Goal: Feedback & Contribution: Submit feedback/report problem

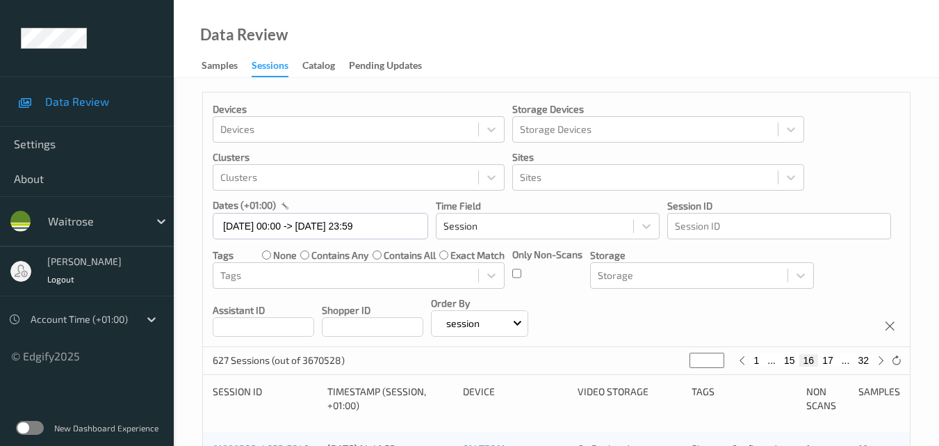
scroll to position [209, 0]
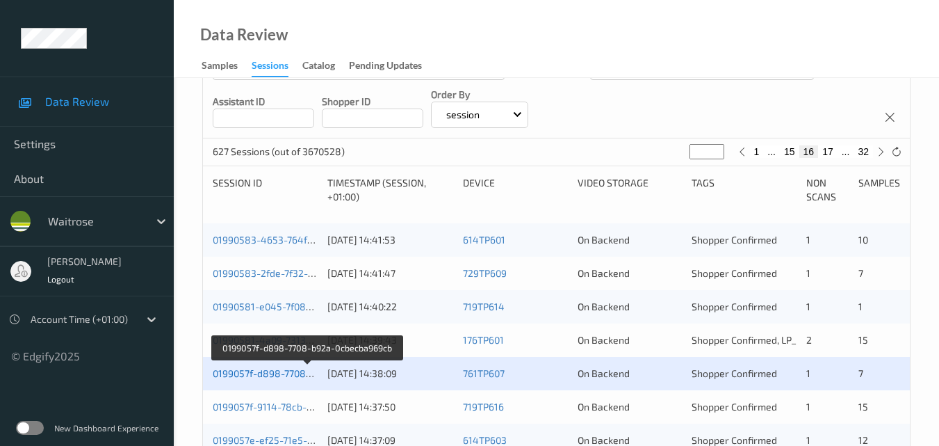
click at [266, 375] on link "0199057f-d898-7708-b92a-0cbecba969cb" at bounding box center [307, 373] width 188 height 12
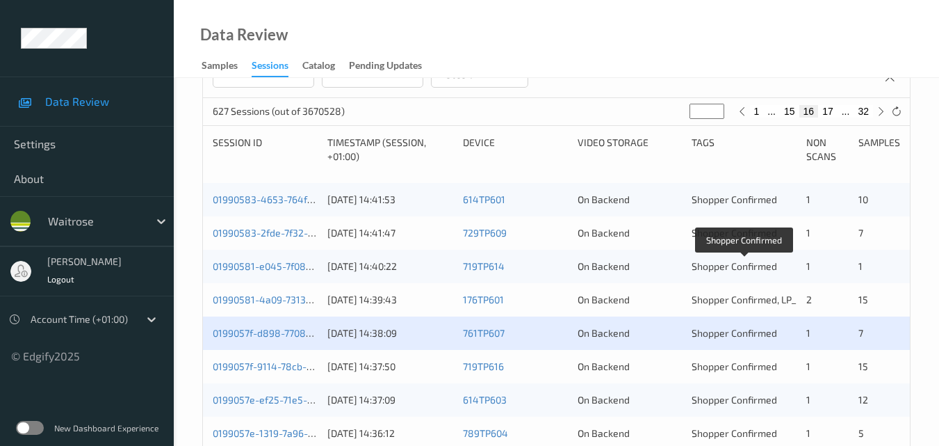
scroll to position [278, 0]
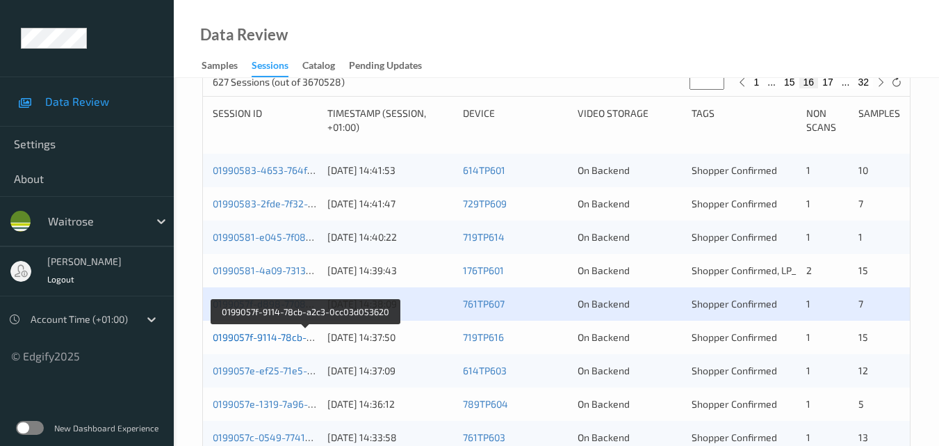
click at [286, 340] on link "0199057f-9114-78cb-a2c3-0cc03d053620" at bounding box center [305, 337] width 185 height 12
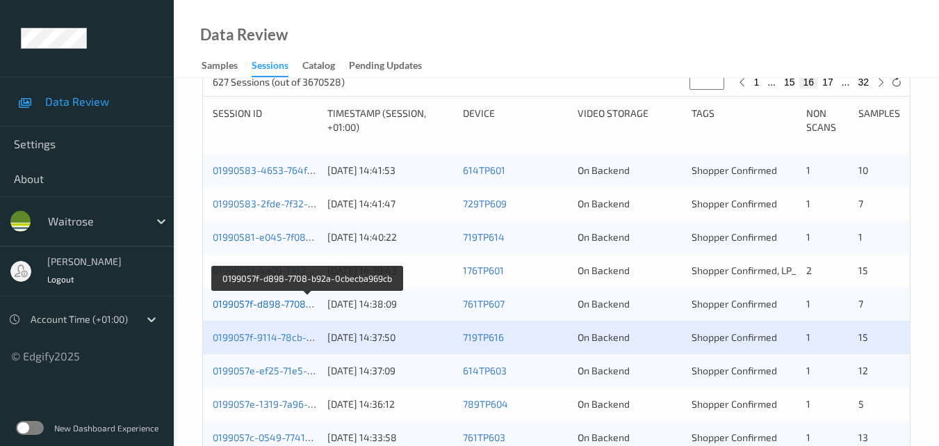
click at [266, 300] on link "0199057f-d898-7708-b92a-0cbecba969cb" at bounding box center [307, 304] width 188 height 12
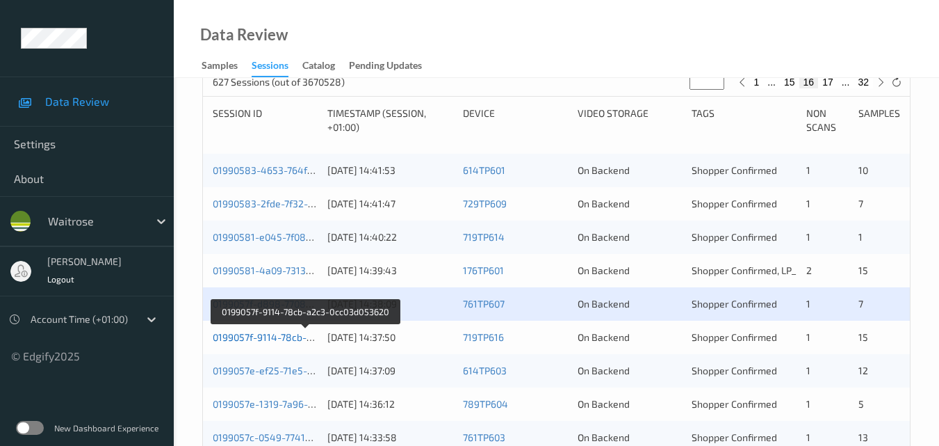
click at [285, 340] on link "0199057f-9114-78cb-a2c3-0cc03d053620" at bounding box center [305, 337] width 185 height 12
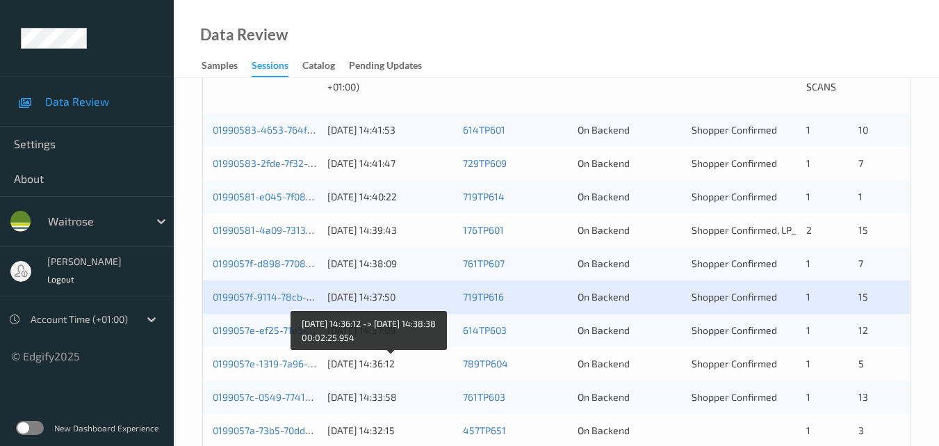
scroll to position [348, 0]
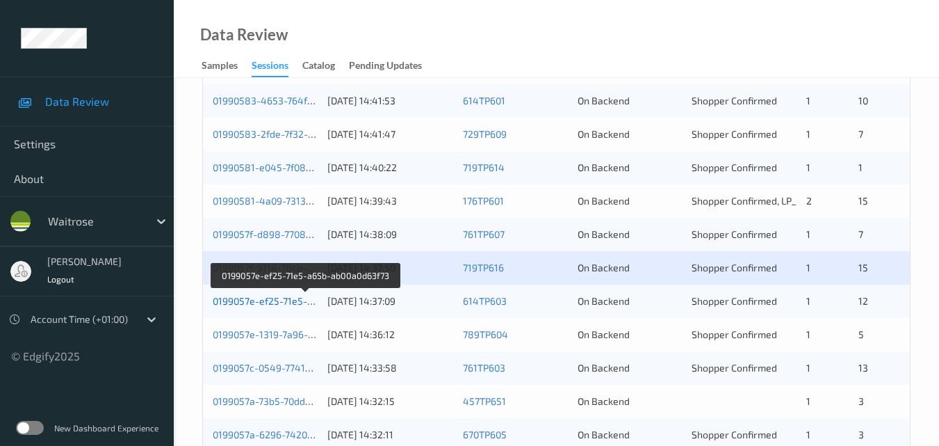
click at [268, 304] on link "0199057e-ef25-71e5-a65b-ab00a0d63f73" at bounding box center [305, 301] width 185 height 12
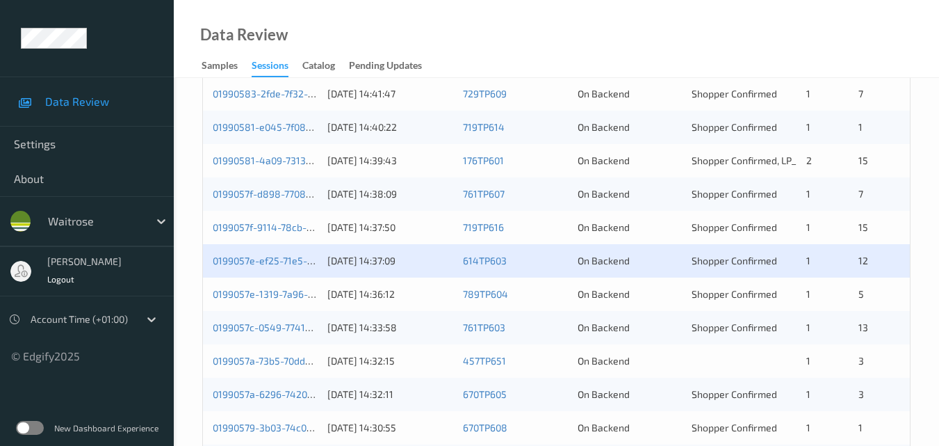
scroll to position [417, 0]
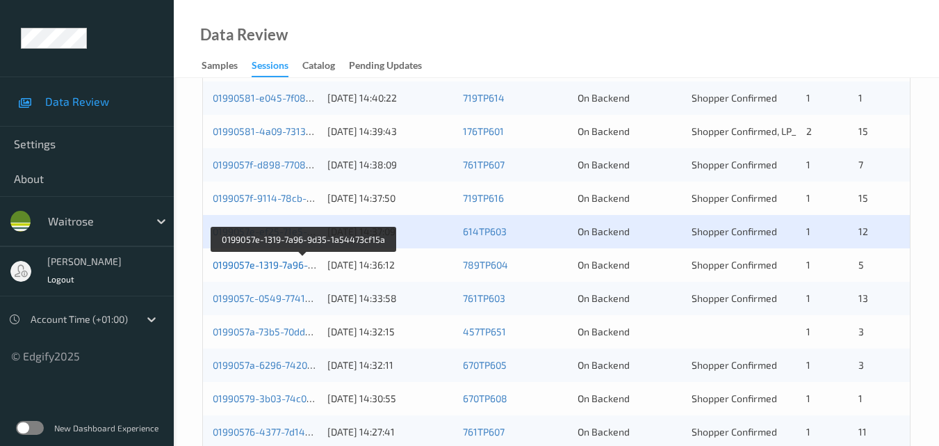
click at [286, 263] on link "0199057e-1319-7a96-9d35-1a54473cf15a" at bounding box center [305, 265] width 184 height 12
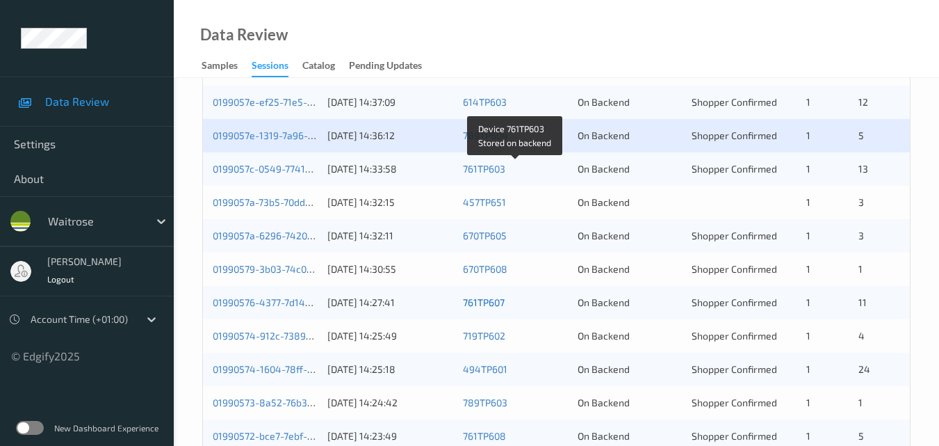
scroll to position [556, 0]
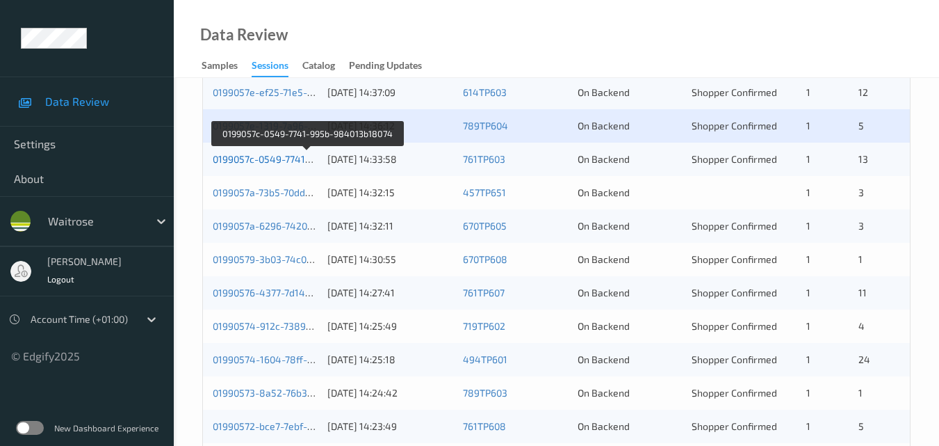
click at [282, 154] on link "0199057c-0549-7741-995b-984013b18074" at bounding box center [307, 159] width 189 height 12
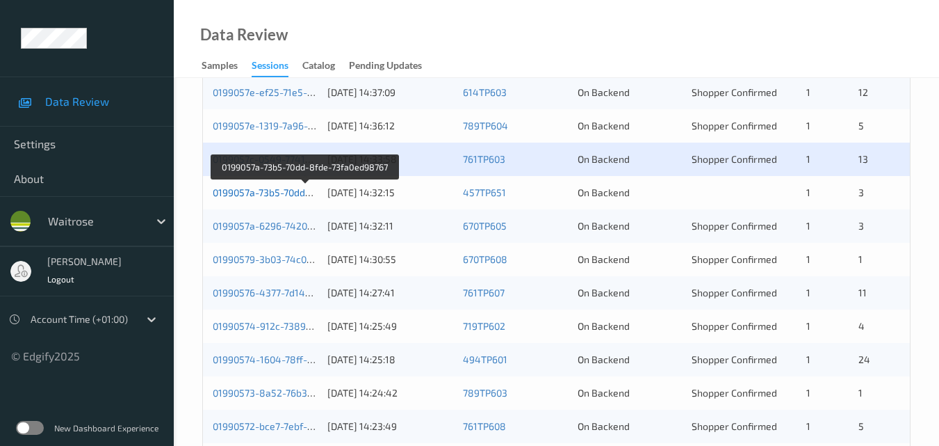
click at [278, 193] on link "0199057a-73b5-70dd-8fde-73fa0ed98767" at bounding box center [305, 192] width 184 height 12
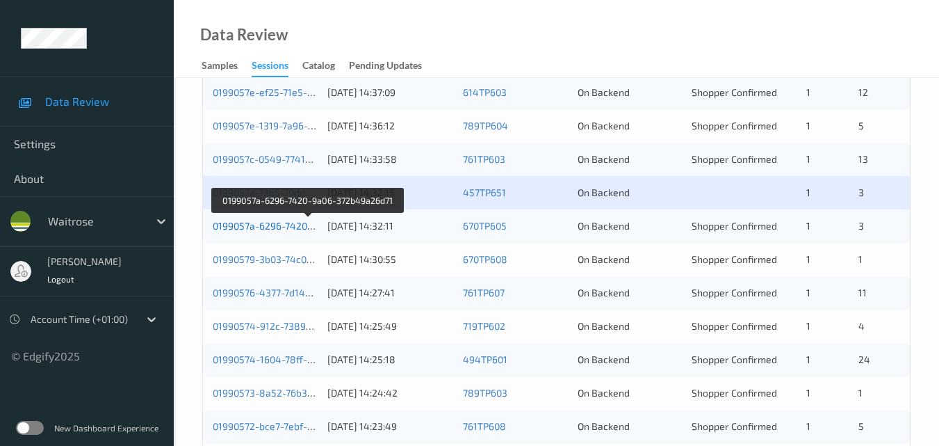
click at [280, 228] on link "0199057a-6296-7420-9a06-372b49a26d71" at bounding box center [308, 226] width 190 height 12
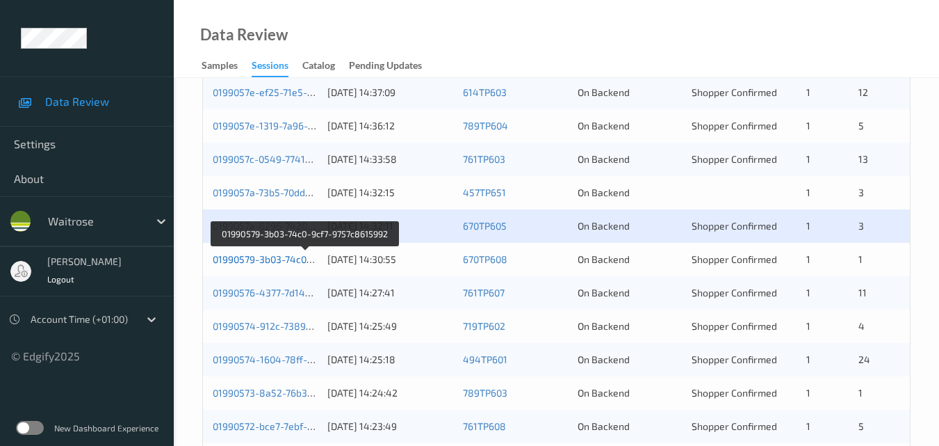
click at [298, 261] on link "01990579-3b03-74c0-9cf7-9757c8615992" at bounding box center [305, 259] width 185 height 12
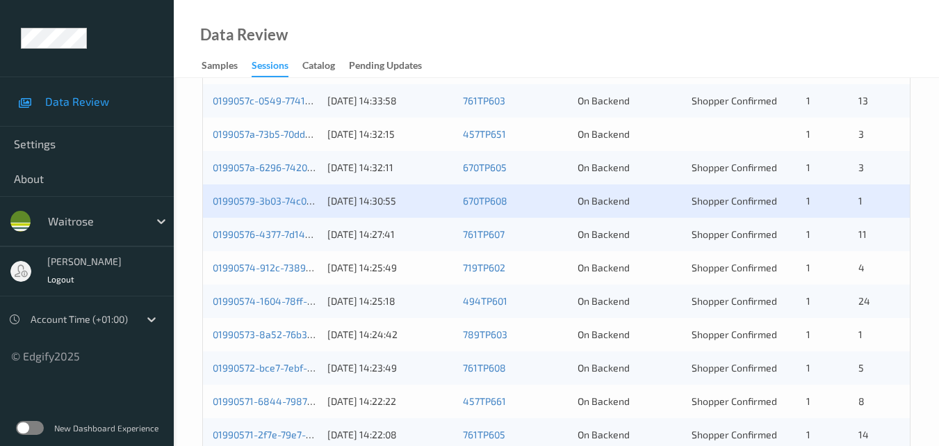
scroll to position [695, 0]
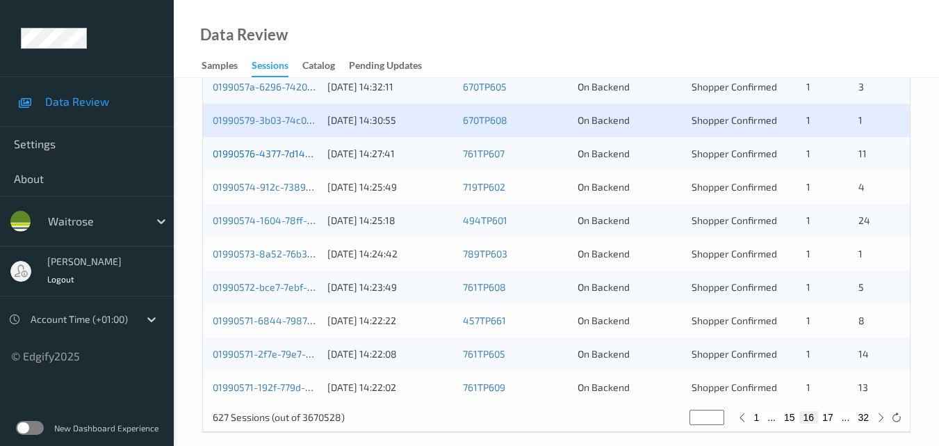
click at [281, 158] on link "01990576-4377-7d14-94c2-d36b8d4fb52c" at bounding box center [307, 153] width 188 height 12
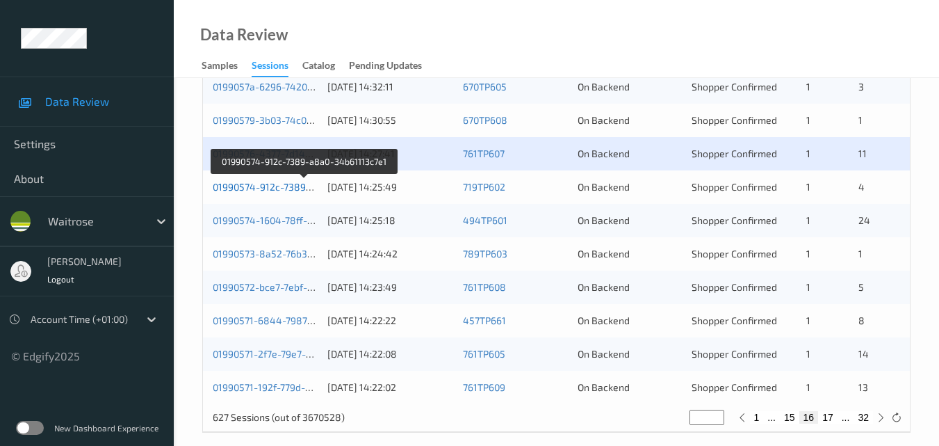
click at [271, 188] on link "01990574-912c-7389-a8a0-34b61113c7e1" at bounding box center [305, 187] width 185 height 12
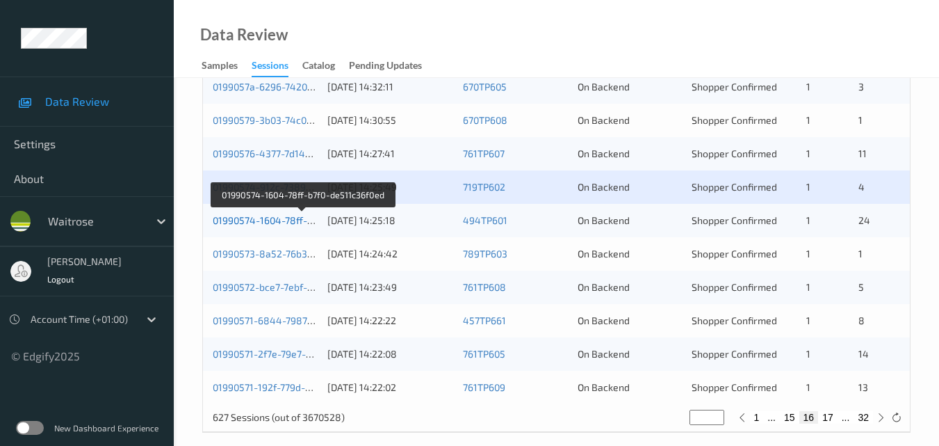
click at [264, 216] on link "01990574-1604-78ff-b7f0-de511c36f0ed" at bounding box center [302, 220] width 179 height 12
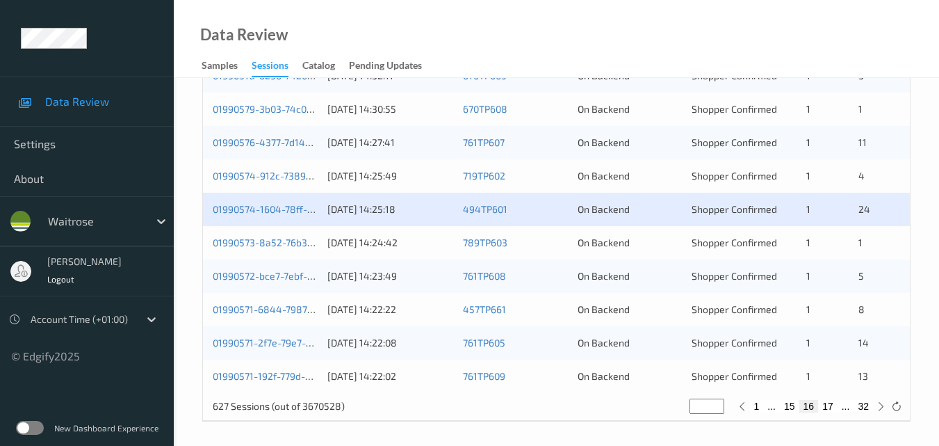
scroll to position [710, 0]
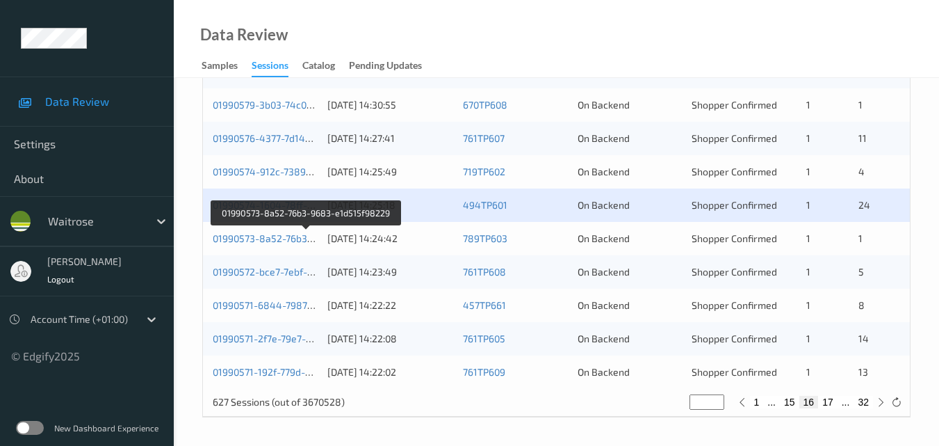
click at [277, 228] on div "01990573-8a52-76b3-9683-e1d515f98229 01/09/2025 14:24:42 789TP603 On Backend Sh…" at bounding box center [556, 238] width 707 height 33
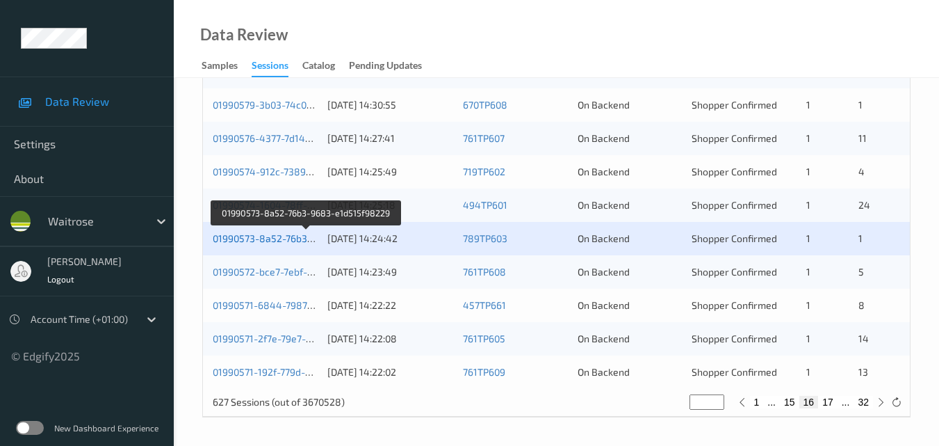
click at [275, 237] on link "01990573-8a52-76b3-9683-e1d515f98229" at bounding box center [307, 238] width 188 height 12
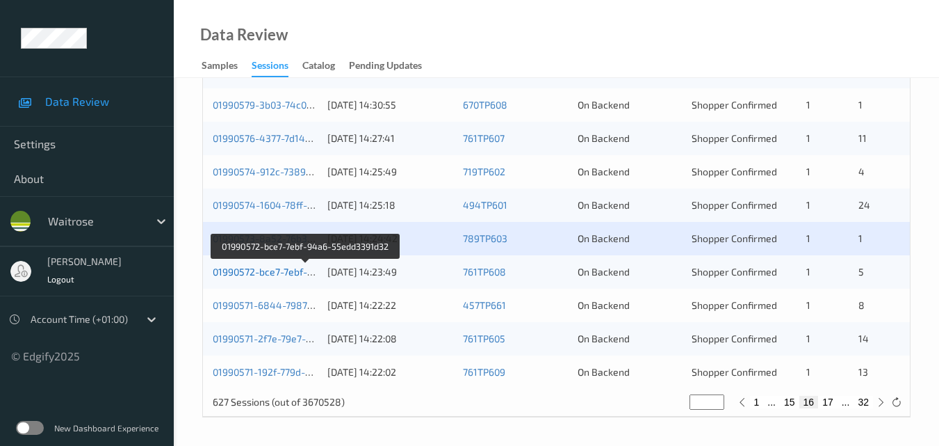
click at [291, 273] on link "01990572-bce7-7ebf-94a6-55edd3391d32" at bounding box center [306, 272] width 187 height 12
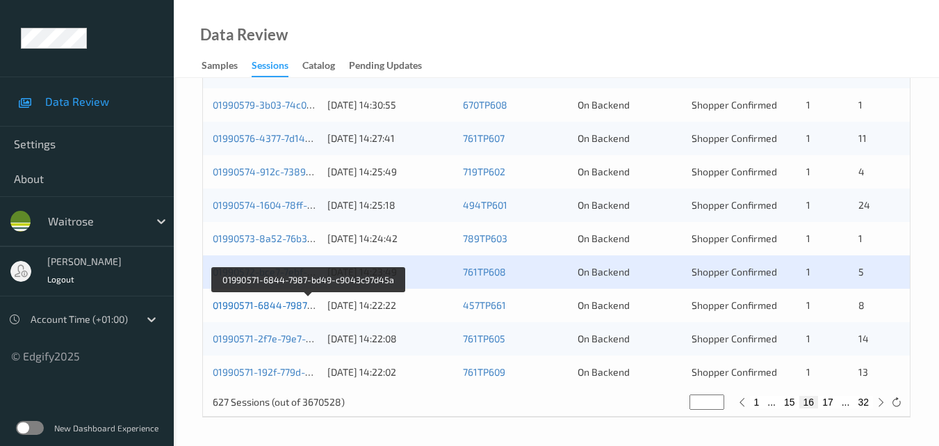
click at [257, 303] on link "01990571-6844-7987-bd49-c9043c97d45a" at bounding box center [309, 305] width 192 height 12
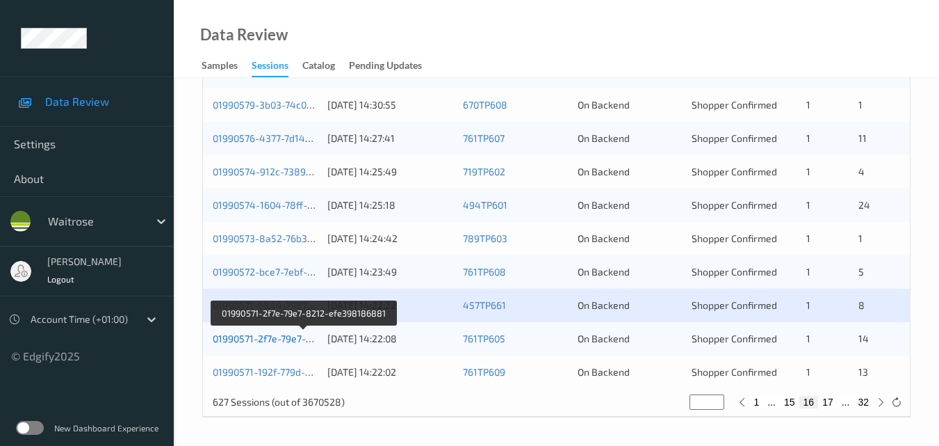
click at [279, 333] on link "01990571-2f7e-79e7-8212-efe398186881" at bounding box center [305, 338] width 184 height 12
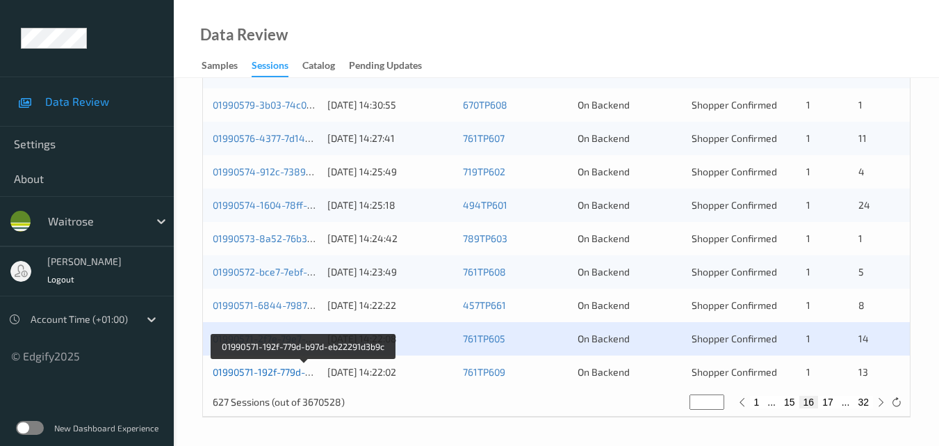
click at [244, 373] on link "01990571-192f-779d-b97d-eb22291d3b9c" at bounding box center [304, 372] width 183 height 12
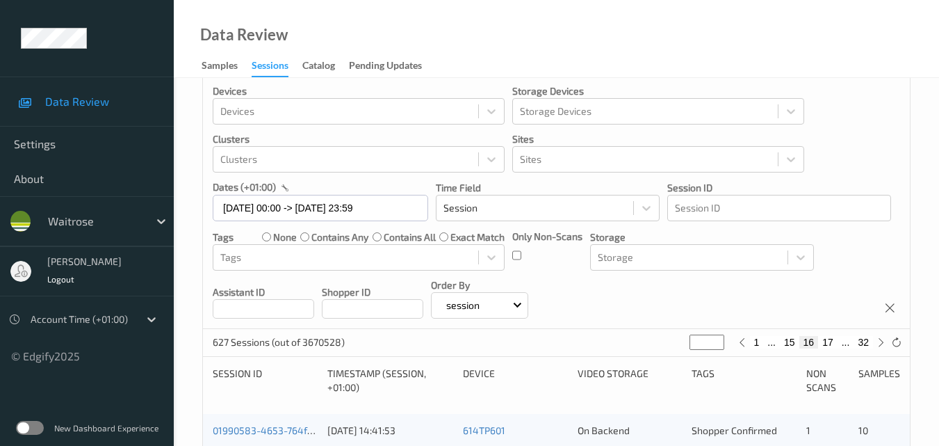
scroll to position [0, 0]
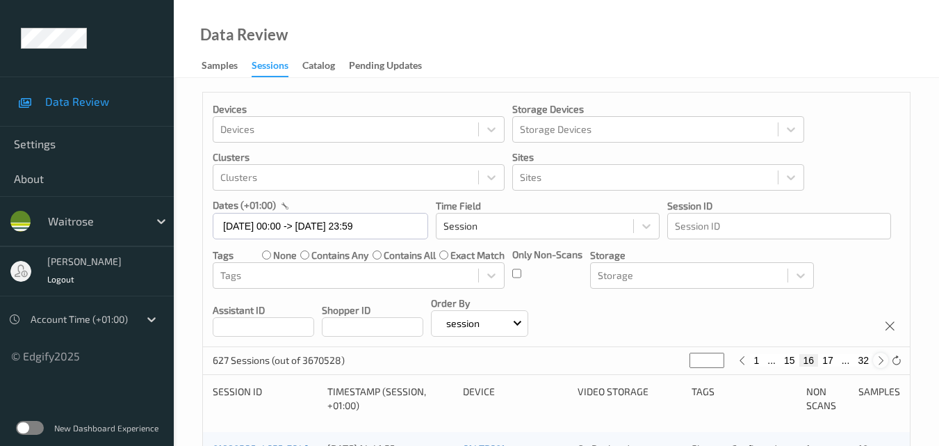
click at [881, 364] on icon at bounding box center [881, 360] width 10 height 10
type input "**"
click at [881, 364] on icon at bounding box center [881, 360] width 10 height 10
type input "**"
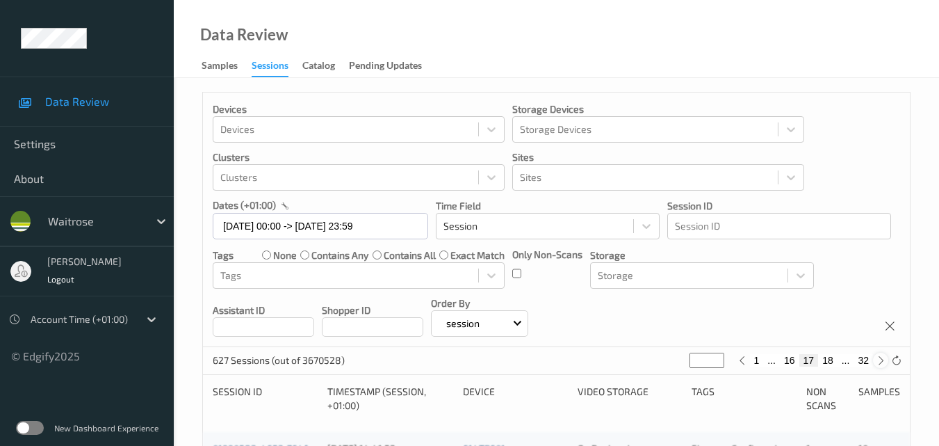
type input "**"
click at [881, 364] on icon at bounding box center [881, 360] width 10 height 10
type input "**"
click at [881, 364] on icon at bounding box center [881, 360] width 10 height 10
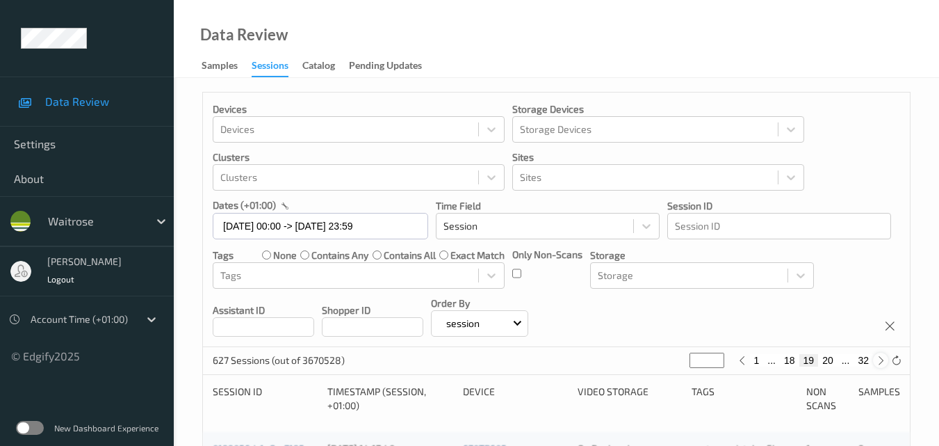
type input "**"
click at [881, 364] on icon at bounding box center [881, 360] width 10 height 10
type input "**"
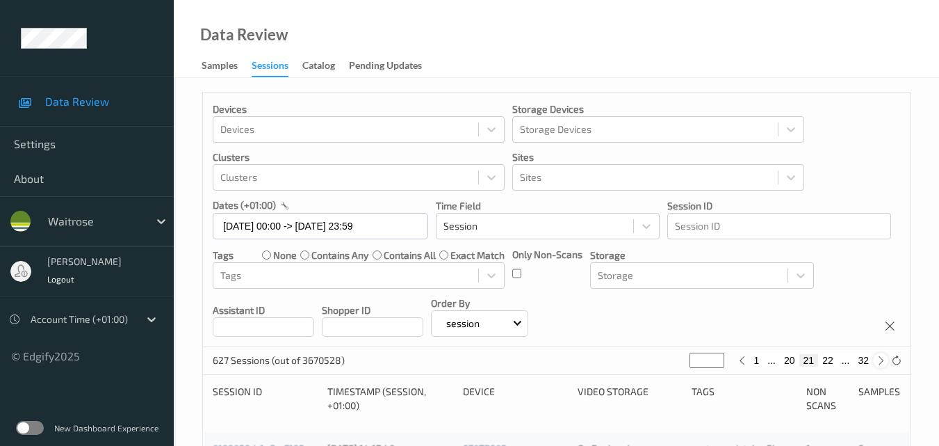
click at [881, 364] on icon at bounding box center [881, 360] width 10 height 10
type input "**"
click at [881, 364] on icon at bounding box center [881, 360] width 10 height 10
type input "**"
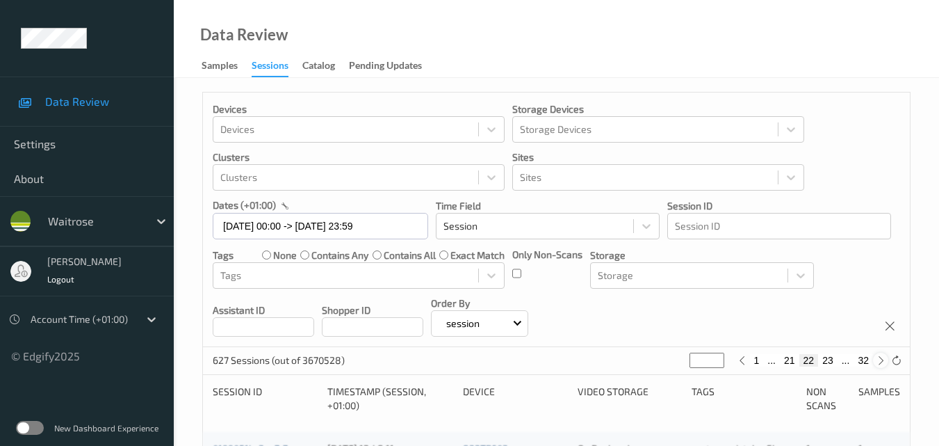
type input "**"
click at [881, 364] on icon at bounding box center [881, 360] width 10 height 10
type input "**"
click at [881, 364] on icon at bounding box center [881, 360] width 10 height 10
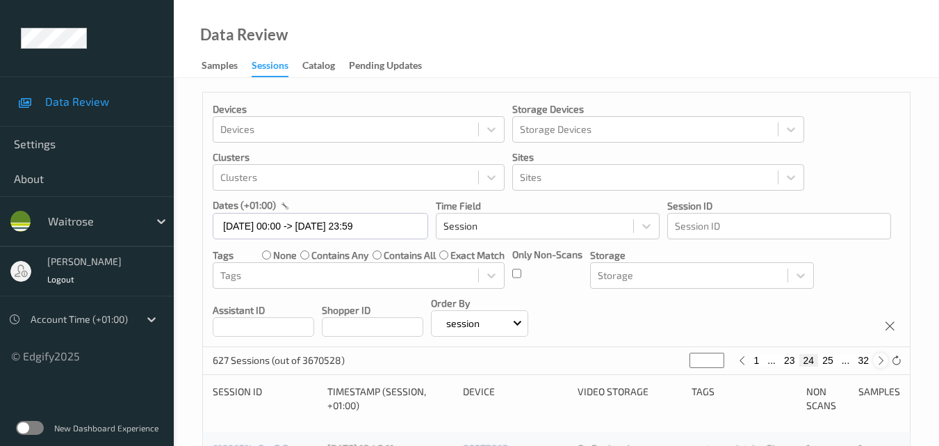
type input "**"
click at [881, 364] on icon at bounding box center [881, 360] width 10 height 10
type input "**"
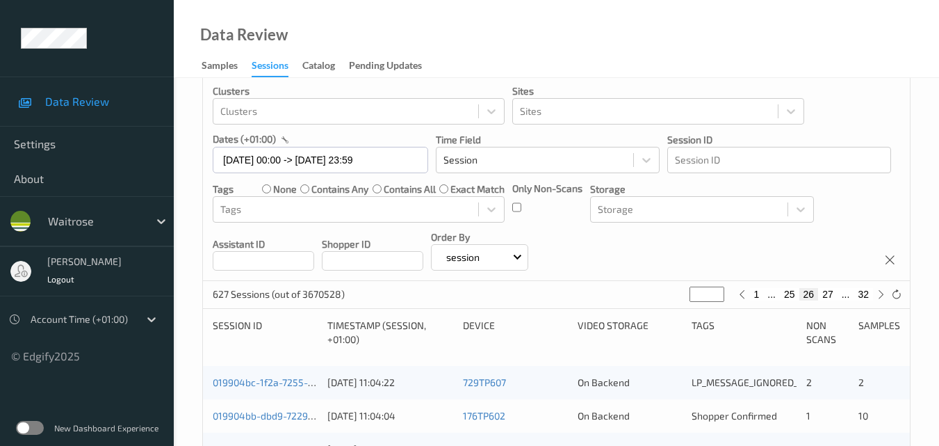
scroll to position [139, 0]
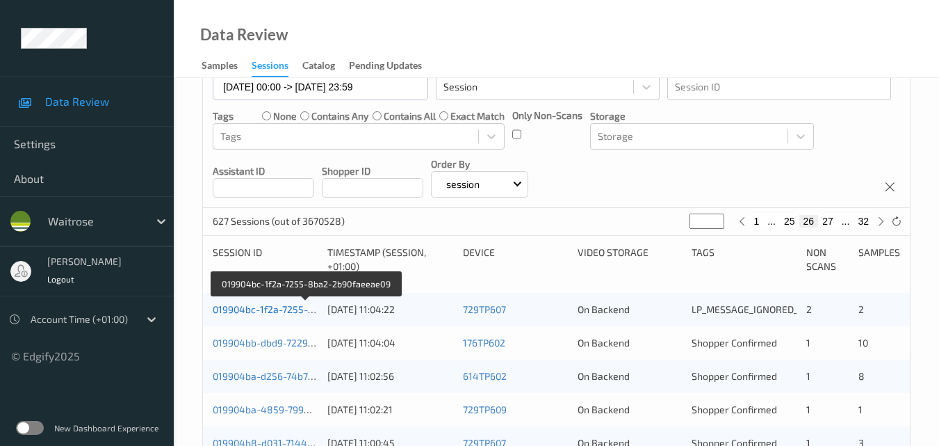
click at [260, 311] on link "019904bc-1f2a-7255-8ba2-2b90faeeae09" at bounding box center [306, 309] width 187 height 12
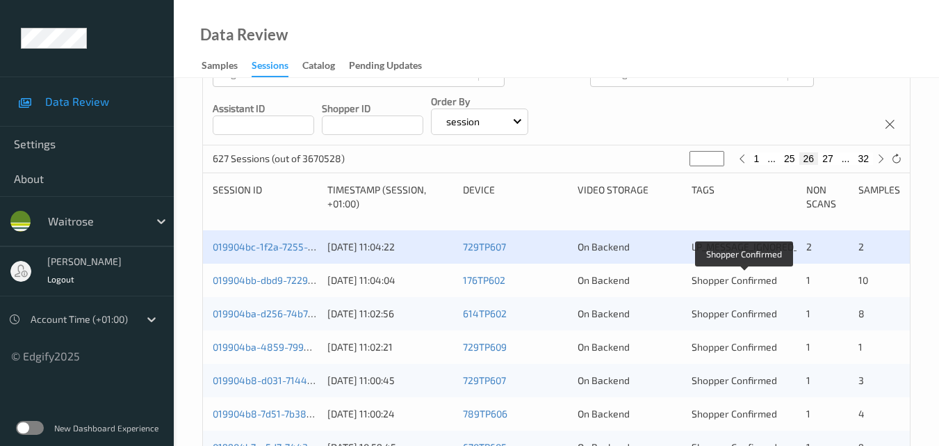
scroll to position [209, 0]
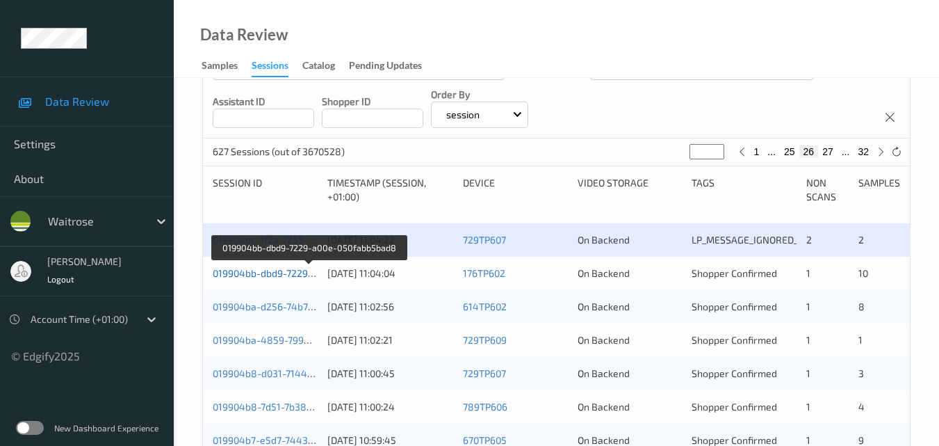
click at [277, 275] on link "019904bb-dbd9-7229-a00e-050fabb5bad8" at bounding box center [308, 273] width 191 height 12
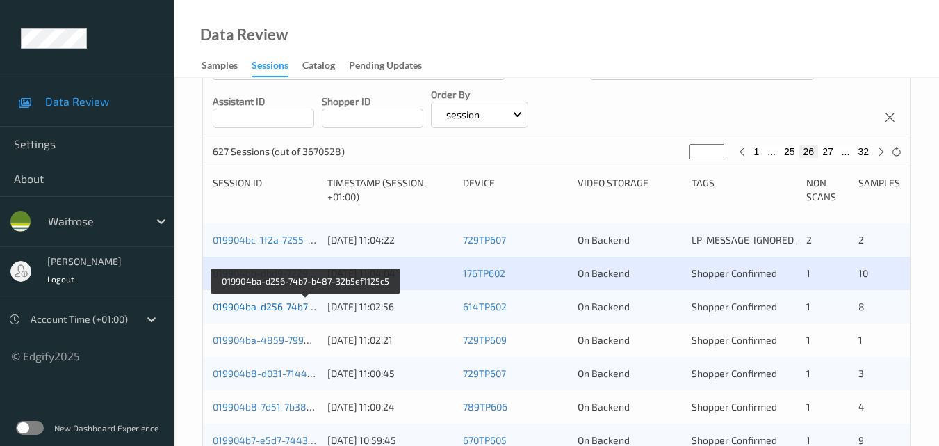
click at [273, 304] on link "019904ba-d256-74b7-b487-32b5ef1125c5" at bounding box center [307, 306] width 188 height 12
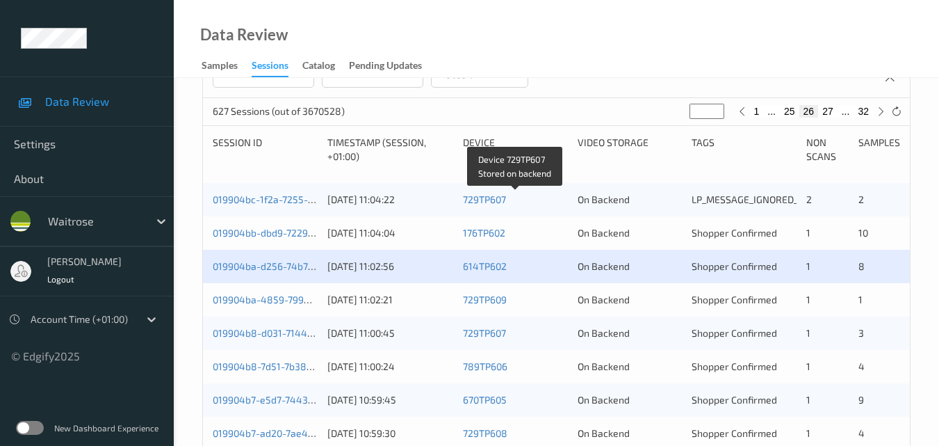
scroll to position [278, 0]
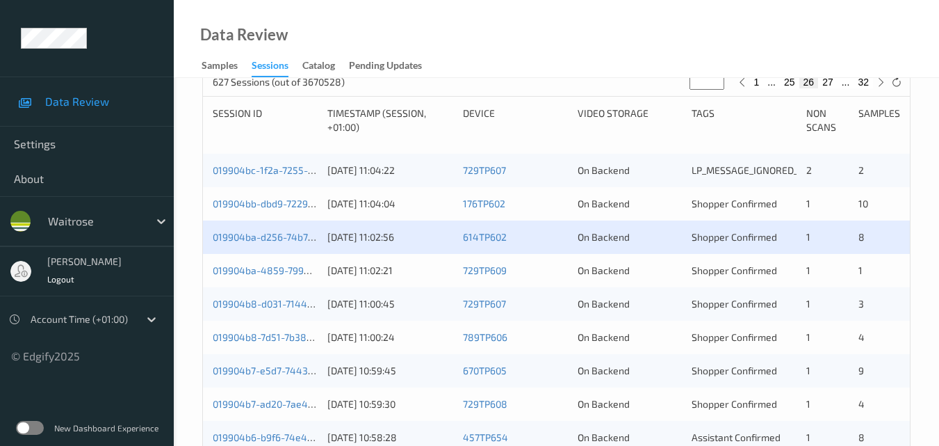
click at [284, 263] on div "019904ba-4859-7990-b234-543c65d53dec" at bounding box center [265, 270] width 105 height 14
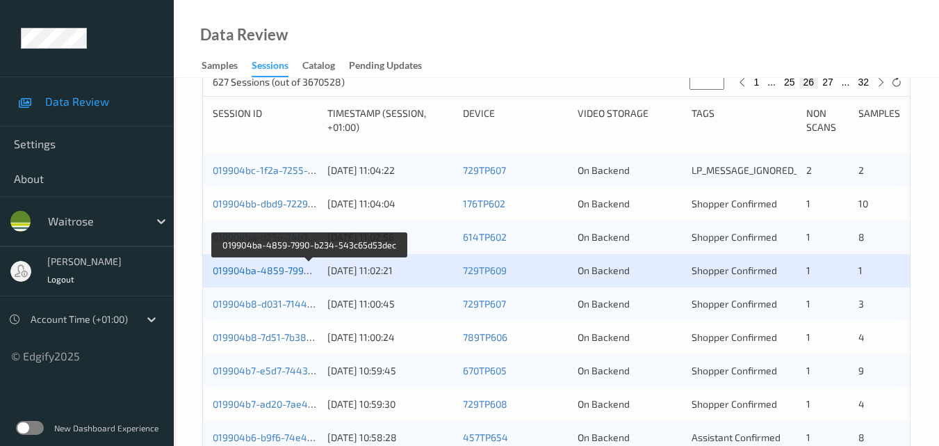
click at [298, 266] on link "019904ba-4859-7990-b234-543c65d53dec" at bounding box center [310, 270] width 194 height 12
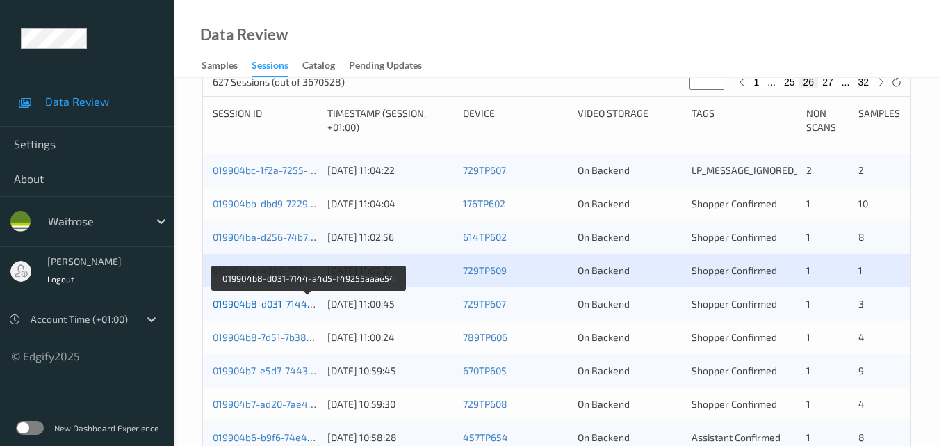
click at [268, 301] on link "019904b8-d031-7144-a4d5-f49255aaae54" at bounding box center [309, 304] width 192 height 12
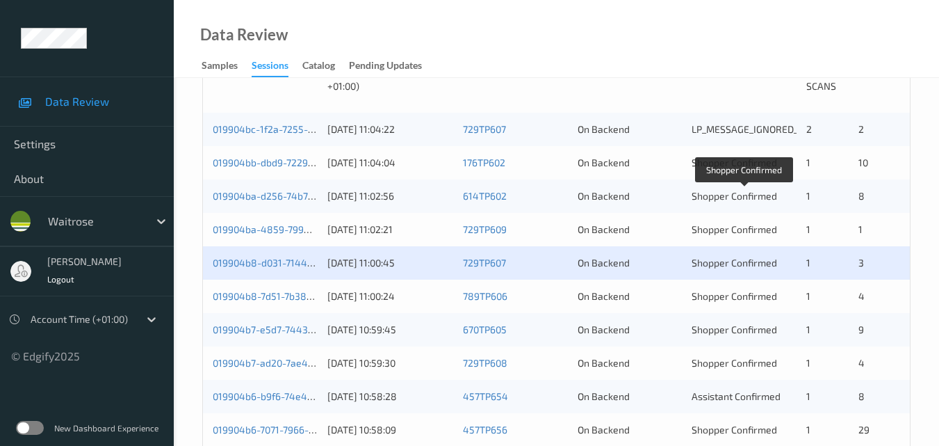
scroll to position [348, 0]
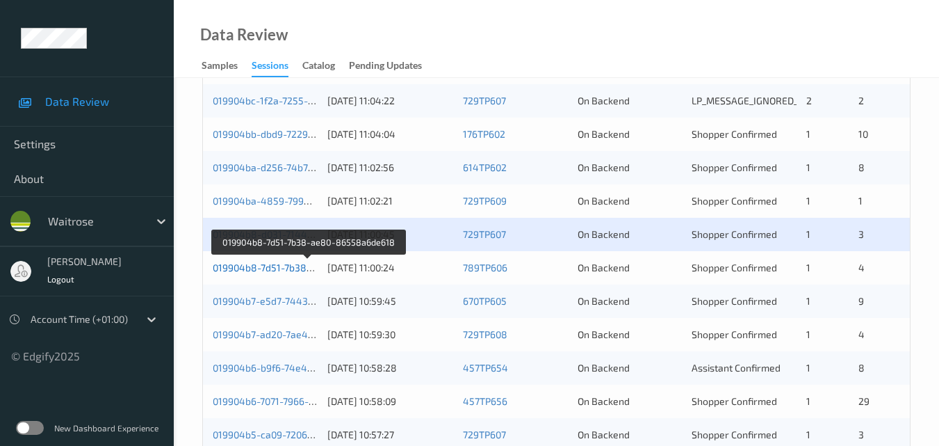
click at [285, 265] on link "019904b8-7d51-7b38-ae80-86558a6de618" at bounding box center [309, 267] width 193 height 12
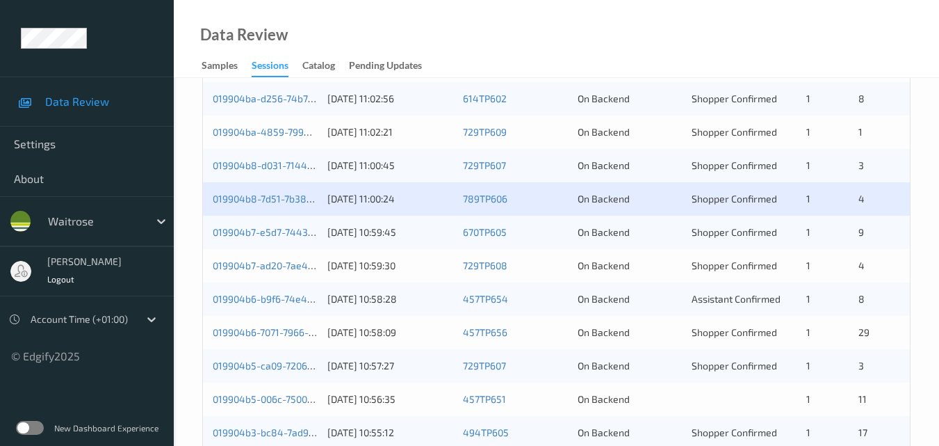
scroll to position [417, 0]
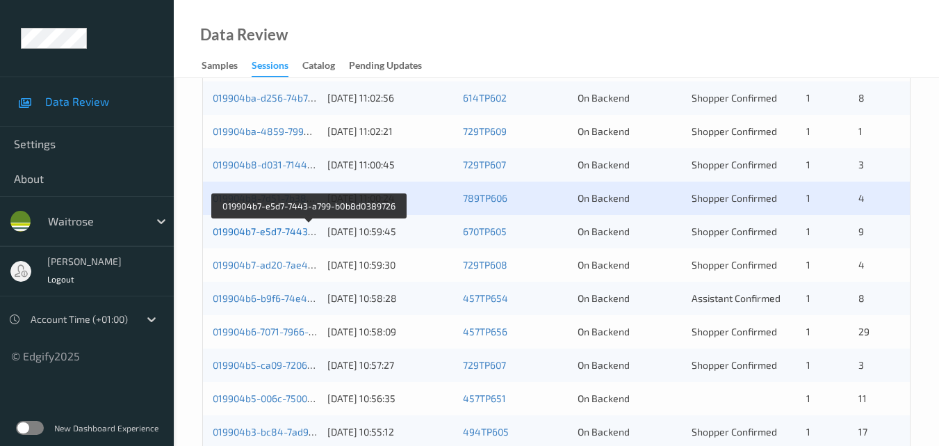
click at [258, 231] on link "019904b7-e5d7-7443-a799-b0b8d0389726" at bounding box center [309, 231] width 193 height 12
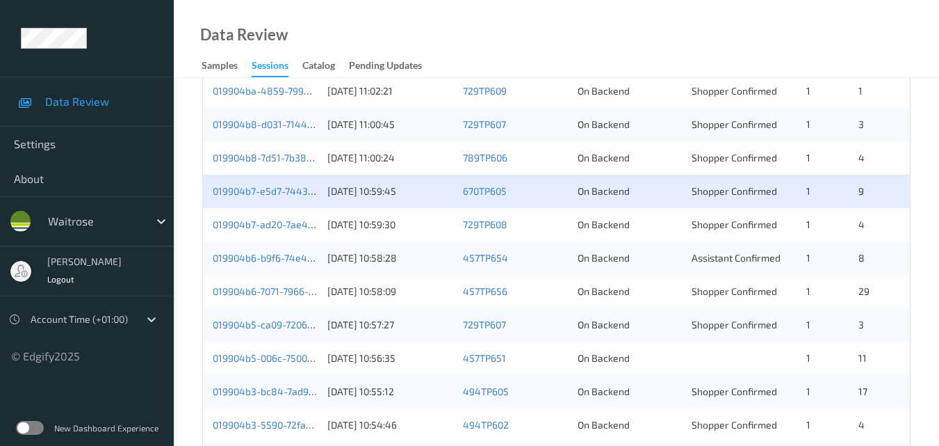
scroll to position [487, 0]
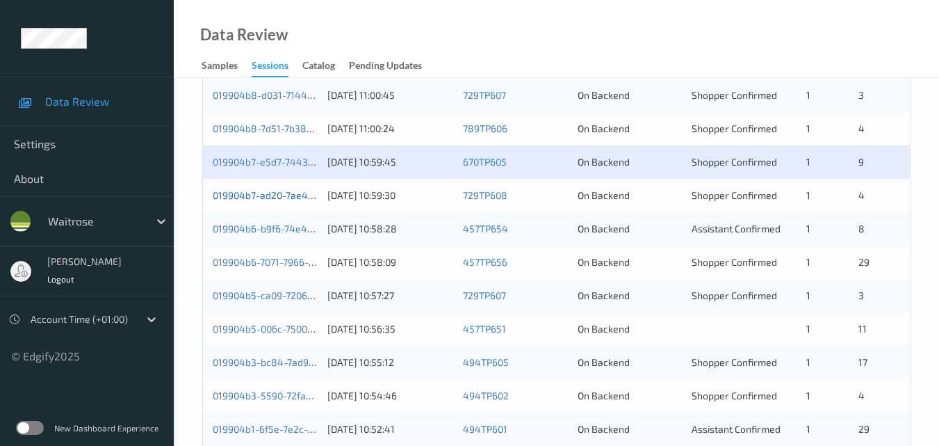
click at [268, 199] on link "019904b7-ad20-7ae4-bf0b-e8ee101c3fc2" at bounding box center [305, 195] width 185 height 12
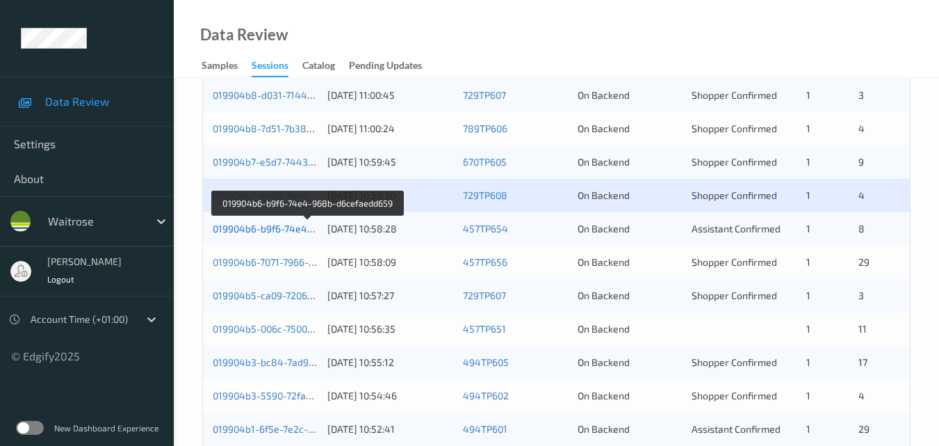
click at [257, 232] on link "019904b6-b9f6-74e4-968b-d6cefaedd659" at bounding box center [308, 228] width 190 height 12
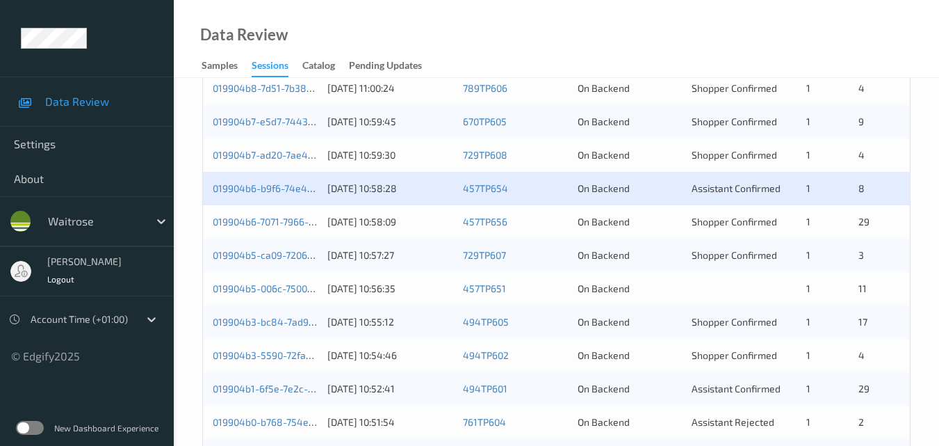
scroll to position [556, 0]
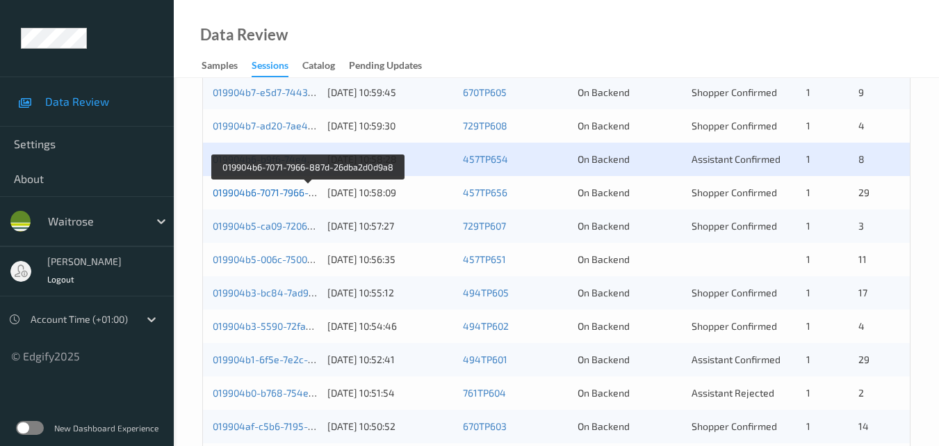
click at [263, 195] on link "019904b6-7071-7966-887d-26dba2d0d9a8" at bounding box center [308, 192] width 190 height 12
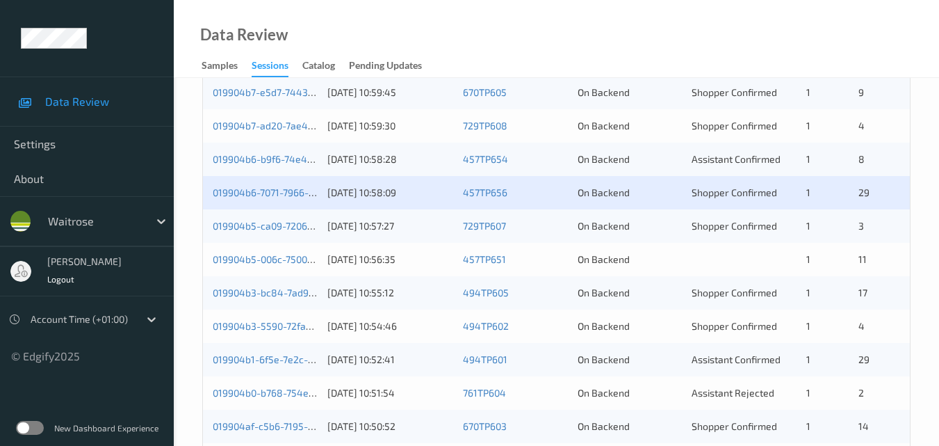
scroll to position [626, 0]
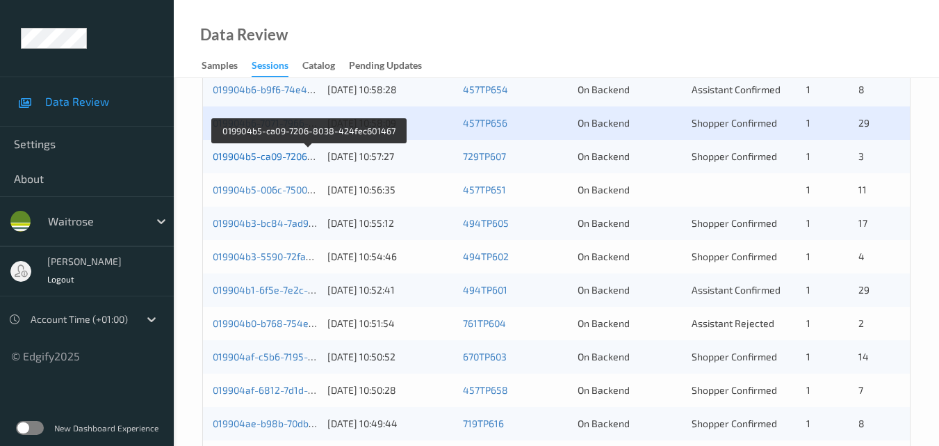
click at [279, 155] on link "019904b5-ca09-7206-8038-424fec601467" at bounding box center [308, 156] width 190 height 12
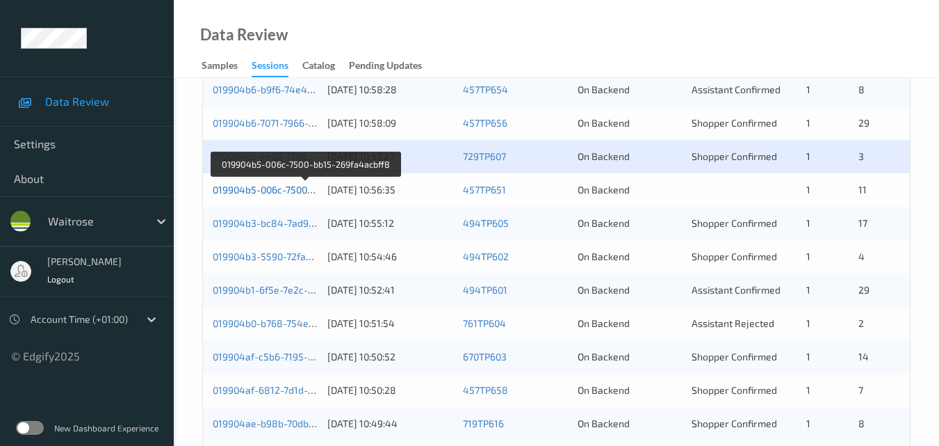
click at [266, 190] on link "019904b5-006c-7500-bb15-269fa4acbff8" at bounding box center [305, 190] width 185 height 12
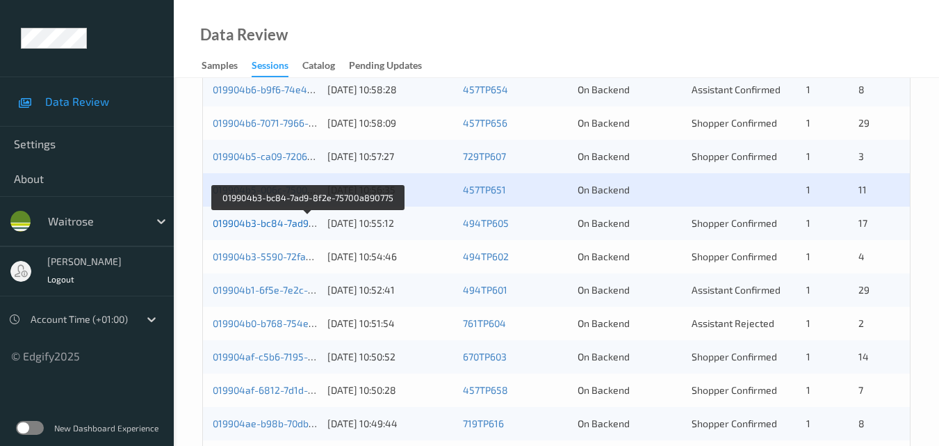
click at [286, 218] on link "019904b3-bc84-7ad9-8f2e-75700a890775" at bounding box center [307, 223] width 189 height 12
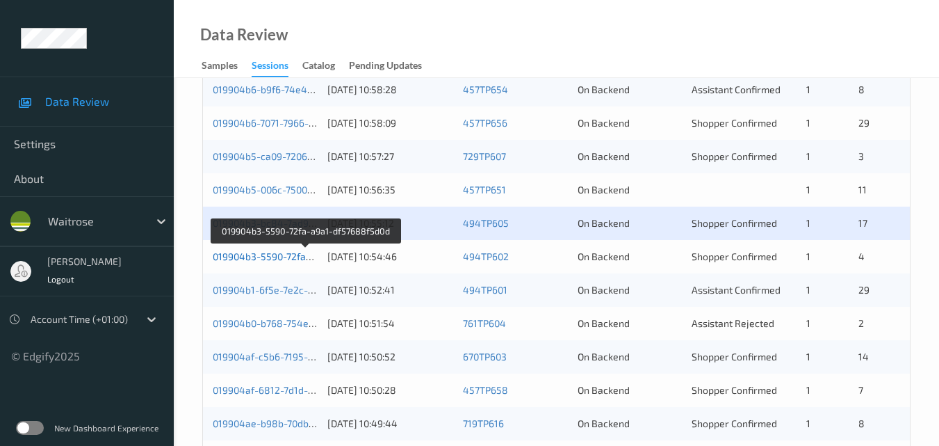
click at [260, 256] on link "019904b3-5590-72fa-a9a1-df57688f5d0d" at bounding box center [306, 256] width 186 height 12
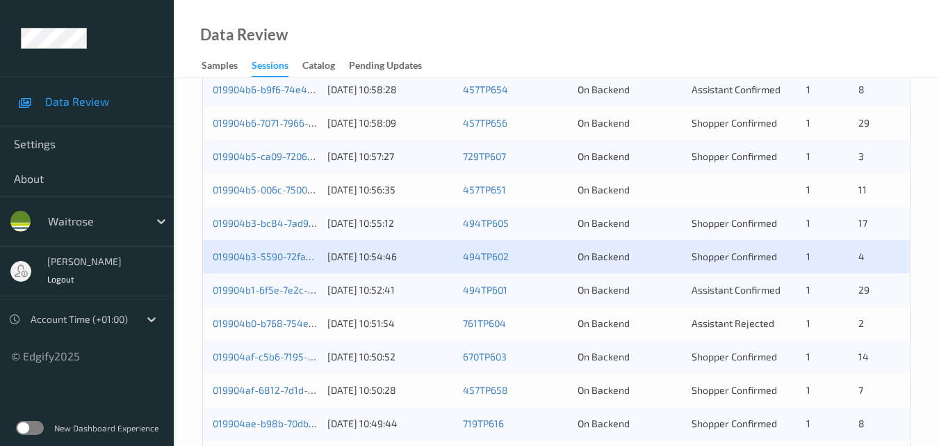
scroll to position [695, 0]
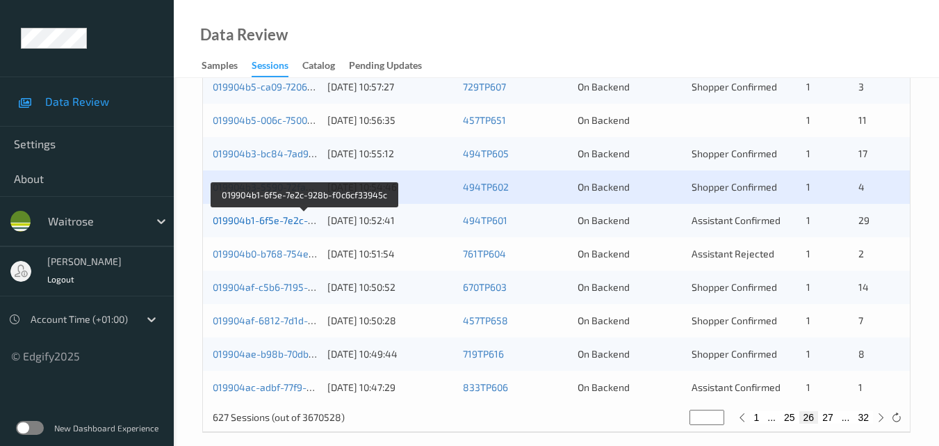
click at [272, 222] on link "019904b1-6f5e-7e2c-928b-f0c6cf33945c" at bounding box center [305, 220] width 184 height 12
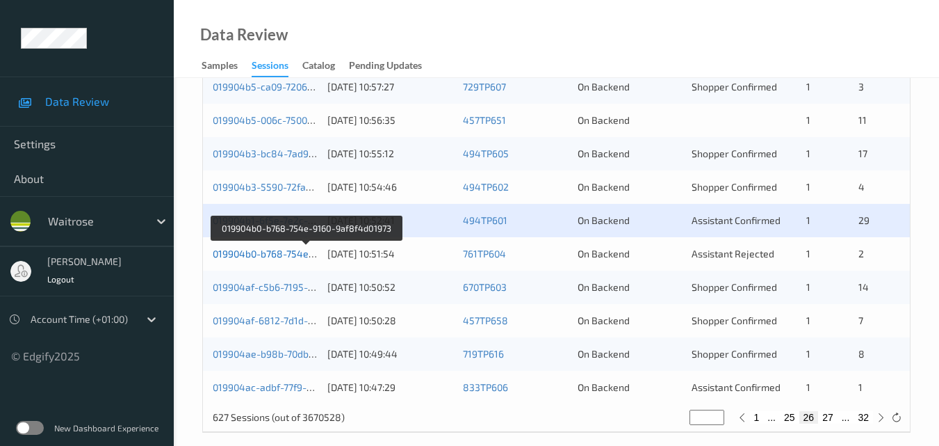
click at [280, 257] on link "019904b0-b768-754e-9160-9af8f4d01973" at bounding box center [306, 253] width 187 height 12
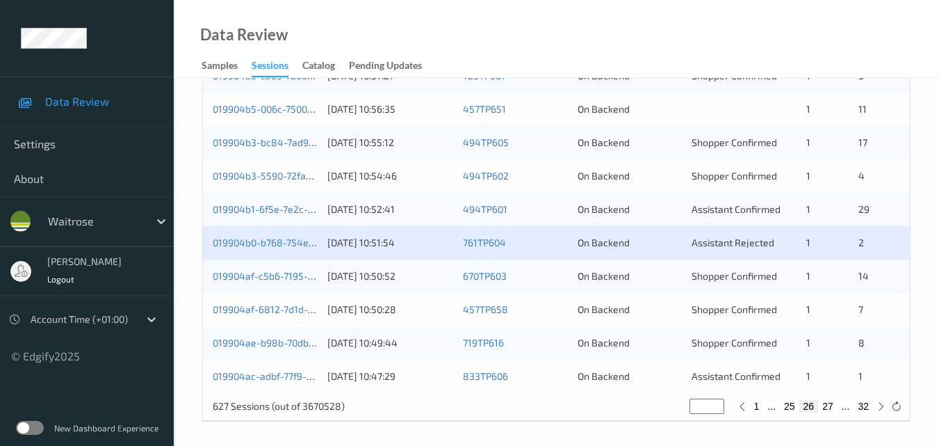
scroll to position [710, 0]
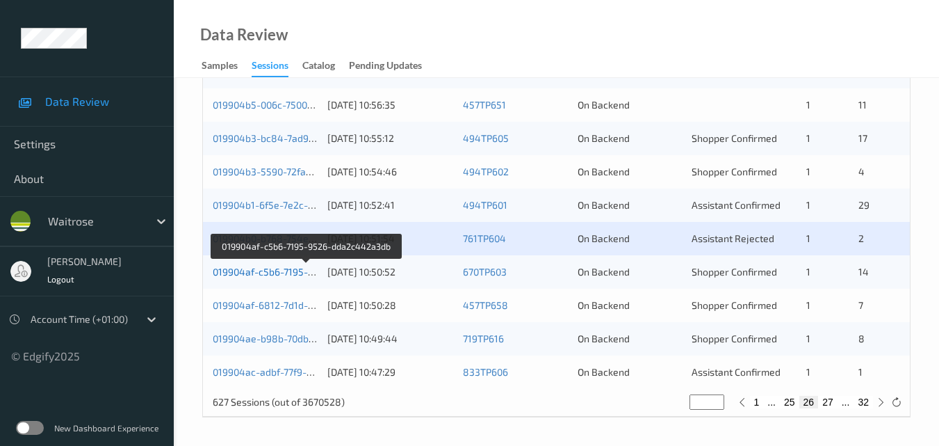
click at [266, 270] on link "019904af-c5b6-7195-9526-dda2c442a3db" at bounding box center [307, 272] width 189 height 12
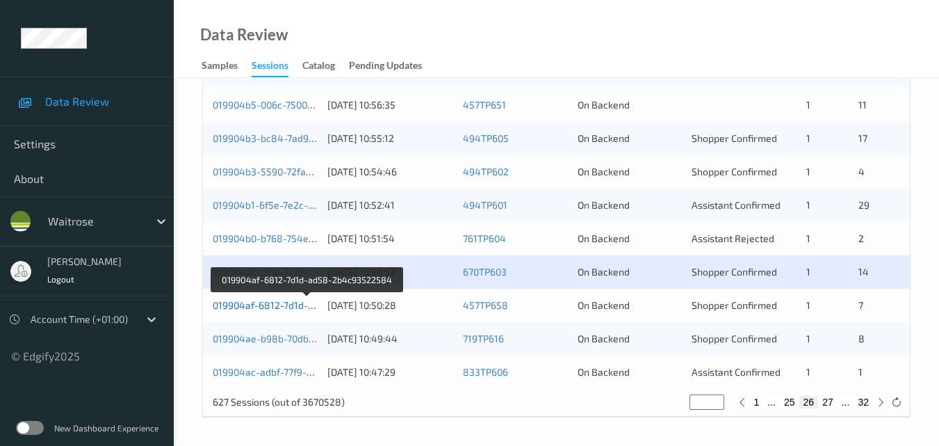
click at [268, 302] on link "019904af-6812-7d1d-ad58-2b4c93522584" at bounding box center [308, 305] width 190 height 12
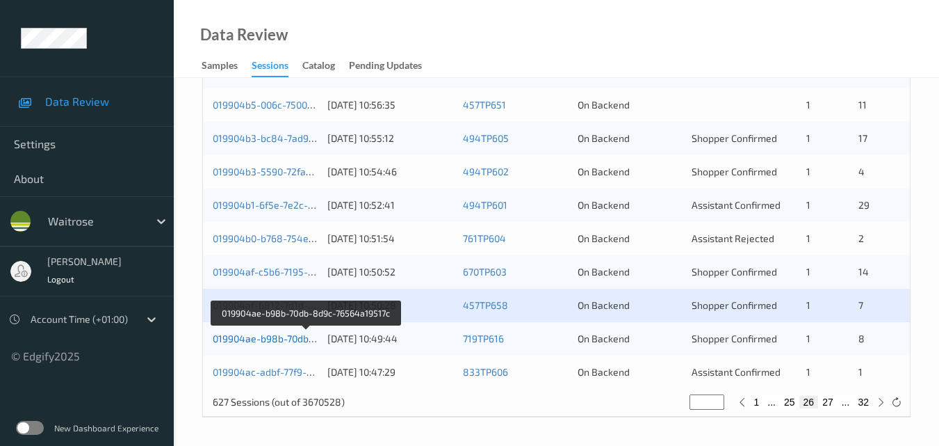
click at [270, 333] on link "019904ae-b98b-70db-8d9c-76564a19517c" at bounding box center [307, 338] width 188 height 12
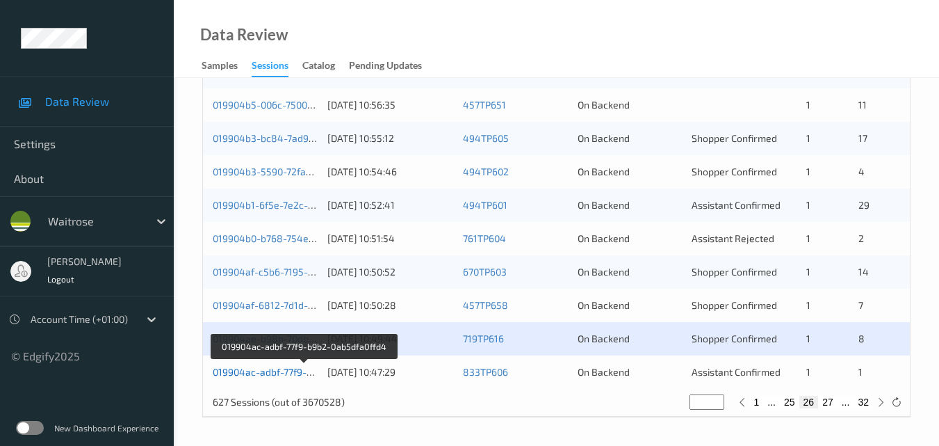
click at [281, 374] on link "019904ac-adbf-77f9-b9b2-0ab5dfa0ffd4" at bounding box center [303, 372] width 181 height 12
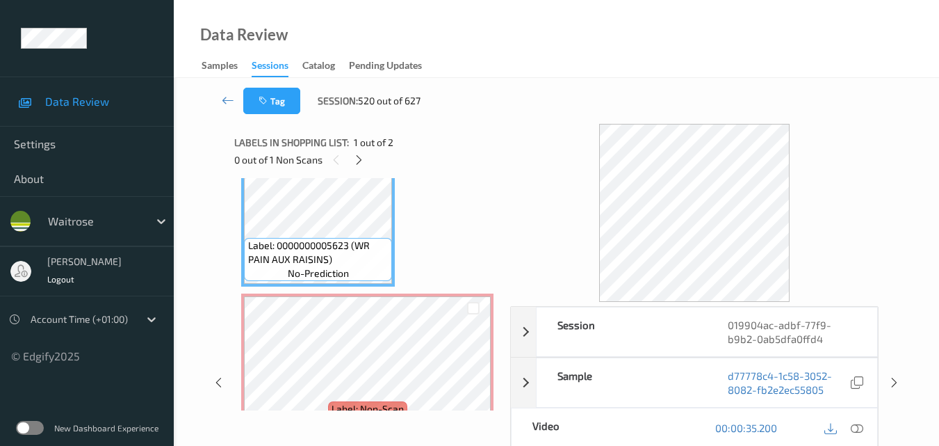
scroll to position [70, 0]
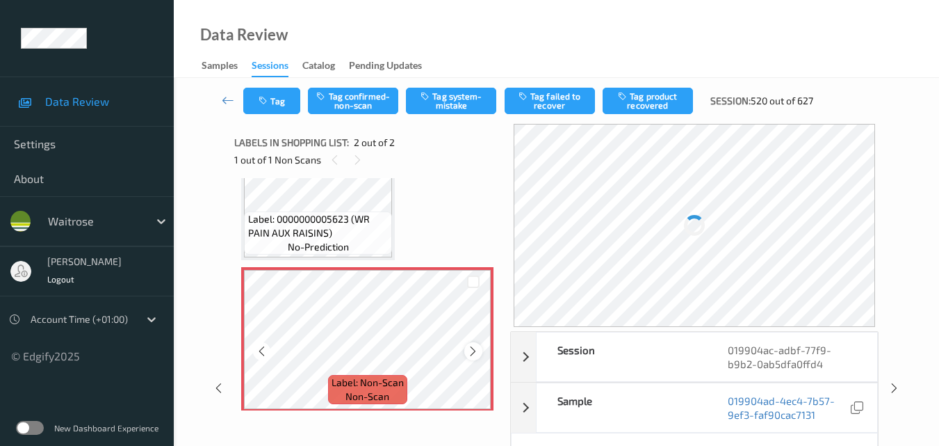
click at [467, 350] on icon at bounding box center [473, 351] width 12 height 13
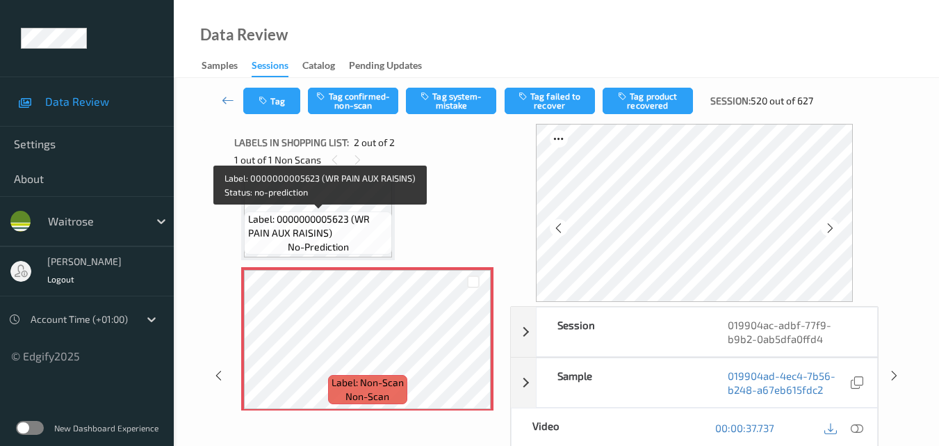
click at [352, 236] on span "Label: 0000000005623 (WR PAIN AUX RAISINS)" at bounding box center [318, 226] width 141 height 28
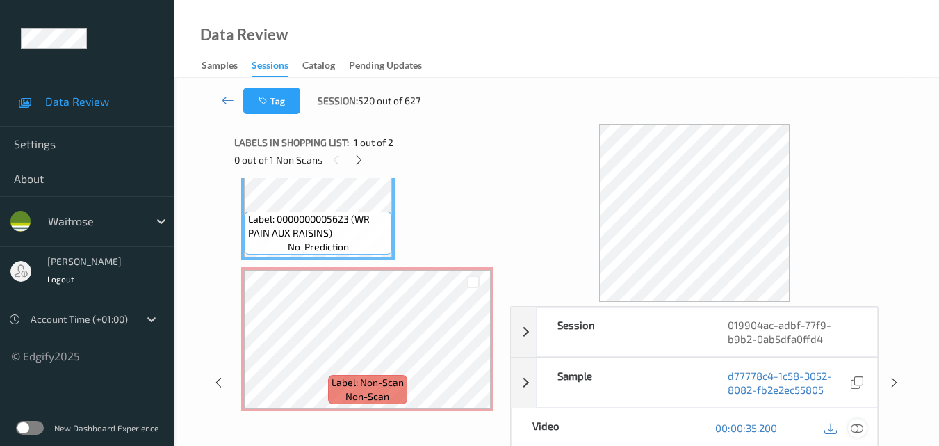
click at [863, 428] on icon at bounding box center [857, 427] width 13 height 13
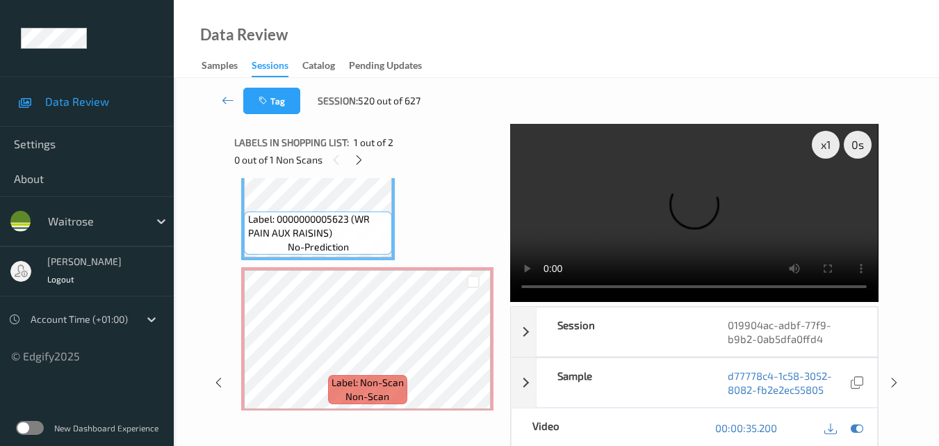
click at [599, 234] on video at bounding box center [694, 213] width 368 height 178
click at [611, 221] on video at bounding box center [694, 213] width 368 height 178
click at [693, 218] on video at bounding box center [694, 213] width 368 height 178
click at [704, 229] on video at bounding box center [694, 213] width 368 height 178
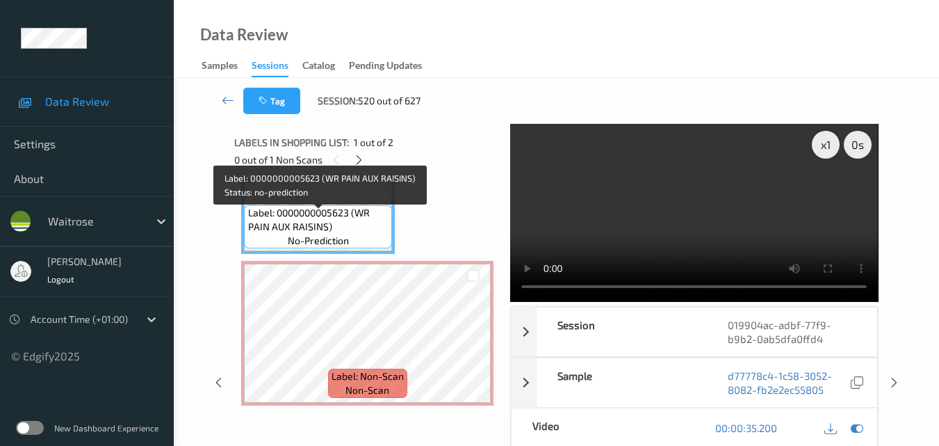
scroll to position [78, 0]
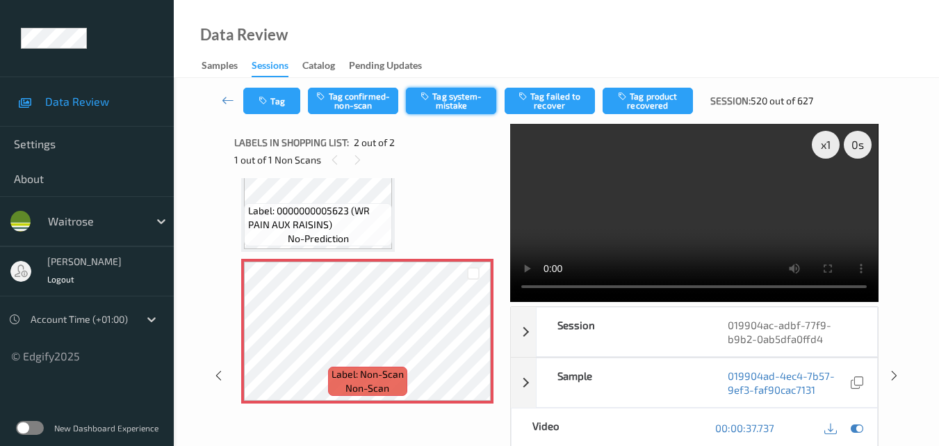
click at [448, 92] on button "Tag system-mistake" at bounding box center [451, 101] width 90 height 26
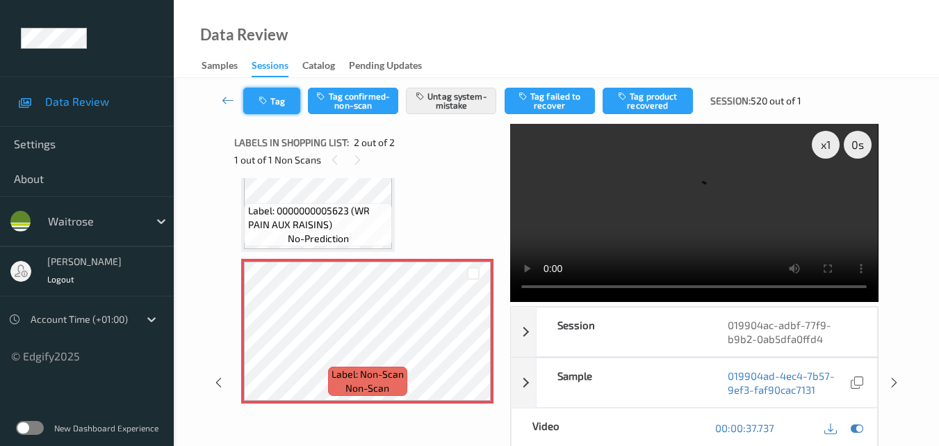
click at [279, 108] on button "Tag" at bounding box center [271, 101] width 57 height 26
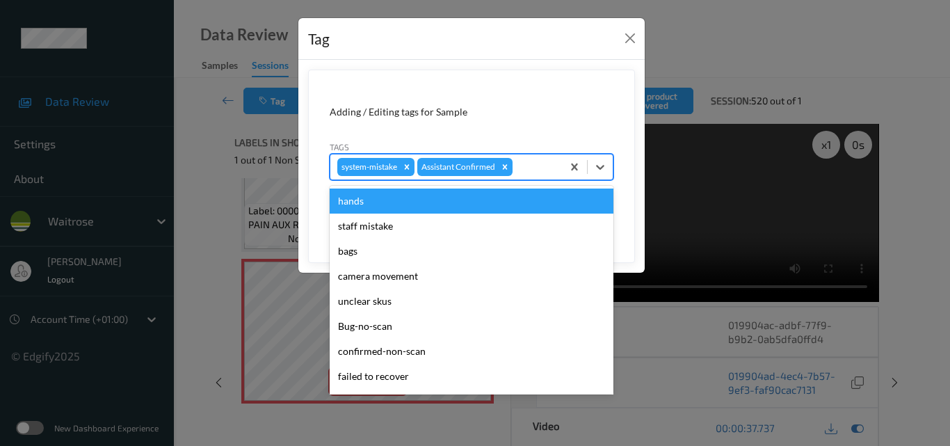
click at [534, 169] on div at bounding box center [535, 166] width 40 height 17
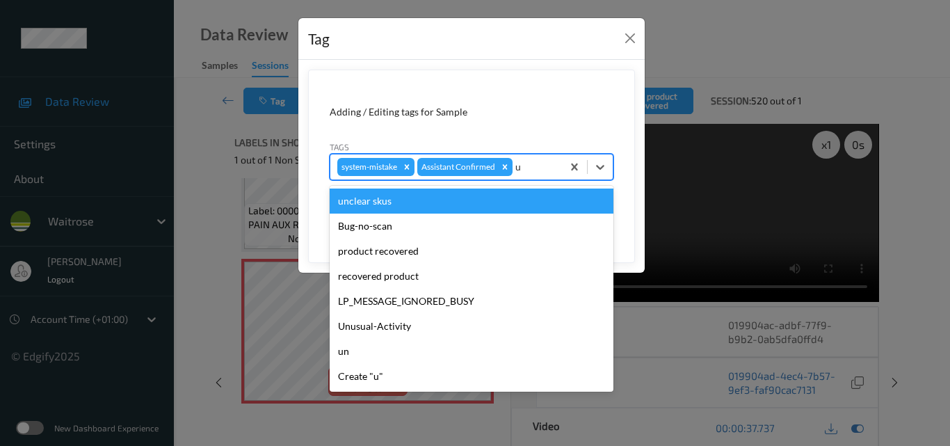
type input "un"
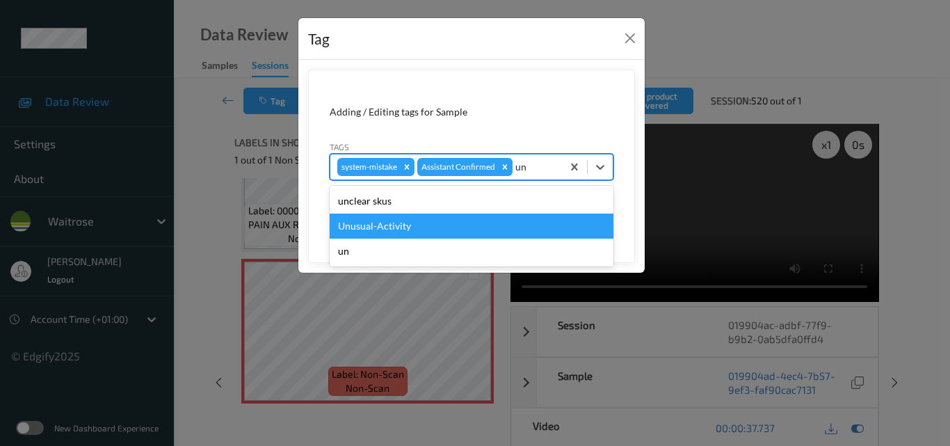
click at [473, 229] on div "Unusual-Activity" at bounding box center [472, 225] width 284 height 25
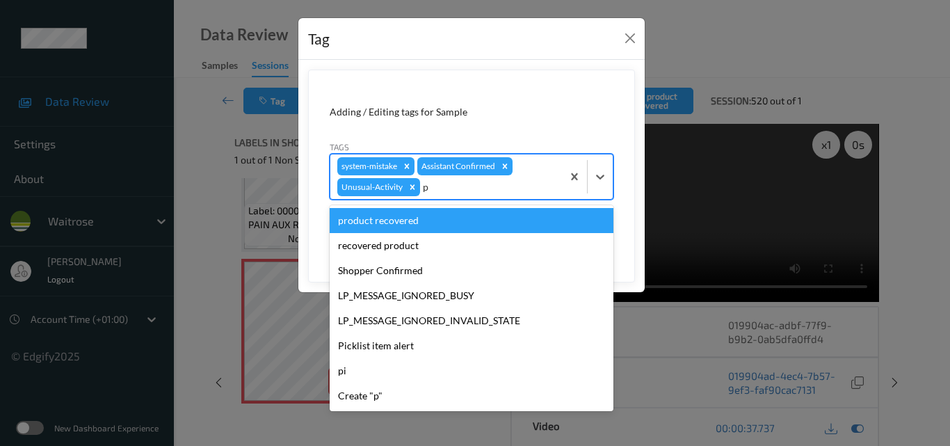
type input "pi"
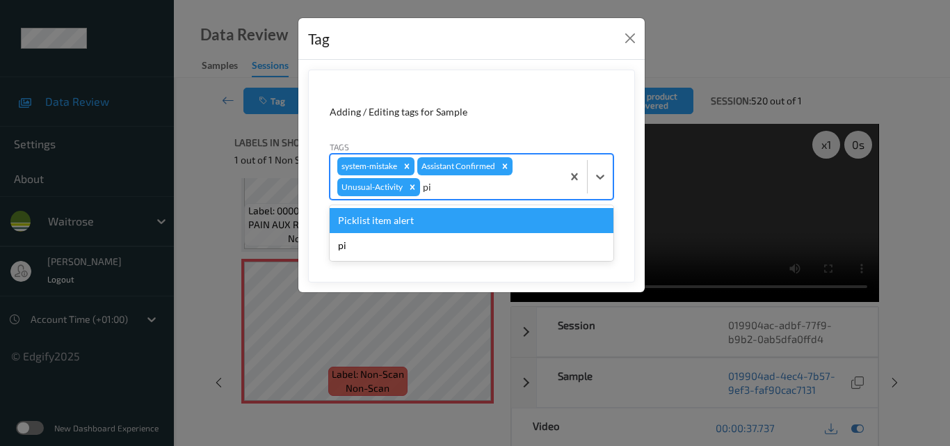
click at [453, 220] on div "Picklist item alert" at bounding box center [472, 220] width 284 height 25
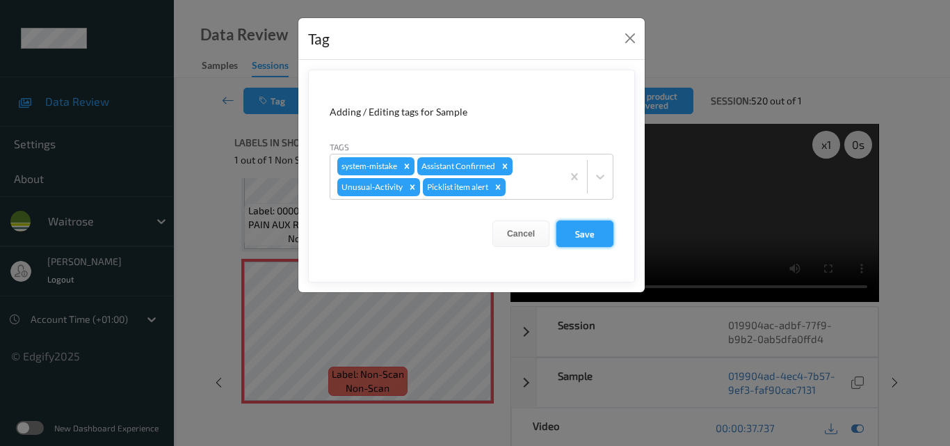
click at [585, 235] on button "Save" at bounding box center [584, 233] width 57 height 26
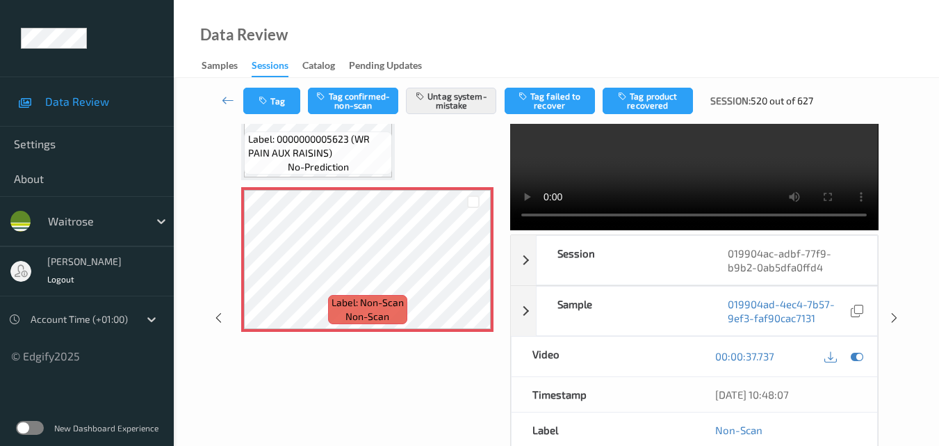
scroll to position [0, 0]
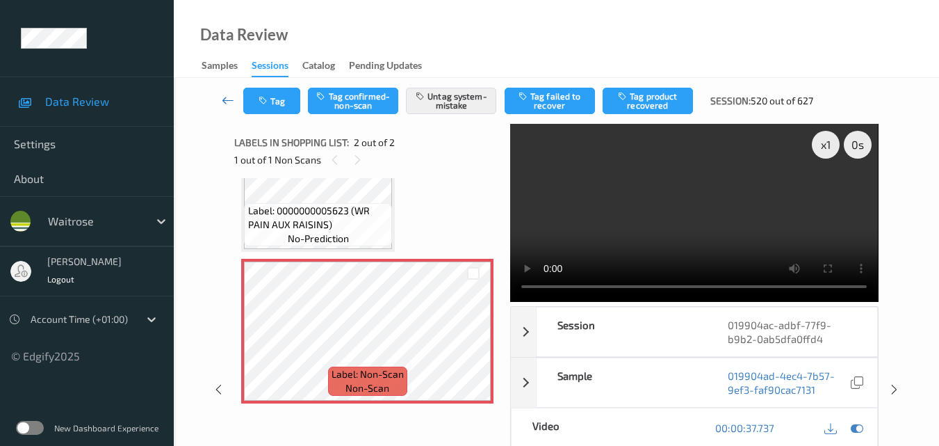
click at [226, 99] on icon at bounding box center [228, 100] width 13 height 14
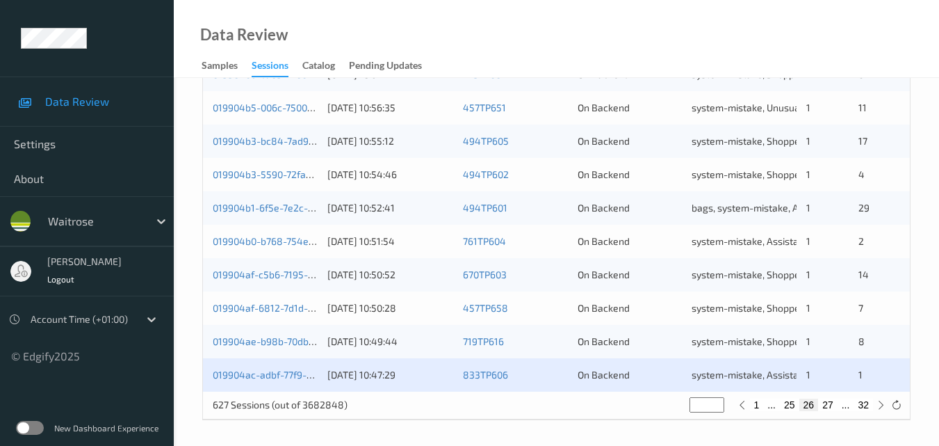
scroll to position [710, 0]
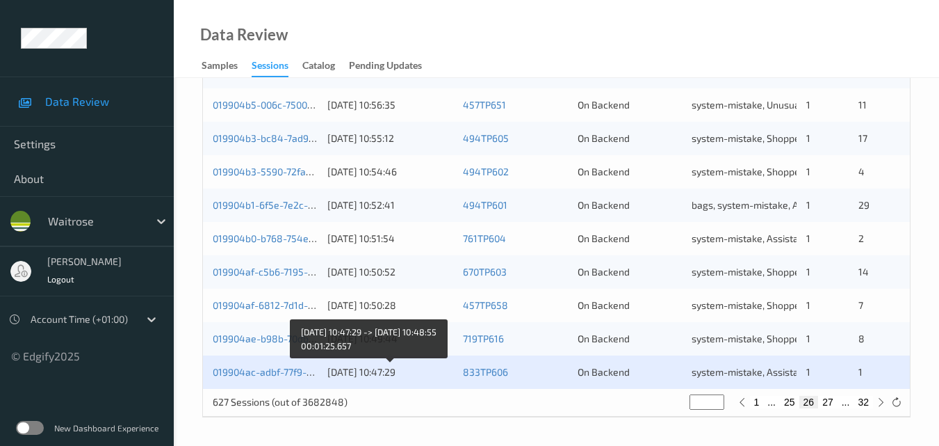
click at [391, 370] on div "01/09/2025 10:47:29" at bounding box center [390, 372] width 126 height 14
click at [432, 375] on div "01/09/2025 10:47:29" at bounding box center [390, 372] width 126 height 14
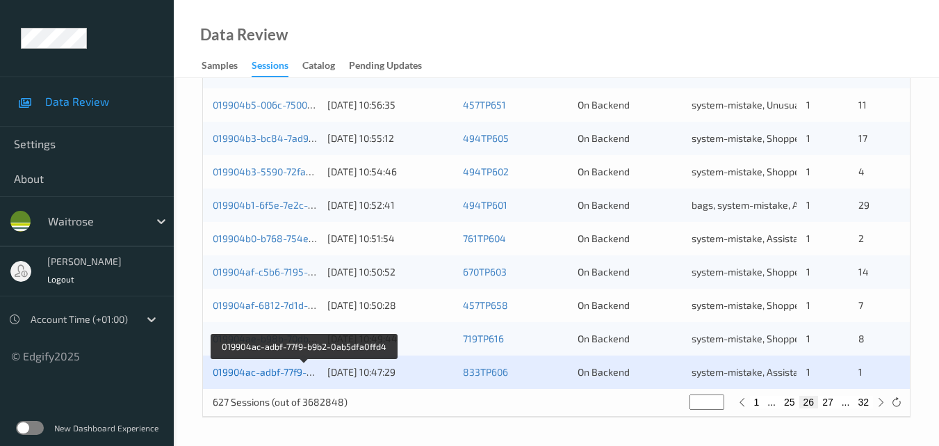
click at [288, 375] on link "019904ac-adbf-77f9-b9b2-0ab5dfa0ffd4" at bounding box center [303, 372] width 181 height 12
click at [251, 375] on link "019904ac-adbf-77f9-b9b2-0ab5dfa0ffd4" at bounding box center [303, 372] width 181 height 12
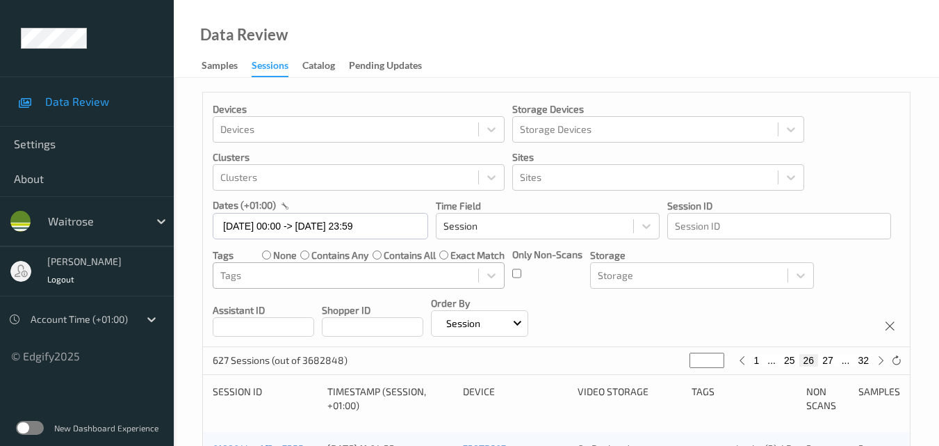
scroll to position [139, 0]
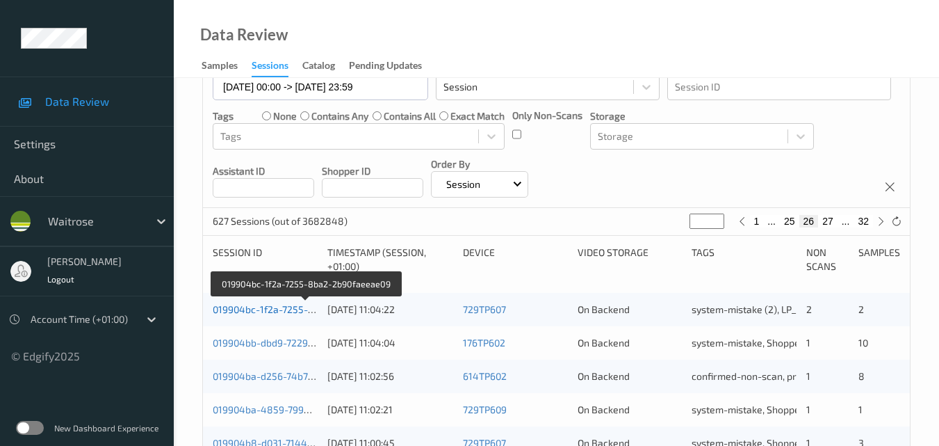
click at [261, 311] on link "019904bc-1f2a-7255-8ba2-2b90faeeae09" at bounding box center [306, 309] width 187 height 12
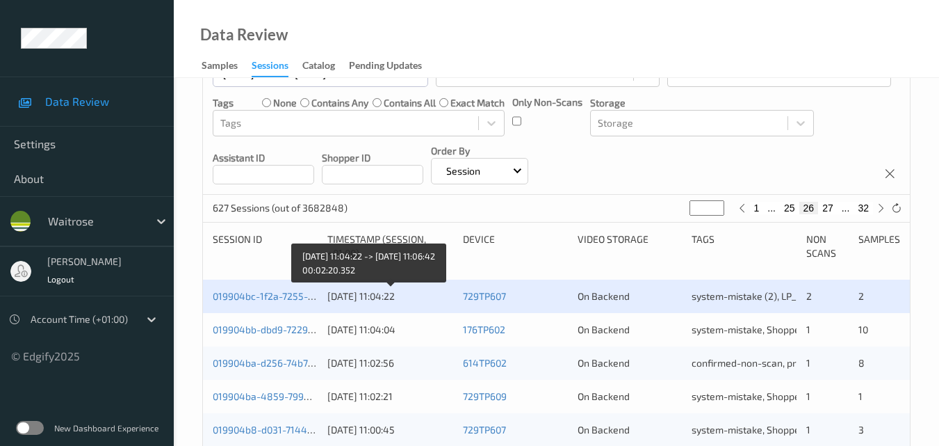
scroll to position [70, 0]
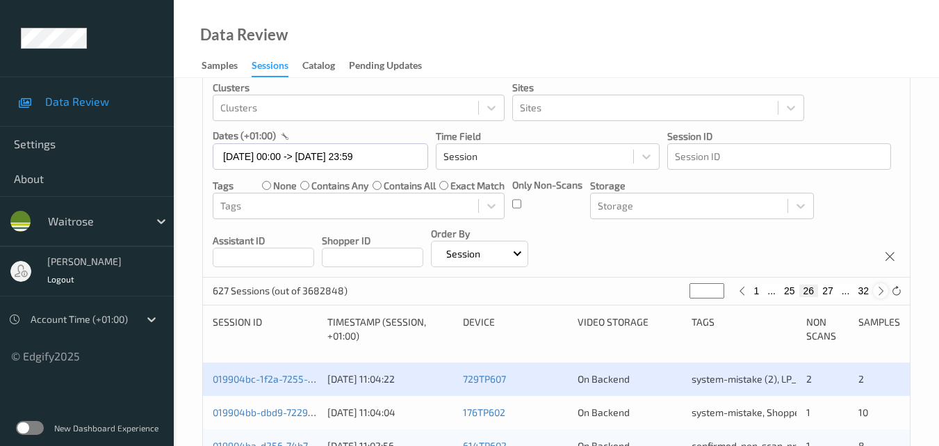
click at [879, 289] on icon at bounding box center [881, 291] width 10 height 10
type input "**"
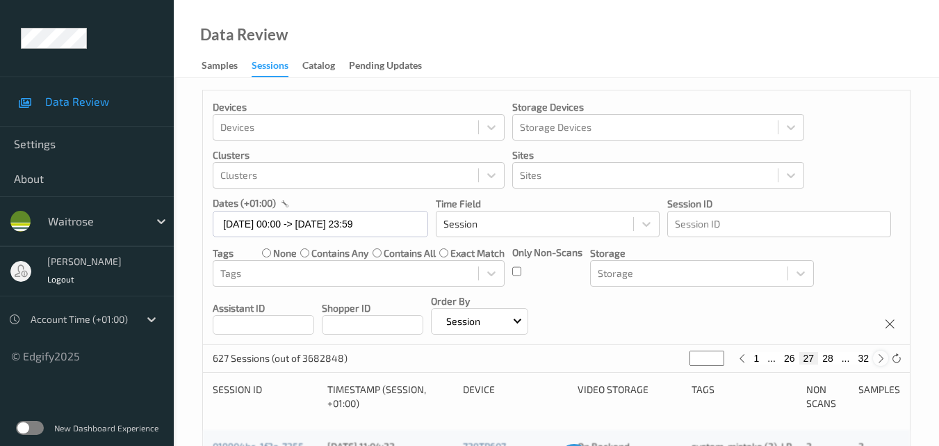
scroll to position [0, 0]
click at [881, 364] on icon at bounding box center [881, 360] width 10 height 10
type input "**"
click at [881, 364] on icon at bounding box center [881, 360] width 10 height 10
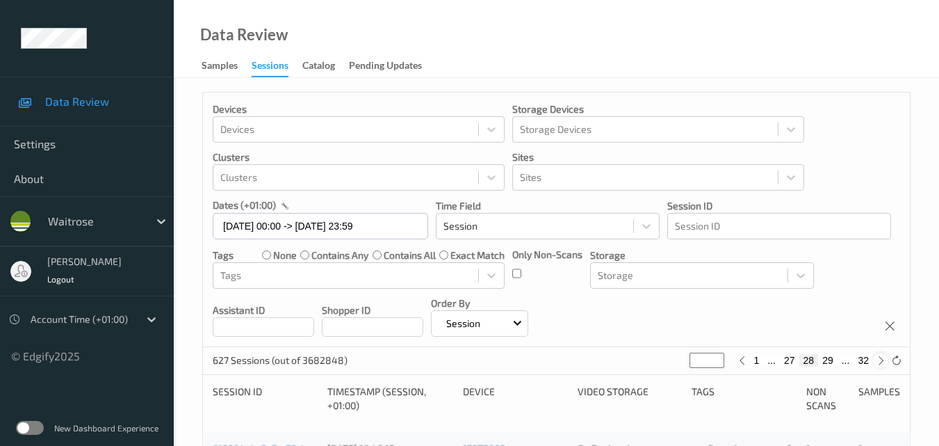
type input "**"
click at [881, 364] on icon at bounding box center [881, 360] width 10 height 10
type input "**"
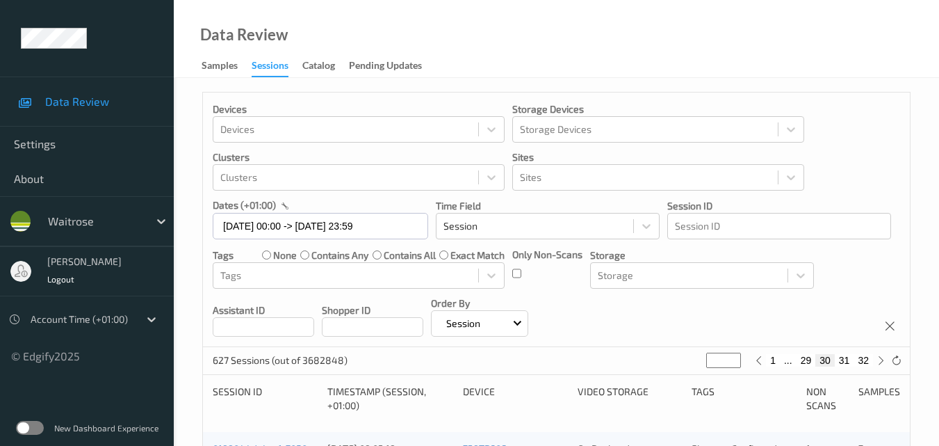
scroll to position [209, 0]
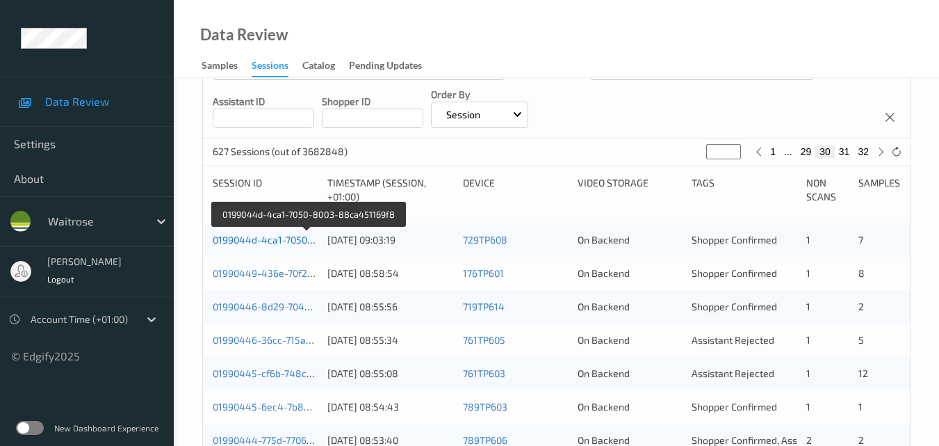
click at [271, 241] on link "0199044d-4ca1-7050-8003-88ca451169f8" at bounding box center [308, 240] width 190 height 12
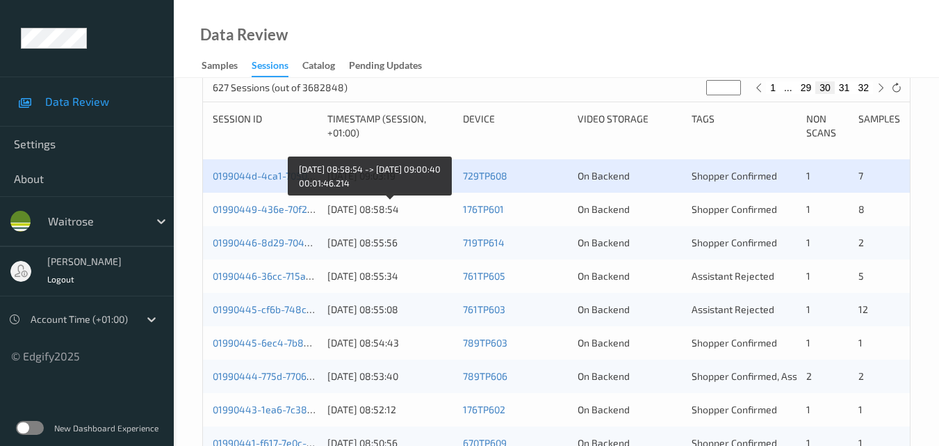
scroll to position [348, 0]
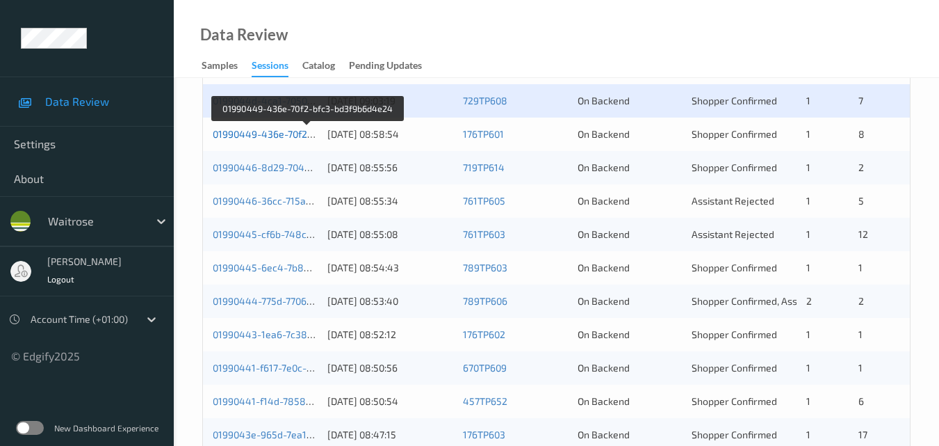
click at [269, 136] on link "01990449-436e-70f2-bfc3-bd3f9b6d4e24" at bounding box center [307, 134] width 188 height 12
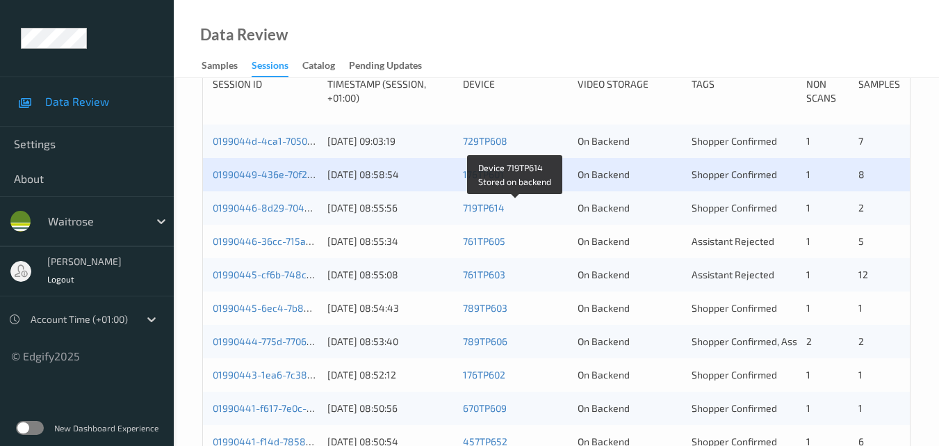
scroll to position [278, 0]
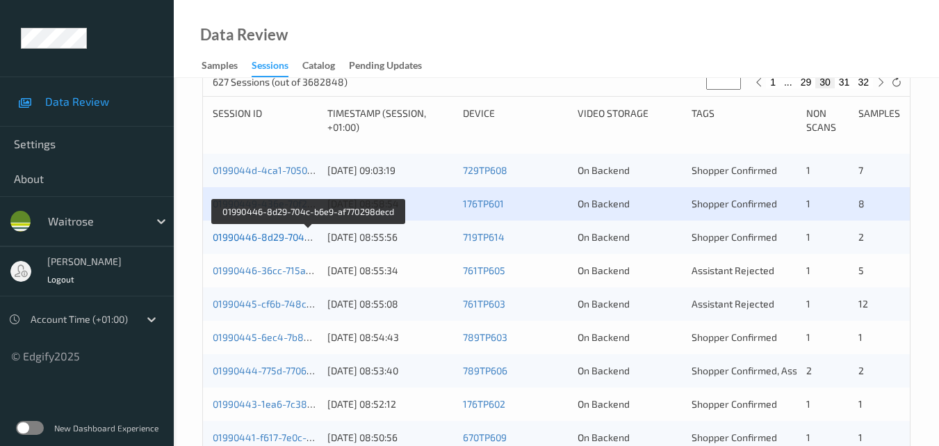
click at [280, 236] on link "01990446-8d29-704c-b6e9-af770298decd" at bounding box center [308, 237] width 190 height 12
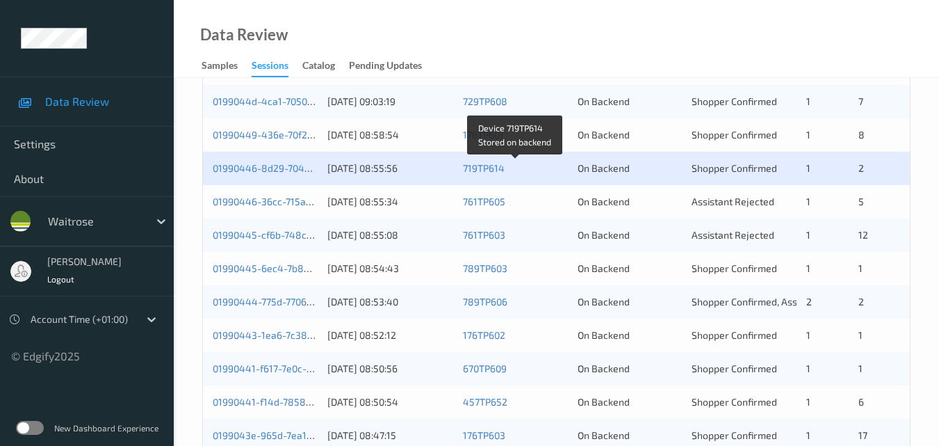
scroll to position [348, 0]
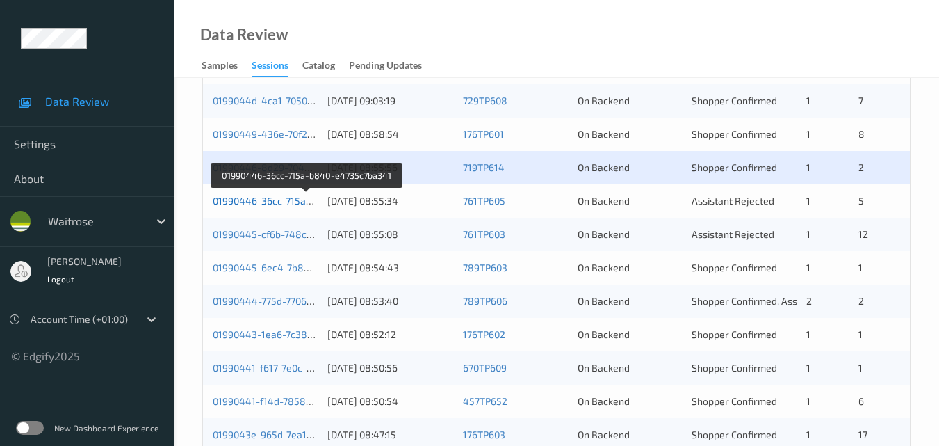
click at [300, 205] on link "01990446-36cc-715a-b840-e4735c7ba341" at bounding box center [308, 201] width 190 height 12
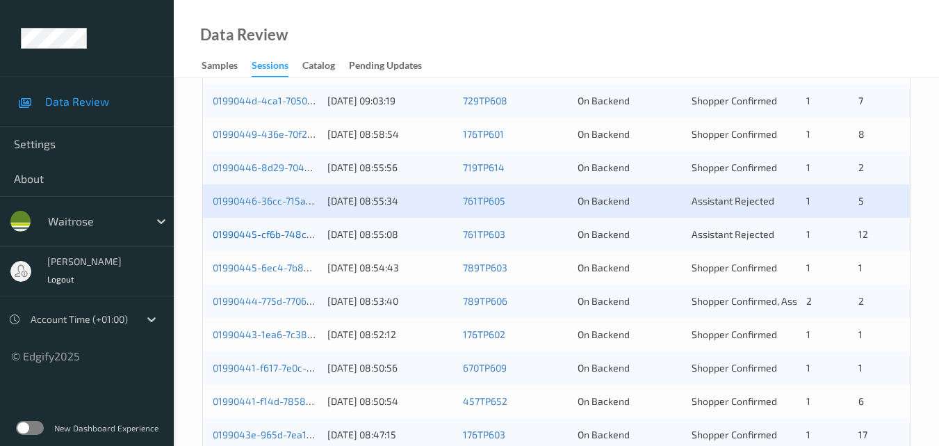
click at [263, 231] on link "01990445-cf6b-748c-a610-267de4b87471" at bounding box center [307, 234] width 188 height 12
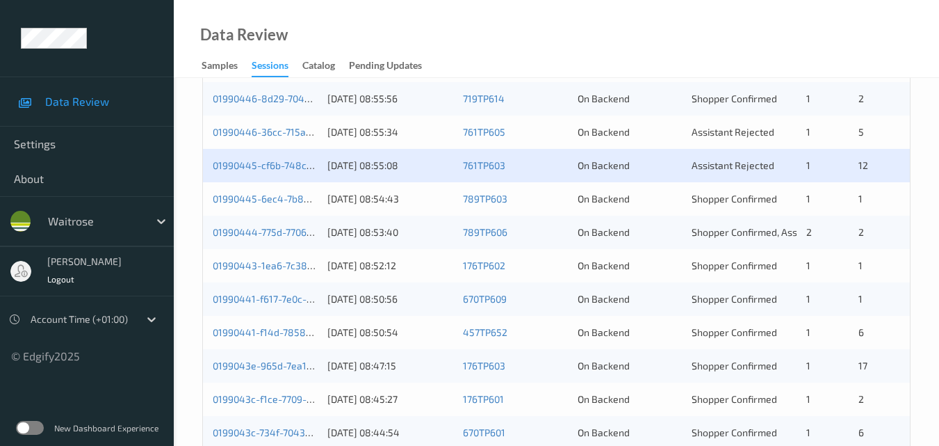
scroll to position [417, 0]
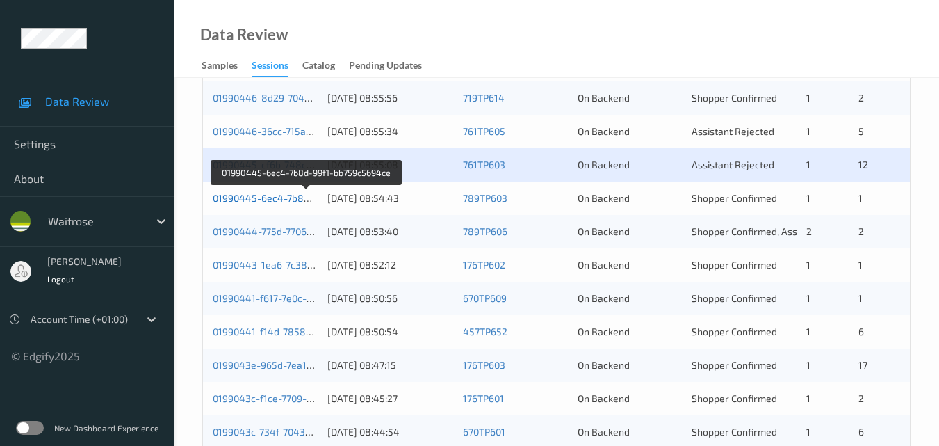
click at [265, 197] on link "01990445-6ec4-7b8d-99f1-bb759c5694ce" at bounding box center [307, 198] width 189 height 12
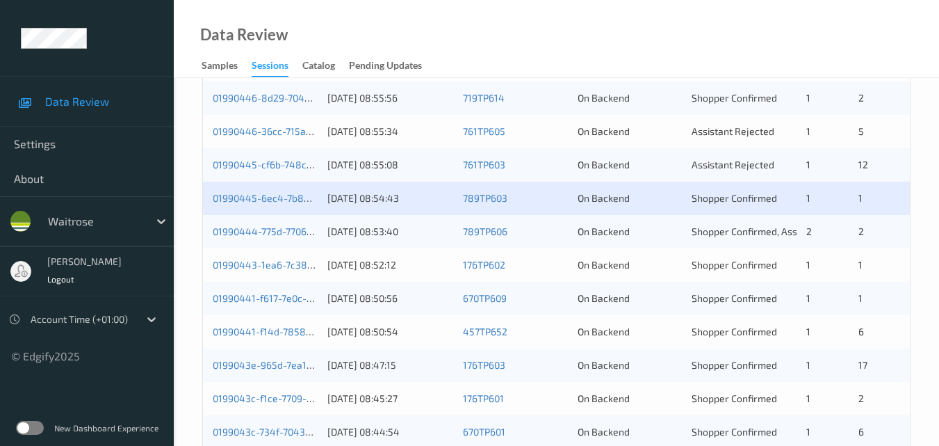
scroll to position [487, 0]
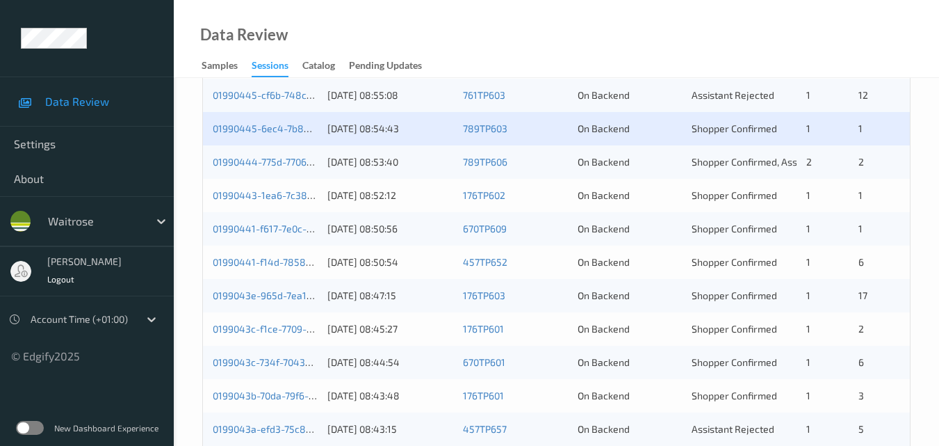
click at [277, 168] on div "01990444-775d-7706-b7fd-f79c79b3f735" at bounding box center [265, 162] width 105 height 14
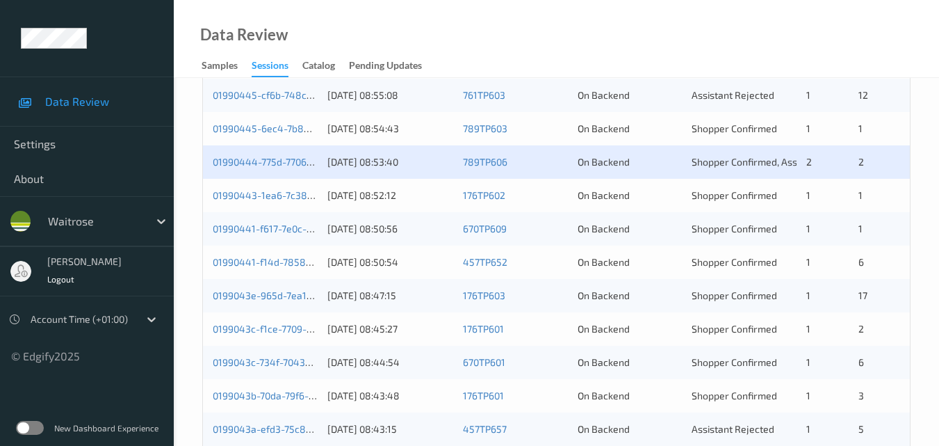
click at [266, 168] on div "01990444-775d-7706-b7fd-f79c79b3f735" at bounding box center [265, 162] width 105 height 14
click at [297, 157] on link "01990444-775d-7706-b7fd-f79c79b3f735" at bounding box center [303, 162] width 181 height 12
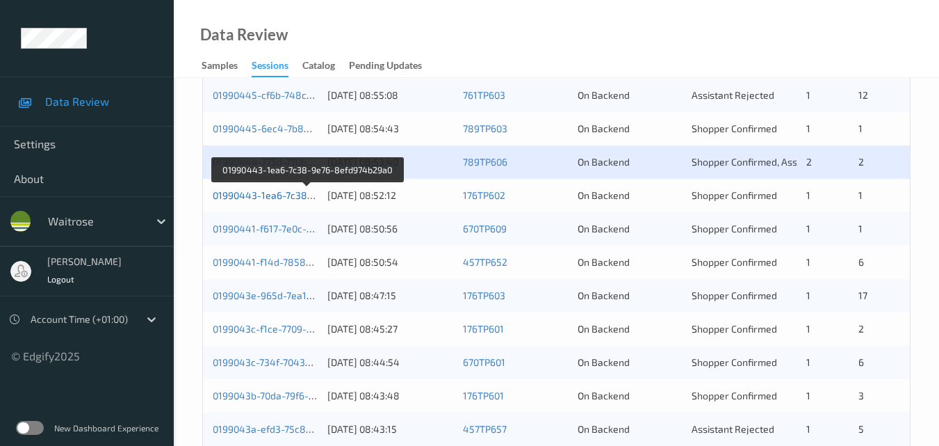
click at [286, 197] on link "01990443-1ea6-7c38-9e76-8efd974b29a0" at bounding box center [308, 195] width 190 height 12
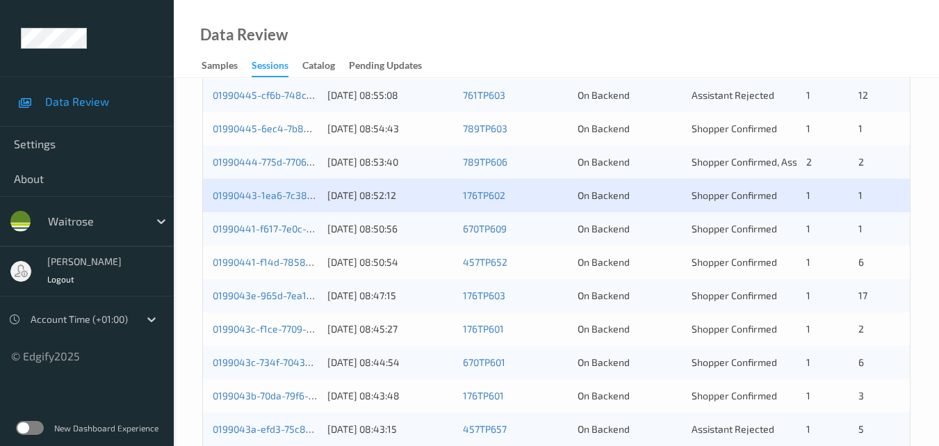
scroll to position [556, 0]
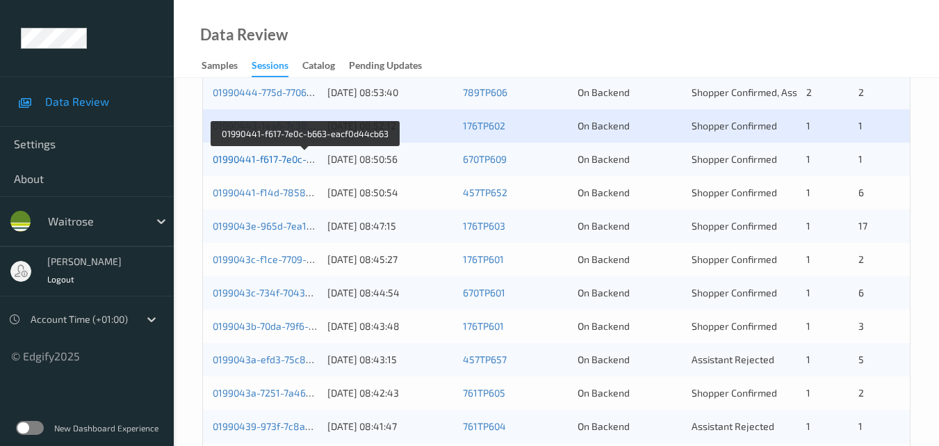
click at [275, 154] on link "01990441-f617-7e0c-b663-eacf0d44cb63" at bounding box center [305, 159] width 185 height 12
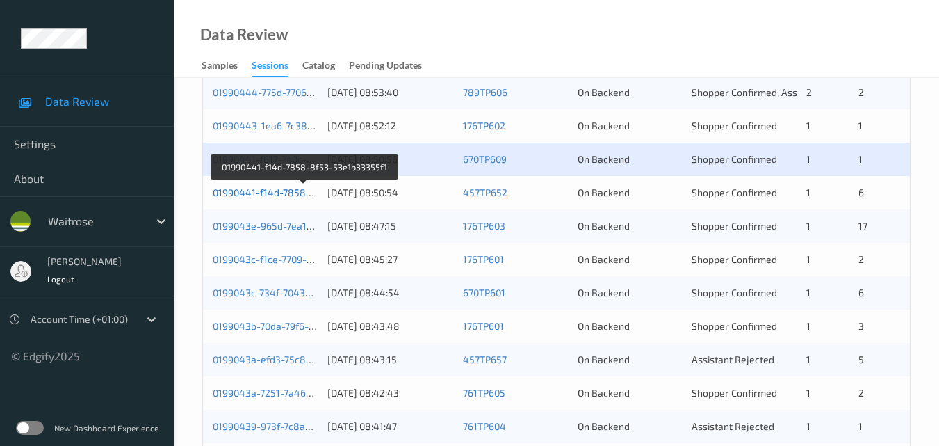
click at [267, 192] on link "01990441-f14d-7858-8f53-53e1b33355f1" at bounding box center [305, 192] width 184 height 12
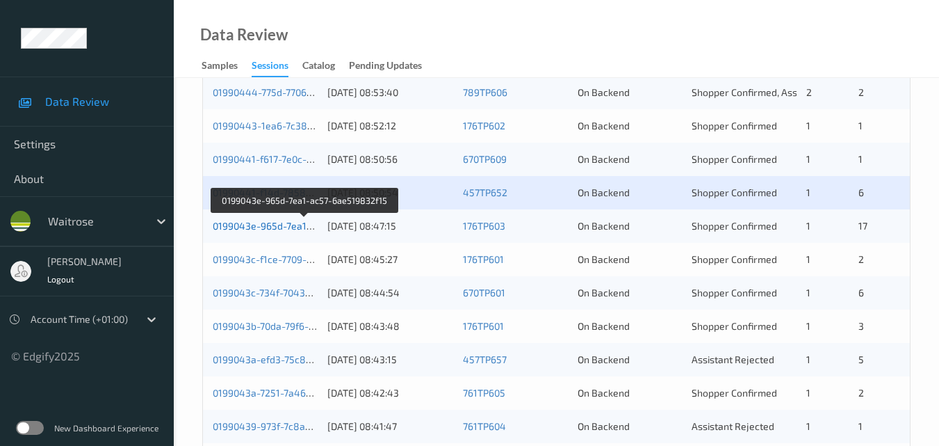
click at [280, 227] on link "0199043e-965d-7ea1-ac57-6ae519832f15" at bounding box center [306, 226] width 186 height 12
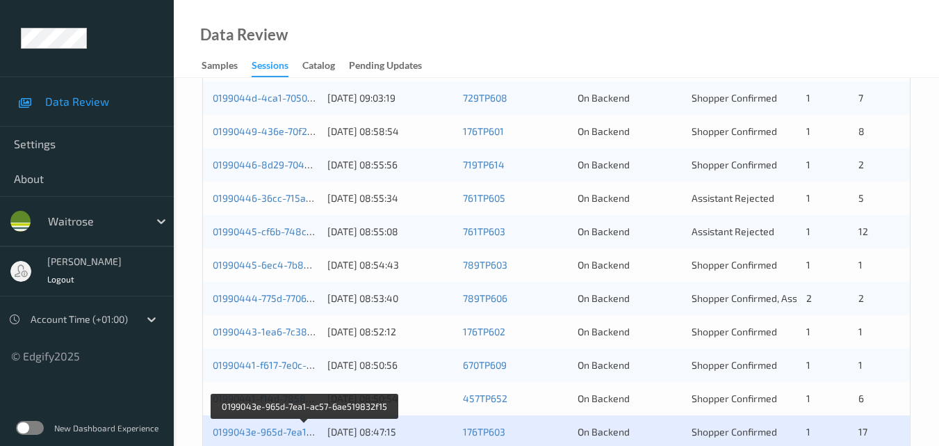
scroll to position [431, 0]
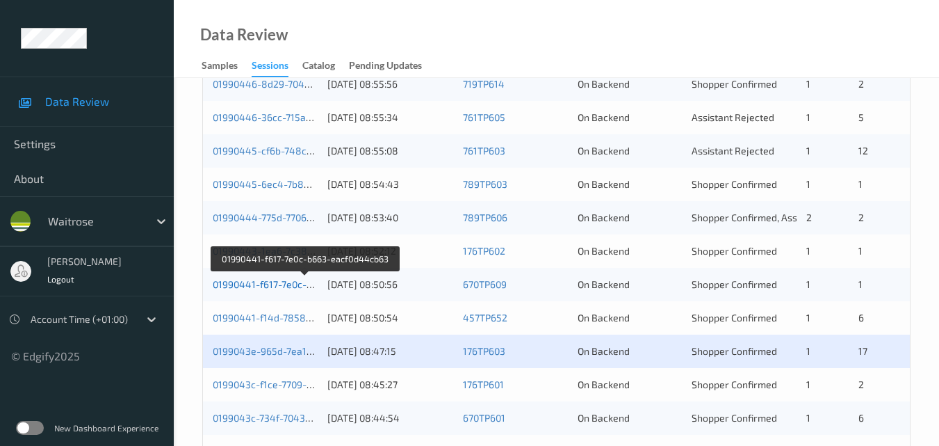
click at [281, 282] on link "01990441-f617-7e0c-b663-eacf0d44cb63" at bounding box center [305, 284] width 185 height 12
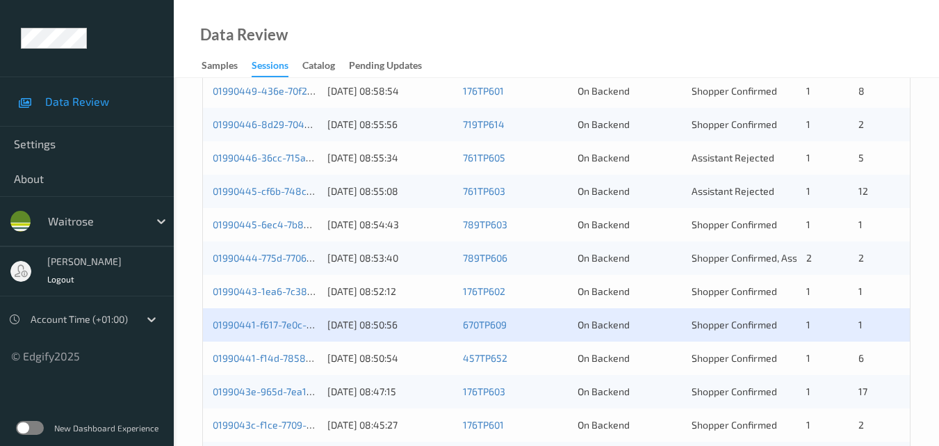
scroll to position [361, 0]
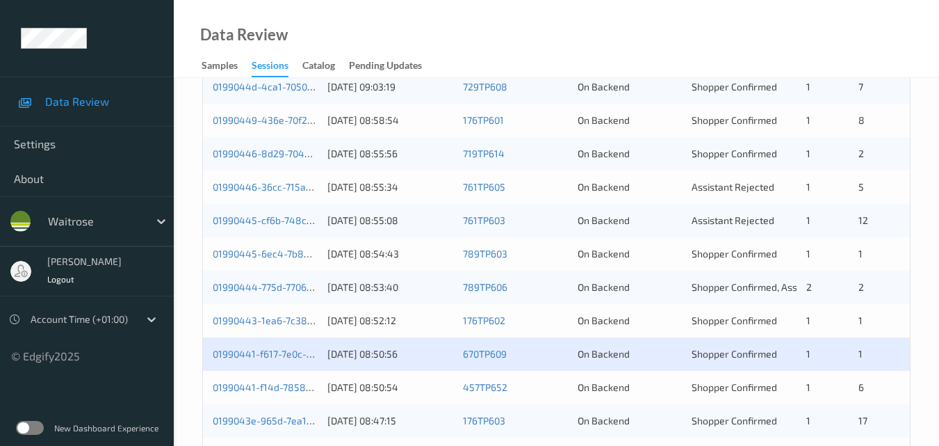
click at [273, 311] on div "01990443-1ea6-7c38-9e76-8efd974b29a0 01/09/2025 08:52:12 176TP602 On Backend Sh…" at bounding box center [556, 320] width 707 height 33
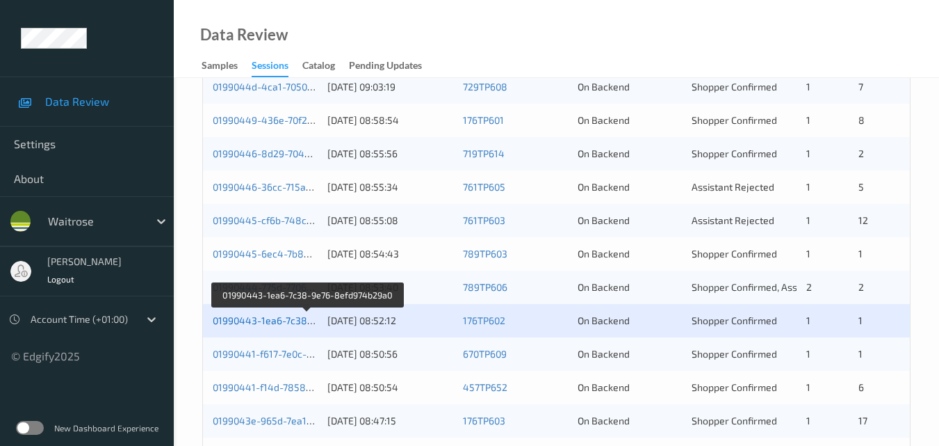
click at [278, 315] on link "01990443-1ea6-7c38-9e76-8efd974b29a0" at bounding box center [308, 320] width 190 height 12
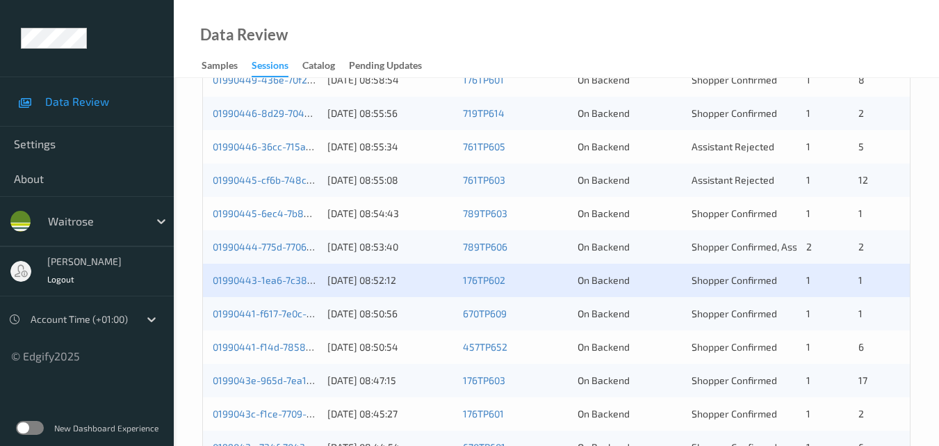
scroll to position [501, 0]
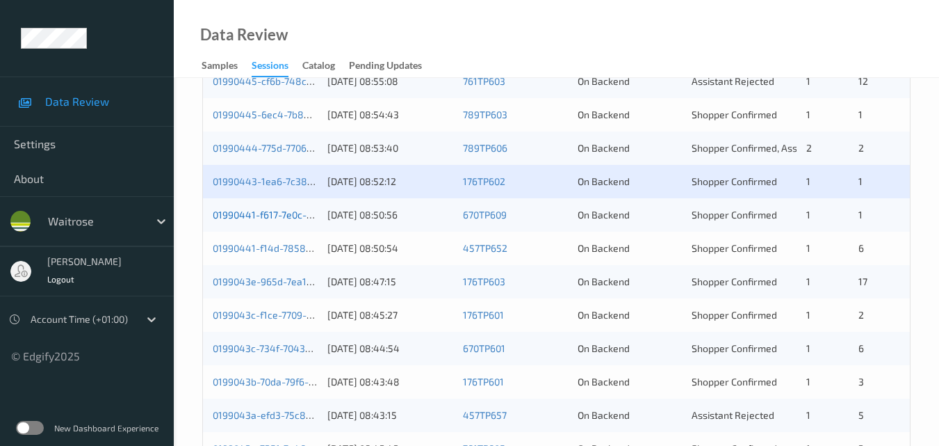
click at [282, 212] on link "01990441-f617-7e0c-b663-eacf0d44cb63" at bounding box center [305, 215] width 185 height 12
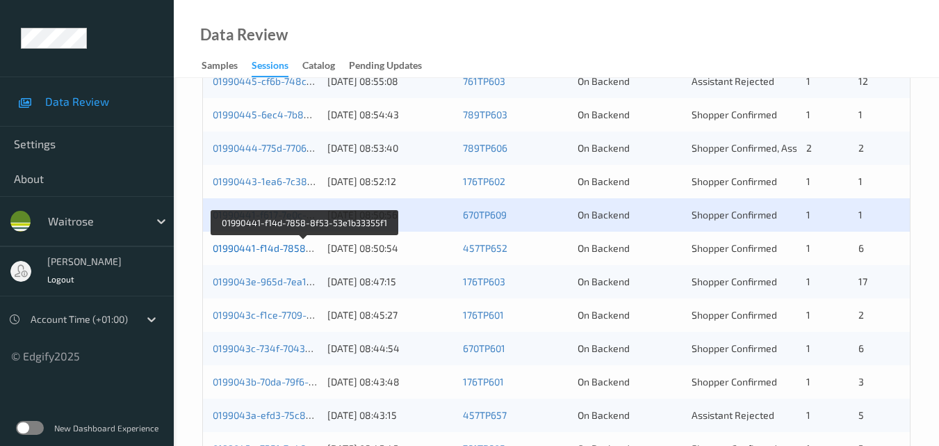
click at [264, 247] on link "01990441-f14d-7858-8f53-53e1b33355f1" at bounding box center [305, 248] width 184 height 12
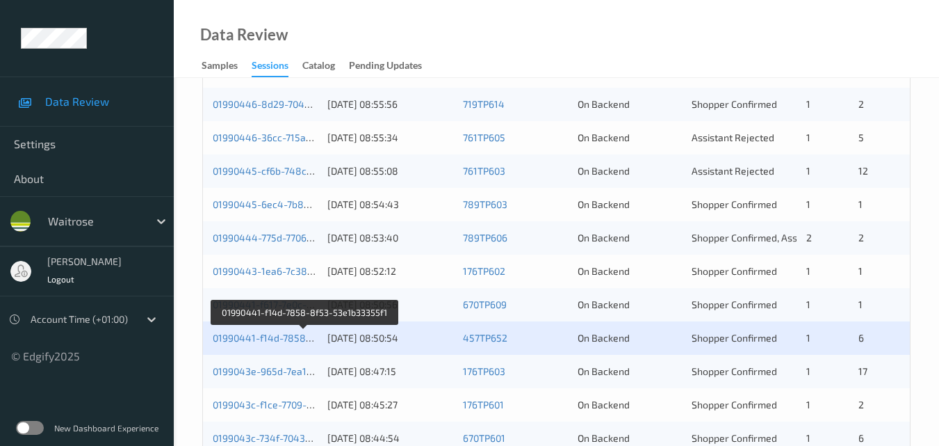
scroll to position [431, 0]
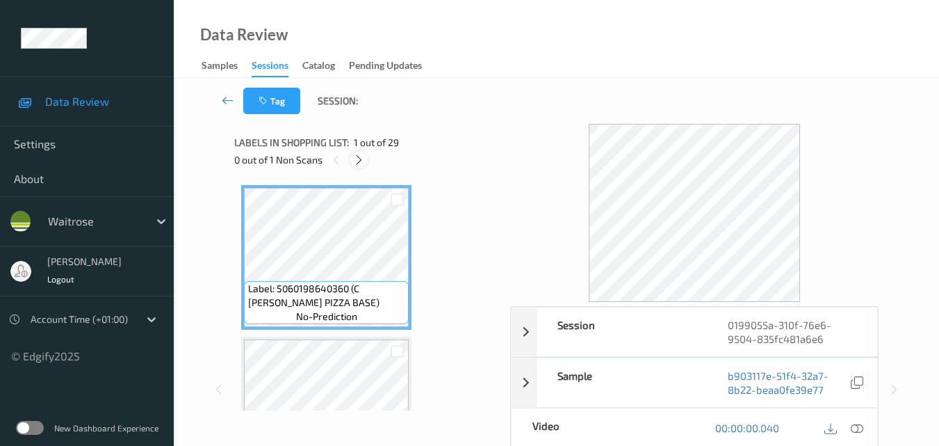
click at [357, 158] on icon at bounding box center [359, 160] width 12 height 13
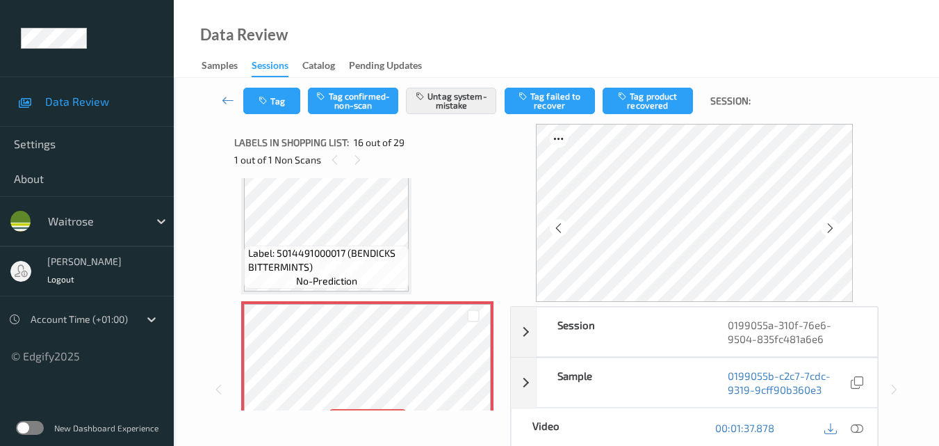
scroll to position [2129, 0]
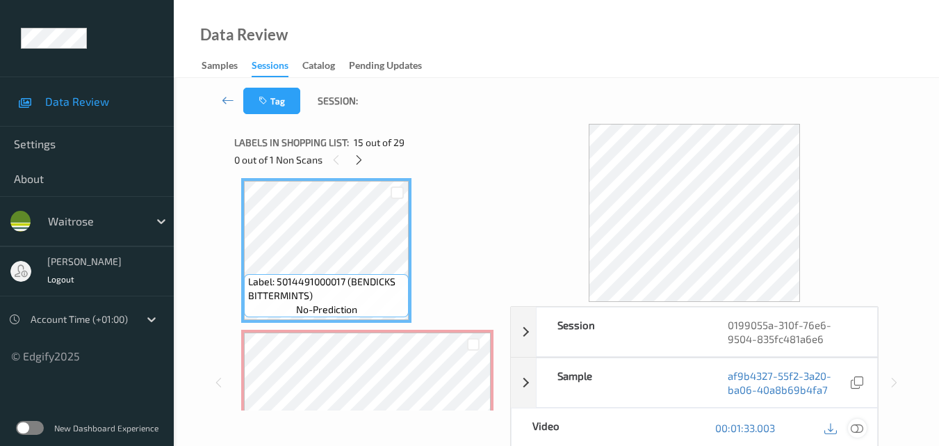
click at [860, 425] on icon at bounding box center [857, 427] width 13 height 13
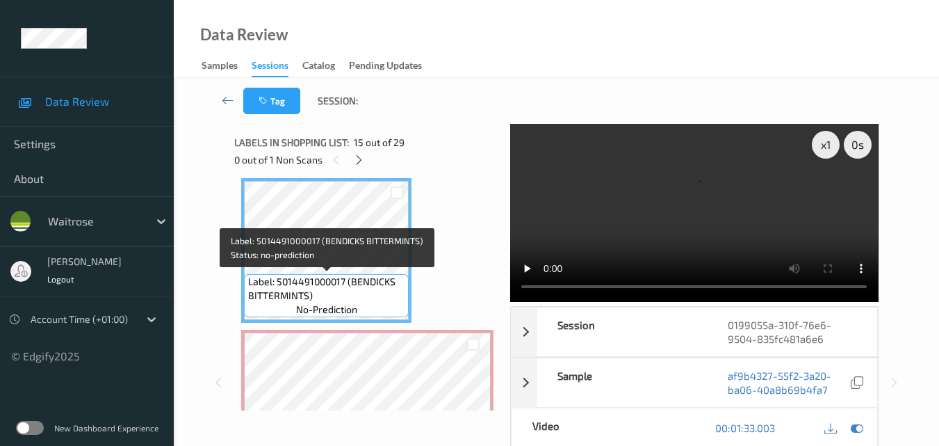
scroll to position [2198, 0]
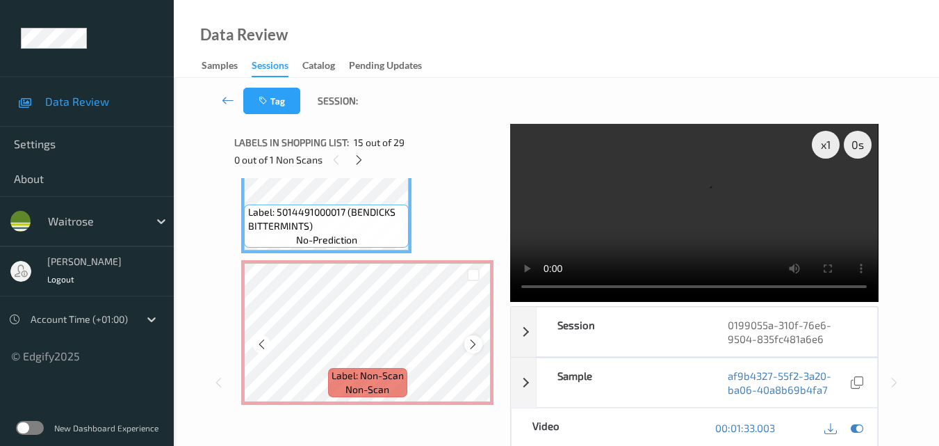
click at [474, 345] on icon at bounding box center [473, 344] width 12 height 13
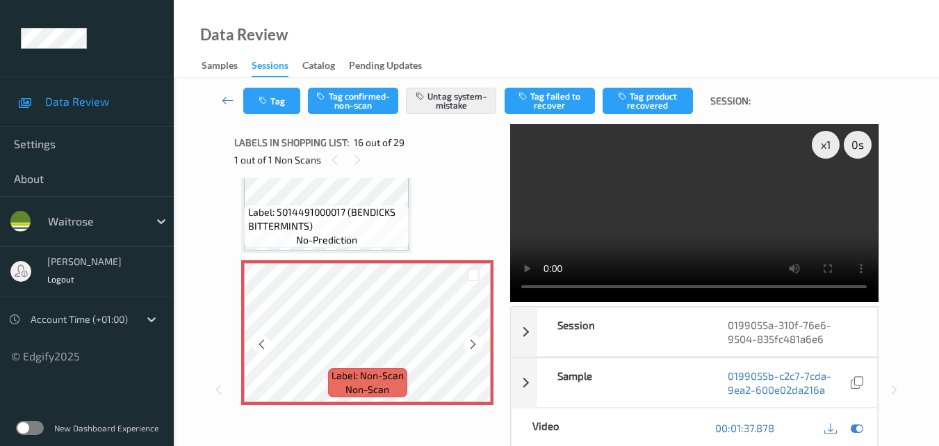
click at [474, 345] on icon at bounding box center [473, 344] width 12 height 13
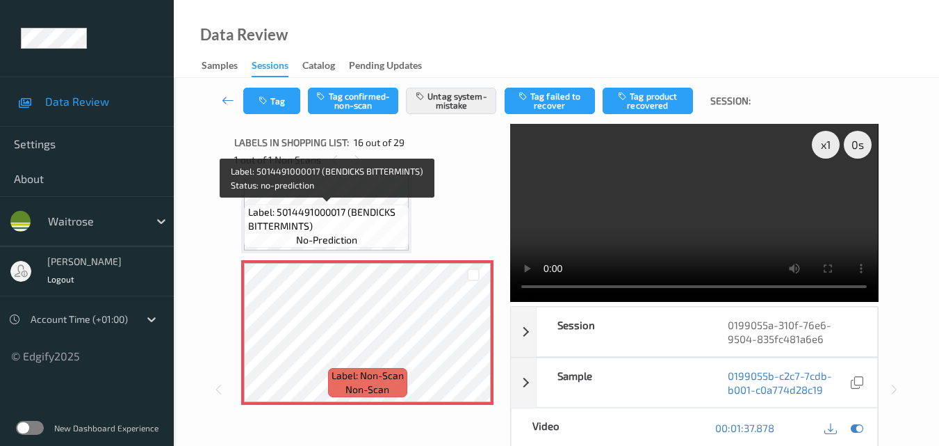
click at [359, 205] on span "Label: 5014491000017 (BENDICKS BITTERMINTS)" at bounding box center [327, 219] width 158 height 28
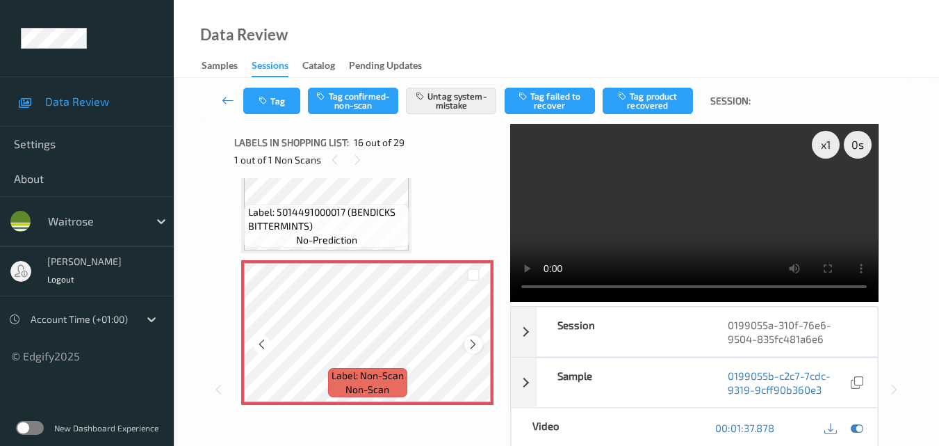
click at [475, 342] on icon at bounding box center [473, 344] width 12 height 13
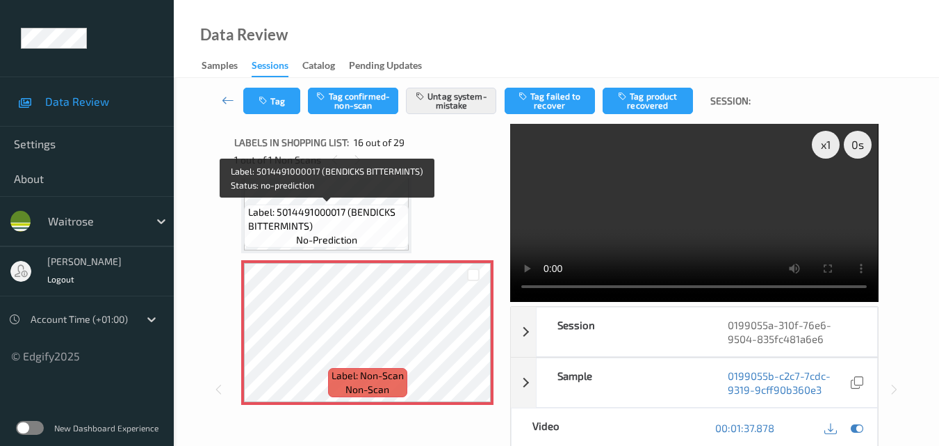
click at [382, 212] on span "Label: 5014491000017 (BENDICKS BITTERMINTS)" at bounding box center [327, 219] width 158 height 28
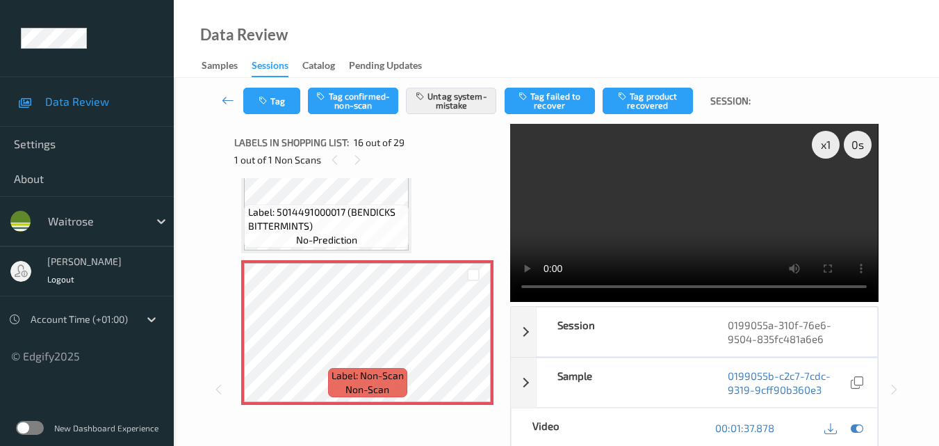
click at [666, 222] on video at bounding box center [694, 213] width 368 height 178
click at [692, 210] on video at bounding box center [694, 213] width 368 height 178
click at [473, 344] on icon at bounding box center [473, 344] width 12 height 13
click at [473, 341] on icon at bounding box center [473, 344] width 12 height 13
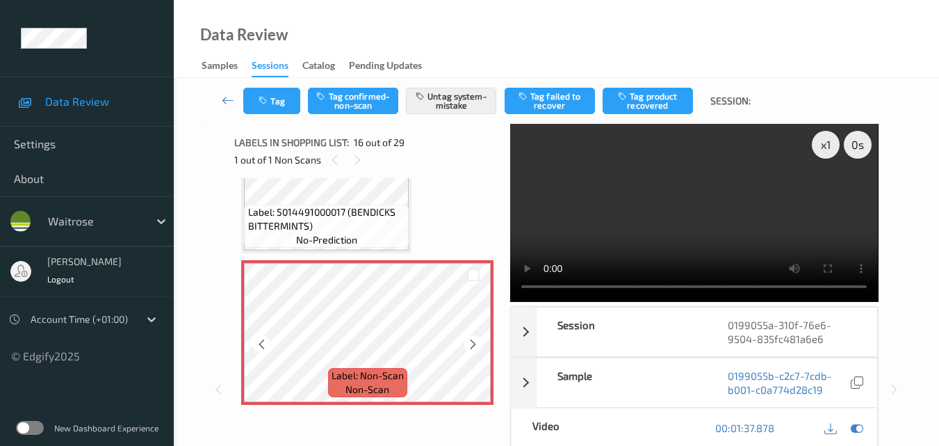
click at [473, 341] on icon at bounding box center [473, 344] width 12 height 13
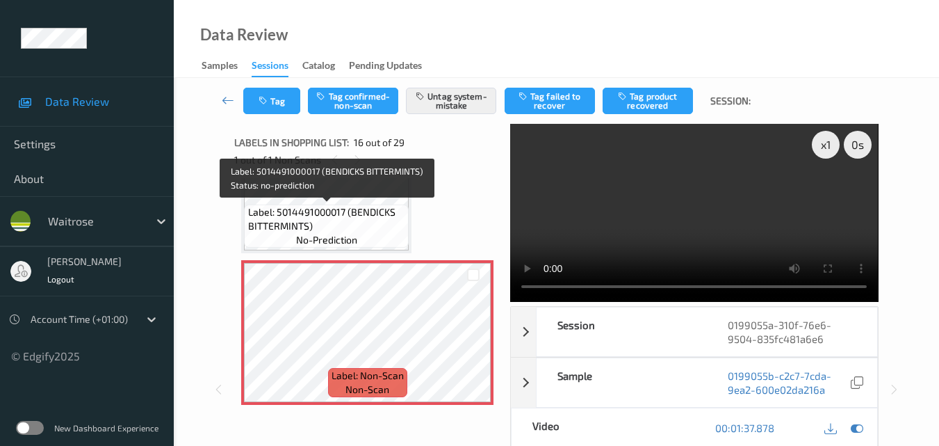
click at [356, 217] on span "Label: 5014491000017 (BENDICKS BITTERMINTS)" at bounding box center [327, 219] width 158 height 28
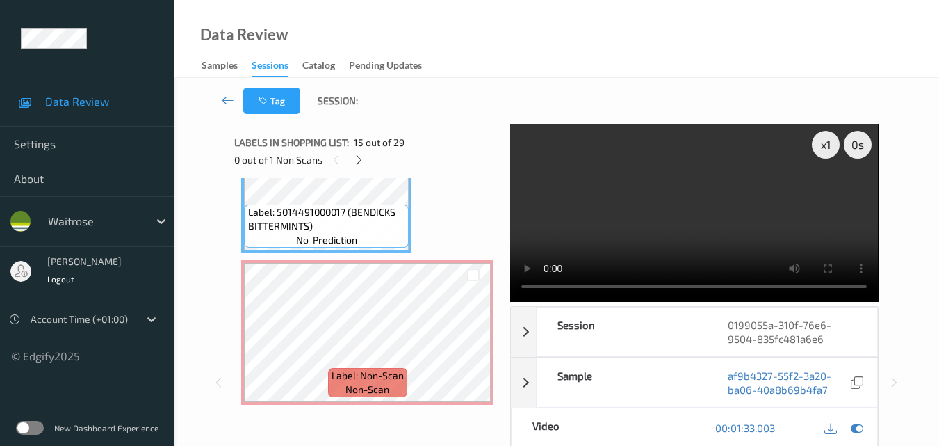
click at [758, 220] on video at bounding box center [694, 213] width 368 height 178
click at [709, 197] on video at bounding box center [694, 213] width 368 height 178
click at [704, 199] on video at bounding box center [694, 213] width 368 height 178
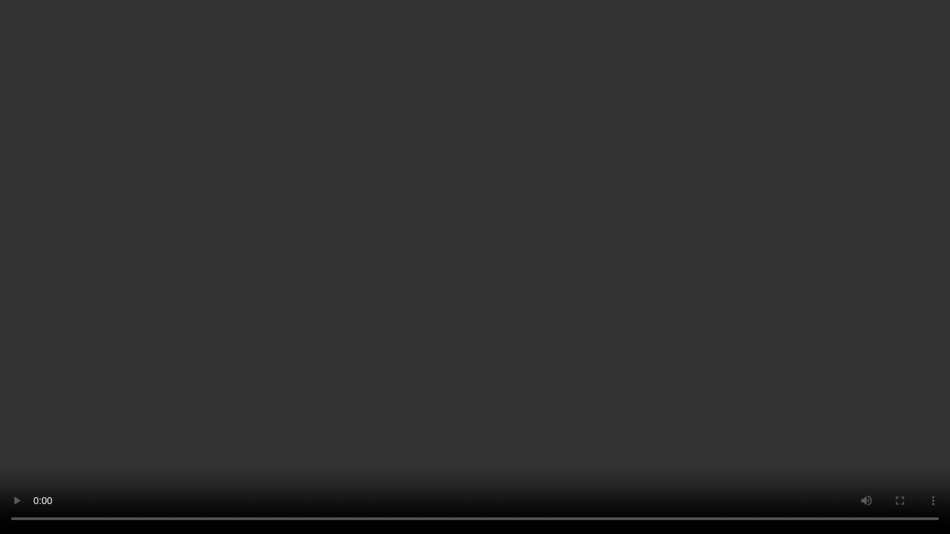
click at [227, 220] on video at bounding box center [475, 267] width 950 height 534
click at [323, 203] on video at bounding box center [475, 267] width 950 height 534
click at [442, 284] on video at bounding box center [475, 267] width 950 height 534
click at [542, 284] on video at bounding box center [475, 267] width 950 height 534
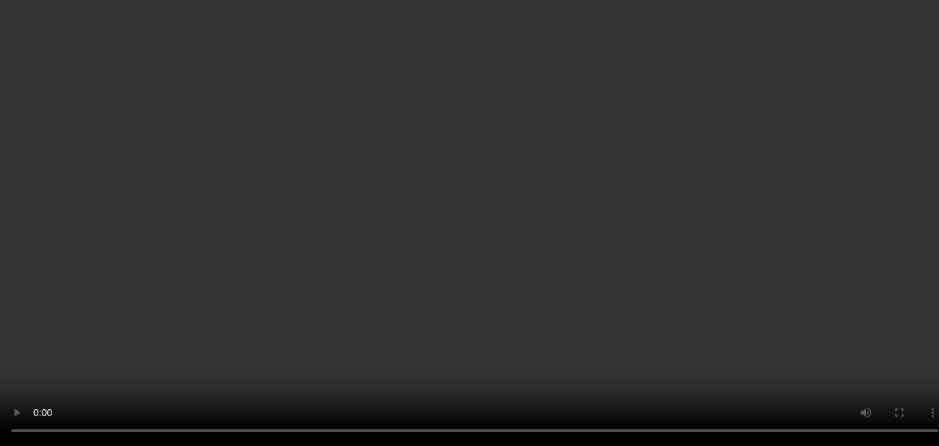
scroll to position [2268, 0]
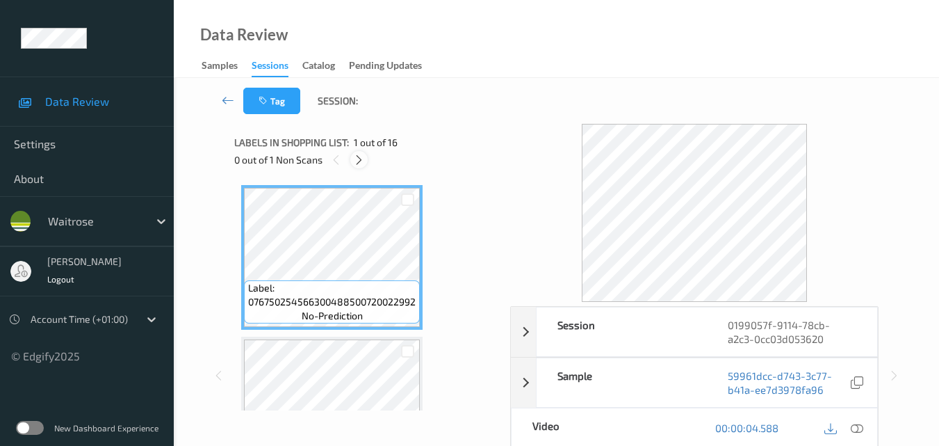
click at [360, 156] on icon at bounding box center [359, 160] width 12 height 13
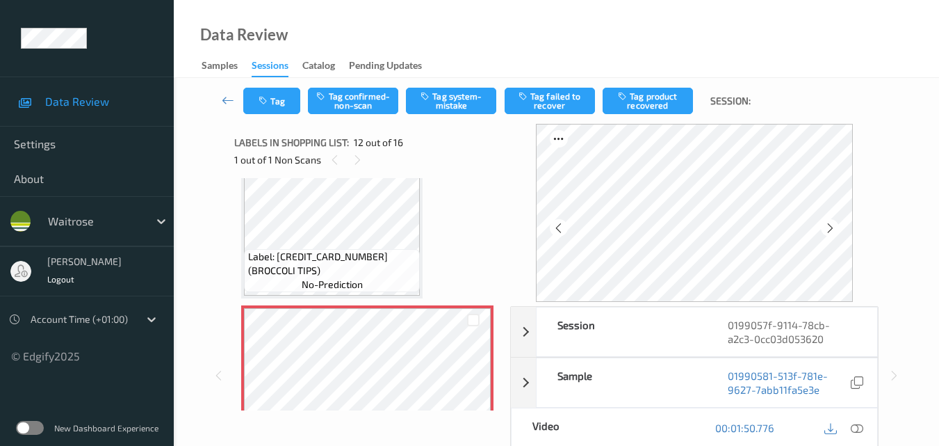
scroll to position [1578, 0]
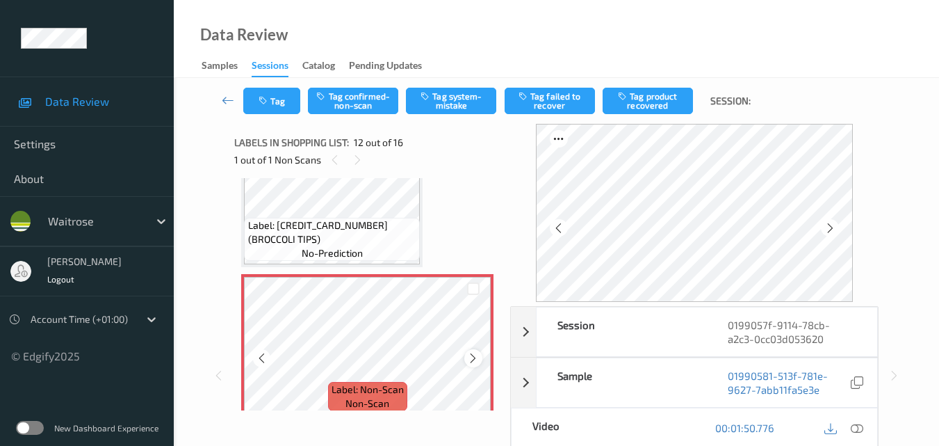
click at [473, 353] on icon at bounding box center [473, 358] width 12 height 13
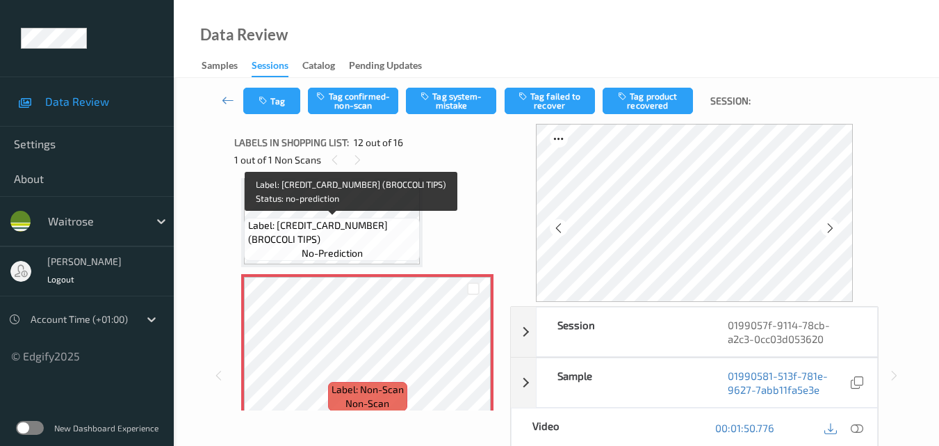
scroll to position [1509, 0]
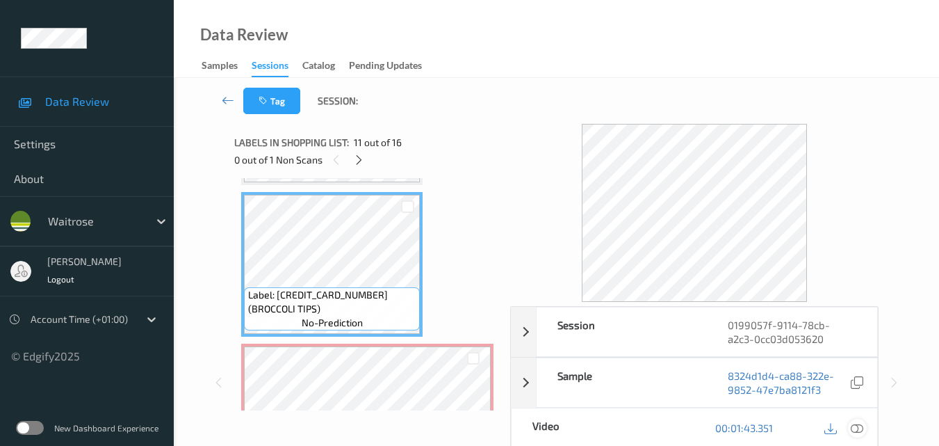
click at [861, 425] on icon at bounding box center [857, 427] width 13 height 13
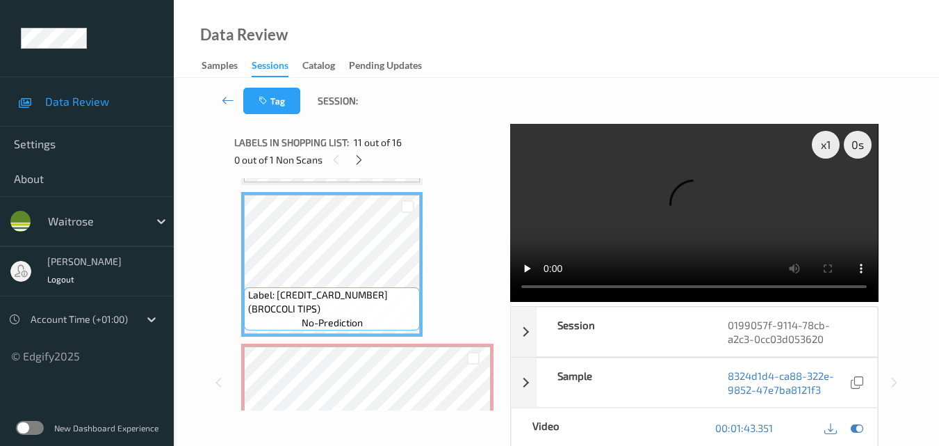
click at [701, 197] on video at bounding box center [694, 213] width 368 height 178
click at [708, 178] on video at bounding box center [694, 213] width 368 height 178
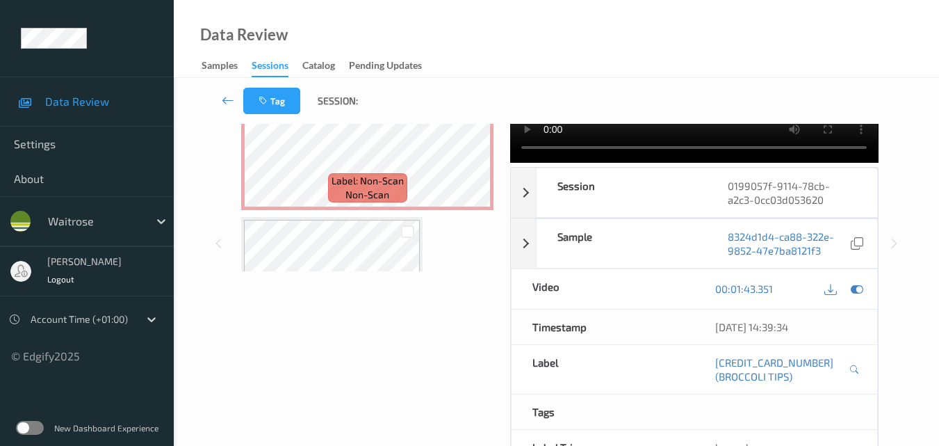
scroll to position [1578, 0]
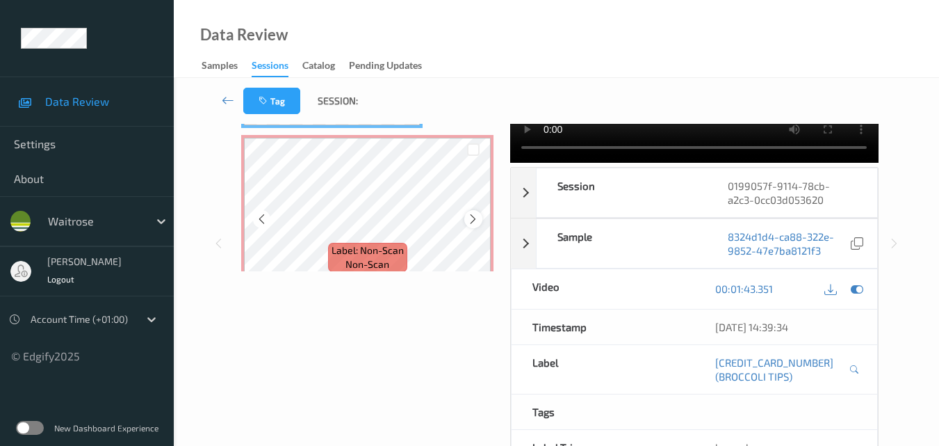
click at [473, 217] on icon at bounding box center [473, 219] width 12 height 13
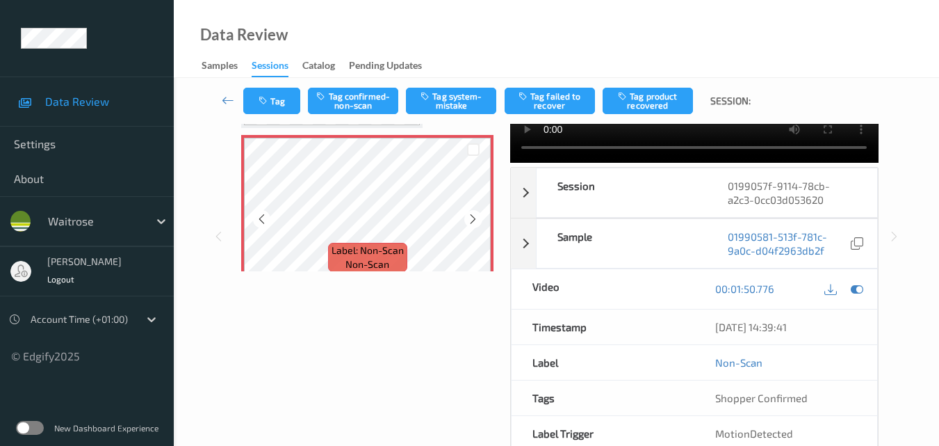
click at [473, 217] on icon at bounding box center [473, 219] width 12 height 13
click at [470, 219] on icon at bounding box center [473, 219] width 12 height 13
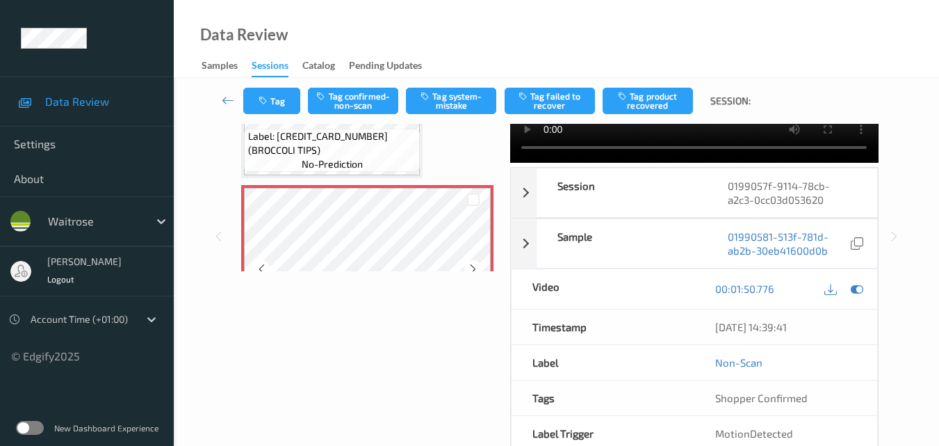
scroll to position [1509, 0]
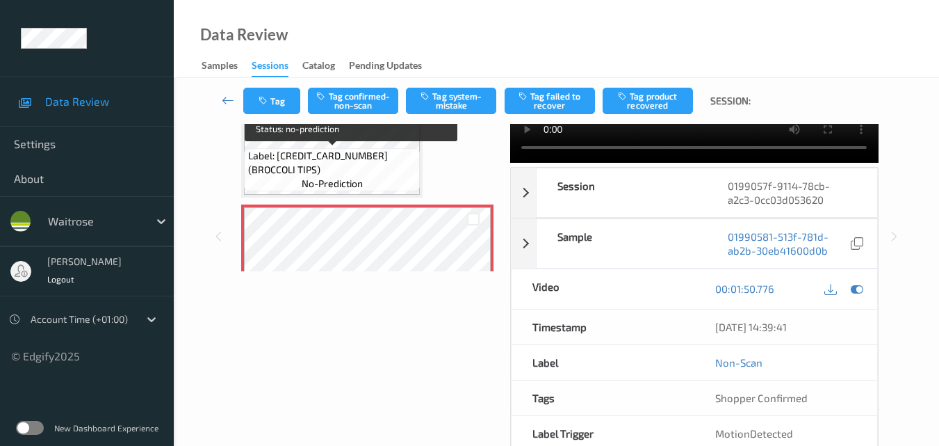
click at [343, 174] on span "Label: 5000169075517 (BROCCOLI TIPS)" at bounding box center [332, 163] width 169 height 28
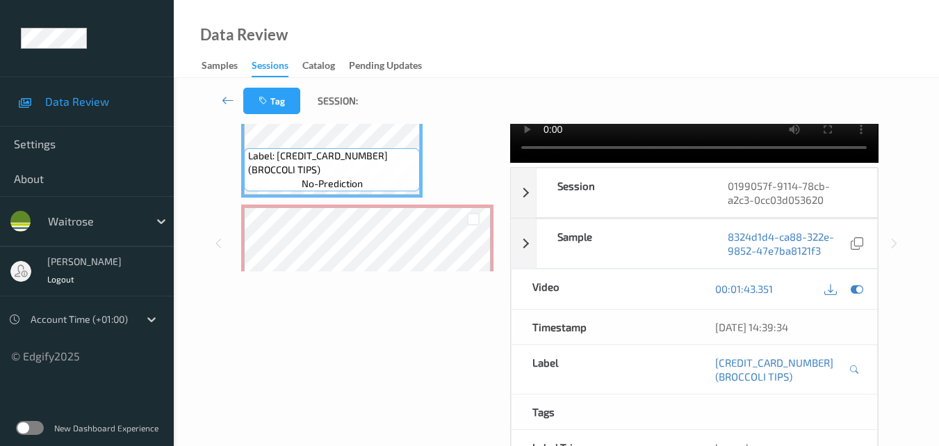
scroll to position [0, 0]
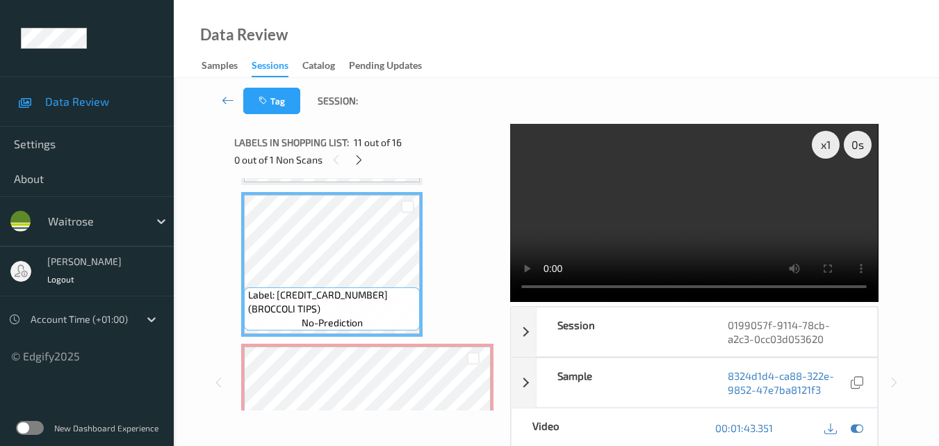
click at [694, 196] on video at bounding box center [694, 213] width 368 height 178
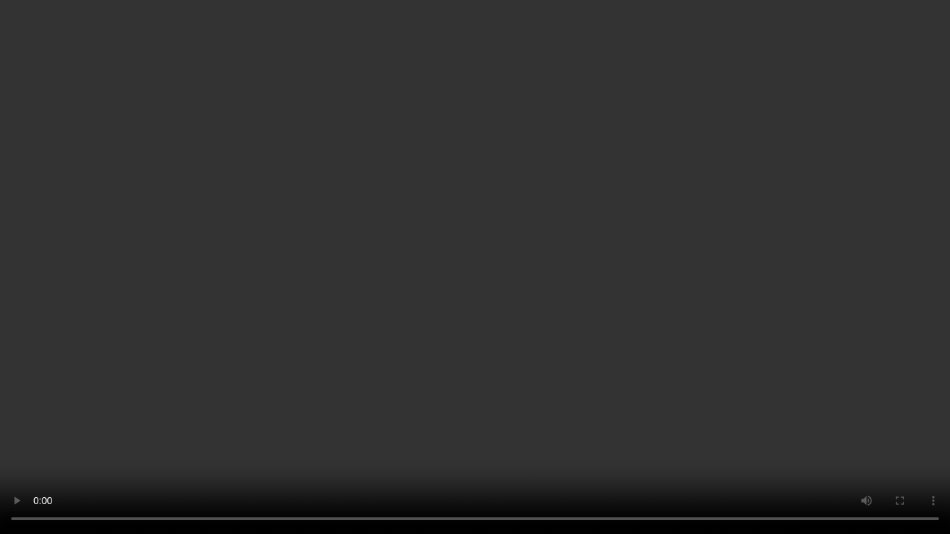
click at [598, 293] on video at bounding box center [475, 267] width 950 height 534
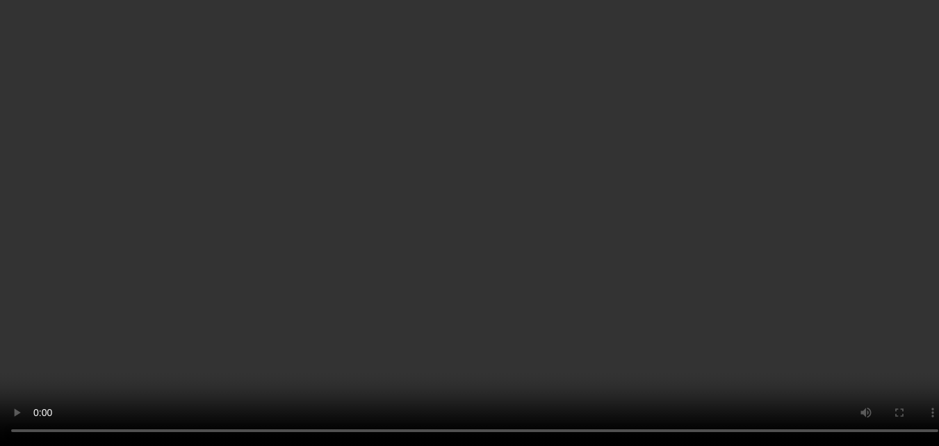
scroll to position [1578, 0]
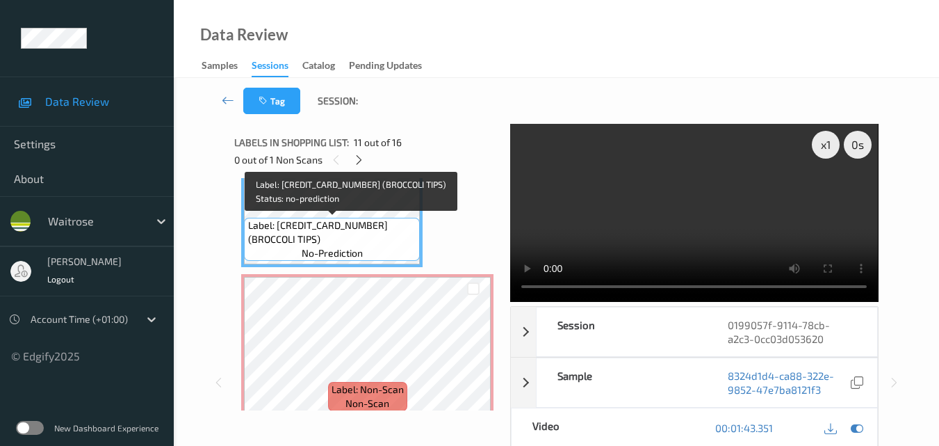
click at [385, 237] on span "Label: 5000169075517 (BROCCOLI TIPS)" at bounding box center [332, 232] width 169 height 28
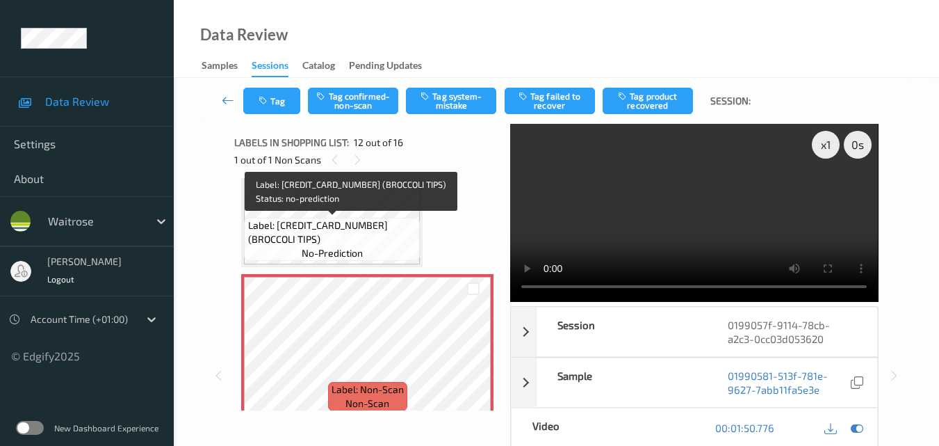
click at [375, 248] on div "Label: 5000169075517 (BROCCOLI TIPS) no-prediction" at bounding box center [332, 239] width 176 height 43
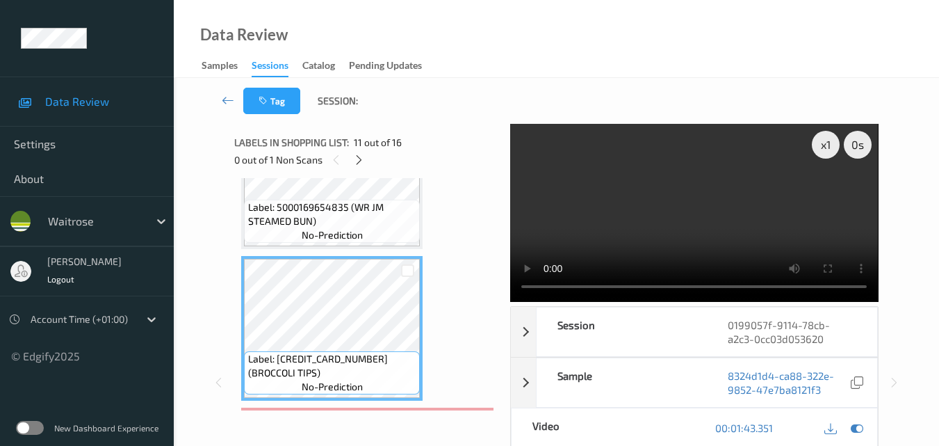
scroll to position [1369, 0]
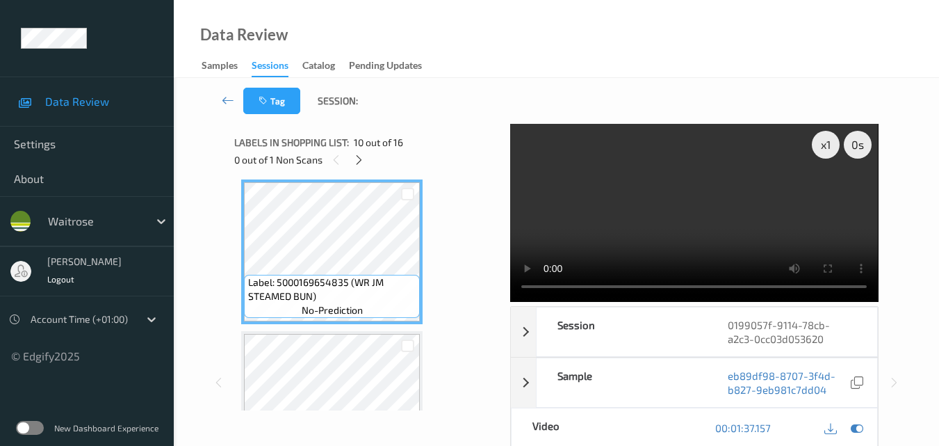
click at [696, 224] on video at bounding box center [694, 213] width 368 height 178
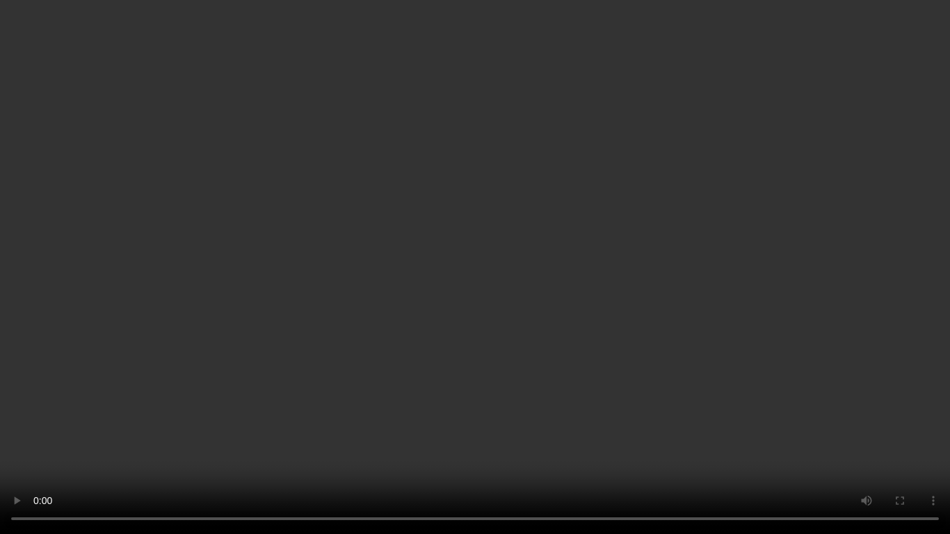
click at [714, 373] on video at bounding box center [475, 267] width 950 height 534
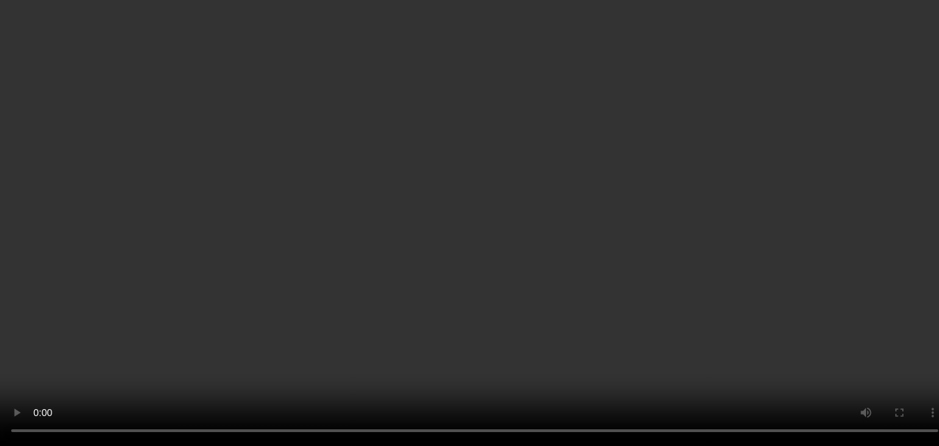
scroll to position [1509, 0]
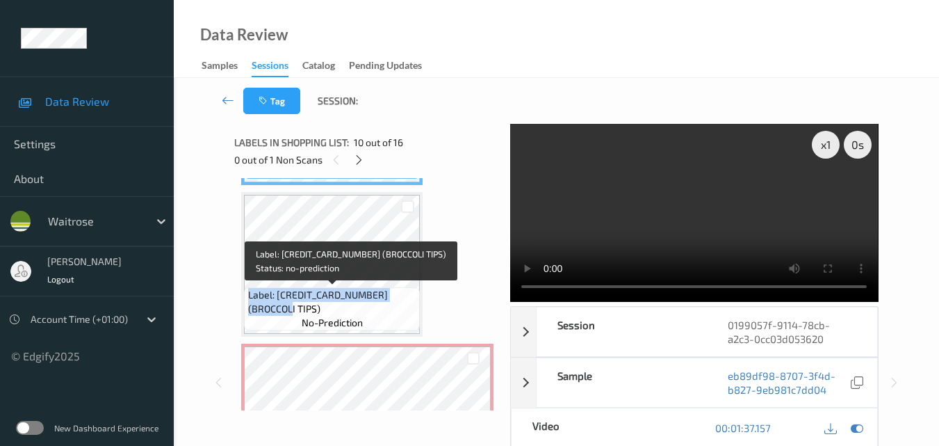
drag, startPoint x: 273, startPoint y: 312, endPoint x: 247, endPoint y: 299, distance: 28.9
click at [248, 299] on span "Label: 5000169075517 (BROCCOLI TIPS)" at bounding box center [332, 302] width 169 height 28
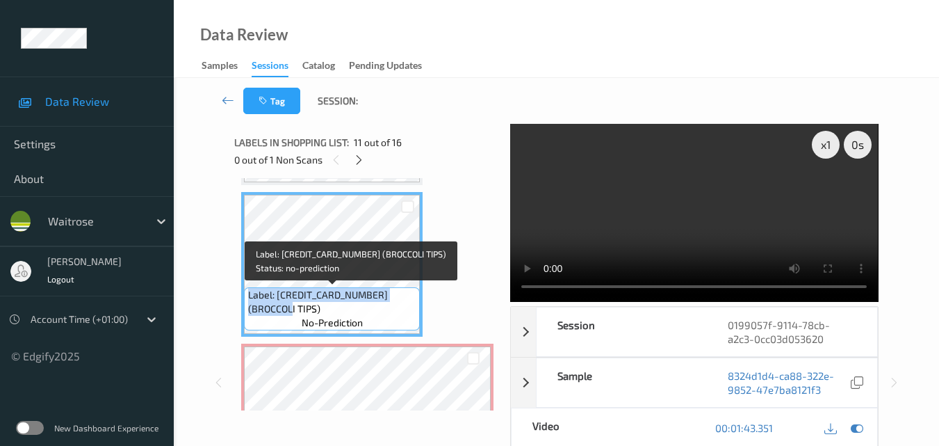
copy span "Label: 5000169075517 (BROCCOLI TIPS)"
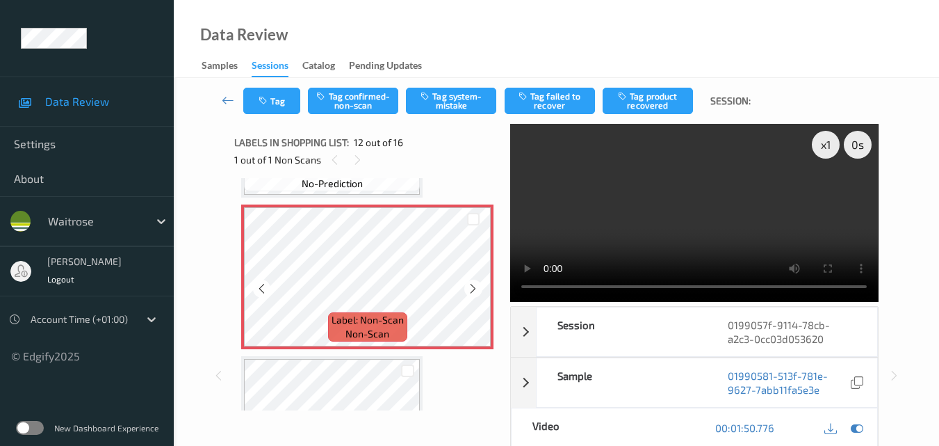
scroll to position [1578, 0]
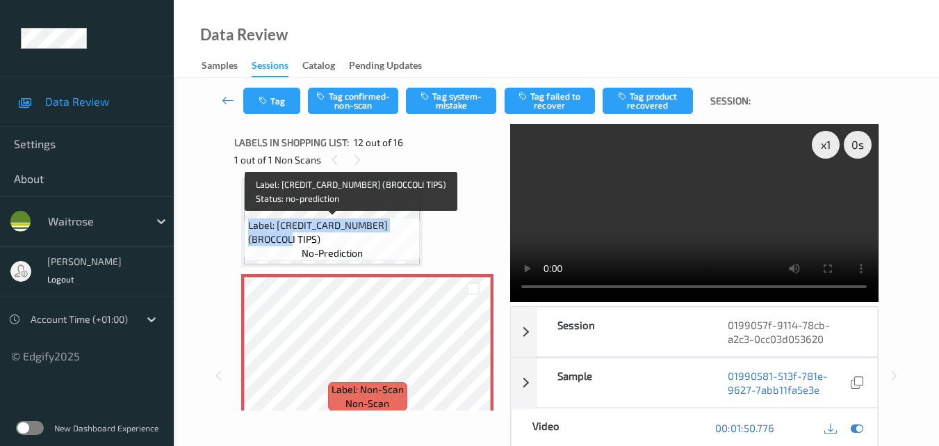
click at [387, 247] on div "Label: 5000169075517 (BROCCOLI TIPS) no-prediction" at bounding box center [332, 239] width 176 height 43
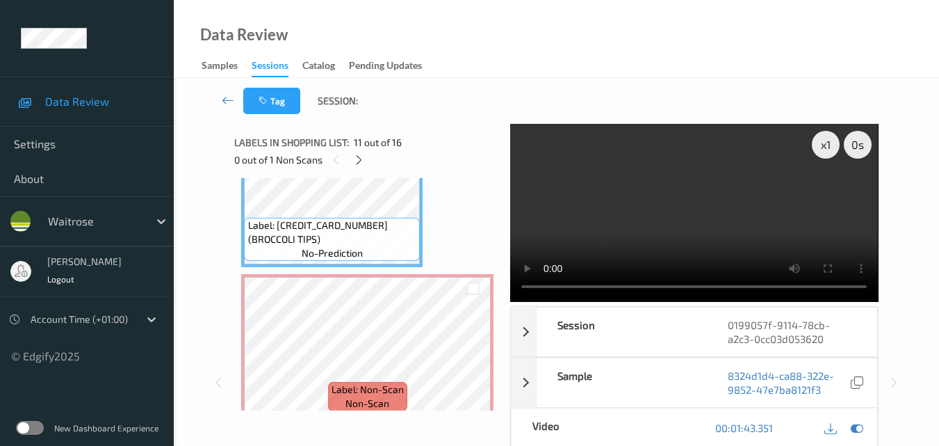
click at [761, 201] on video at bounding box center [694, 213] width 368 height 178
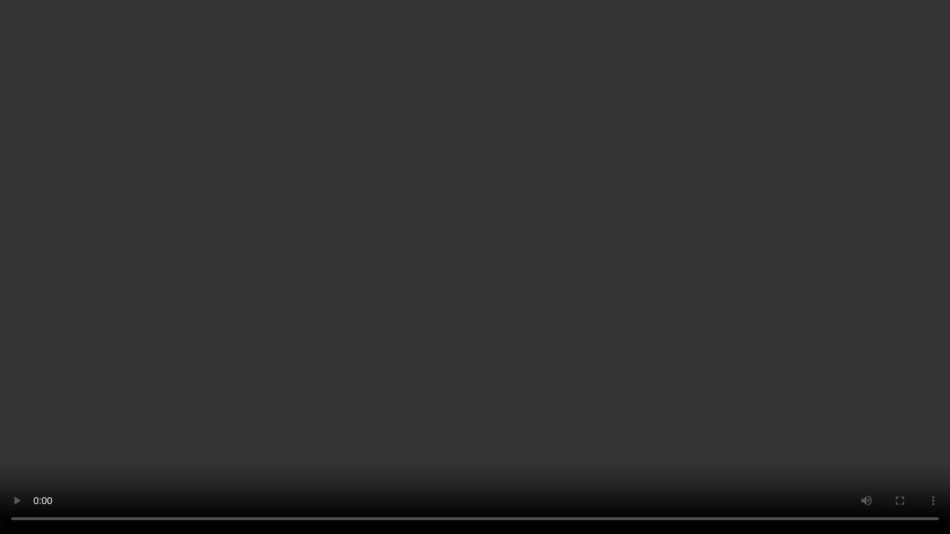
click at [600, 328] on video at bounding box center [475, 267] width 950 height 534
click at [614, 350] on video at bounding box center [475, 267] width 950 height 534
click at [690, 327] on video at bounding box center [475, 267] width 950 height 534
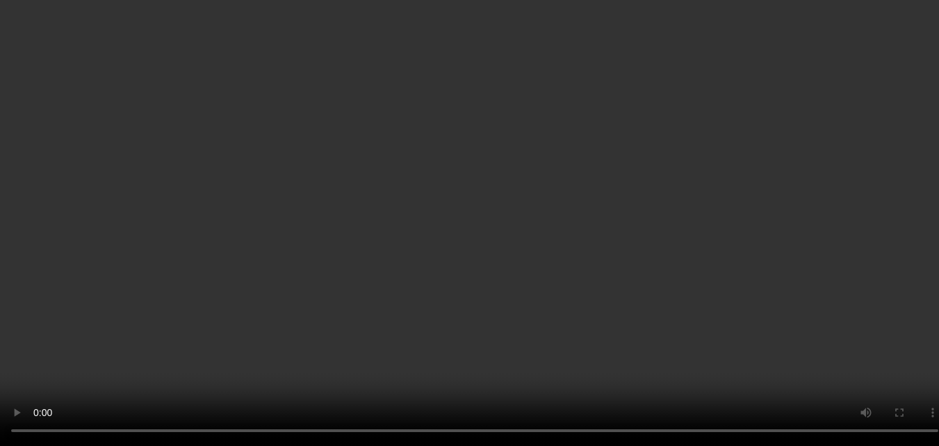
scroll to position [1787, 0]
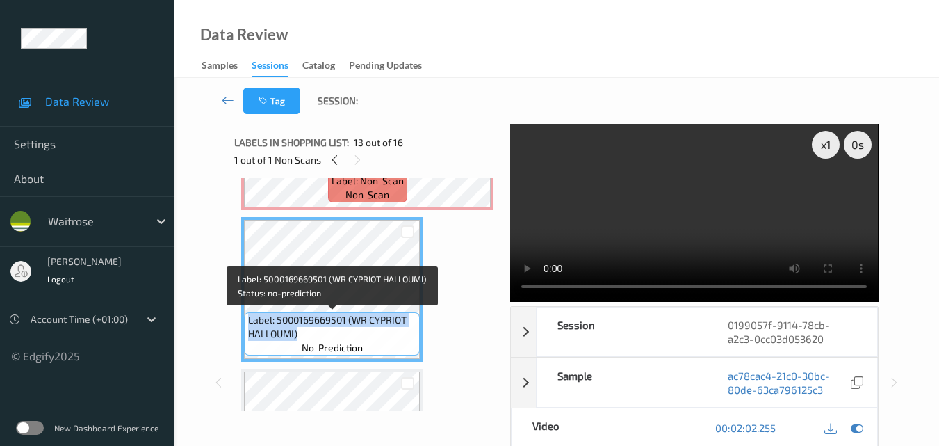
drag, startPoint x: 307, startPoint y: 332, endPoint x: 247, endPoint y: 324, distance: 60.3
click at [247, 324] on div "Label: 5000169669501 (WR CYPRIOT HALLOUMI) no-prediction" at bounding box center [332, 333] width 176 height 43
copy span "Label: 5000169669501 (WR CYPRIOT HALLOUMI)"
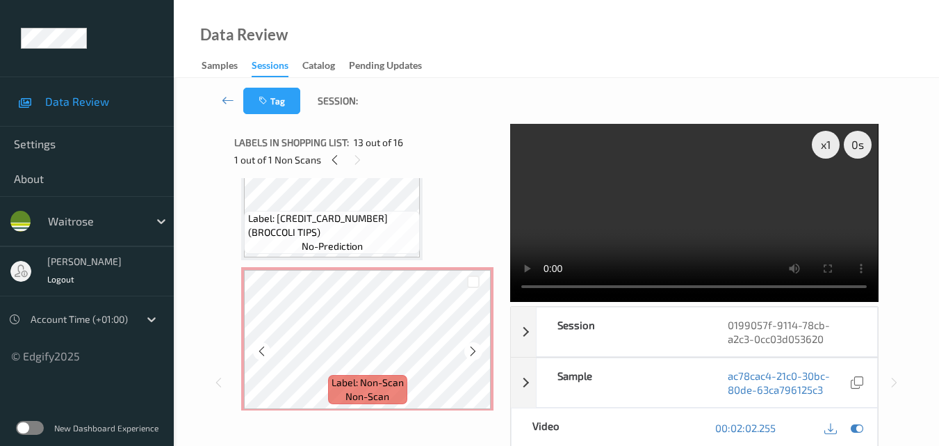
scroll to position [1578, 0]
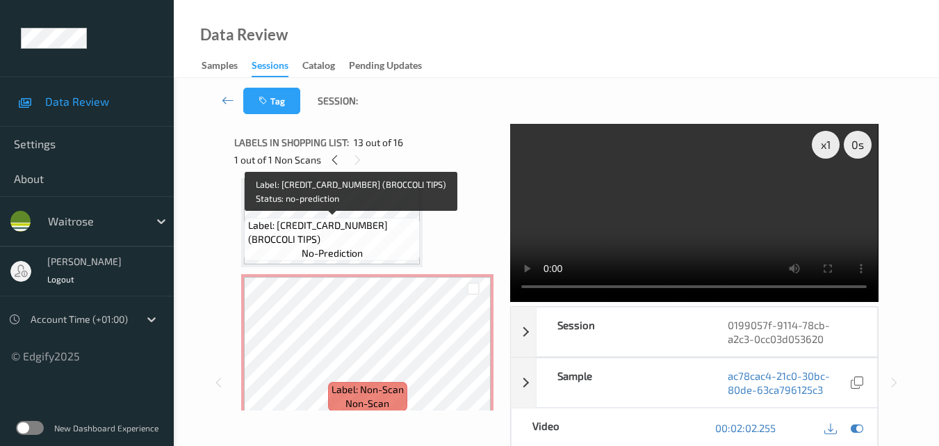
click at [340, 238] on span "Label: 5000169075517 (BROCCOLI TIPS)" at bounding box center [332, 232] width 169 height 28
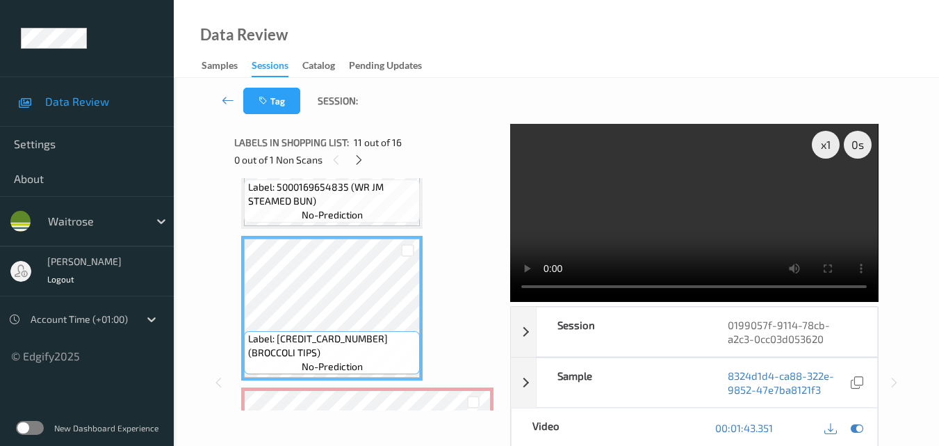
scroll to position [1439, 0]
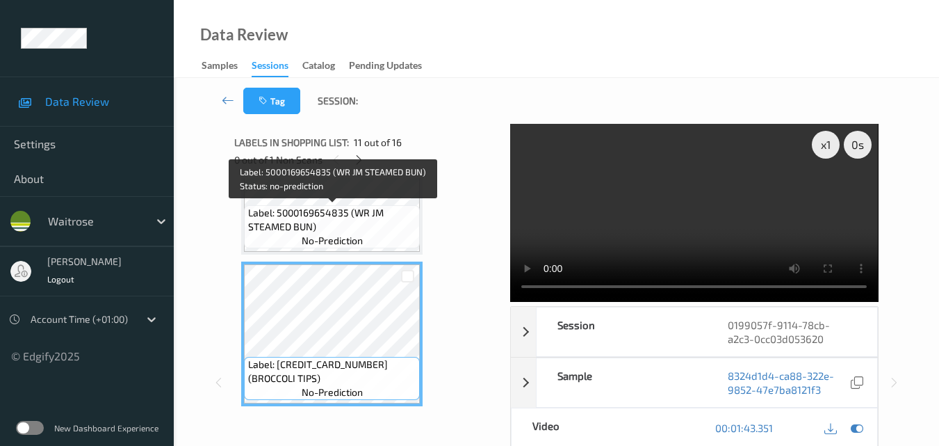
click at [358, 227] on span "Label: 5000169654835 (WR JM STEAMED BUN)" at bounding box center [332, 220] width 169 height 28
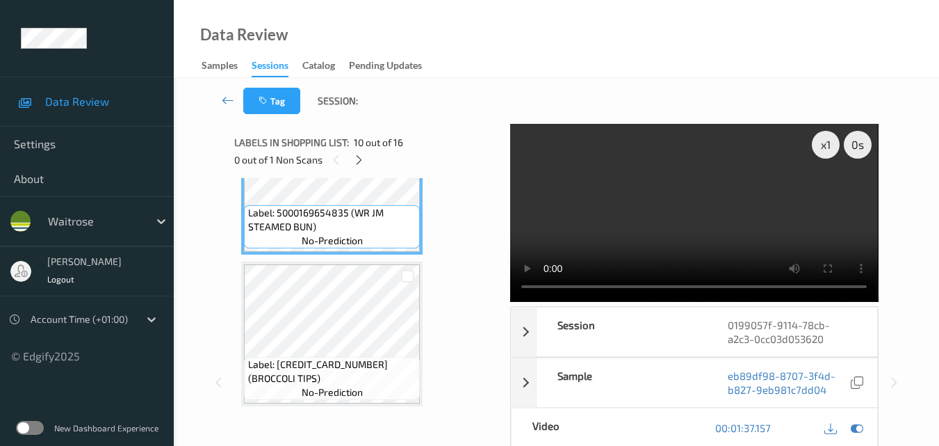
click at [724, 222] on video at bounding box center [694, 213] width 368 height 178
click at [738, 231] on video at bounding box center [694, 213] width 368 height 178
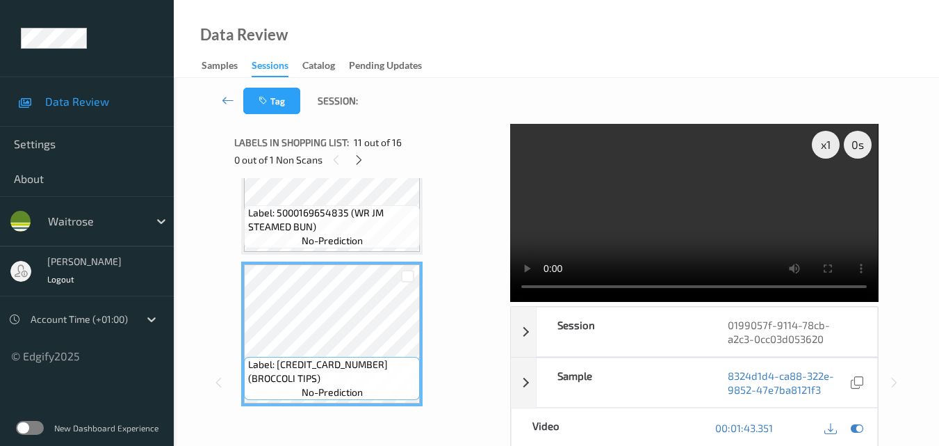
click at [681, 206] on video at bounding box center [694, 213] width 368 height 178
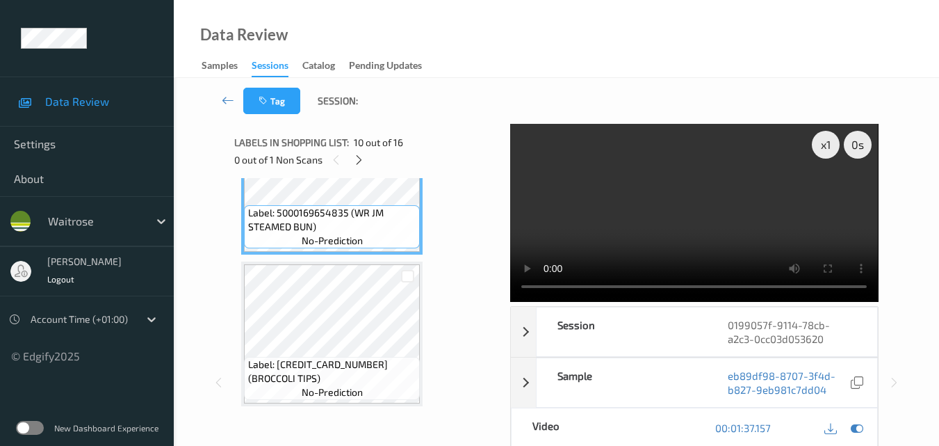
click at [748, 243] on video at bounding box center [694, 213] width 368 height 178
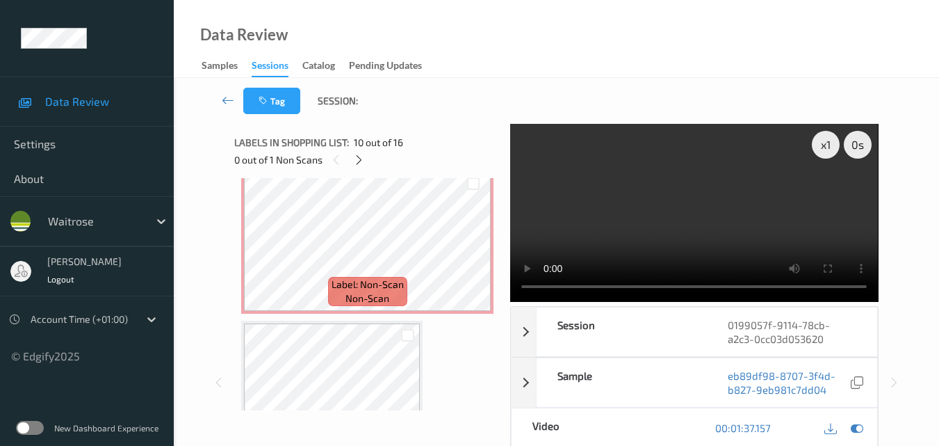
scroll to position [1648, 0]
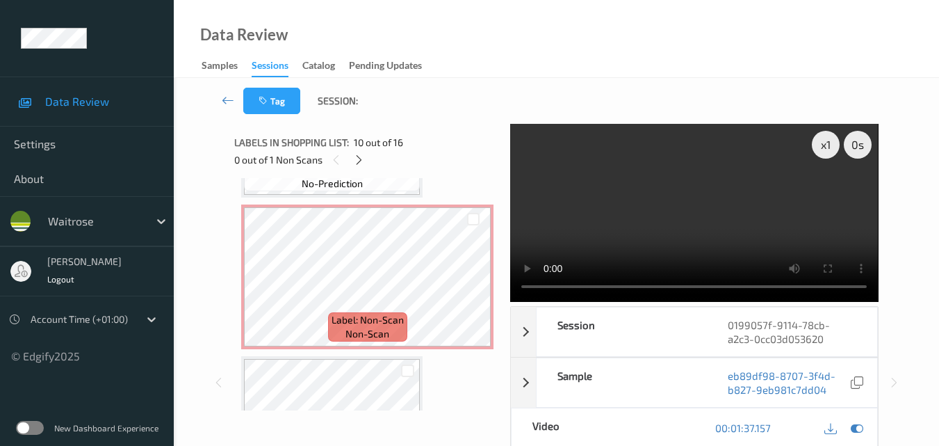
click at [665, 227] on video at bounding box center [694, 213] width 368 height 178
click at [471, 287] on icon at bounding box center [473, 288] width 12 height 13
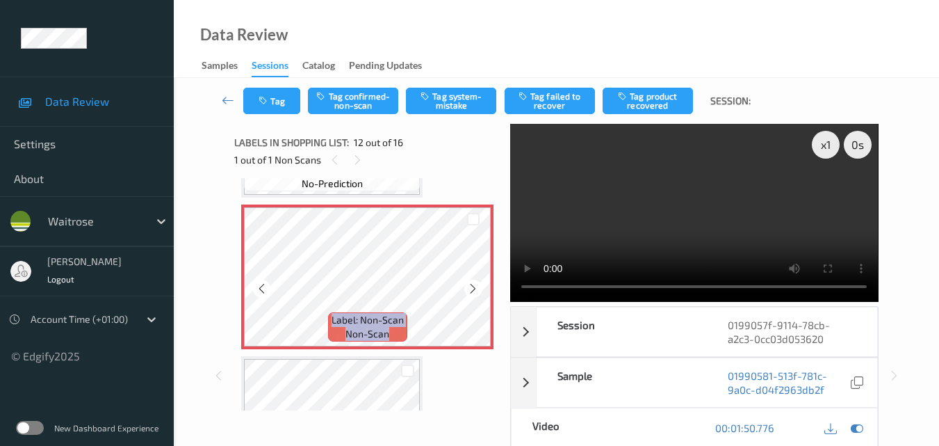
click at [471, 287] on icon at bounding box center [473, 288] width 12 height 13
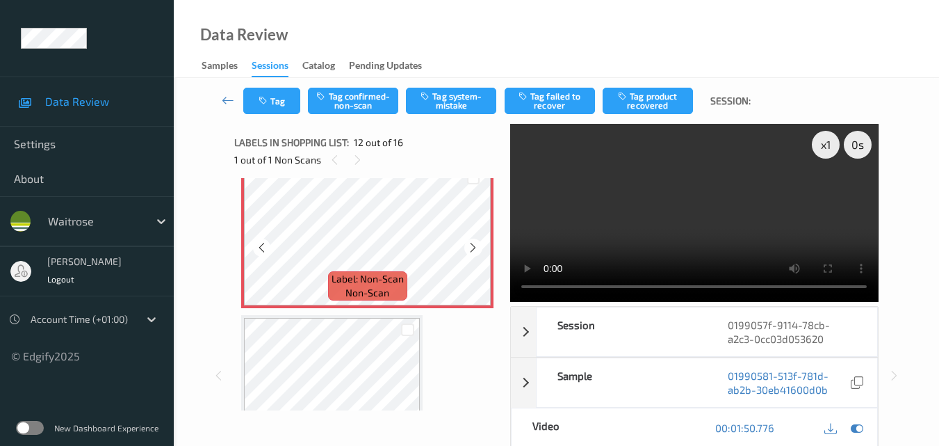
scroll to position [1717, 0]
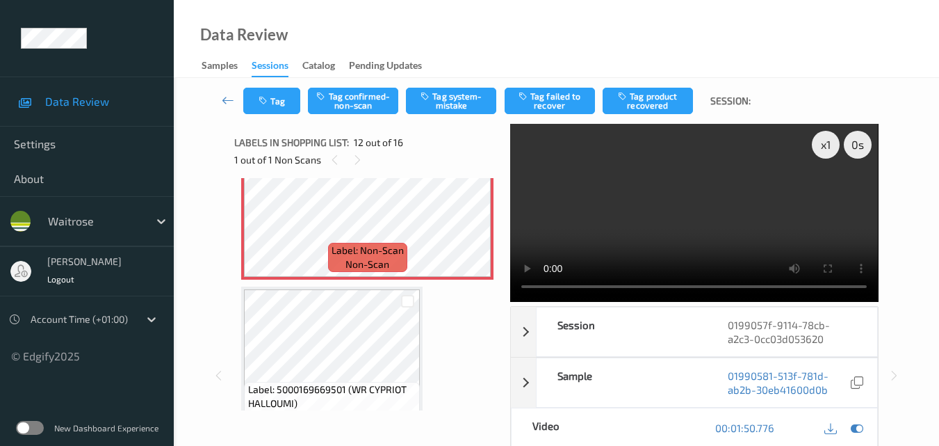
click at [735, 213] on video at bounding box center [694, 213] width 368 height 178
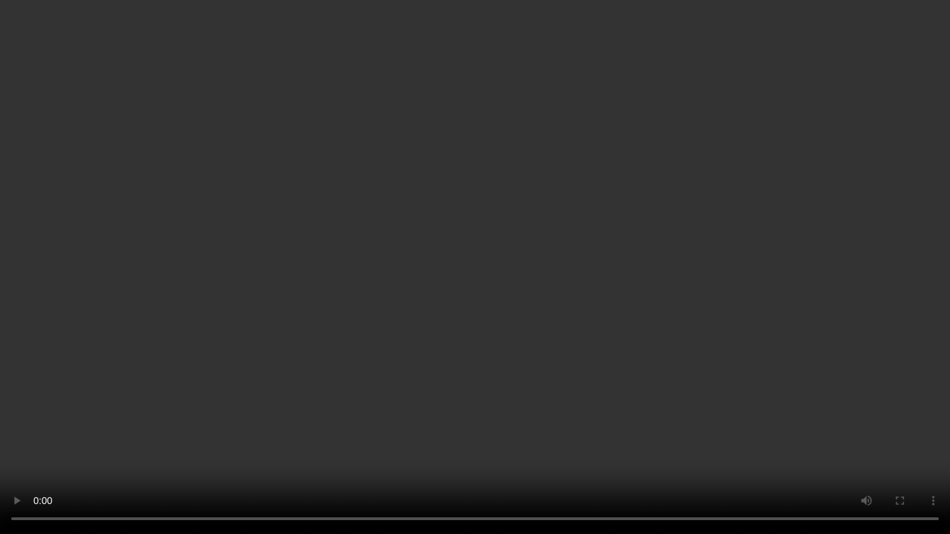
click at [751, 349] on video at bounding box center [475, 267] width 950 height 534
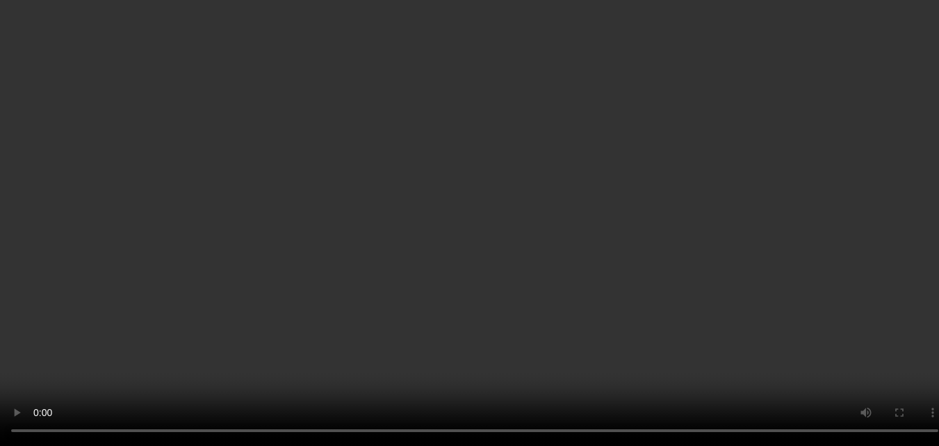
scroll to position [1578, 0]
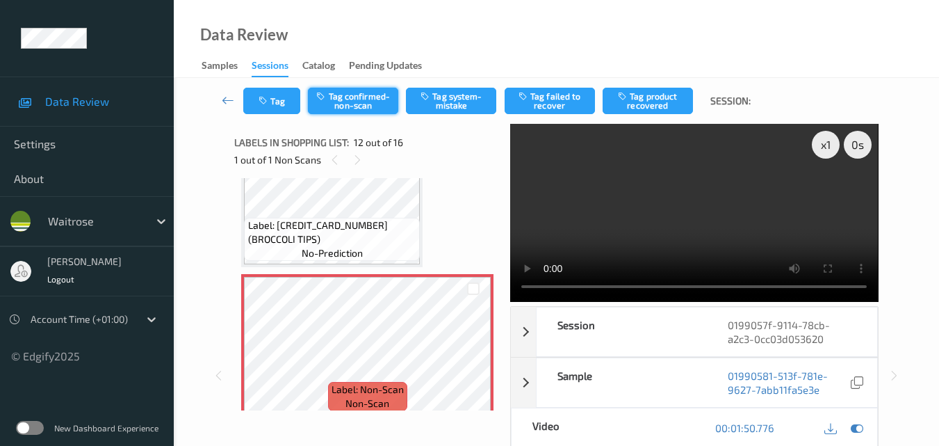
click at [371, 106] on button "Tag confirmed-non-scan" at bounding box center [353, 101] width 90 height 26
click at [643, 234] on video at bounding box center [694, 213] width 368 height 178
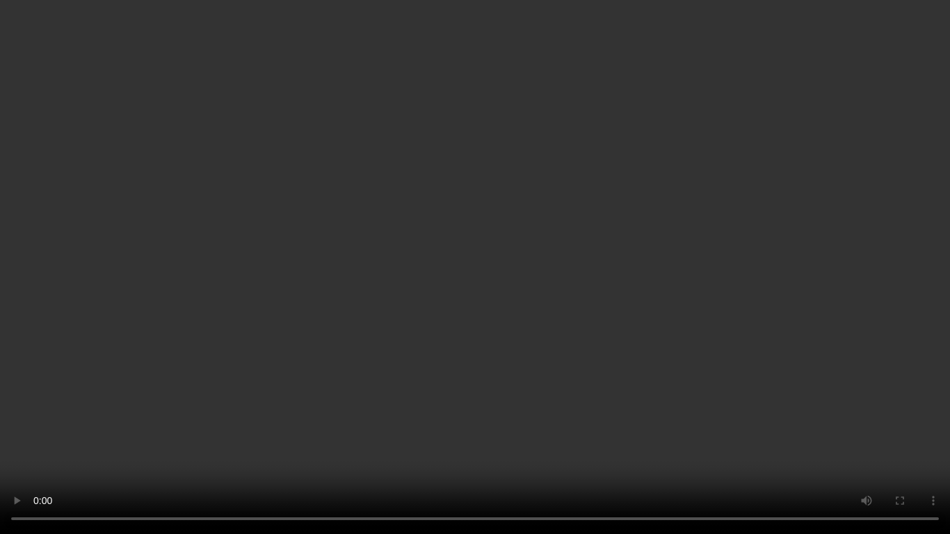
click at [688, 312] on video at bounding box center [475, 267] width 950 height 534
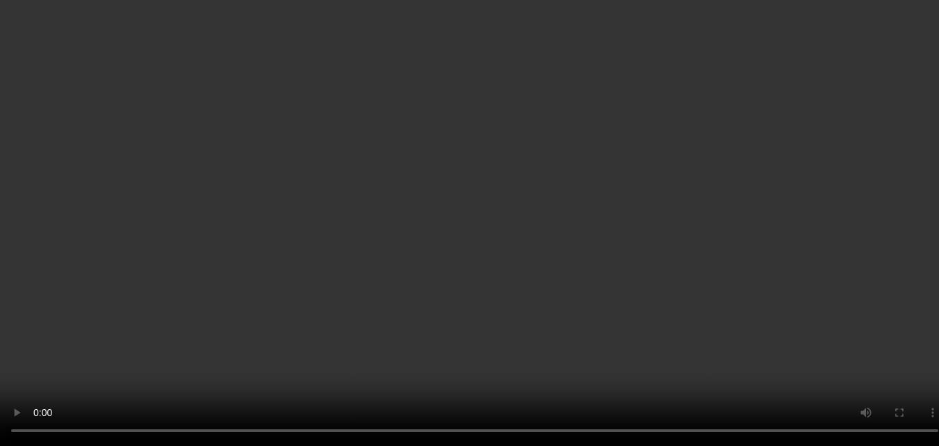
scroll to position [1717, 0]
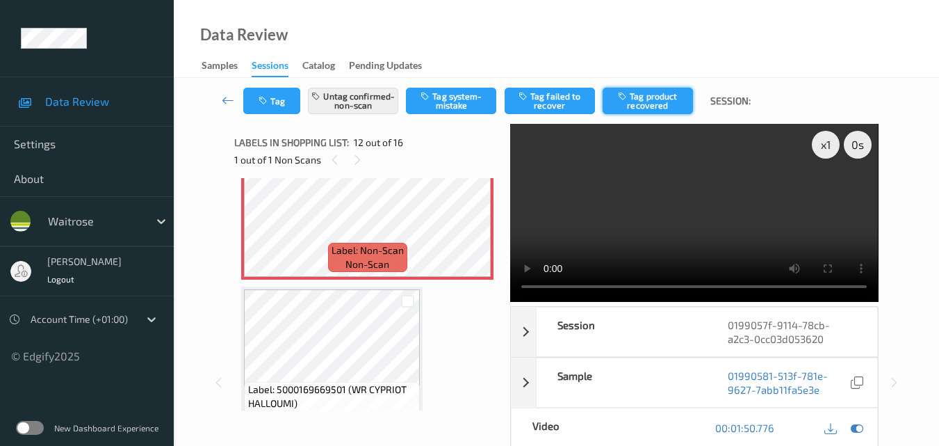
click at [661, 106] on button "Tag product recovered" at bounding box center [648, 101] width 90 height 26
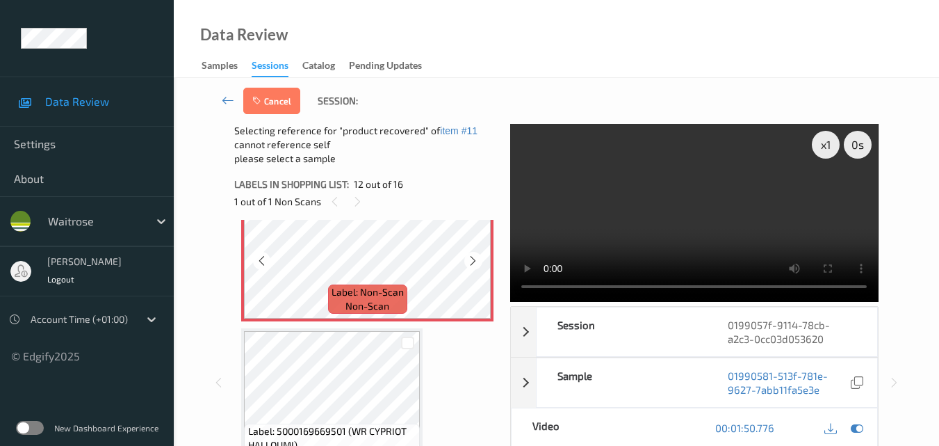
scroll to position [1856, 0]
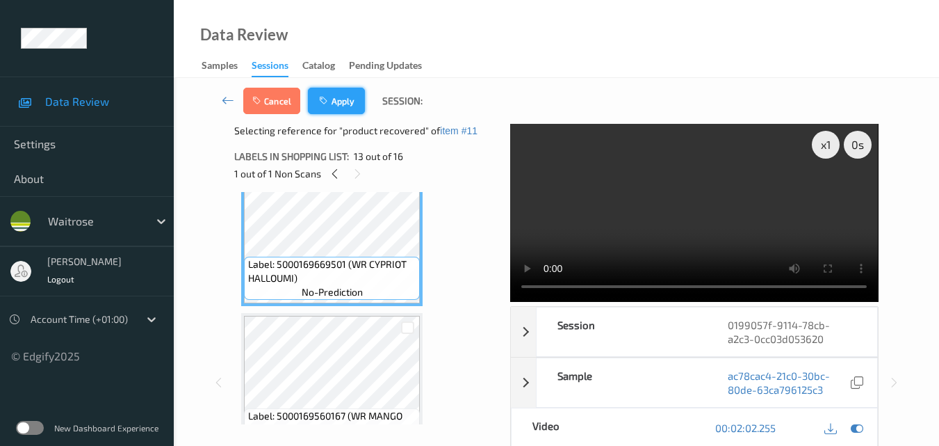
click at [343, 102] on button "Apply" at bounding box center [336, 101] width 57 height 26
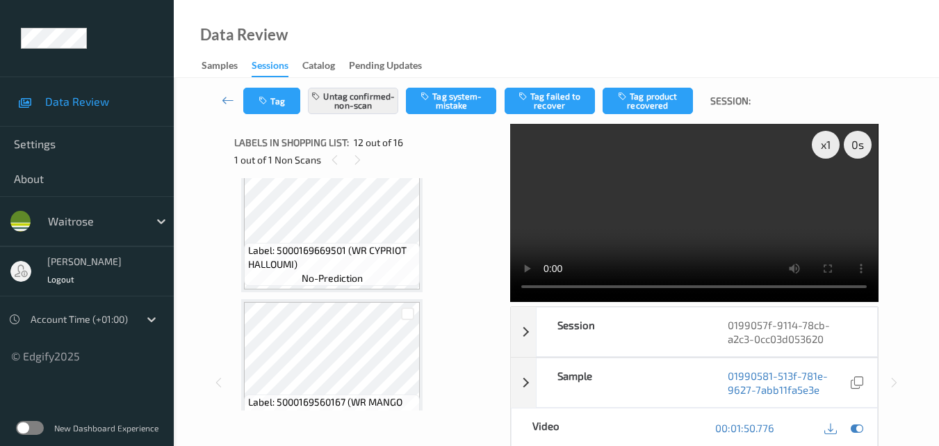
scroll to position [1522, 0]
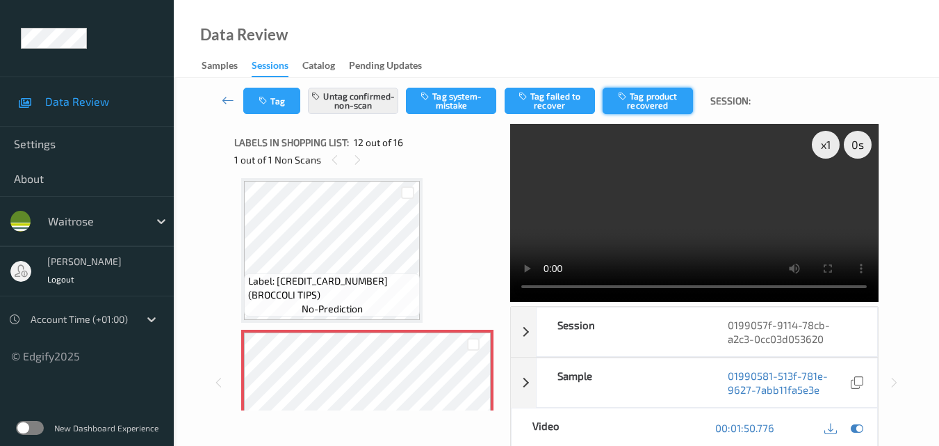
click at [648, 106] on button "Tag product recovered" at bounding box center [648, 101] width 90 height 26
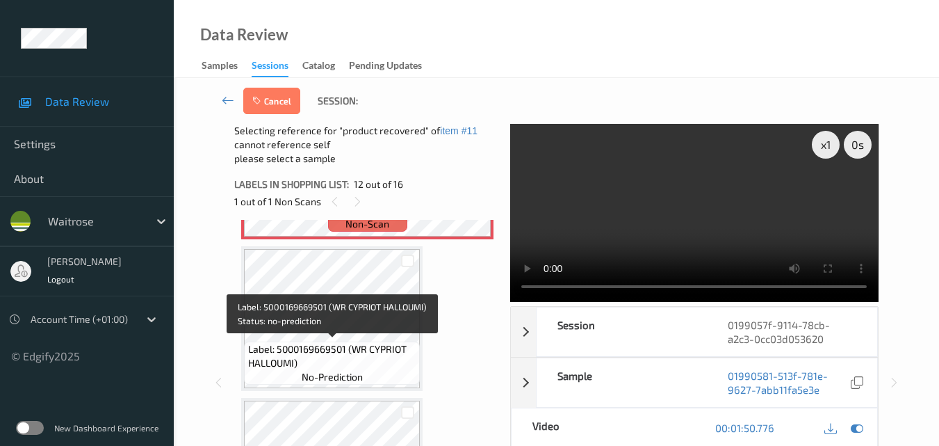
scroll to position [1800, 0]
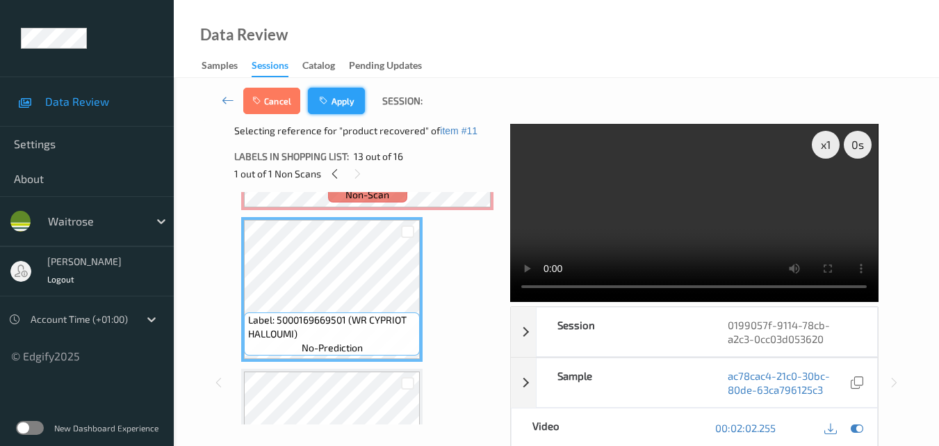
click at [351, 106] on button "Apply" at bounding box center [336, 101] width 57 height 26
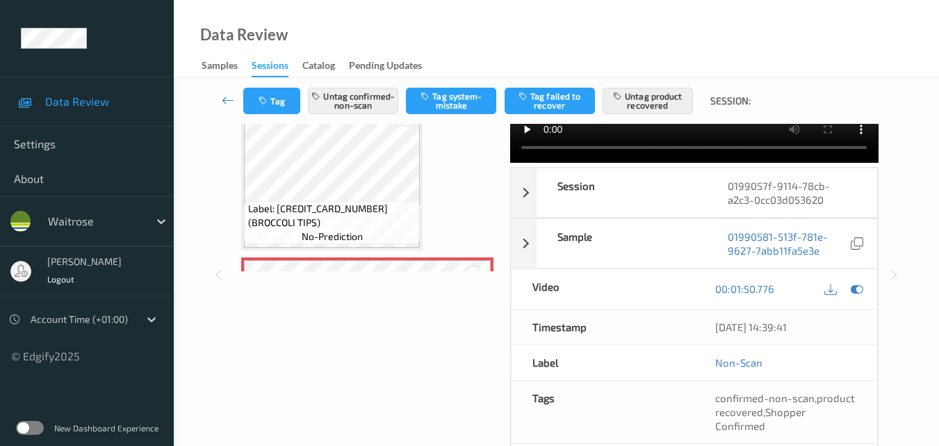
scroll to position [1453, 0]
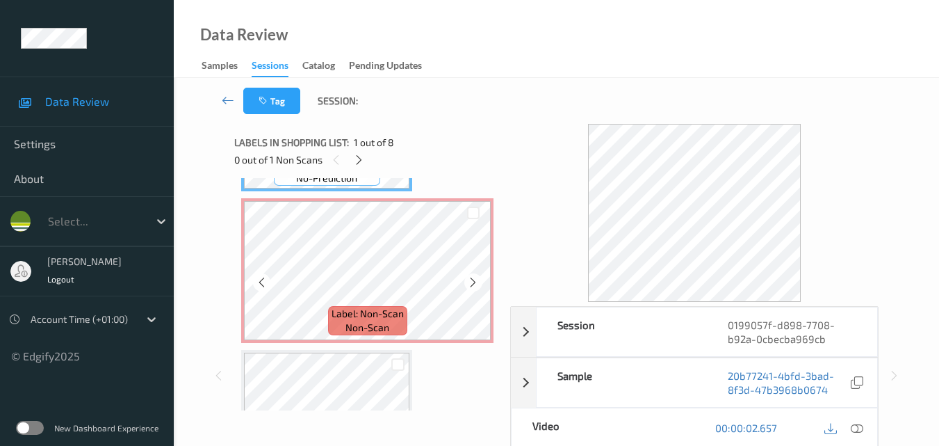
scroll to position [139, 0]
click at [471, 283] on icon at bounding box center [473, 281] width 12 height 13
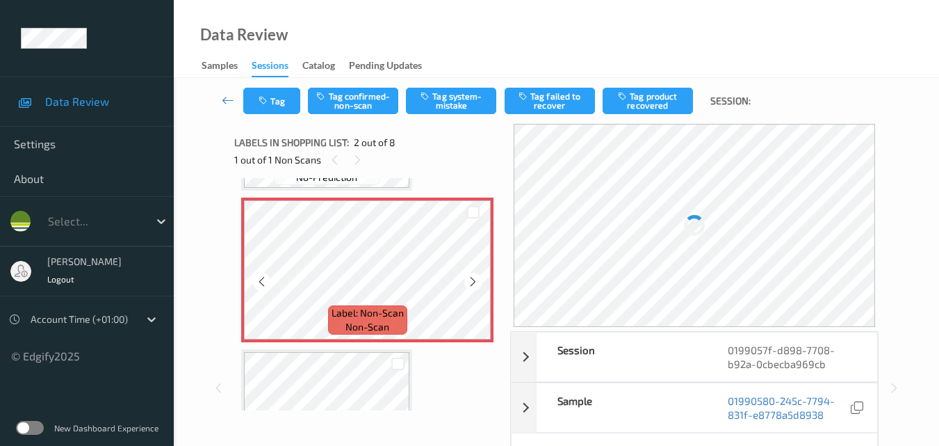
click at [471, 283] on icon at bounding box center [473, 281] width 12 height 13
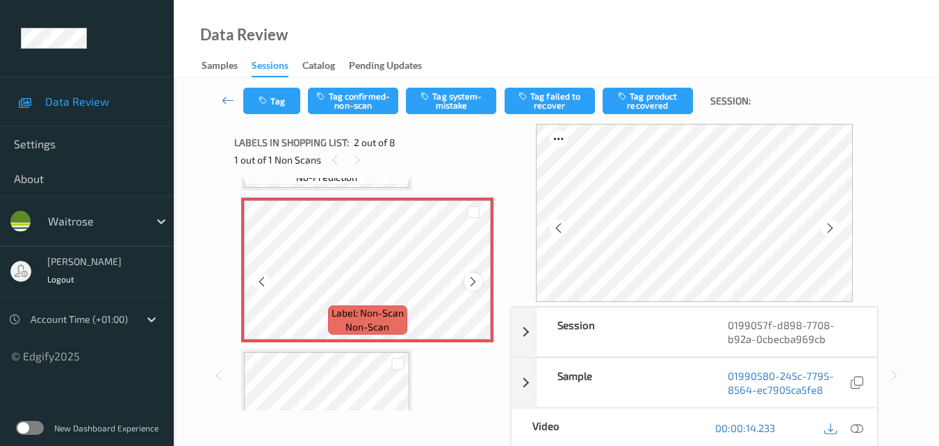
click at [480, 277] on div at bounding box center [472, 281] width 17 height 17
click at [479, 277] on icon at bounding box center [473, 281] width 12 height 13
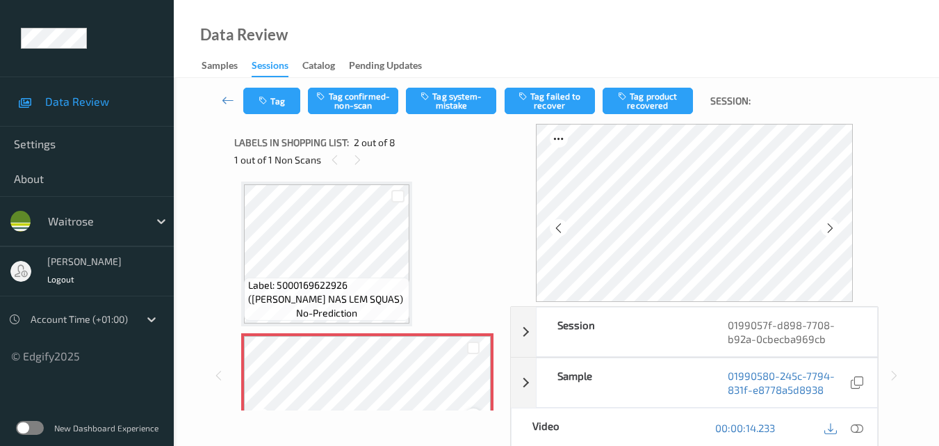
scroll to position [0, 0]
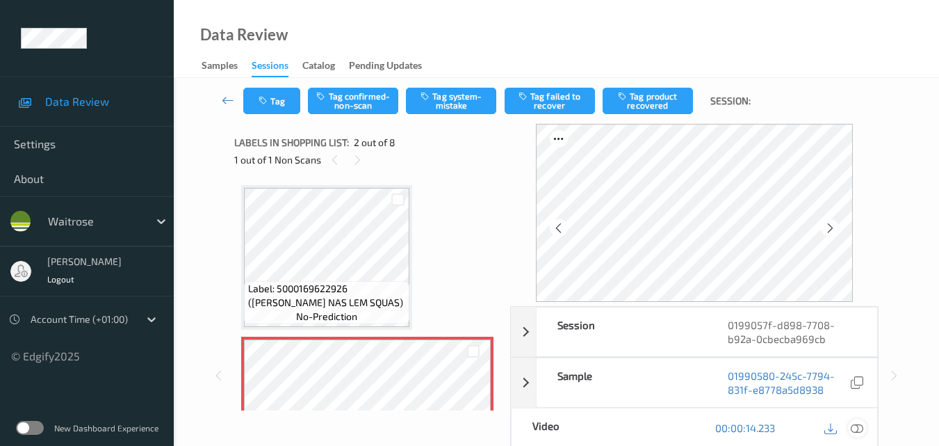
click at [858, 421] on icon at bounding box center [857, 427] width 13 height 13
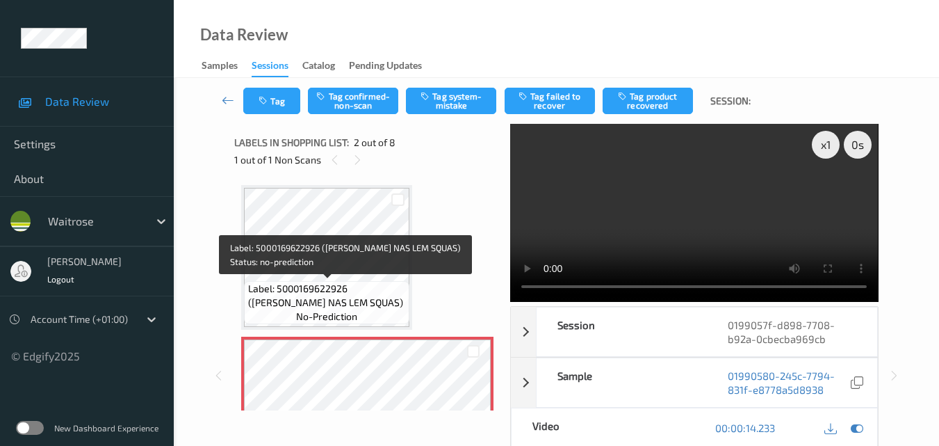
click at [329, 292] on span "Label: 5000169622926 ([PERSON_NAME] NAS LEM SQUAS)" at bounding box center [327, 296] width 158 height 28
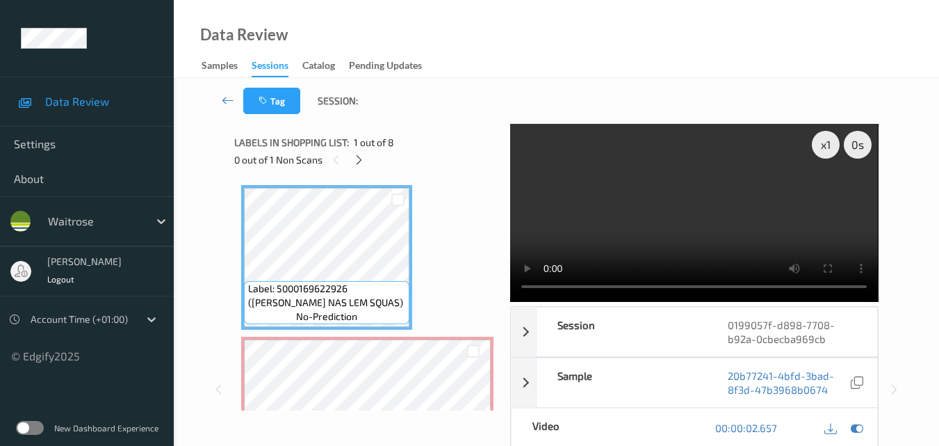
click at [740, 201] on video at bounding box center [694, 213] width 368 height 178
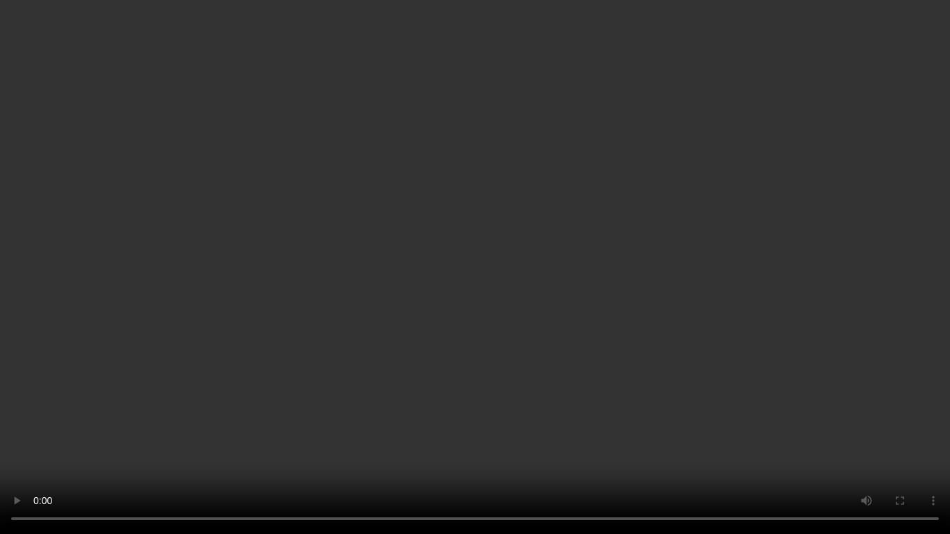
click at [610, 238] on video at bounding box center [475, 267] width 950 height 534
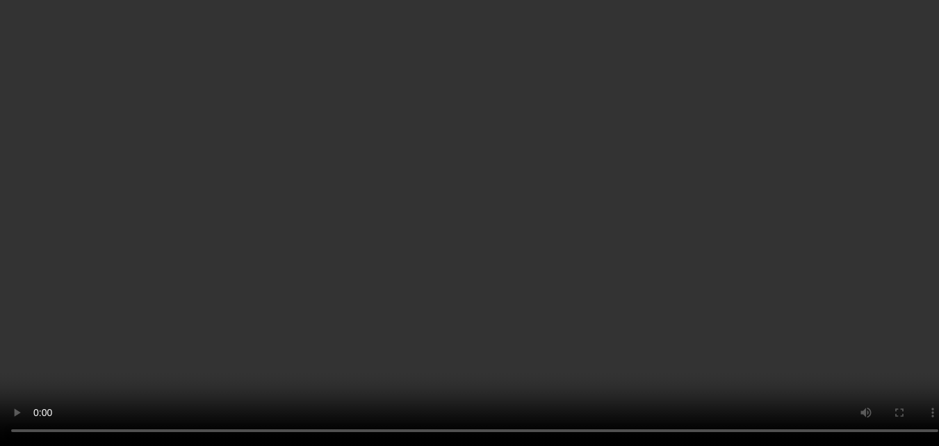
scroll to position [70, 0]
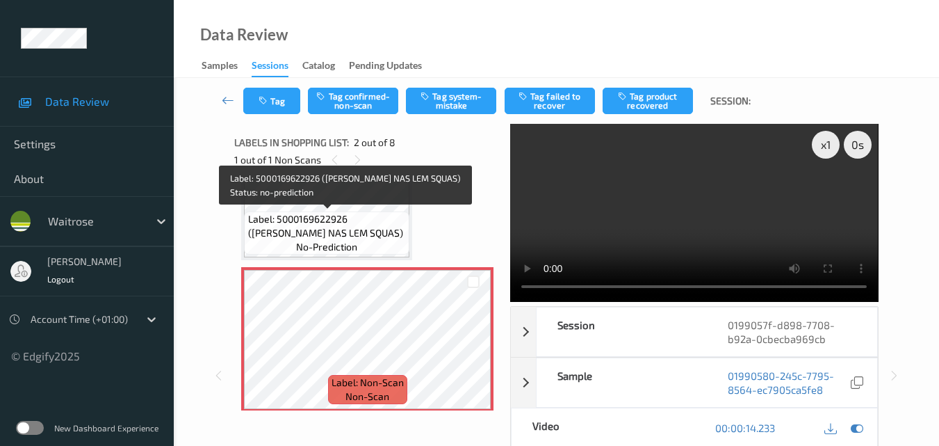
click at [367, 241] on div "Label: 5000169622926 ([PERSON_NAME] NAS LEM SQUAS) no-prediction" at bounding box center [326, 232] width 165 height 43
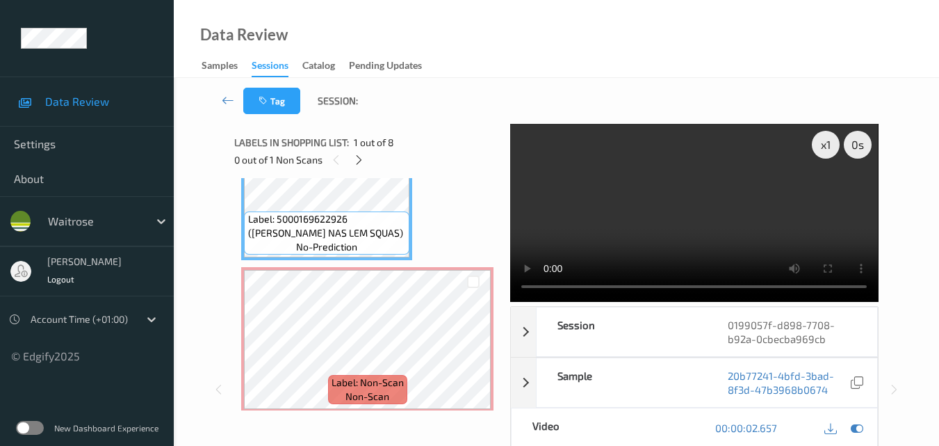
click at [710, 207] on video at bounding box center [694, 213] width 368 height 178
click at [707, 202] on video at bounding box center [694, 213] width 368 height 178
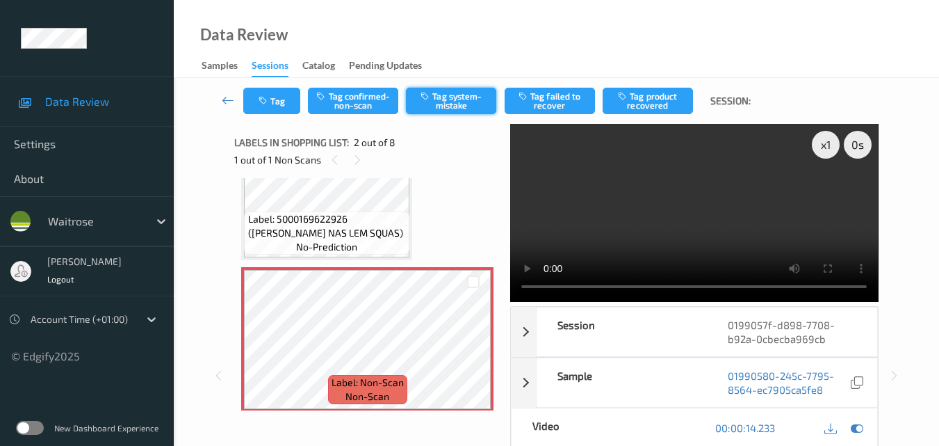
click at [450, 109] on button "Tag system-mistake" at bounding box center [451, 101] width 90 height 26
click at [275, 110] on button "Tag" at bounding box center [271, 101] width 57 height 26
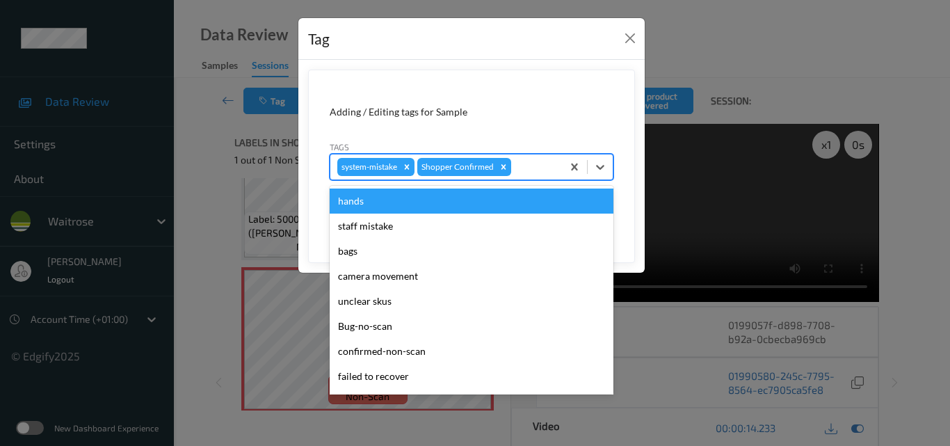
click at [523, 175] on div "system-mistake Shopper Confirmed" at bounding box center [445, 167] width 231 height 24
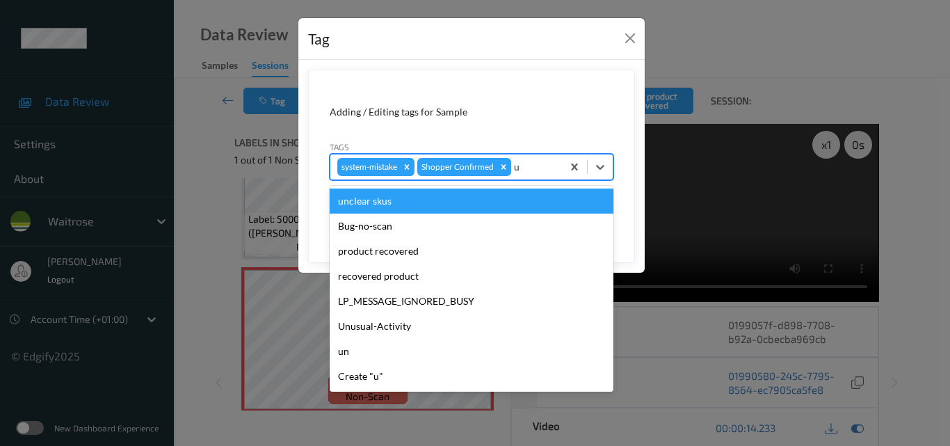
type input "un"
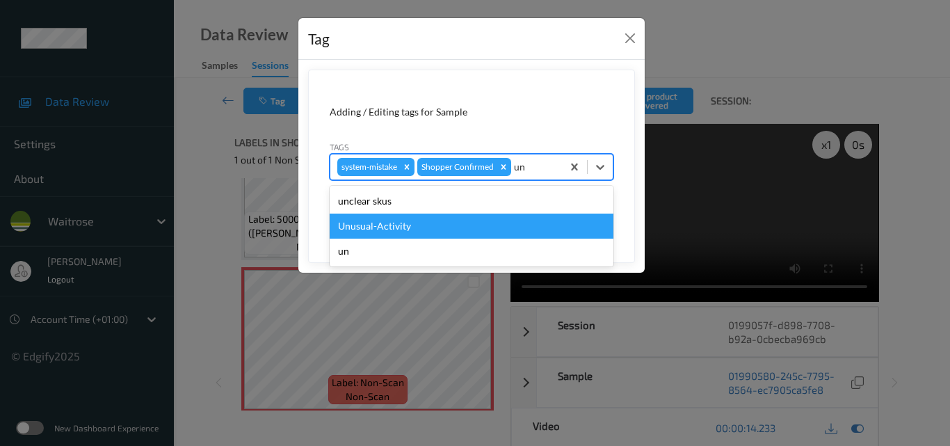
click at [459, 231] on div "Unusual-Activity" at bounding box center [472, 225] width 284 height 25
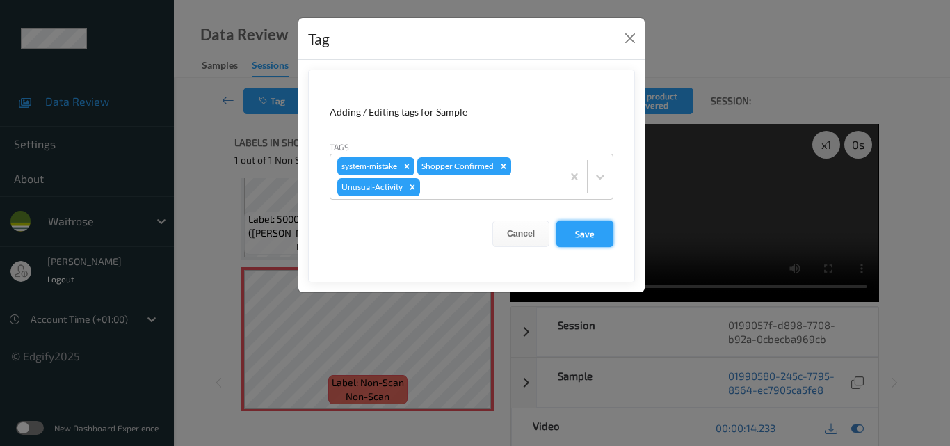
click at [585, 240] on button "Save" at bounding box center [584, 233] width 57 height 26
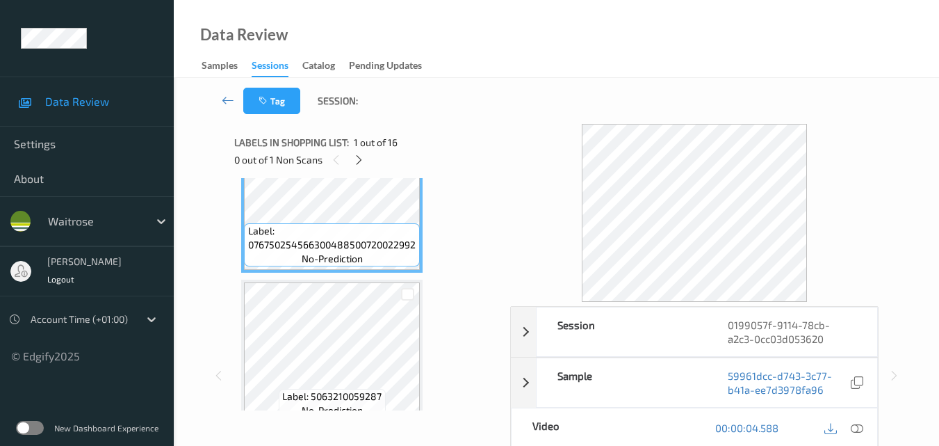
scroll to position [139, 0]
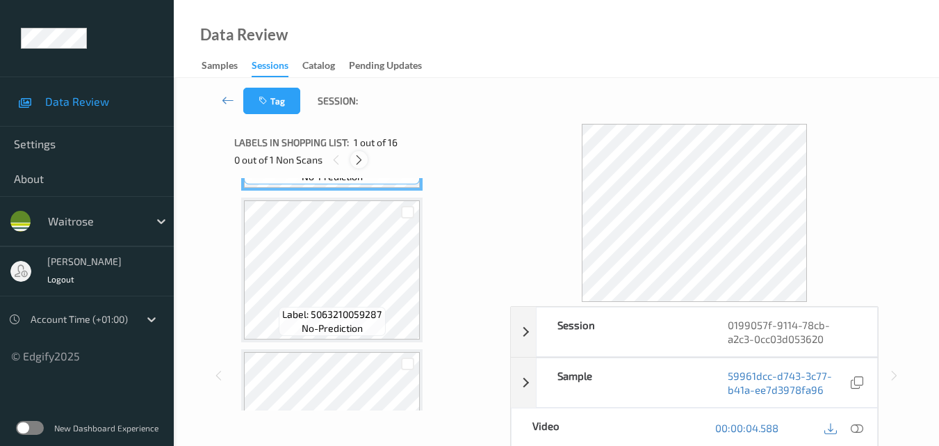
click at [366, 165] on div at bounding box center [358, 159] width 17 height 17
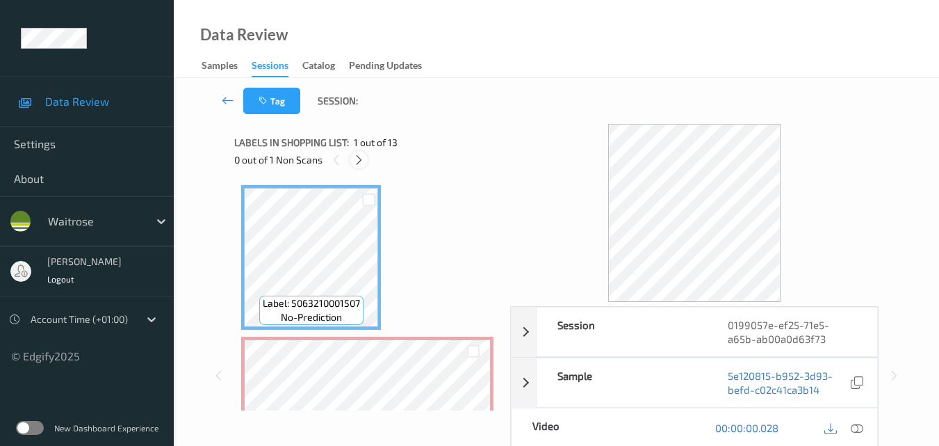
click at [363, 160] on icon at bounding box center [359, 160] width 12 height 13
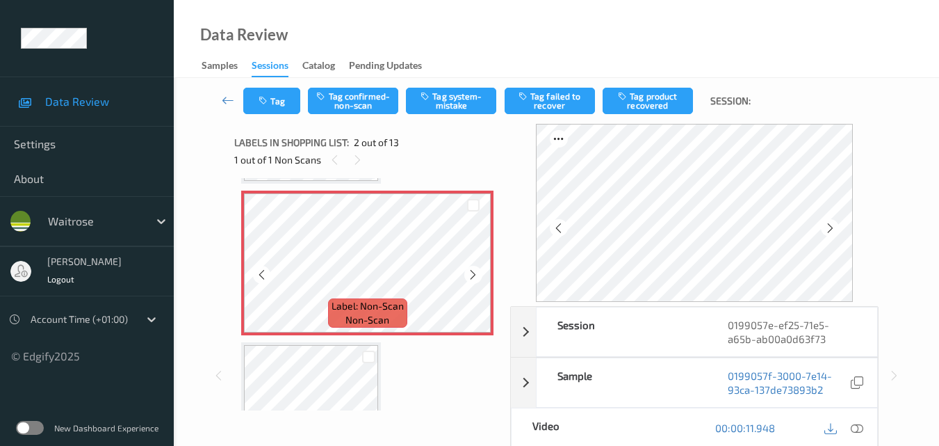
scroll to position [132, 0]
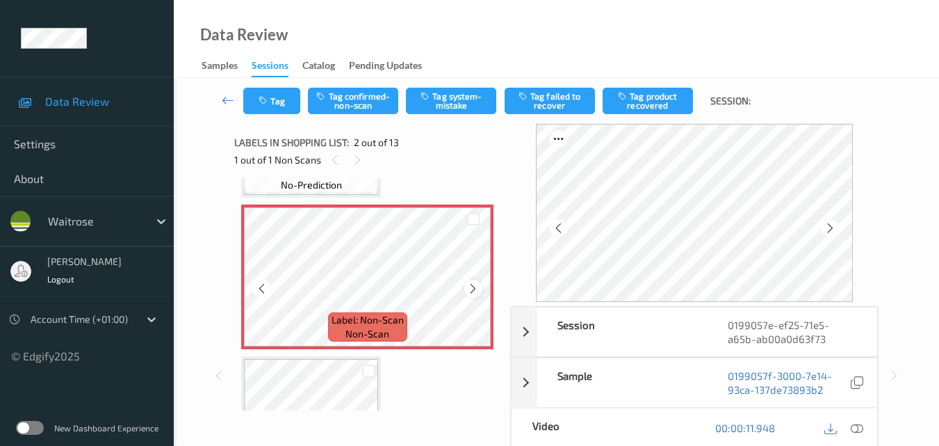
click at [475, 289] on icon at bounding box center [473, 288] width 12 height 13
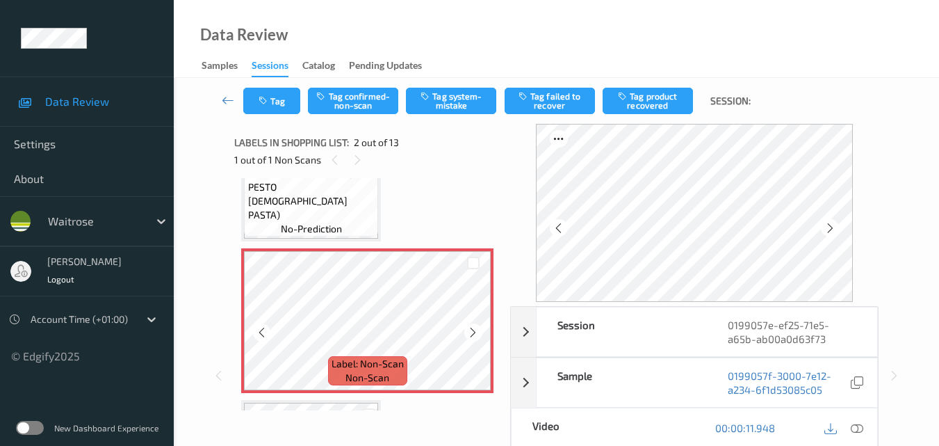
scroll to position [63, 0]
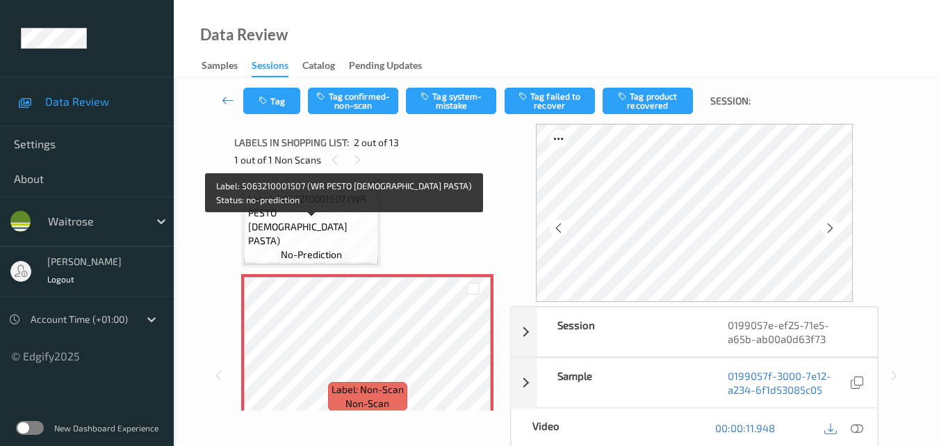
click at [357, 222] on span "Label: 5063210001507 (WR PESTO [DEMOGRAPHIC_DATA] PASTA)" at bounding box center [311, 220] width 127 height 56
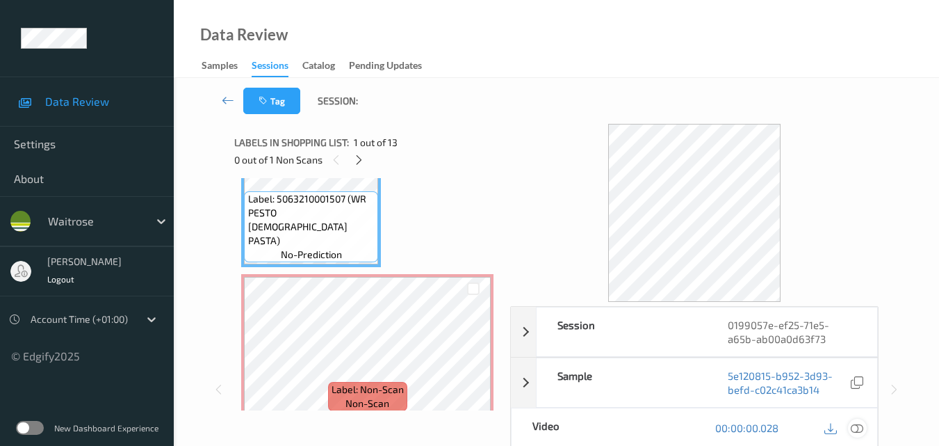
click at [859, 429] on icon at bounding box center [857, 427] width 13 height 13
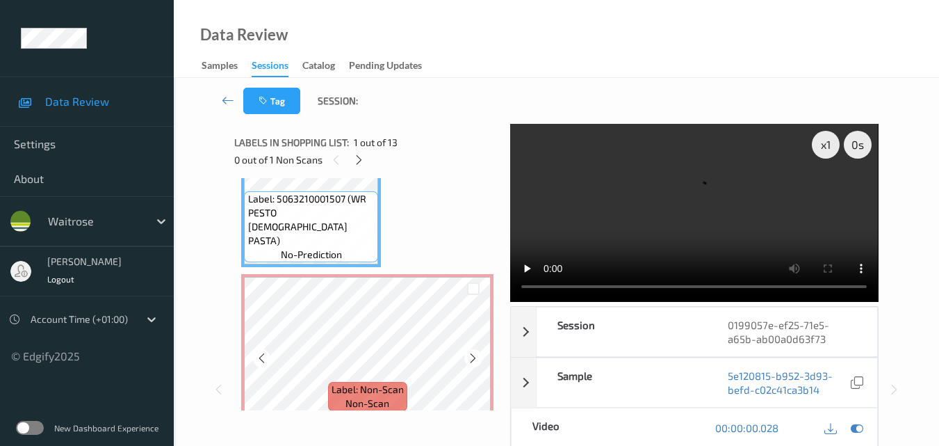
scroll to position [0, 0]
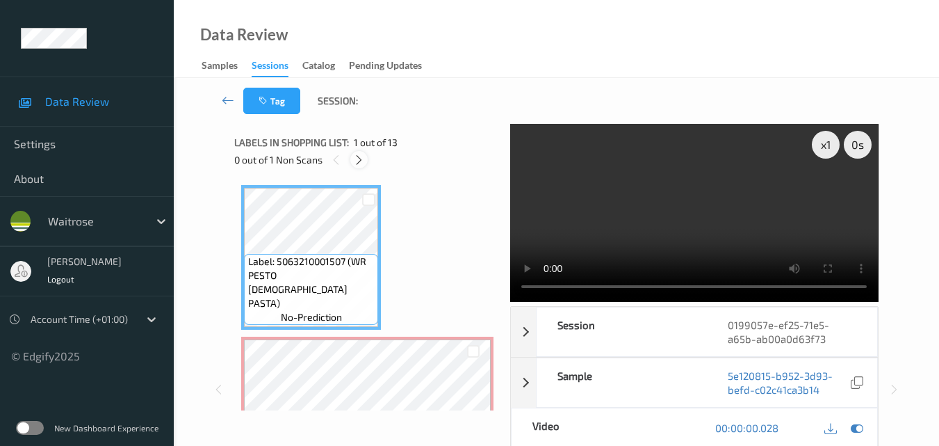
click at [357, 160] on icon at bounding box center [359, 160] width 12 height 13
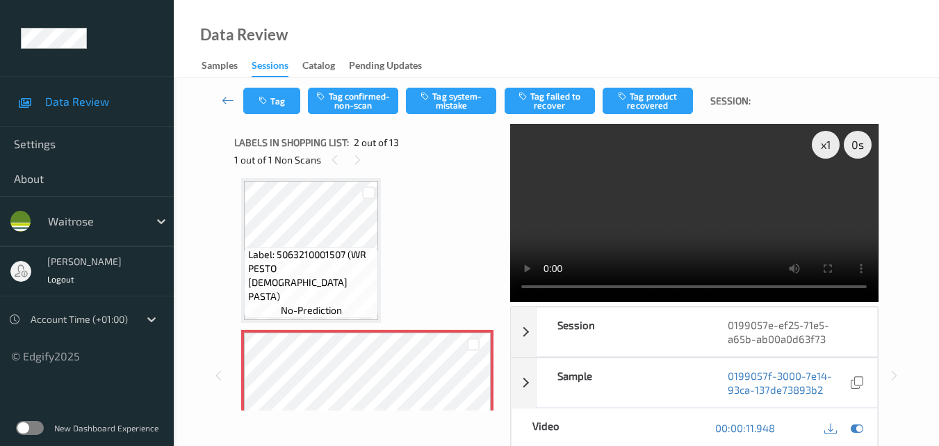
scroll to position [76, 0]
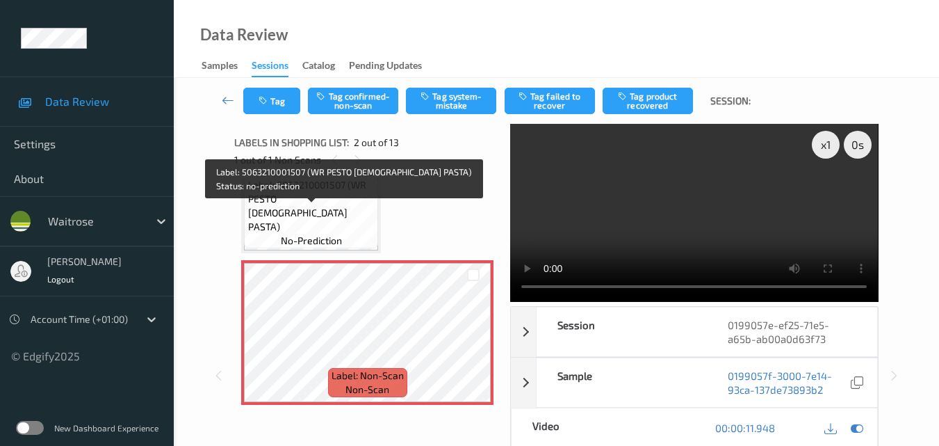
click at [370, 243] on div "Label: 5063210001507 (WR PESTO CHICK PASTA) no-prediction" at bounding box center [311, 212] width 134 height 71
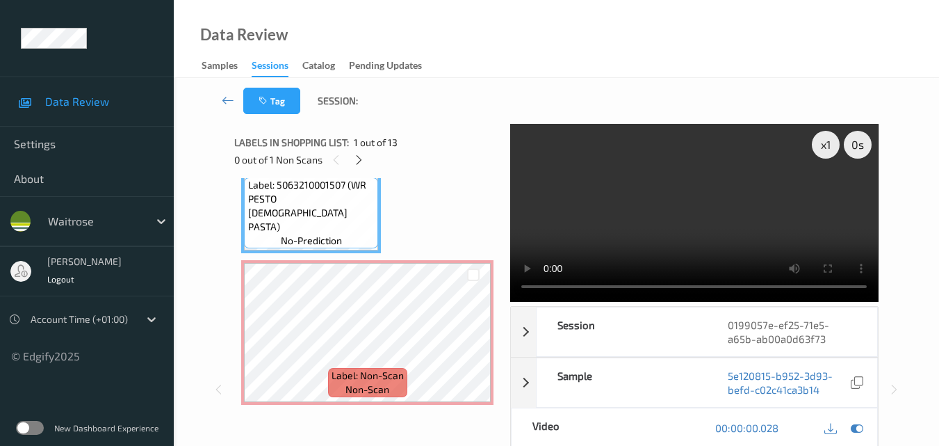
click at [718, 222] on video at bounding box center [694, 213] width 368 height 178
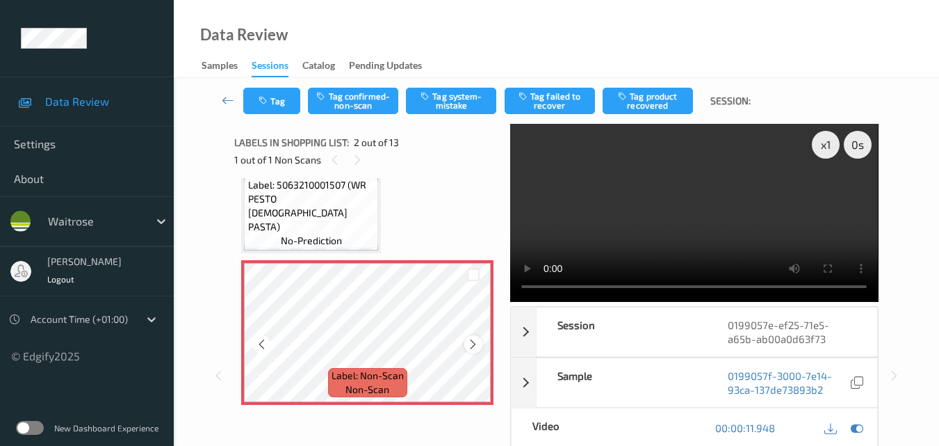
click at [475, 349] on icon at bounding box center [473, 344] width 12 height 13
click at [756, 239] on video at bounding box center [694, 213] width 368 height 178
click at [448, 106] on button "Tag system-mistake" at bounding box center [451, 101] width 90 height 26
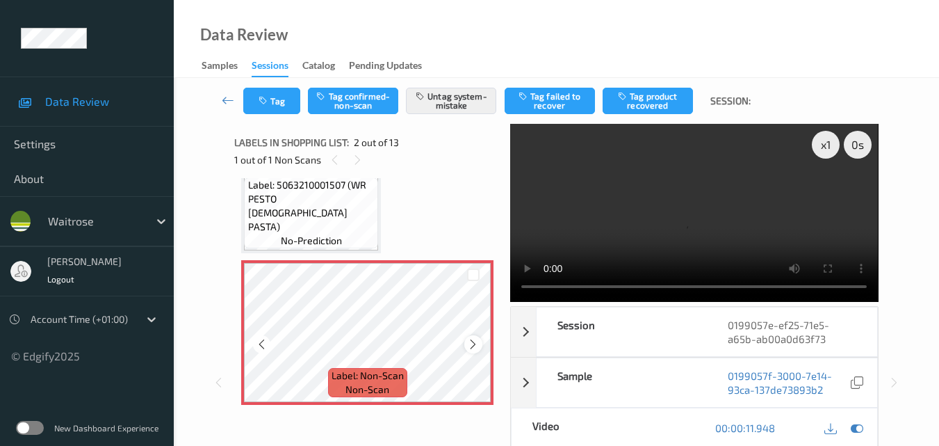
click at [469, 342] on icon at bounding box center [473, 344] width 12 height 13
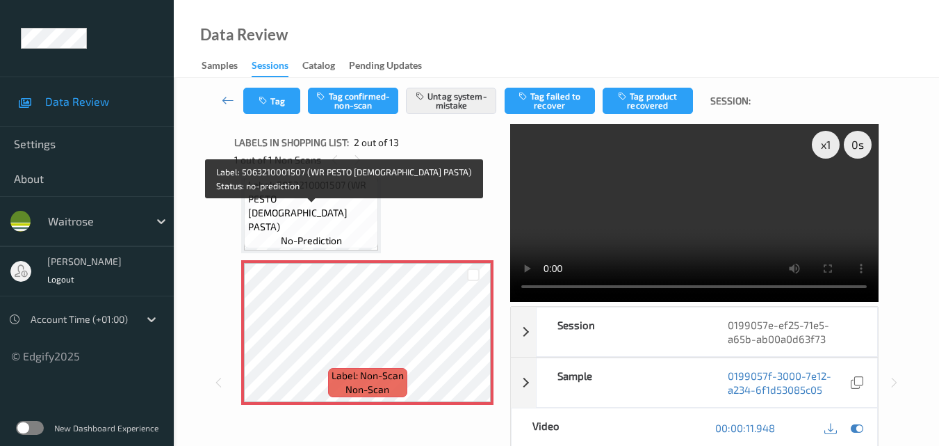
click at [339, 231] on span "Label: 5063210001507 (WR PESTO CHICK PASTA)" at bounding box center [311, 206] width 127 height 56
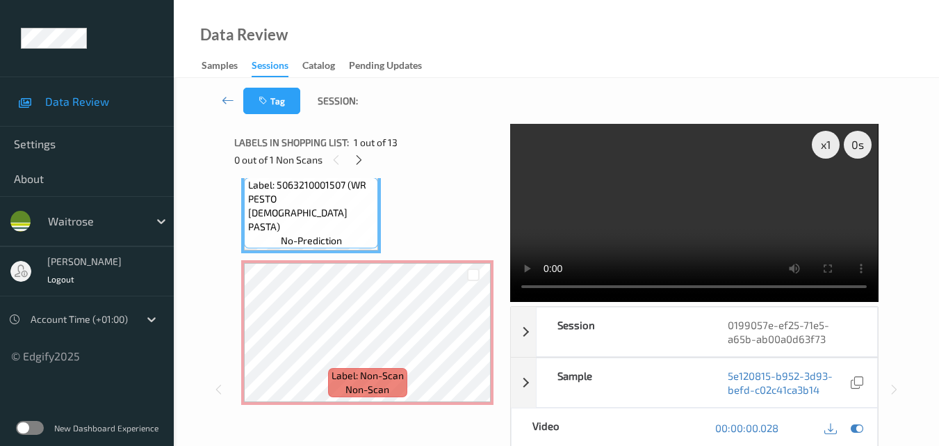
click at [640, 219] on video at bounding box center [694, 213] width 368 height 178
click at [711, 228] on video at bounding box center [694, 213] width 368 height 178
click at [685, 214] on video at bounding box center [694, 213] width 368 height 178
click at [670, 238] on video at bounding box center [694, 213] width 368 height 178
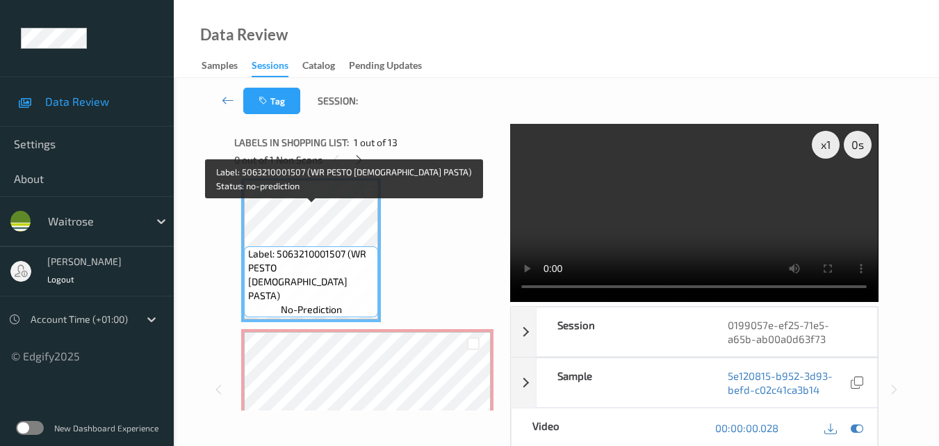
scroll to position [0, 0]
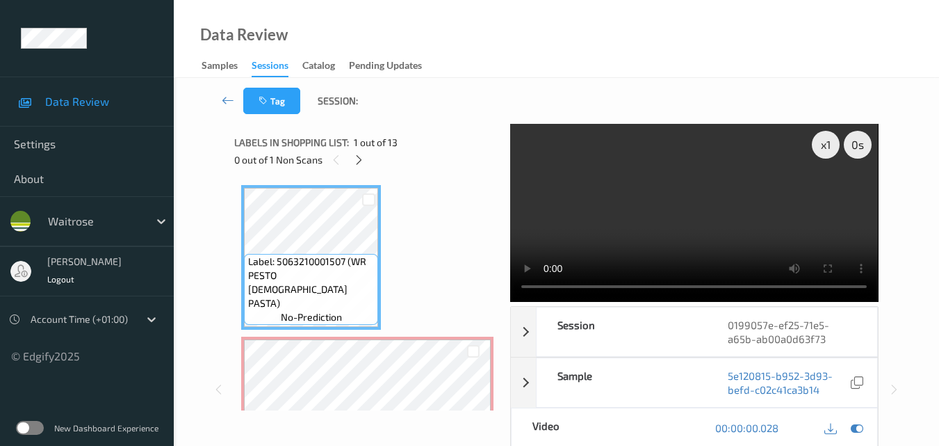
click at [722, 222] on video at bounding box center [694, 213] width 368 height 178
click at [713, 226] on video at bounding box center [694, 213] width 368 height 178
click at [717, 223] on video at bounding box center [694, 213] width 368 height 178
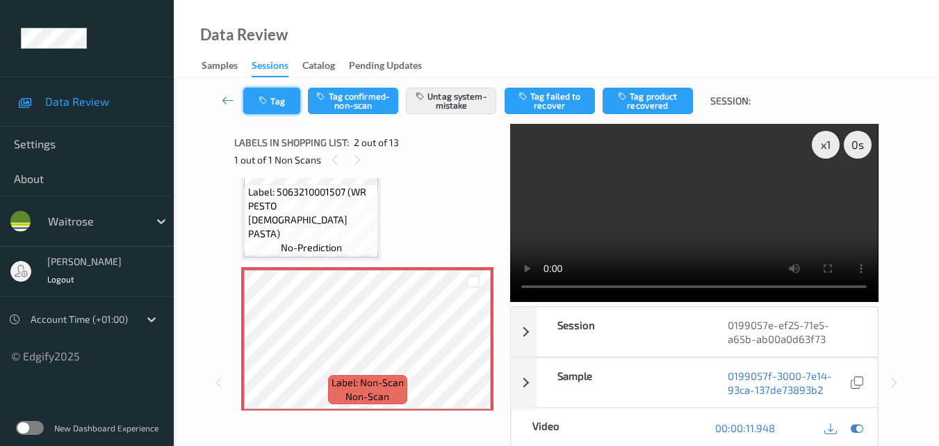
click at [284, 104] on button "Tag" at bounding box center [271, 101] width 57 height 26
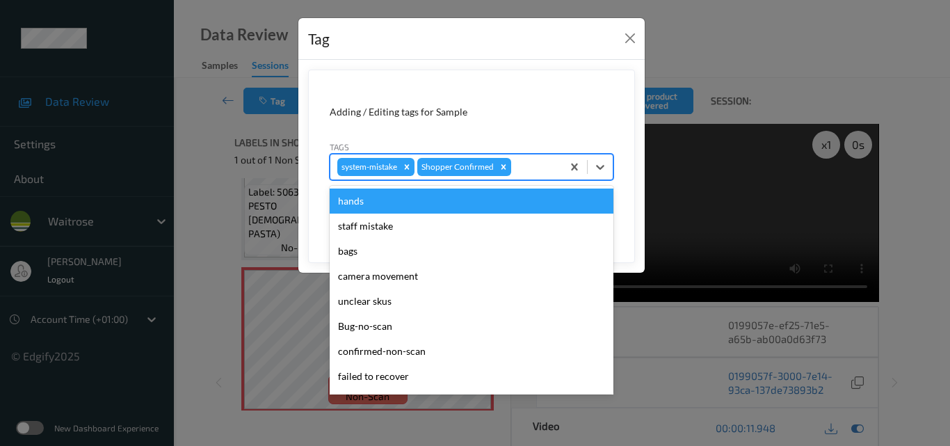
click at [537, 172] on div at bounding box center [534, 166] width 41 height 17
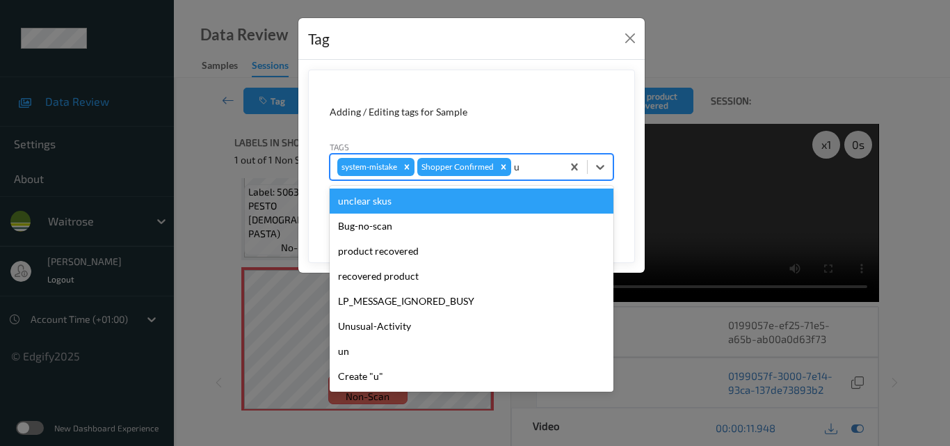
type input "un"
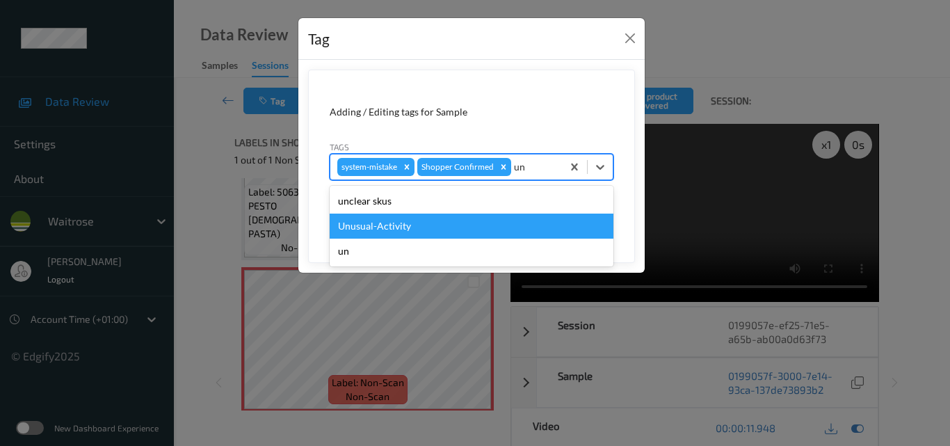
click at [414, 221] on div "Unusual-Activity" at bounding box center [472, 225] width 284 height 25
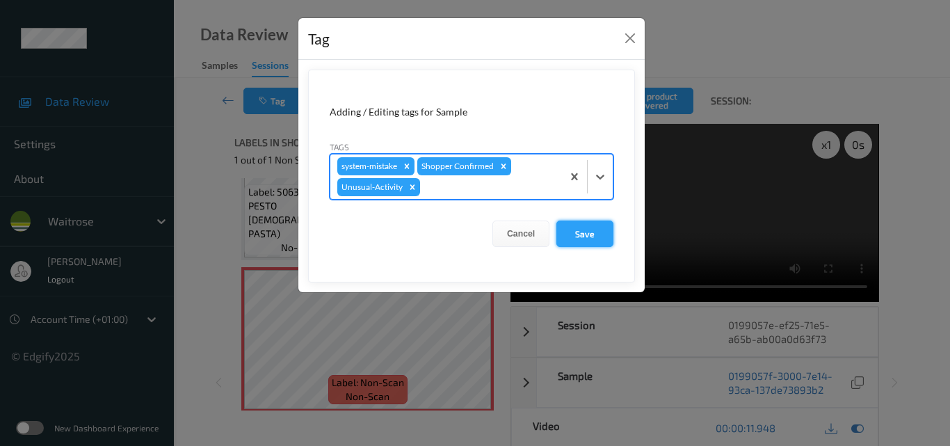
click at [568, 231] on button "Save" at bounding box center [584, 233] width 57 height 26
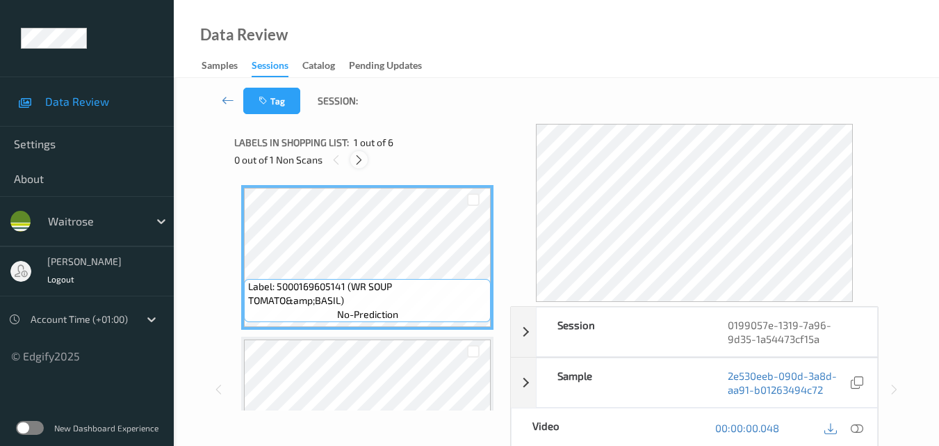
click at [359, 157] on icon at bounding box center [359, 160] width 12 height 13
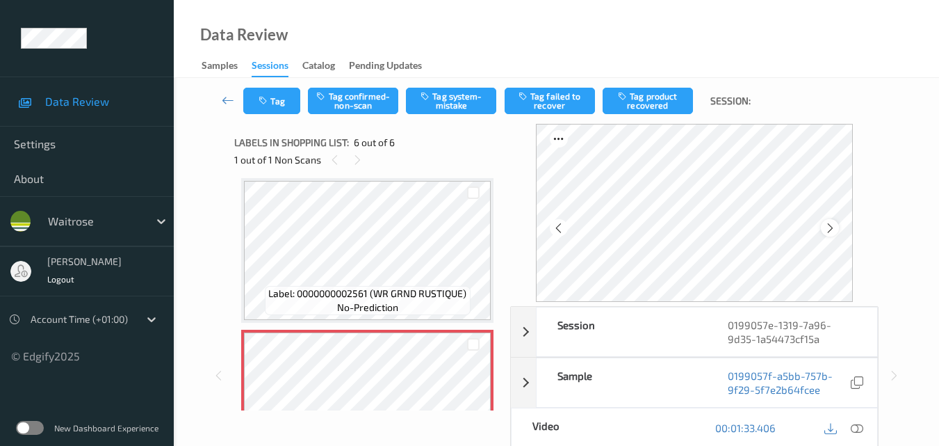
click at [831, 229] on icon at bounding box center [830, 228] width 12 height 13
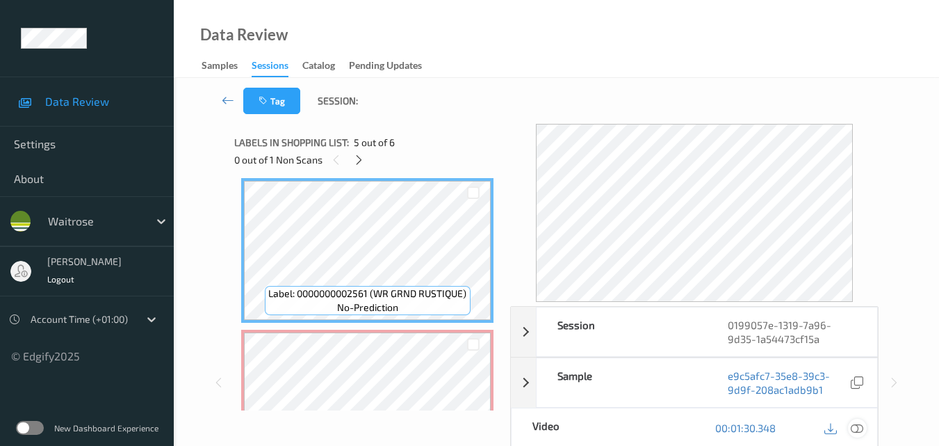
click at [855, 432] on icon at bounding box center [857, 427] width 13 height 13
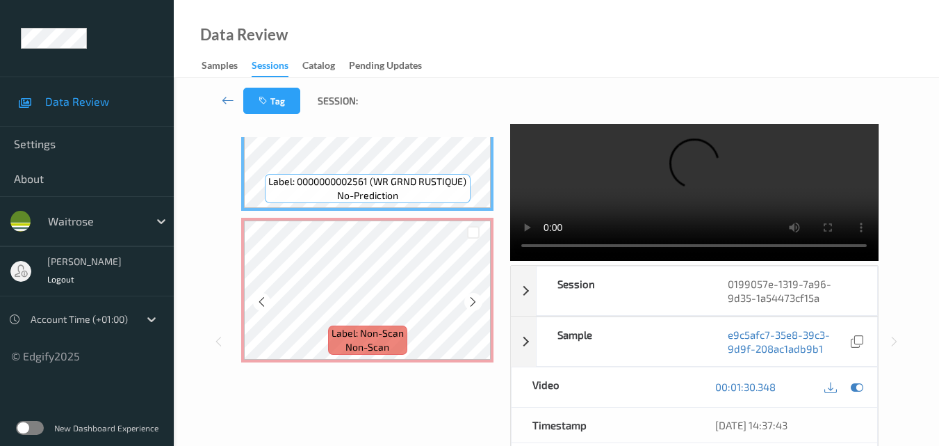
scroll to position [70, 0]
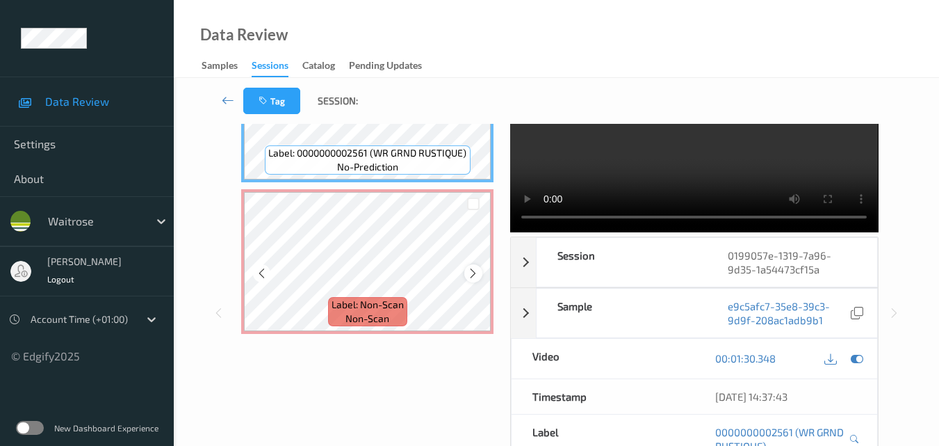
click at [470, 277] on icon at bounding box center [473, 273] width 12 height 13
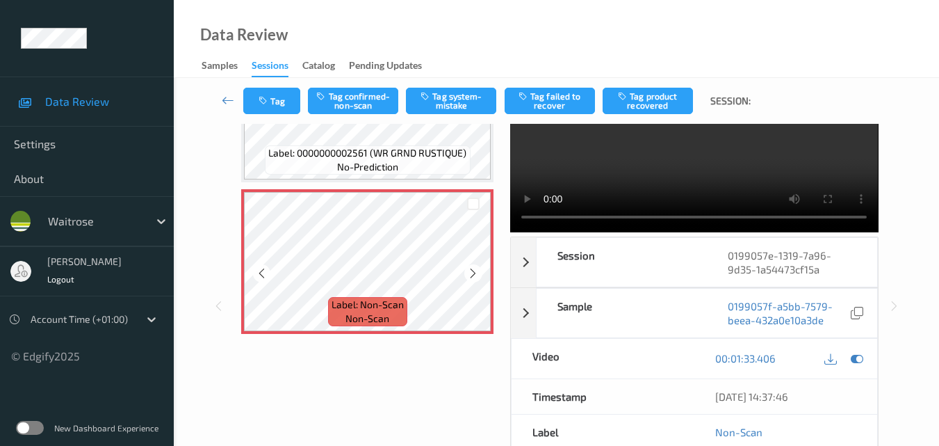
click at [470, 277] on icon at bounding box center [473, 273] width 12 height 13
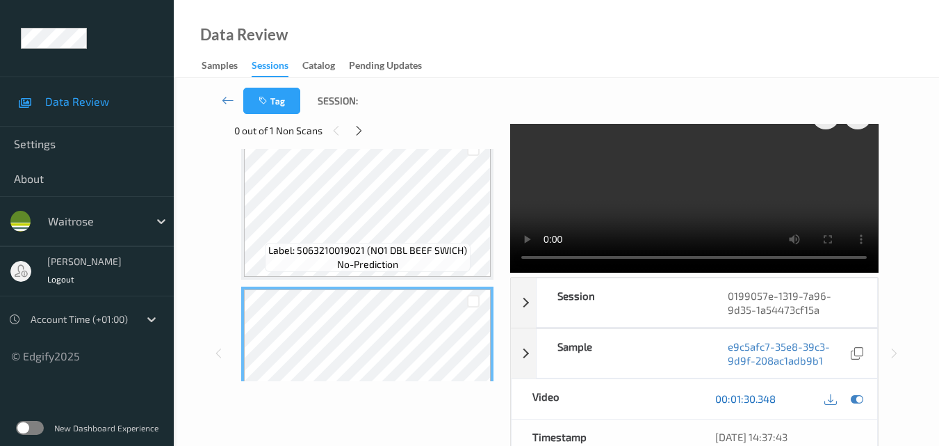
scroll to position [0, 0]
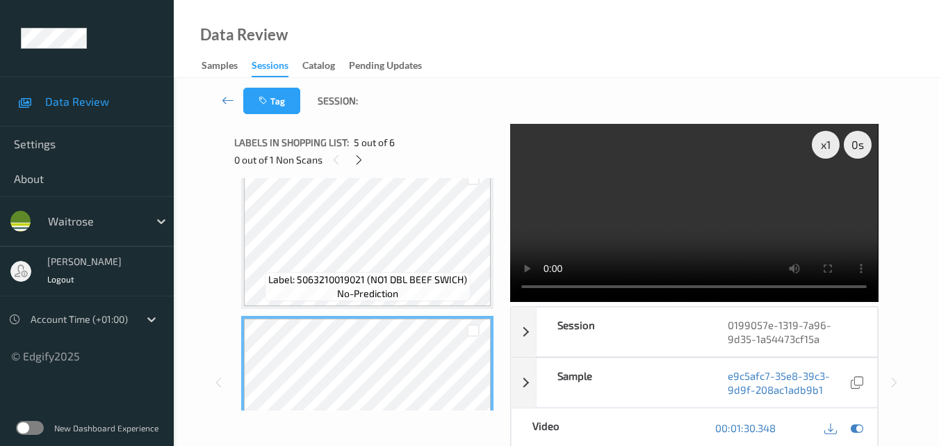
click at [656, 218] on video at bounding box center [694, 213] width 368 height 178
click at [688, 213] on video at bounding box center [694, 213] width 368 height 178
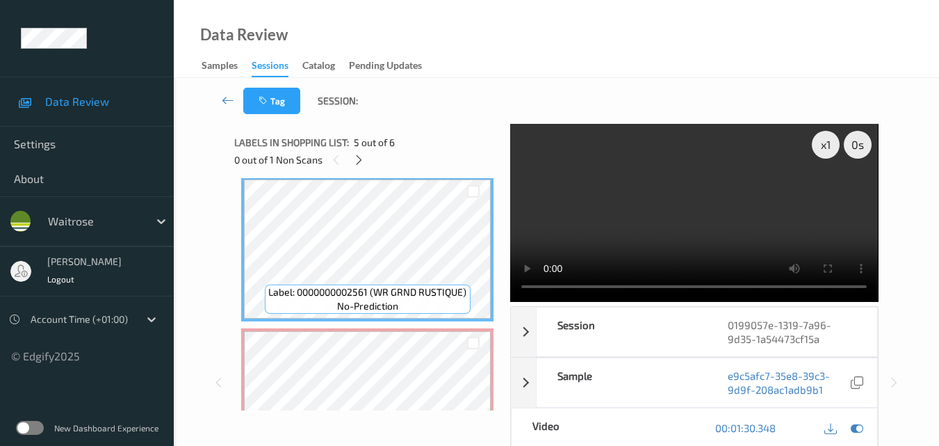
scroll to position [684, 0]
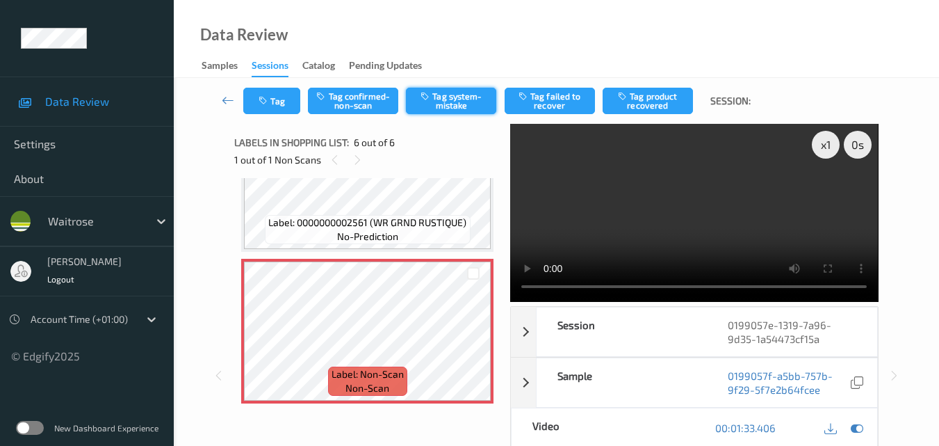
click at [441, 101] on button "Tag system-mistake" at bounding box center [451, 101] width 90 height 26
click at [275, 108] on button "Tag" at bounding box center [271, 101] width 57 height 26
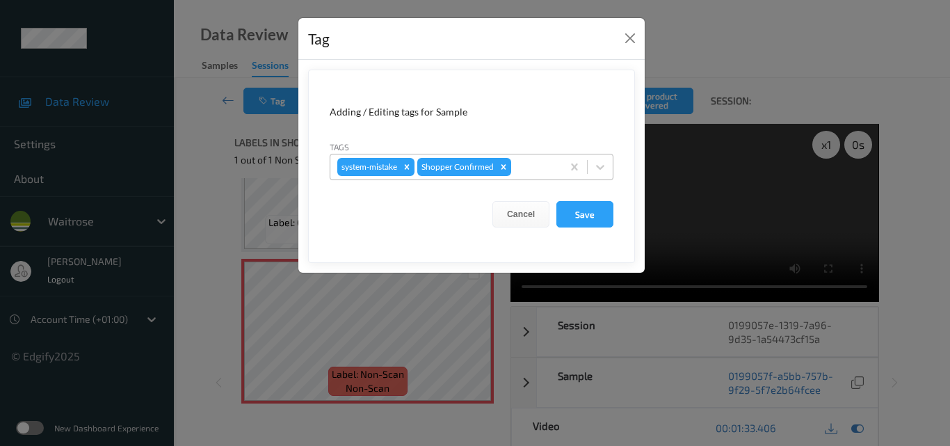
click at [530, 166] on div at bounding box center [534, 166] width 41 height 17
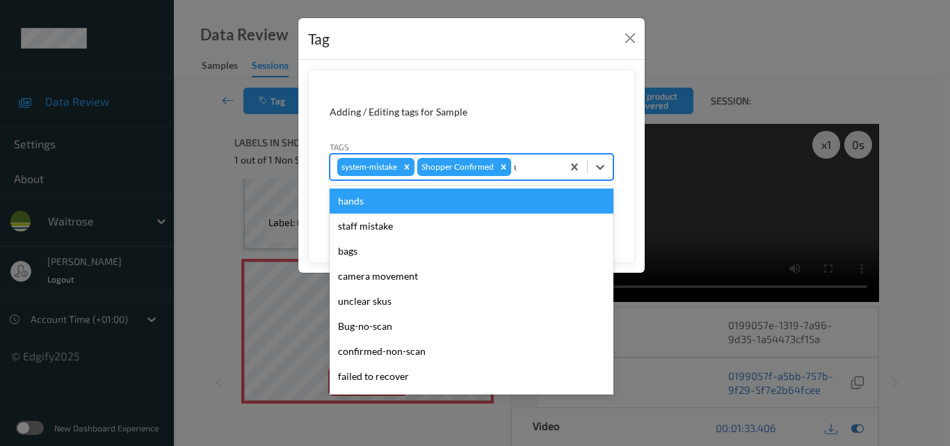
type input "un"
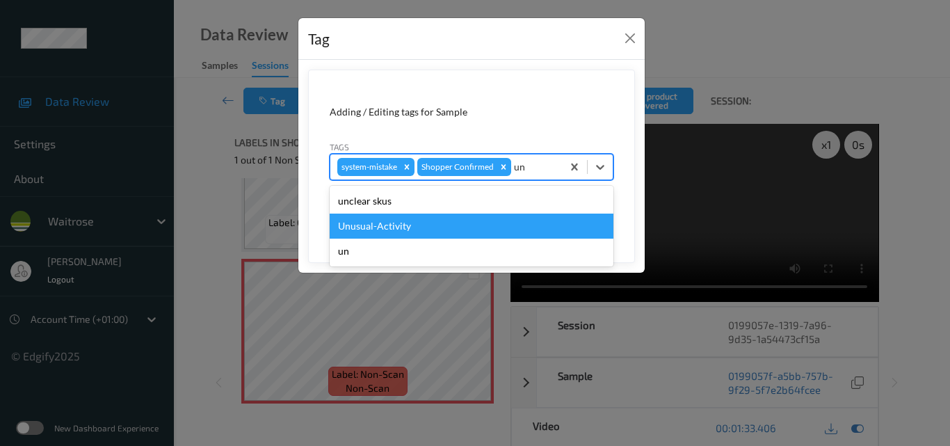
click at [428, 234] on div "Unusual-Activity" at bounding box center [472, 225] width 284 height 25
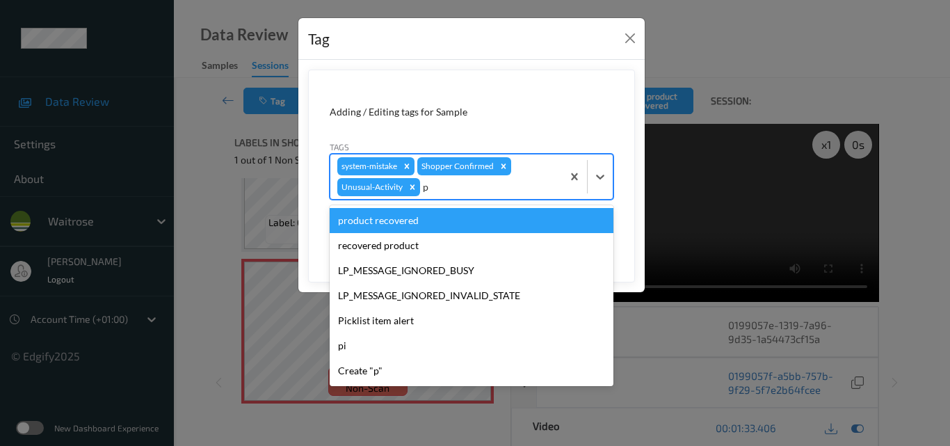
type input "pi"
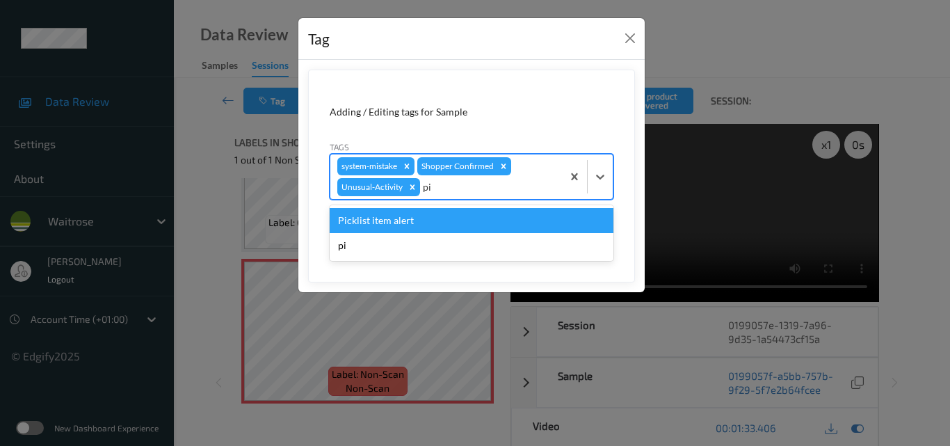
click at [434, 227] on div "Picklist item alert" at bounding box center [472, 220] width 284 height 25
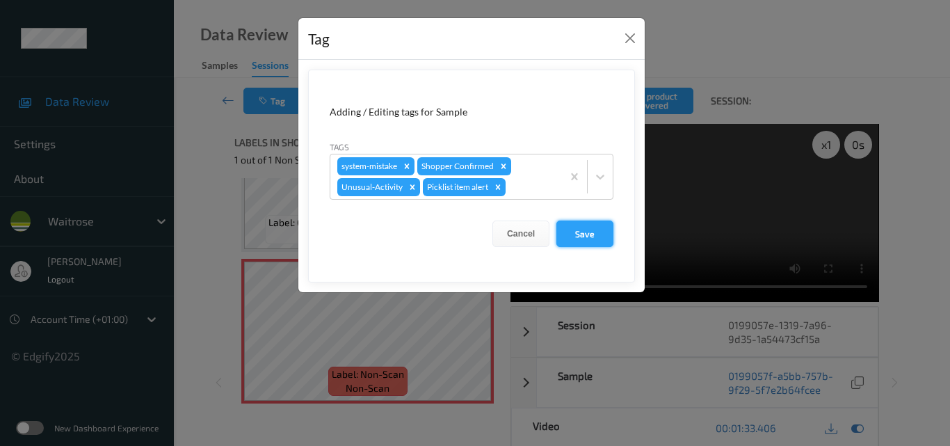
click at [585, 239] on button "Save" at bounding box center [584, 233] width 57 height 26
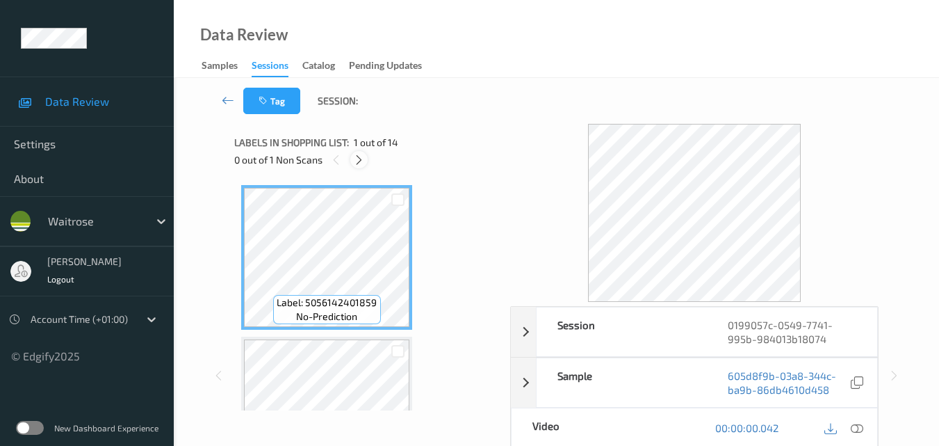
click at [359, 159] on icon at bounding box center [359, 160] width 12 height 13
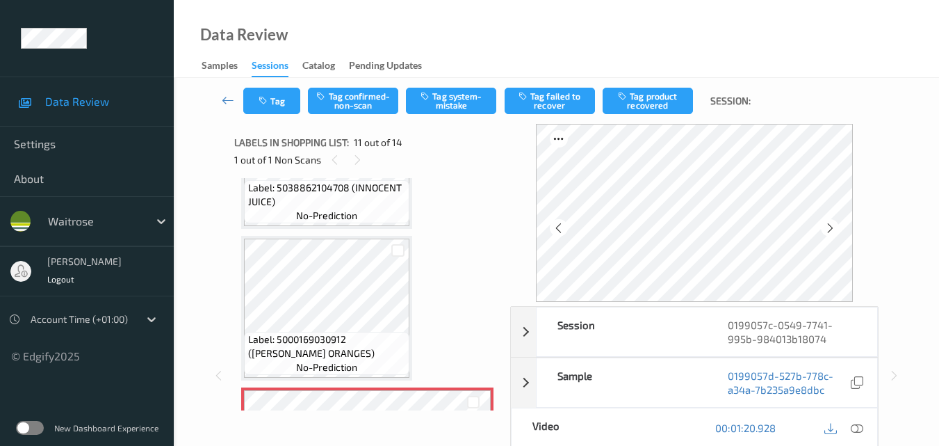
scroll to position [1301, 0]
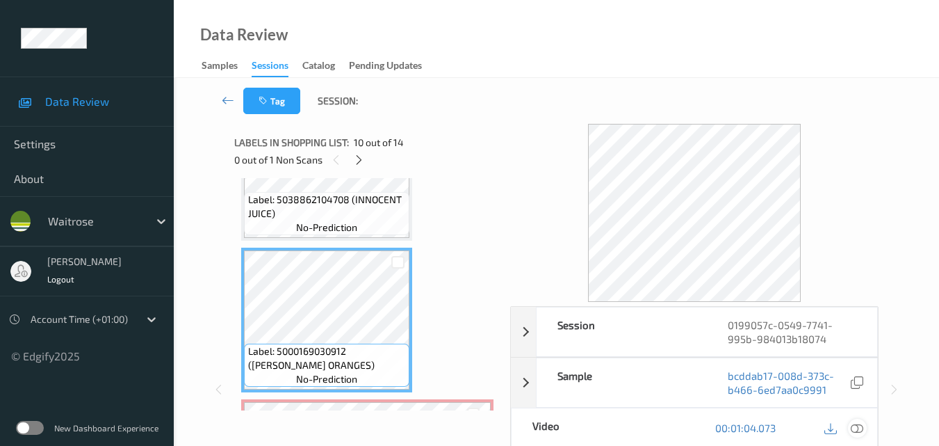
click at [861, 429] on icon at bounding box center [857, 427] width 13 height 13
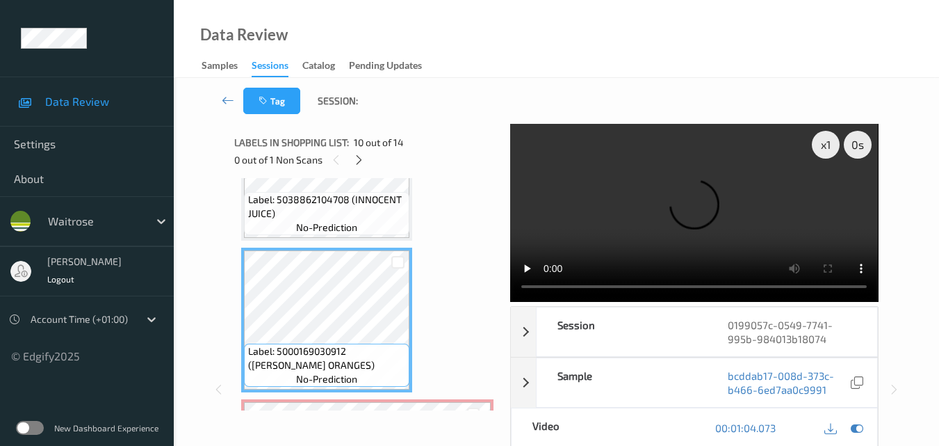
click at [665, 223] on video at bounding box center [694, 213] width 368 height 178
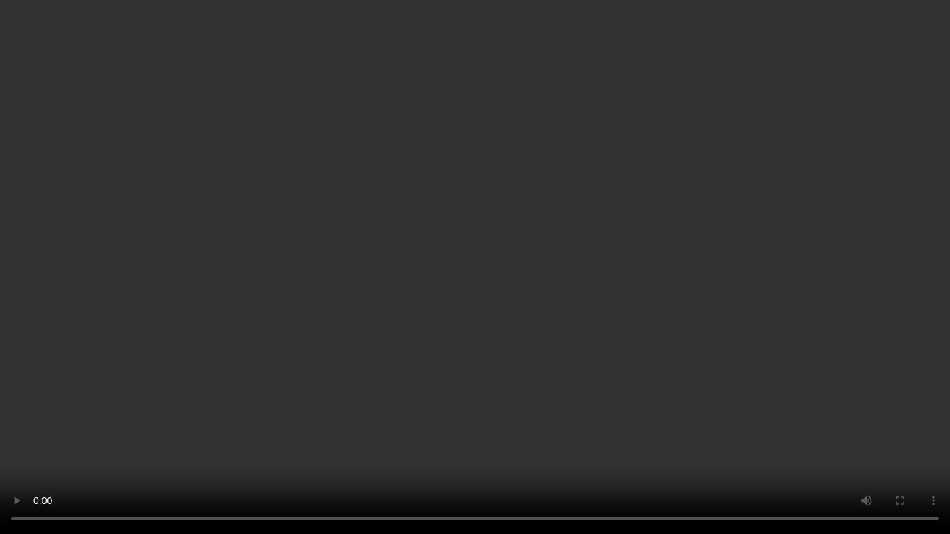
click at [491, 221] on video at bounding box center [475, 267] width 950 height 534
click at [642, 338] on video at bounding box center [475, 267] width 950 height 534
click at [647, 337] on video at bounding box center [475, 267] width 950 height 534
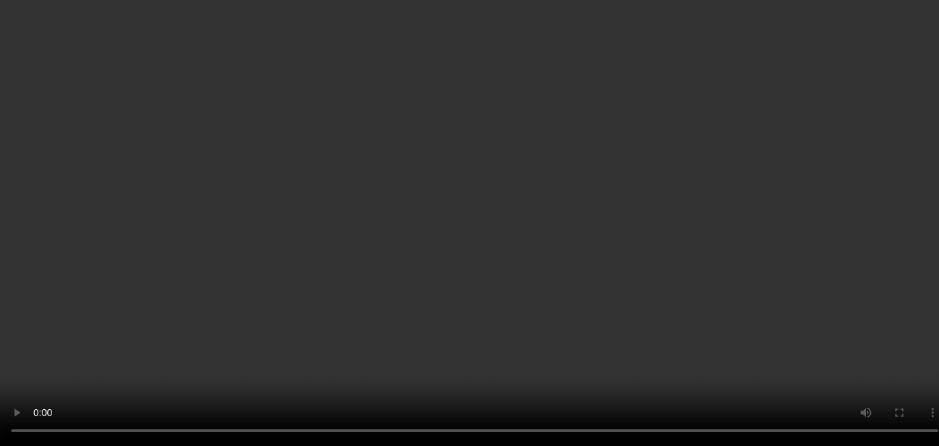
scroll to position [1440, 0]
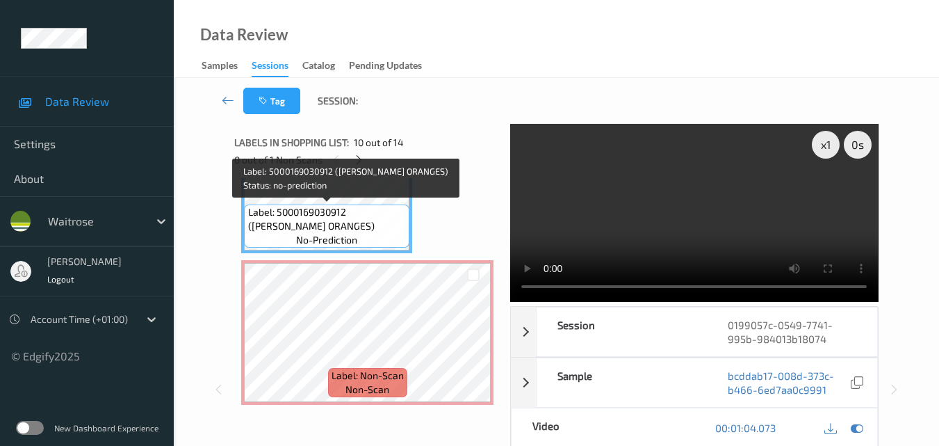
click at [343, 230] on span "Label: 5000169030912 (WR ESS ORANGES)" at bounding box center [327, 219] width 158 height 28
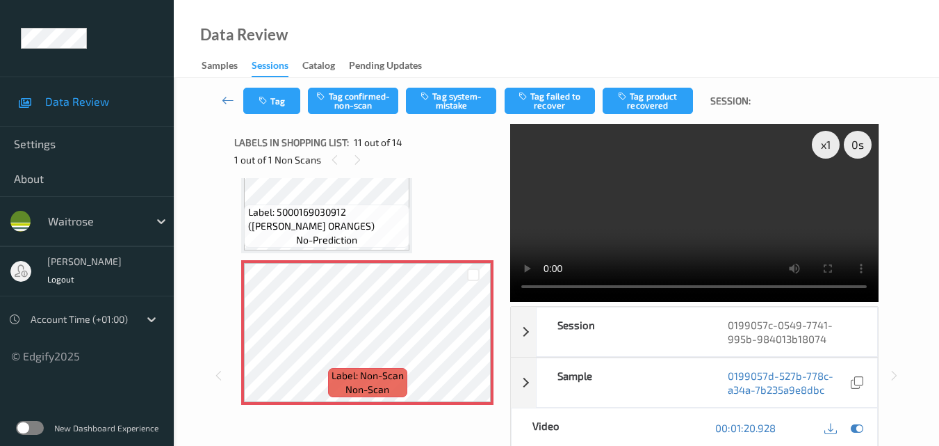
click at [333, 229] on span "Label: 5000169030912 (WR ESS ORANGES)" at bounding box center [327, 219] width 158 height 28
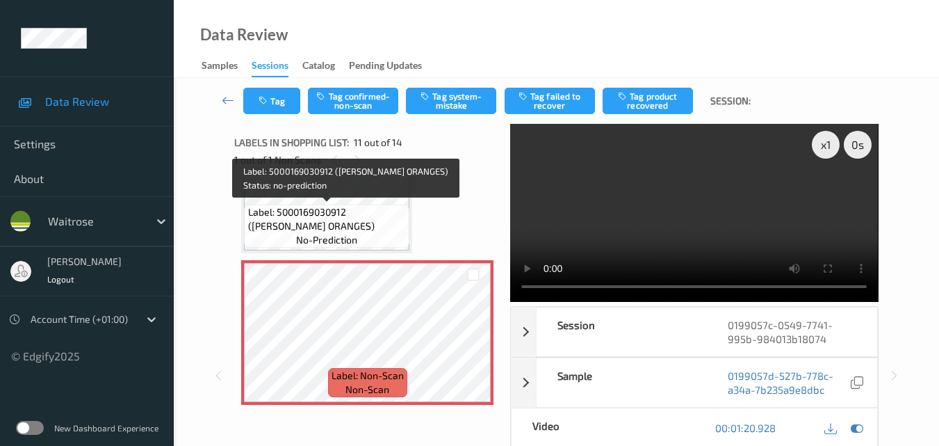
click at [361, 231] on span "Label: 5000169030912 (WR ESS ORANGES)" at bounding box center [327, 219] width 158 height 28
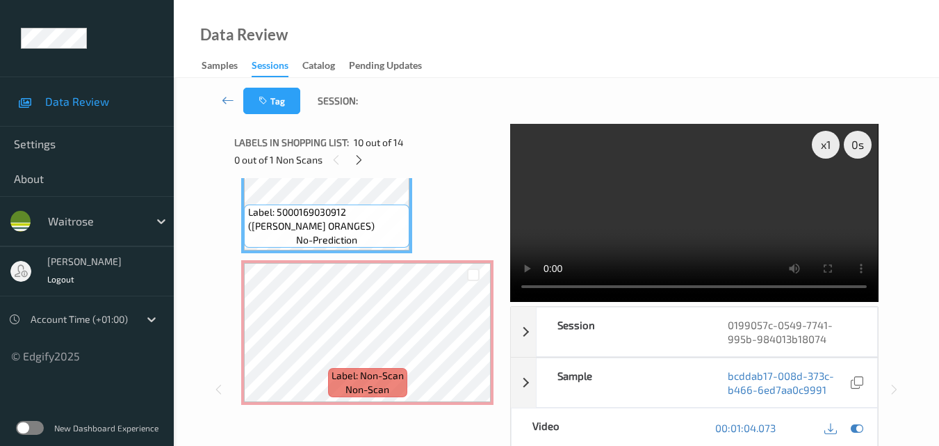
click at [722, 216] on video at bounding box center [694, 213] width 368 height 178
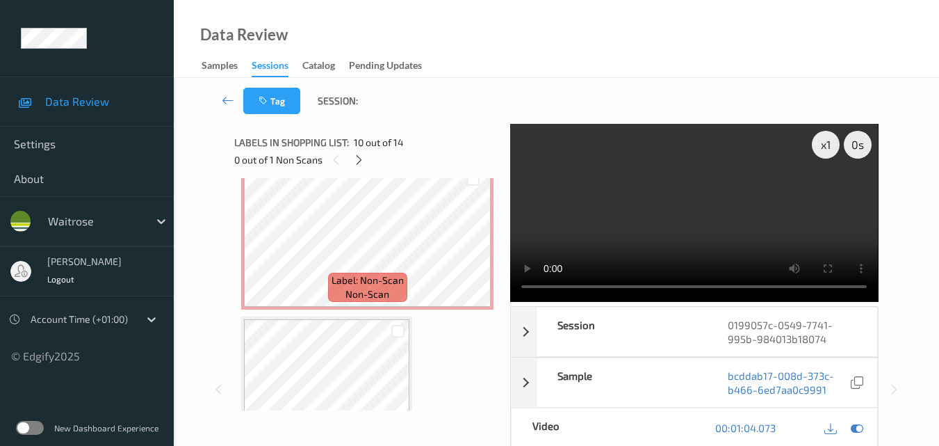
scroll to position [1510, 0]
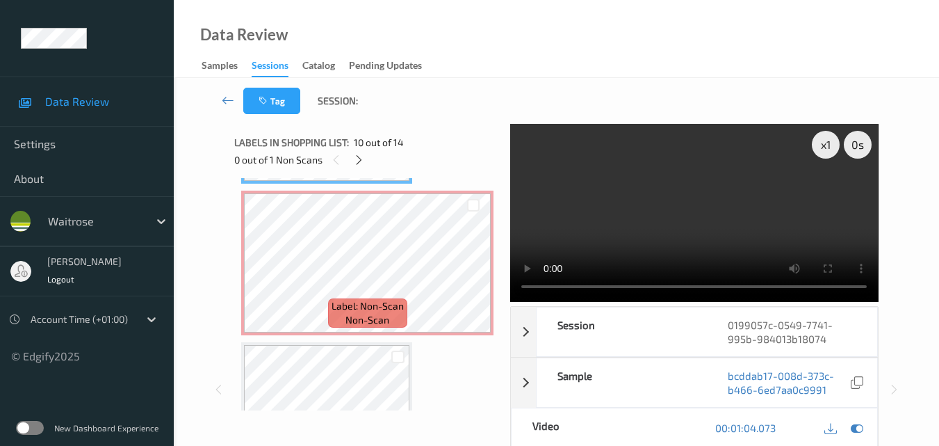
click at [692, 199] on video at bounding box center [694, 213] width 368 height 178
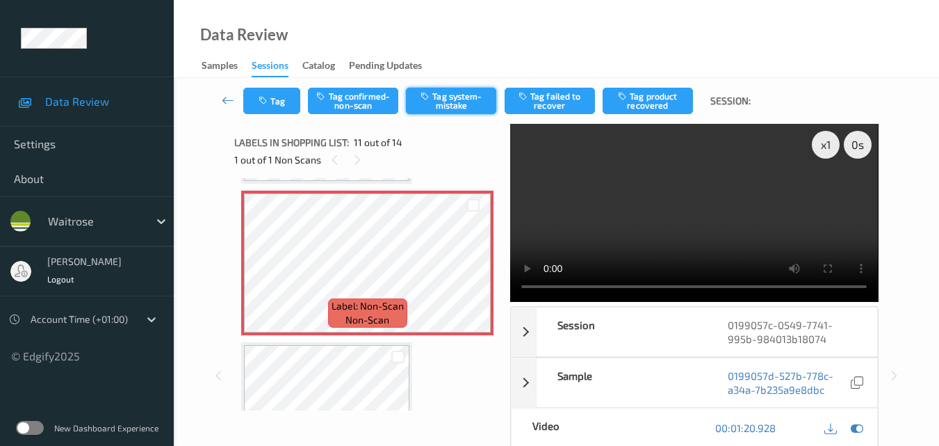
click at [462, 104] on button "Tag system-mistake" at bounding box center [451, 101] width 90 height 26
click at [279, 101] on button "Tag" at bounding box center [271, 101] width 57 height 26
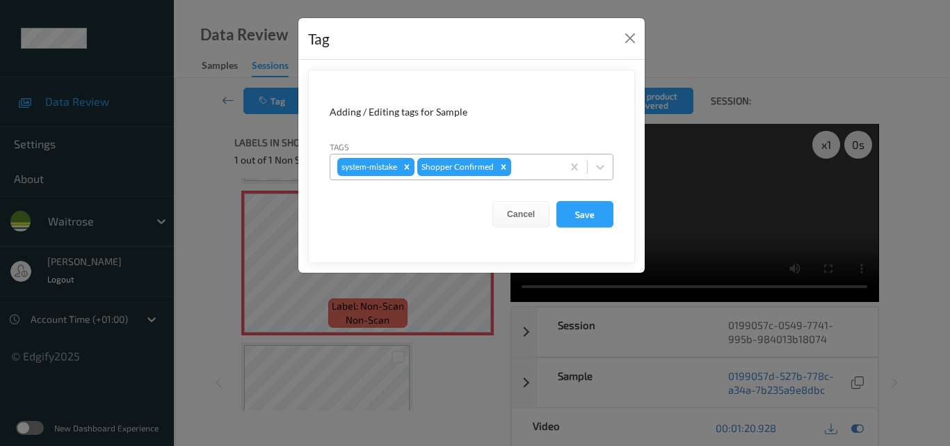
click at [537, 170] on div at bounding box center [534, 166] width 41 height 17
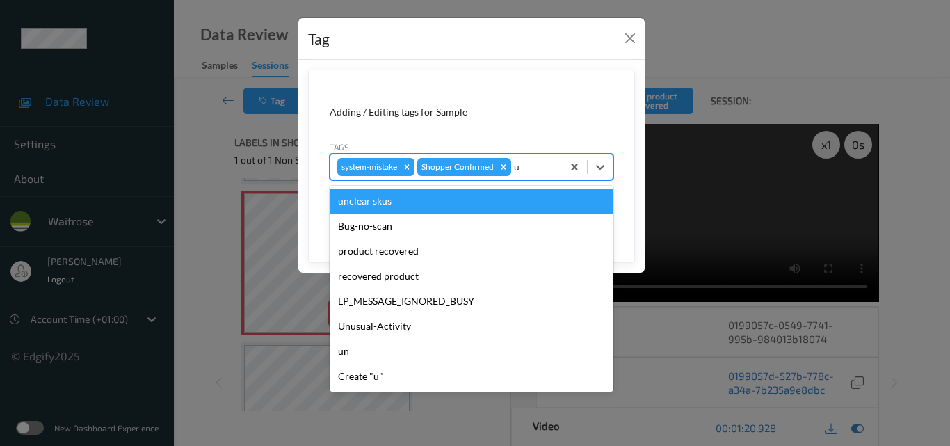
type input "un"
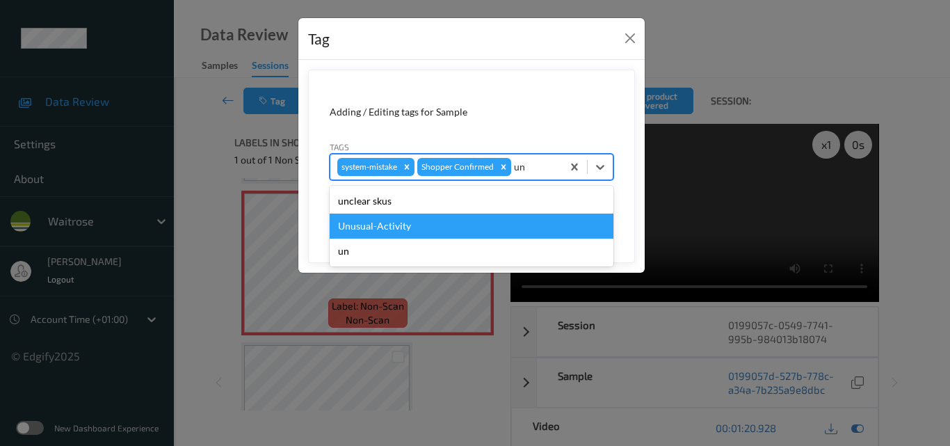
click at [421, 228] on div "Unusual-Activity" at bounding box center [472, 225] width 284 height 25
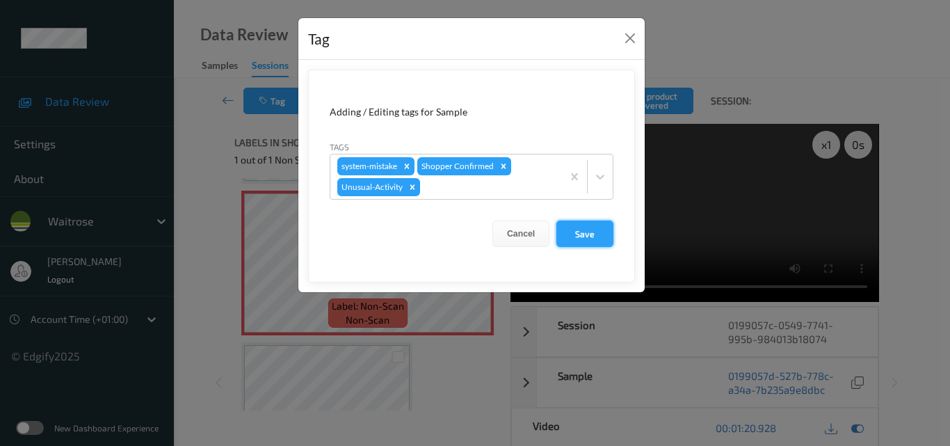
click at [577, 230] on button "Save" at bounding box center [584, 233] width 57 height 26
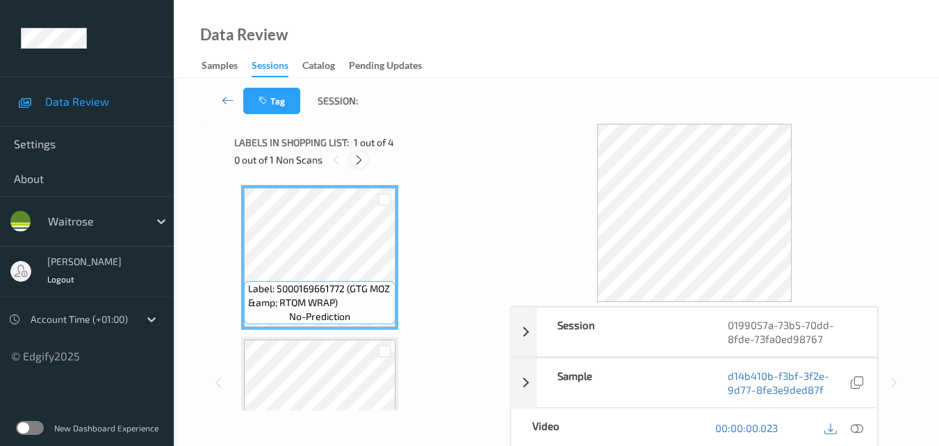
click at [362, 155] on icon at bounding box center [359, 160] width 12 height 13
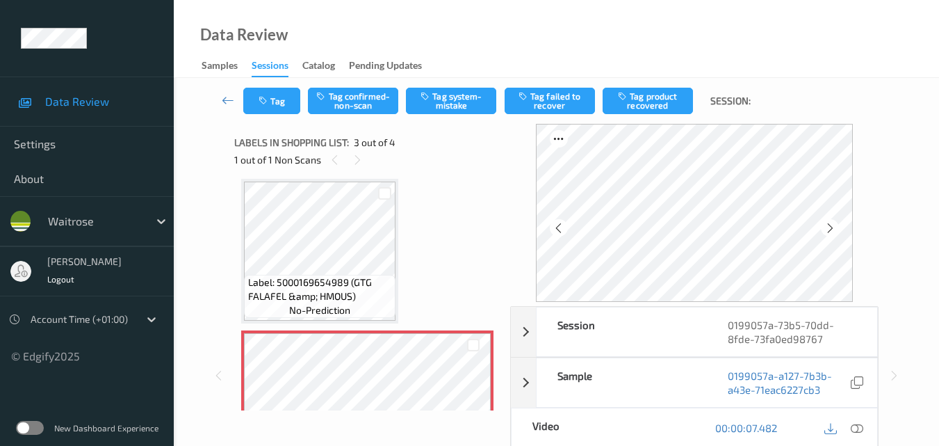
scroll to position [228, 0]
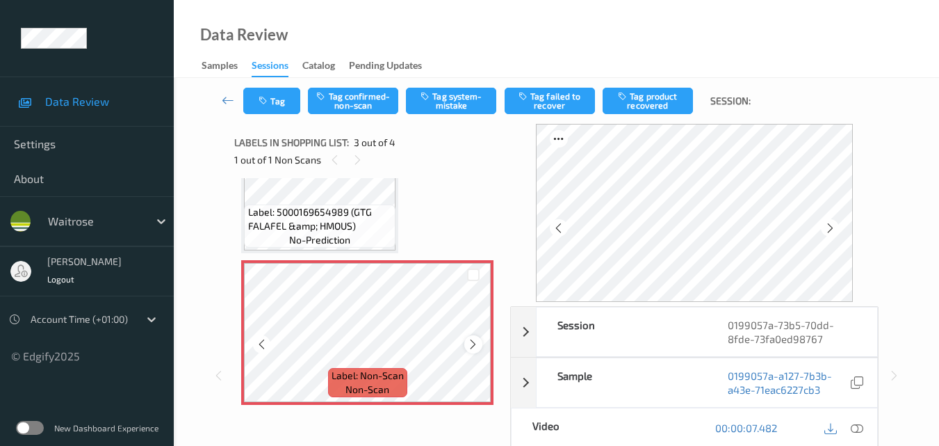
click at [477, 336] on div at bounding box center [472, 343] width 17 height 17
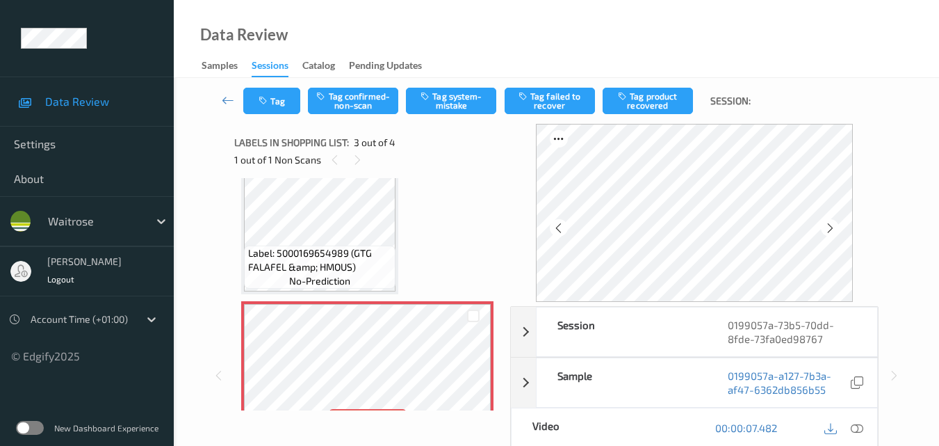
scroll to position [158, 0]
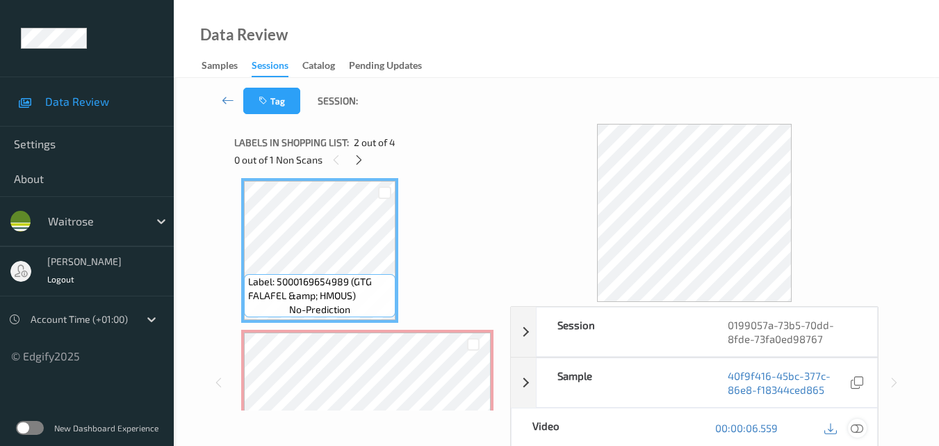
click at [861, 428] on icon at bounding box center [857, 427] width 13 height 13
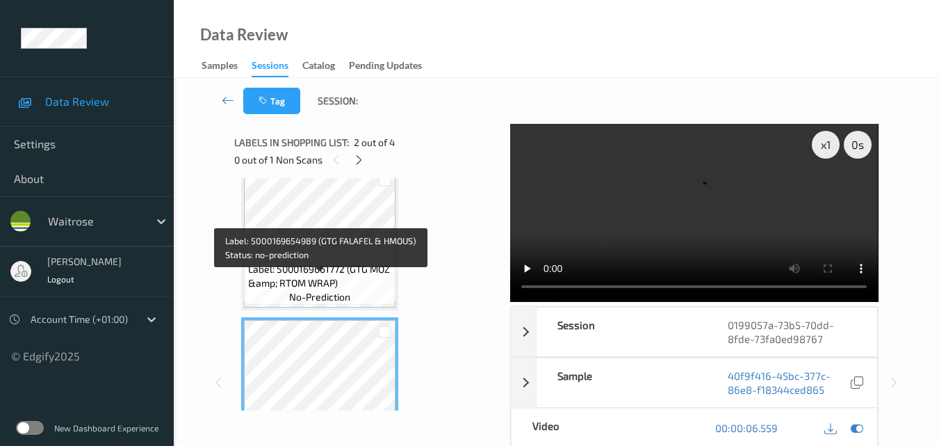
scroll to position [0, 0]
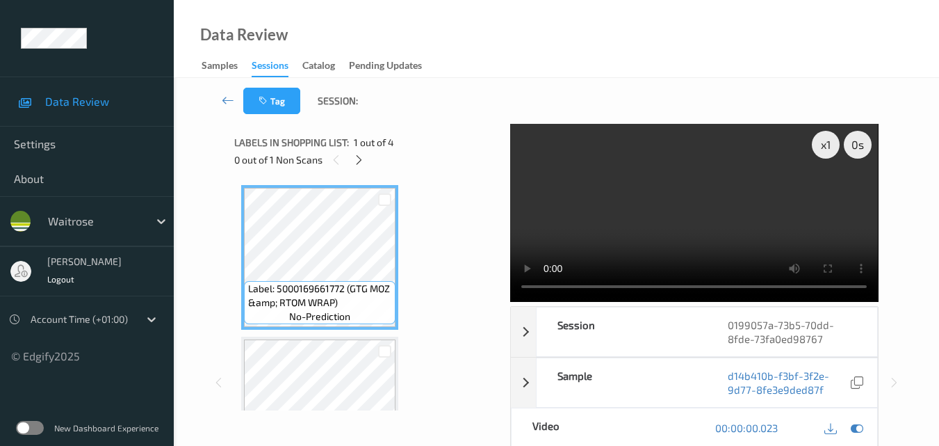
click at [658, 214] on video at bounding box center [694, 213] width 368 height 178
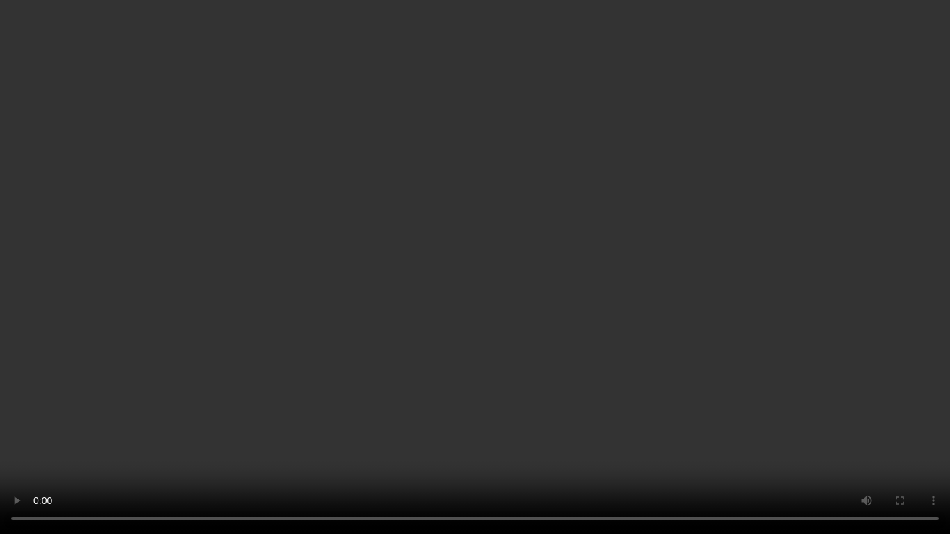
click at [614, 308] on video at bounding box center [475, 267] width 950 height 534
click at [498, 281] on video at bounding box center [475, 267] width 950 height 534
click at [694, 284] on video at bounding box center [475, 267] width 950 height 534
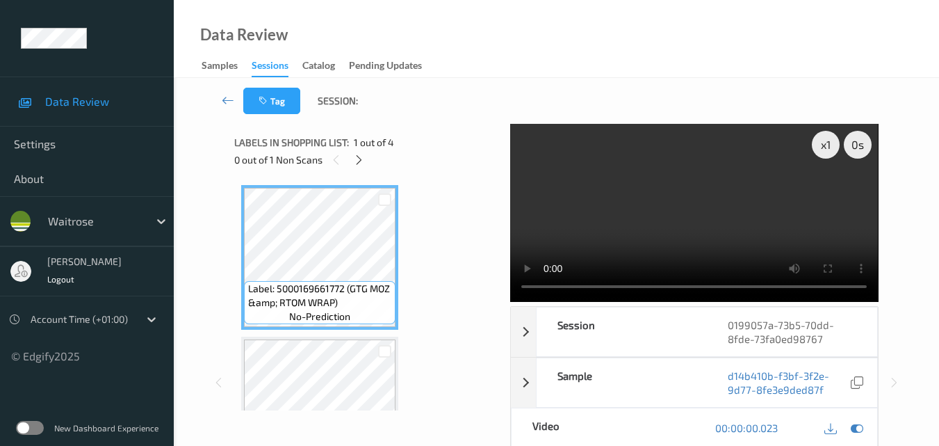
click at [690, 236] on video at bounding box center [694, 213] width 368 height 178
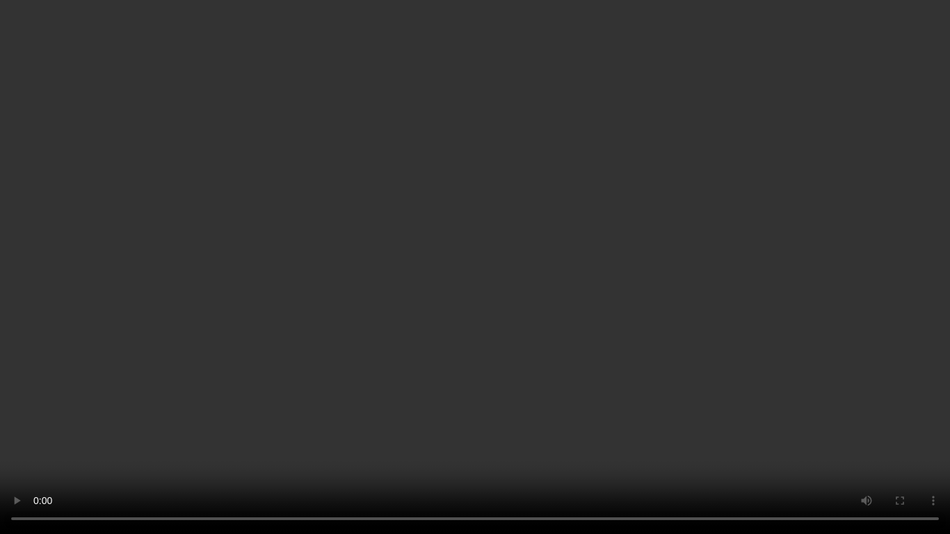
click at [821, 321] on video at bounding box center [475, 267] width 950 height 534
click at [706, 346] on video at bounding box center [475, 267] width 950 height 534
click at [553, 266] on video at bounding box center [475, 267] width 950 height 534
click at [803, 380] on video at bounding box center [475, 267] width 950 height 534
click at [738, 344] on video at bounding box center [475, 267] width 950 height 534
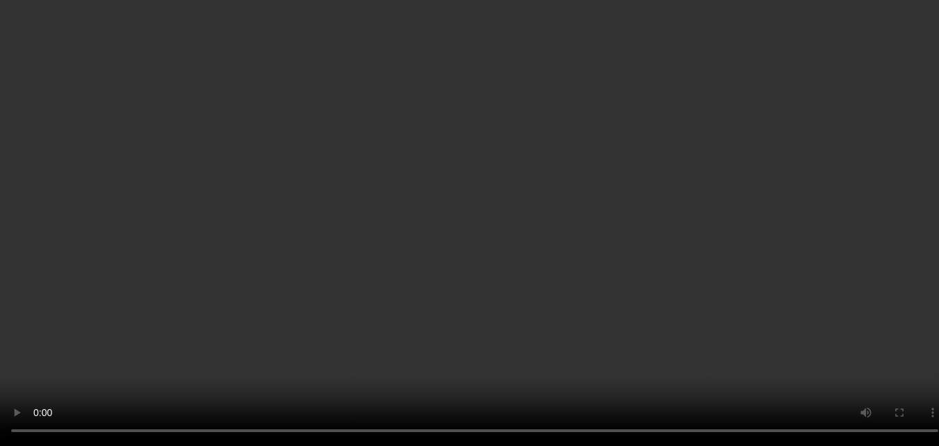
scroll to position [311, 0]
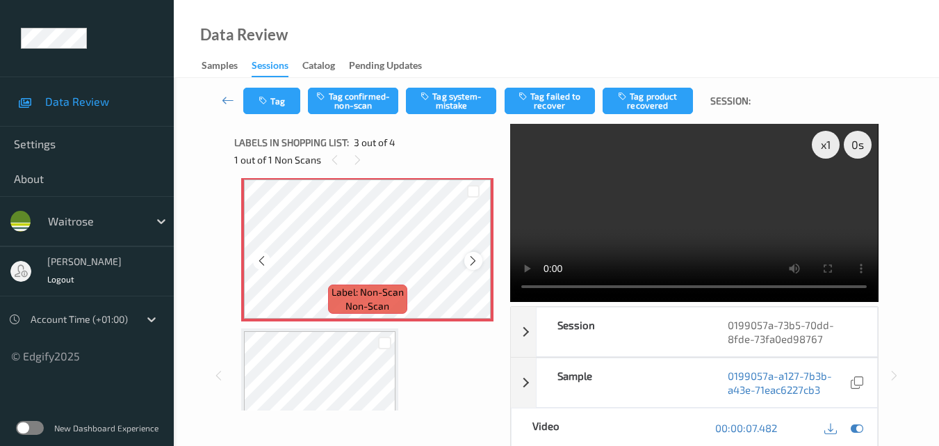
click at [469, 264] on icon at bounding box center [473, 260] width 12 height 13
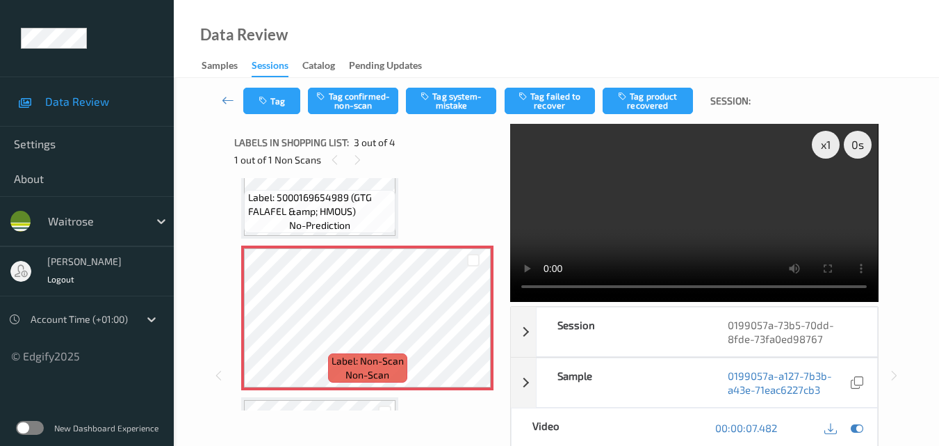
scroll to position [242, 0]
click at [469, 328] on icon at bounding box center [473, 330] width 12 height 13
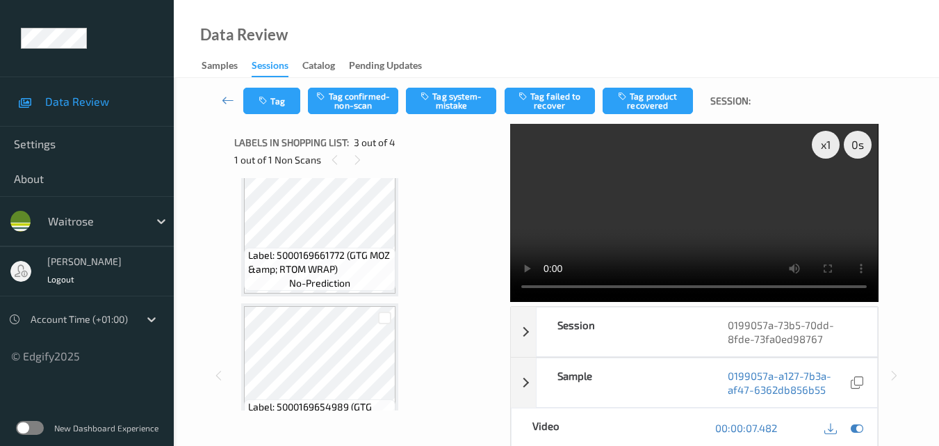
scroll to position [0, 0]
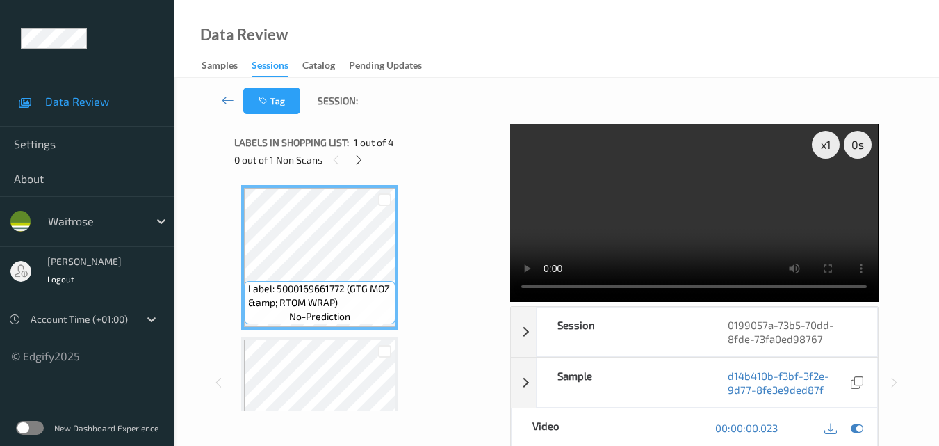
click at [673, 218] on video at bounding box center [694, 213] width 368 height 178
click at [797, 236] on video at bounding box center [694, 213] width 368 height 178
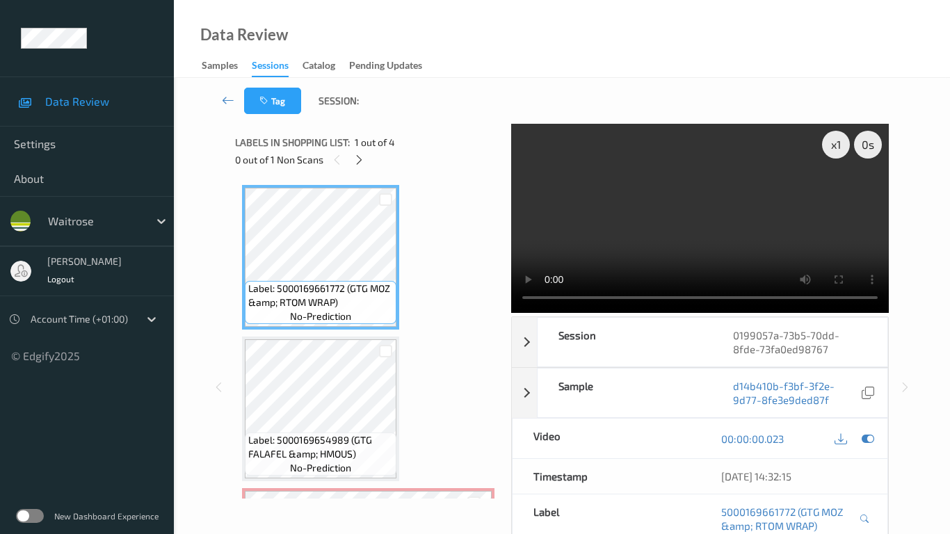
click at [635, 294] on video at bounding box center [699, 218] width 377 height 189
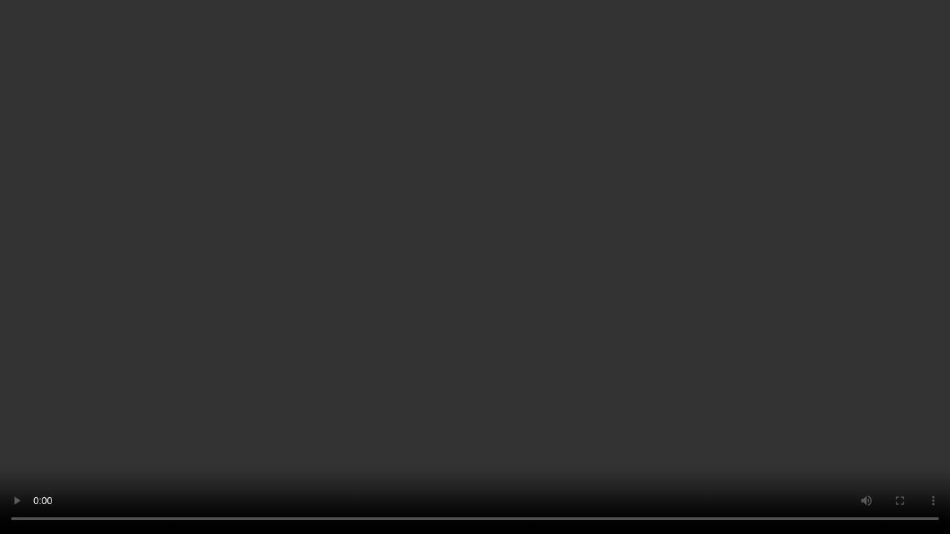
click at [553, 311] on video at bounding box center [475, 267] width 950 height 534
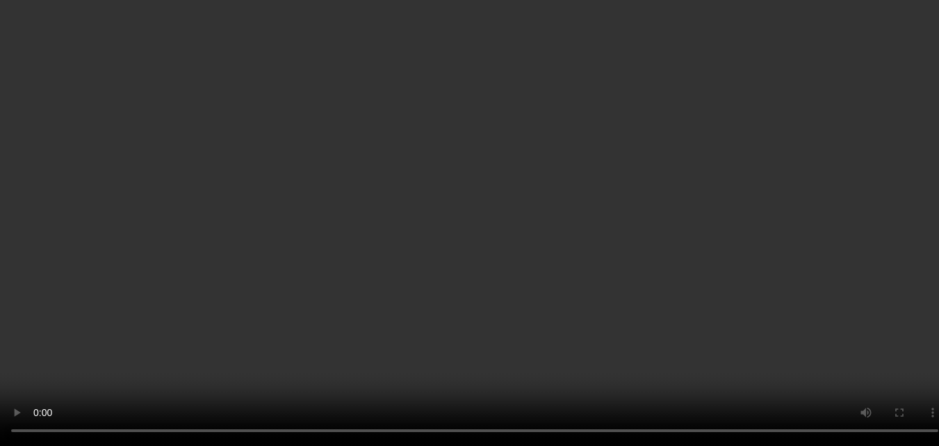
scroll to position [139, 0]
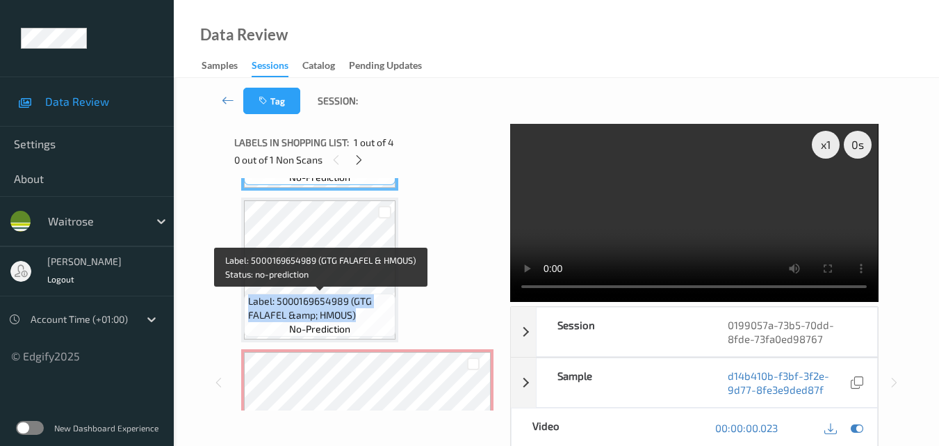
drag, startPoint x: 363, startPoint y: 316, endPoint x: 246, endPoint y: 304, distance: 117.4
click at [246, 304] on div "Label: 5000169654989 (GTG FALAFEL &amp; HMOUS) no-prediction" at bounding box center [320, 314] width 152 height 43
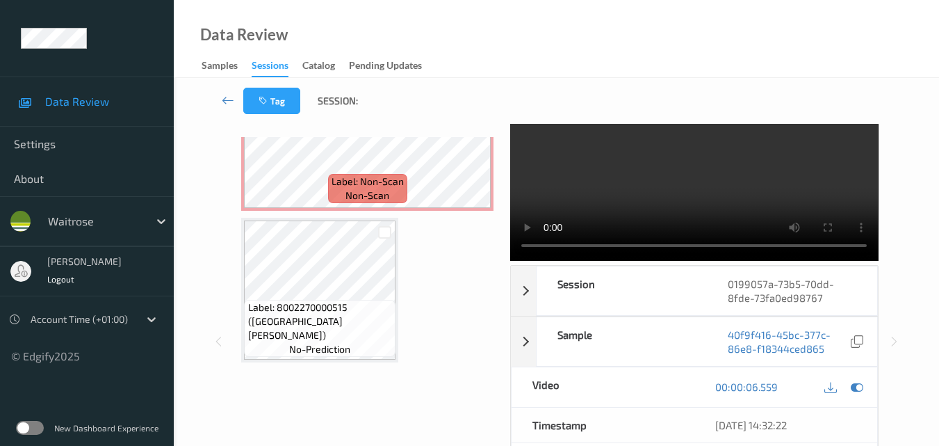
scroll to position [70, 0]
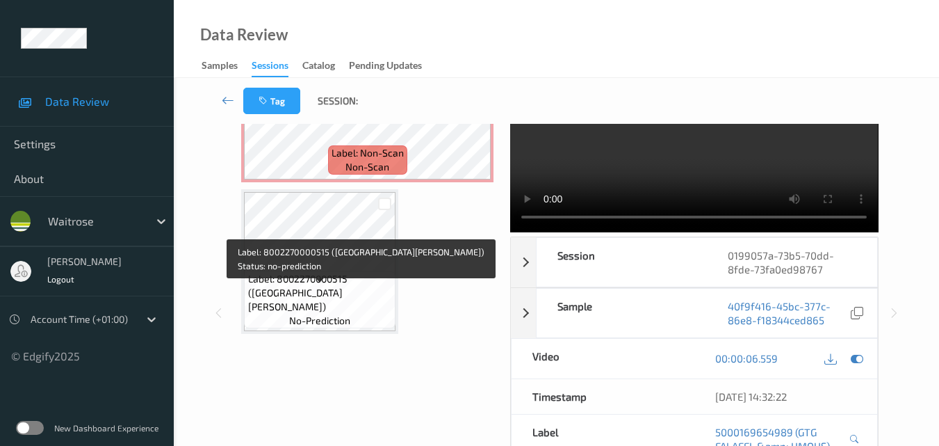
click at [345, 289] on span "Label: 8002270000515 (SAN PELLEGRINO)" at bounding box center [320, 293] width 145 height 42
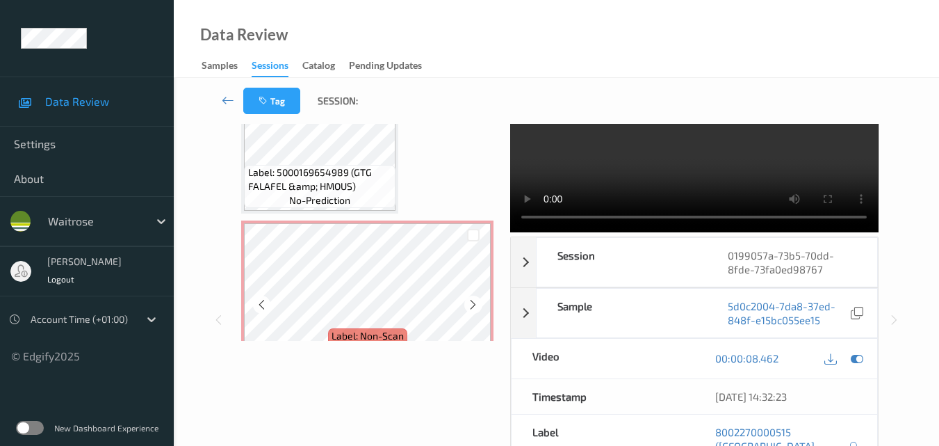
scroll to position [172, 0]
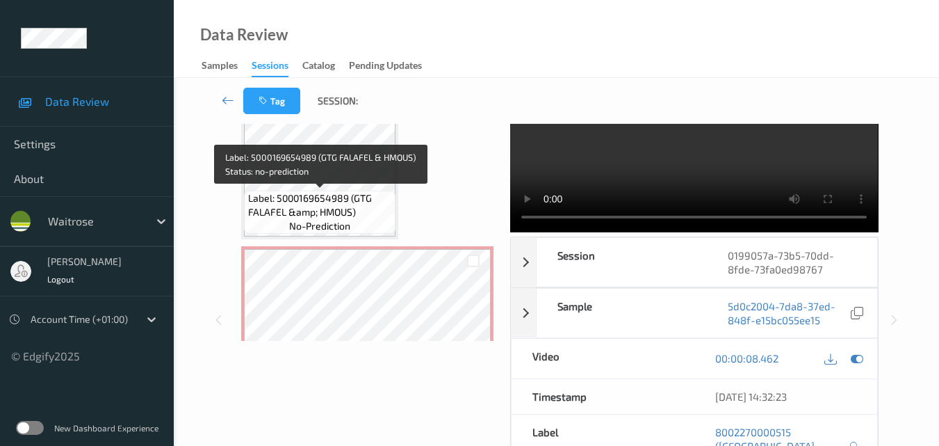
click at [383, 216] on span "Label: 5000169654989 (GTG FALAFEL &amp; HMOUS)" at bounding box center [320, 205] width 145 height 28
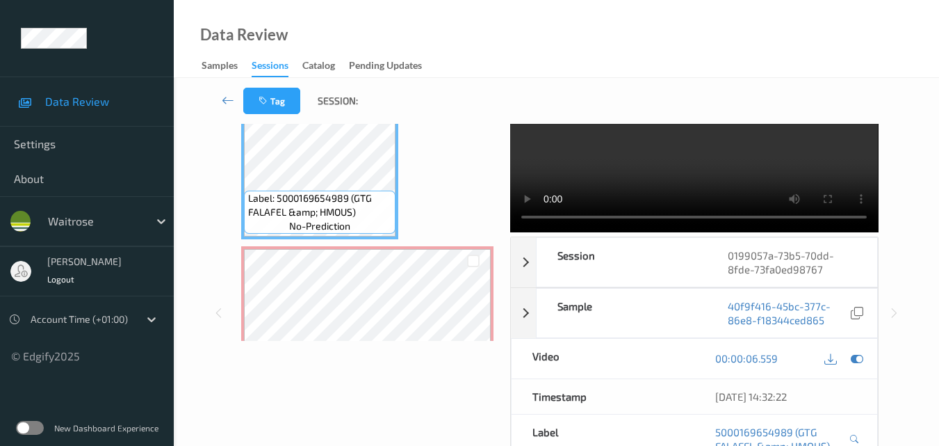
click at [665, 181] on video at bounding box center [694, 143] width 368 height 178
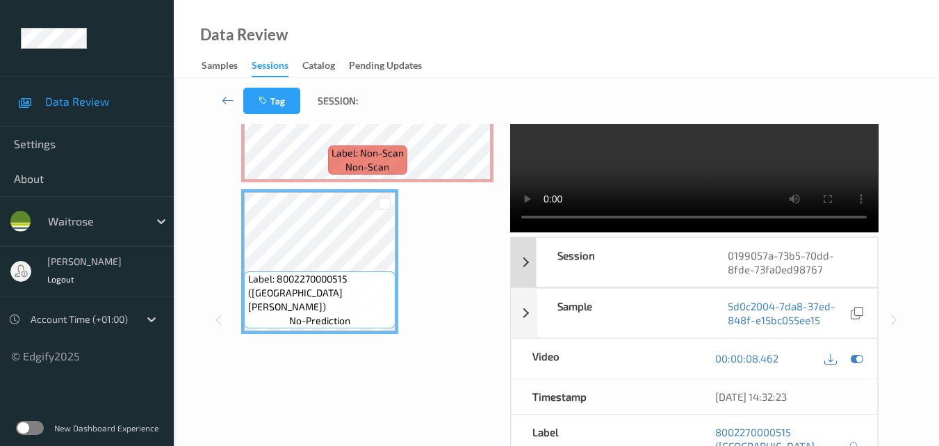
scroll to position [0, 0]
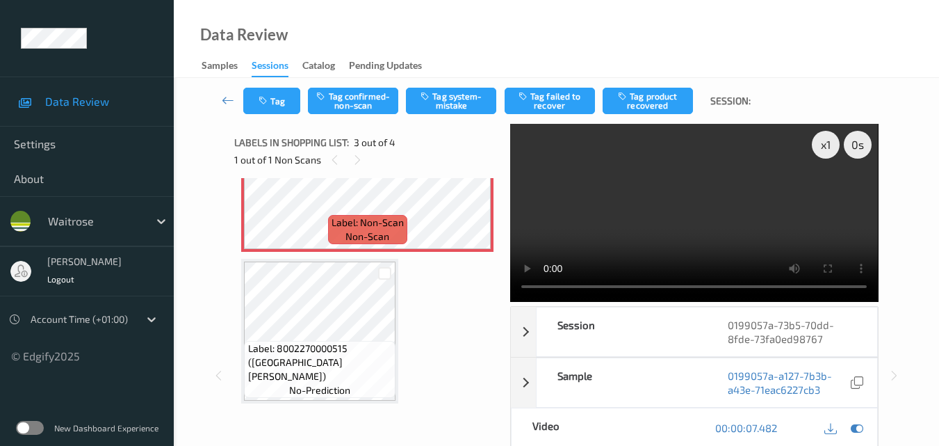
click at [704, 238] on video at bounding box center [694, 213] width 368 height 178
click at [681, 240] on video at bounding box center [694, 213] width 368 height 178
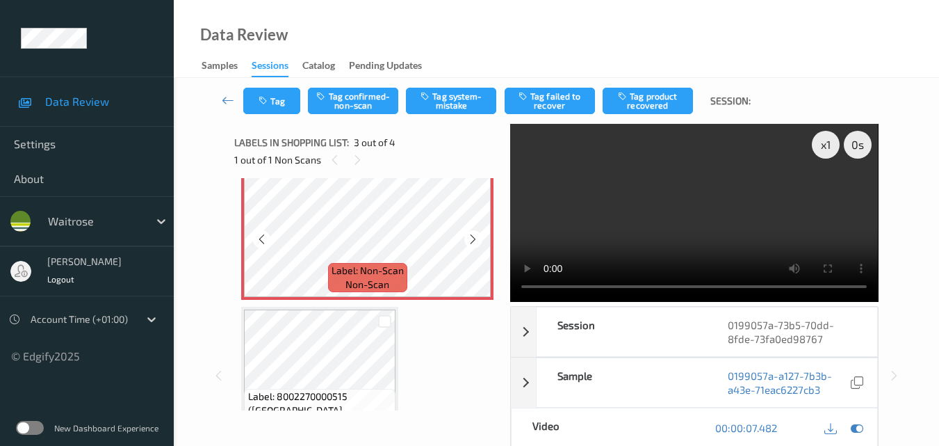
scroll to position [242, 0]
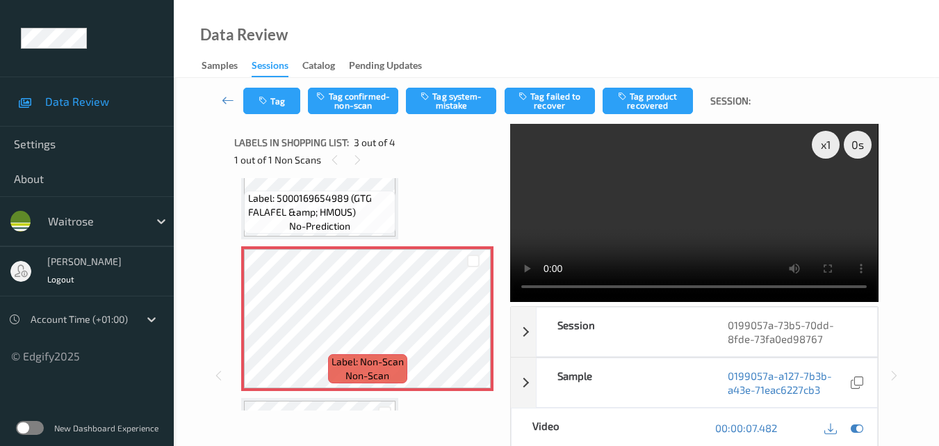
click at [371, 225] on div "Label: 5000169654989 (GTG FALAFEL &amp; HMOUS) no-prediction" at bounding box center [320, 211] width 152 height 43
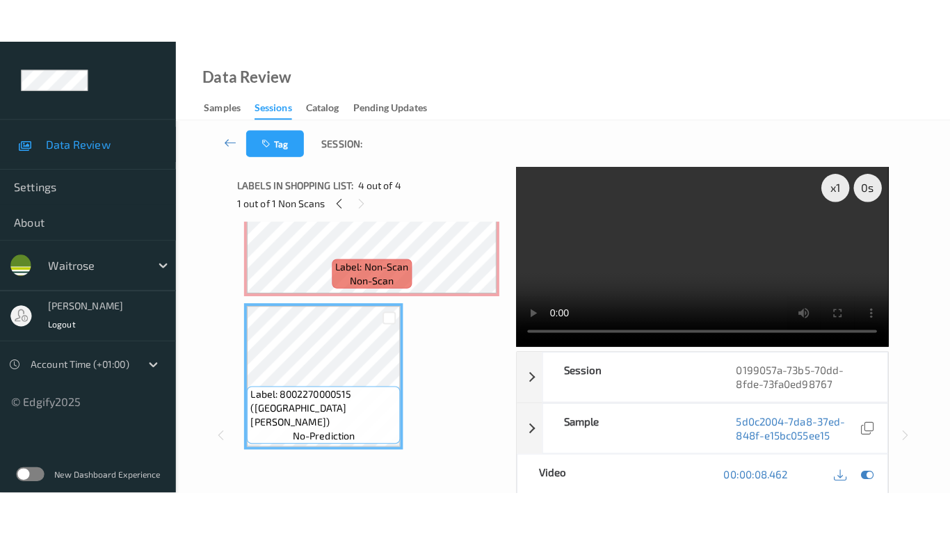
scroll to position [311, 0]
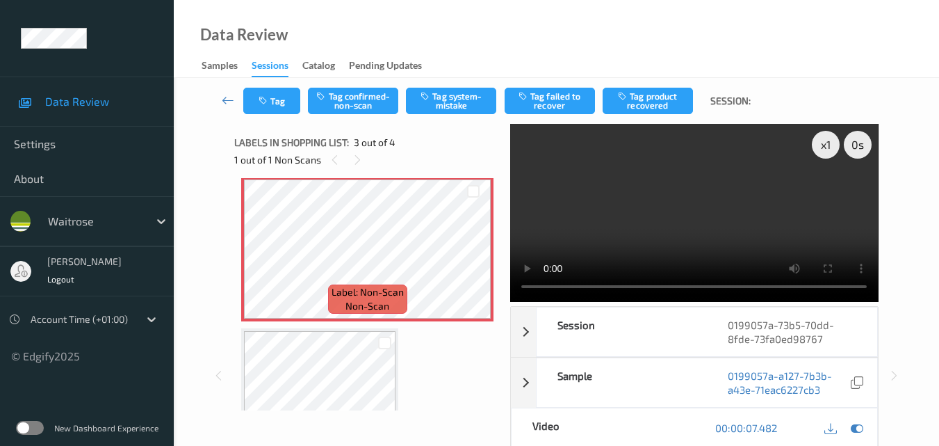
click at [720, 209] on video at bounding box center [694, 213] width 368 height 178
click at [445, 111] on button "Tag system-mistake" at bounding box center [451, 101] width 90 height 26
click at [715, 199] on video at bounding box center [694, 213] width 368 height 178
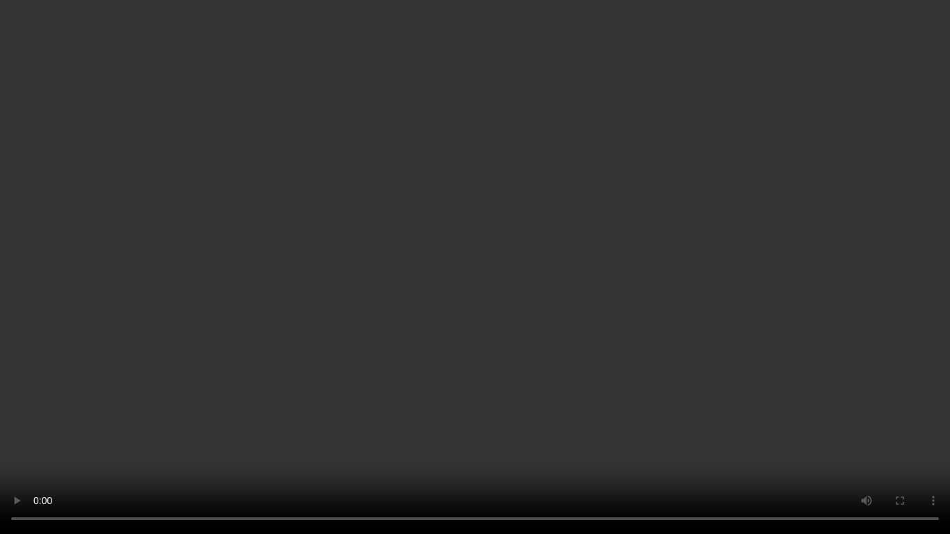
click at [518, 345] on video at bounding box center [475, 267] width 950 height 534
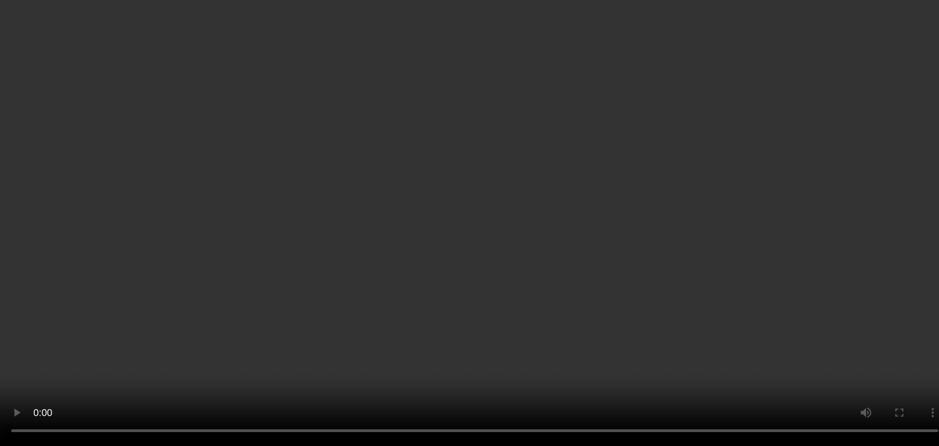
scroll to position [154, 0]
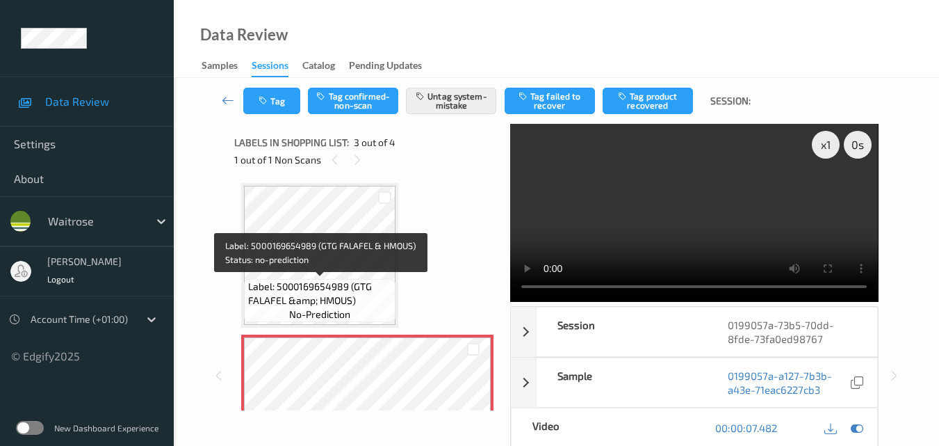
click at [364, 291] on span "Label: 5000169654989 (GTG FALAFEL &amp; HMOUS)" at bounding box center [320, 293] width 145 height 28
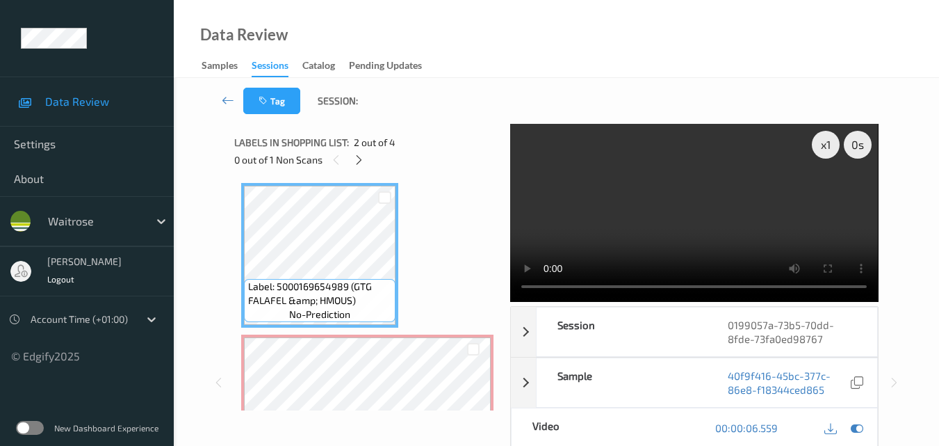
click at [662, 222] on video at bounding box center [694, 213] width 368 height 178
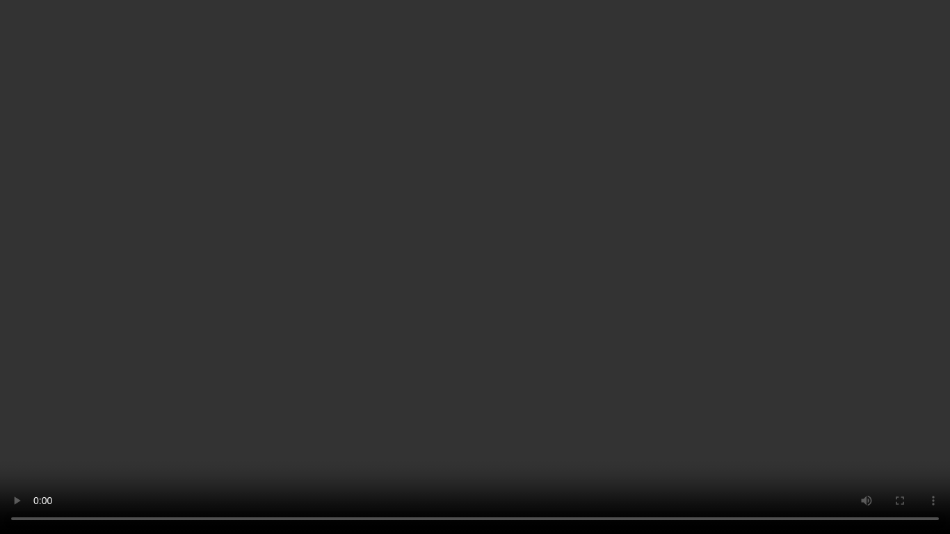
click at [566, 303] on video at bounding box center [475, 267] width 950 height 534
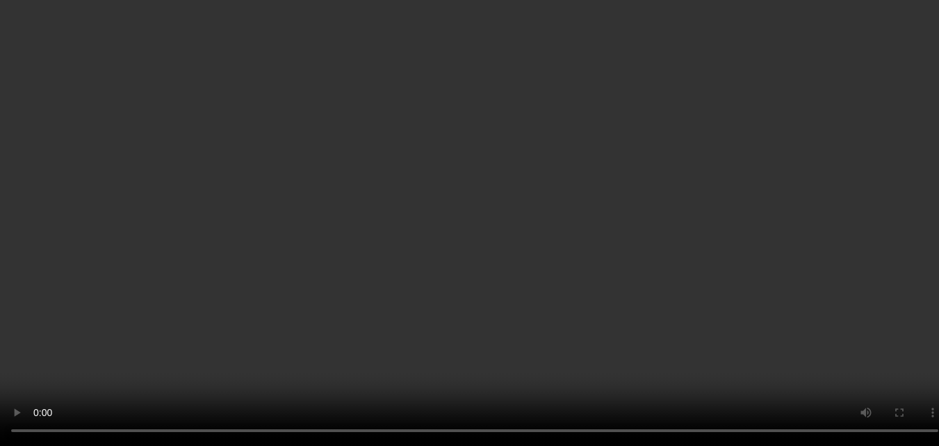
scroll to position [293, 0]
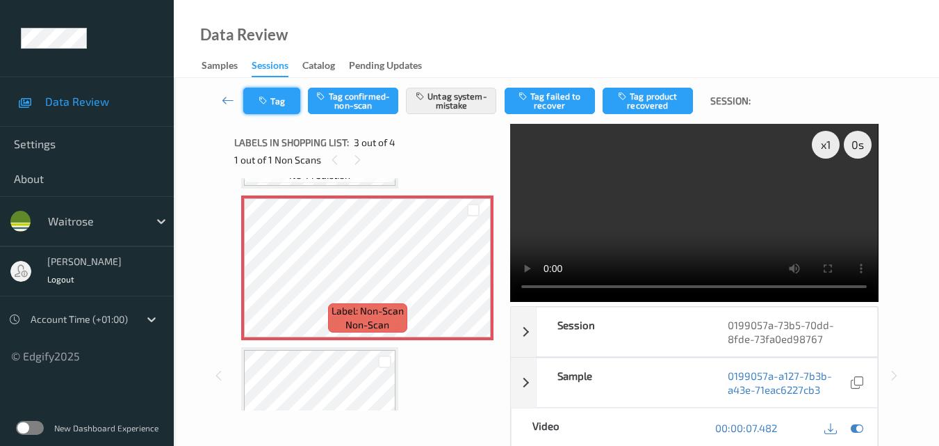
click at [280, 106] on button "Tag" at bounding box center [271, 101] width 57 height 26
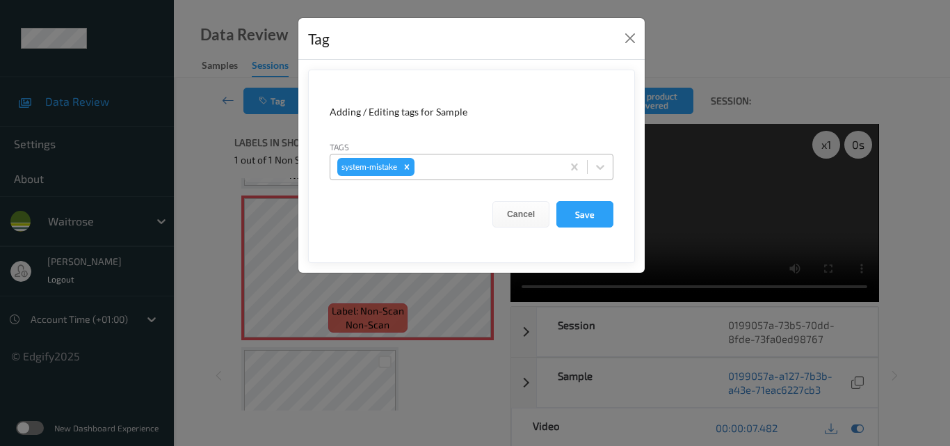
click at [471, 171] on div at bounding box center [486, 166] width 138 height 17
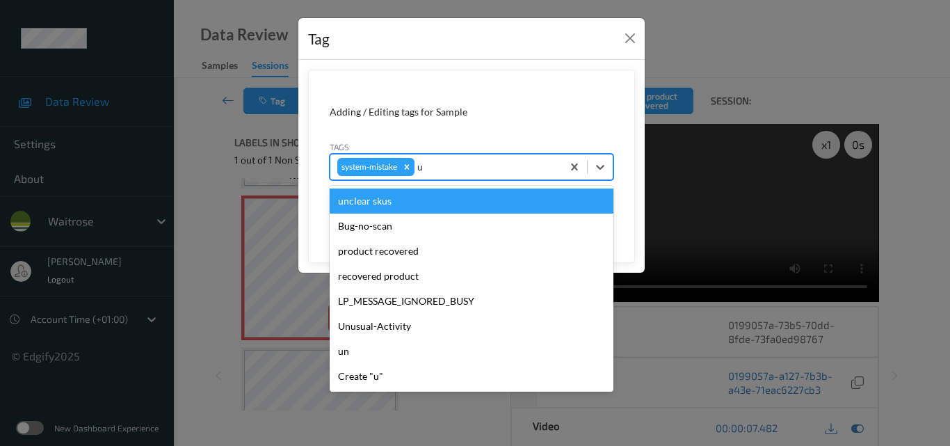
type input "un"
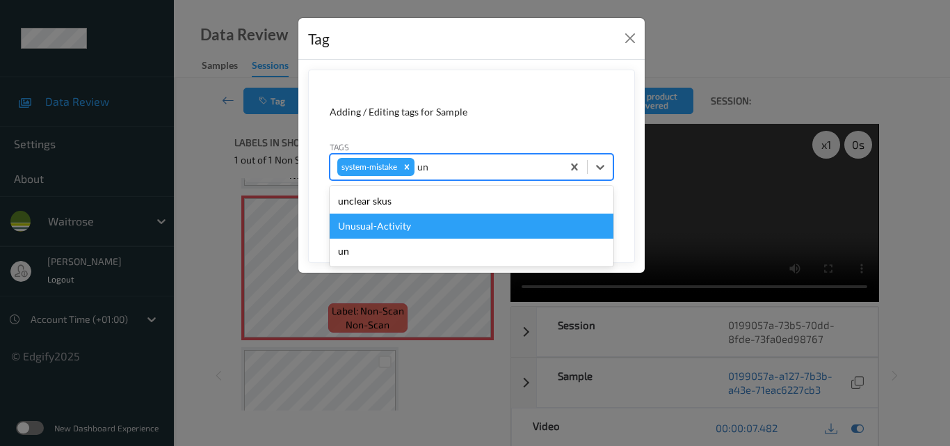
click at [373, 234] on div "Unusual-Activity" at bounding box center [472, 225] width 284 height 25
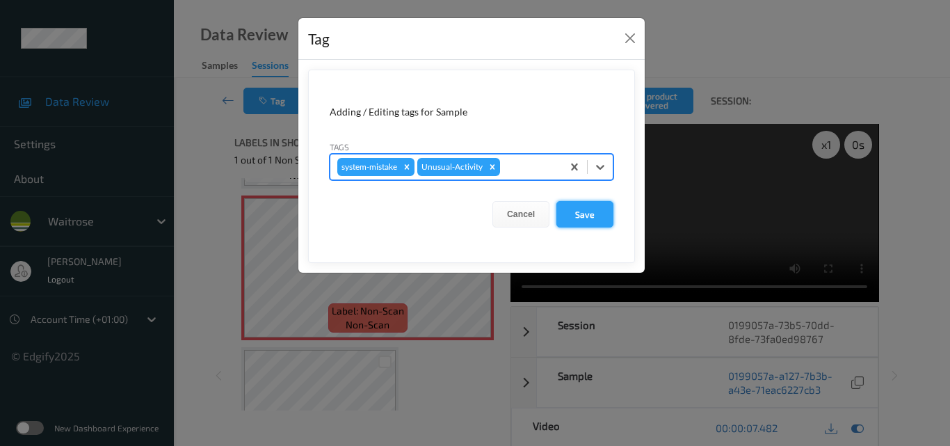
click at [591, 218] on button "Save" at bounding box center [584, 214] width 57 height 26
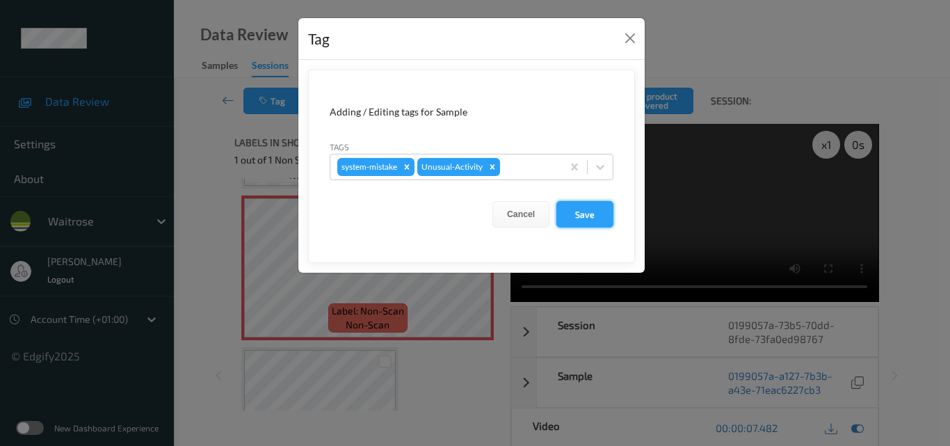
click at [583, 218] on button "Save" at bounding box center [584, 214] width 57 height 26
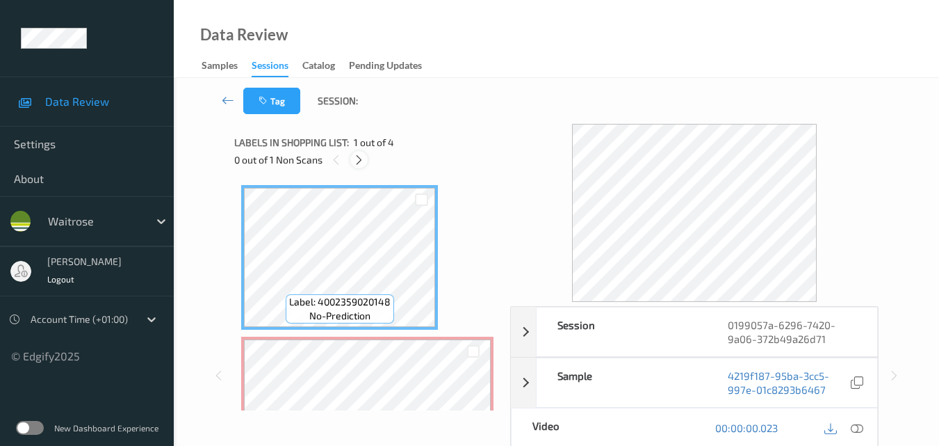
click at [359, 162] on icon at bounding box center [359, 160] width 12 height 13
click at [861, 425] on icon at bounding box center [857, 427] width 13 height 13
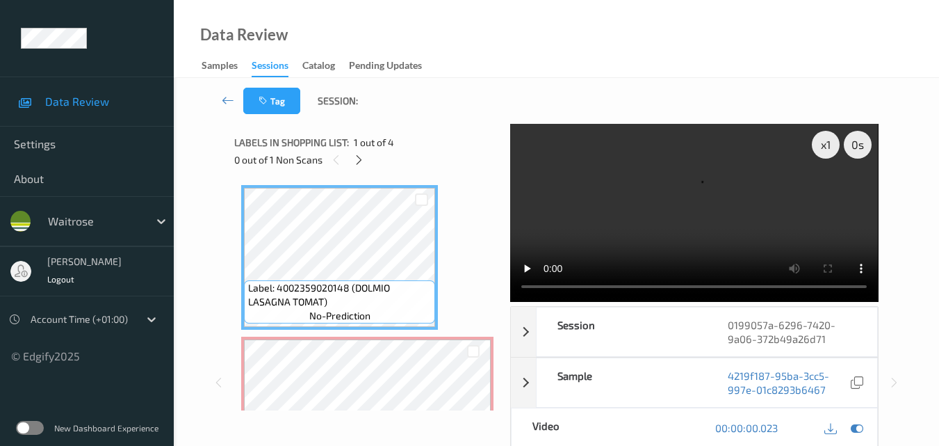
scroll to position [70, 0]
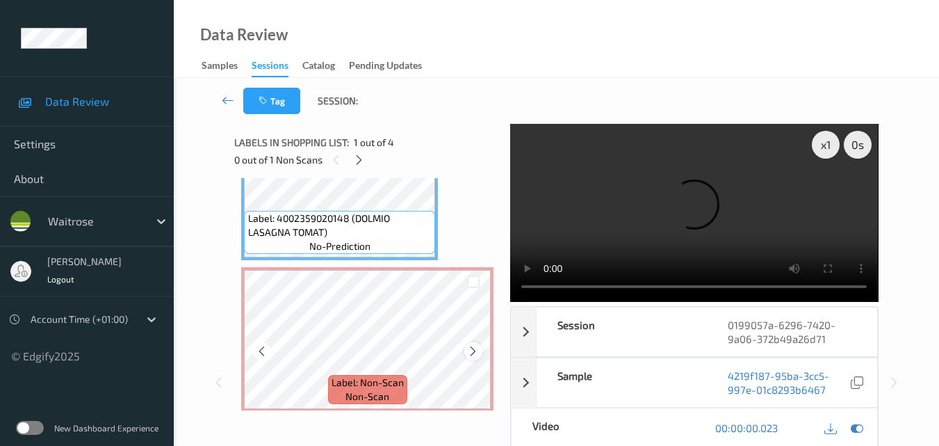
click at [475, 352] on icon at bounding box center [473, 351] width 12 height 13
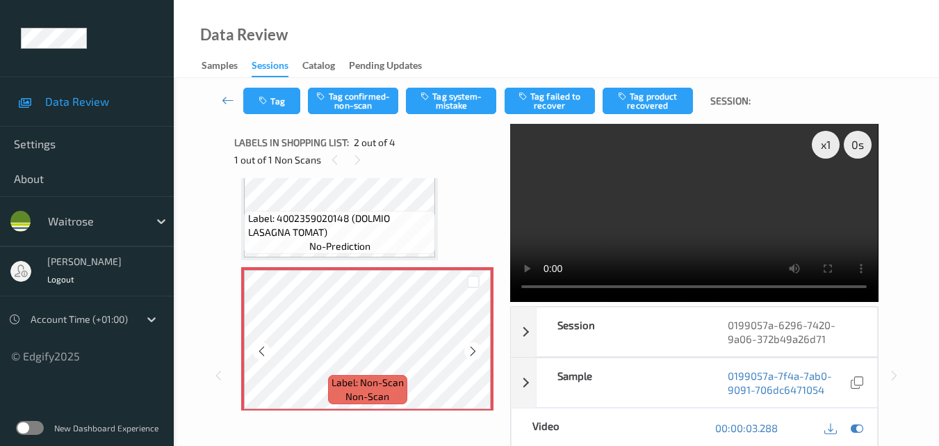
click at [475, 352] on icon at bounding box center [473, 351] width 12 height 13
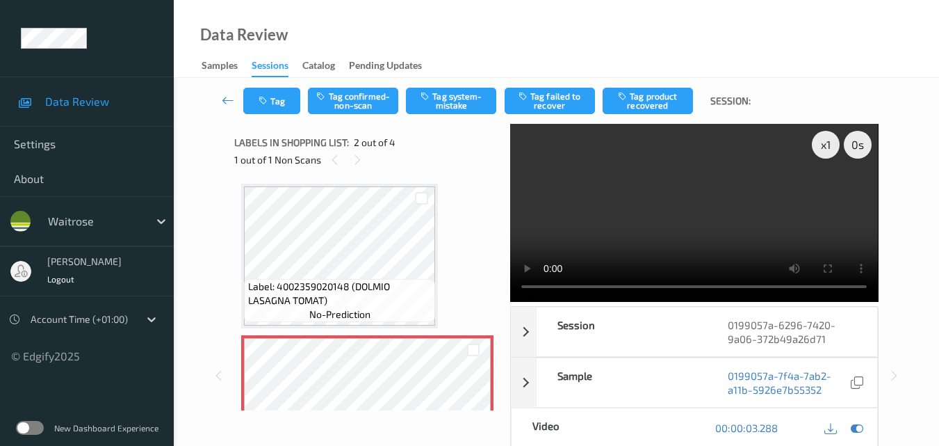
scroll to position [0, 0]
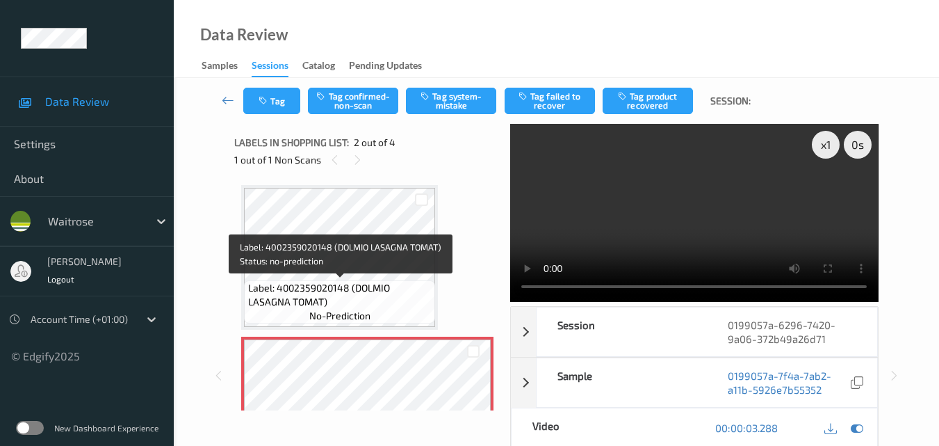
click at [335, 283] on span "Label: 4002359020148 (DOLMIO LASAGNA TOMAT)" at bounding box center [340, 295] width 184 height 28
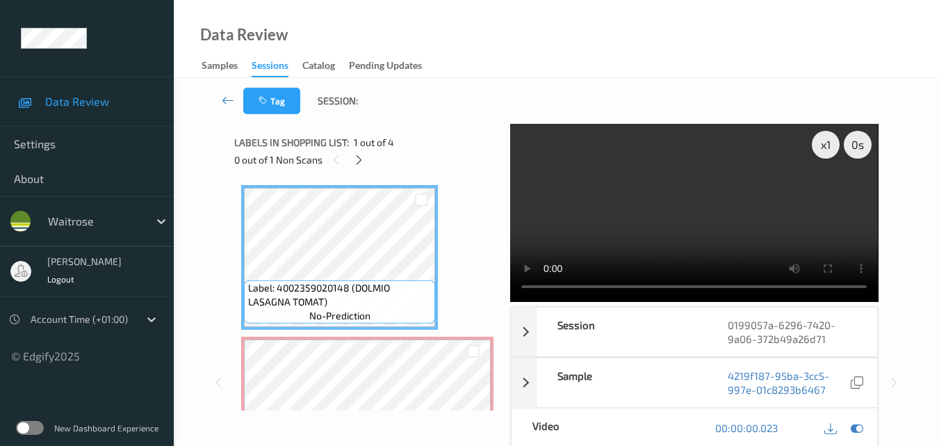
click at [686, 221] on video at bounding box center [694, 213] width 368 height 178
click at [712, 207] on video at bounding box center [694, 213] width 368 height 178
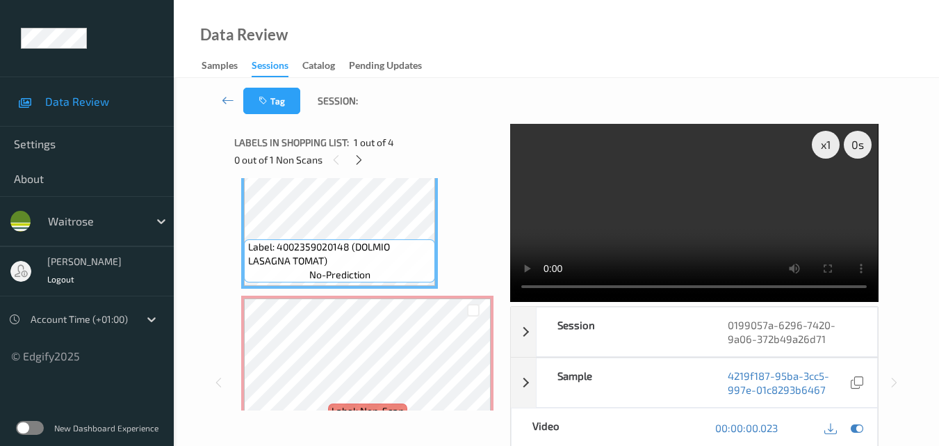
scroll to position [70, 0]
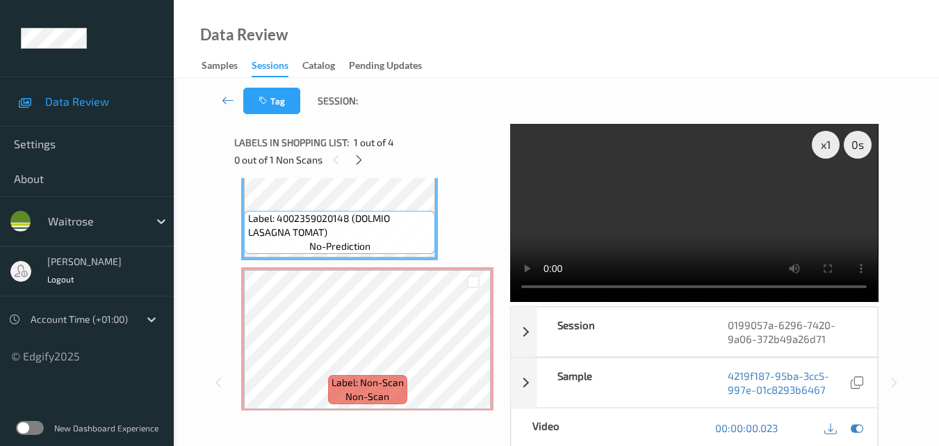
click at [663, 208] on video at bounding box center [694, 213] width 368 height 178
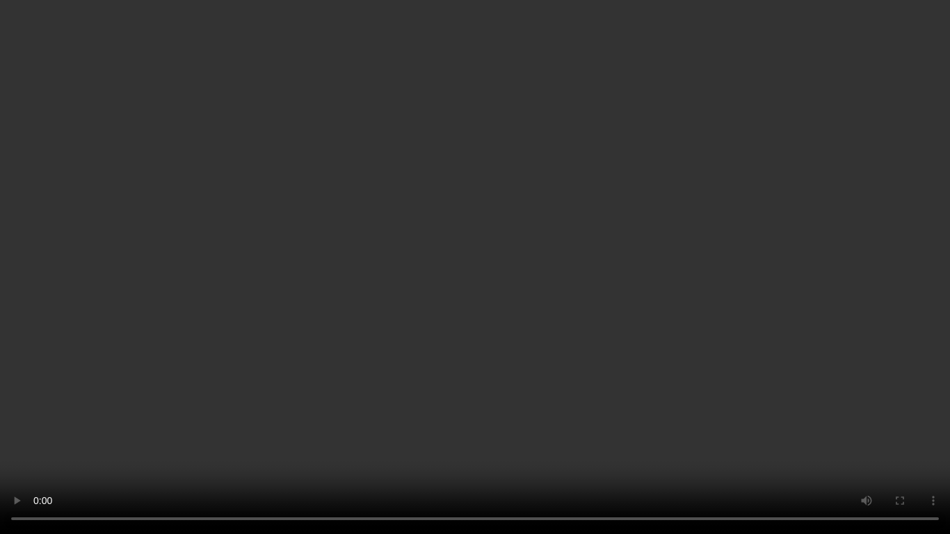
click at [693, 327] on video at bounding box center [475, 267] width 950 height 534
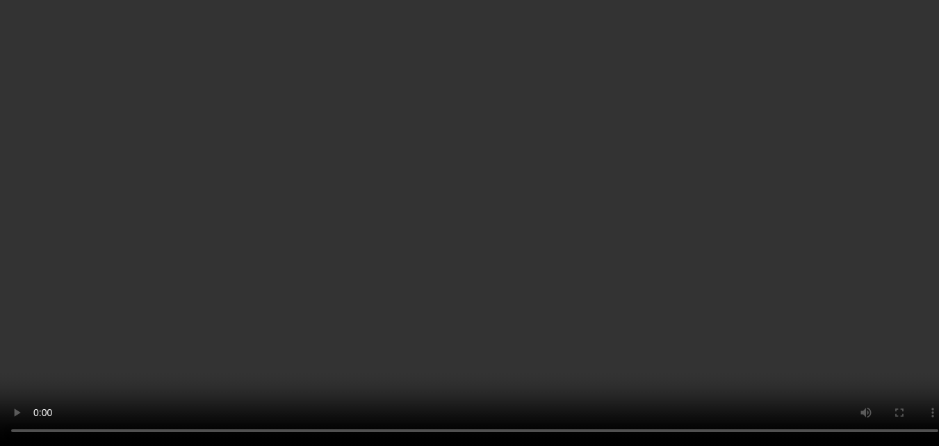
scroll to position [139, 0]
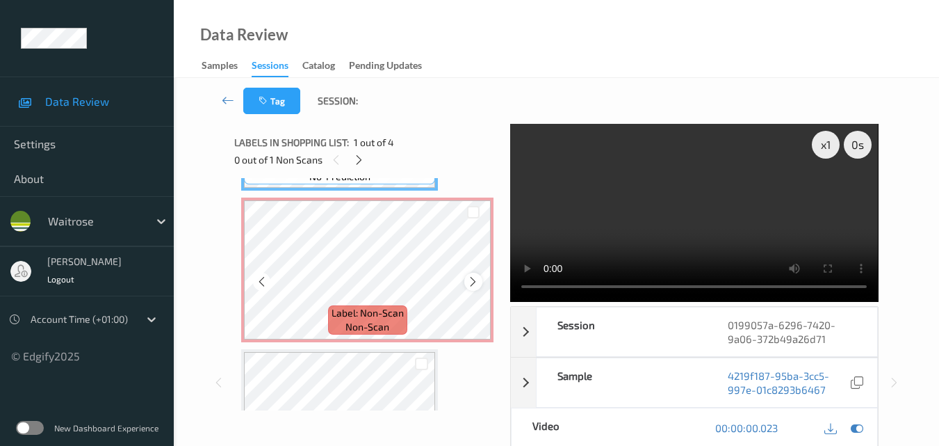
click at [475, 277] on icon at bounding box center [473, 281] width 12 height 13
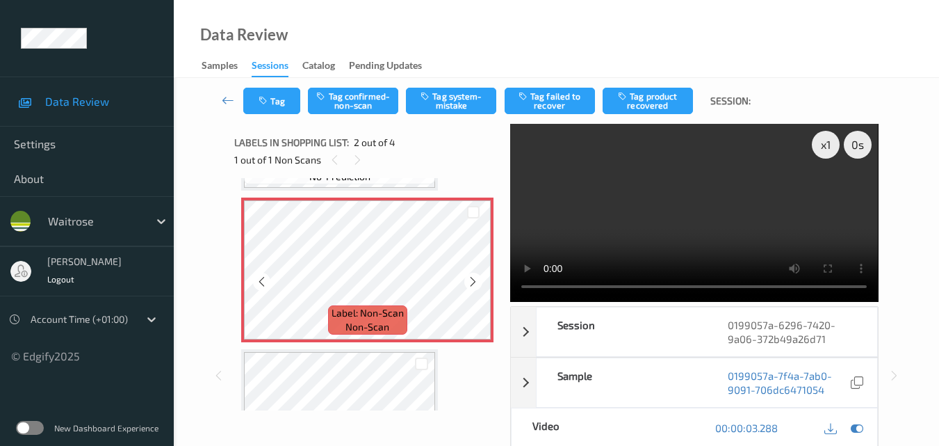
click at [475, 277] on icon at bounding box center [473, 281] width 12 height 13
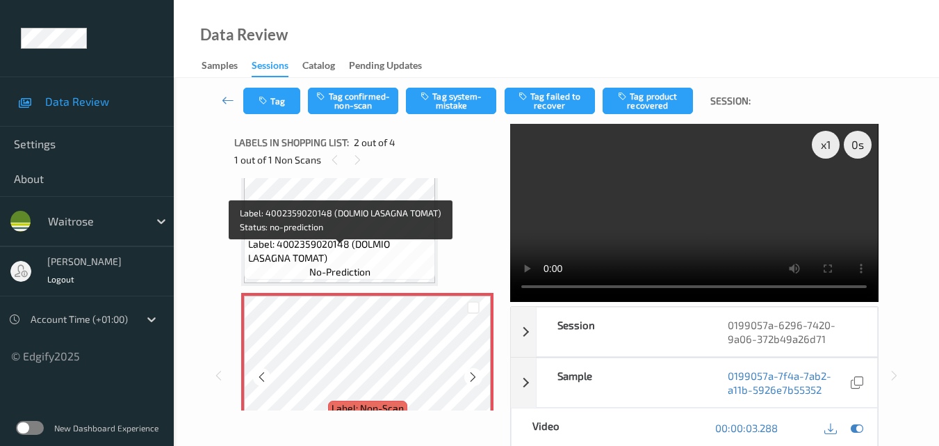
scroll to position [70, 0]
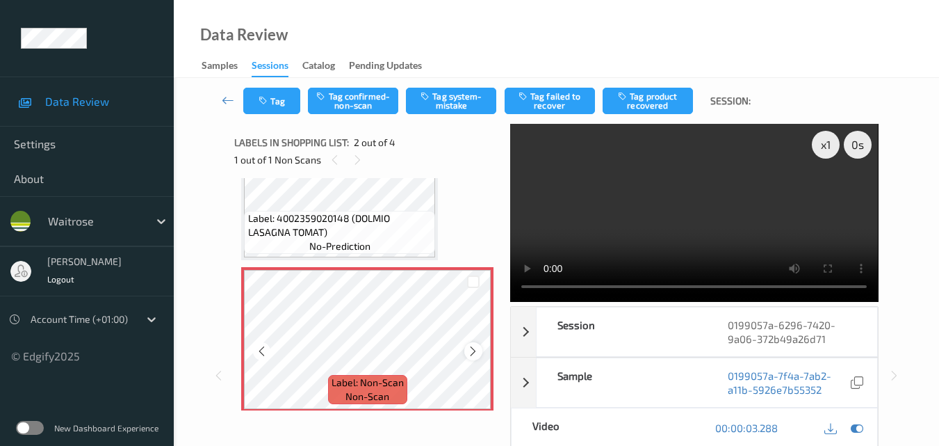
click at [476, 353] on icon at bounding box center [473, 351] width 12 height 13
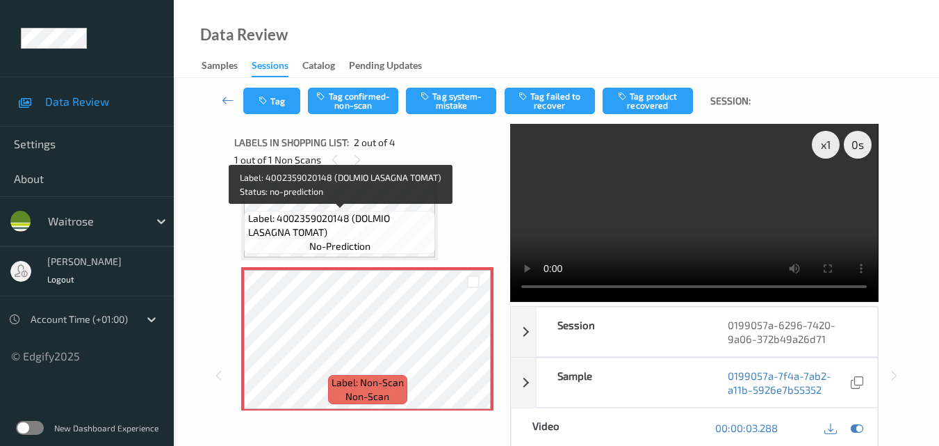
click at [374, 223] on span "Label: 4002359020148 (DOLMIO LASAGNA TOMAT)" at bounding box center [340, 225] width 184 height 28
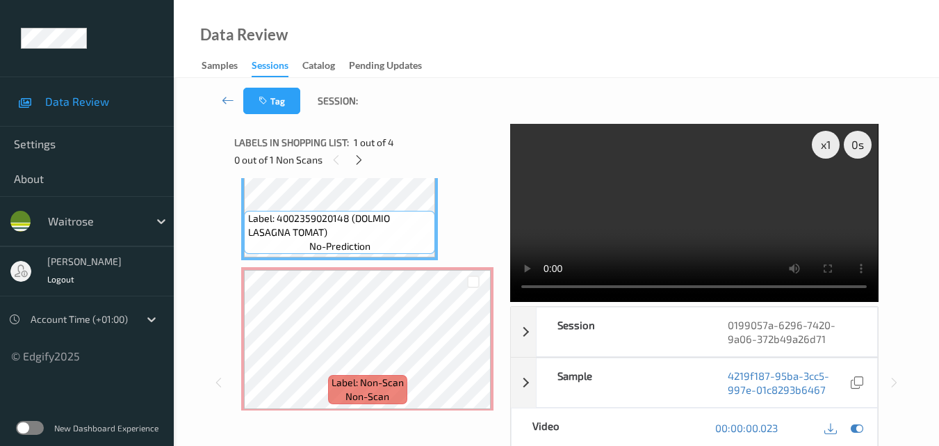
click at [647, 188] on video at bounding box center [694, 213] width 368 height 178
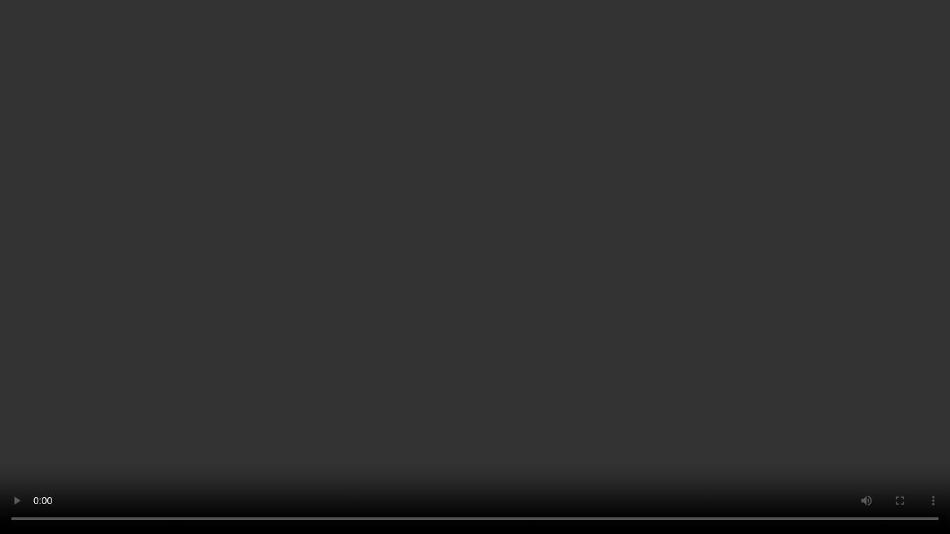
click at [733, 360] on video at bounding box center [475, 267] width 950 height 534
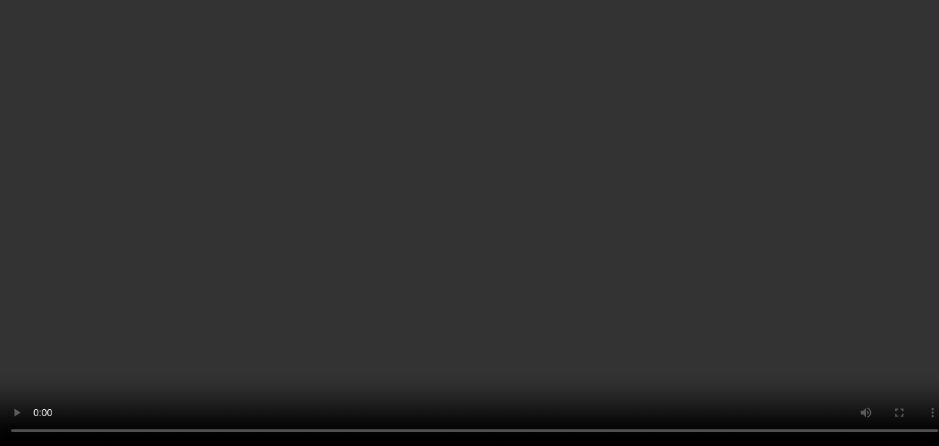
scroll to position [139, 0]
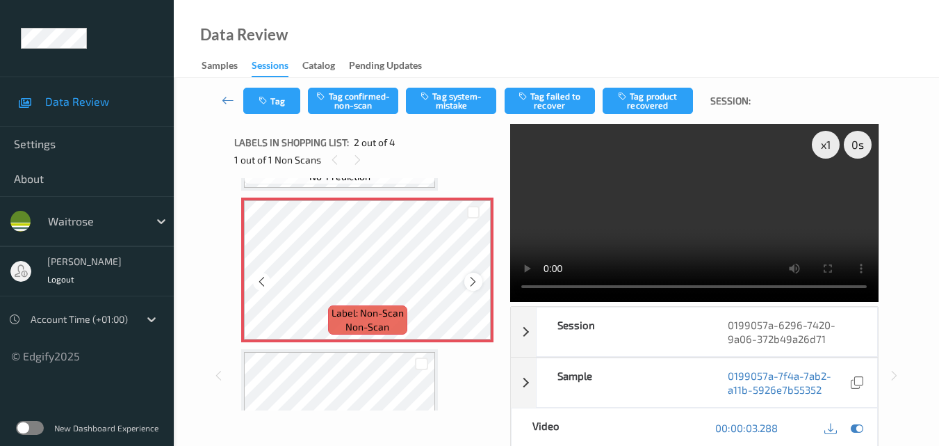
click at [473, 281] on icon at bounding box center [473, 281] width 12 height 13
click at [473, 282] on icon at bounding box center [473, 281] width 12 height 13
click at [469, 287] on icon at bounding box center [473, 281] width 12 height 13
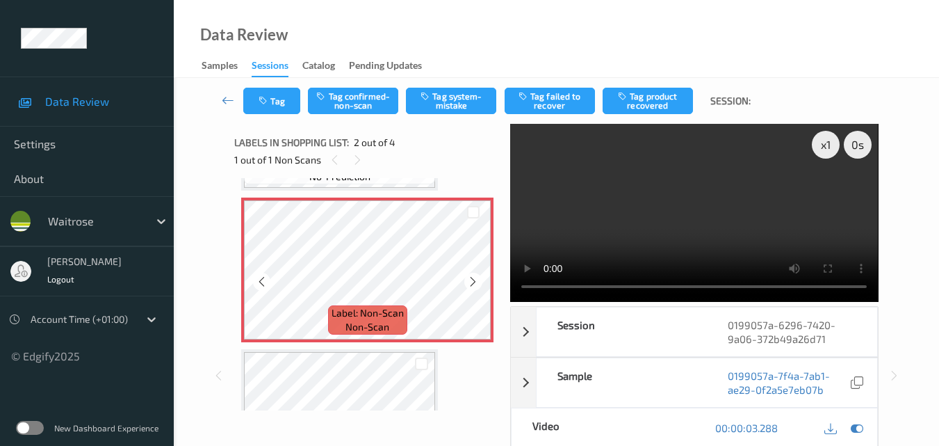
click at [469, 287] on icon at bounding box center [473, 281] width 12 height 13
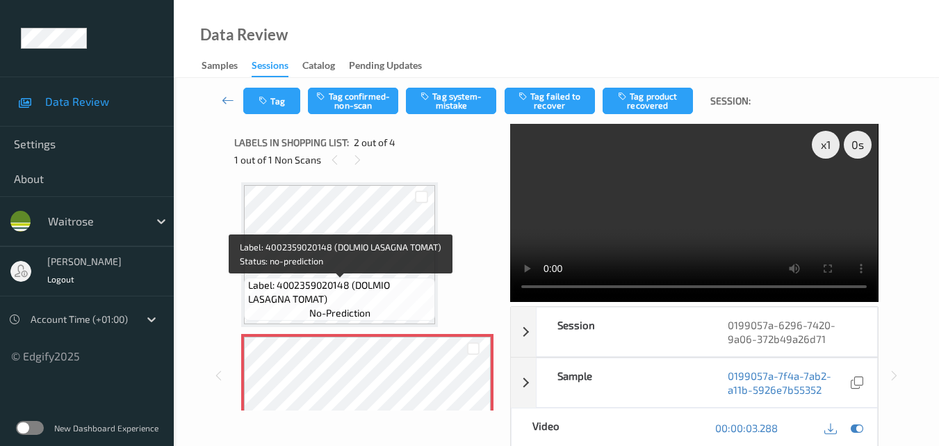
scroll to position [0, 0]
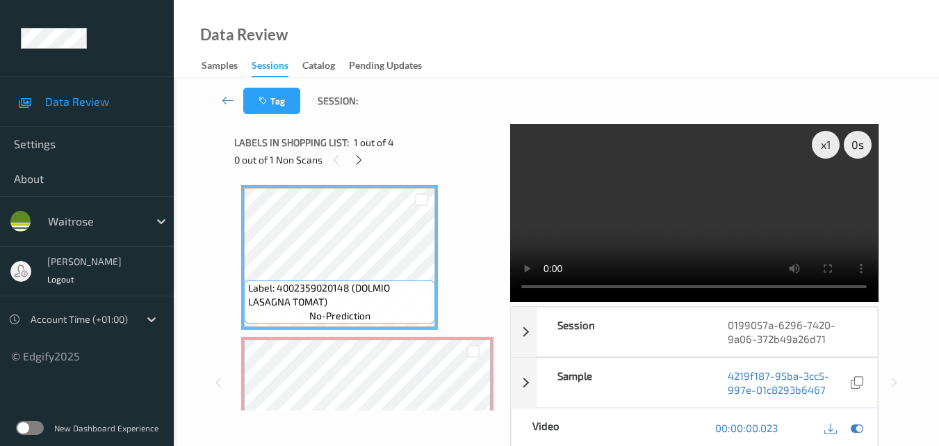
click at [713, 245] on video at bounding box center [694, 213] width 368 height 178
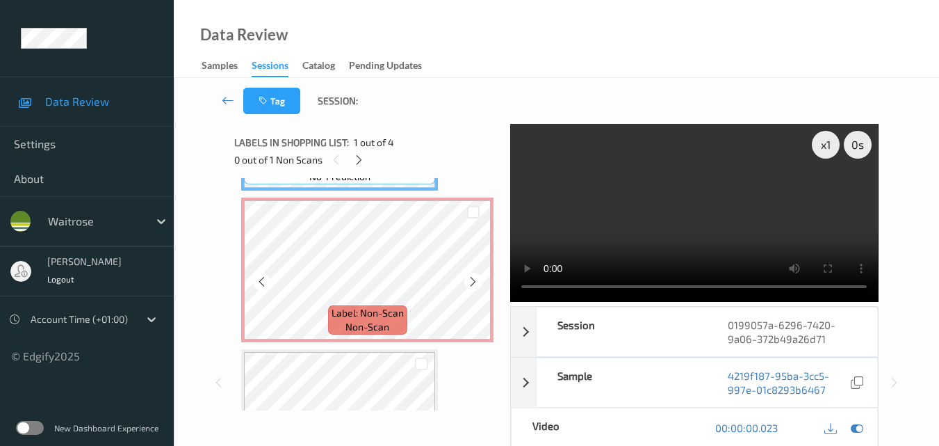
scroll to position [70, 0]
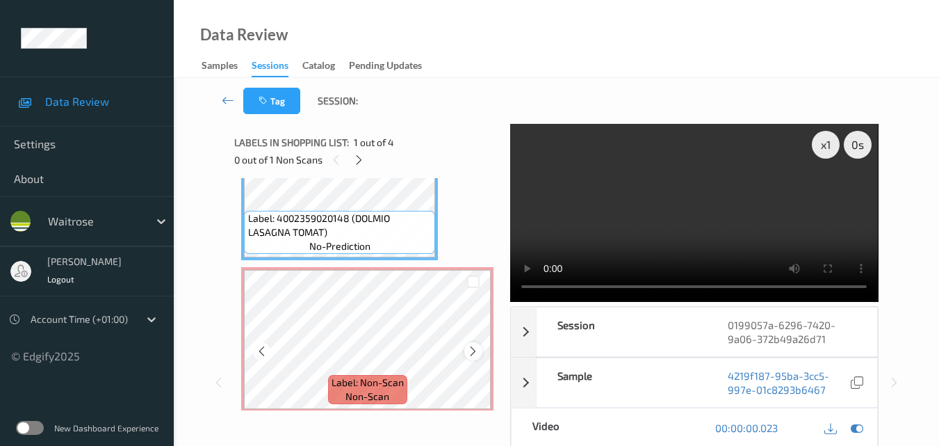
click at [476, 352] on icon at bounding box center [473, 351] width 12 height 13
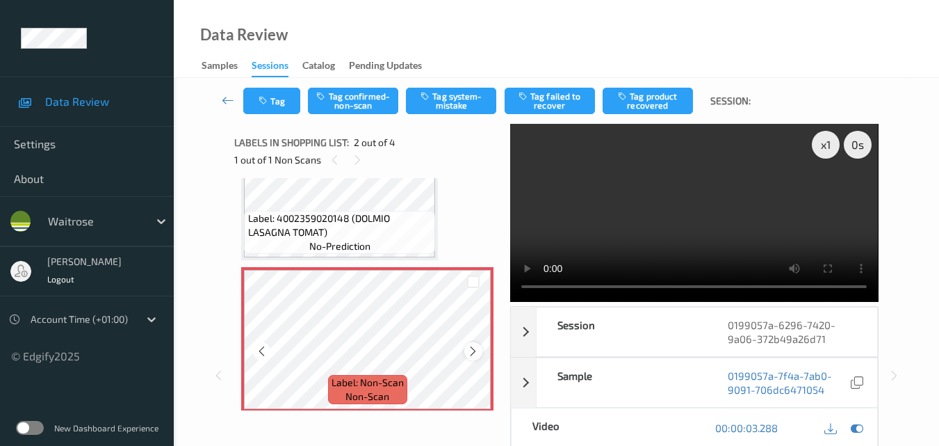
click at [470, 350] on icon at bounding box center [473, 351] width 12 height 13
click at [473, 352] on icon at bounding box center [473, 351] width 12 height 13
click at [464, 99] on button "Tag system-mistake" at bounding box center [451, 101] width 90 height 26
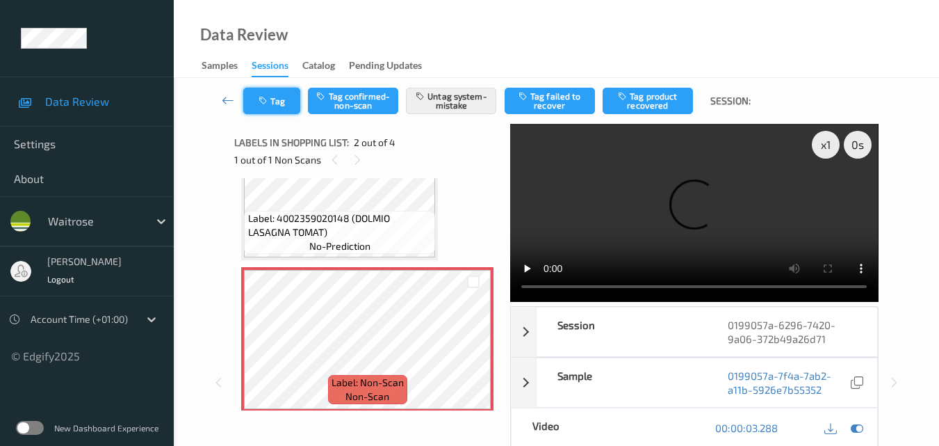
click at [284, 111] on button "Tag" at bounding box center [271, 101] width 57 height 26
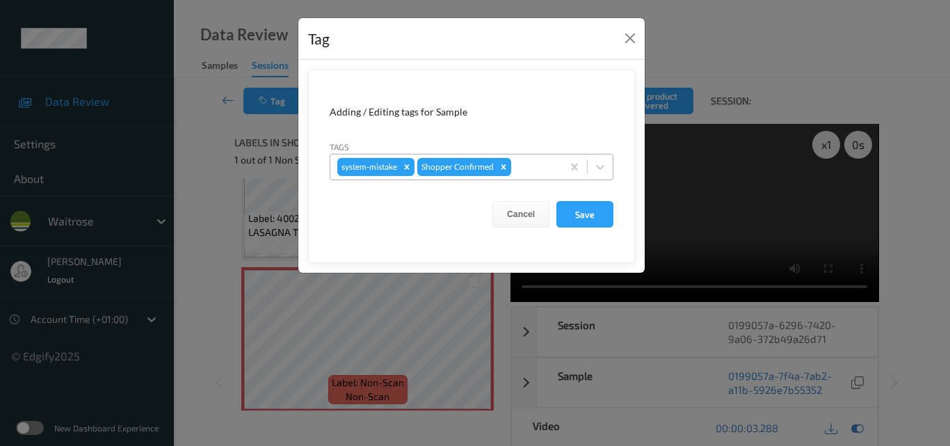
click at [530, 168] on div at bounding box center [534, 166] width 41 height 17
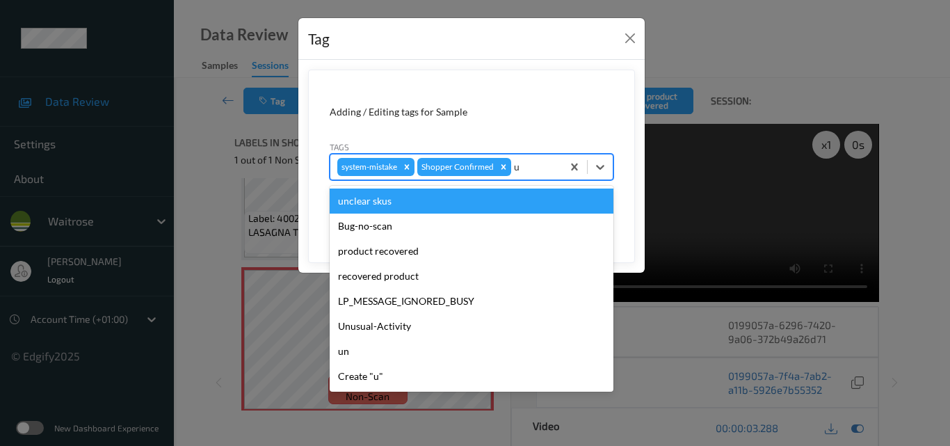
type input "un"
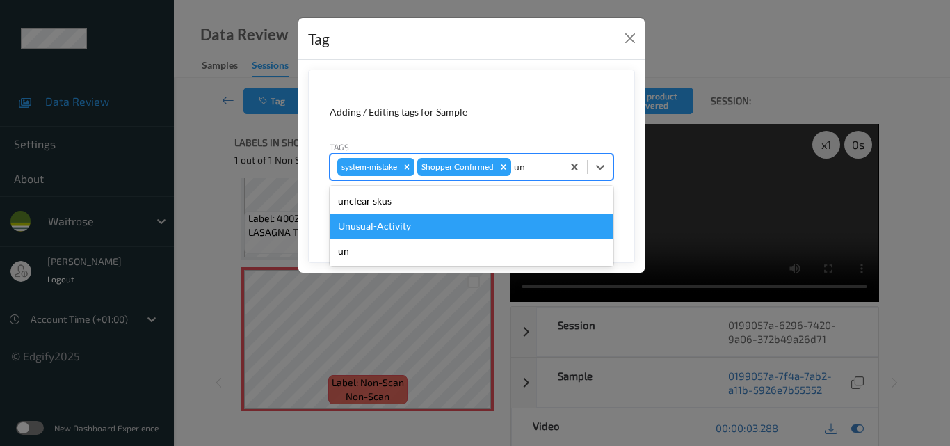
click at [453, 232] on div "Unusual-Activity" at bounding box center [472, 225] width 284 height 25
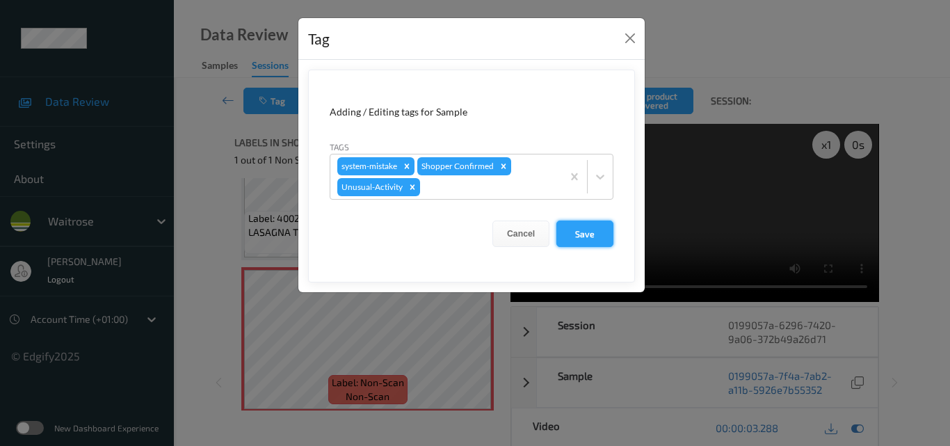
click at [600, 237] on button "Save" at bounding box center [584, 233] width 57 height 26
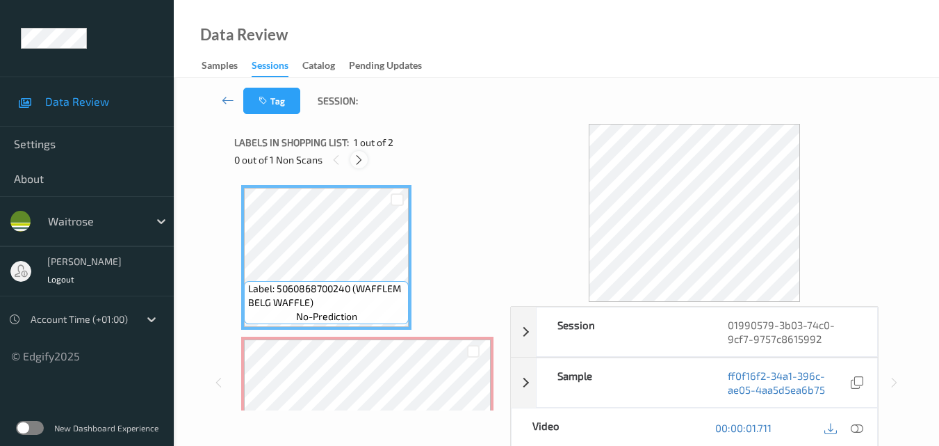
click at [353, 158] on icon at bounding box center [359, 160] width 12 height 13
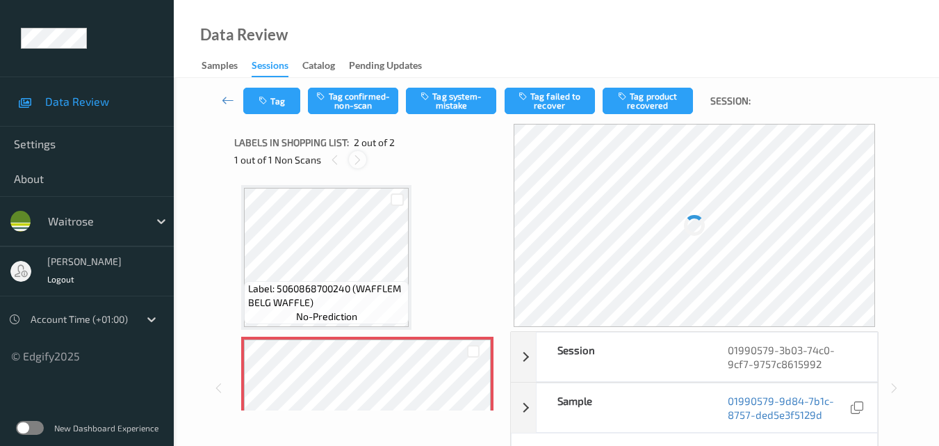
scroll to position [7, 0]
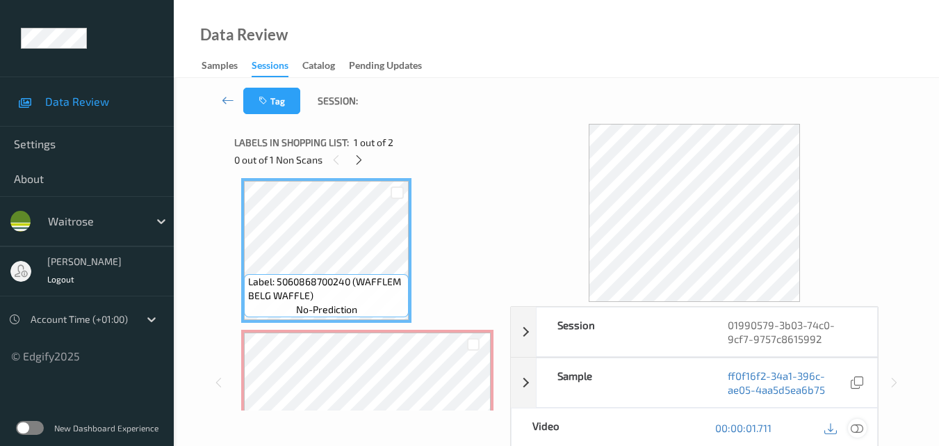
click at [863, 430] on icon at bounding box center [857, 427] width 13 height 13
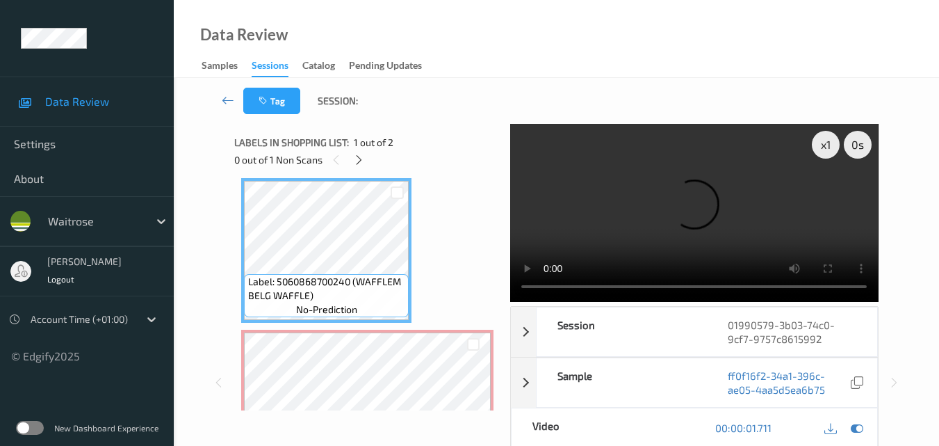
click at [614, 199] on video at bounding box center [694, 213] width 368 height 178
click at [722, 218] on video at bounding box center [694, 213] width 368 height 178
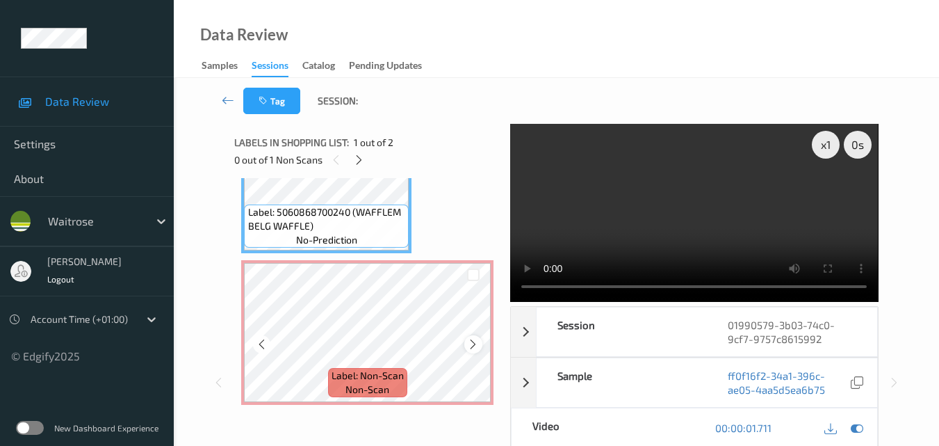
click at [471, 342] on icon at bounding box center [473, 344] width 12 height 13
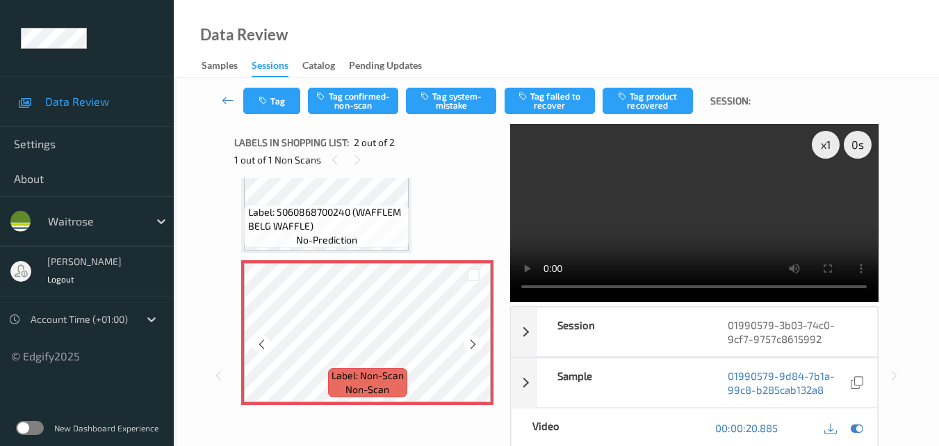
click at [471, 342] on icon at bounding box center [473, 344] width 12 height 13
click at [723, 186] on video at bounding box center [694, 213] width 368 height 178
click at [707, 206] on video at bounding box center [694, 213] width 368 height 178
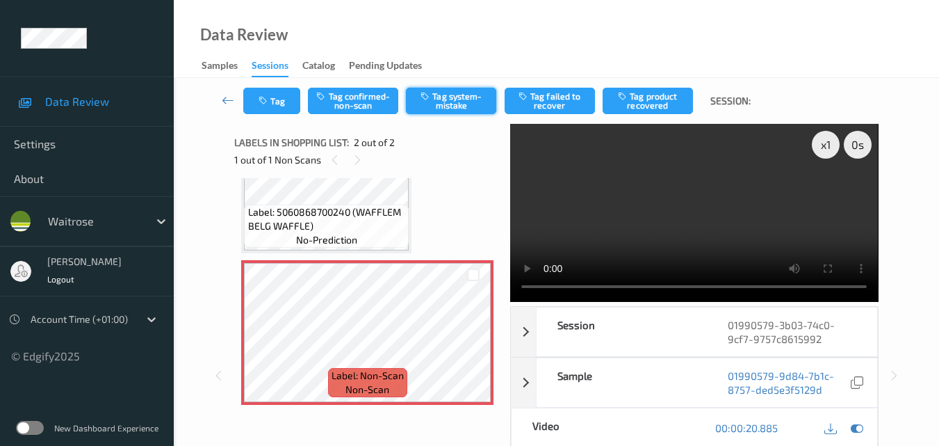
click at [445, 104] on button "Tag system-mistake" at bounding box center [451, 101] width 90 height 26
click at [287, 103] on button "Tag" at bounding box center [271, 101] width 57 height 26
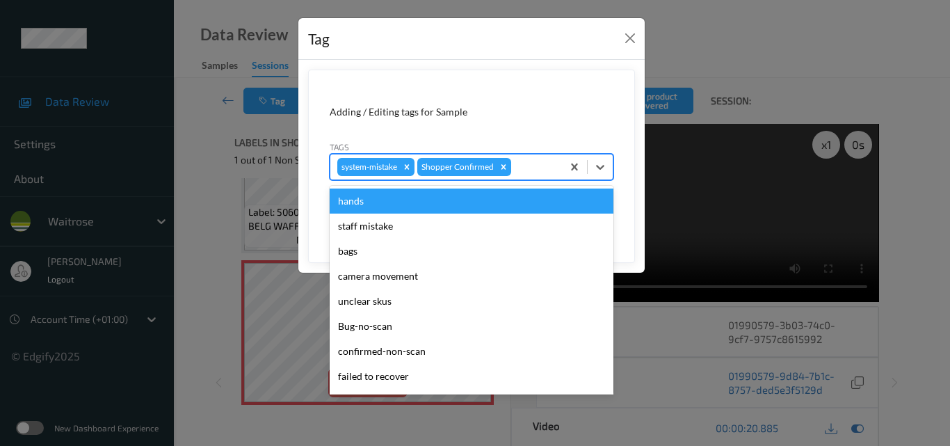
click at [526, 162] on div at bounding box center [534, 166] width 41 height 17
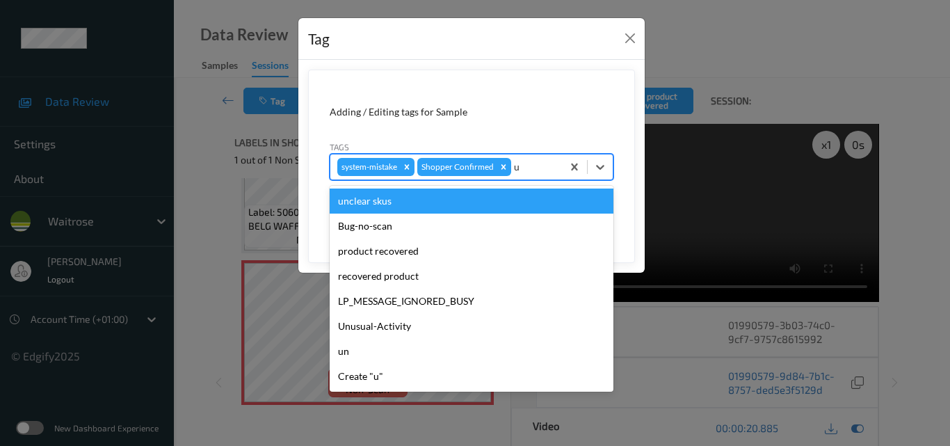
type input "un"
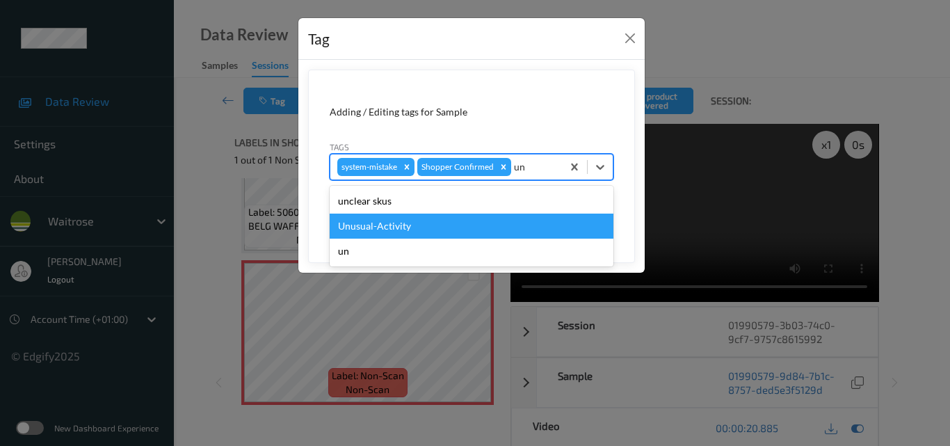
click at [507, 230] on div "Unusual-Activity" at bounding box center [472, 225] width 284 height 25
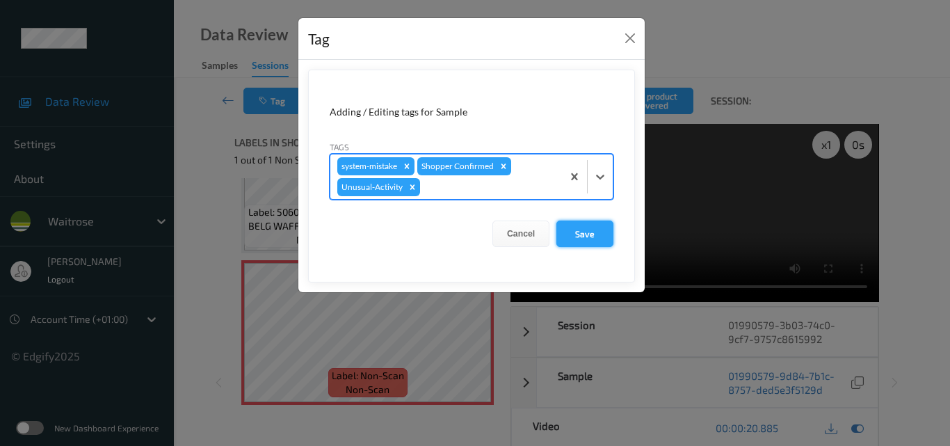
click at [603, 236] on button "Save" at bounding box center [584, 233] width 57 height 26
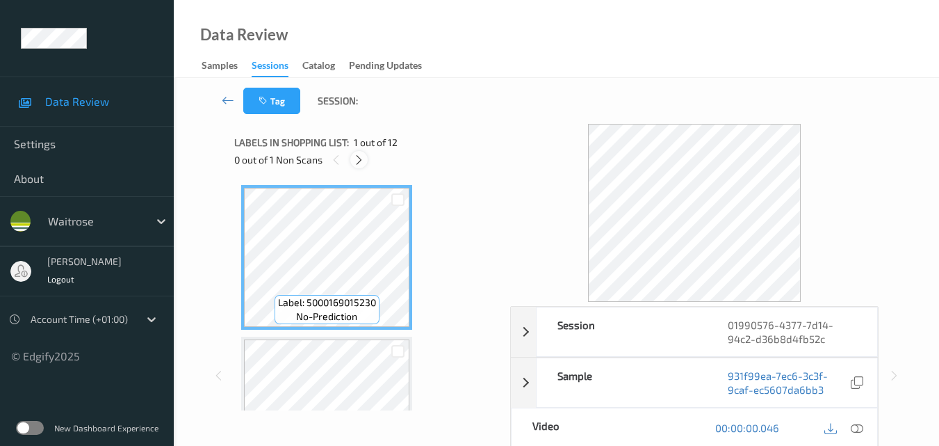
click at [361, 156] on icon at bounding box center [359, 160] width 12 height 13
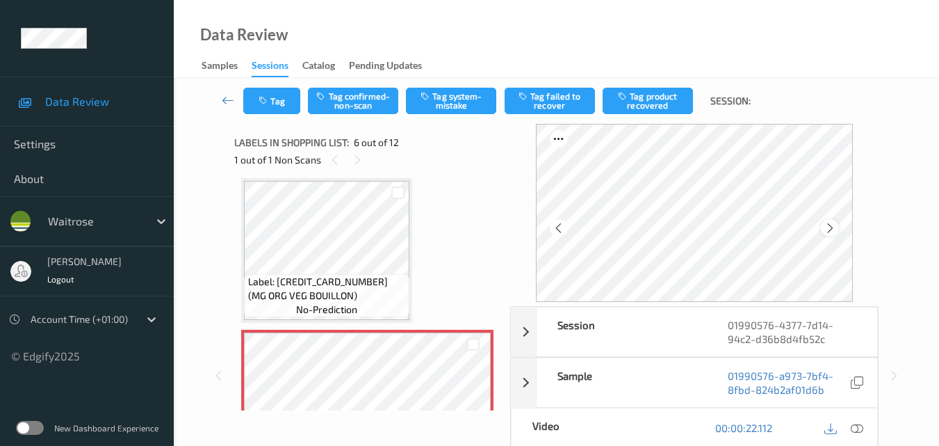
click at [828, 226] on icon at bounding box center [830, 228] width 12 height 13
click at [835, 227] on icon at bounding box center [830, 228] width 12 height 13
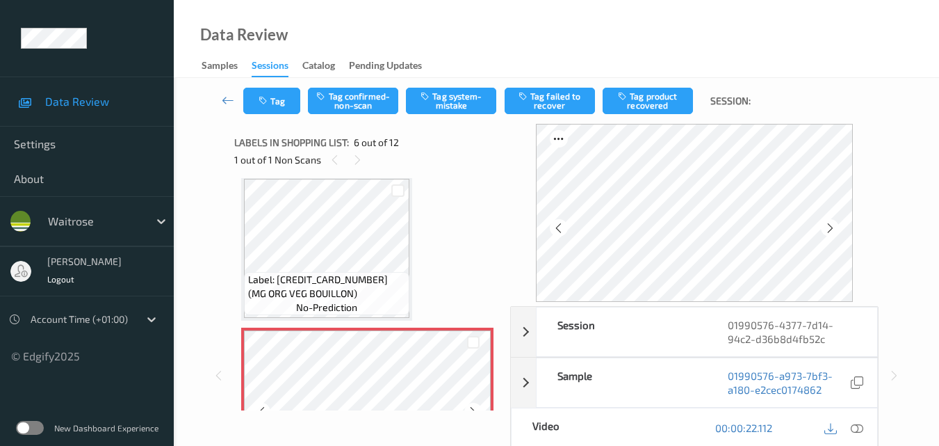
scroll to position [613, 0]
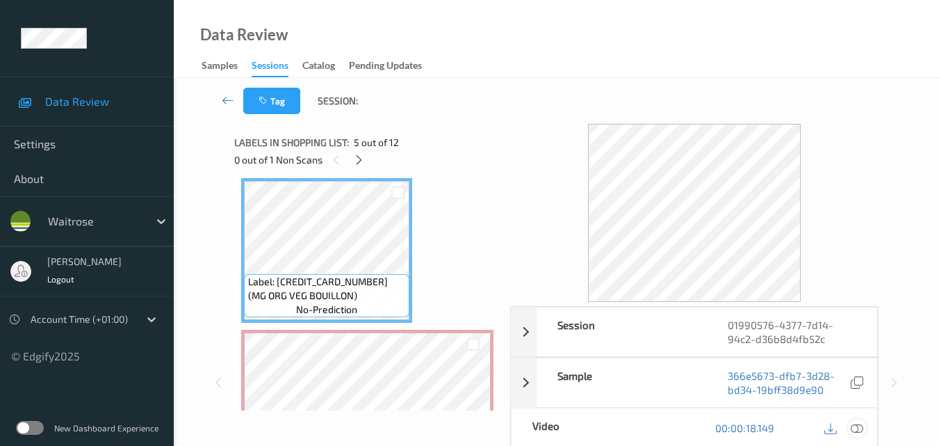
click at [860, 426] on icon at bounding box center [857, 427] width 13 height 13
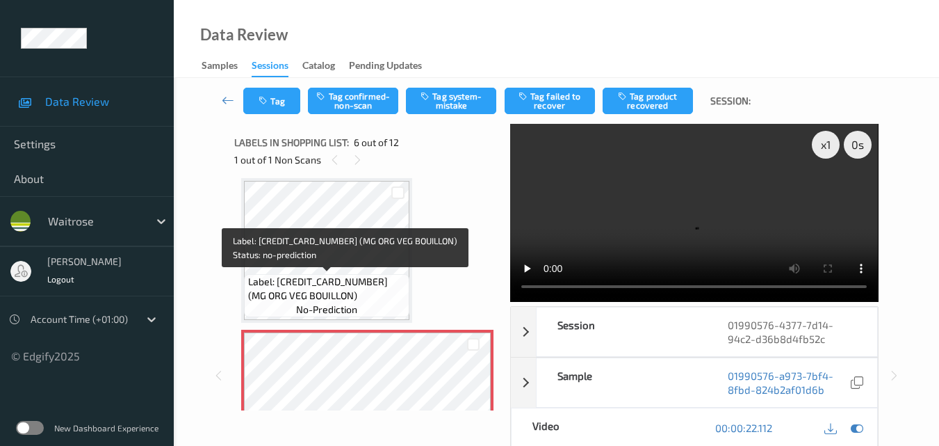
click at [348, 277] on span "Label: [CREDIT_CARD_NUMBER] (MG ORG VEG BOUILLON)" at bounding box center [327, 289] width 158 height 28
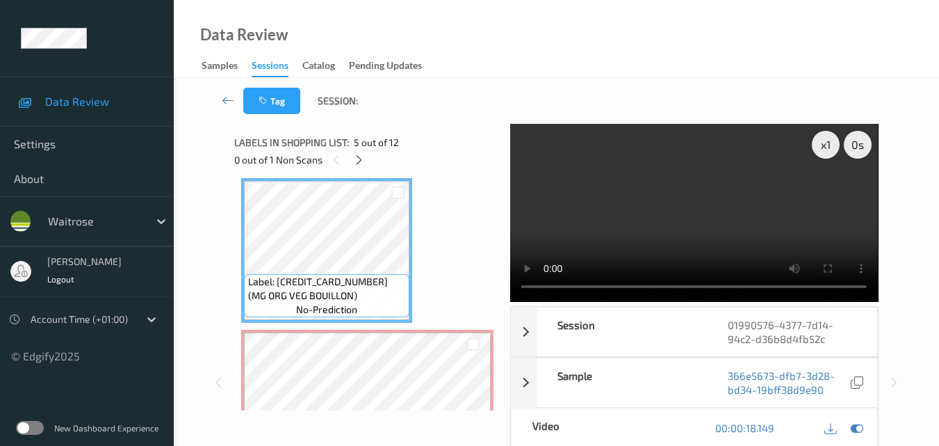
click at [681, 209] on video at bounding box center [694, 213] width 368 height 178
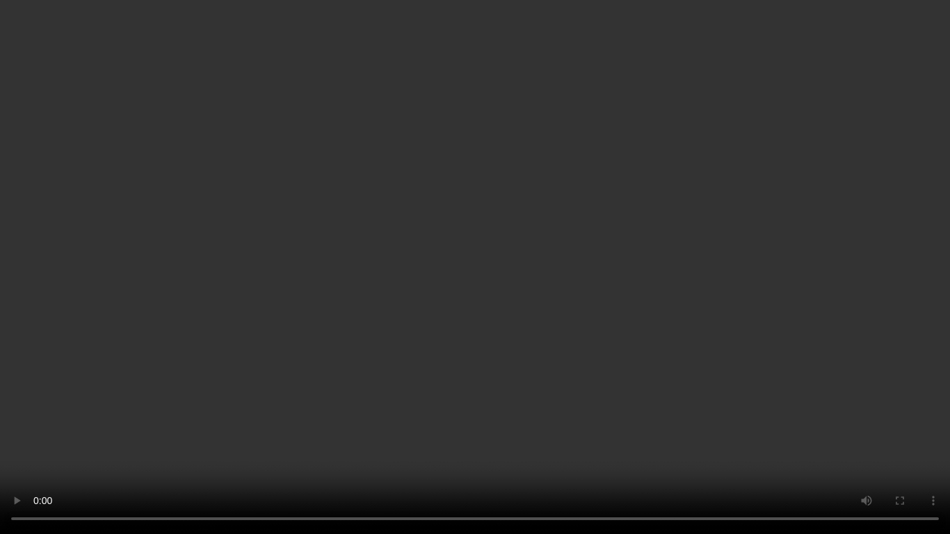
click at [722, 288] on video at bounding box center [475, 267] width 950 height 534
click at [720, 313] on video at bounding box center [475, 267] width 950 height 534
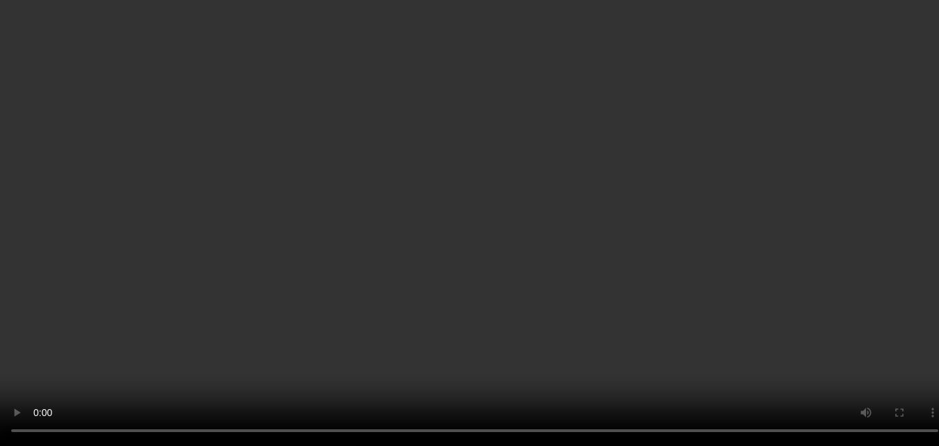
scroll to position [683, 0]
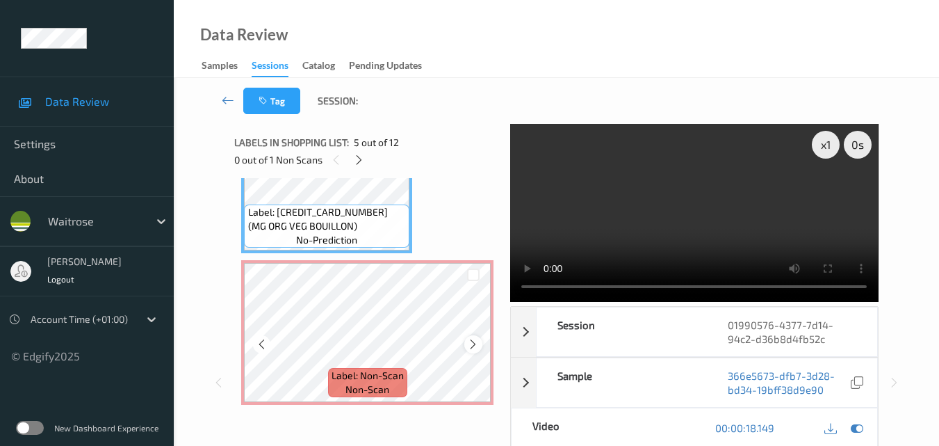
click at [469, 344] on icon at bounding box center [473, 344] width 12 height 13
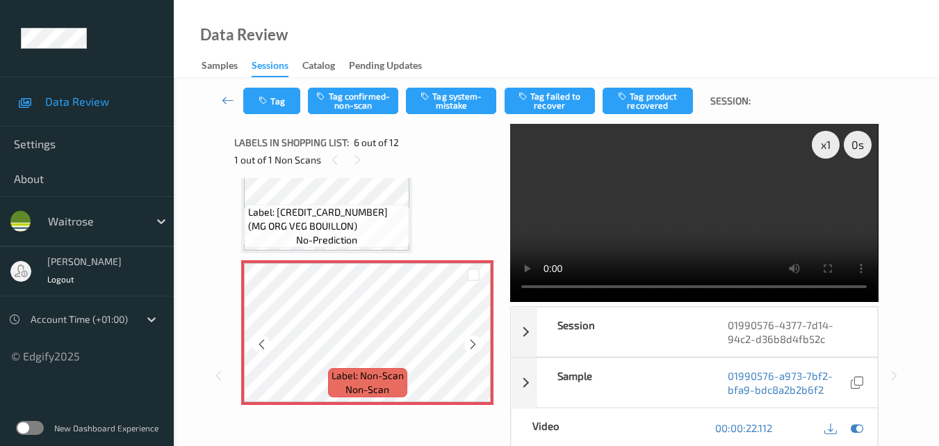
click at [469, 344] on icon at bounding box center [473, 344] width 12 height 13
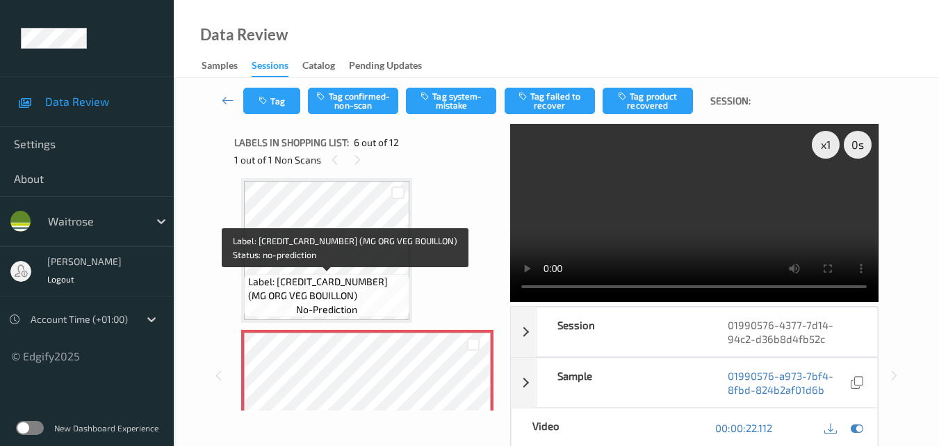
click at [366, 274] on div "Label: 5016084123455 (MG ORG VEG BOUILLON) no-prediction" at bounding box center [326, 295] width 165 height 43
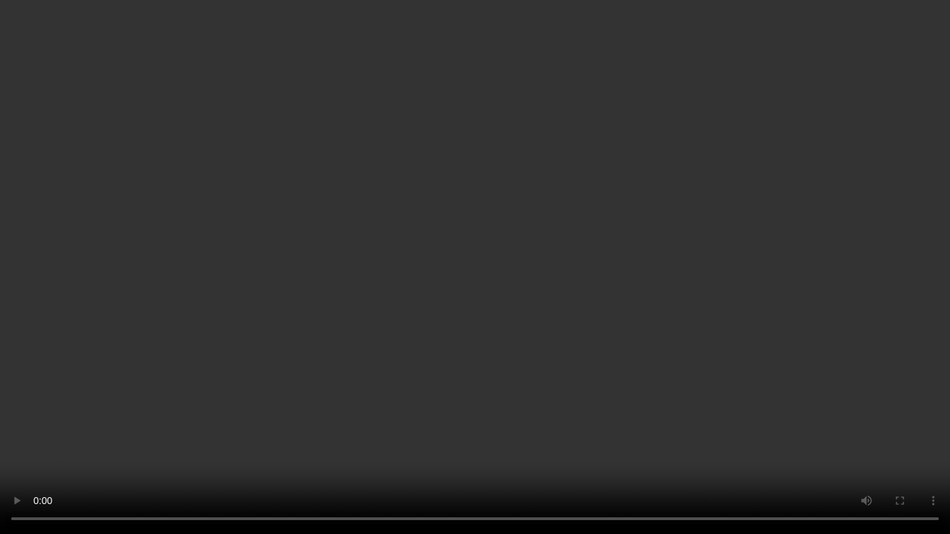
click at [670, 309] on video at bounding box center [475, 267] width 950 height 534
click at [758, 329] on video at bounding box center [475, 267] width 950 height 534
click at [814, 298] on video at bounding box center [475, 267] width 950 height 534
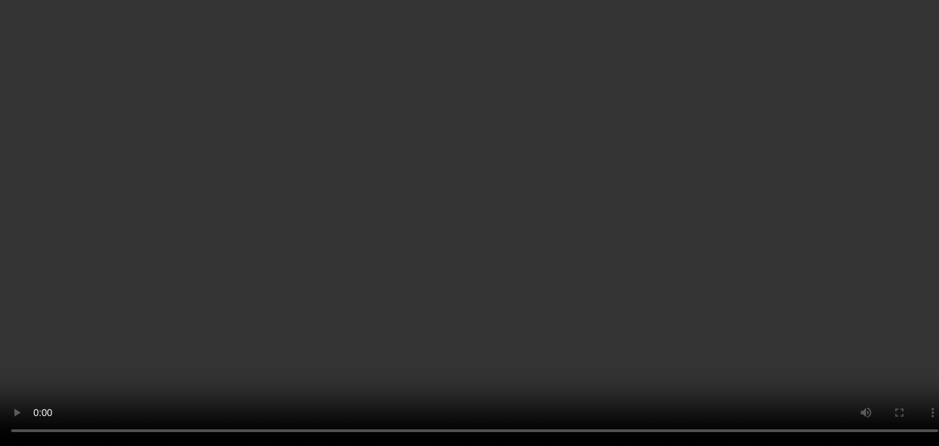
scroll to position [752, 0]
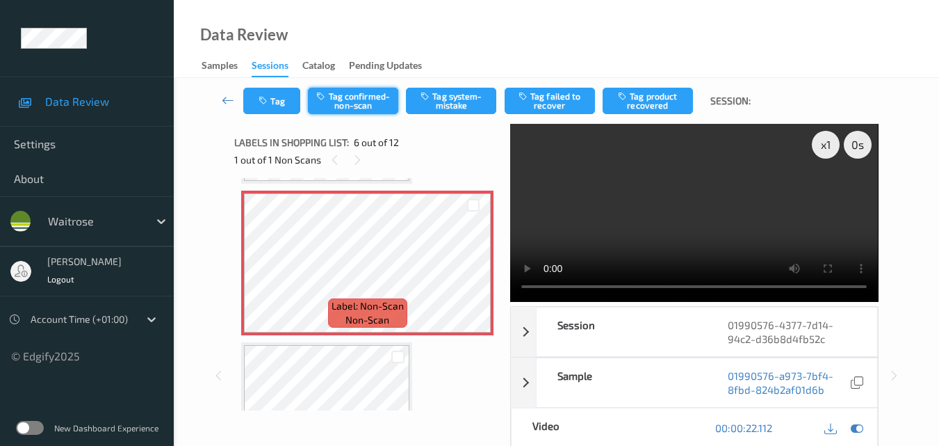
click at [355, 108] on button "Tag confirmed-non-scan" at bounding box center [353, 101] width 90 height 26
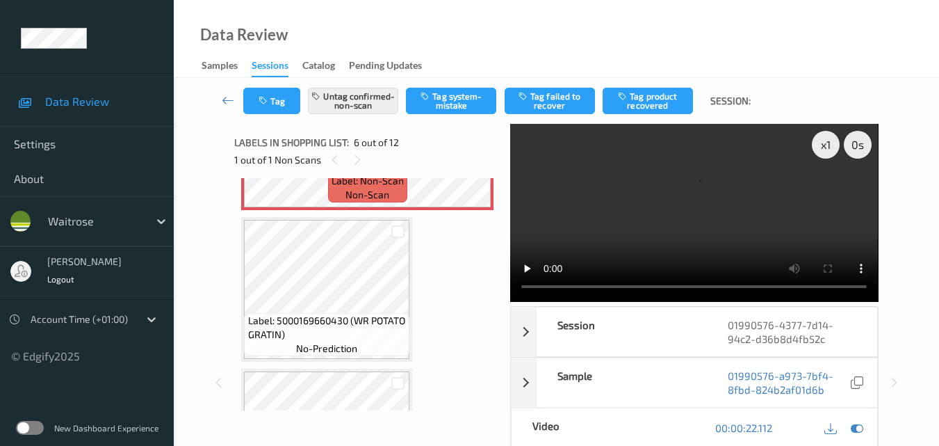
scroll to position [891, 0]
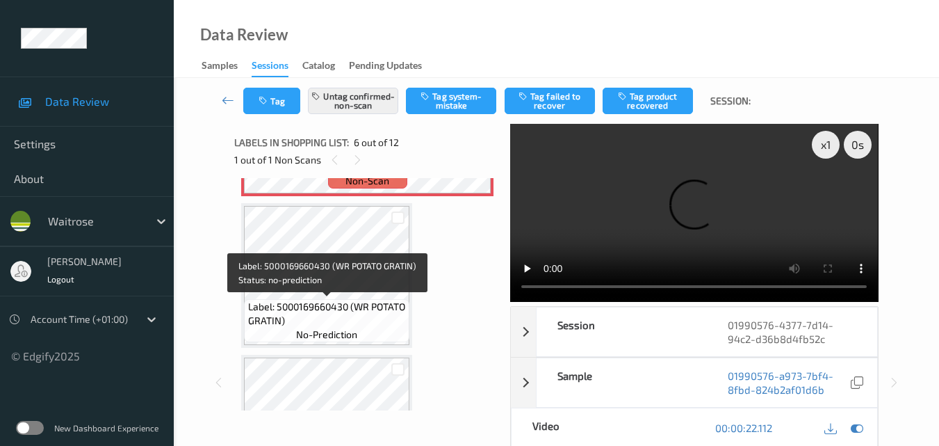
click at [358, 299] on div "Label: 5000169660430 (WR POTATO GRATIN) no-prediction" at bounding box center [326, 320] width 165 height 43
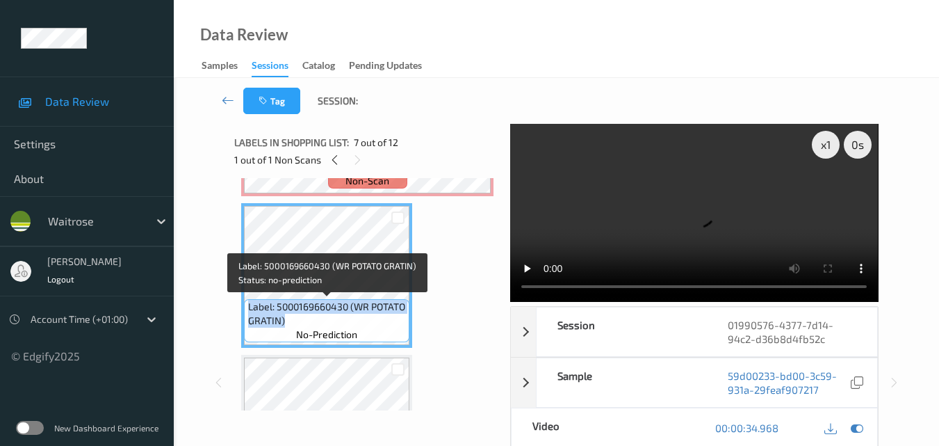
drag, startPoint x: 327, startPoint y: 318, endPoint x: 249, endPoint y: 307, distance: 78.6
click at [249, 307] on span "Label: 5000169660430 (WR POTATO GRATIN)" at bounding box center [327, 314] width 158 height 28
copy span "Label: 5000169660430 (WR POTATO GRATIN)"
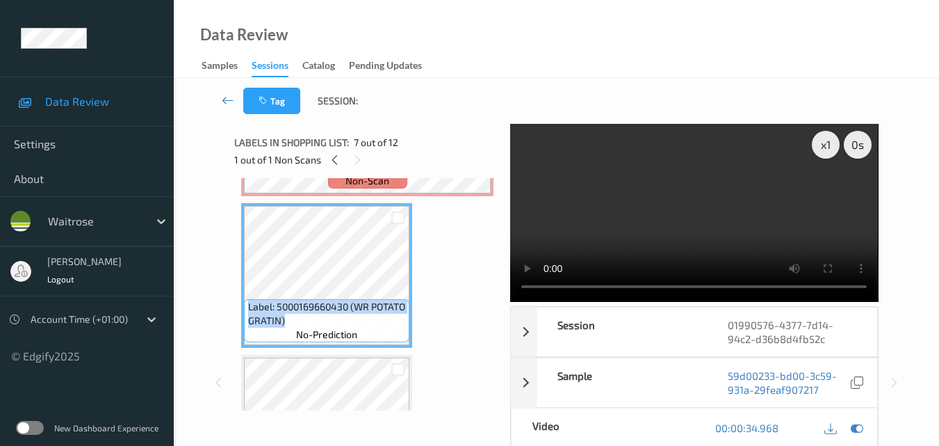
click at [806, 218] on video at bounding box center [694, 213] width 368 height 178
click at [777, 209] on video at bounding box center [694, 213] width 368 height 178
click at [463, 279] on div "Label: 5000169015230 (WR ESS WHOLE MILK) no-prediction Label: 5000169033517 (WR…" at bounding box center [367, 200] width 252 height 1812
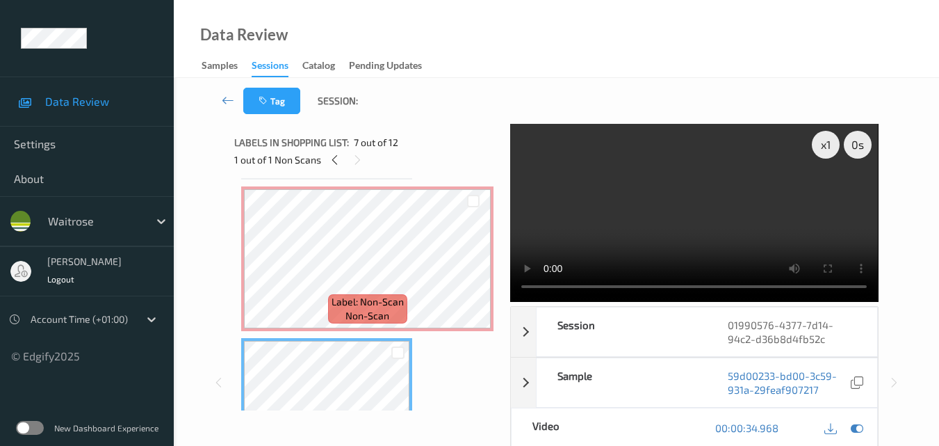
scroll to position [752, 0]
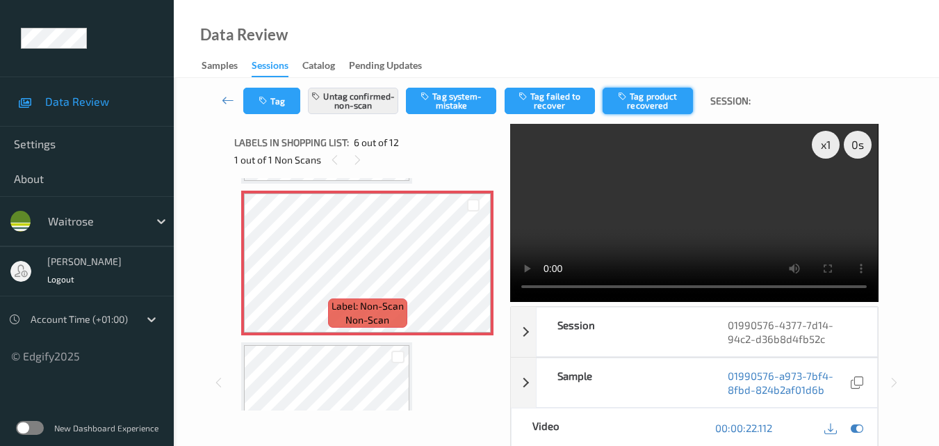
click at [643, 98] on button "Tag product recovered" at bounding box center [648, 101] width 90 height 26
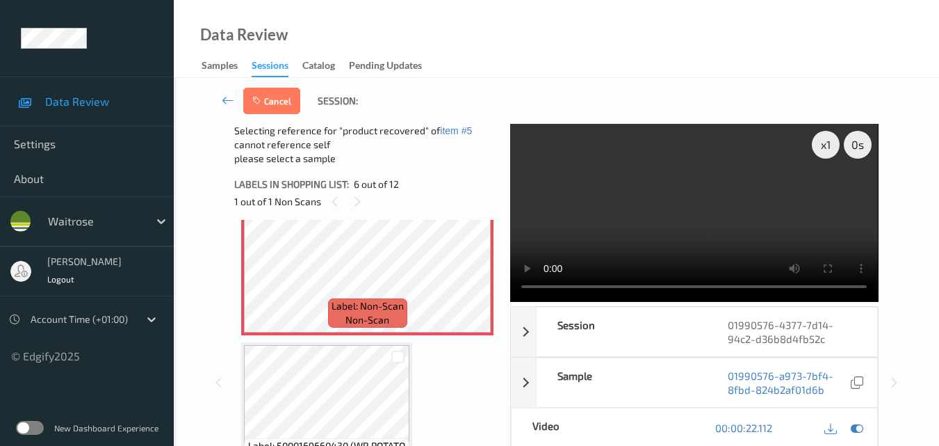
scroll to position [822, 0]
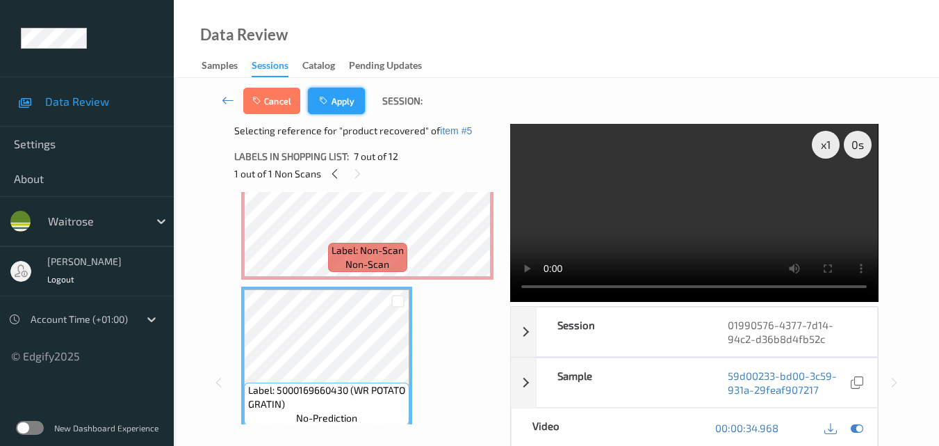
click at [335, 97] on button "Apply" at bounding box center [336, 101] width 57 height 26
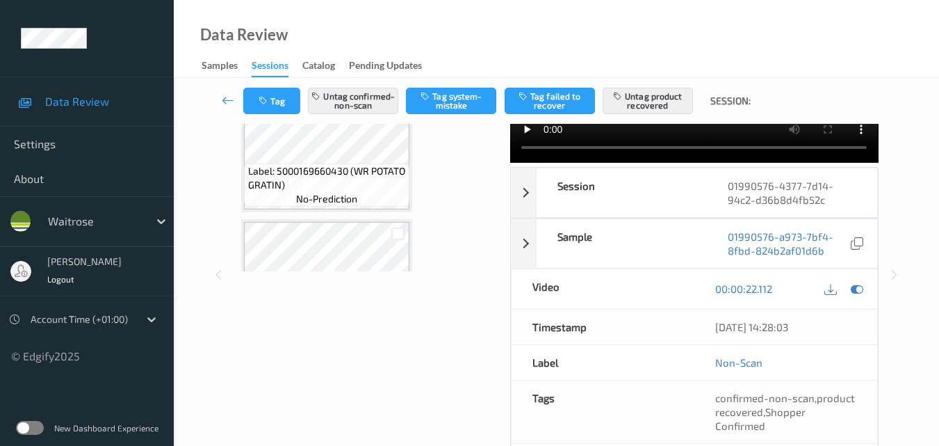
scroll to position [891, 0]
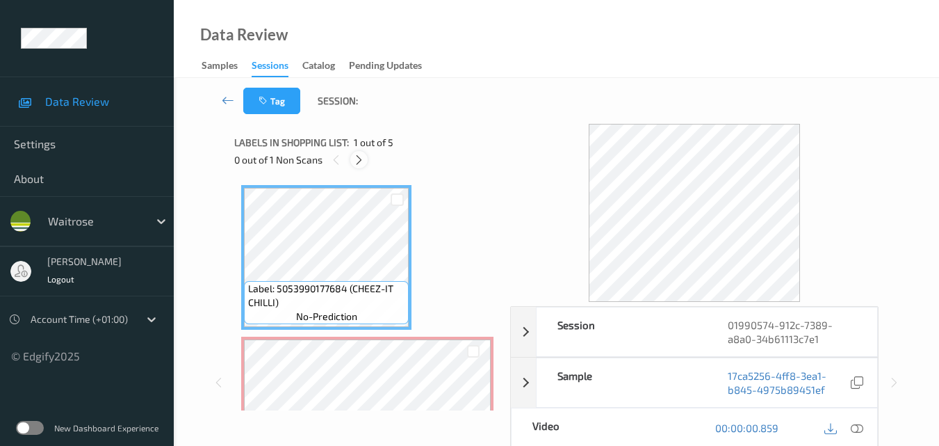
click at [363, 158] on icon at bounding box center [359, 160] width 12 height 13
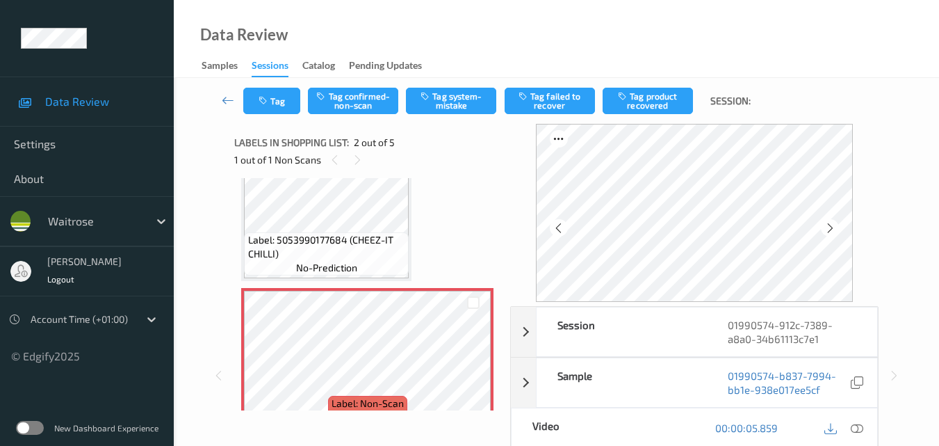
scroll to position [76, 0]
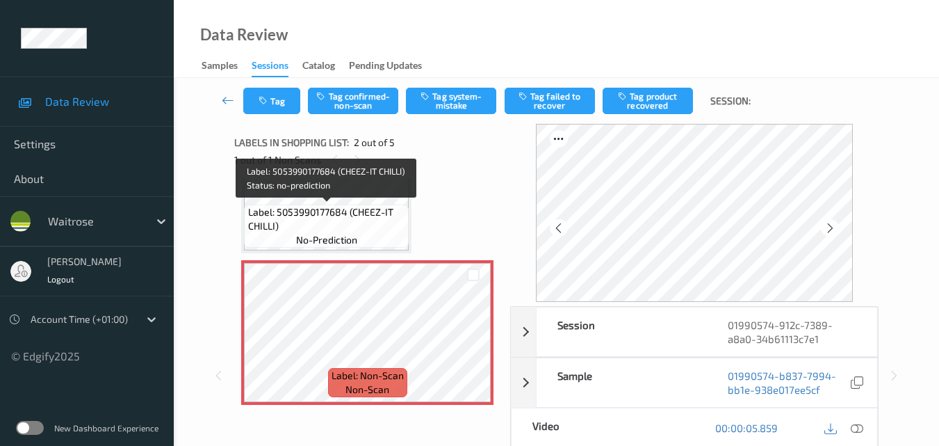
click at [375, 227] on span "Label: 5053990177684 (CHEEZ-IT CHILLI)" at bounding box center [327, 219] width 158 height 28
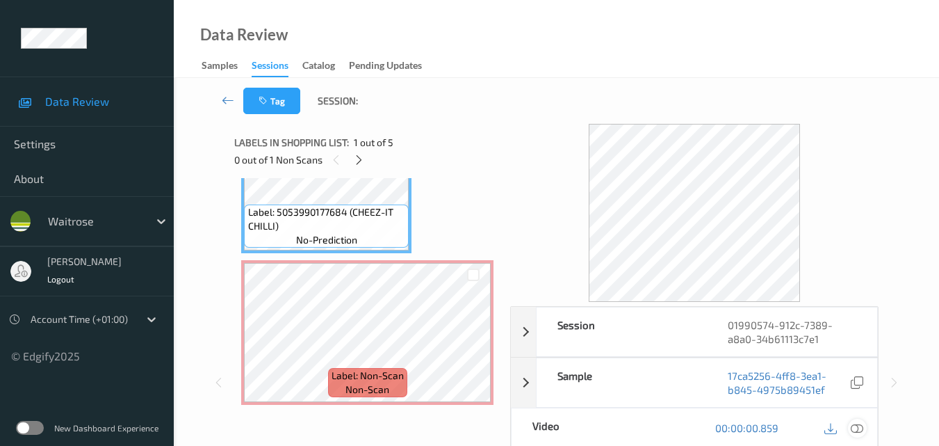
click at [861, 423] on icon at bounding box center [857, 427] width 13 height 13
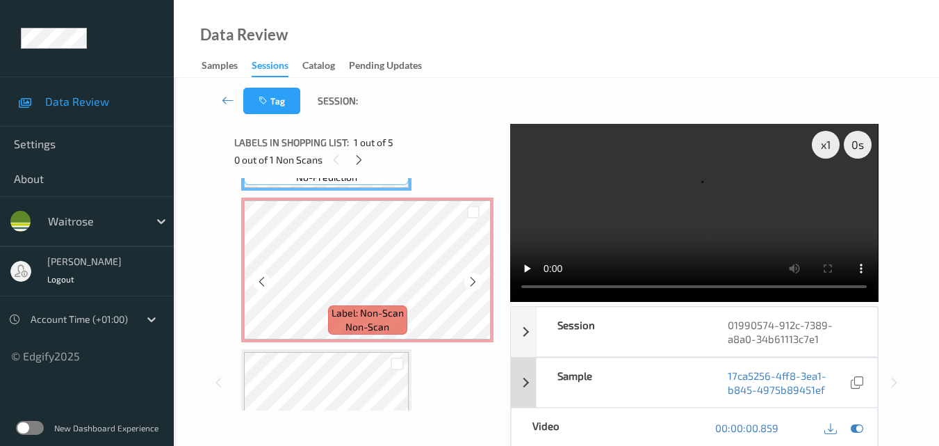
scroll to position [70, 0]
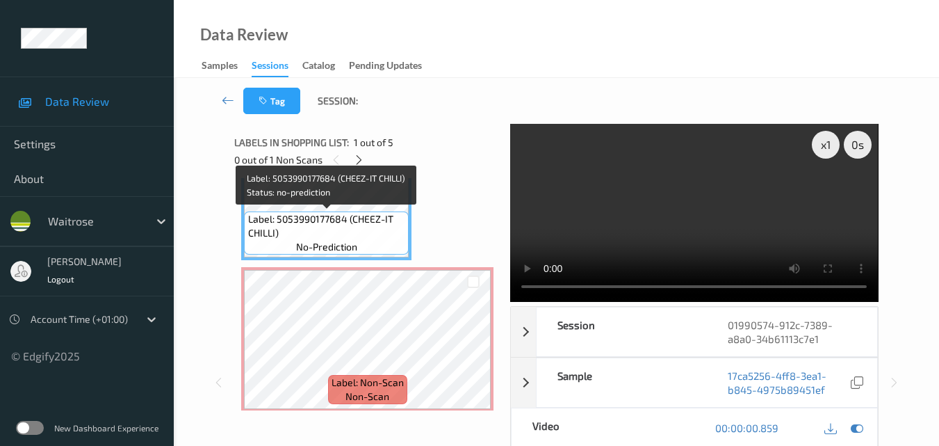
click at [361, 233] on span "Label: 5053990177684 (CHEEZ-IT CHILLI)" at bounding box center [327, 226] width 158 height 28
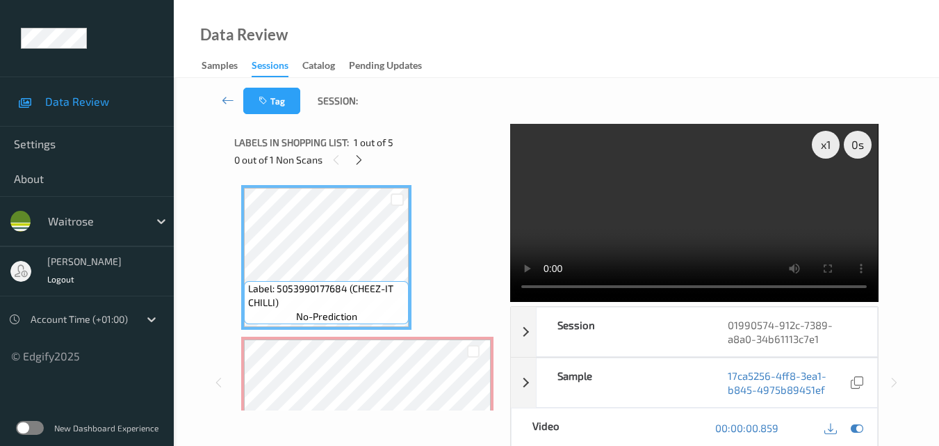
scroll to position [139, 0]
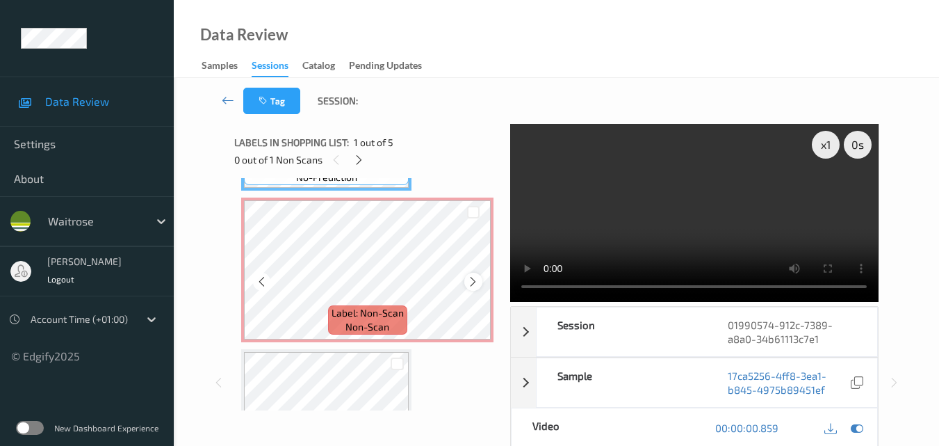
click at [471, 281] on icon at bounding box center [473, 281] width 12 height 13
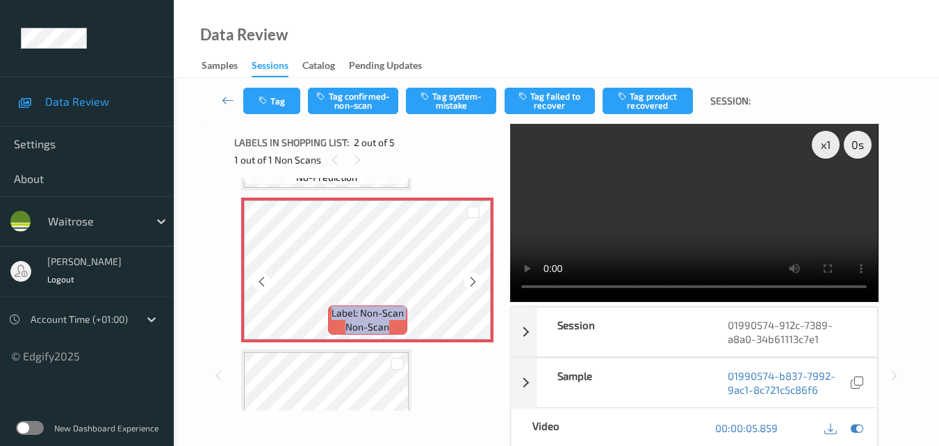
click at [471, 281] on icon at bounding box center [473, 281] width 12 height 13
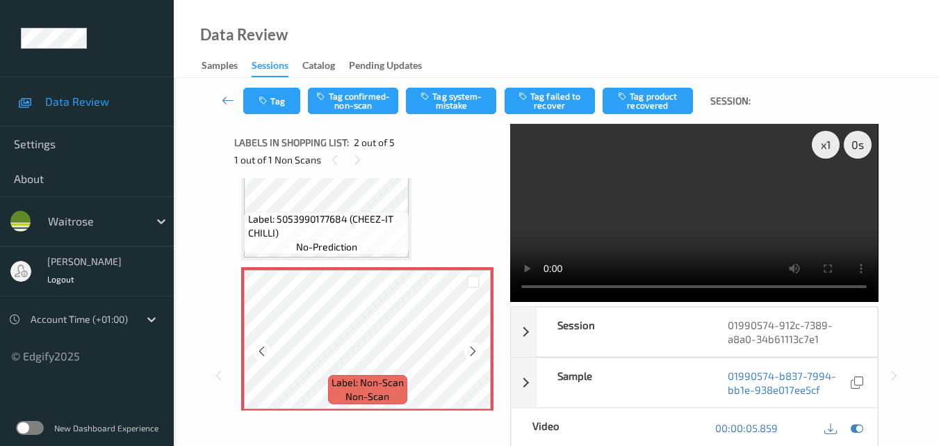
scroll to position [0, 0]
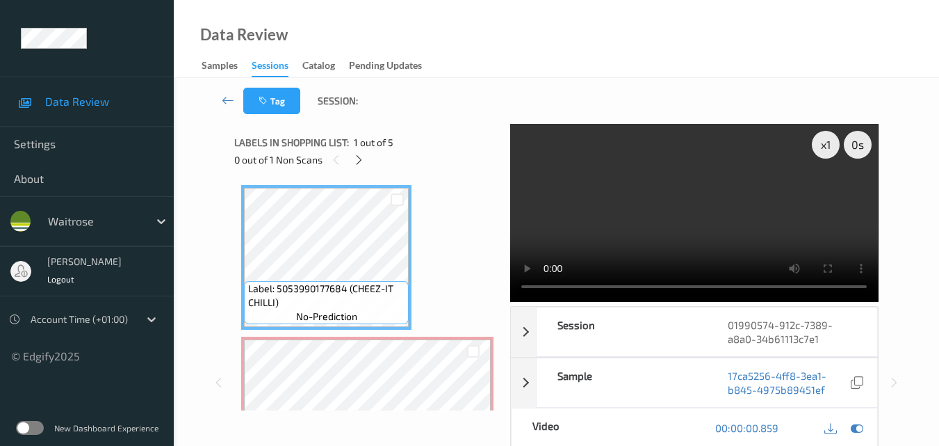
click at [683, 229] on video at bounding box center [694, 213] width 368 height 178
click at [765, 208] on video at bounding box center [694, 213] width 368 height 178
click at [717, 214] on video at bounding box center [694, 213] width 368 height 178
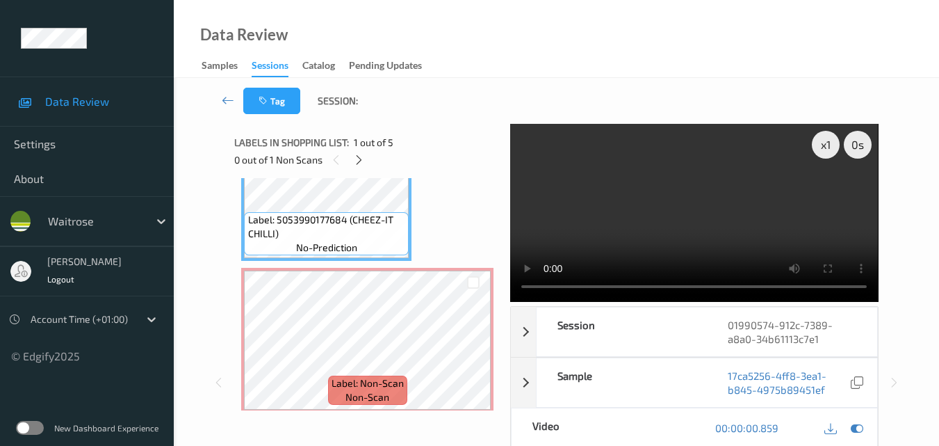
scroll to position [70, 0]
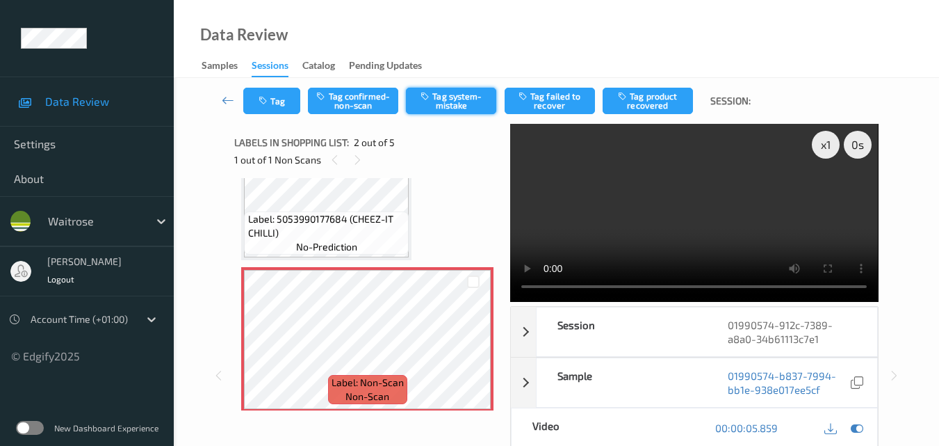
click at [449, 104] on button "Tag system-mistake" at bounding box center [451, 101] width 90 height 26
click at [277, 101] on button "Tag" at bounding box center [271, 101] width 57 height 26
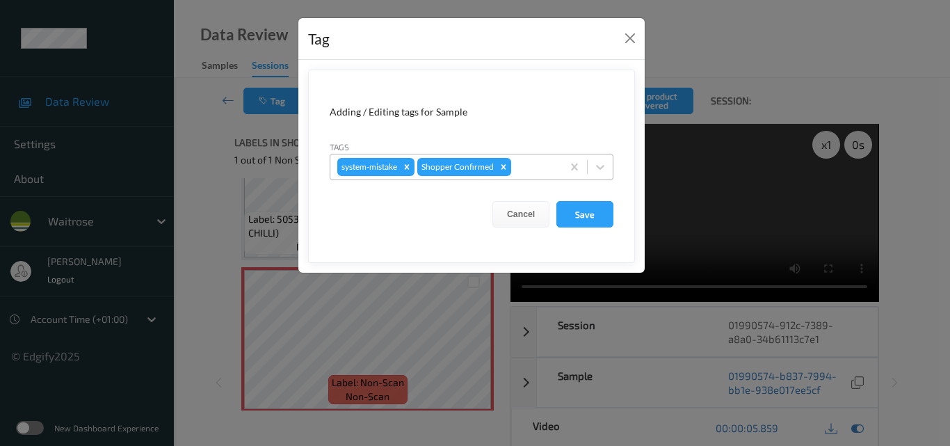
click at [533, 174] on div at bounding box center [534, 166] width 41 height 17
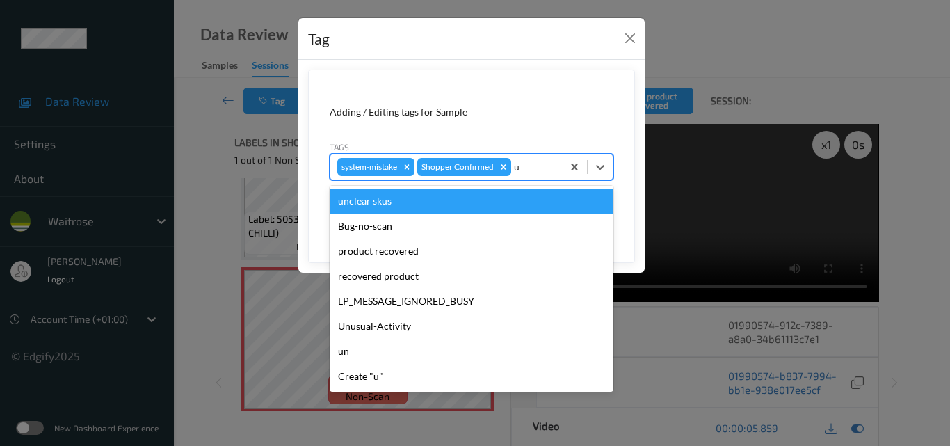
type input "un"
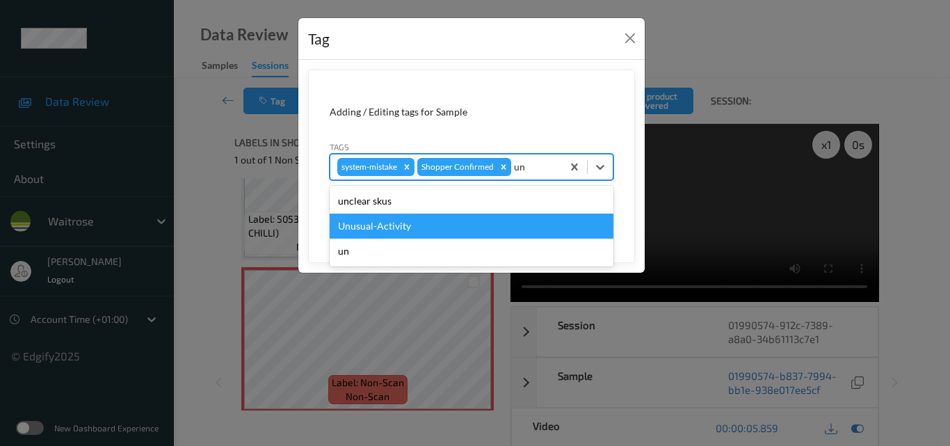
click at [468, 222] on div "Unusual-Activity" at bounding box center [472, 225] width 284 height 25
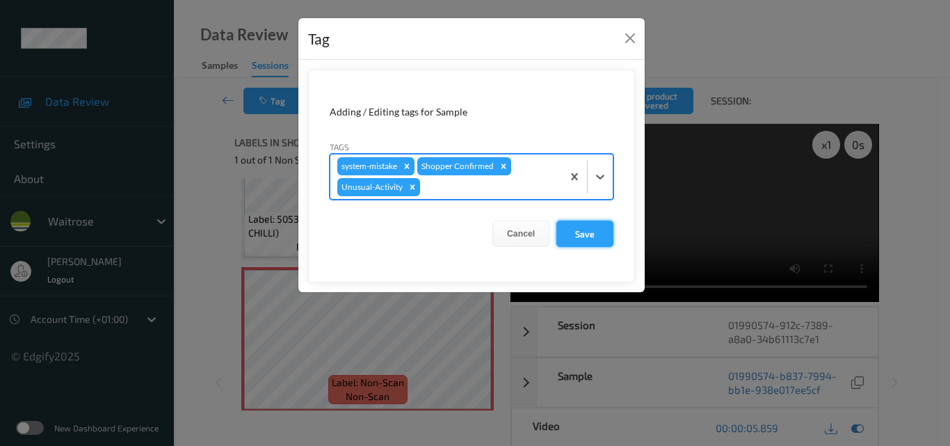
click at [592, 235] on button "Save" at bounding box center [584, 233] width 57 height 26
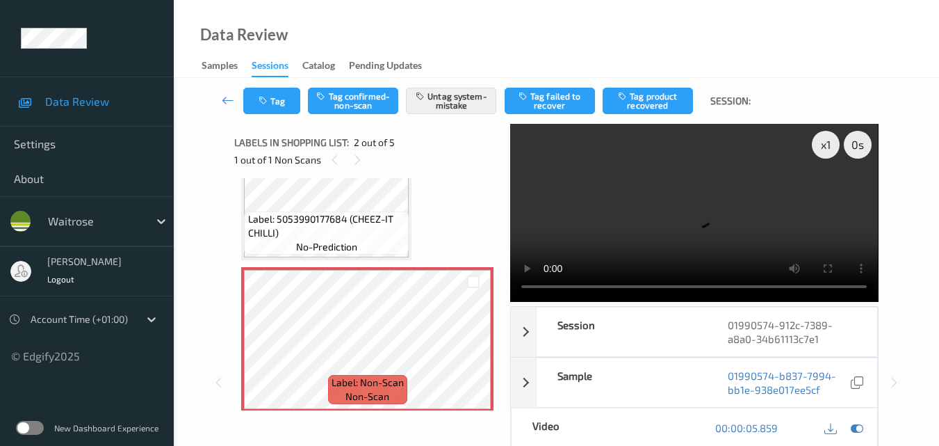
click at [689, 194] on video at bounding box center [694, 213] width 368 height 178
click at [756, 209] on video at bounding box center [694, 213] width 368 height 178
click at [715, 203] on video at bounding box center [694, 213] width 368 height 178
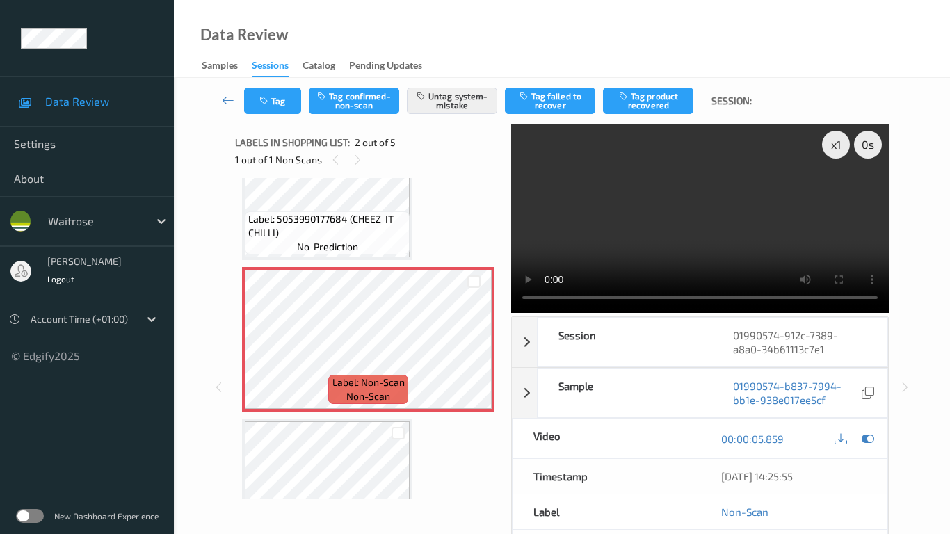
click at [612, 313] on video at bounding box center [699, 218] width 377 height 189
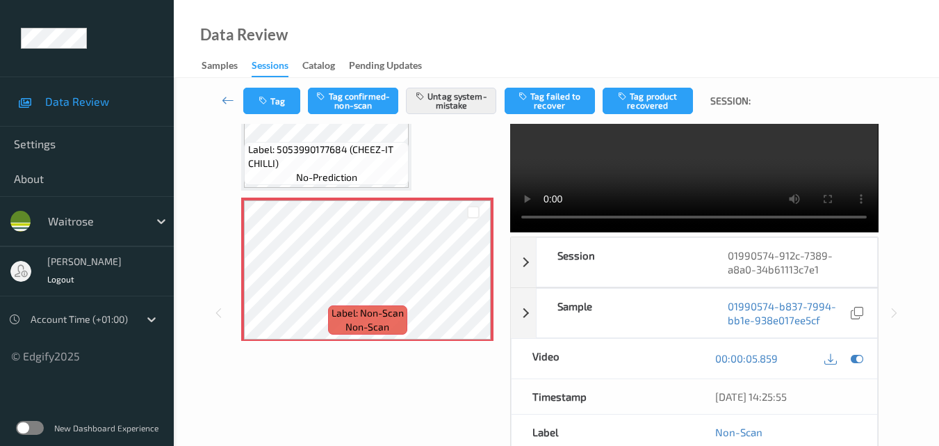
click at [494, 25] on div "Data Review Samples Sessions Catalog Pending Updates" at bounding box center [556, 39] width 765 height 78
click at [647, 167] on video at bounding box center [694, 143] width 368 height 178
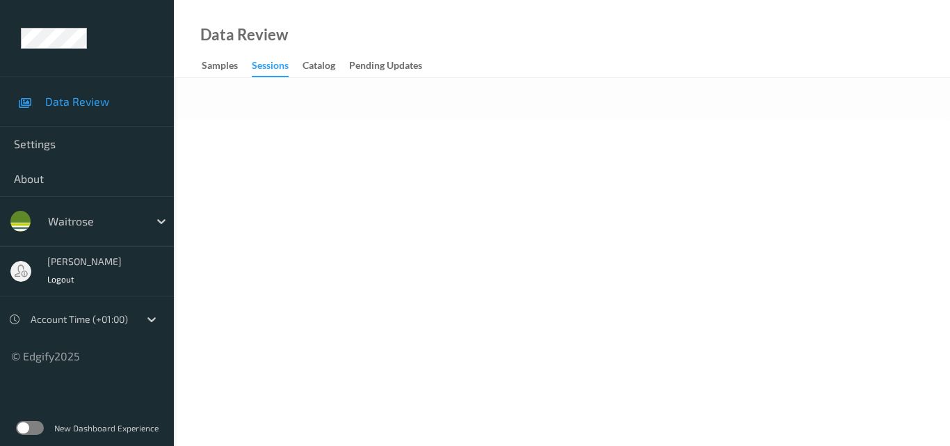
click at [535, 36] on div "Data Review Samples Sessions Catalog Pending Updates" at bounding box center [562, 39] width 776 height 78
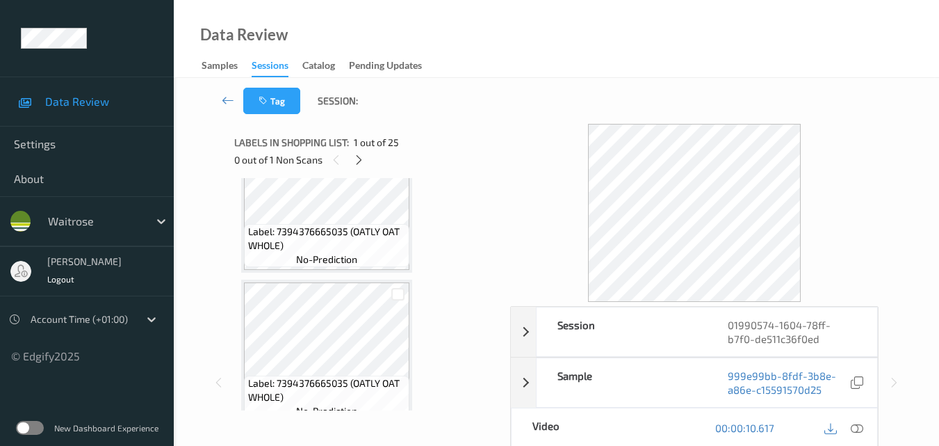
scroll to position [278, 0]
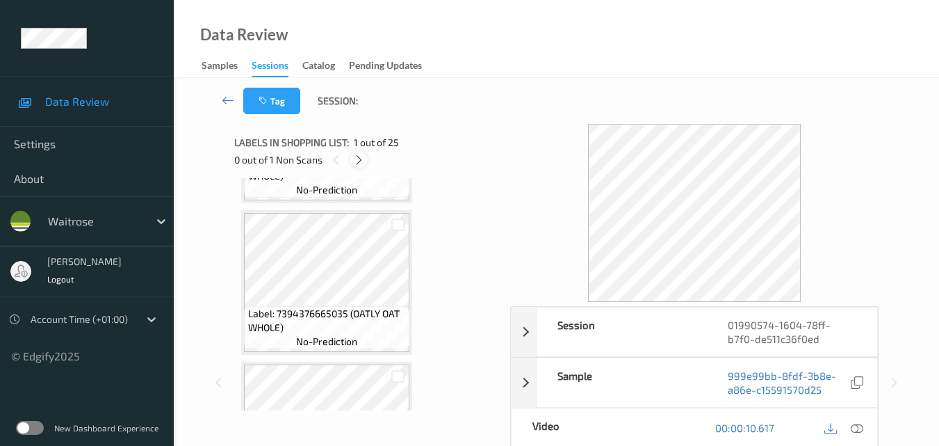
click at [359, 156] on icon at bounding box center [359, 160] width 12 height 13
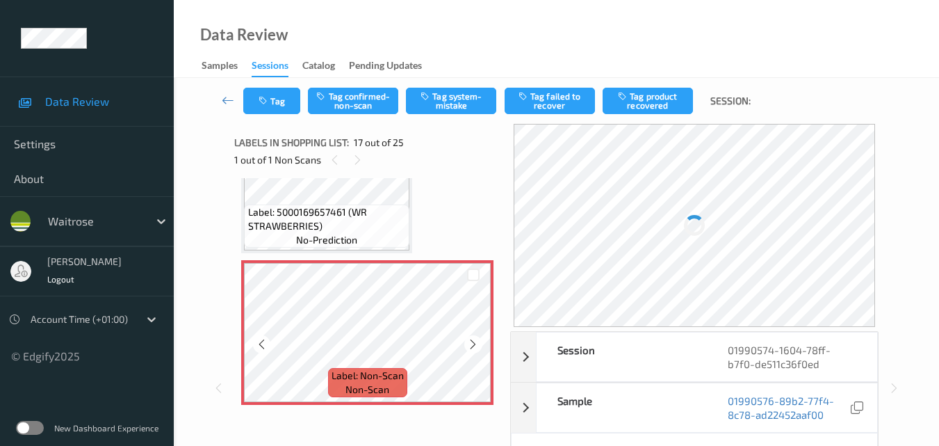
scroll to position [2280, 0]
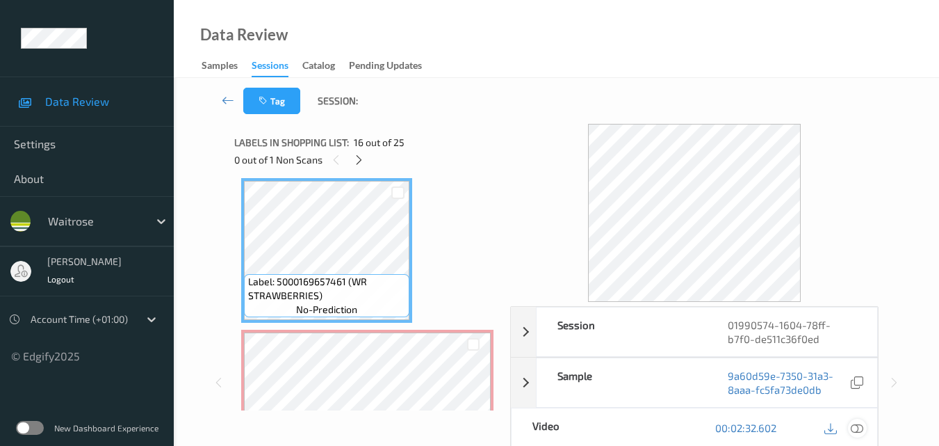
click at [862, 429] on icon at bounding box center [857, 427] width 13 height 13
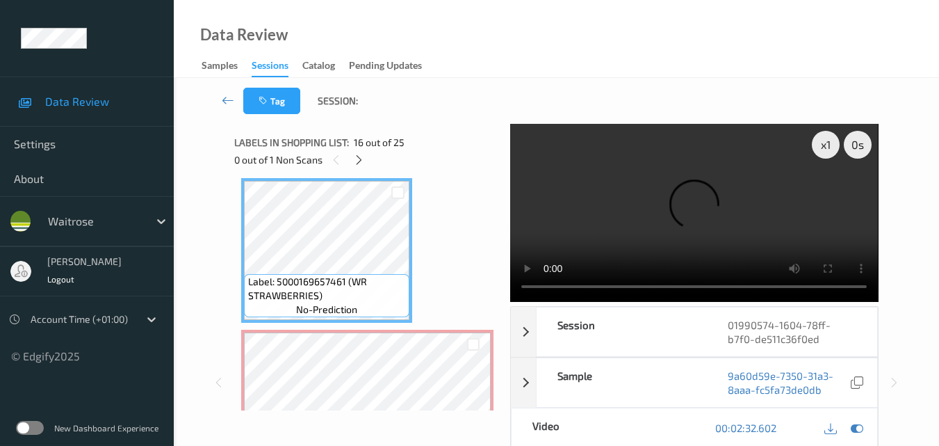
click at [697, 207] on video at bounding box center [694, 213] width 368 height 178
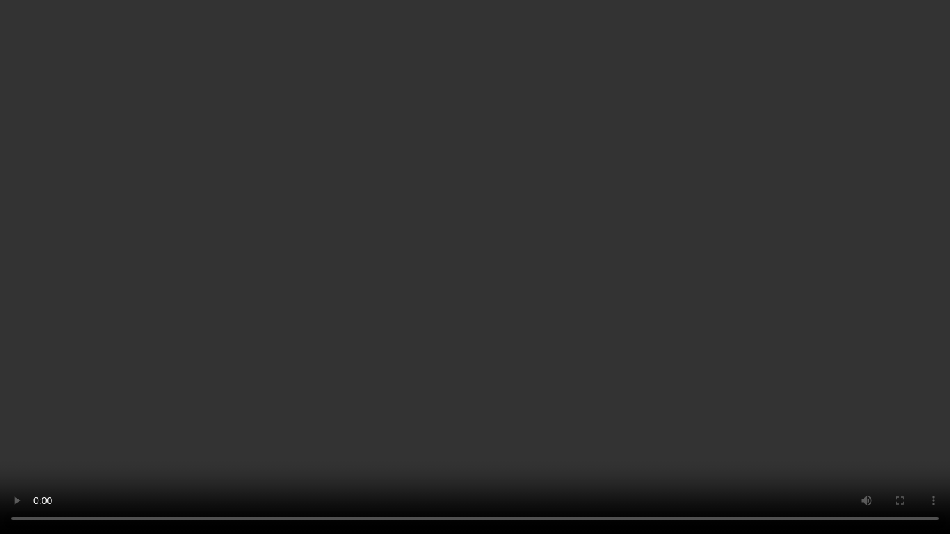
click at [555, 295] on video at bounding box center [475, 267] width 950 height 534
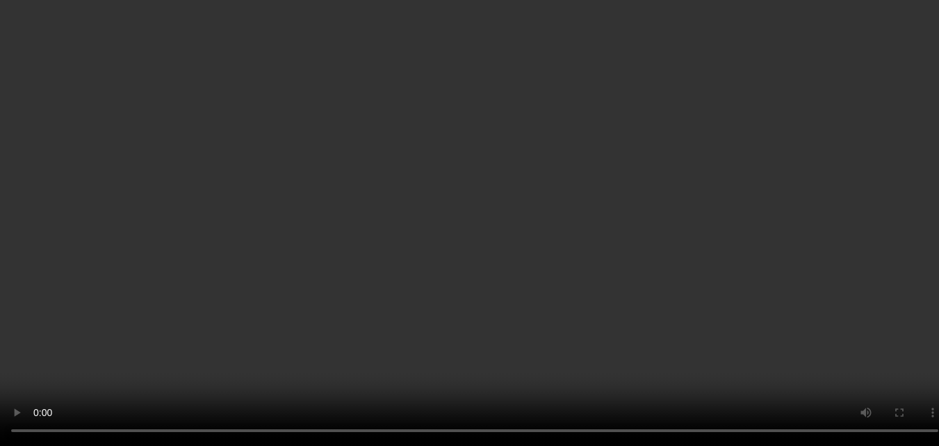
scroll to position [2211, 0]
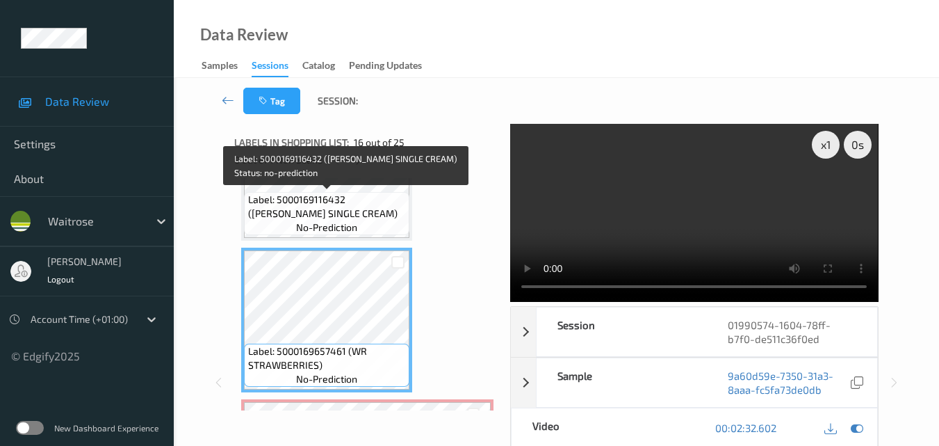
click at [368, 218] on span "Label: 5000169116432 (WR ESS SINGLE CREAM)" at bounding box center [327, 207] width 158 height 28
click at [348, 213] on span "Label: 5000169116432 (WR ESS SINGLE CREAM)" at bounding box center [327, 207] width 158 height 28
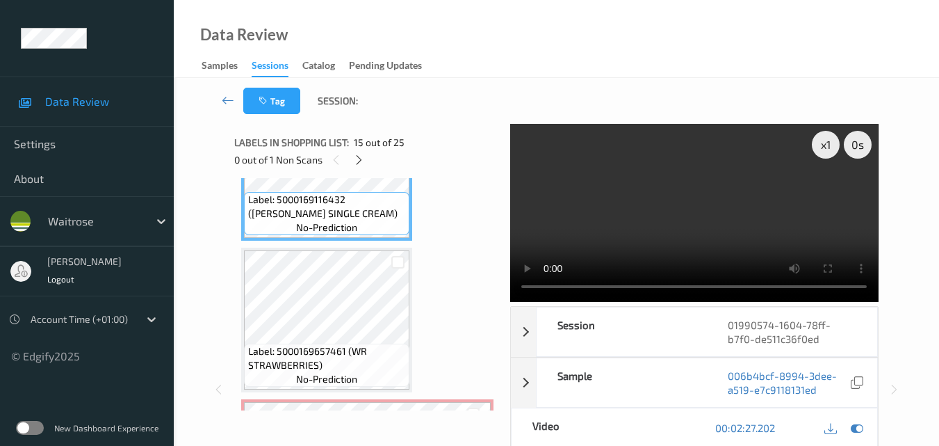
click at [687, 231] on video at bounding box center [694, 213] width 368 height 178
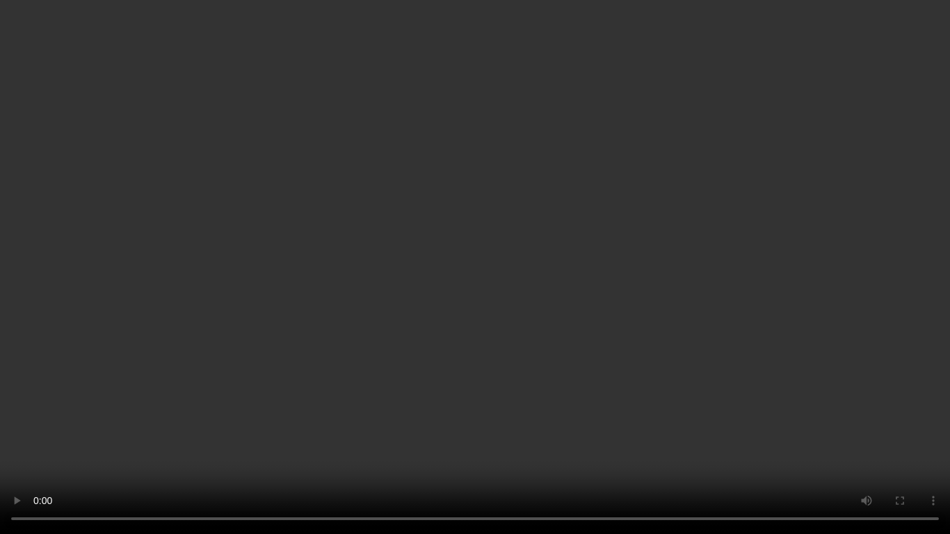
click at [614, 327] on video at bounding box center [475, 267] width 950 height 534
click at [590, 295] on video at bounding box center [475, 267] width 950 height 534
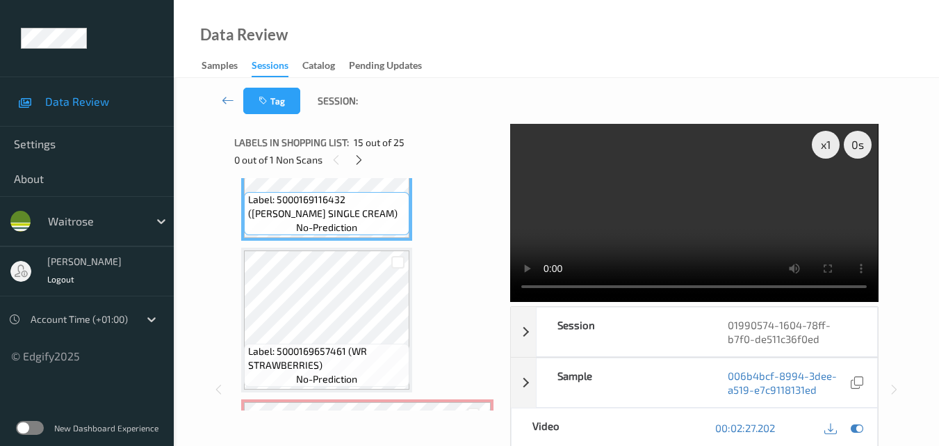
click at [667, 229] on video at bounding box center [694, 213] width 368 height 178
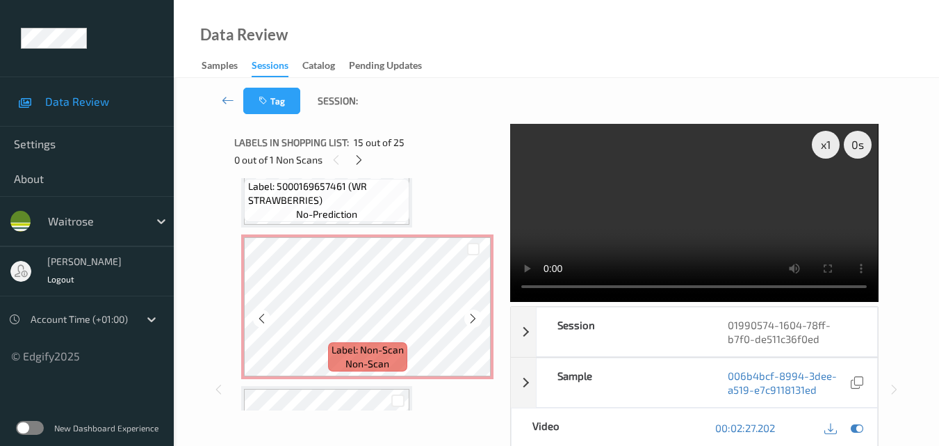
scroll to position [2350, 0]
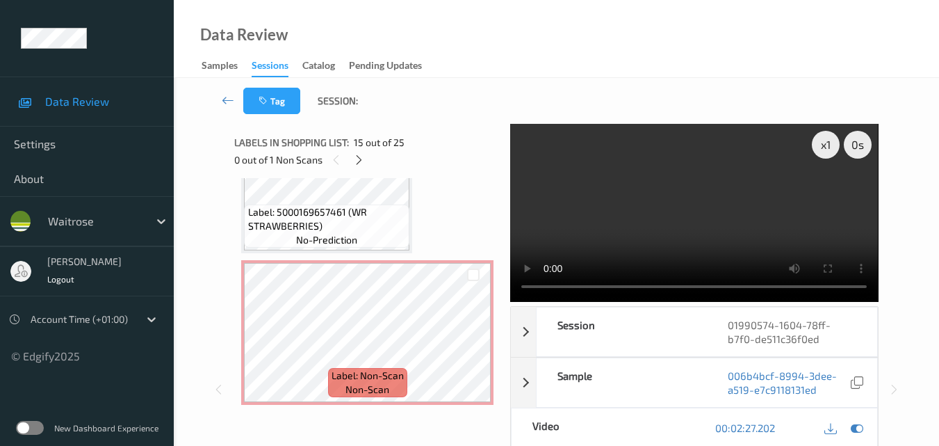
click at [359, 228] on span "Label: 5000169657461 (WR STRAWBERRIES)" at bounding box center [327, 219] width 158 height 28
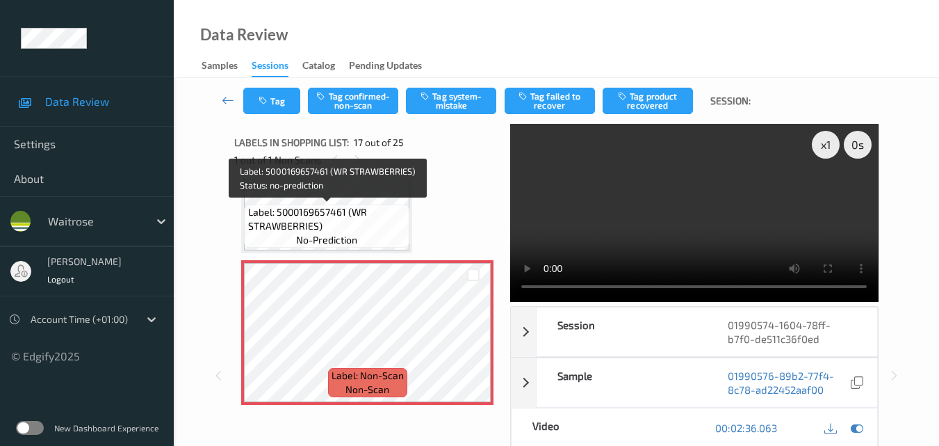
click at [357, 227] on span "Label: 5000169657461 (WR STRAWBERRIES)" at bounding box center [327, 219] width 158 height 28
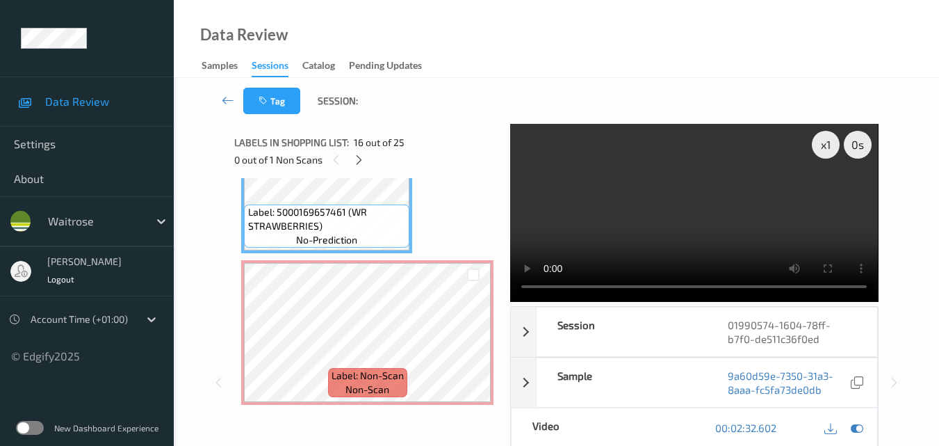
click at [695, 250] on video at bounding box center [694, 213] width 368 height 178
click at [713, 248] on video at bounding box center [694, 213] width 368 height 178
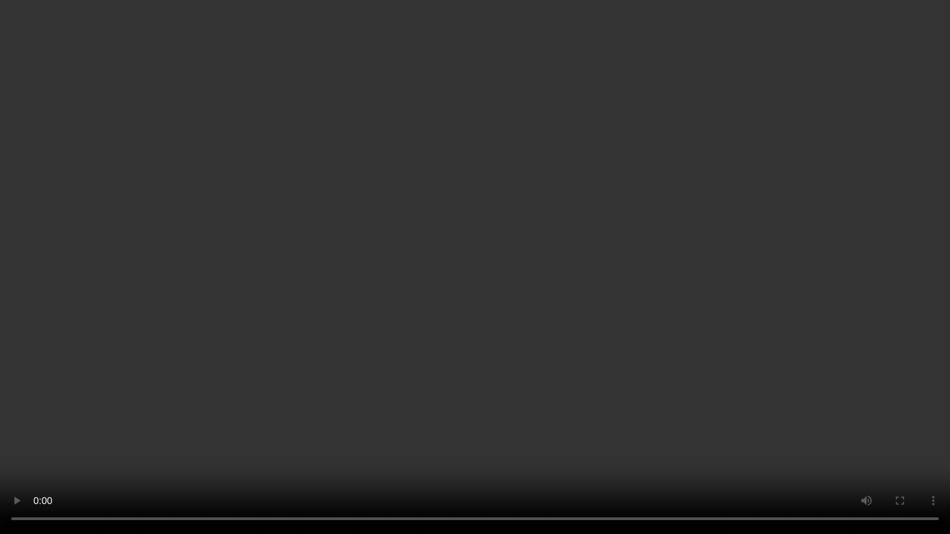
click at [510, 311] on video at bounding box center [475, 267] width 950 height 534
click at [489, 361] on video at bounding box center [475, 267] width 950 height 534
click at [626, 367] on video at bounding box center [475, 267] width 950 height 534
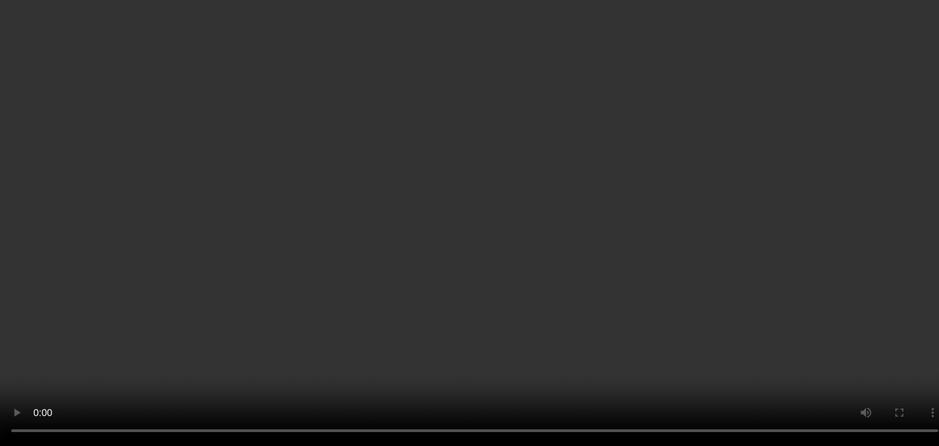
scroll to position [2558, 0]
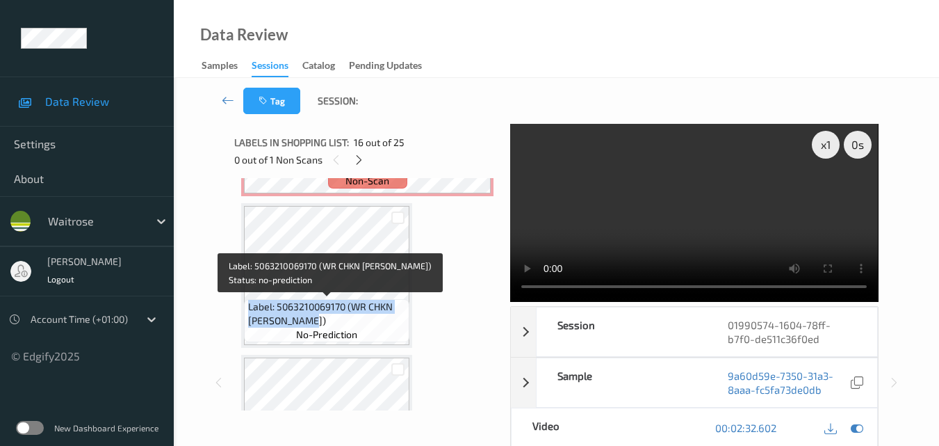
drag, startPoint x: 316, startPoint y: 323, endPoint x: 249, endPoint y: 308, distance: 68.3
click at [249, 308] on span "Label: 5063210069170 (WR CHKN METHI MASALA)" at bounding box center [327, 314] width 158 height 28
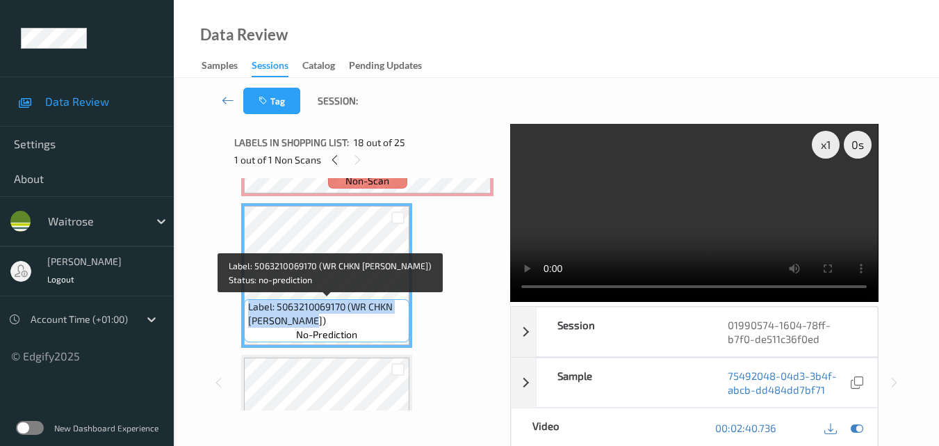
copy span "Label: 5063210069170 (WR CHKN METHI MASALA"
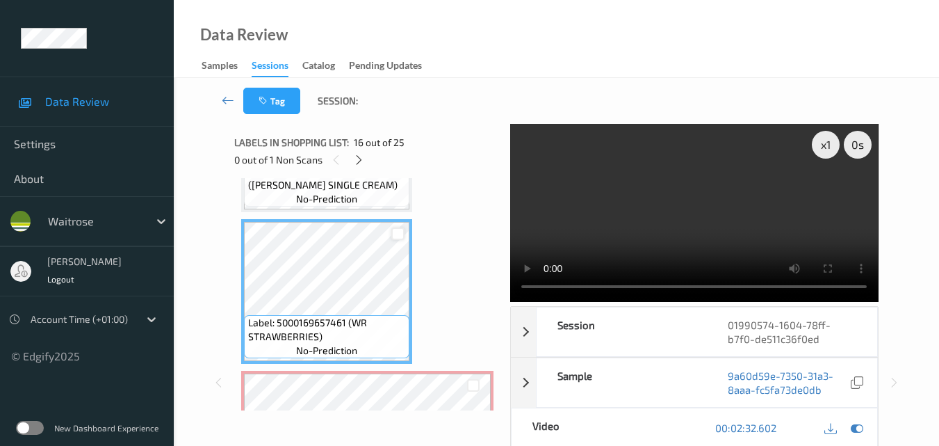
scroll to position [2211, 0]
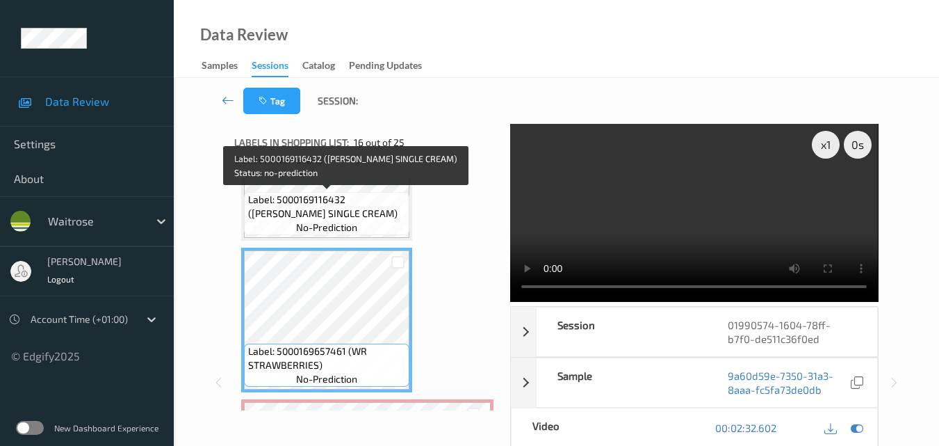
click at [348, 215] on span "Label: 5000169116432 (WR ESS SINGLE CREAM)" at bounding box center [327, 207] width 158 height 28
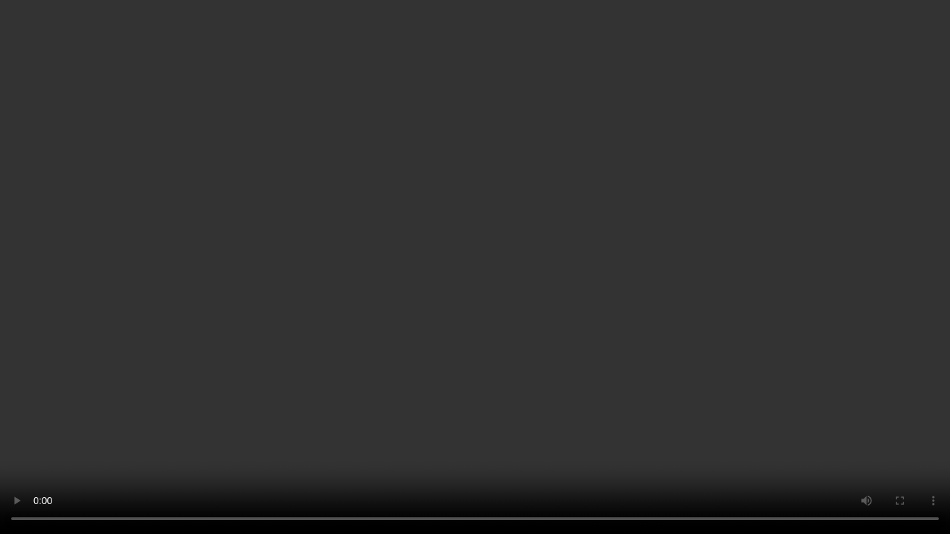
click at [575, 325] on video at bounding box center [475, 267] width 950 height 534
click at [608, 387] on video at bounding box center [475, 267] width 950 height 534
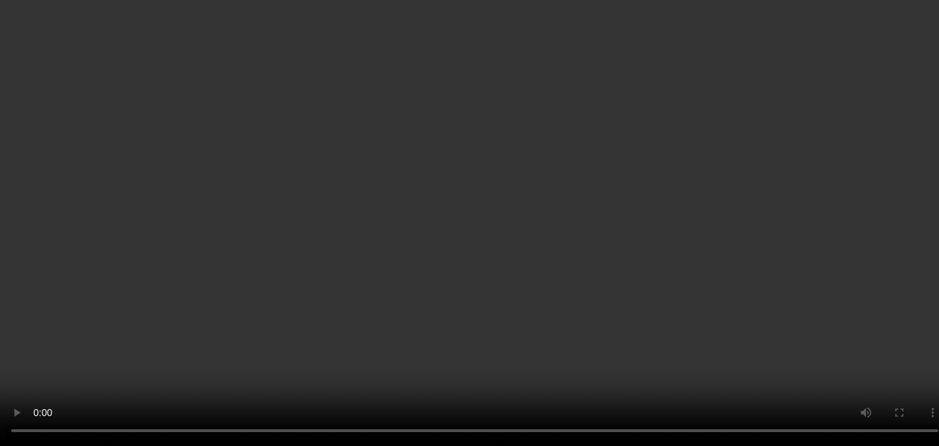
scroll to position [2141, 0]
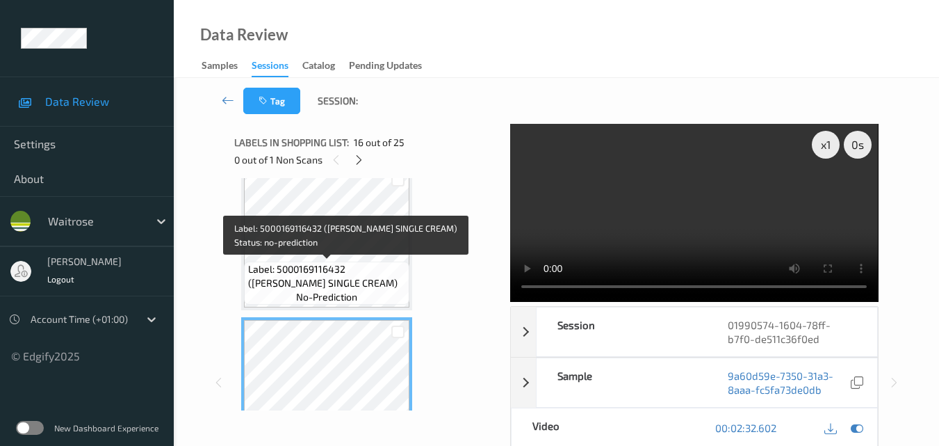
click at [332, 261] on div "Label: 5000169116432 (WR ESS SINGLE CREAM) no-prediction" at bounding box center [326, 282] width 165 height 43
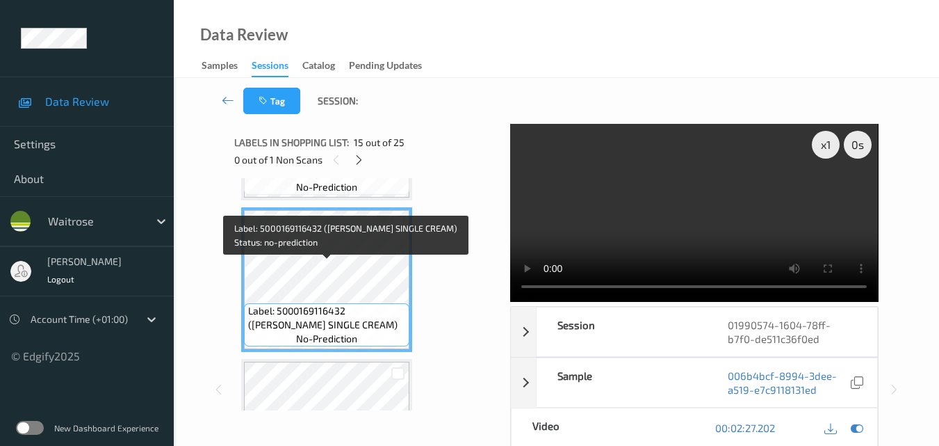
scroll to position [2072, 0]
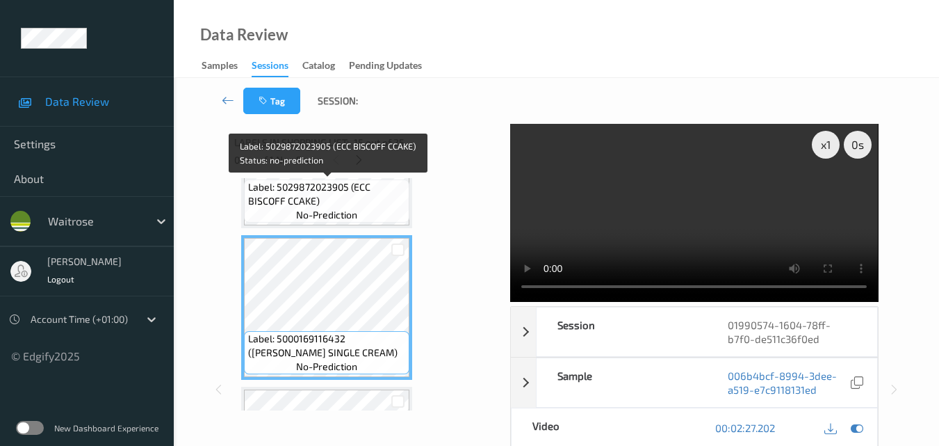
click at [341, 204] on span "Label: 5029872023905 (ECC BISCOFF CCAKE)" at bounding box center [327, 194] width 158 height 28
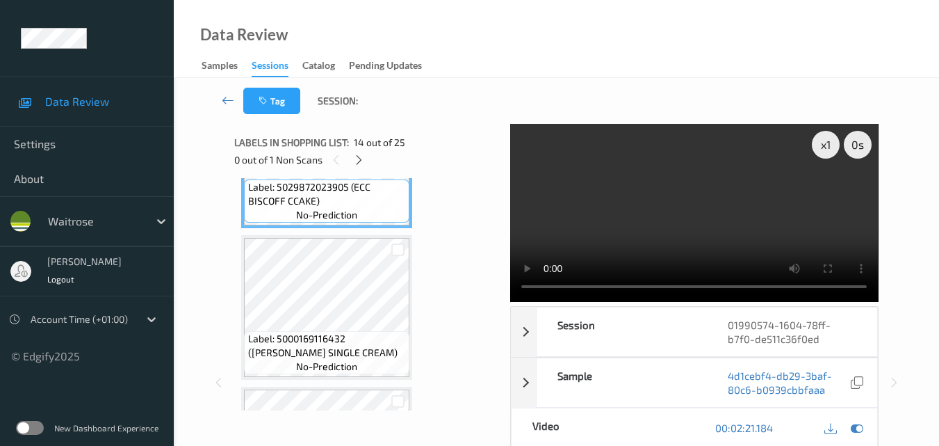
click at [664, 209] on video at bounding box center [694, 213] width 368 height 178
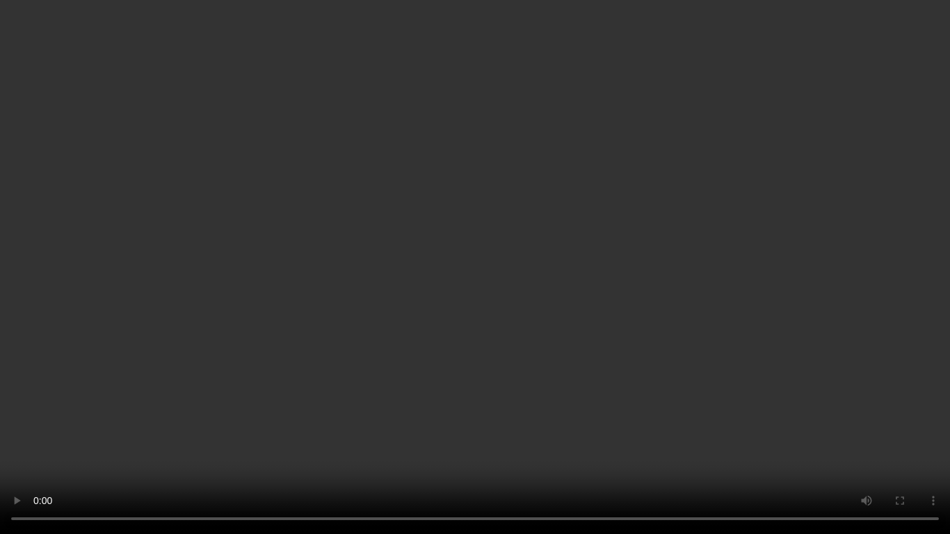
click at [608, 324] on video at bounding box center [475, 267] width 950 height 534
click at [558, 273] on video at bounding box center [475, 267] width 950 height 534
click at [539, 298] on video at bounding box center [475, 267] width 950 height 534
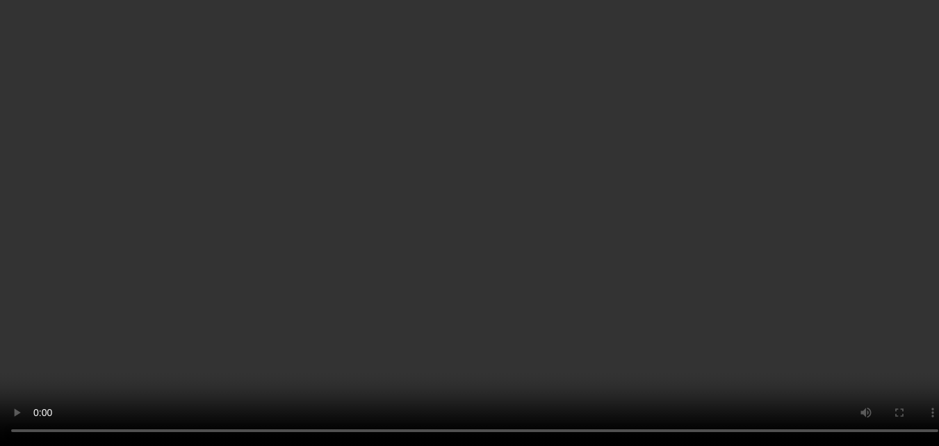
scroll to position [2419, 0]
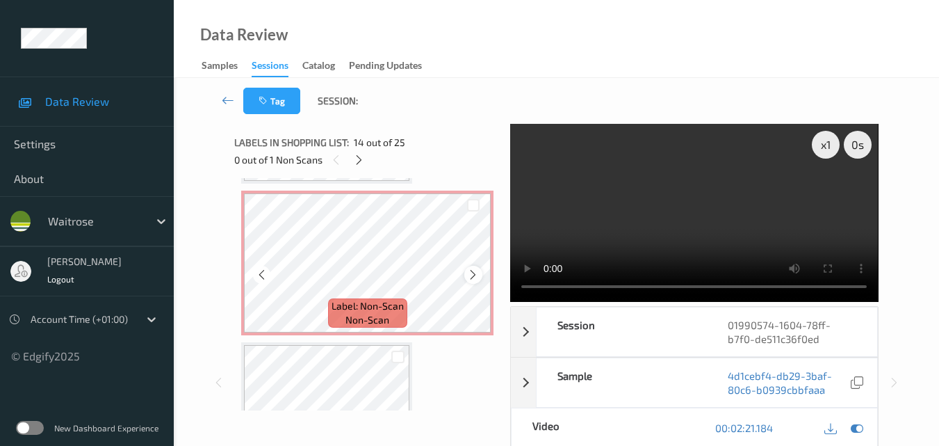
click at [477, 278] on icon at bounding box center [473, 274] width 12 height 13
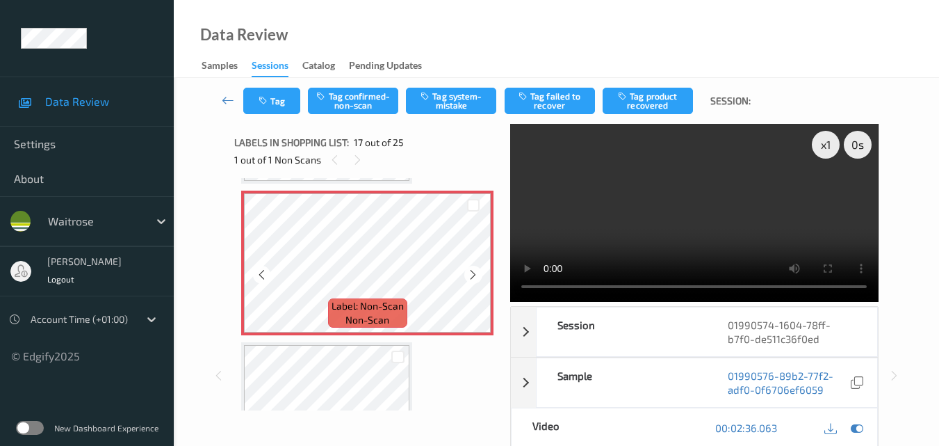
click at [477, 278] on icon at bounding box center [473, 274] width 12 height 13
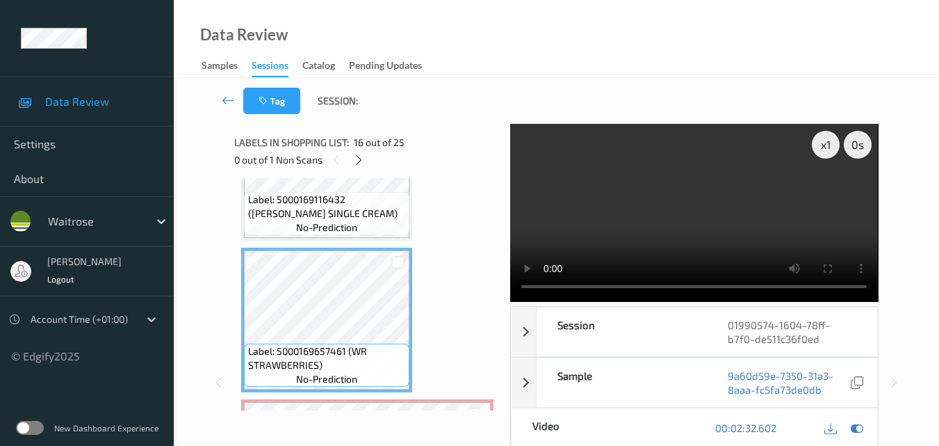
scroll to position [2141, 0]
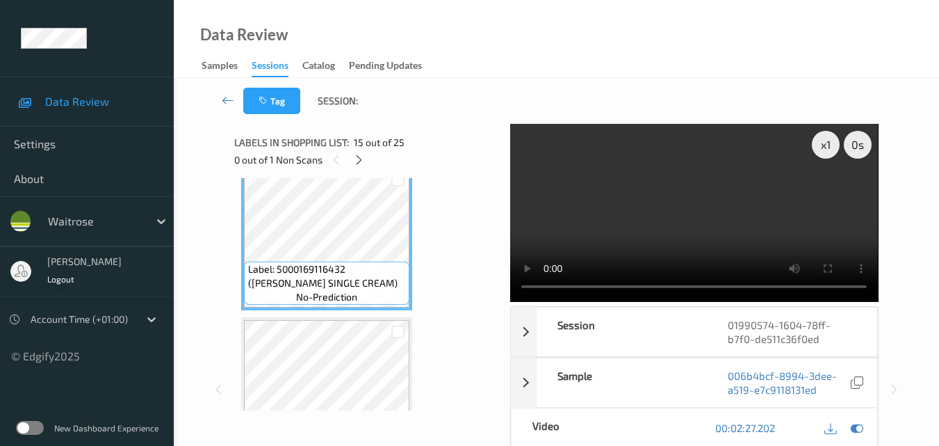
click at [651, 225] on video at bounding box center [694, 213] width 368 height 178
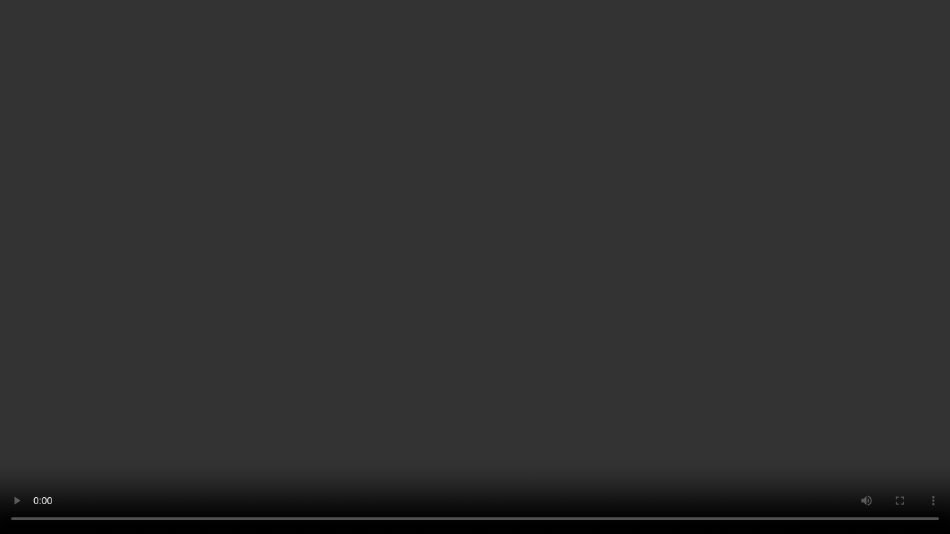
click at [530, 318] on video at bounding box center [475, 267] width 950 height 534
click at [485, 260] on video at bounding box center [475, 267] width 950 height 534
click at [754, 371] on video at bounding box center [475, 267] width 950 height 534
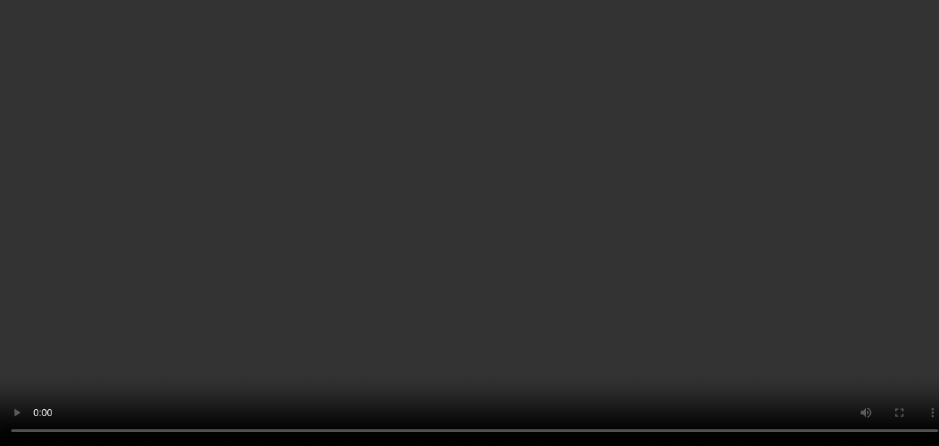
scroll to position [2419, 0]
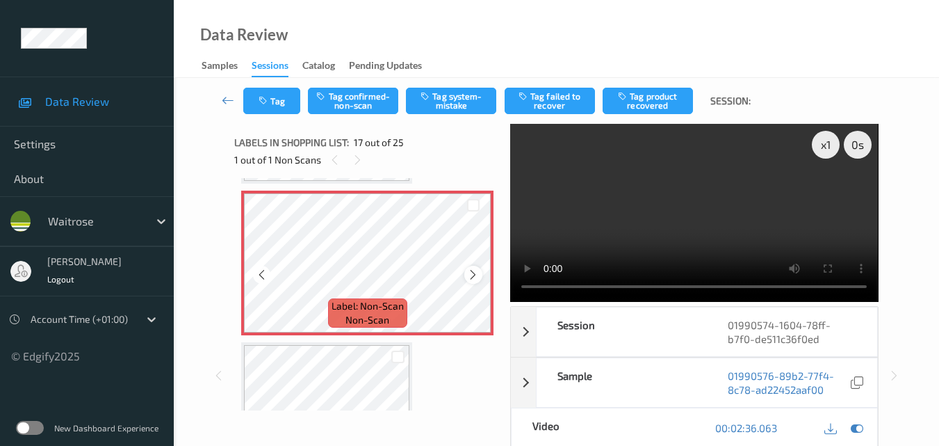
click at [468, 274] on icon at bounding box center [473, 274] width 12 height 13
click at [342, 98] on button "Tag confirmed-non-scan" at bounding box center [353, 101] width 90 height 26
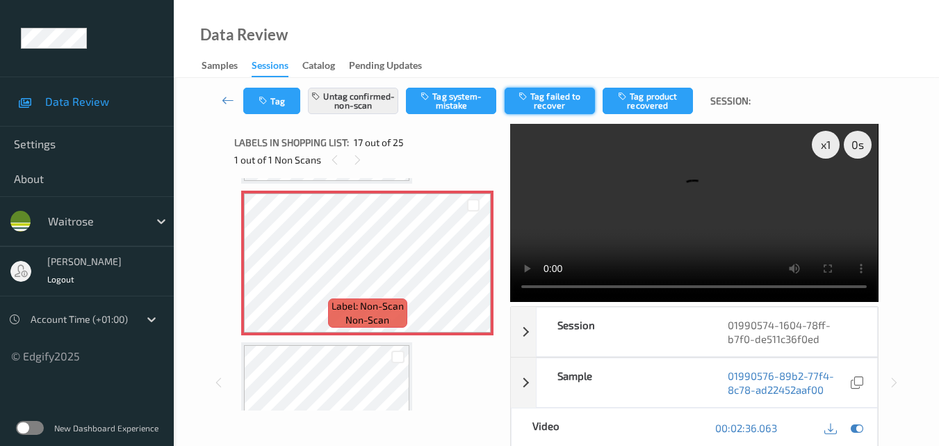
click at [562, 100] on button "Tag failed to recover" at bounding box center [550, 101] width 90 height 26
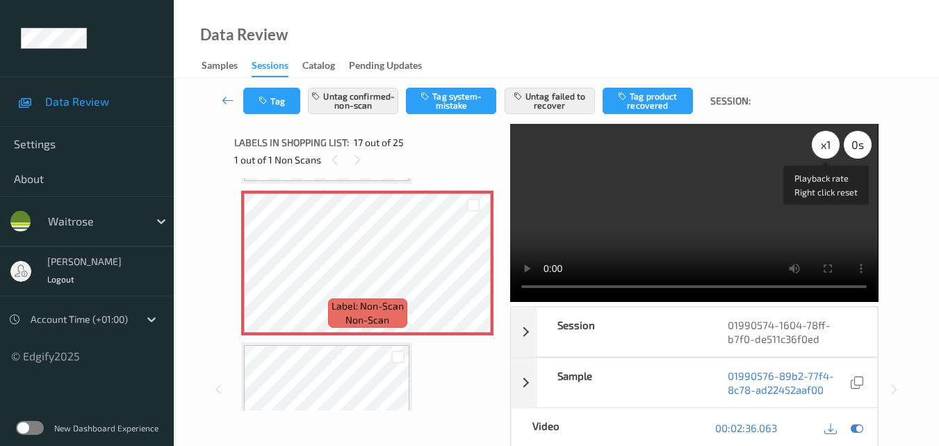
click at [824, 144] on div "x 1" at bounding box center [826, 145] width 28 height 28
click at [726, 175] on video at bounding box center [694, 213] width 368 height 178
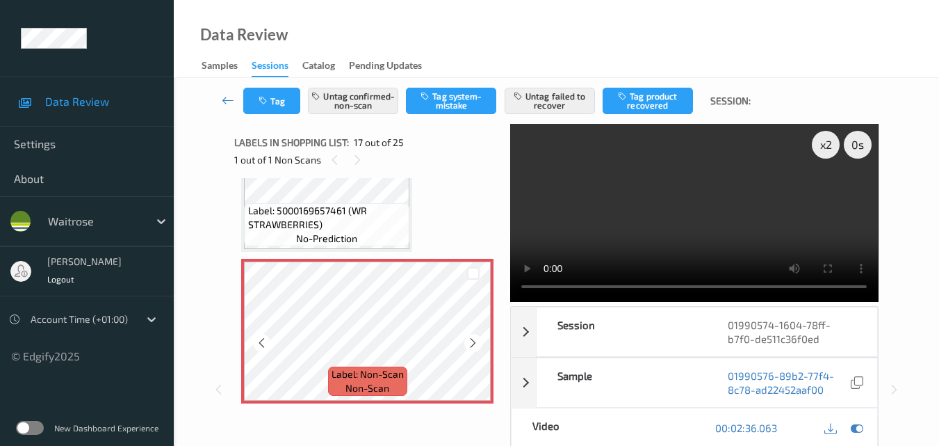
scroll to position [2350, 0]
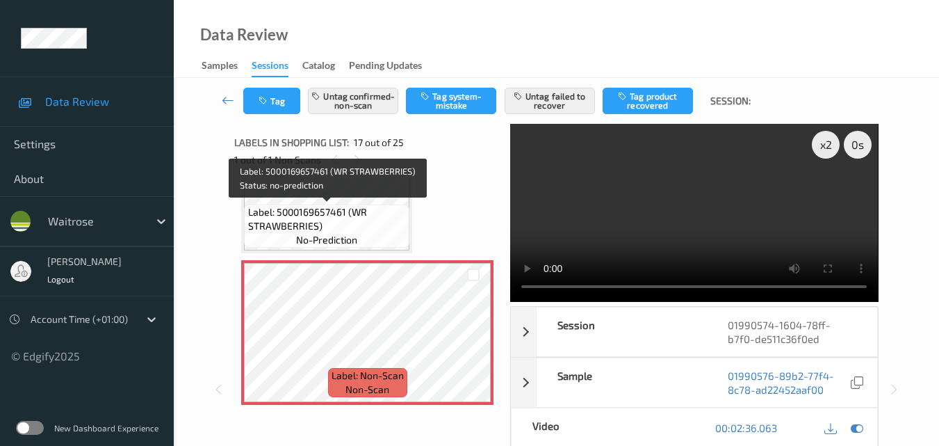
click at [373, 229] on span "Label: 5000169657461 (WR STRAWBERRIES)" at bounding box center [327, 219] width 158 height 28
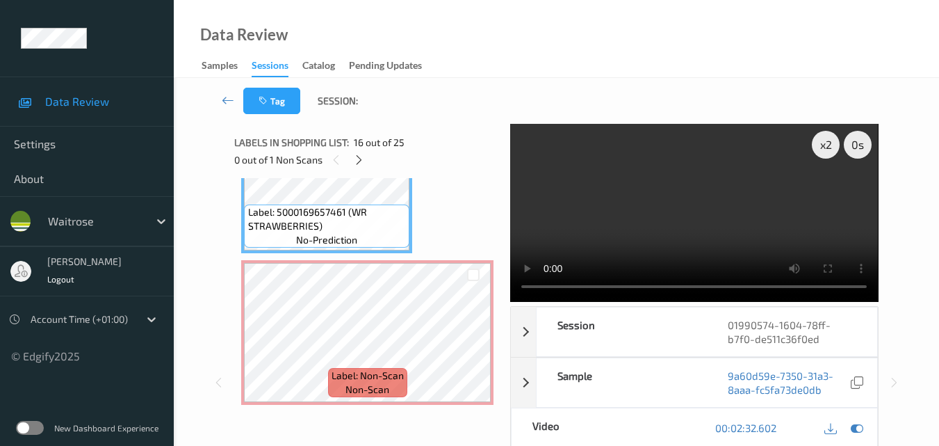
click at [654, 224] on video at bounding box center [694, 213] width 368 height 178
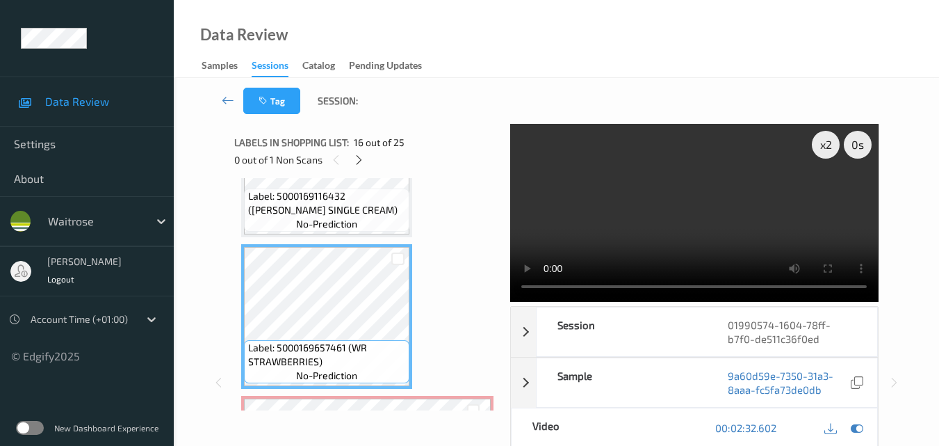
scroll to position [2211, 0]
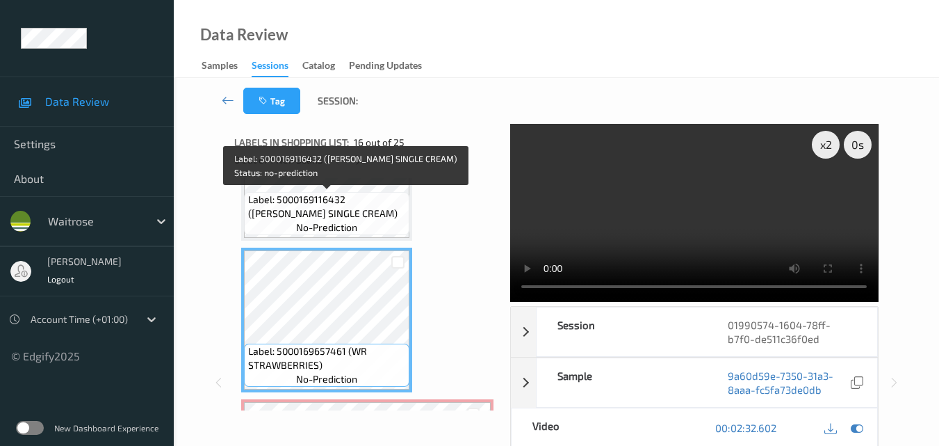
click at [361, 211] on span "Label: 5000169116432 (WR ESS SINGLE CREAM)" at bounding box center [327, 207] width 158 height 28
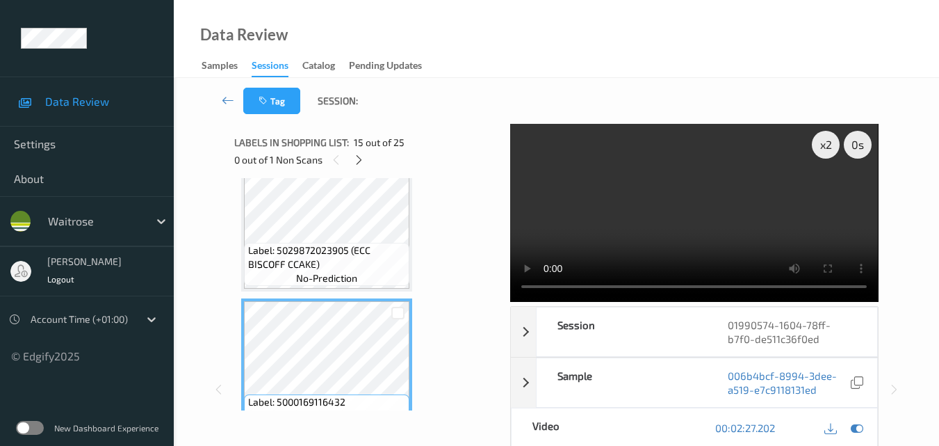
scroll to position [2002, 0]
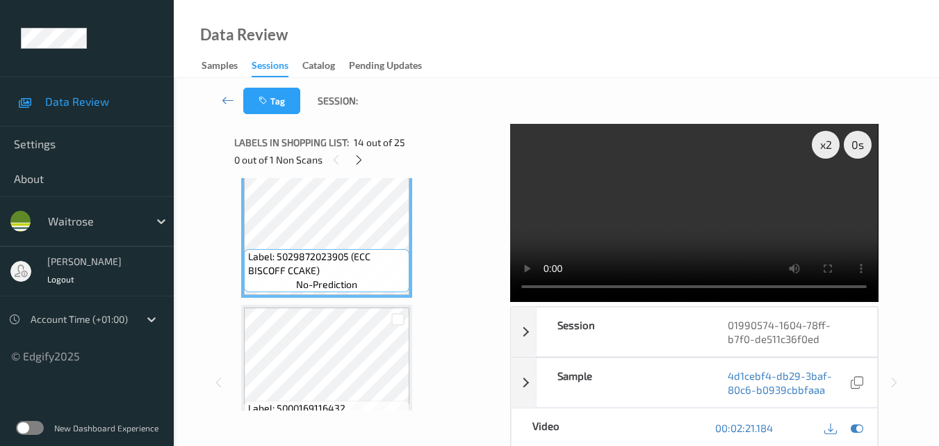
click at [713, 237] on video at bounding box center [694, 213] width 368 height 178
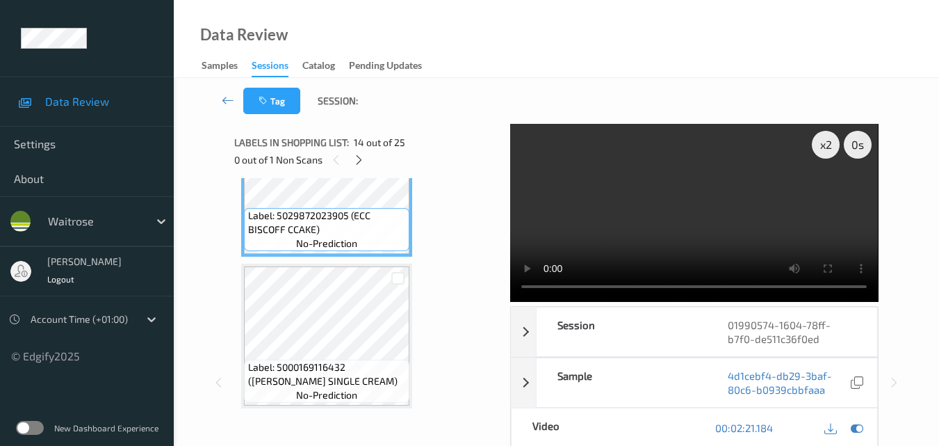
scroll to position [2072, 0]
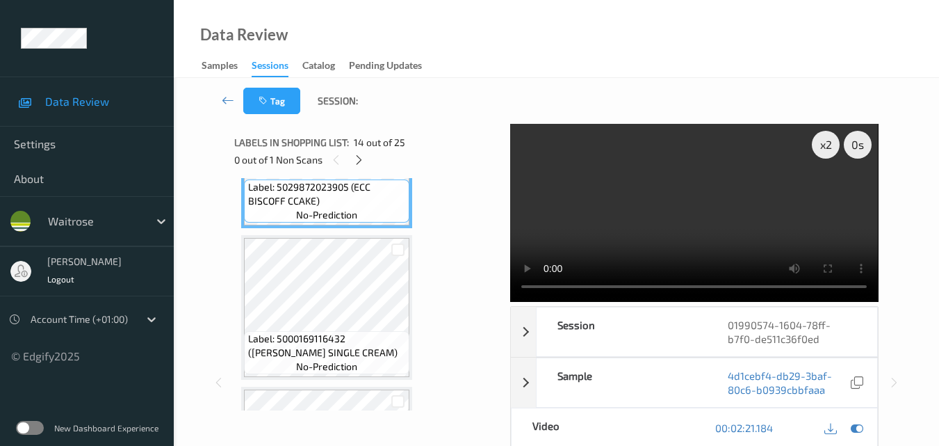
click at [788, 238] on video at bounding box center [694, 213] width 368 height 178
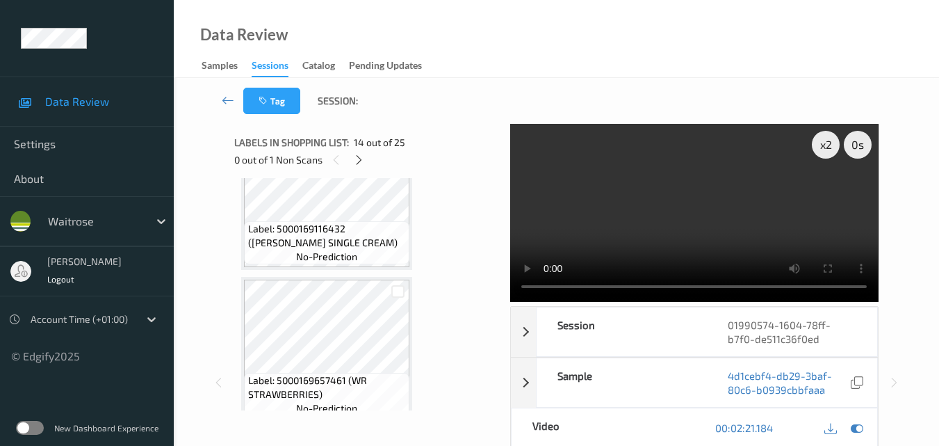
scroll to position [2211, 0]
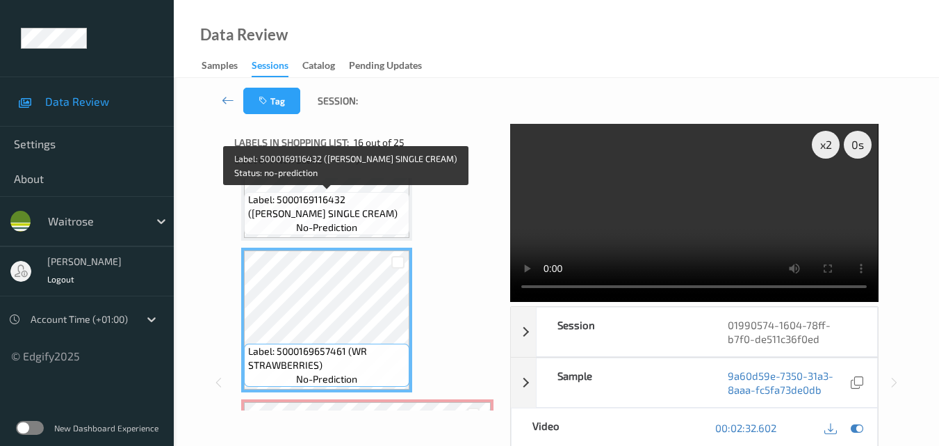
click at [364, 218] on span "Label: 5000169116432 (WR ESS SINGLE CREAM)" at bounding box center [327, 207] width 158 height 28
click at [381, 204] on span "Label: 5000169116432 (WR ESS SINGLE CREAM)" at bounding box center [327, 207] width 158 height 28
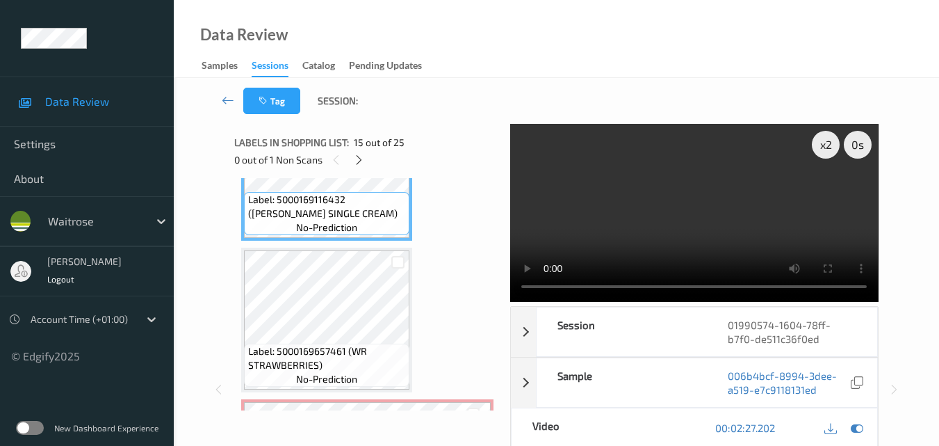
click at [685, 201] on video at bounding box center [694, 213] width 368 height 178
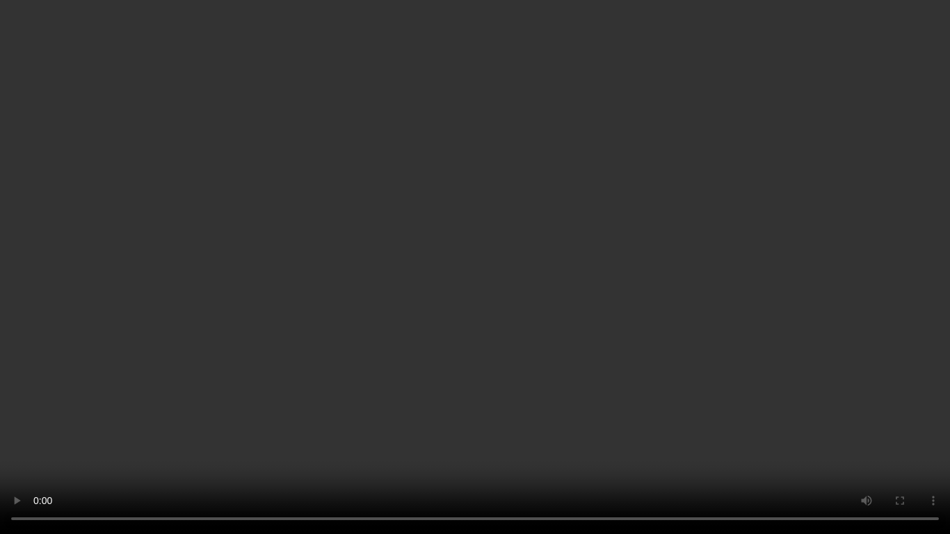
click at [407, 286] on video at bounding box center [475, 267] width 950 height 534
click at [589, 318] on video at bounding box center [475, 267] width 950 height 534
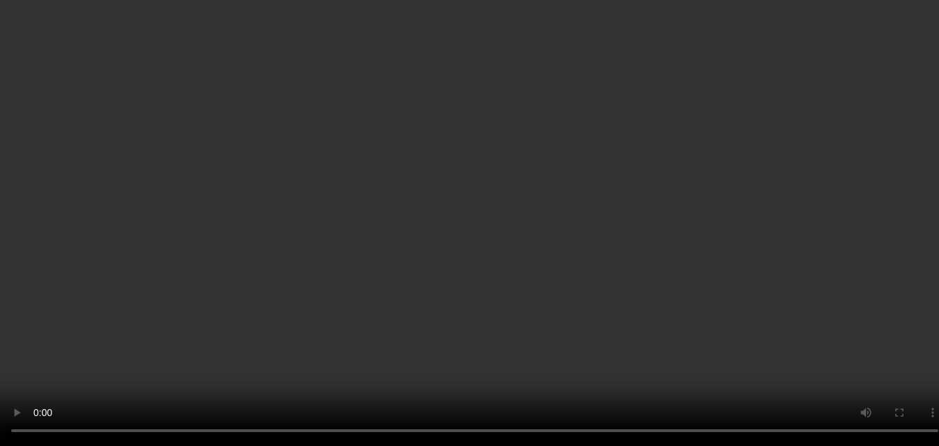
scroll to position [2072, 0]
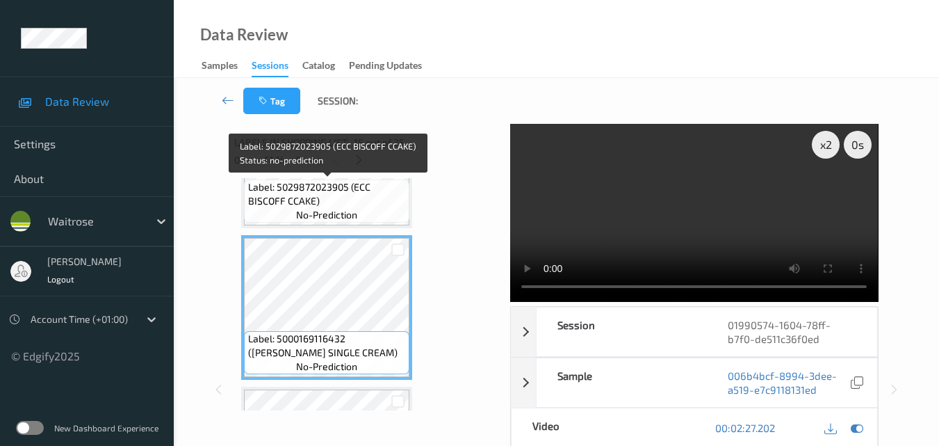
click at [343, 204] on span "Label: 5029872023905 (ECC BISCOFF CCAKE)" at bounding box center [327, 194] width 158 height 28
click at [374, 206] on span "Label: 5029872023905 (ECC BISCOFF CCAKE)" at bounding box center [327, 194] width 158 height 28
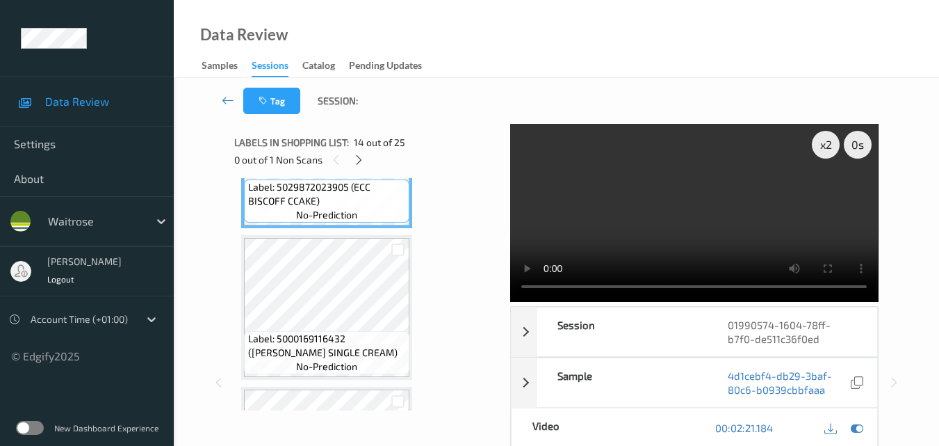
click at [757, 213] on video at bounding box center [694, 213] width 368 height 178
click at [682, 231] on video at bounding box center [694, 213] width 368 height 178
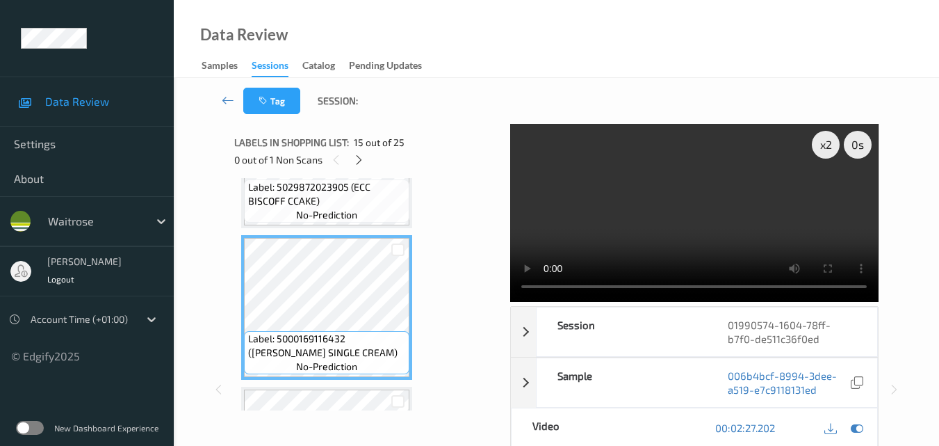
click at [717, 202] on video at bounding box center [694, 213] width 368 height 178
click at [742, 195] on video at bounding box center [694, 213] width 368 height 178
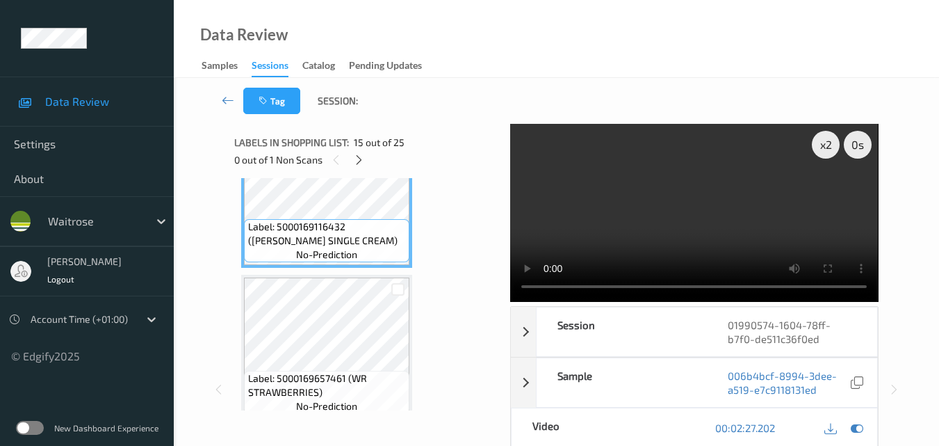
scroll to position [2211, 0]
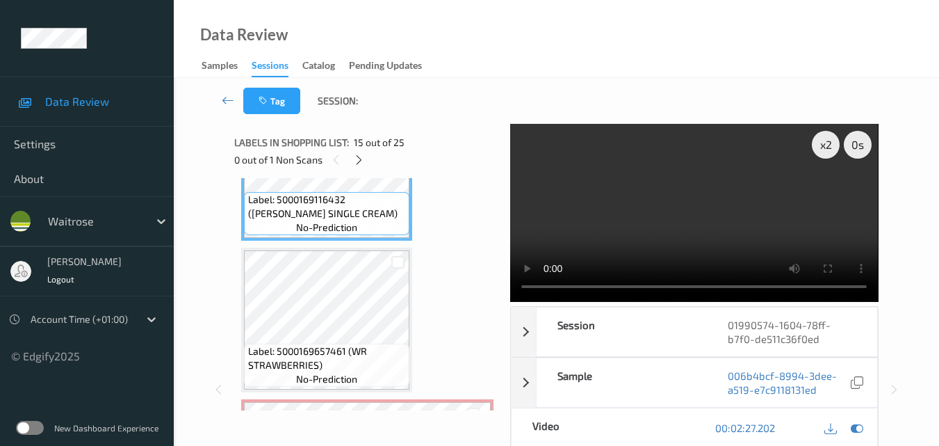
click at [750, 227] on video at bounding box center [694, 213] width 368 height 178
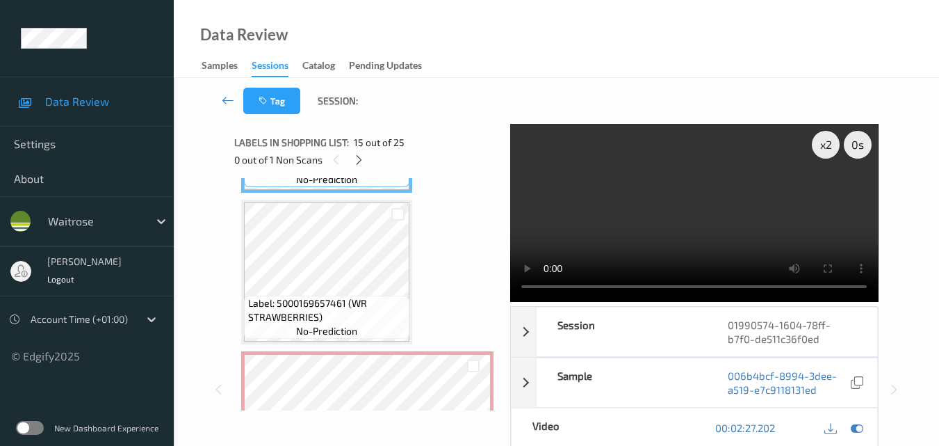
scroll to position [2350, 0]
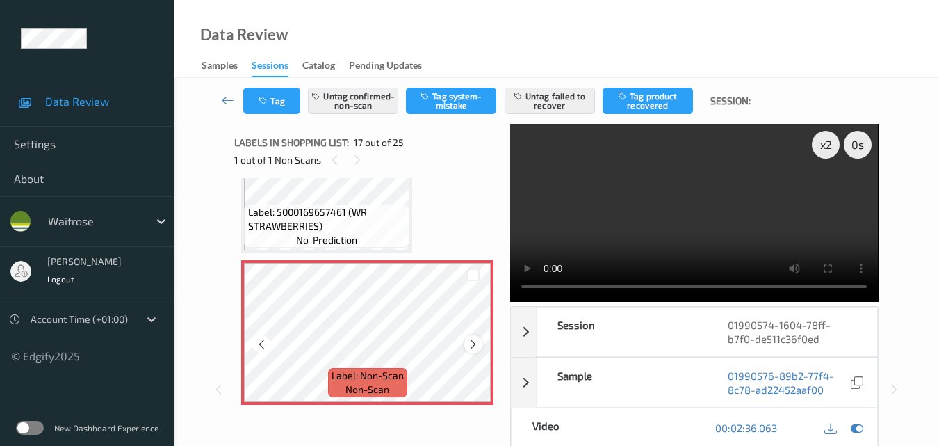
click at [472, 344] on icon at bounding box center [473, 344] width 12 height 13
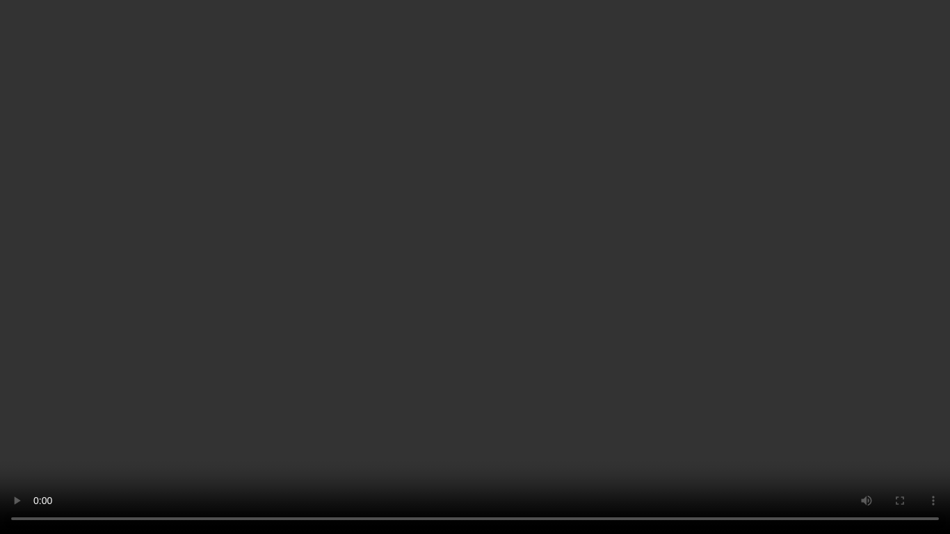
click at [548, 276] on video at bounding box center [475, 267] width 950 height 534
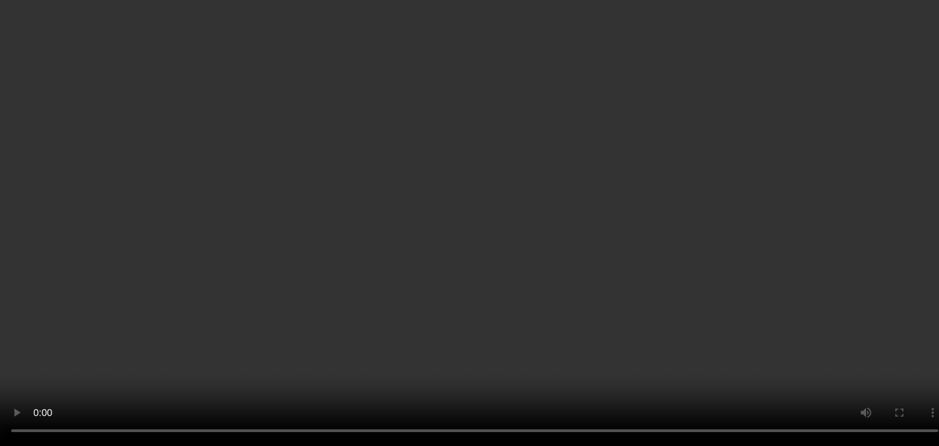
scroll to position [2419, 0]
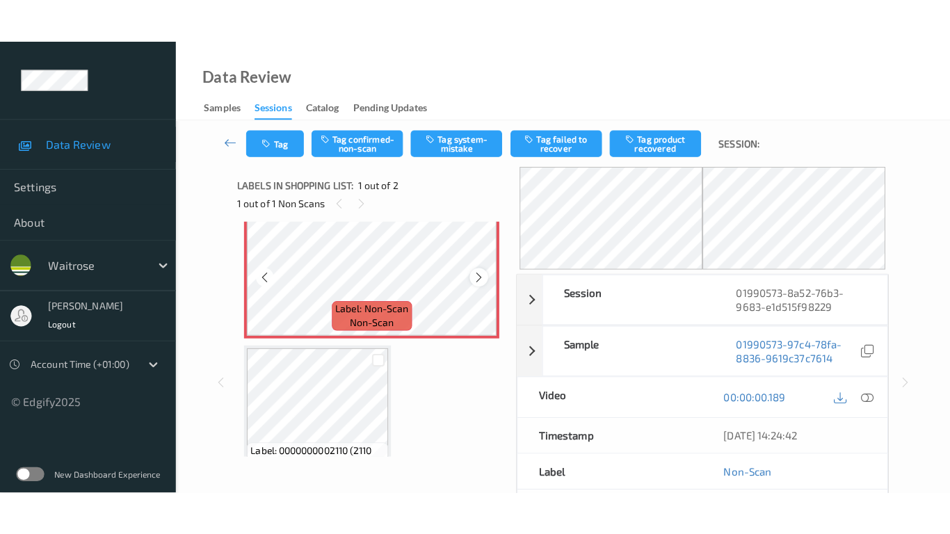
scroll to position [8, 0]
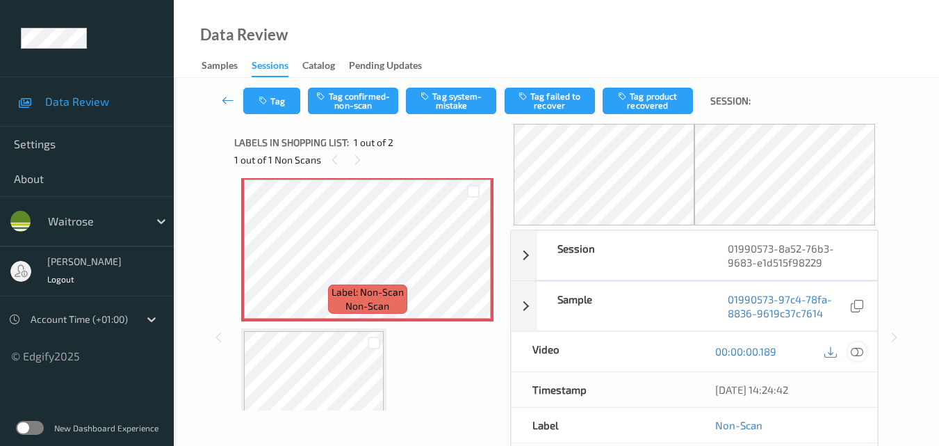
click at [861, 354] on icon at bounding box center [857, 351] width 13 height 13
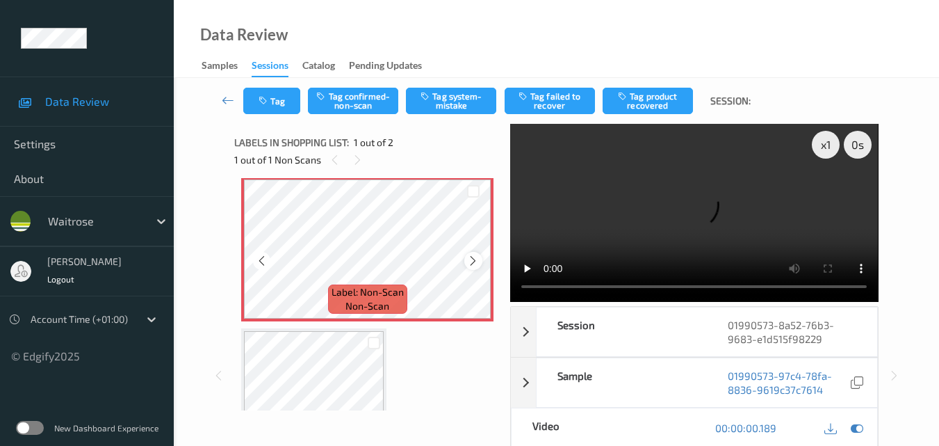
click at [469, 258] on icon at bounding box center [473, 260] width 12 height 13
click at [656, 225] on video at bounding box center [694, 213] width 368 height 178
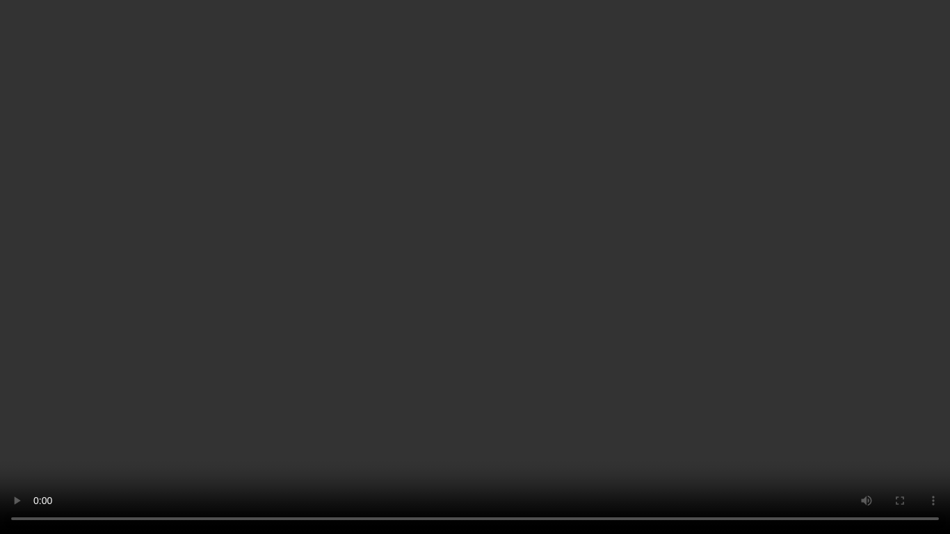
click at [596, 263] on video at bounding box center [475, 267] width 950 height 534
click at [497, 301] on video at bounding box center [475, 267] width 950 height 534
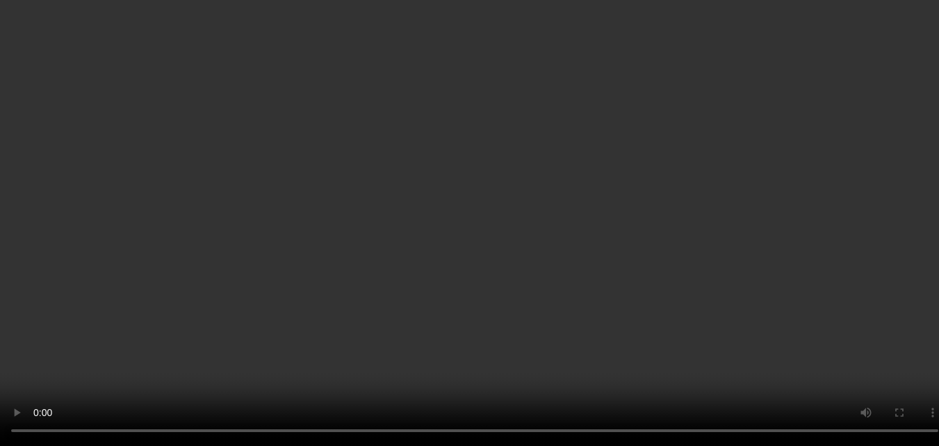
scroll to position [78, 0]
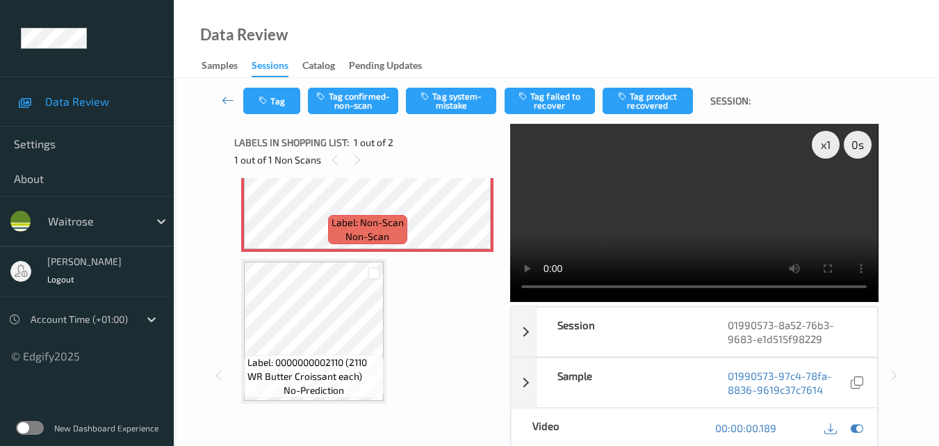
click at [708, 204] on video at bounding box center [694, 213] width 368 height 178
click at [450, 101] on button "Tag system-mistake" at bounding box center [451, 101] width 90 height 26
click at [285, 105] on button "Tag" at bounding box center [271, 101] width 57 height 26
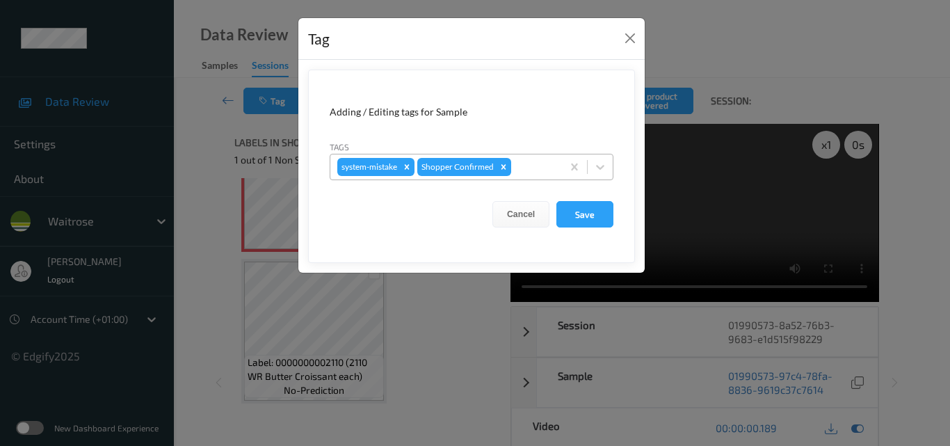
click at [543, 168] on div at bounding box center [534, 166] width 41 height 17
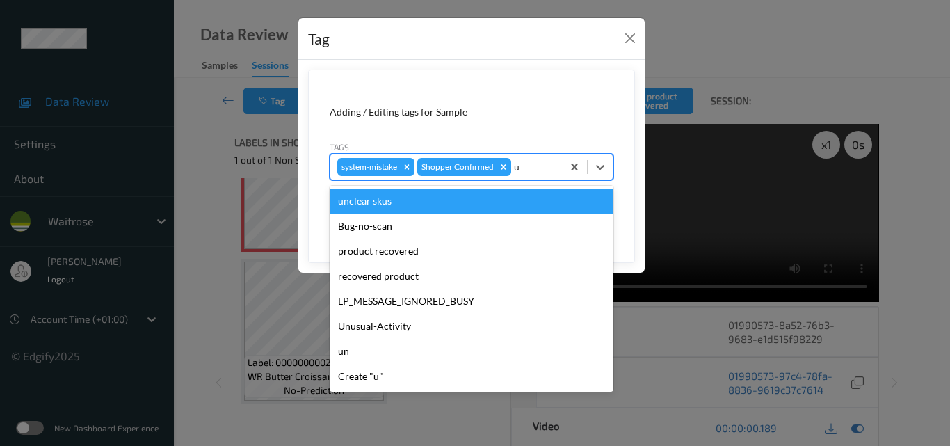
type input "un"
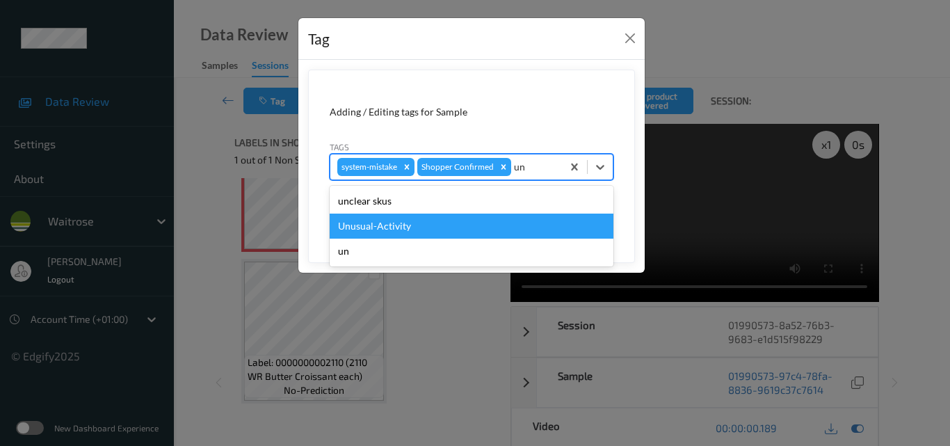
click at [444, 229] on div "Unusual-Activity" at bounding box center [472, 225] width 284 height 25
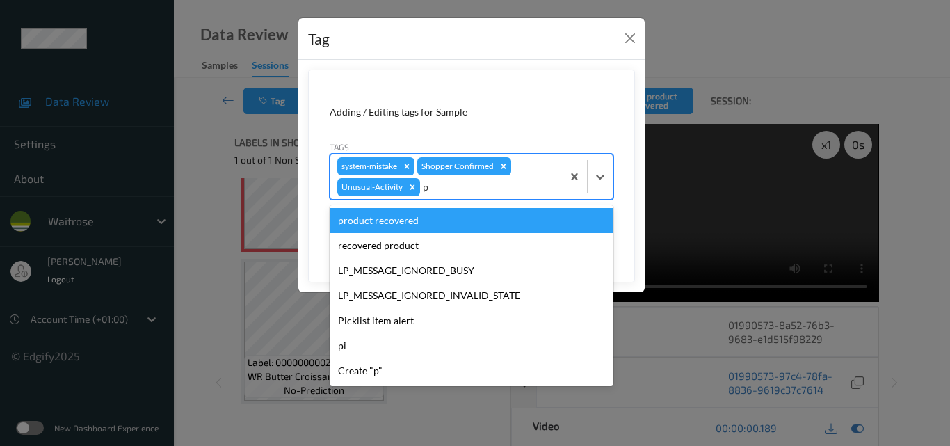
type input "pi"
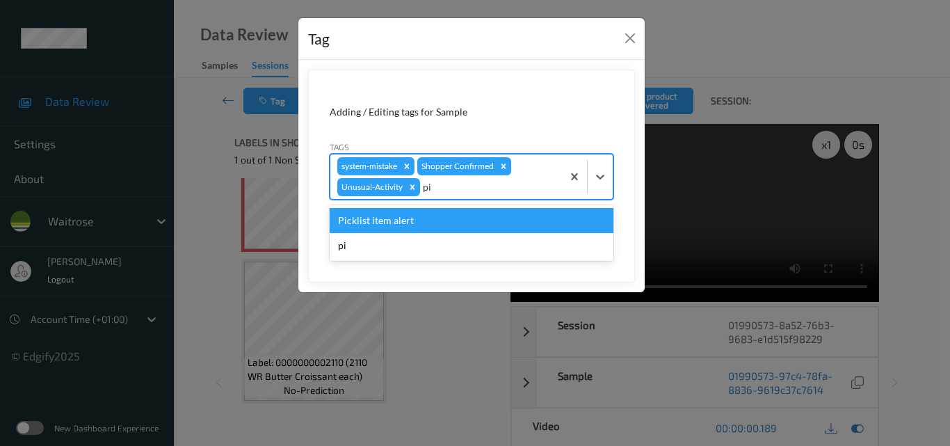
click at [441, 227] on div "Picklist item alert" at bounding box center [472, 220] width 284 height 25
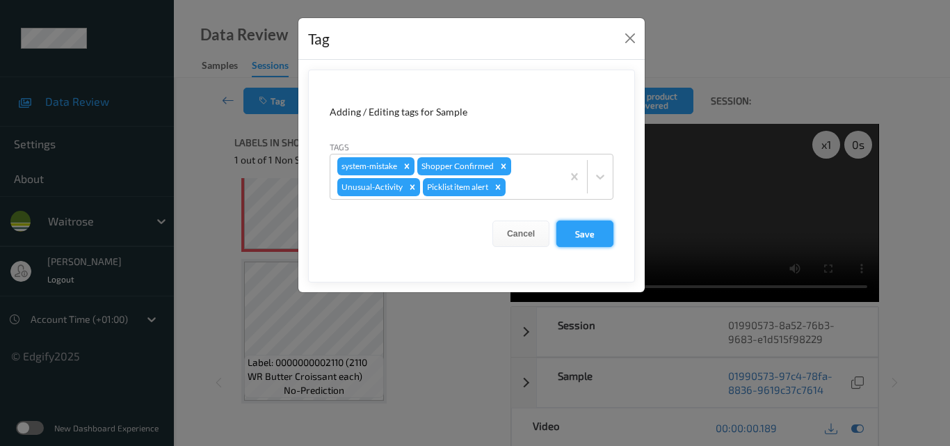
click at [585, 238] on button "Save" at bounding box center [584, 233] width 57 height 26
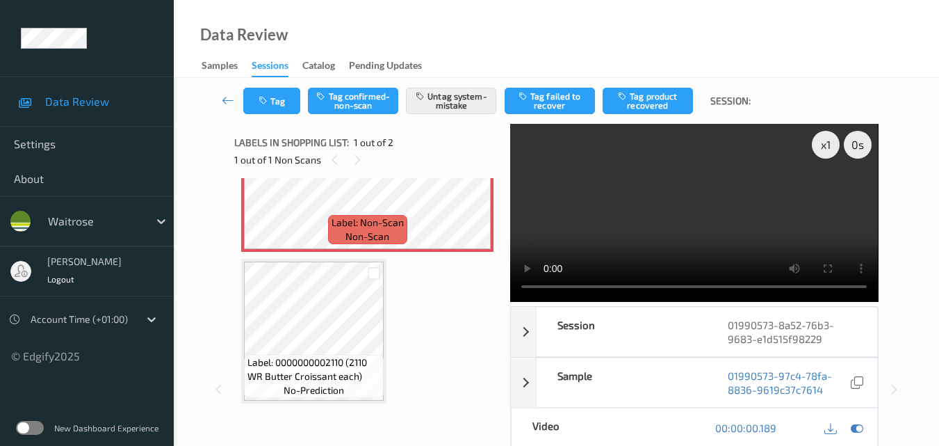
click at [716, 183] on video at bounding box center [694, 213] width 368 height 178
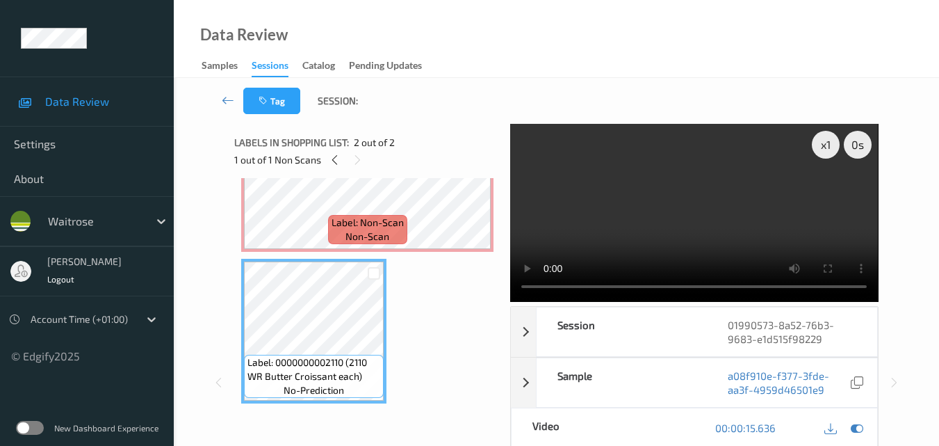
click at [624, 236] on video at bounding box center [694, 213] width 368 height 178
click at [652, 227] on video at bounding box center [694, 213] width 368 height 178
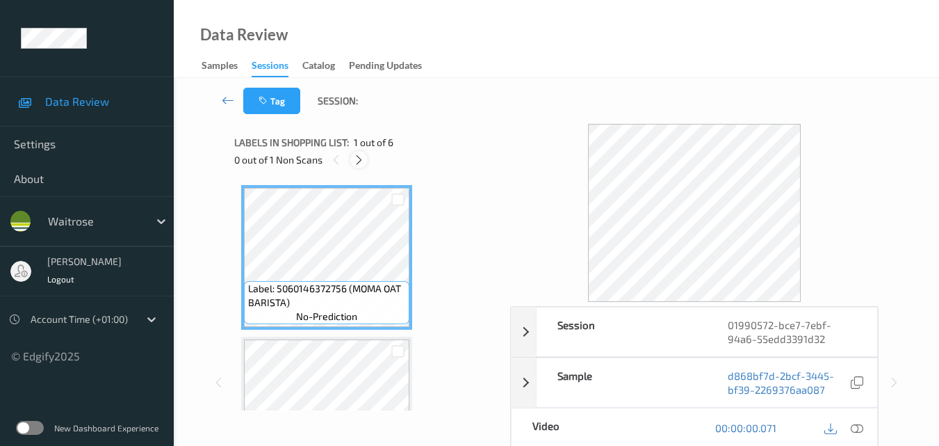
click at [363, 158] on icon at bounding box center [359, 160] width 12 height 13
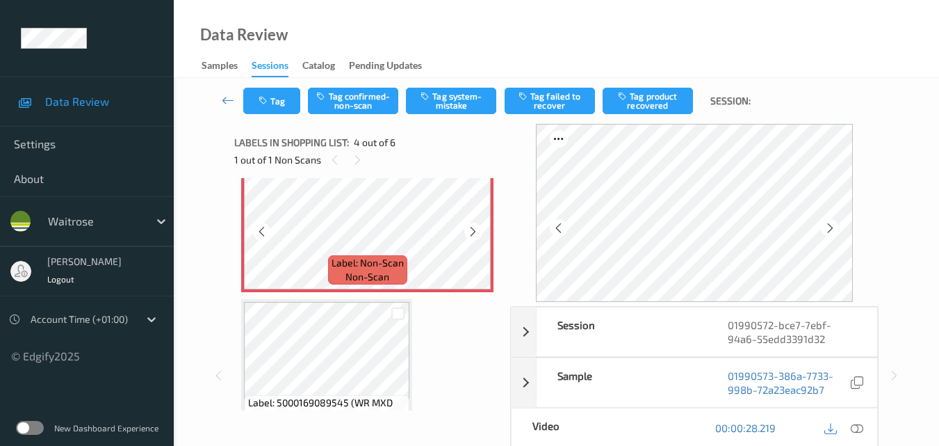
scroll to position [519, 0]
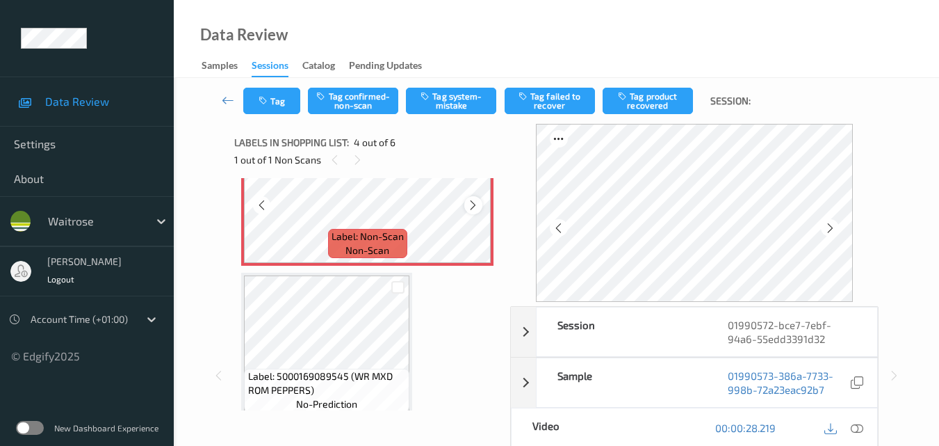
click at [473, 205] on icon at bounding box center [473, 205] width 12 height 13
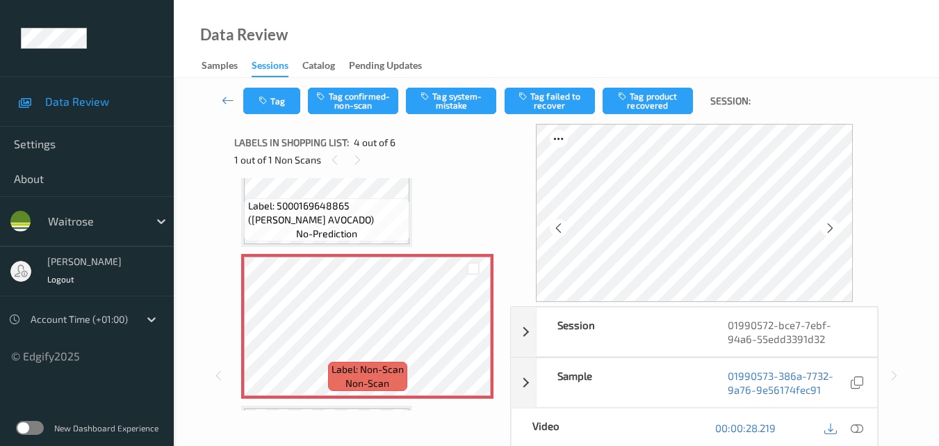
scroll to position [380, 0]
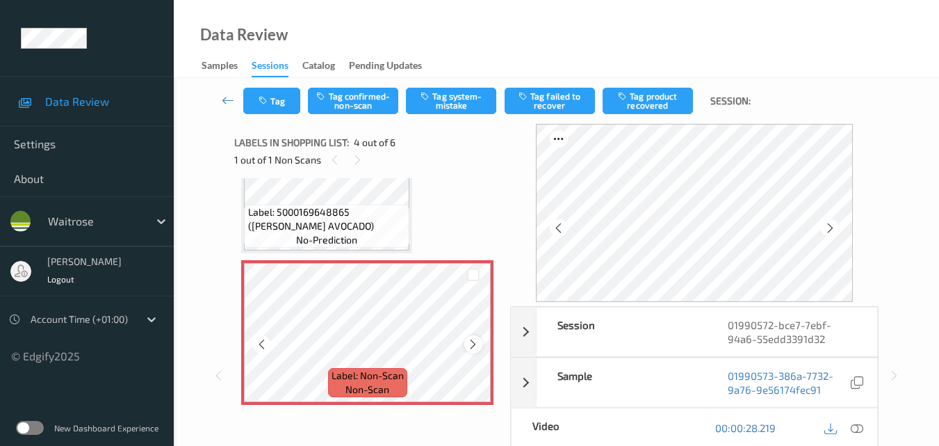
click at [475, 339] on icon at bounding box center [473, 344] width 12 height 13
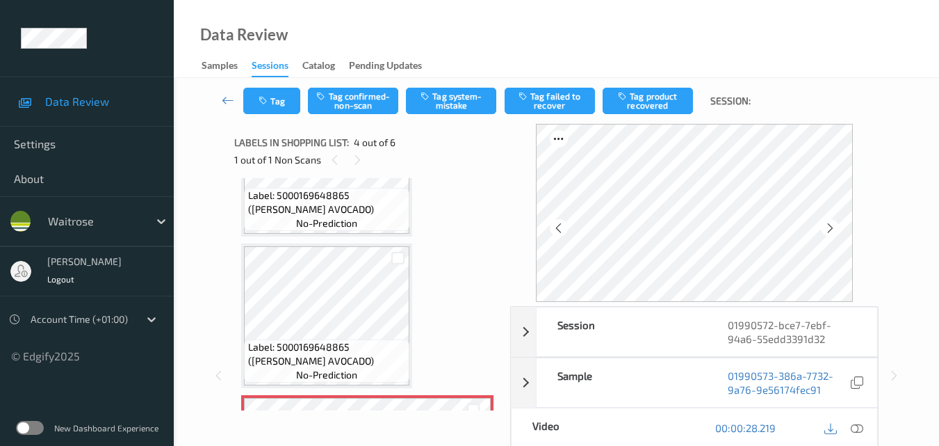
scroll to position [241, 0]
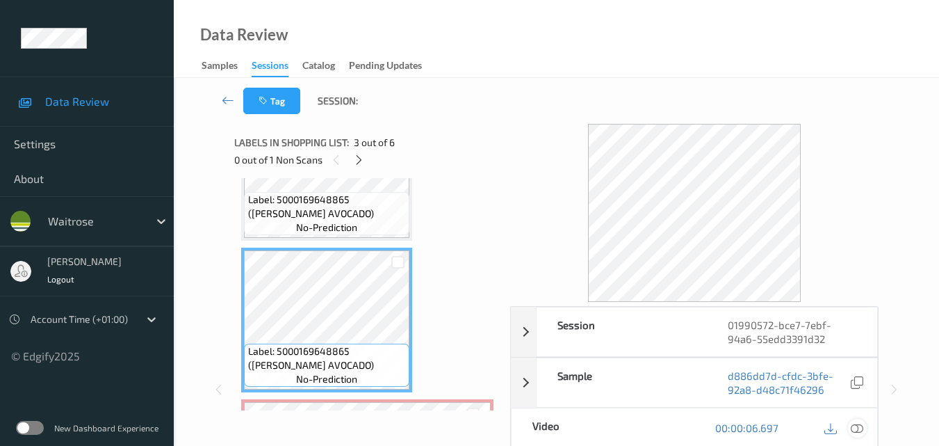
click at [863, 424] on icon at bounding box center [857, 427] width 13 height 13
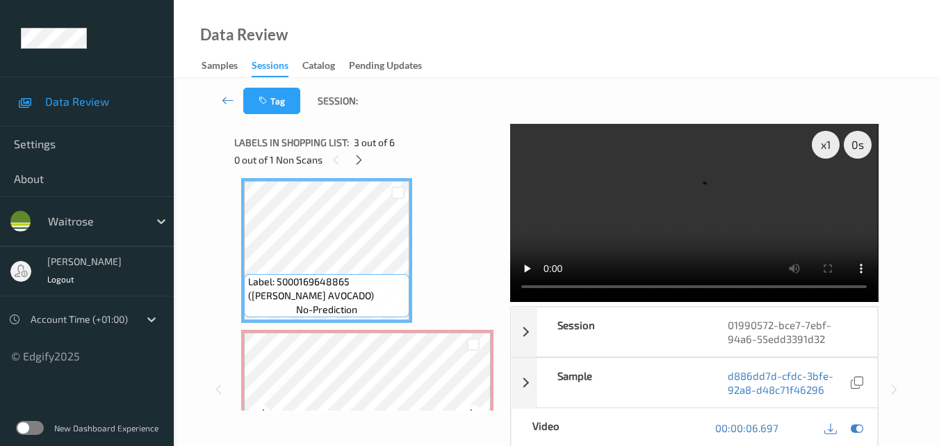
scroll to position [380, 0]
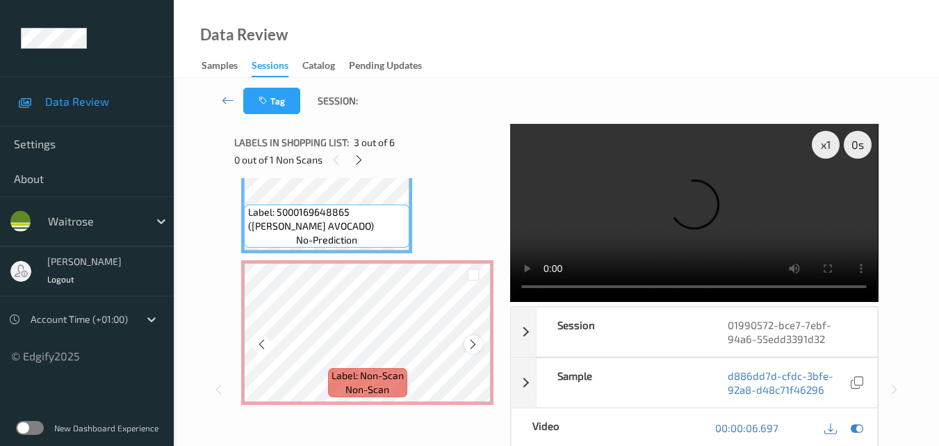
click at [473, 343] on icon at bounding box center [473, 344] width 12 height 13
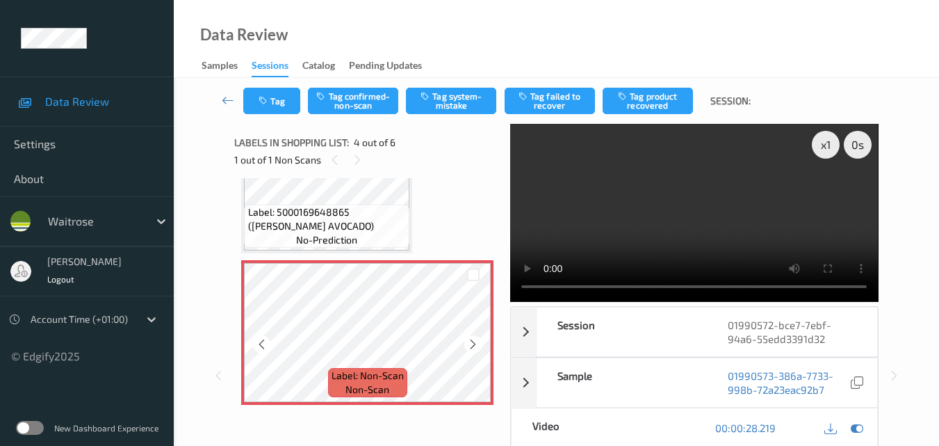
click at [473, 343] on icon at bounding box center [473, 344] width 12 height 13
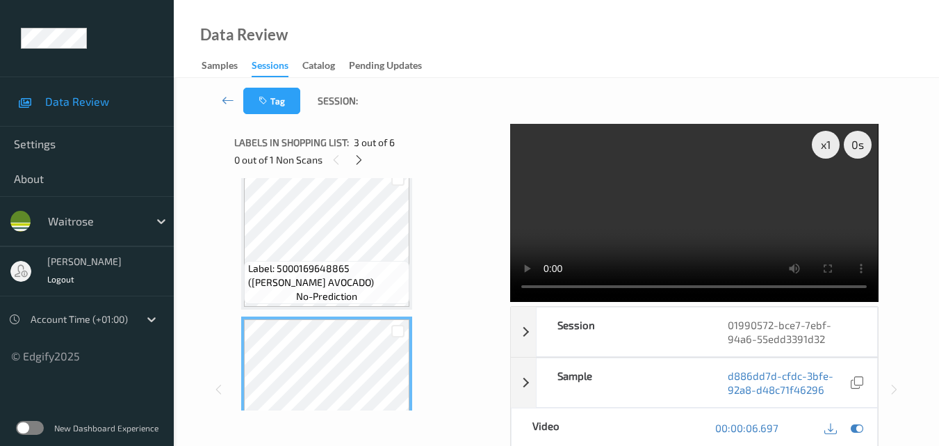
scroll to position [171, 0]
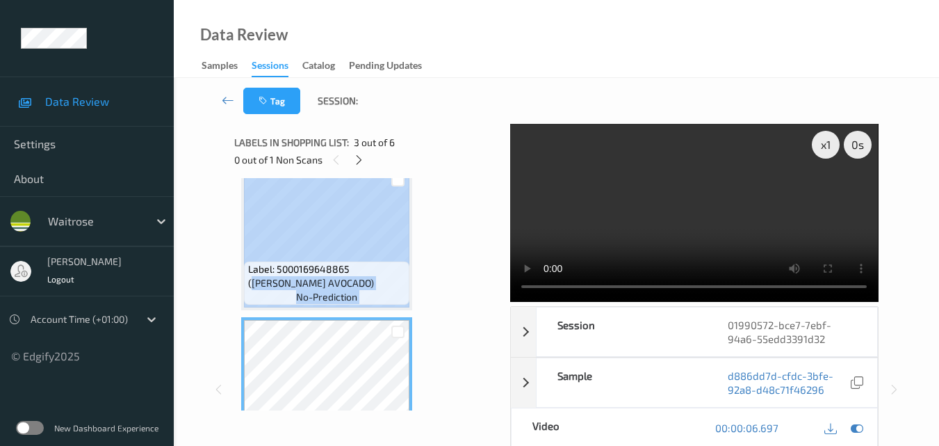
click at [356, 260] on div "Label: 5000169648865 (WR PRIPE AVOCADO) no-prediction" at bounding box center [326, 237] width 171 height 145
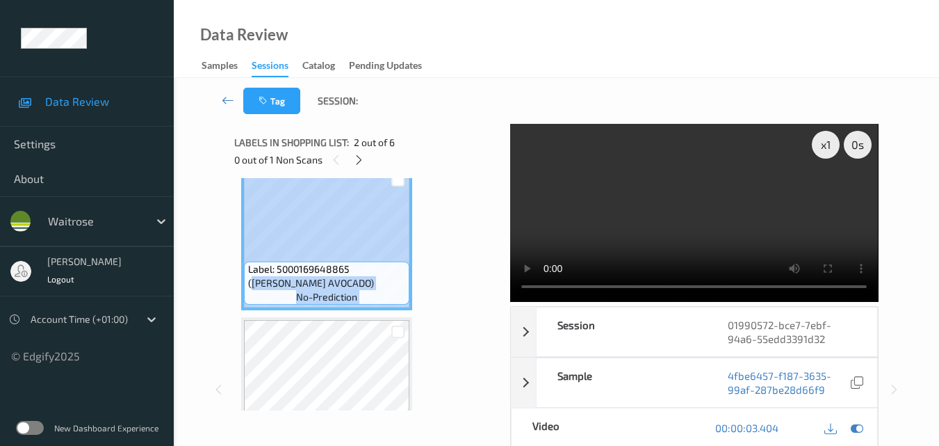
click at [649, 231] on video at bounding box center [694, 213] width 368 height 178
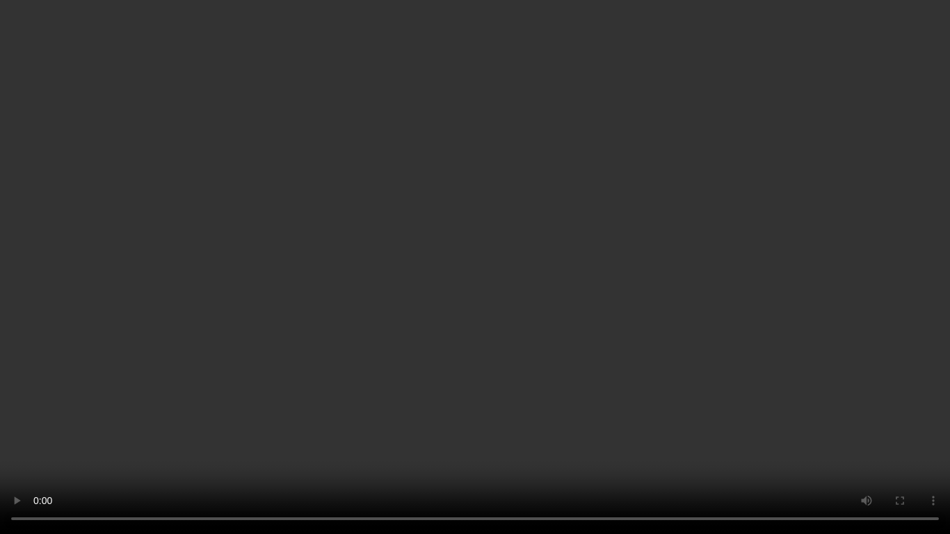
click at [689, 328] on video at bounding box center [475, 267] width 950 height 534
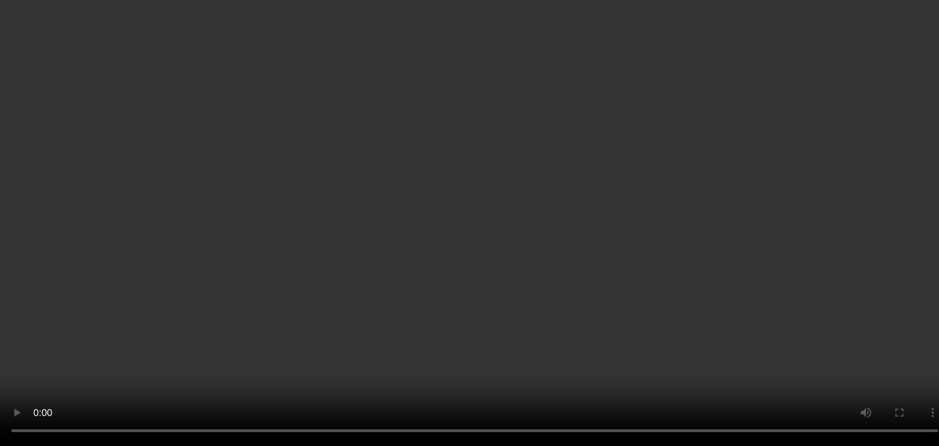
scroll to position [310, 0]
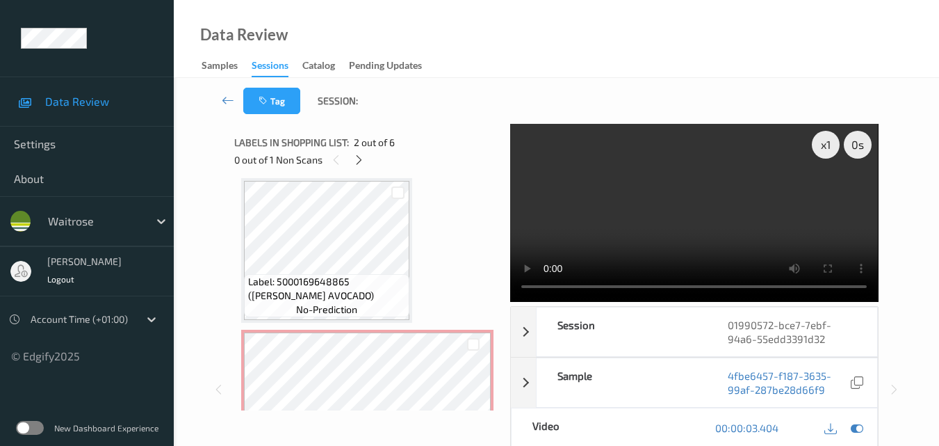
click at [461, 268] on div "Label: 5060146372756 (MOMA OAT BARISTA) no-prediction Label: 5000169648865 (WR …" at bounding box center [367, 326] width 252 height 902
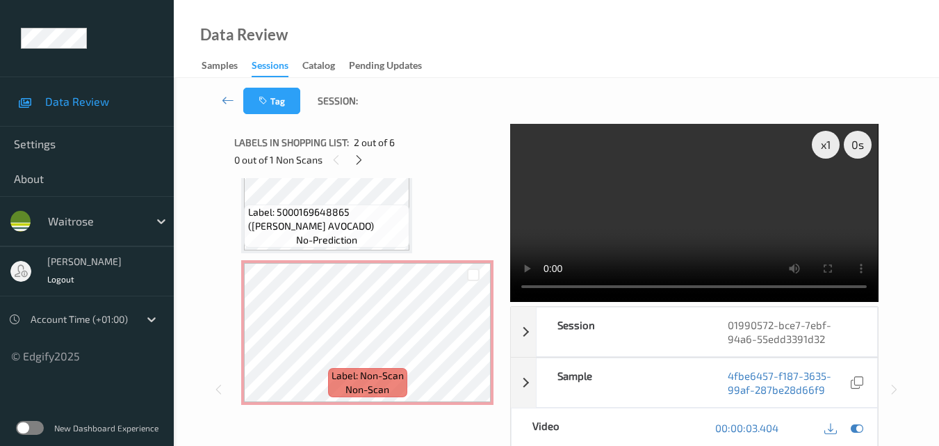
scroll to position [449, 0]
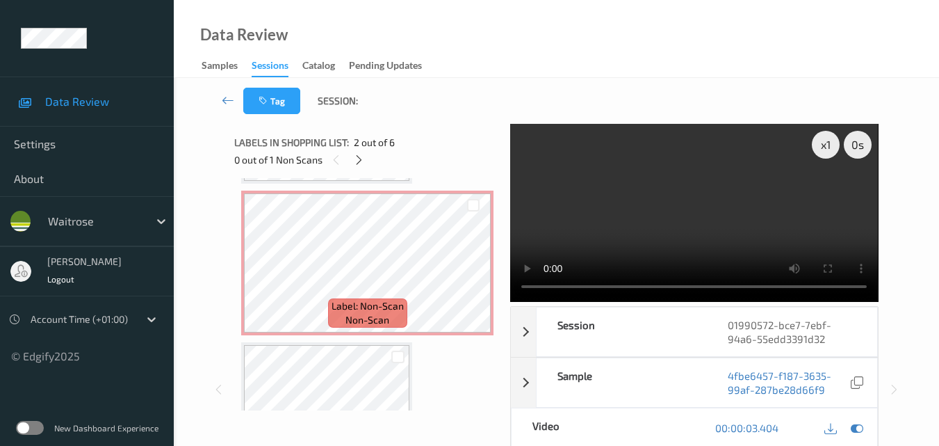
click at [662, 218] on video at bounding box center [694, 213] width 368 height 178
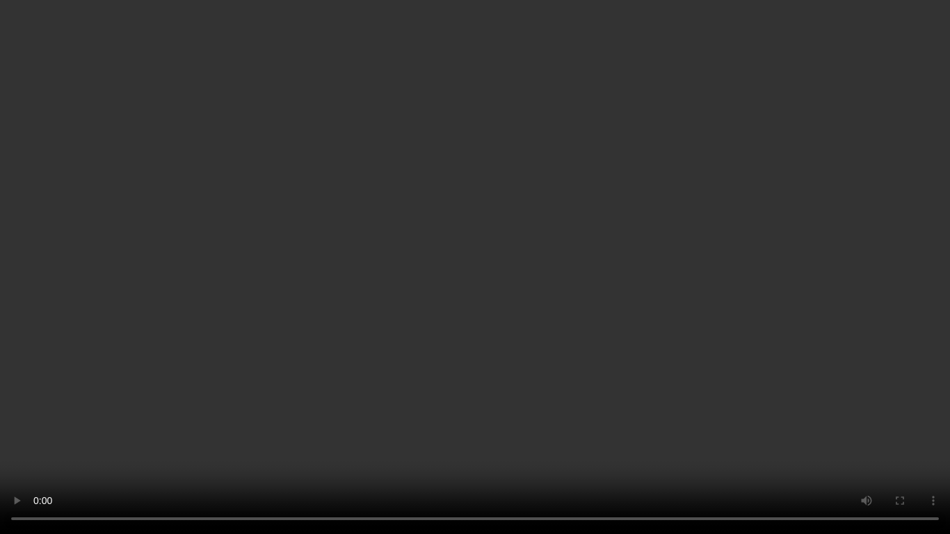
click at [726, 247] on video at bounding box center [475, 267] width 950 height 534
click at [611, 284] on video at bounding box center [475, 267] width 950 height 534
click at [543, 329] on video at bounding box center [475, 267] width 950 height 534
click at [527, 345] on video at bounding box center [475, 267] width 950 height 534
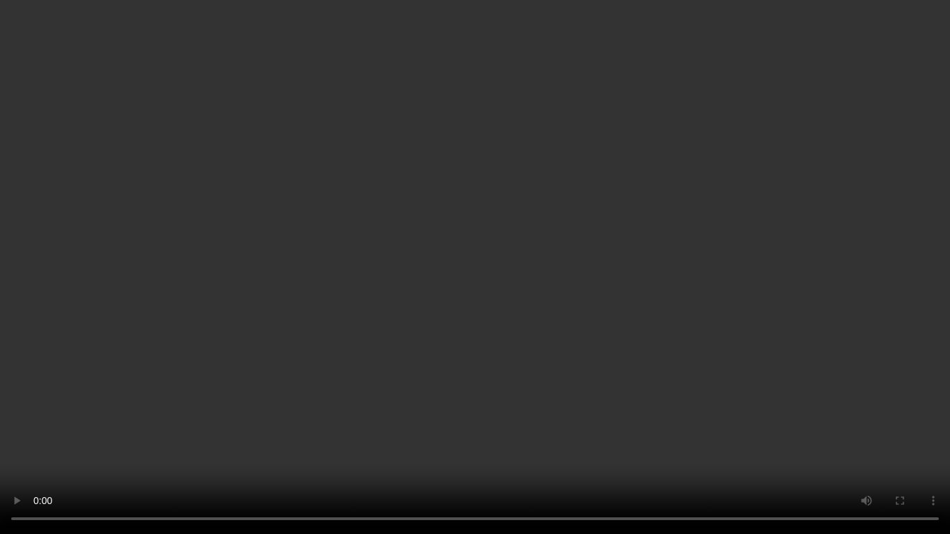
click at [546, 342] on video at bounding box center [475, 267] width 950 height 534
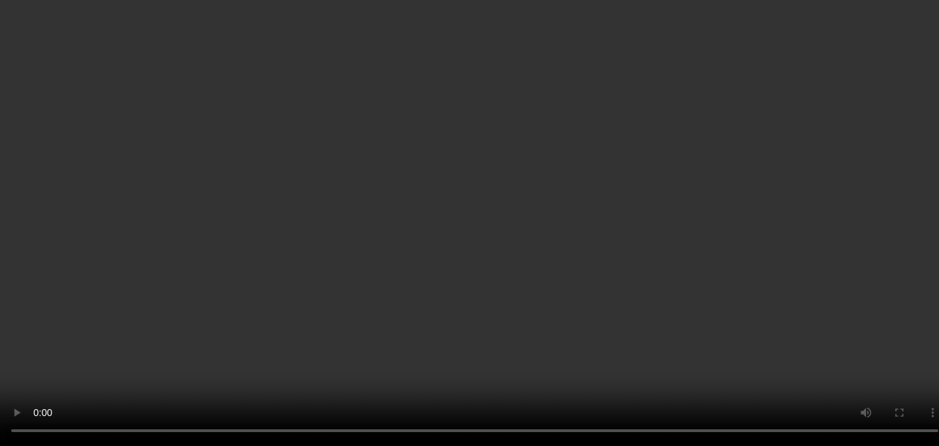
scroll to position [588, 0]
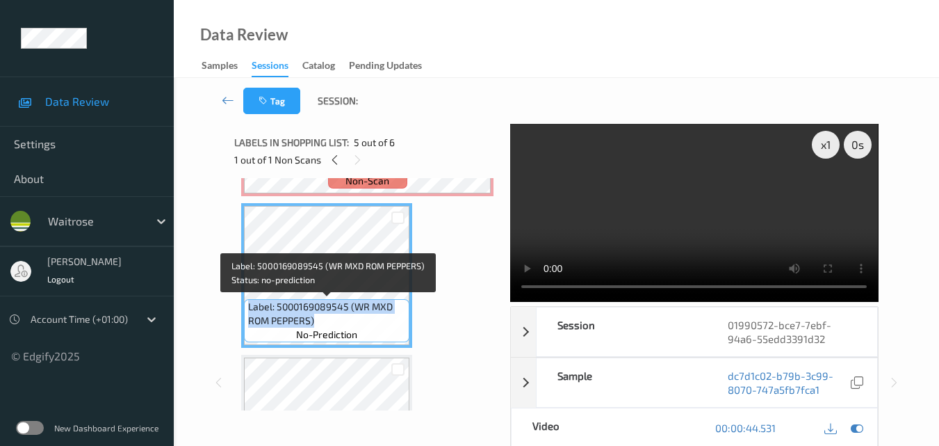
drag, startPoint x: 315, startPoint y: 322, endPoint x: 250, endPoint y: 309, distance: 65.9
click at [250, 309] on span "Label: 5000169089545 (WR MXD ROM PEPPERS)" at bounding box center [327, 314] width 158 height 28
copy span "Label: 5000169089545 (WR MXD ROM PEPPERS)"
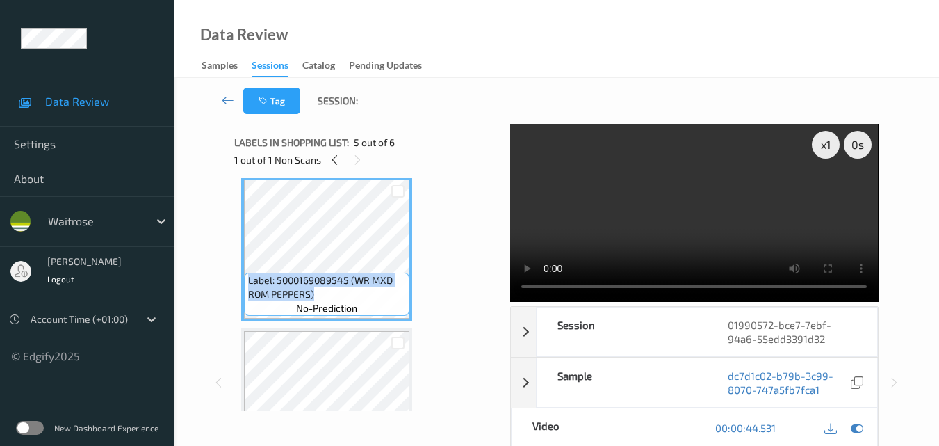
scroll to position [545, 0]
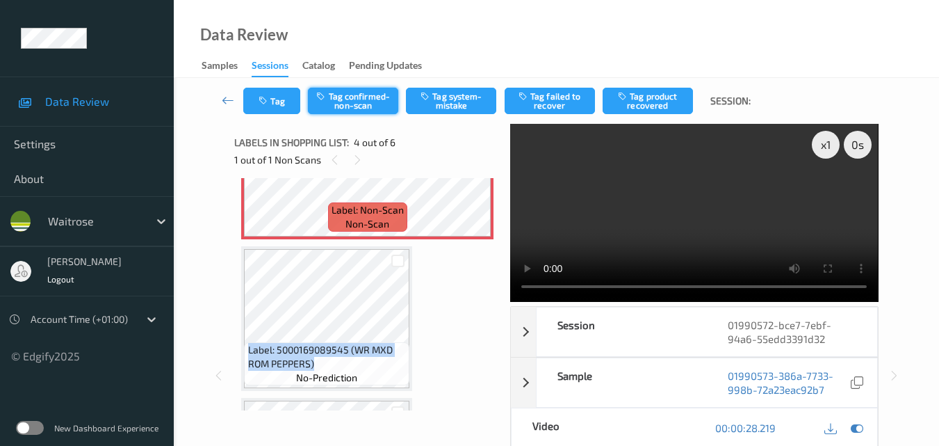
click at [355, 104] on button "Tag confirmed-non-scan" at bounding box center [353, 101] width 90 height 26
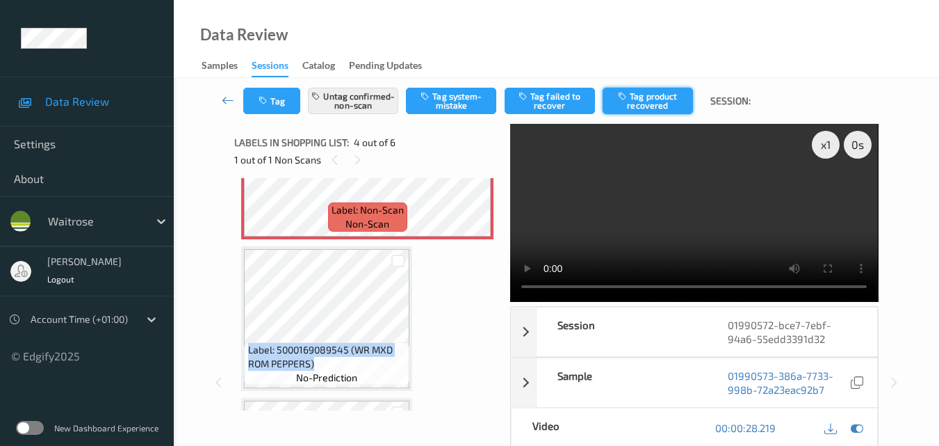
click at [633, 97] on button "Tag product recovered" at bounding box center [648, 101] width 90 height 26
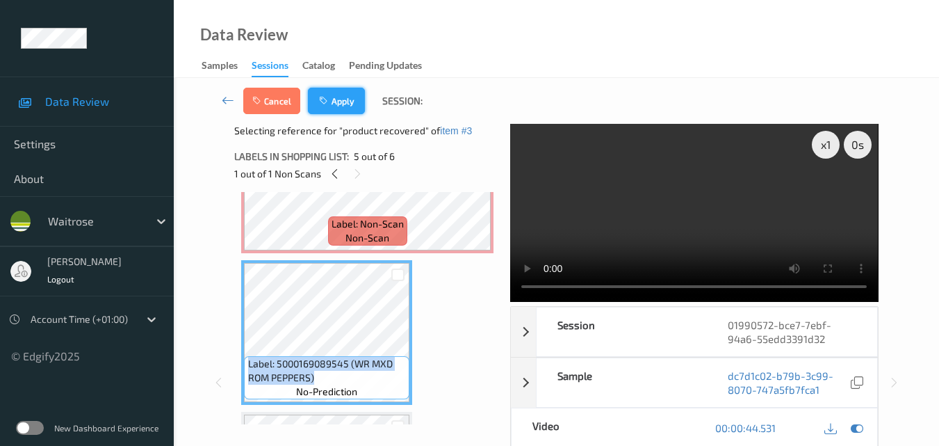
click at [341, 95] on button "Apply" at bounding box center [336, 101] width 57 height 26
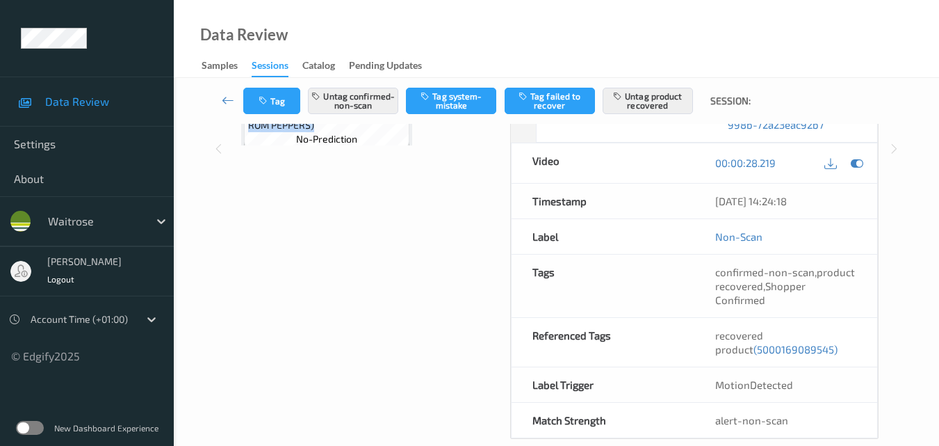
scroll to position [278, 0]
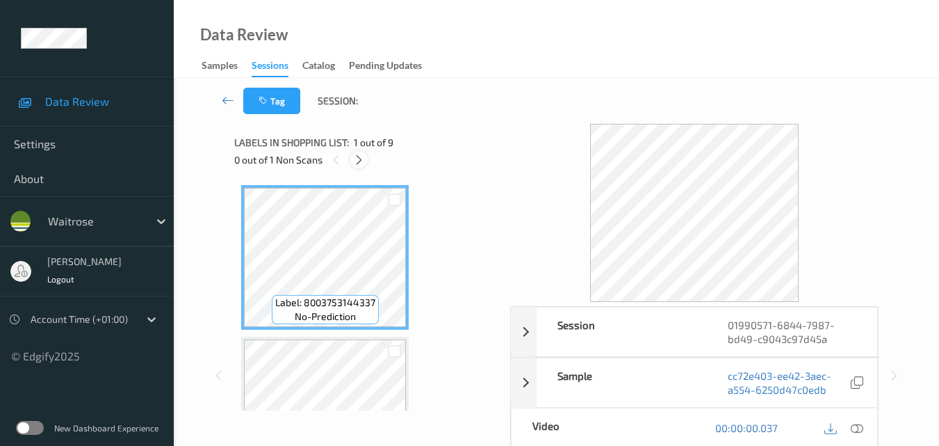
click at [363, 161] on icon at bounding box center [359, 160] width 12 height 13
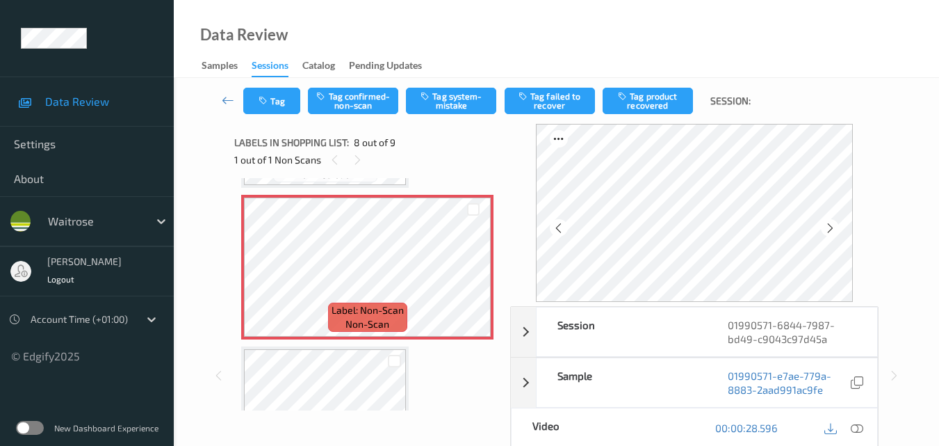
scroll to position [1055, 0]
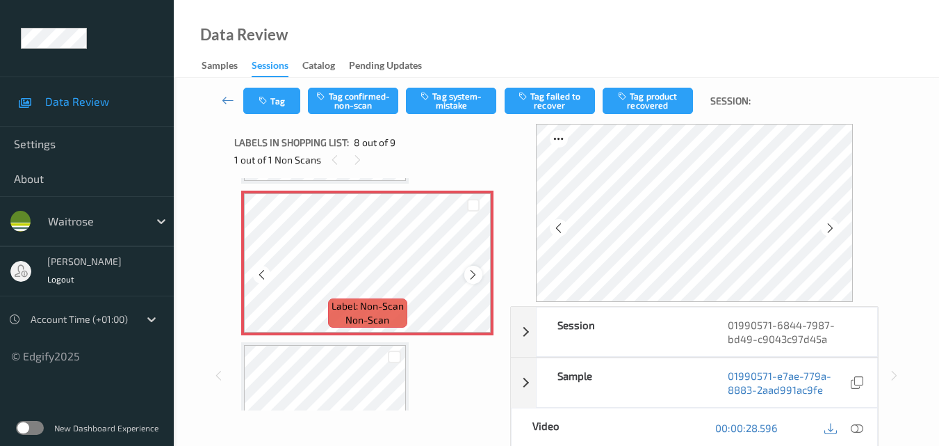
click at [475, 279] on icon at bounding box center [473, 274] width 12 height 13
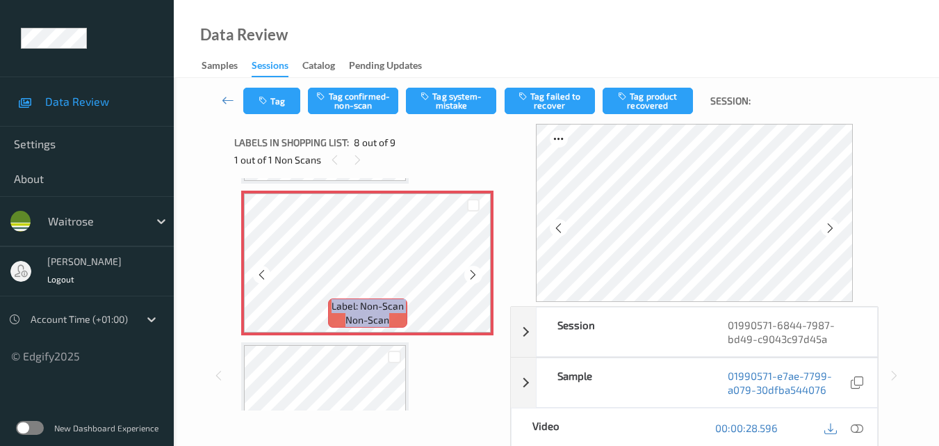
click at [475, 279] on icon at bounding box center [473, 274] width 12 height 13
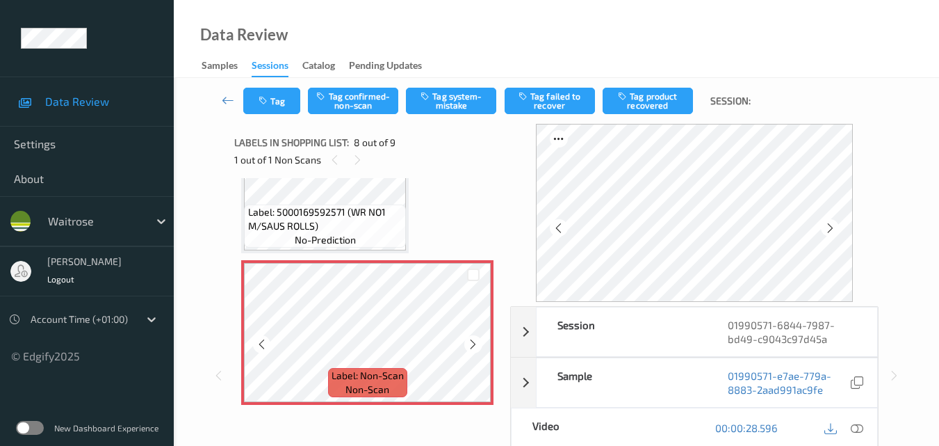
scroll to position [916, 0]
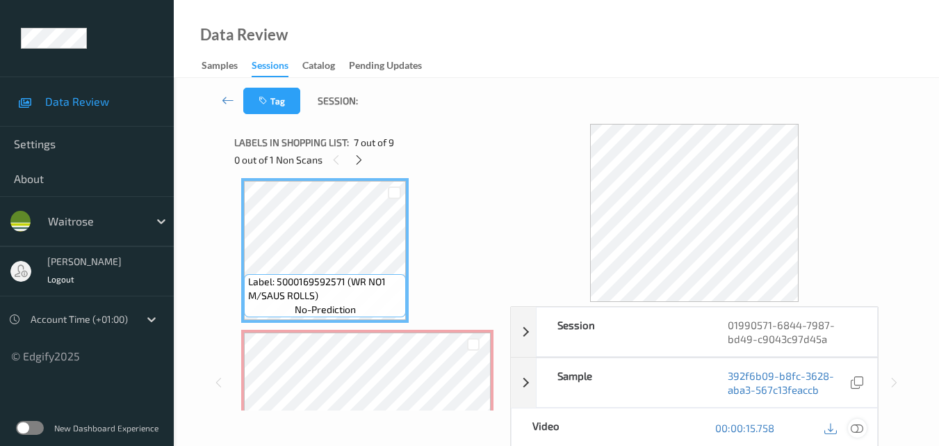
click at [863, 426] on icon at bounding box center [857, 427] width 13 height 13
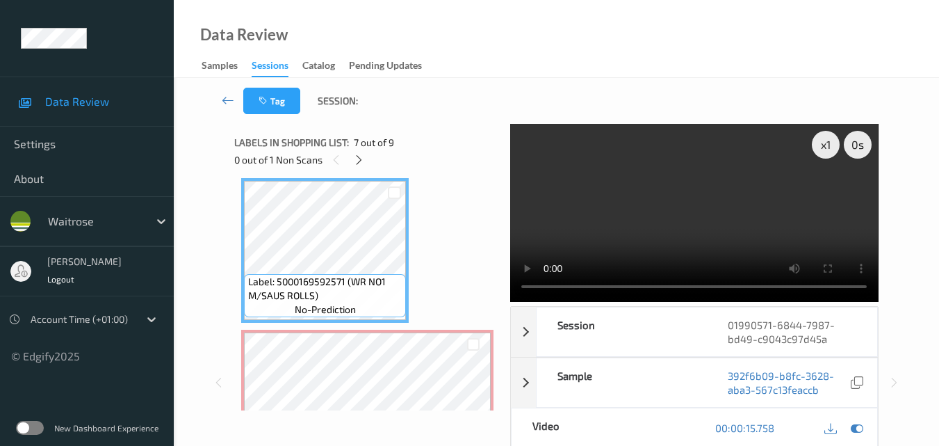
click at [635, 207] on video at bounding box center [694, 213] width 368 height 178
click at [697, 213] on video at bounding box center [694, 213] width 368 height 178
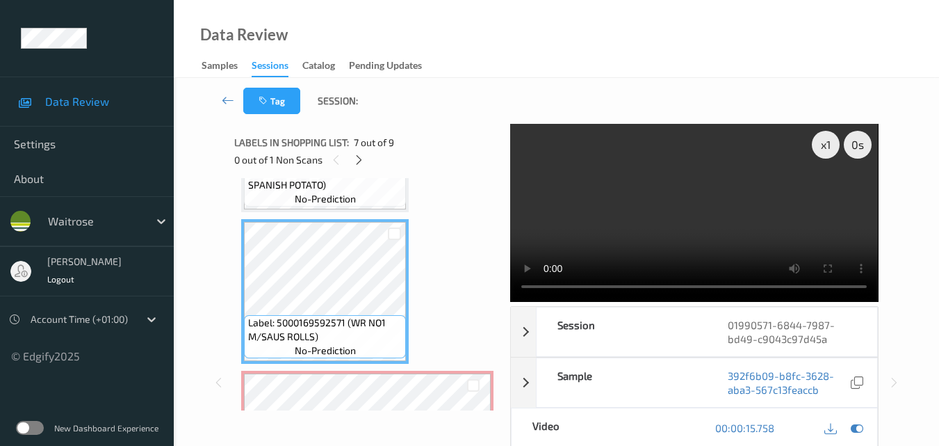
scroll to position [847, 0]
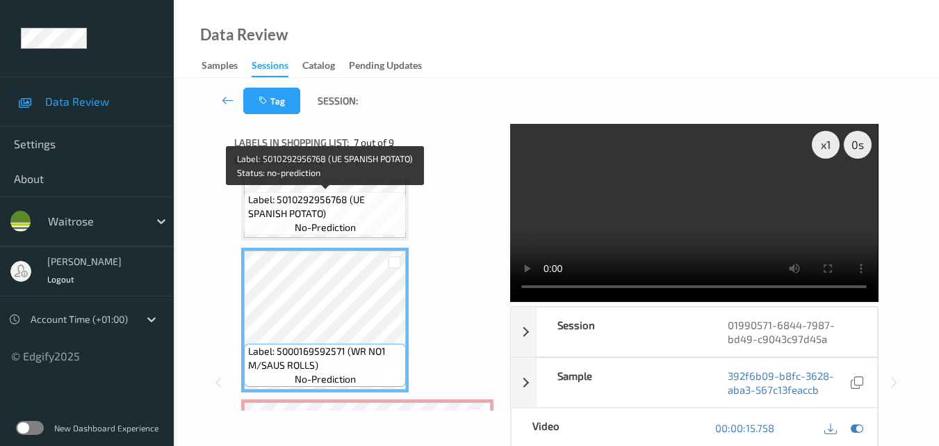
click at [376, 216] on span "Label: 5010292956768 (UE SPANISH POTATO)" at bounding box center [325, 207] width 155 height 28
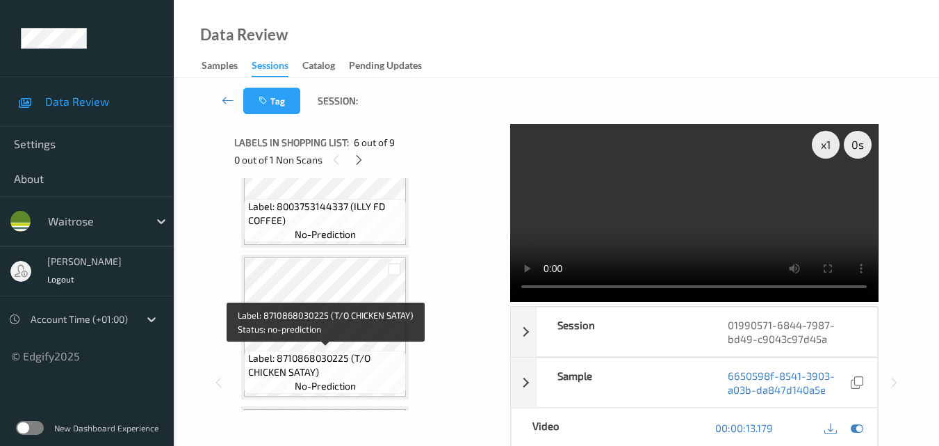
scroll to position [0, 0]
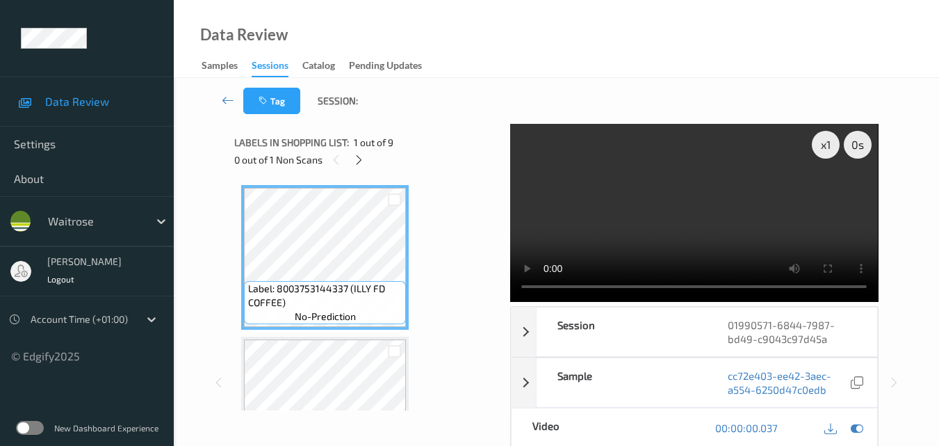
click at [704, 222] on video at bounding box center [694, 213] width 368 height 178
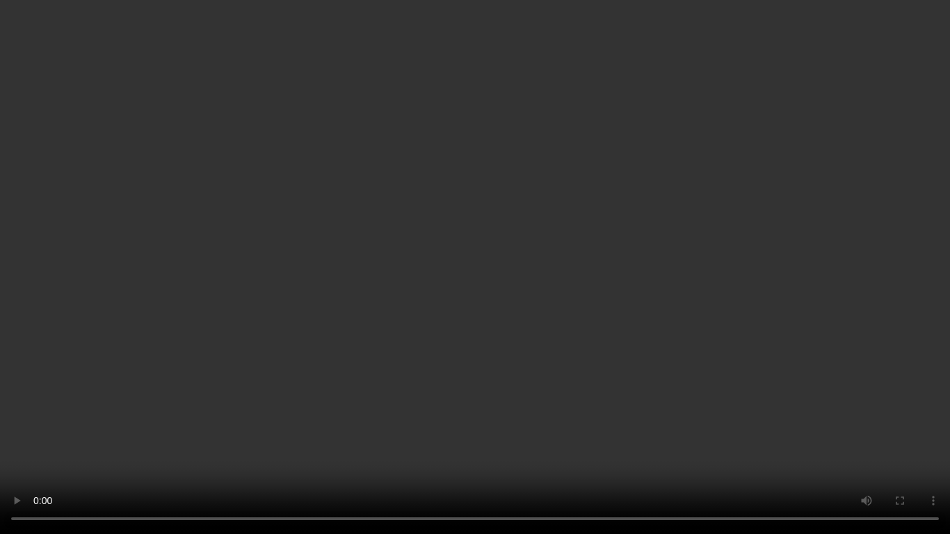
click at [548, 295] on video at bounding box center [475, 267] width 950 height 534
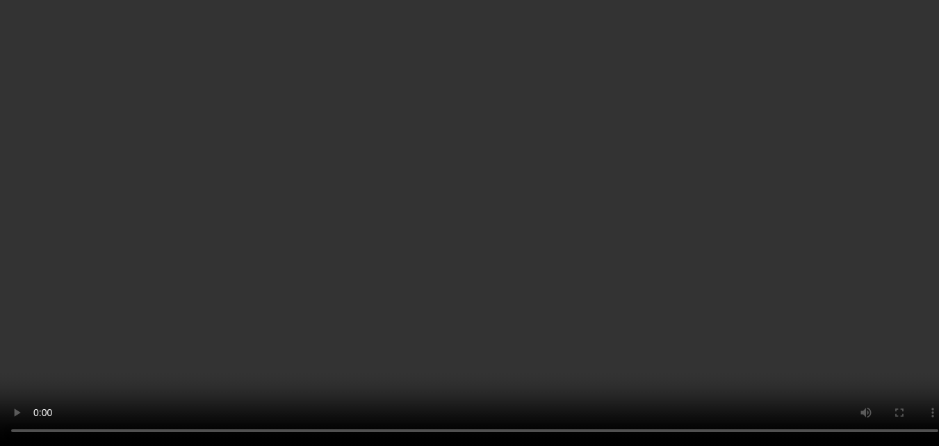
scroll to position [556, 0]
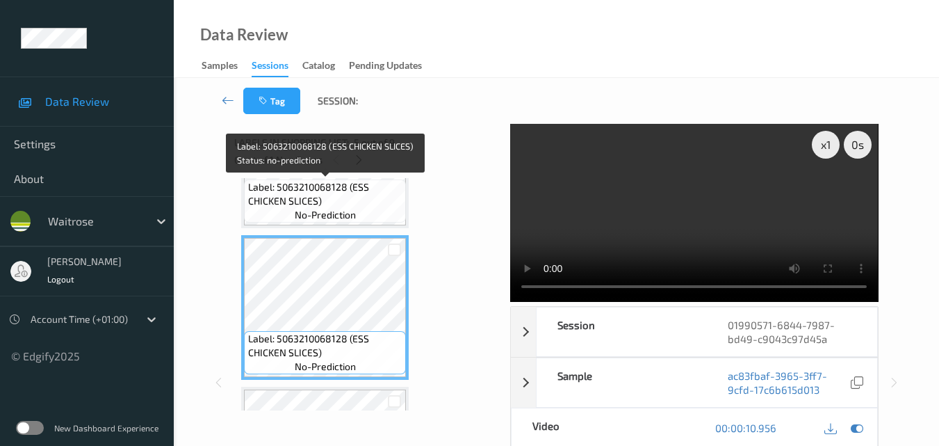
click at [374, 208] on div "Label: 5063210068128 (ESS CHICKEN SLICES) no-prediction" at bounding box center [325, 200] width 162 height 43
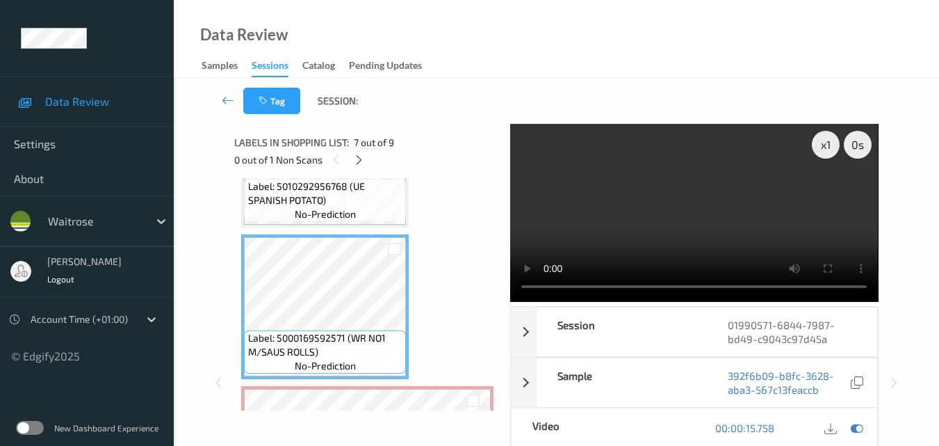
scroll to position [834, 0]
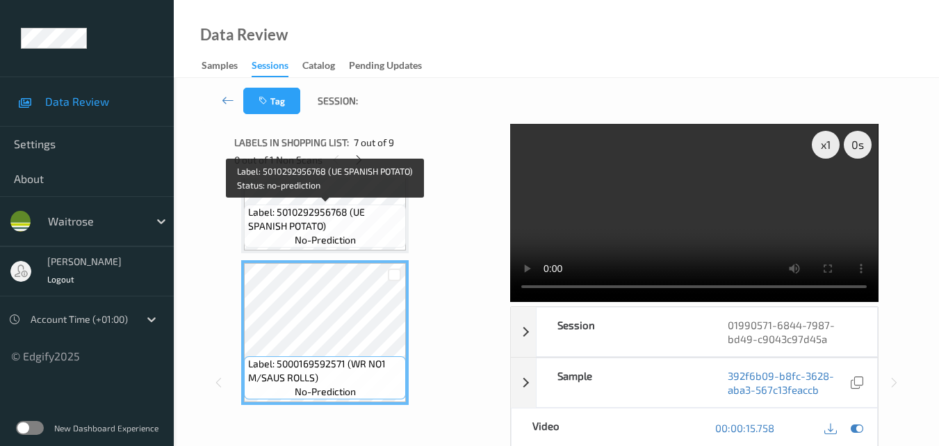
click at [361, 216] on span "Label: 5010292956768 (UE SPANISH POTATO)" at bounding box center [325, 219] width 155 height 28
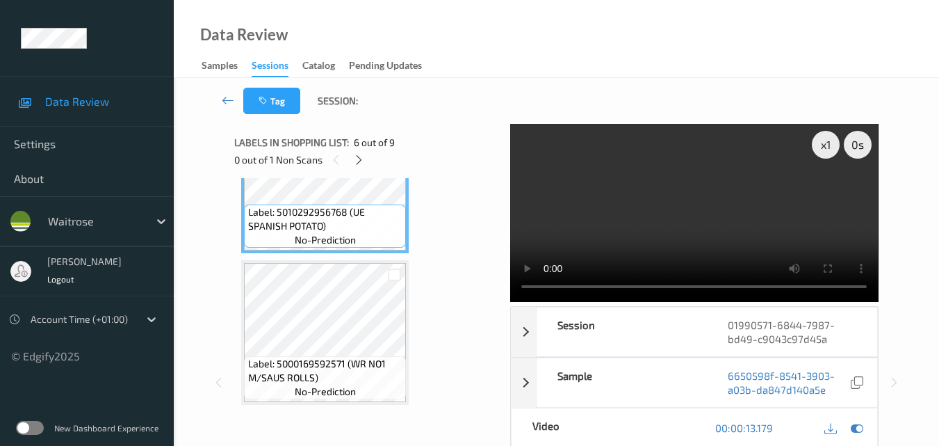
click at [666, 195] on video at bounding box center [694, 213] width 368 height 178
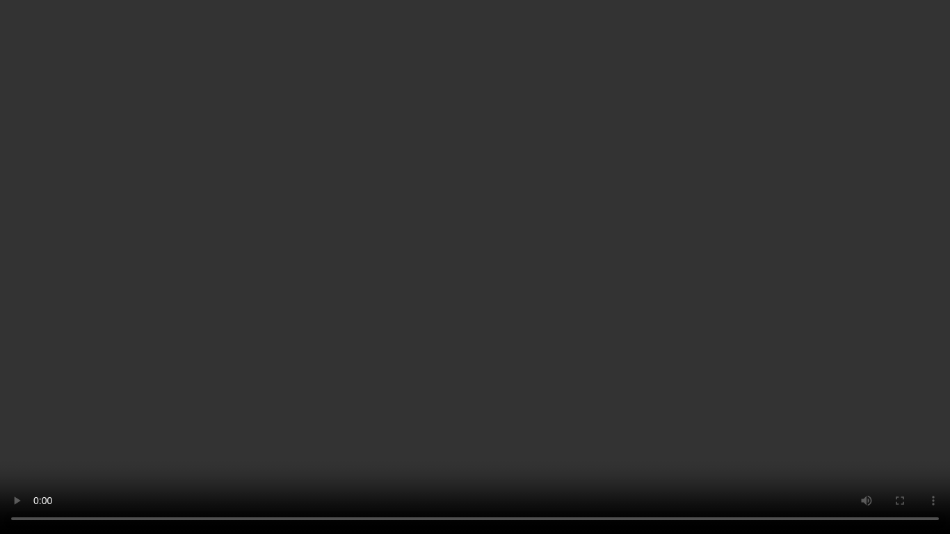
click at [668, 286] on video at bounding box center [475, 267] width 950 height 534
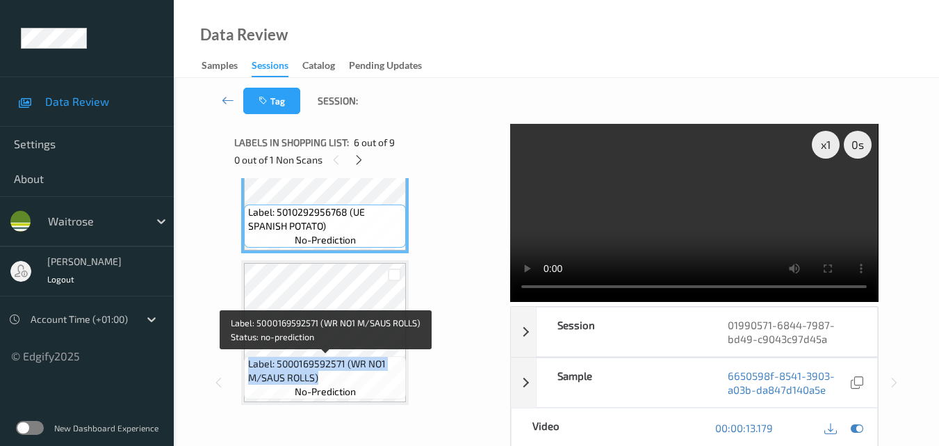
drag, startPoint x: 325, startPoint y: 377, endPoint x: 248, endPoint y: 362, distance: 77.8
click at [248, 362] on span "Label: 5000169592571 (WR NO1 M/SAUS ROLLS)" at bounding box center [325, 371] width 155 height 28
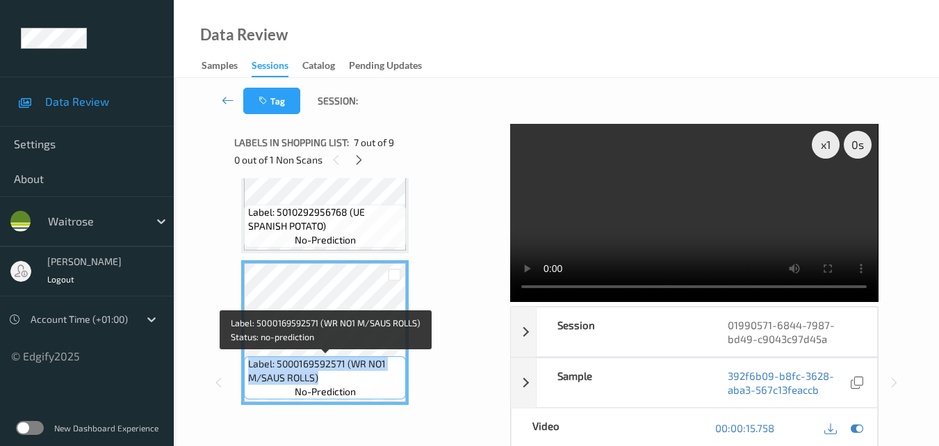
copy span "Label: 5000169592571 (WR NO1 M/SAUS ROLLS)"
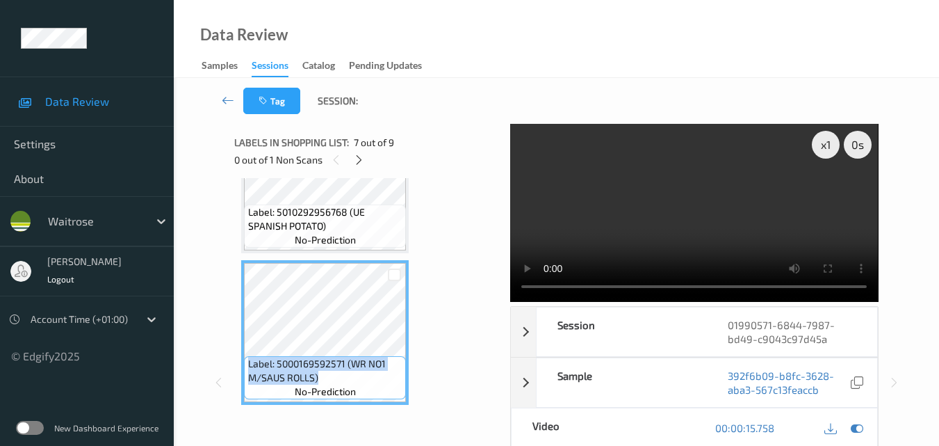
click at [704, 202] on video at bounding box center [694, 213] width 368 height 178
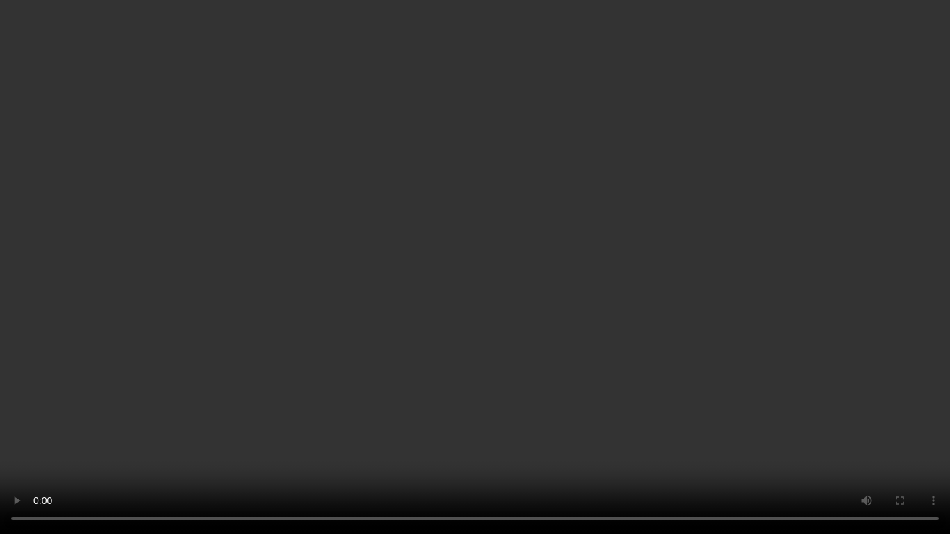
click at [496, 352] on video at bounding box center [475, 267] width 950 height 534
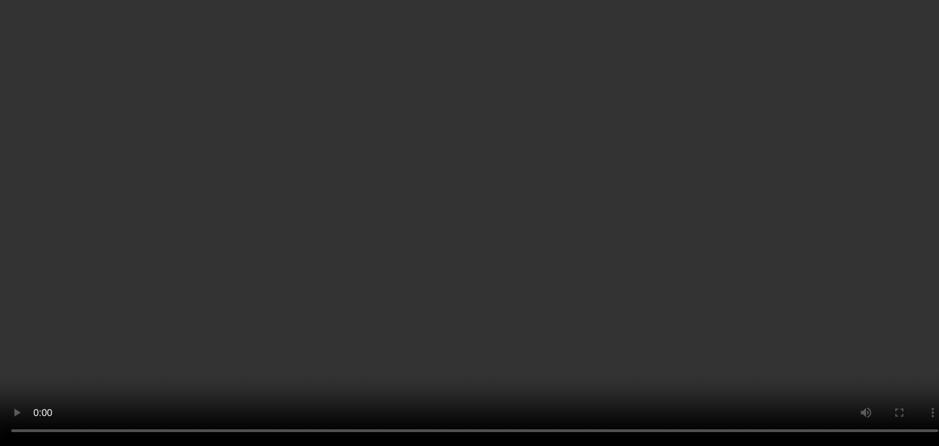
scroll to position [904, 0]
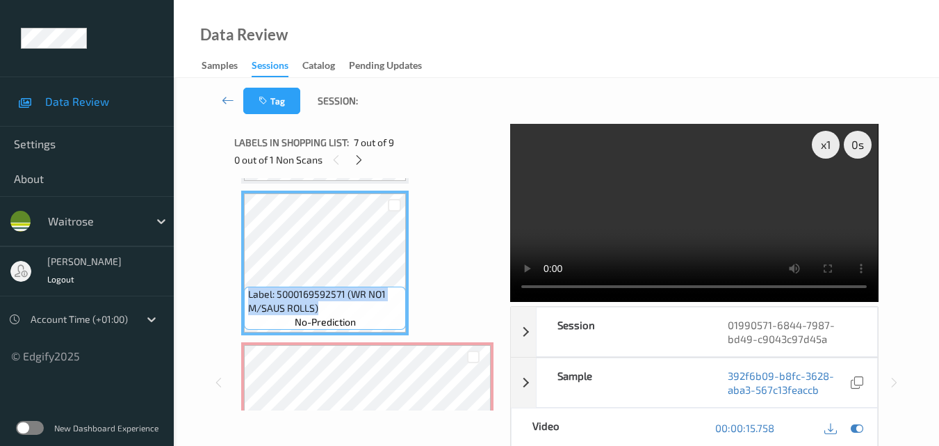
click at [705, 208] on video at bounding box center [694, 213] width 368 height 178
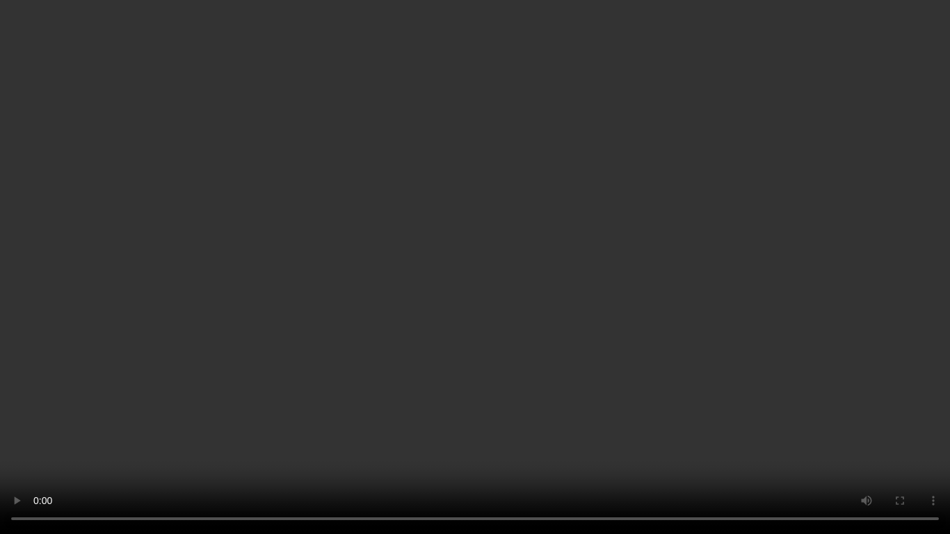
click at [606, 318] on video at bounding box center [475, 267] width 950 height 534
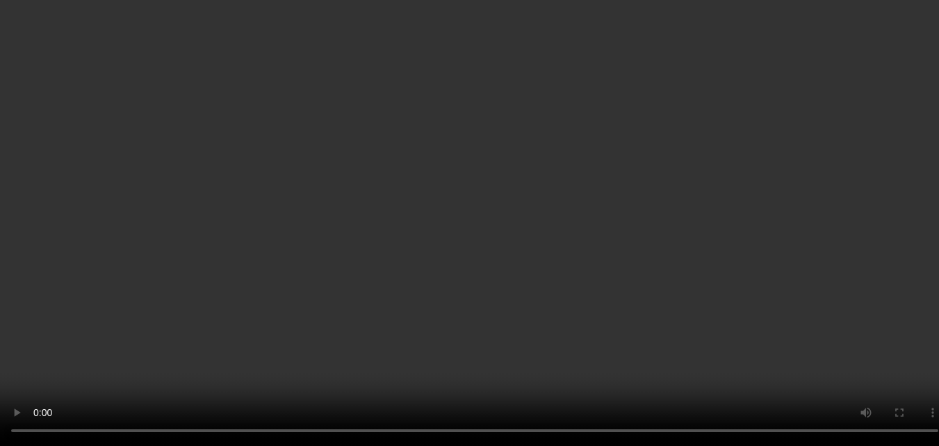
scroll to position [930, 0]
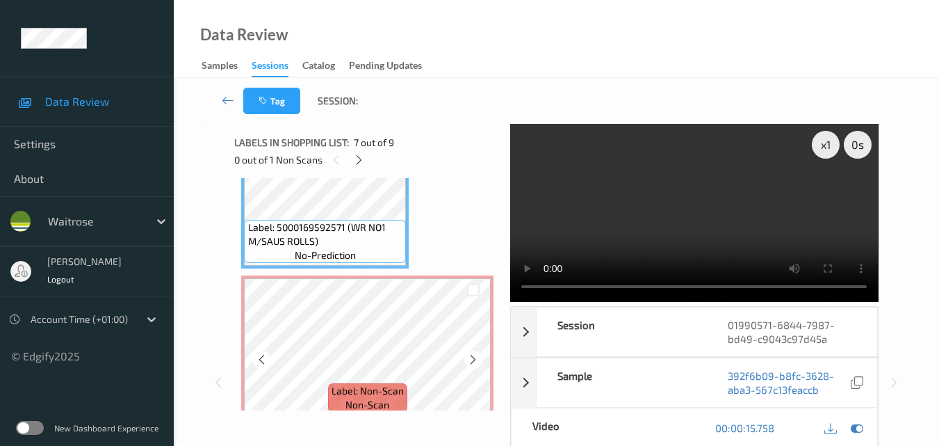
scroll to position [1000, 0]
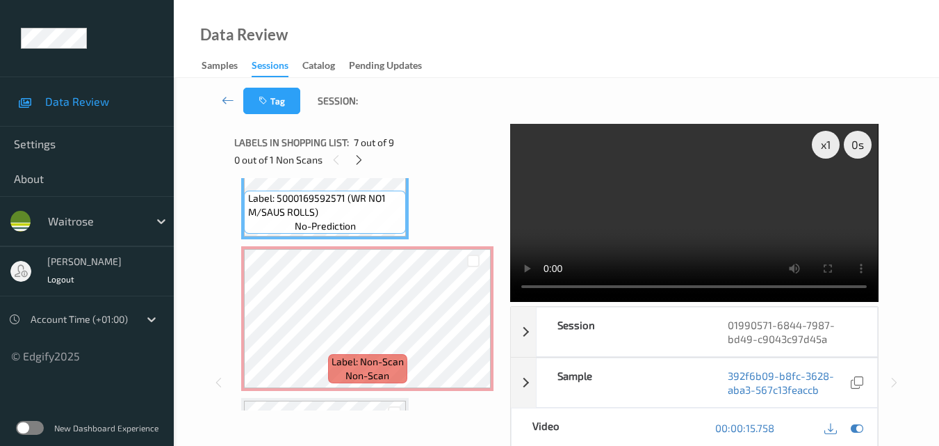
click at [638, 216] on video at bounding box center [694, 213] width 368 height 178
click at [692, 216] on video at bounding box center [694, 213] width 368 height 178
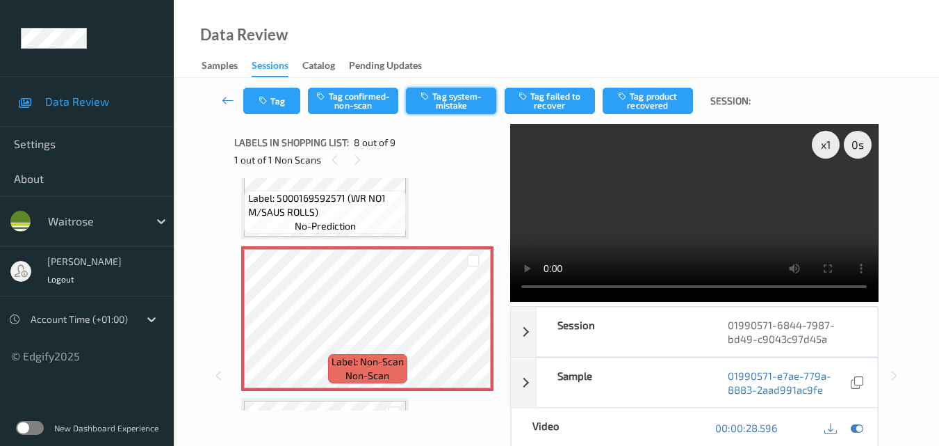
click at [473, 107] on button "Tag system-mistake" at bounding box center [451, 101] width 90 height 26
click at [279, 109] on button "Tag" at bounding box center [271, 101] width 57 height 26
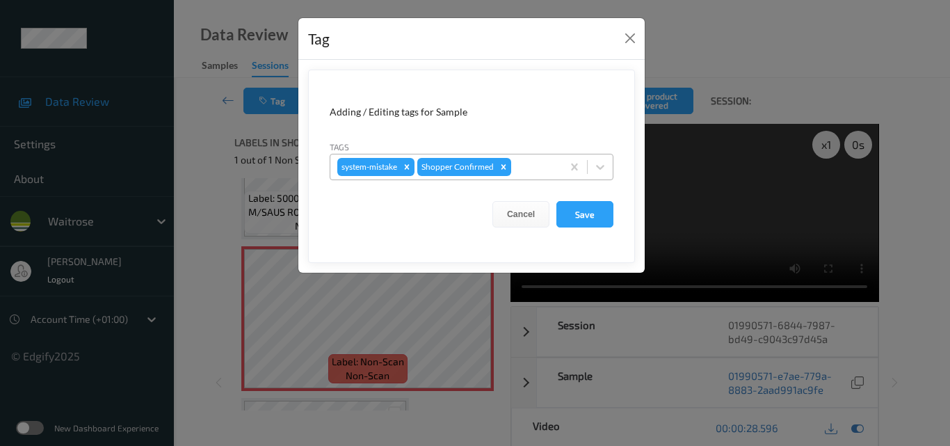
click at [528, 164] on div at bounding box center [534, 166] width 41 height 17
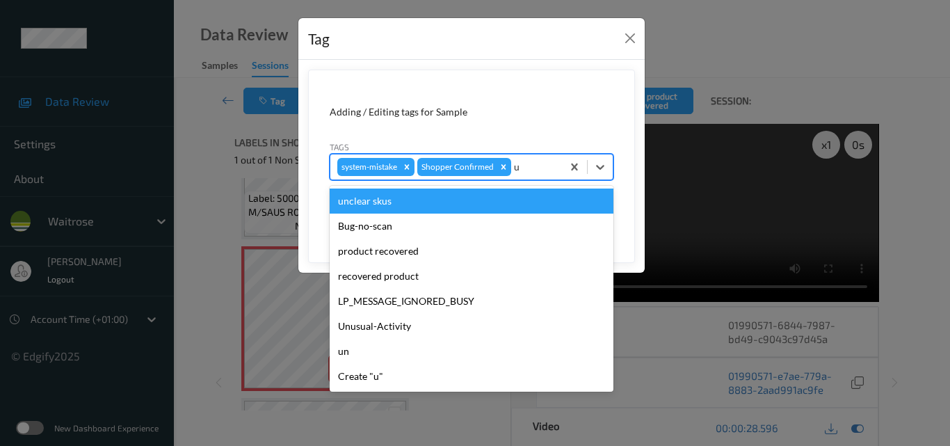
type input "un"
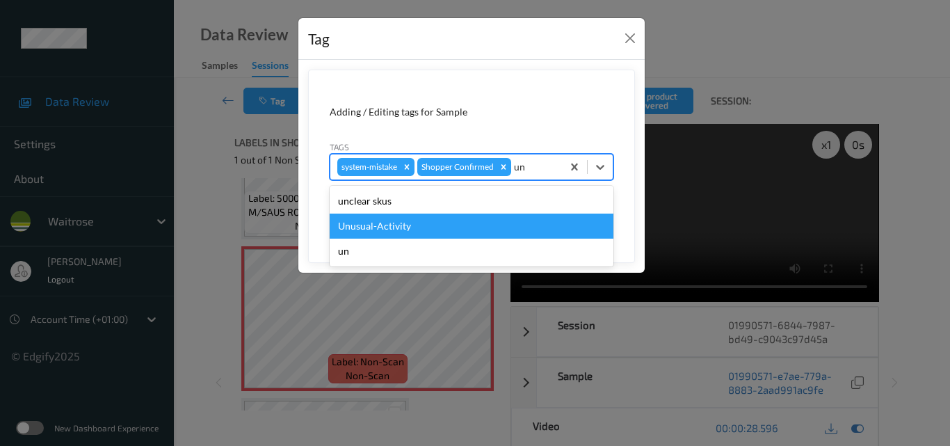
click at [450, 227] on div "Unusual-Activity" at bounding box center [472, 225] width 284 height 25
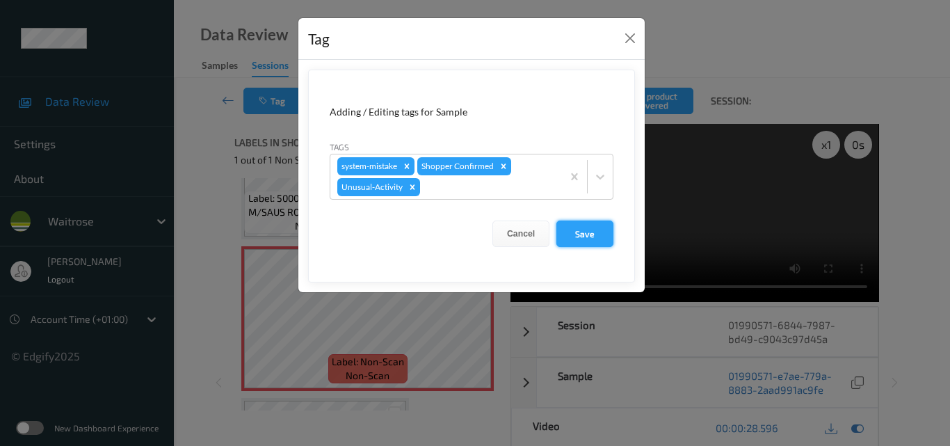
click at [591, 236] on button "Save" at bounding box center [584, 233] width 57 height 26
click at [590, 237] on button "Save" at bounding box center [584, 233] width 57 height 26
click at [626, 41] on button "Close" at bounding box center [629, 38] width 19 height 19
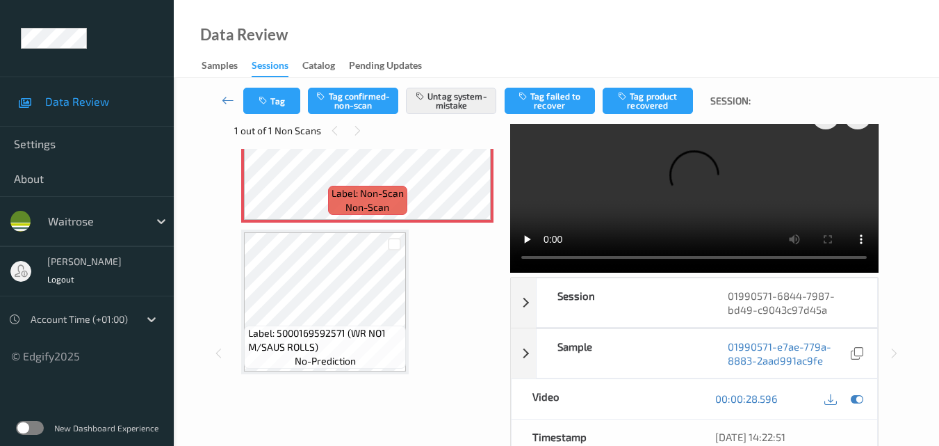
scroll to position [0, 0]
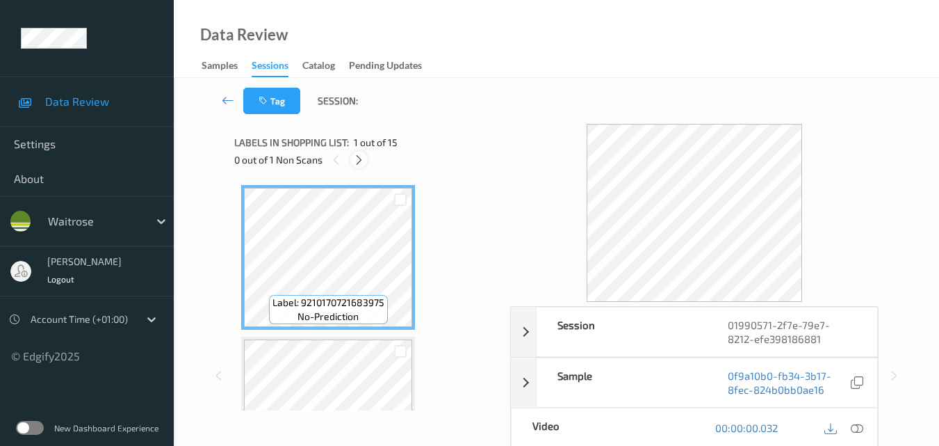
click at [357, 161] on icon at bounding box center [359, 160] width 12 height 13
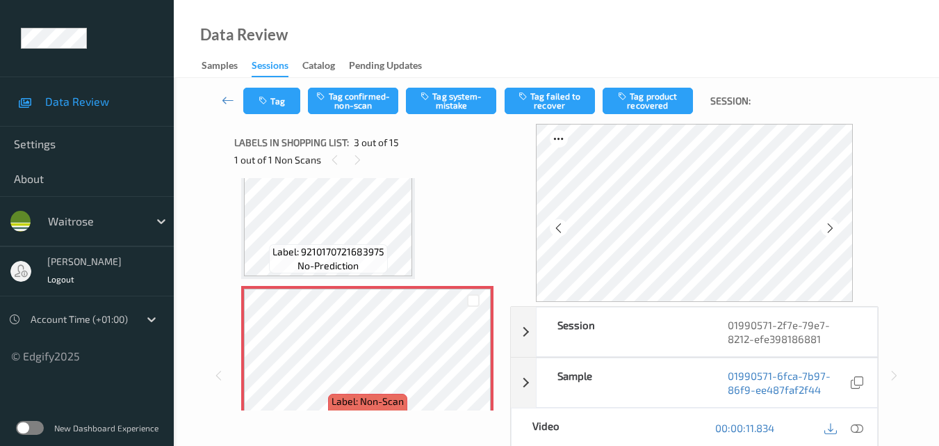
scroll to position [228, 0]
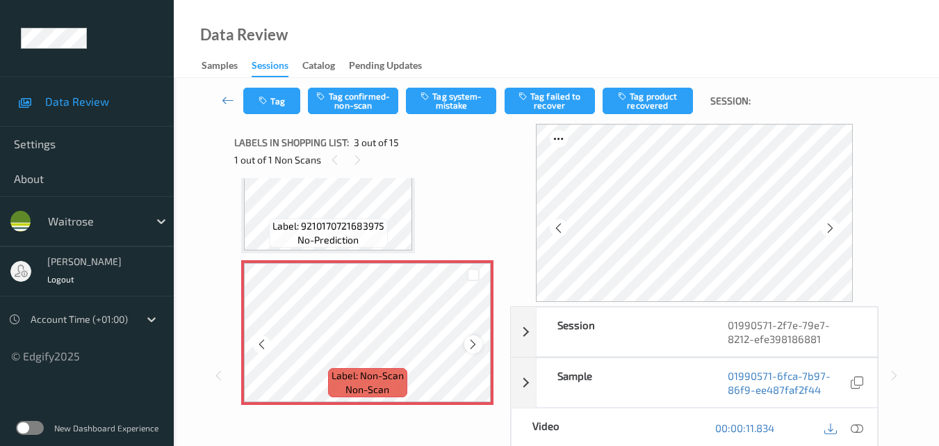
click at [474, 343] on icon at bounding box center [473, 344] width 12 height 13
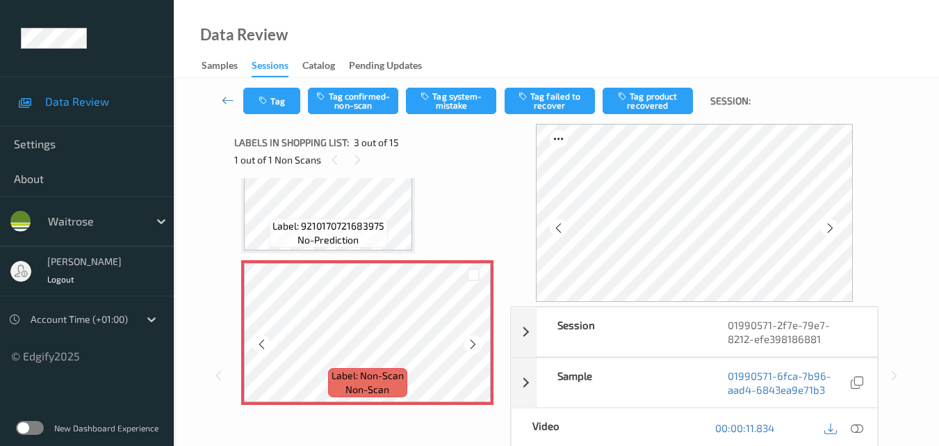
click at [474, 343] on icon at bounding box center [473, 344] width 12 height 13
click at [473, 342] on icon at bounding box center [473, 344] width 12 height 13
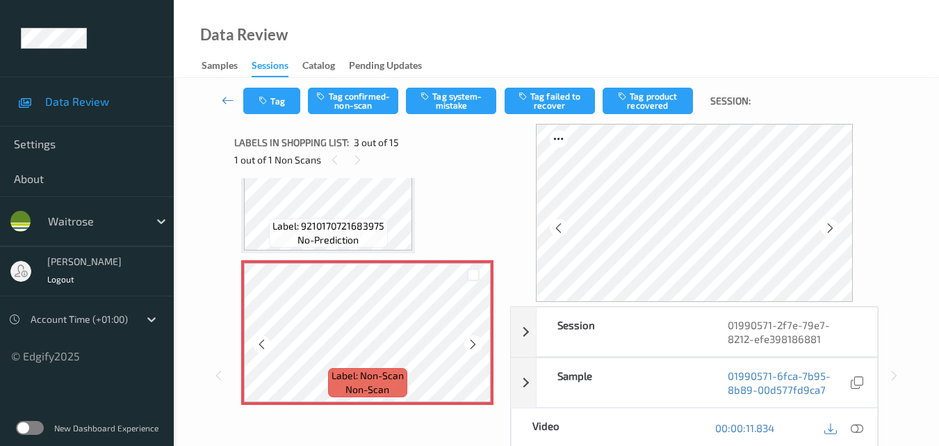
click at [473, 342] on icon at bounding box center [473, 344] width 12 height 13
click at [461, 108] on button "Tag system-mistake" at bounding box center [451, 101] width 90 height 26
click at [266, 107] on button "Tag" at bounding box center [271, 101] width 57 height 26
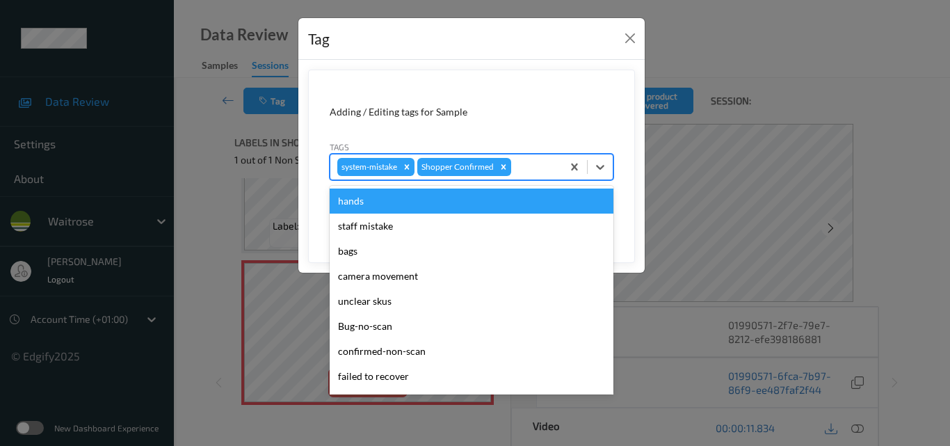
click at [529, 174] on div at bounding box center [534, 166] width 41 height 17
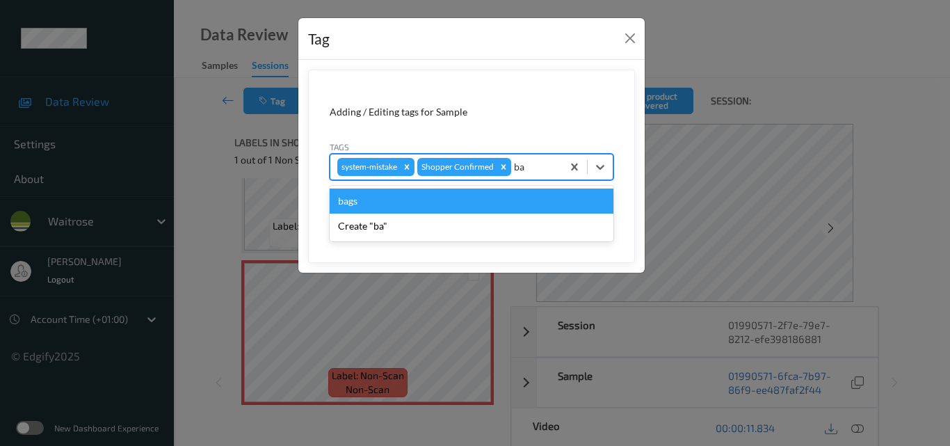
type input "bag"
click at [343, 206] on div "bags" at bounding box center [472, 200] width 284 height 25
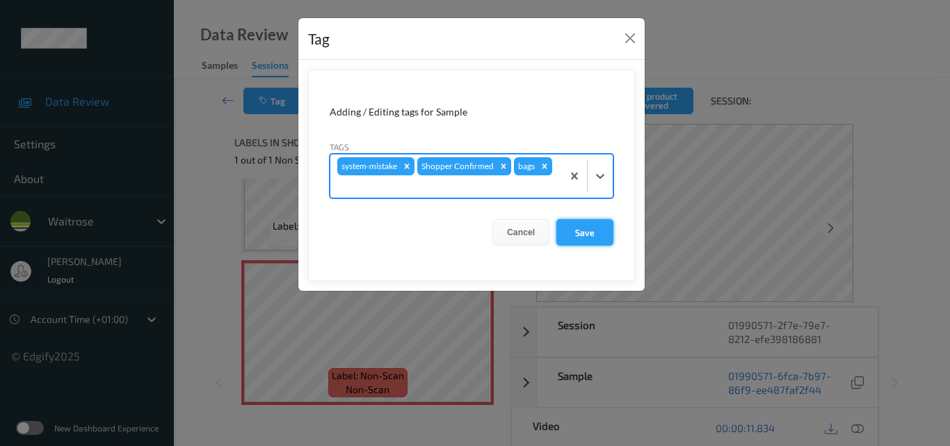
click at [583, 226] on button "Save" at bounding box center [584, 232] width 57 height 26
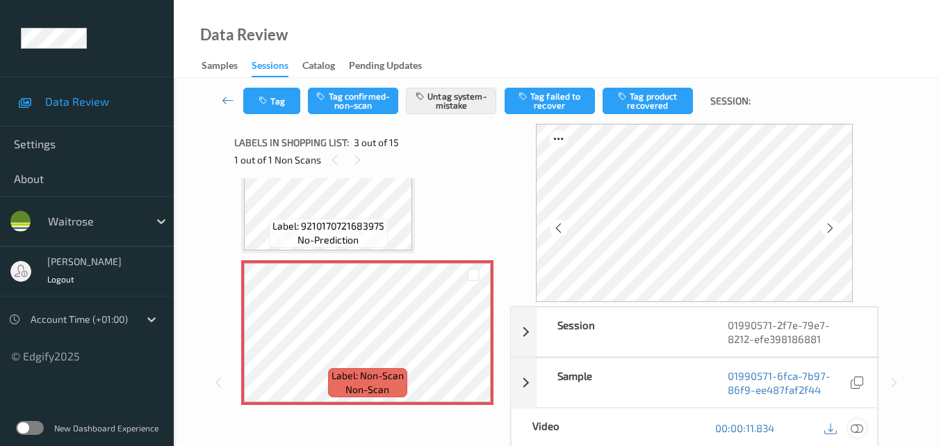
click at [861, 426] on icon at bounding box center [857, 427] width 13 height 13
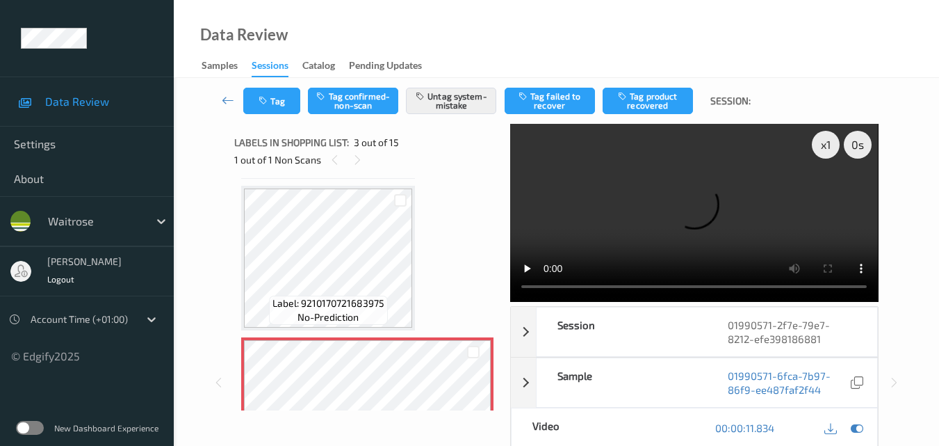
scroll to position [158, 0]
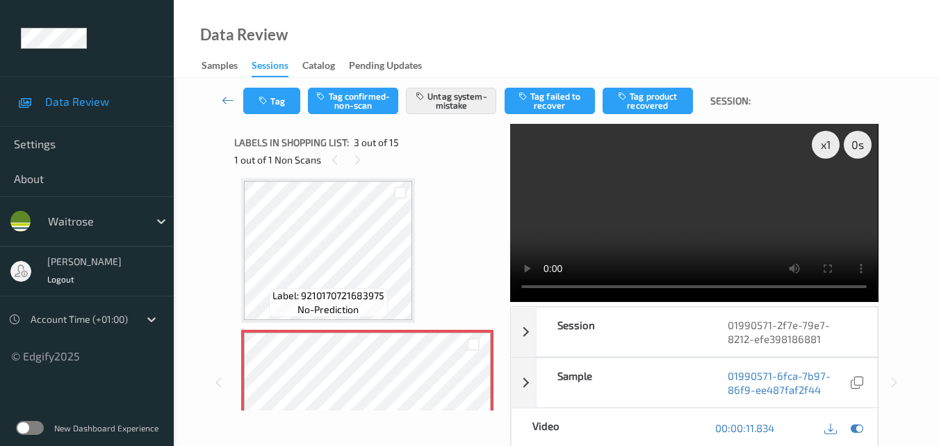
click at [605, 220] on video at bounding box center [694, 213] width 368 height 178
click at [644, 211] on video at bounding box center [694, 213] width 368 height 178
click at [621, 163] on video at bounding box center [694, 213] width 368 height 178
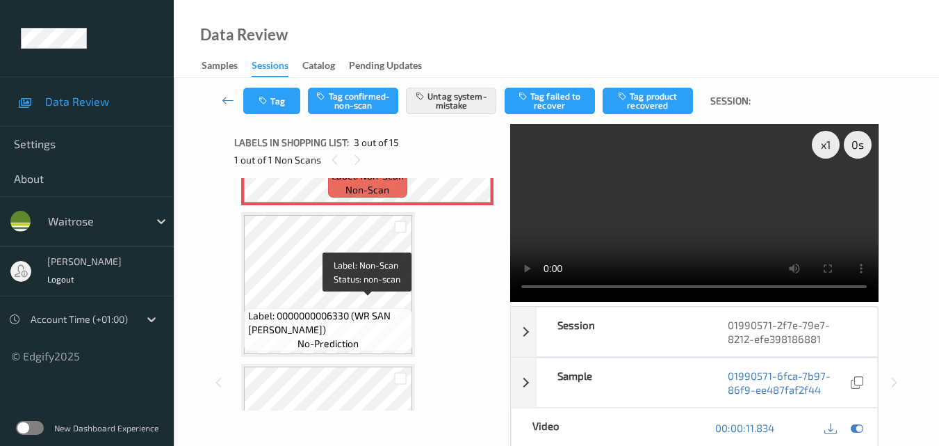
scroll to position [437, 0]
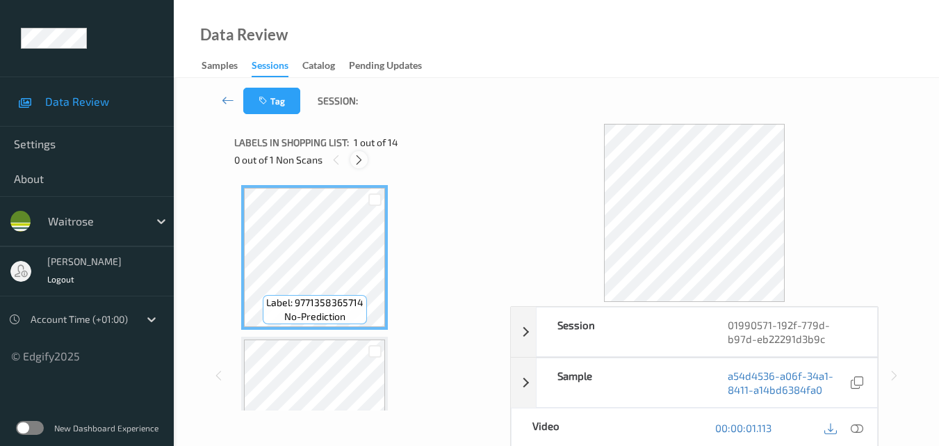
click at [361, 165] on icon at bounding box center [359, 160] width 12 height 13
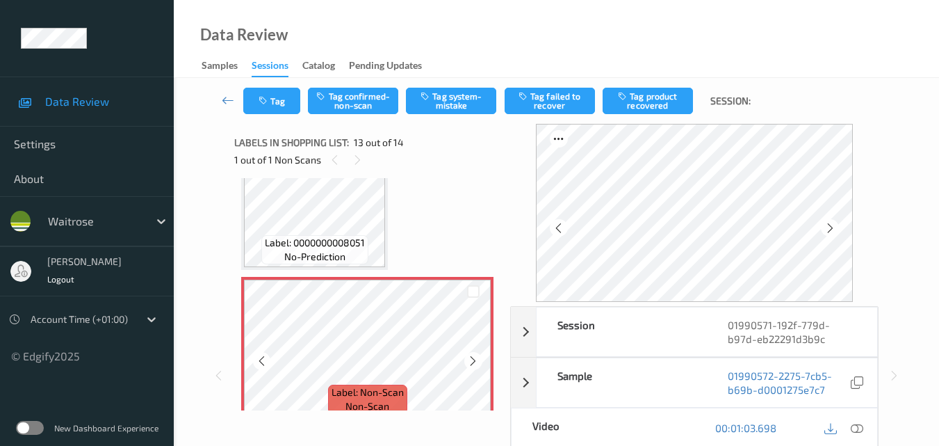
scroll to position [1813, 0]
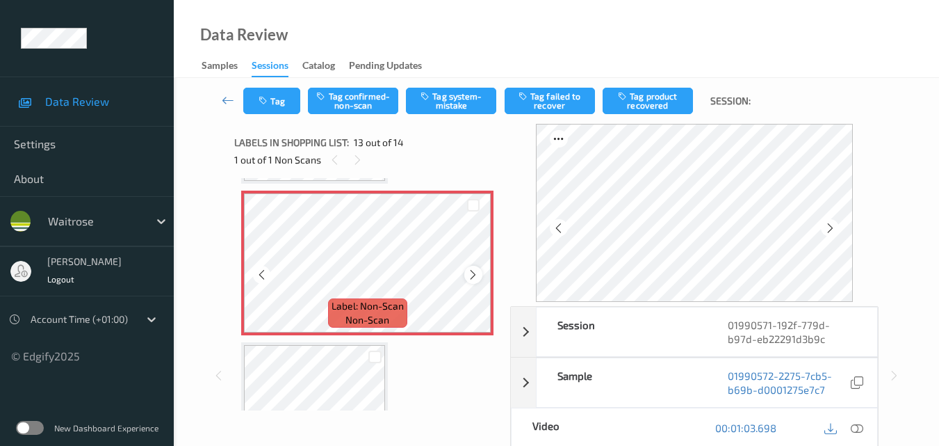
click at [477, 278] on icon at bounding box center [473, 274] width 12 height 13
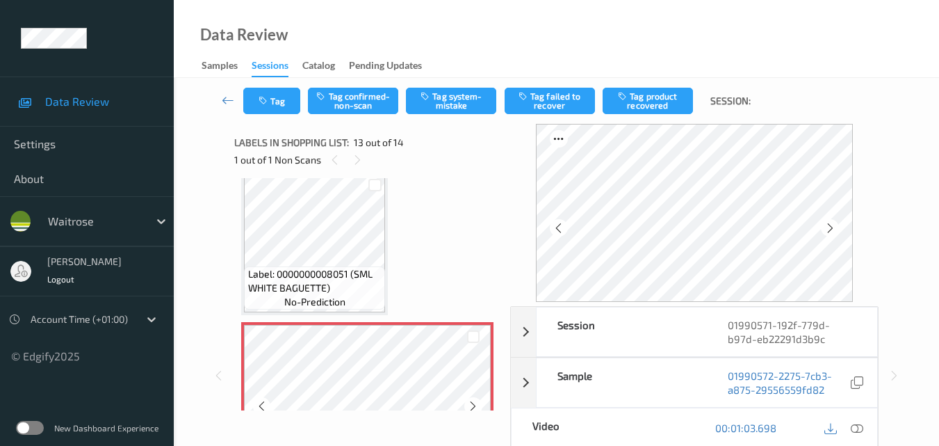
scroll to position [1674, 0]
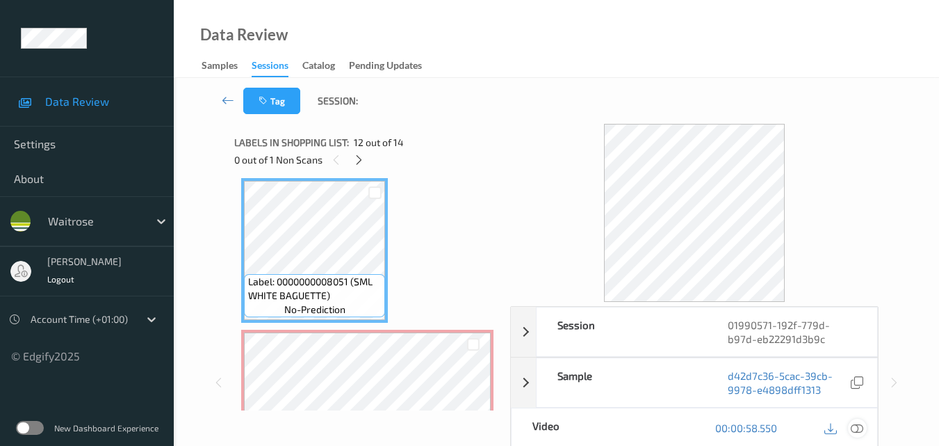
click at [860, 425] on icon at bounding box center [857, 427] width 13 height 13
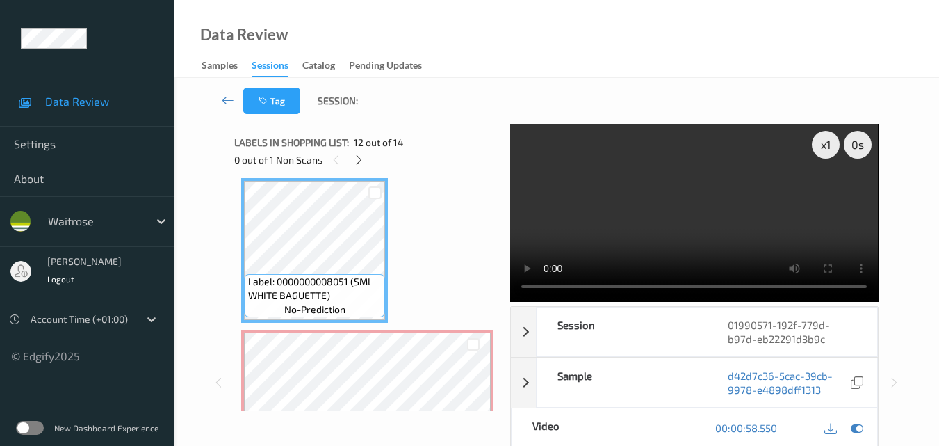
click at [651, 234] on video at bounding box center [694, 213] width 368 height 178
click at [682, 225] on video at bounding box center [694, 213] width 368 height 178
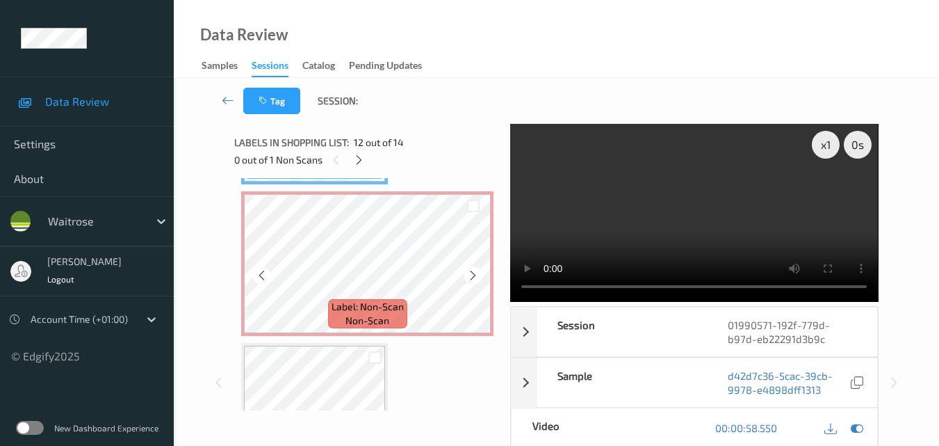
scroll to position [1813, 0]
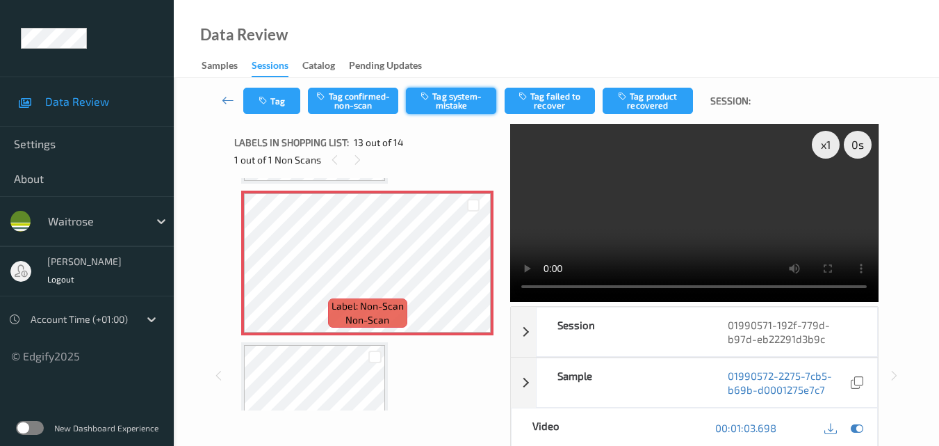
click at [440, 99] on button "Tag system-mistake" at bounding box center [451, 101] width 90 height 26
click at [275, 105] on button "Tag" at bounding box center [271, 101] width 57 height 26
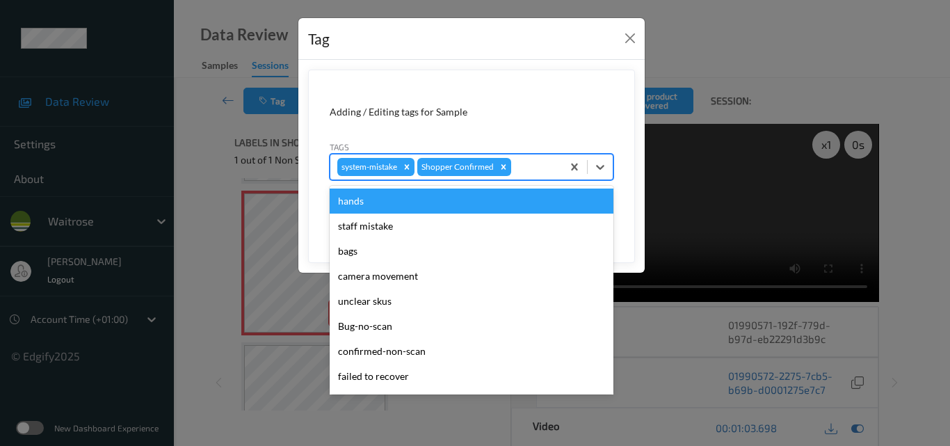
click at [521, 164] on div at bounding box center [534, 166] width 41 height 17
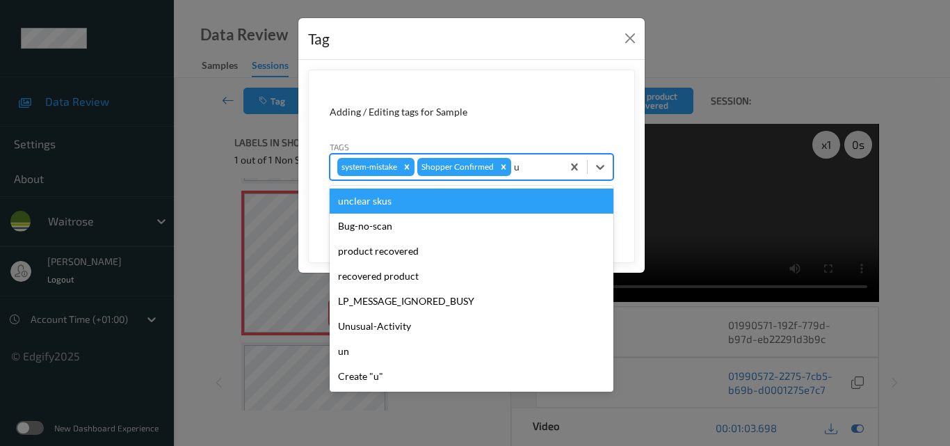
type input "un"
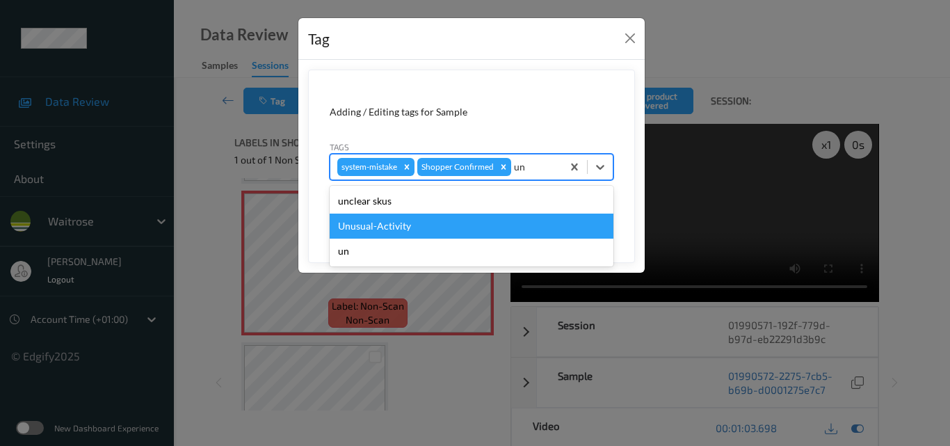
click at [453, 218] on div "Unusual-Activity" at bounding box center [472, 225] width 284 height 25
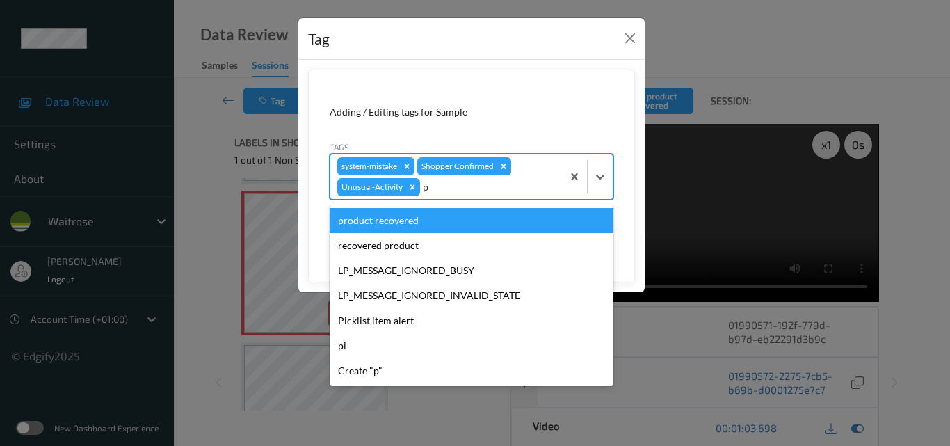
type input "pi"
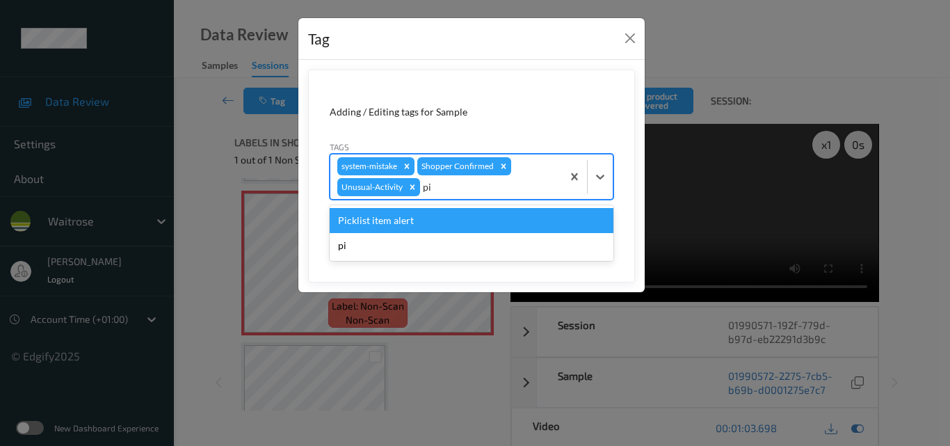
click at [441, 221] on div "Picklist item alert" at bounding box center [472, 220] width 284 height 25
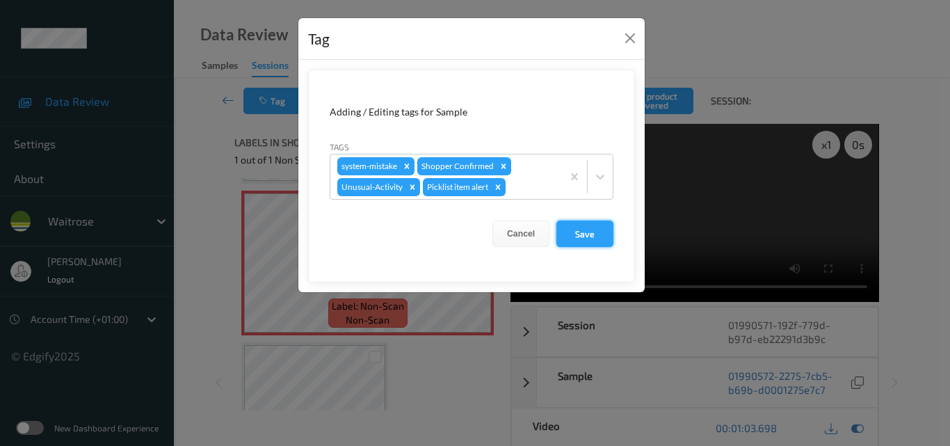
click at [583, 237] on button "Save" at bounding box center [584, 233] width 57 height 26
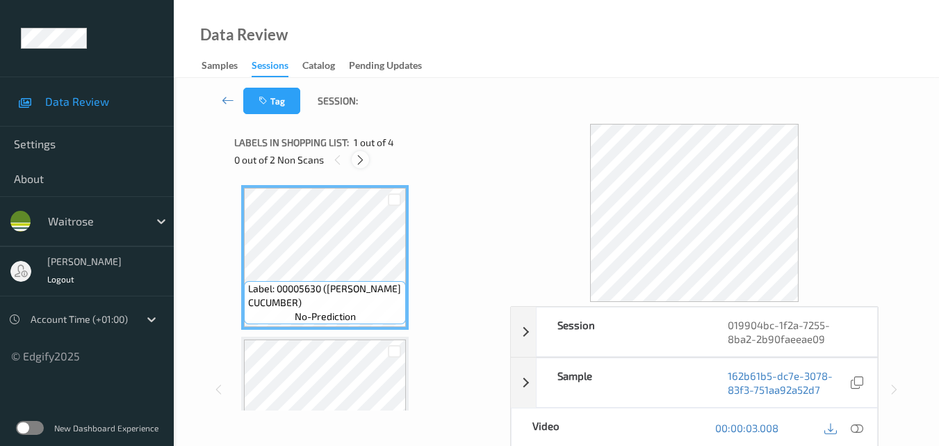
click at [360, 163] on icon at bounding box center [361, 160] width 12 height 13
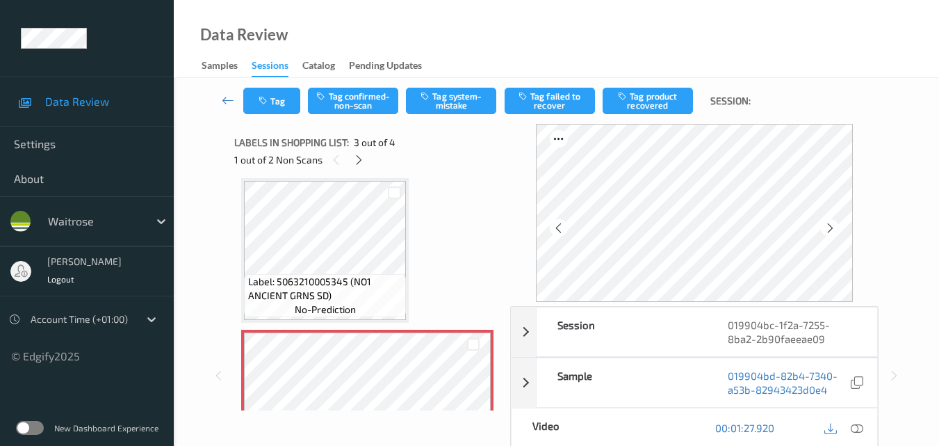
scroll to position [298, 0]
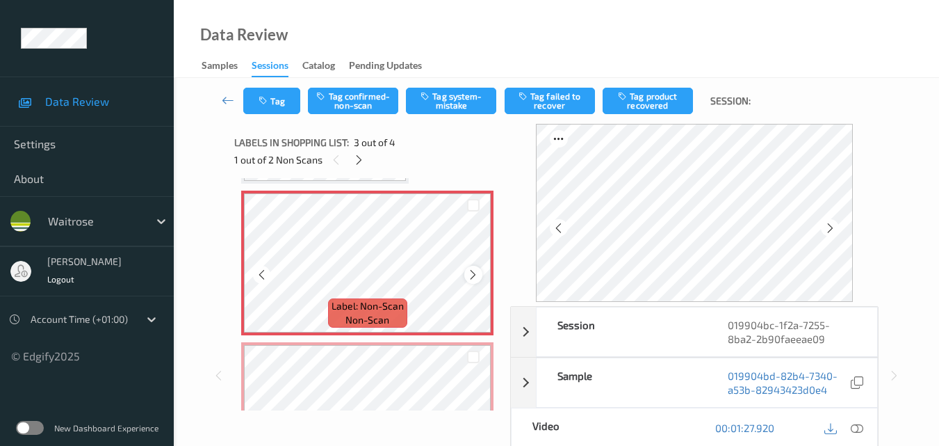
click at [473, 275] on icon at bounding box center [473, 274] width 12 height 13
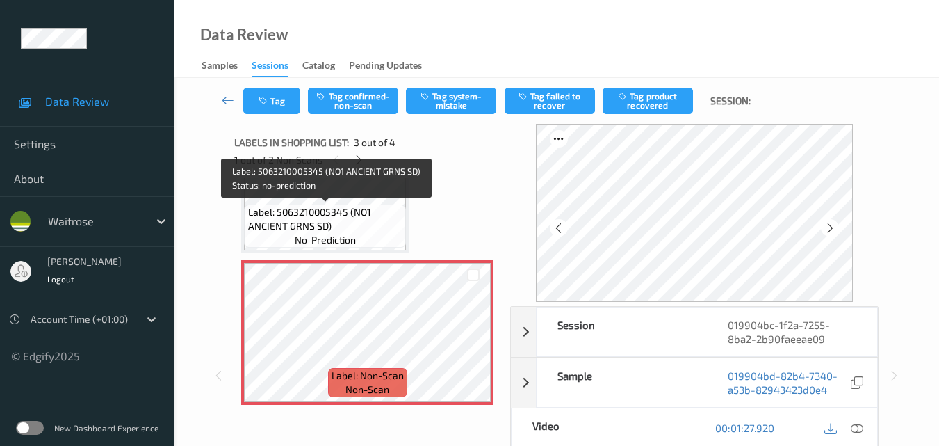
click at [329, 212] on span "Label: 5063210005345 (NO1 ANCIENT GRNS SD)" at bounding box center [325, 219] width 155 height 28
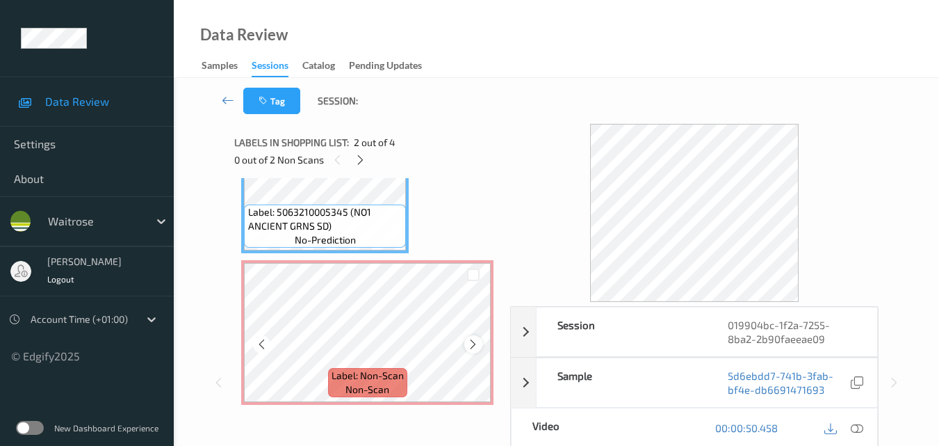
click at [470, 339] on icon at bounding box center [473, 344] width 12 height 13
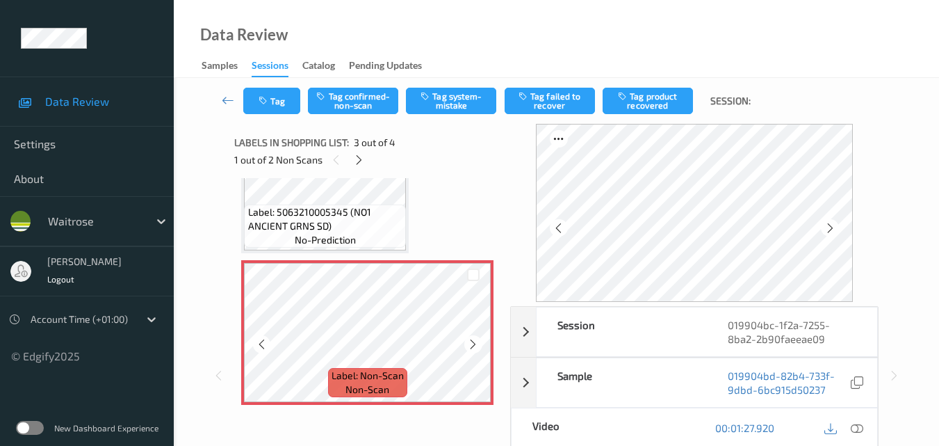
click at [470, 339] on icon at bounding box center [473, 344] width 12 height 13
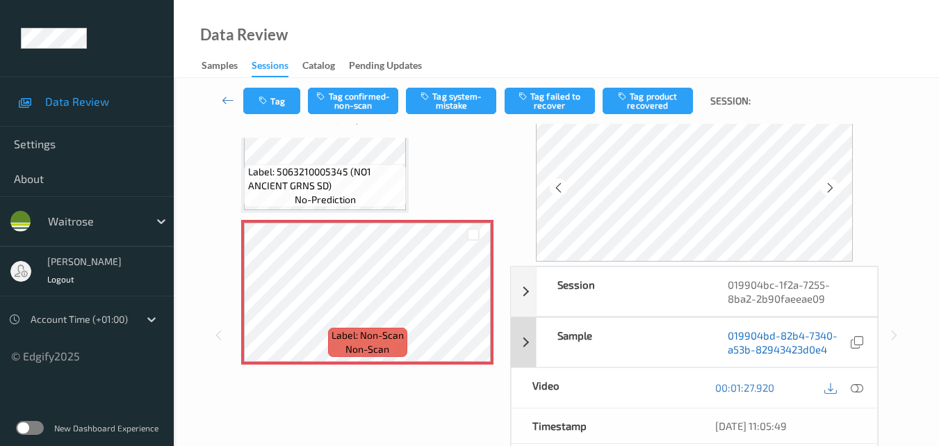
scroll to position [70, 0]
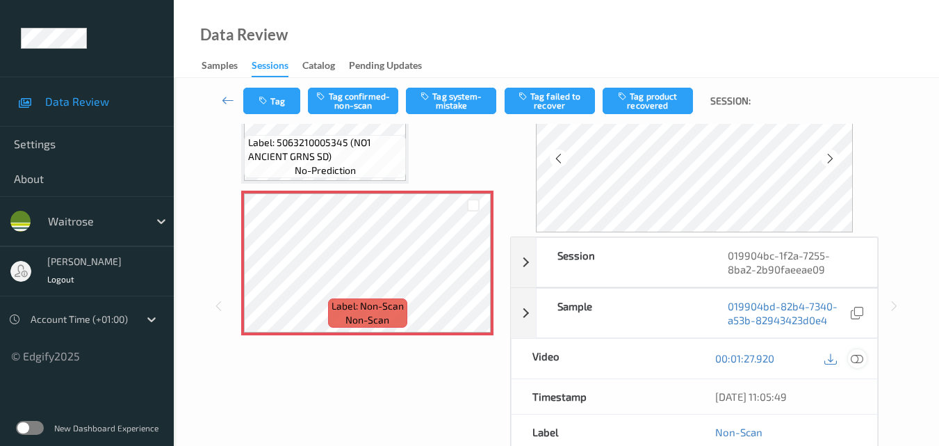
click at [859, 357] on icon at bounding box center [857, 358] width 13 height 13
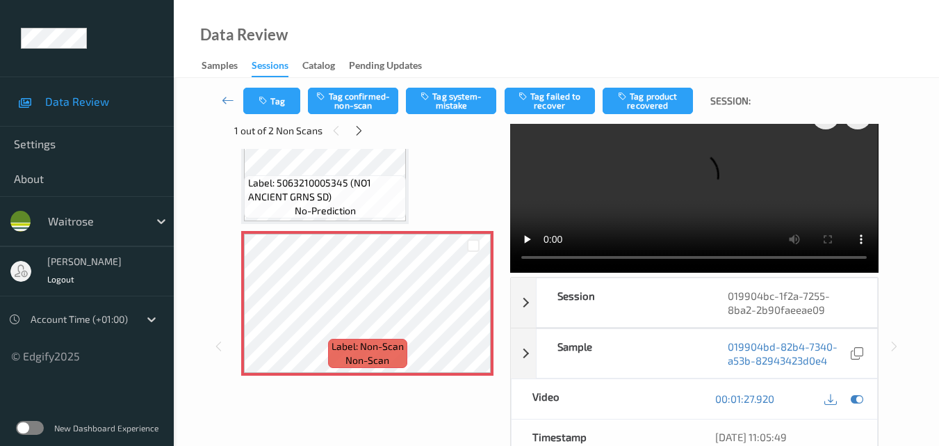
scroll to position [0, 0]
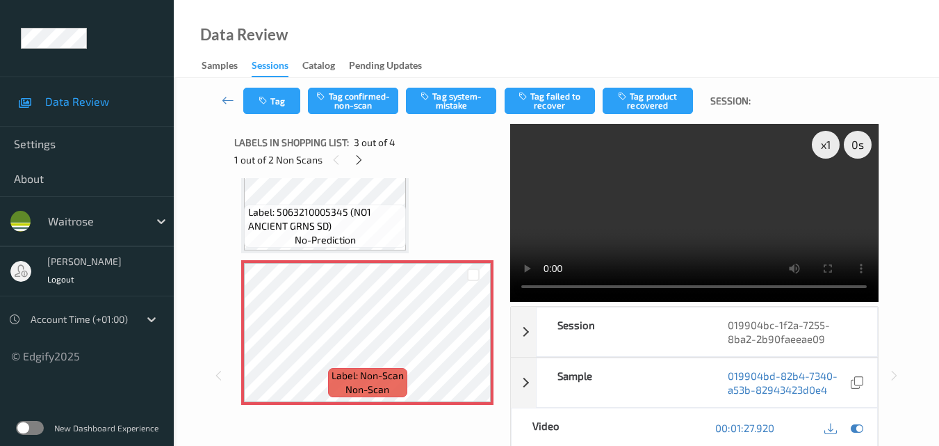
click at [622, 167] on video at bounding box center [694, 213] width 368 height 178
click at [454, 104] on button "Tag system-mistake" at bounding box center [451, 101] width 90 height 26
click at [273, 102] on button "Tag" at bounding box center [271, 101] width 57 height 26
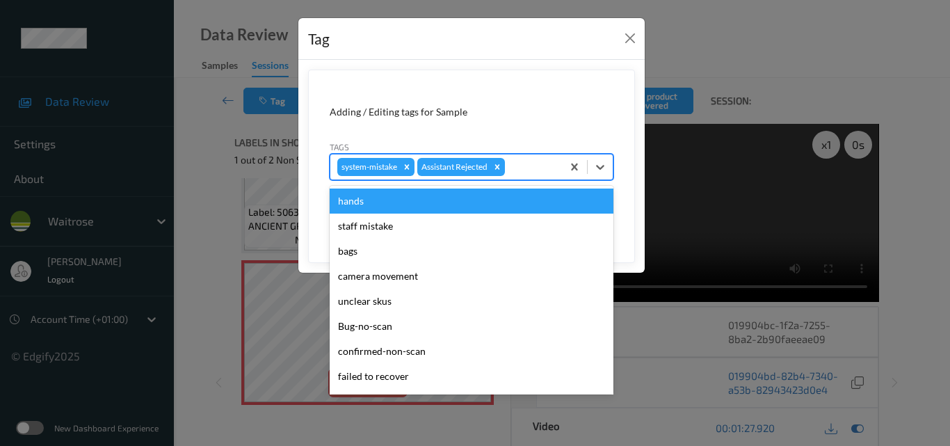
click at [539, 167] on div at bounding box center [530, 166] width 47 height 17
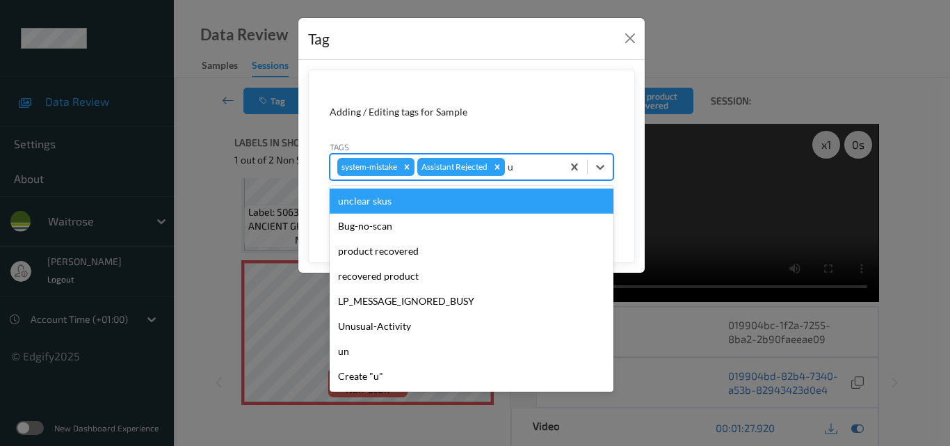
type input "un"
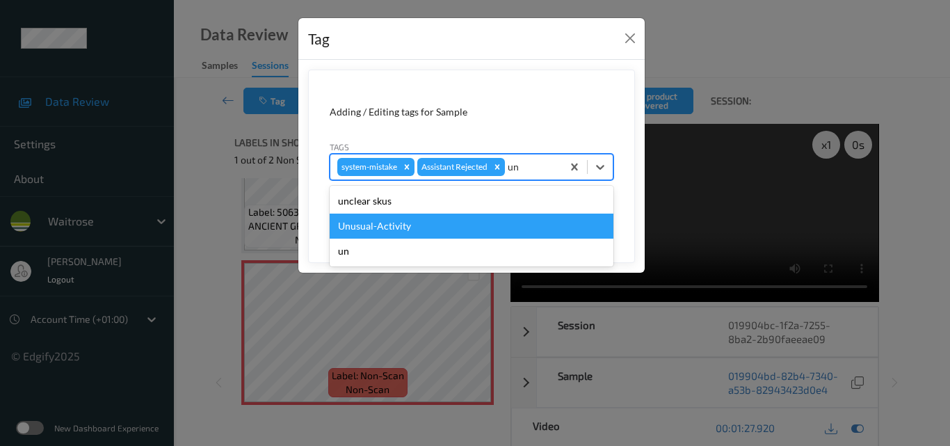
click at [440, 222] on div "Unusual-Activity" at bounding box center [472, 225] width 284 height 25
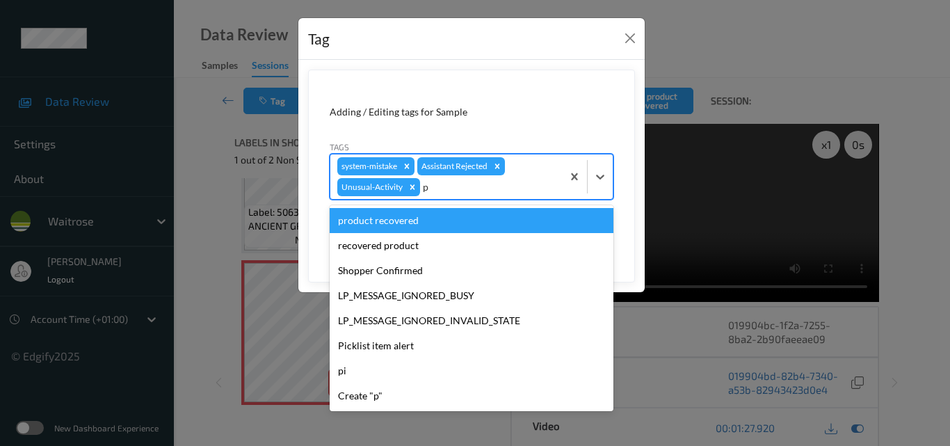
type input "pi"
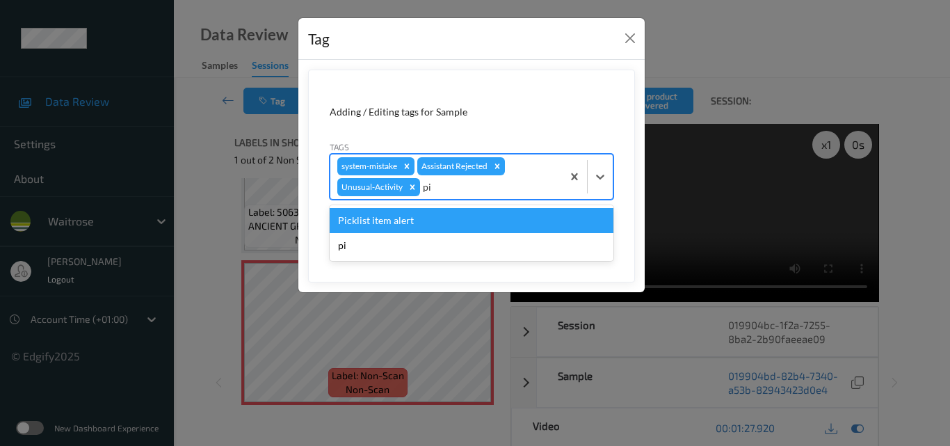
click at [443, 224] on div "Picklist item alert" at bounding box center [472, 220] width 284 height 25
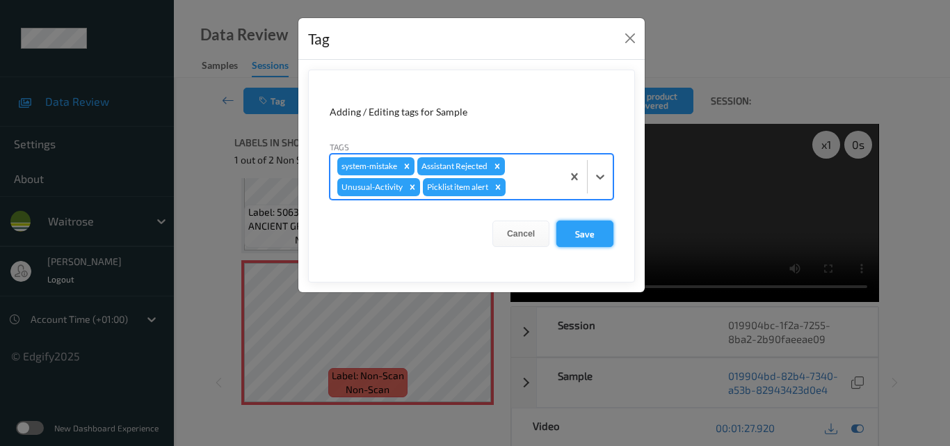
click at [580, 233] on button "Save" at bounding box center [584, 233] width 57 height 26
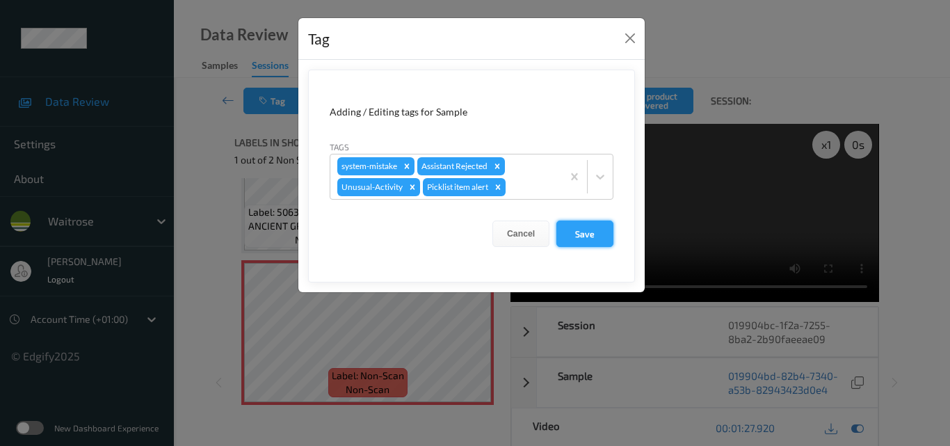
click at [580, 233] on button "Save" at bounding box center [584, 233] width 57 height 26
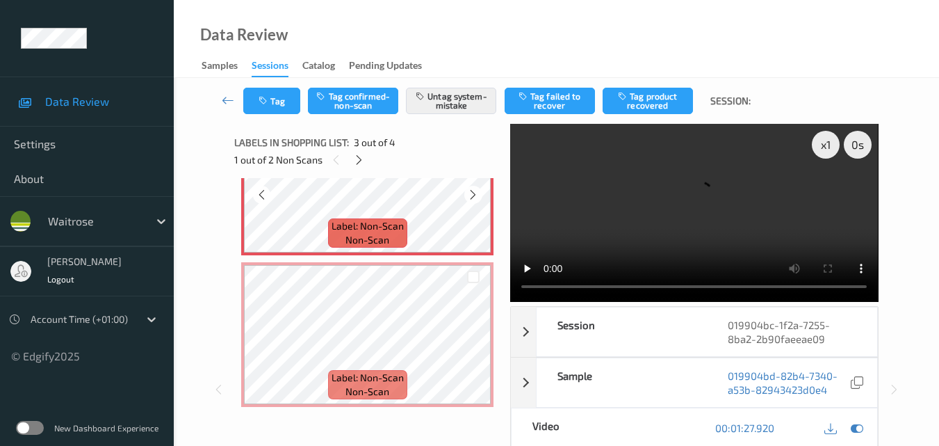
scroll to position [381, 0]
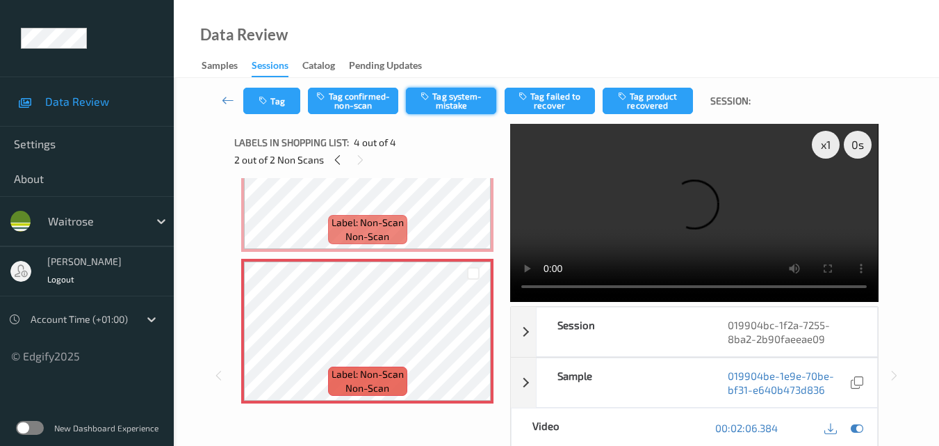
click at [457, 104] on button "Tag system-mistake" at bounding box center [451, 101] width 90 height 26
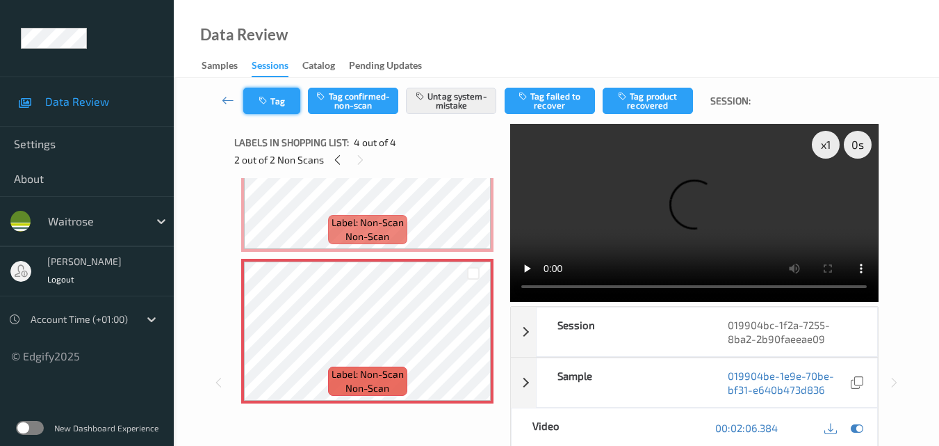
click at [263, 103] on icon "button" at bounding box center [265, 101] width 12 height 10
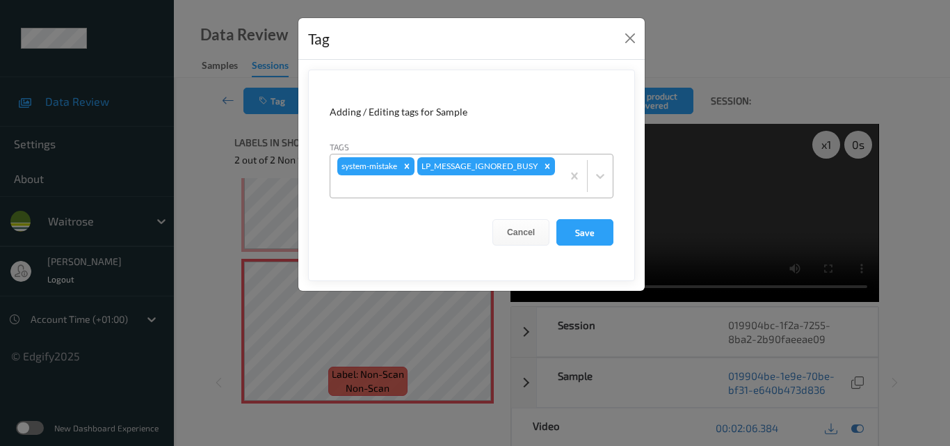
click at [505, 191] on div at bounding box center [446, 186] width 218 height 17
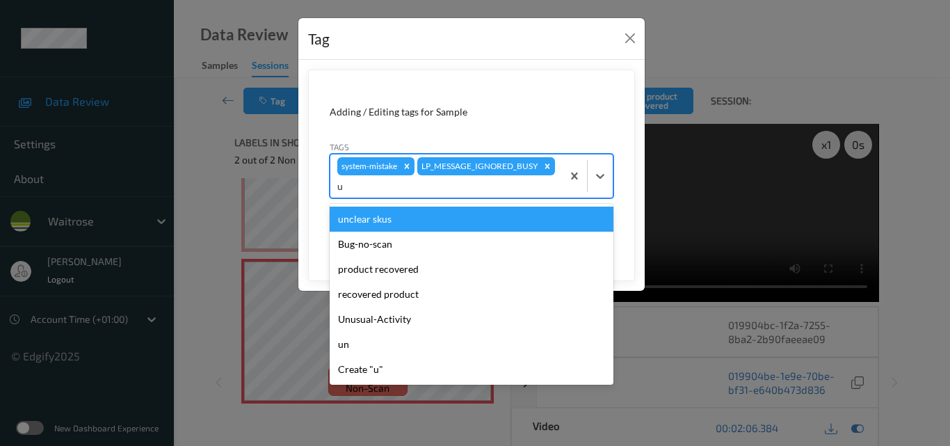
type input "un"
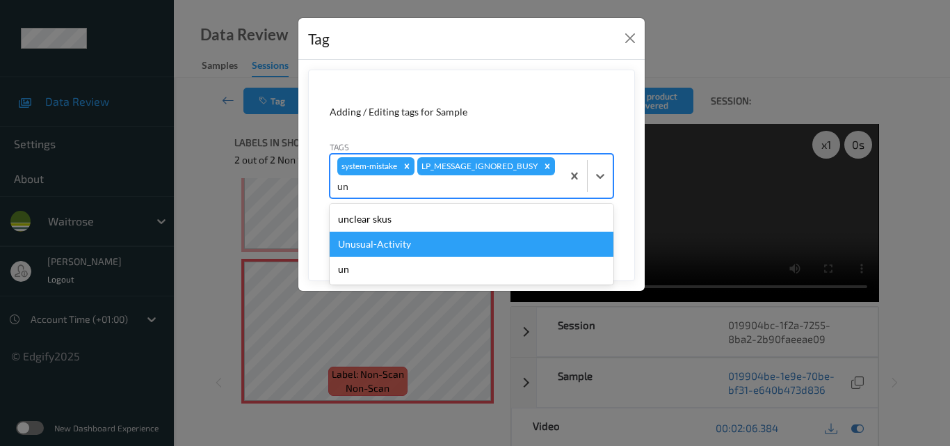
click at [443, 243] on div "Unusual-Activity" at bounding box center [472, 243] width 284 height 25
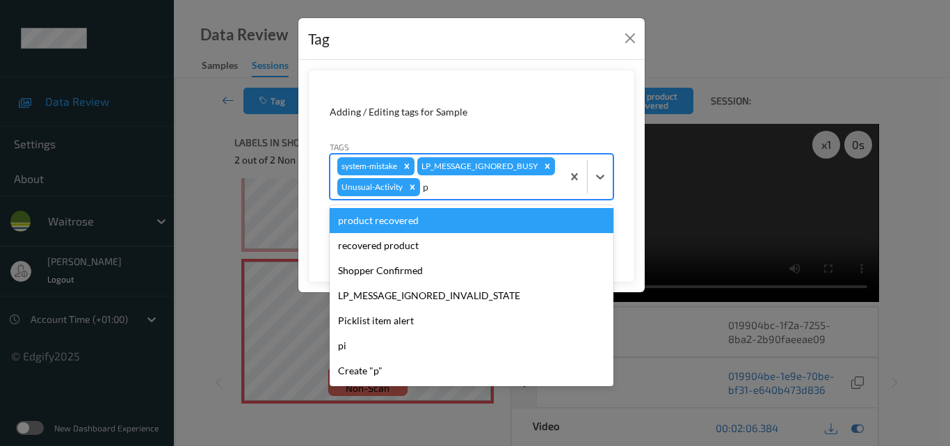
type input "pi"
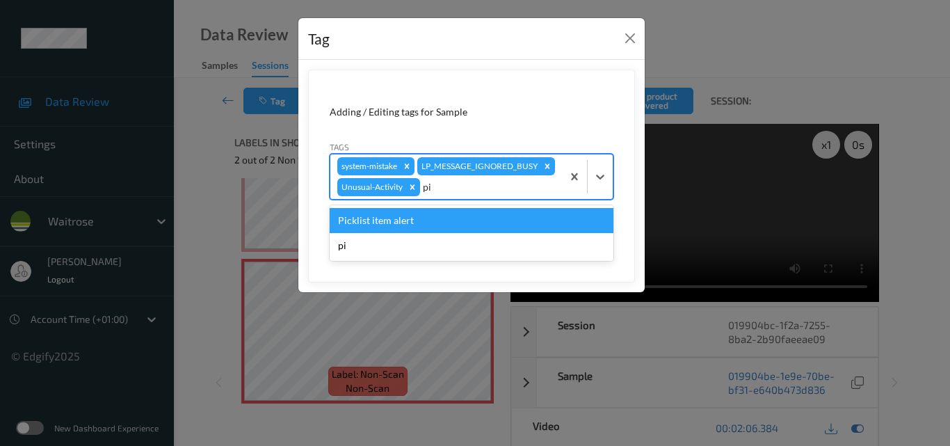
click at [436, 233] on div "Picklist item alert" at bounding box center [472, 220] width 284 height 25
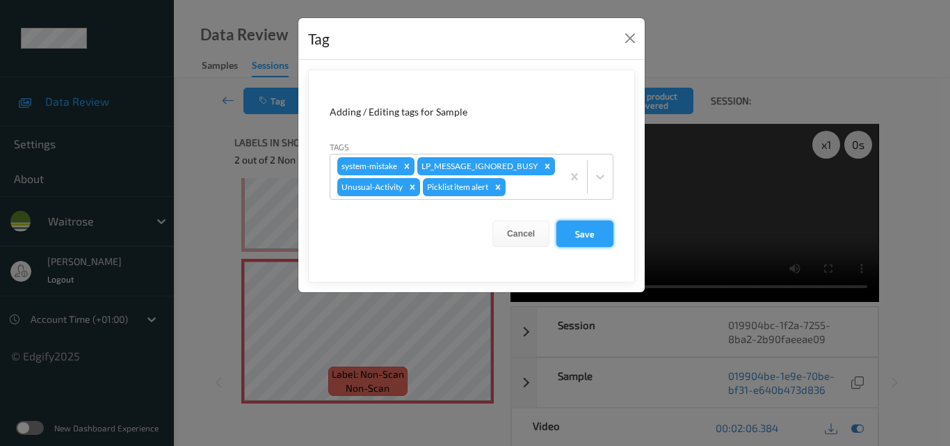
click at [594, 247] on button "Save" at bounding box center [584, 233] width 57 height 26
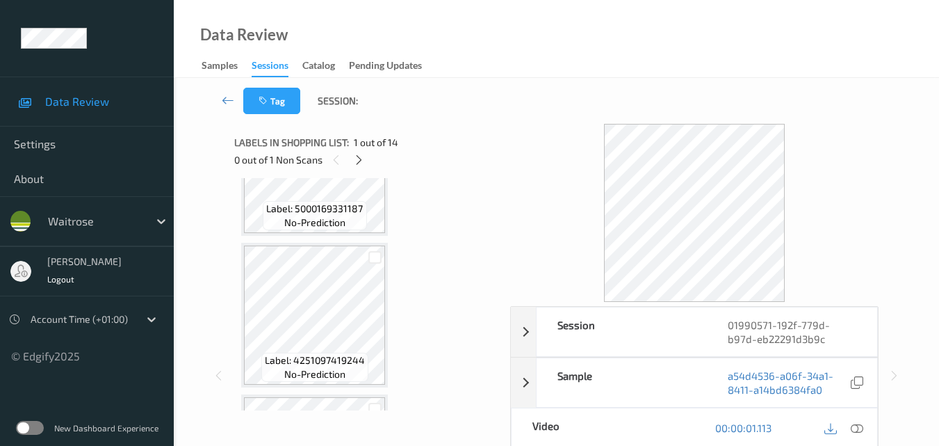
scroll to position [417, 0]
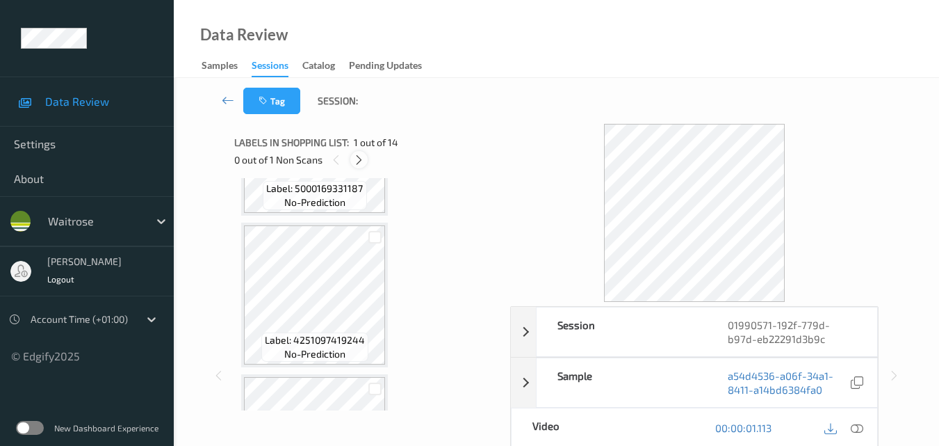
click at [362, 158] on icon at bounding box center [359, 160] width 12 height 13
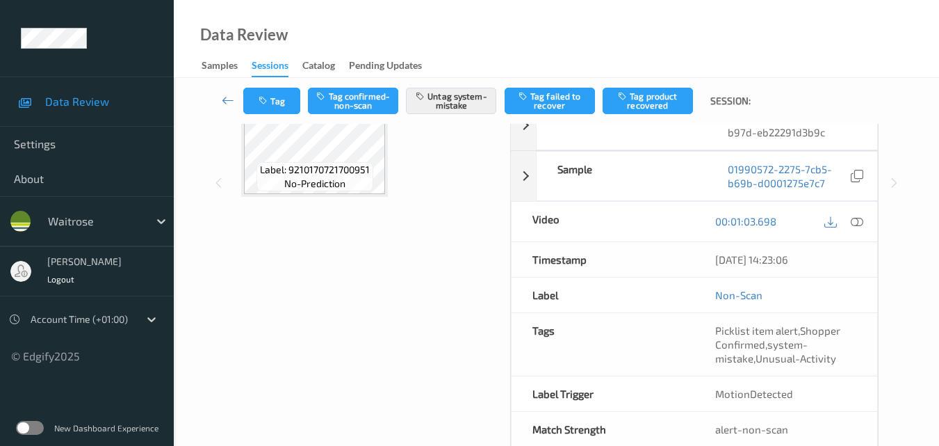
scroll to position [209, 0]
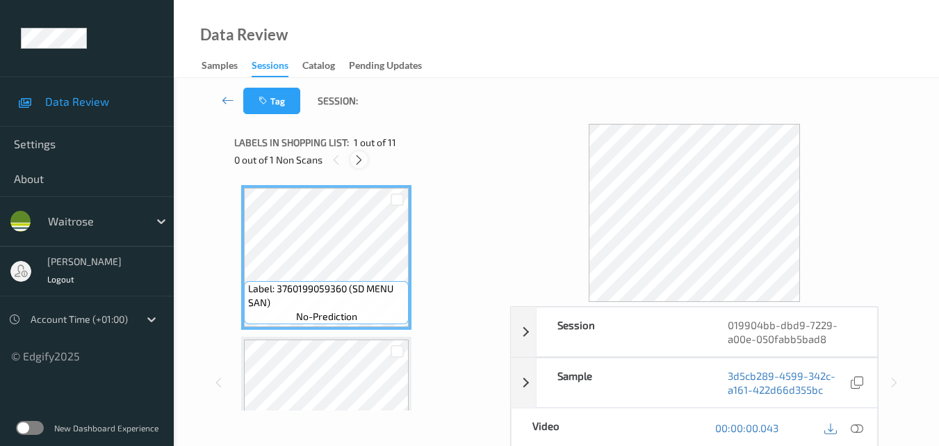
click at [355, 158] on icon at bounding box center [359, 160] width 12 height 13
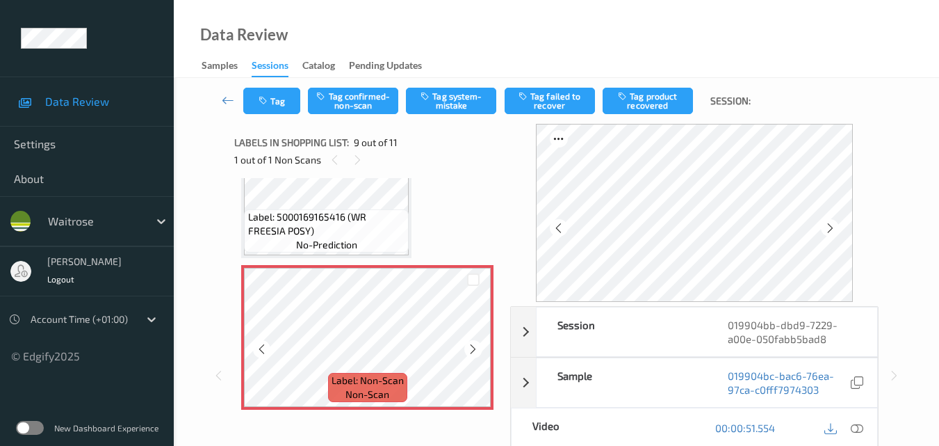
scroll to position [1207, 0]
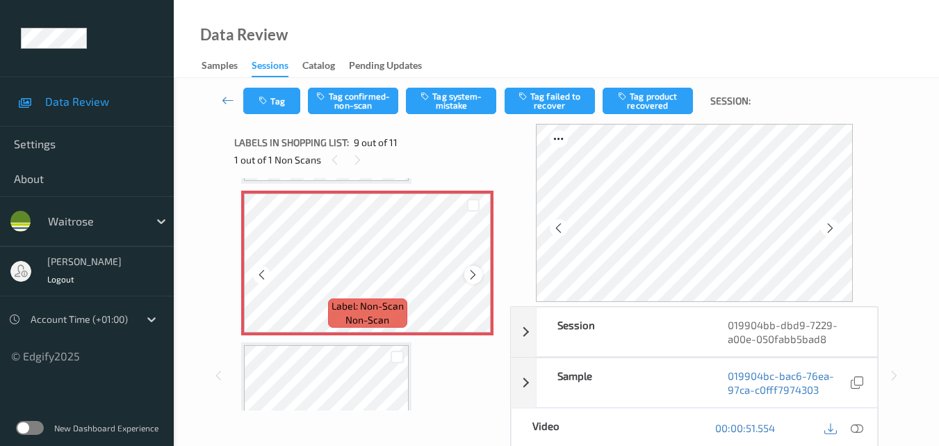
click at [473, 275] on icon at bounding box center [473, 274] width 12 height 13
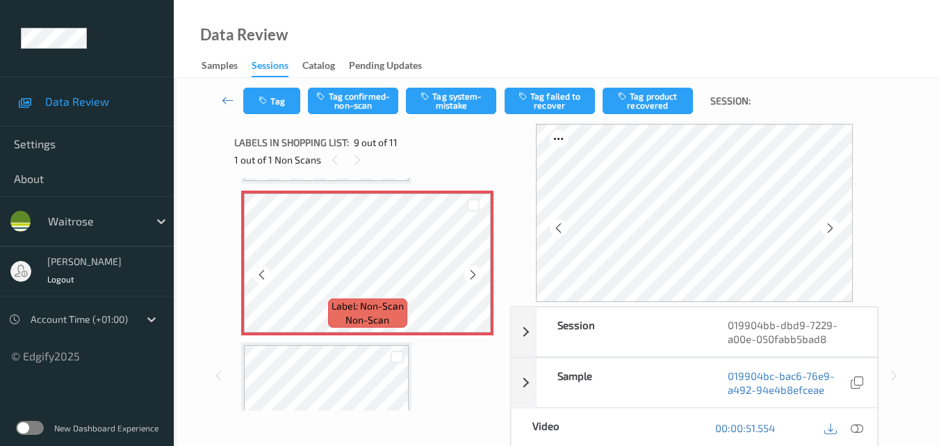
click at [473, 275] on icon at bounding box center [473, 274] width 12 height 13
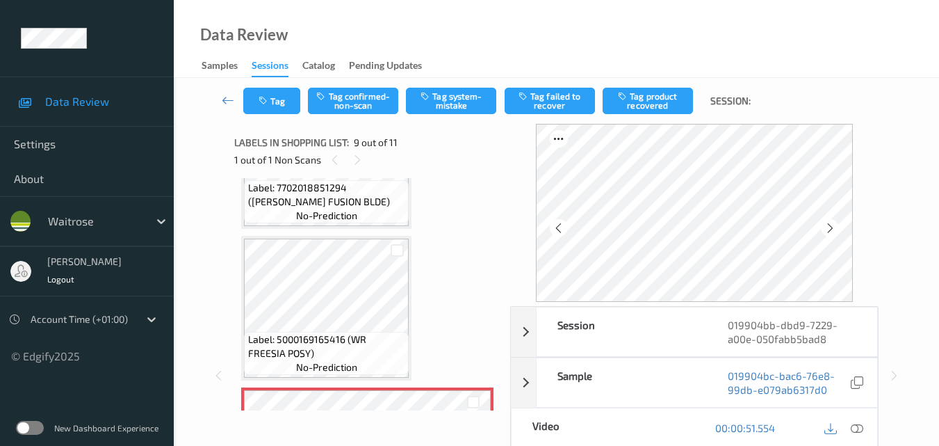
scroll to position [998, 0]
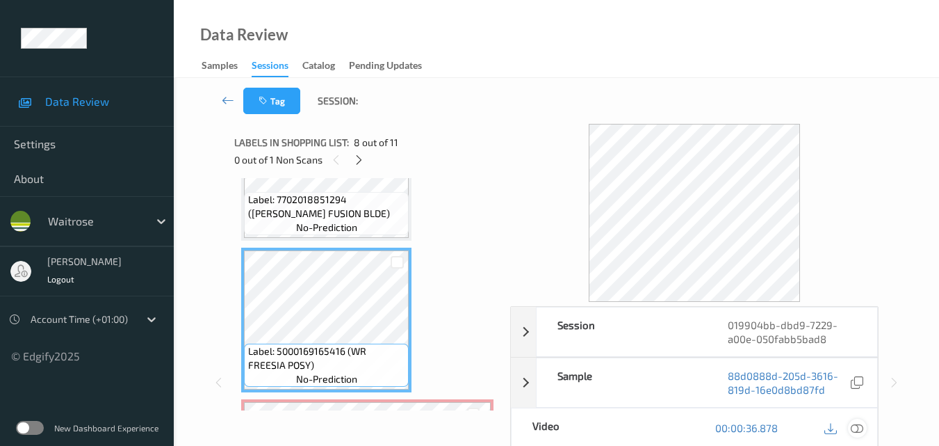
click at [865, 426] on div at bounding box center [857, 427] width 19 height 19
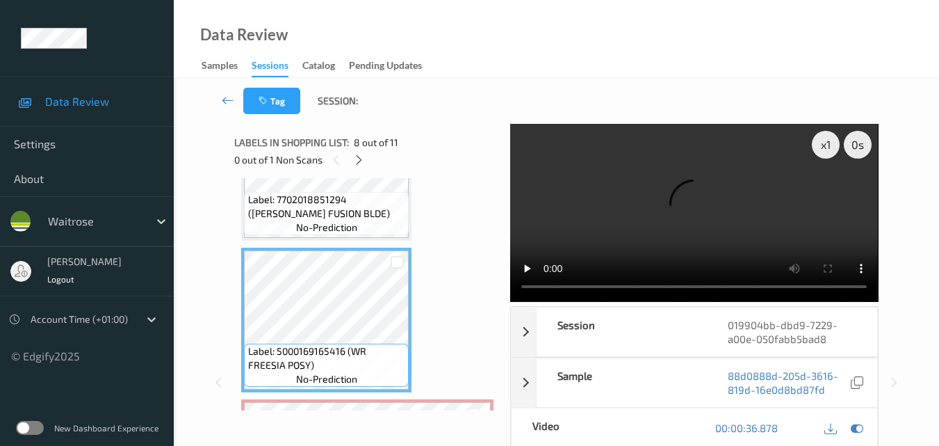
click at [710, 227] on video at bounding box center [694, 213] width 368 height 178
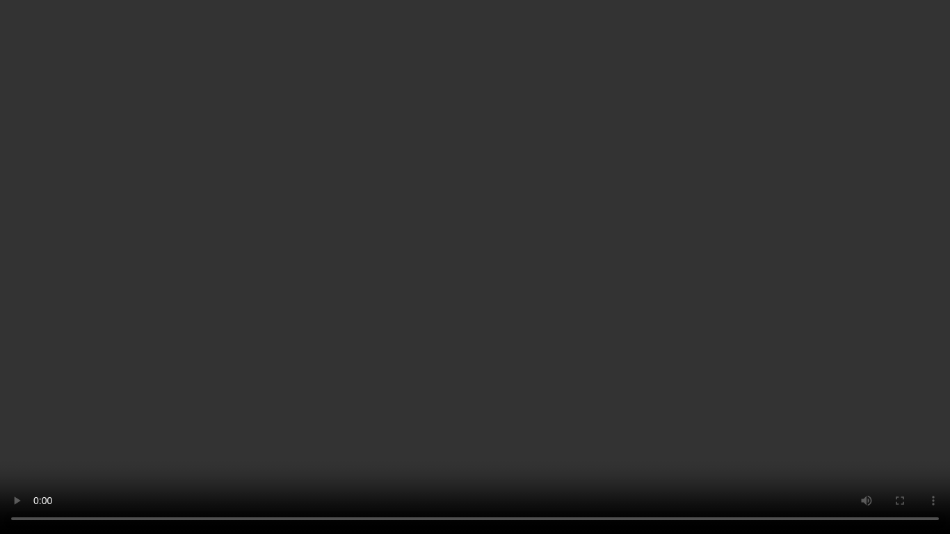
click at [545, 249] on video at bounding box center [475, 267] width 950 height 534
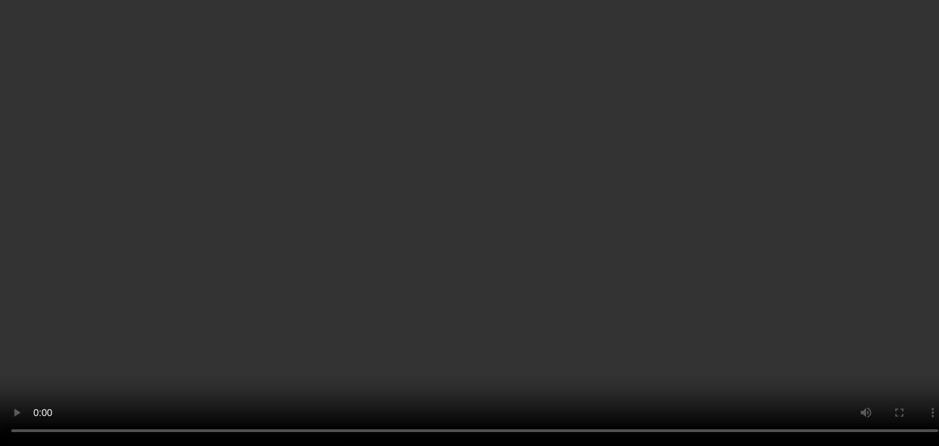
scroll to position [1137, 0]
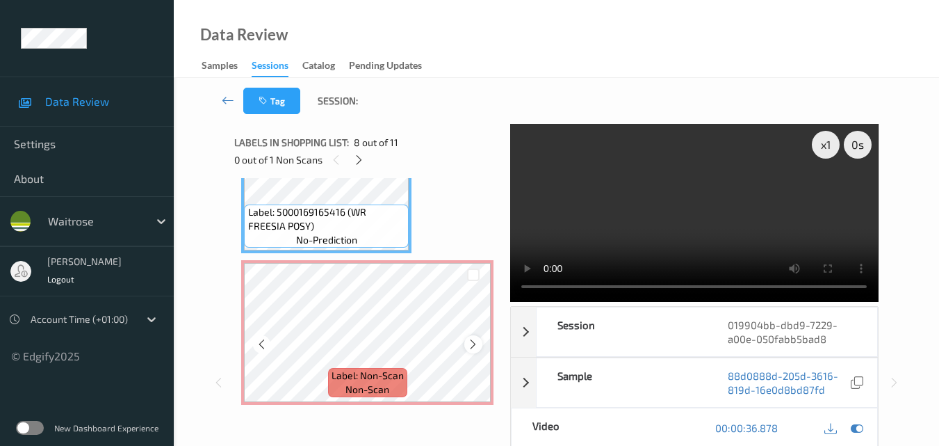
click at [475, 343] on icon at bounding box center [473, 344] width 12 height 13
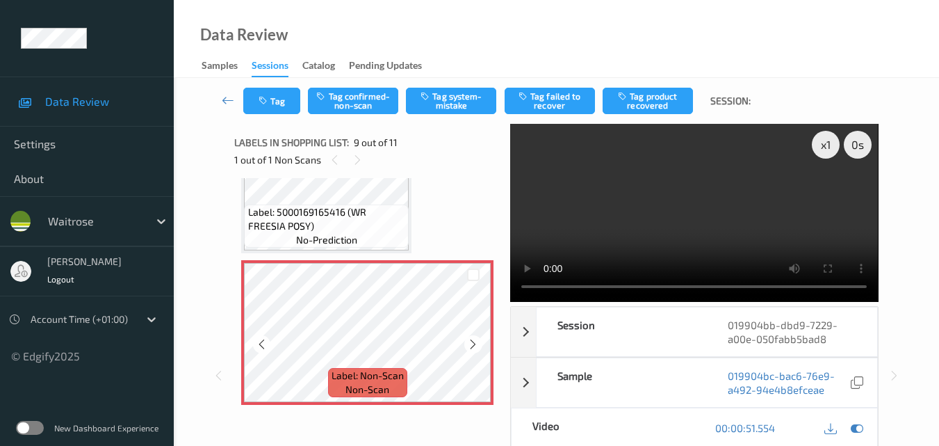
click at [475, 343] on icon at bounding box center [473, 344] width 12 height 13
click at [724, 229] on video at bounding box center [694, 213] width 368 height 178
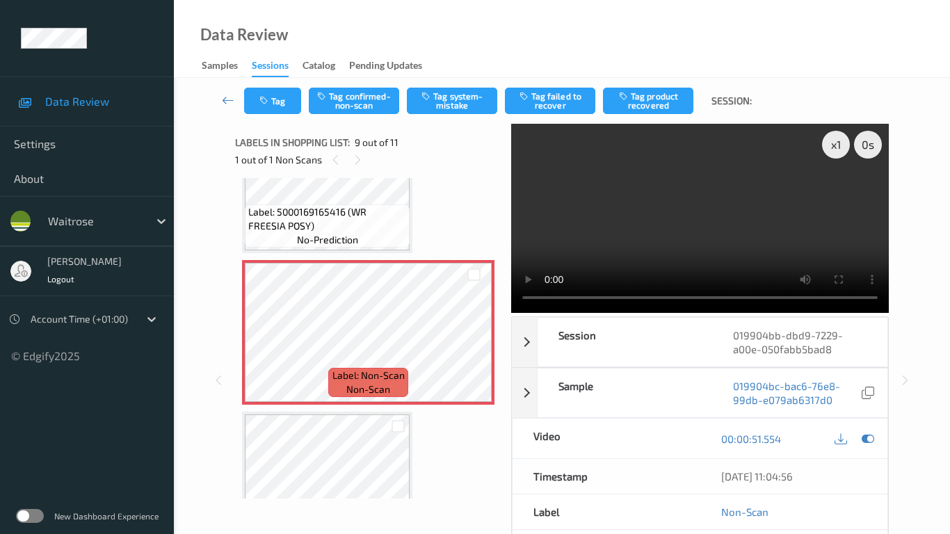
click at [594, 276] on video at bounding box center [699, 218] width 377 height 189
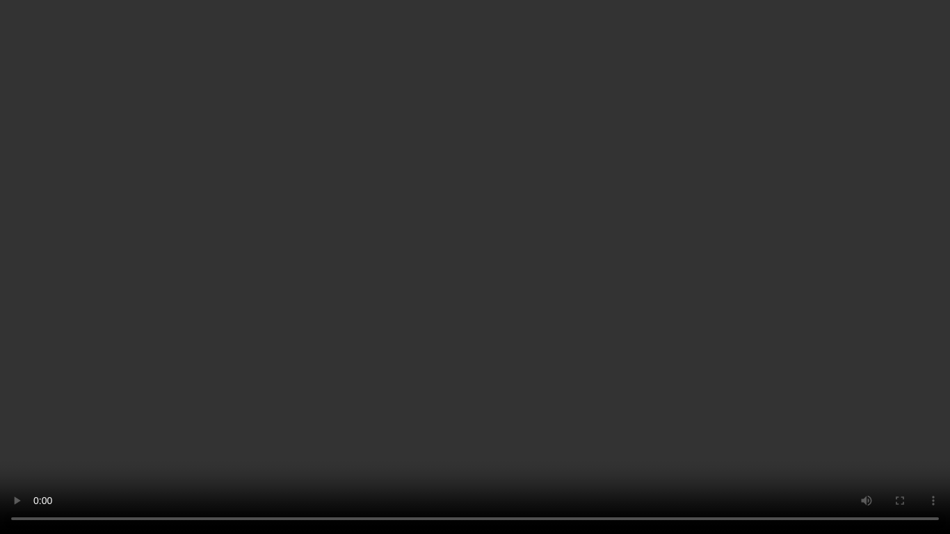
click at [459, 341] on video at bounding box center [475, 267] width 950 height 534
click at [471, 321] on video at bounding box center [475, 267] width 950 height 534
click at [564, 276] on video at bounding box center [475, 267] width 950 height 534
click at [542, 323] on video at bounding box center [475, 267] width 950 height 534
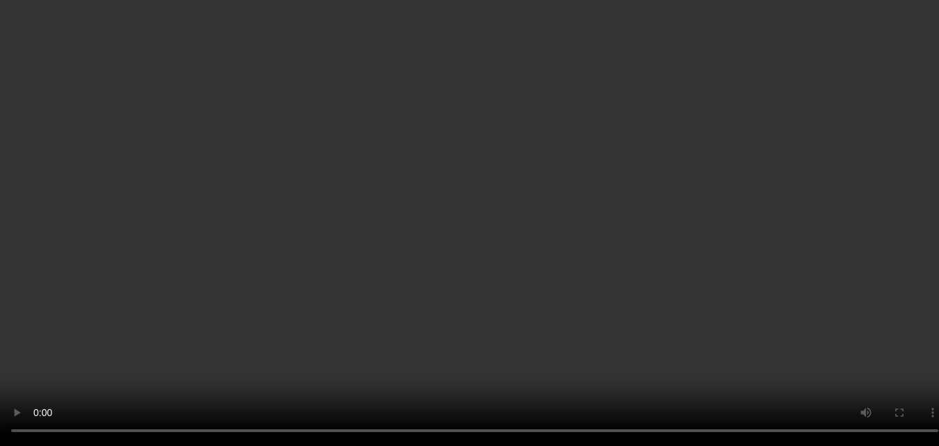
scroll to position [929, 0]
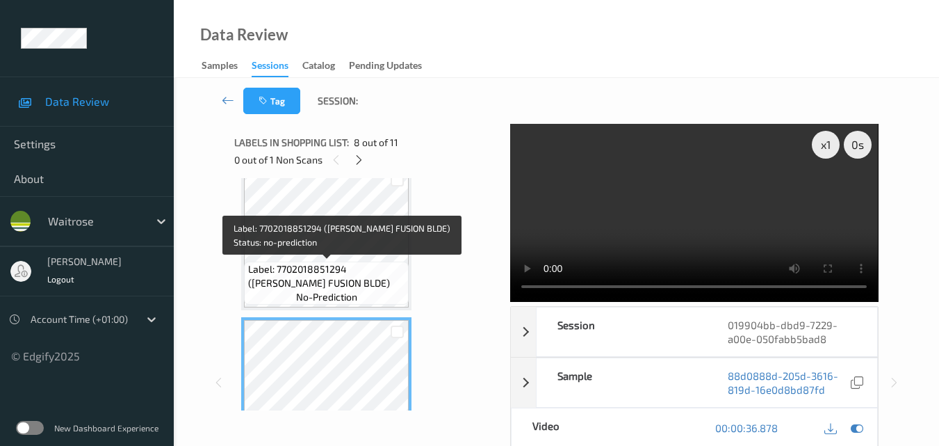
click at [344, 290] on span "no-prediction" at bounding box center [326, 297] width 61 height 14
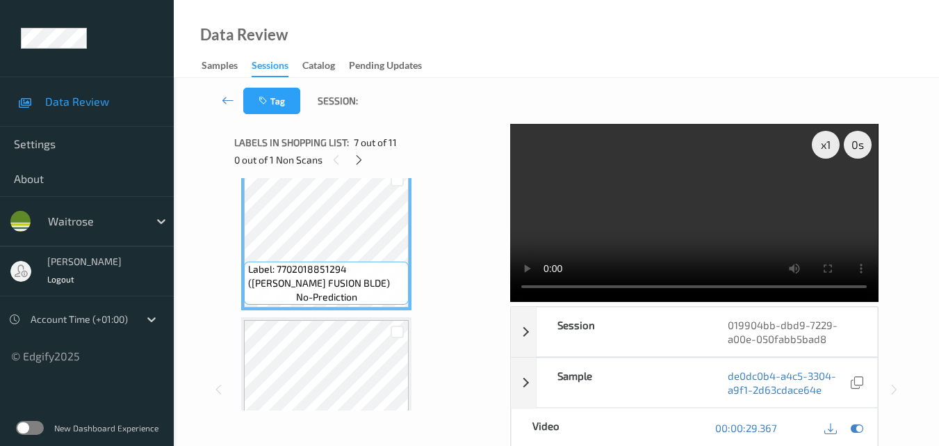
click at [700, 218] on video at bounding box center [694, 213] width 368 height 178
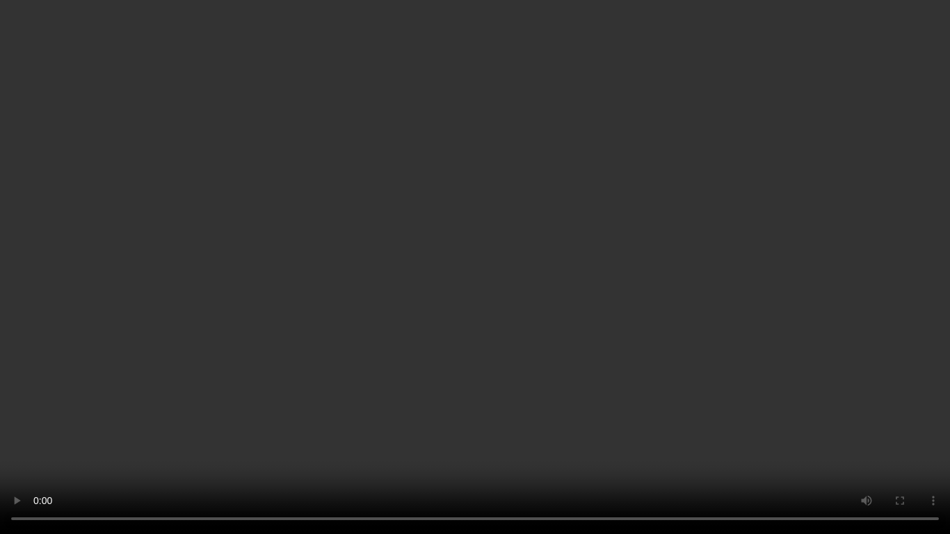
click at [674, 316] on video at bounding box center [475, 267] width 950 height 534
click at [592, 273] on video at bounding box center [475, 267] width 950 height 534
click at [641, 255] on video at bounding box center [475, 267] width 950 height 534
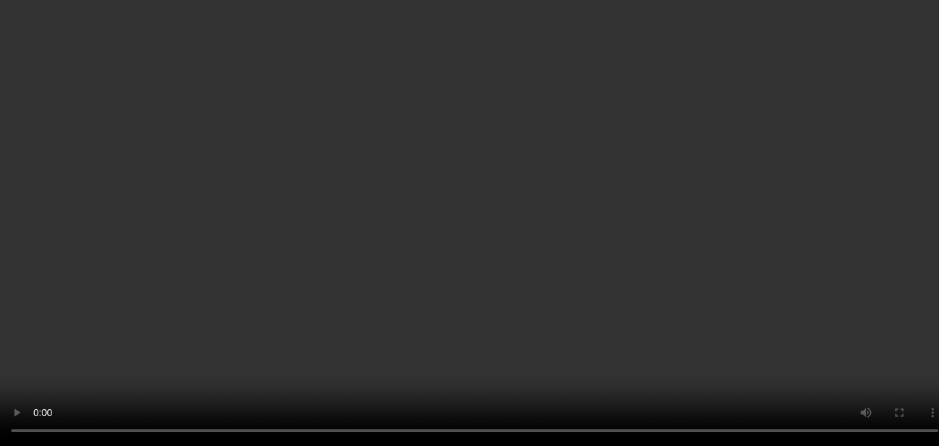
scroll to position [1137, 0]
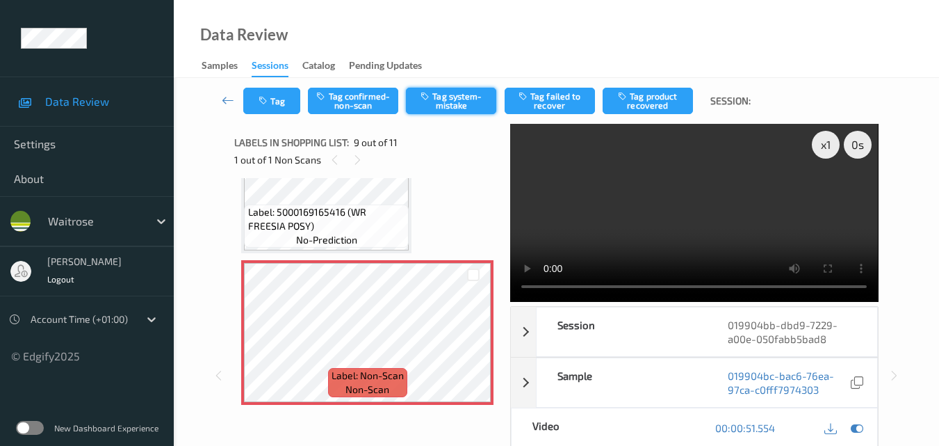
click at [461, 108] on button "Tag system-mistake" at bounding box center [451, 101] width 90 height 26
click at [266, 97] on icon "button" at bounding box center [265, 101] width 12 height 10
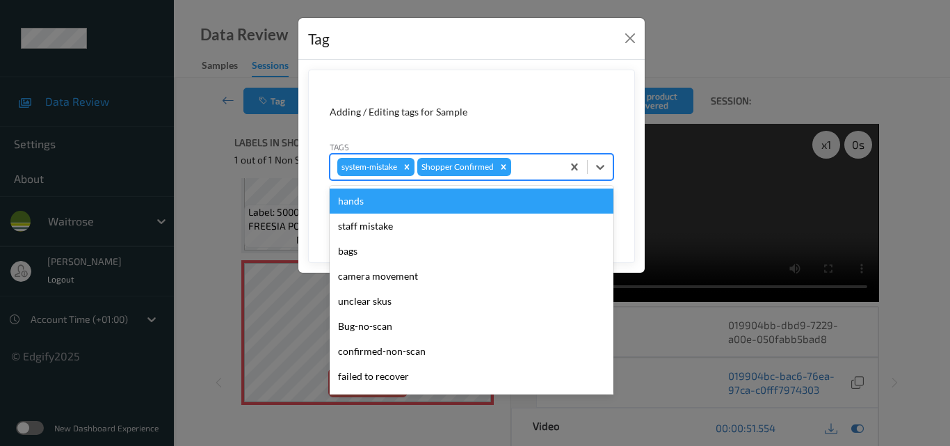
click at [548, 171] on div at bounding box center [534, 166] width 41 height 17
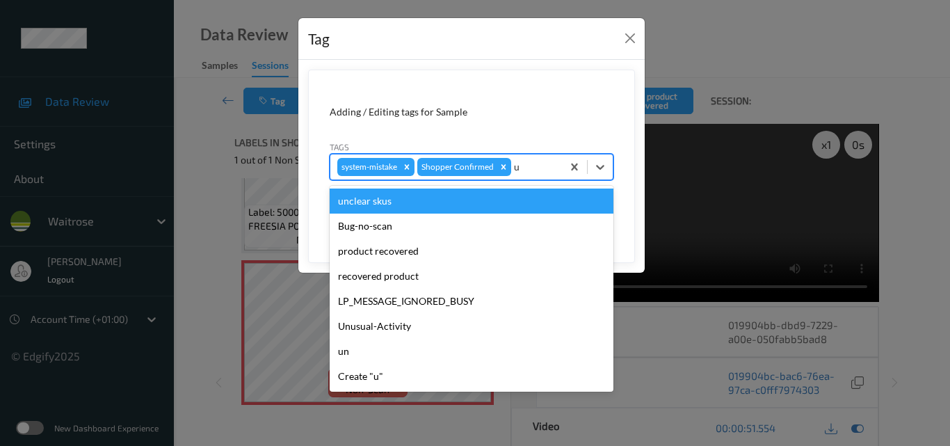
type input "un"
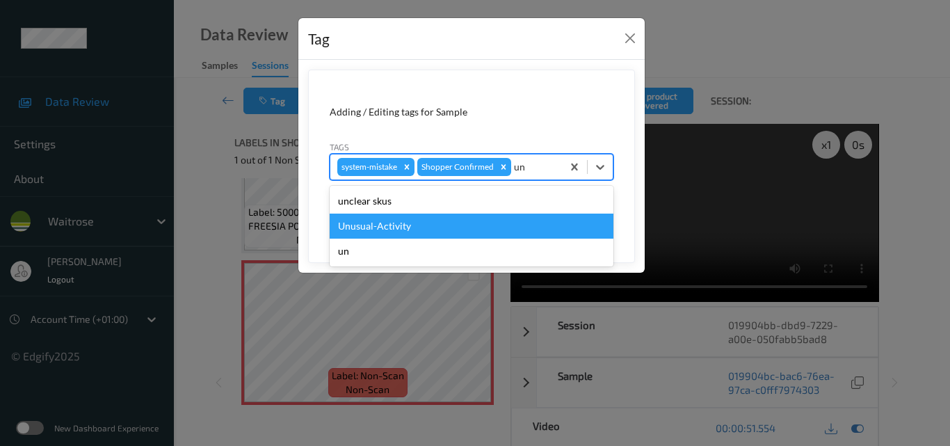
click at [483, 224] on div "Unusual-Activity" at bounding box center [472, 225] width 284 height 25
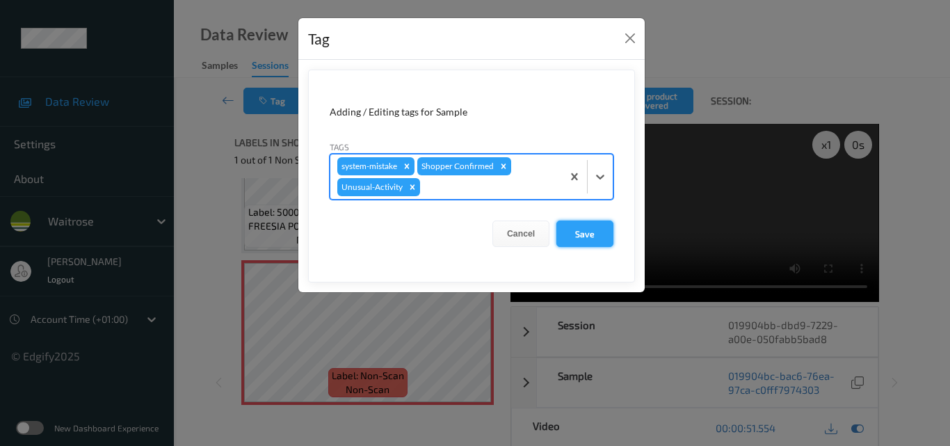
click at [596, 230] on button "Save" at bounding box center [584, 233] width 57 height 26
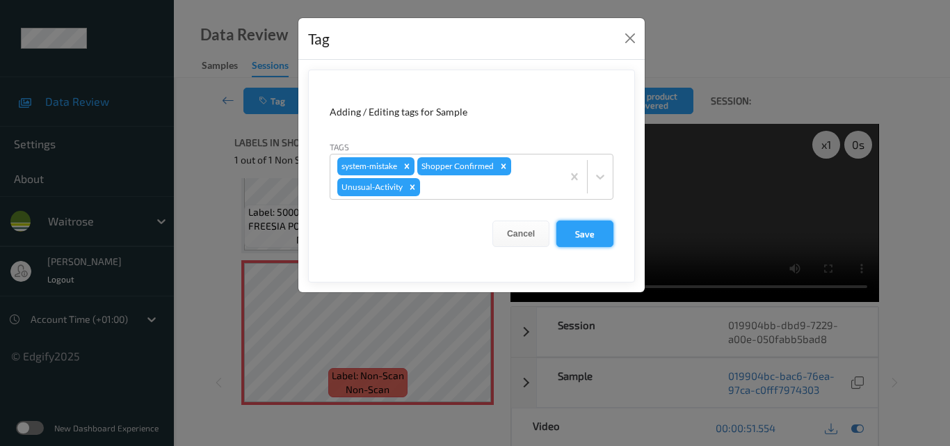
click at [601, 228] on button "Save" at bounding box center [584, 233] width 57 height 26
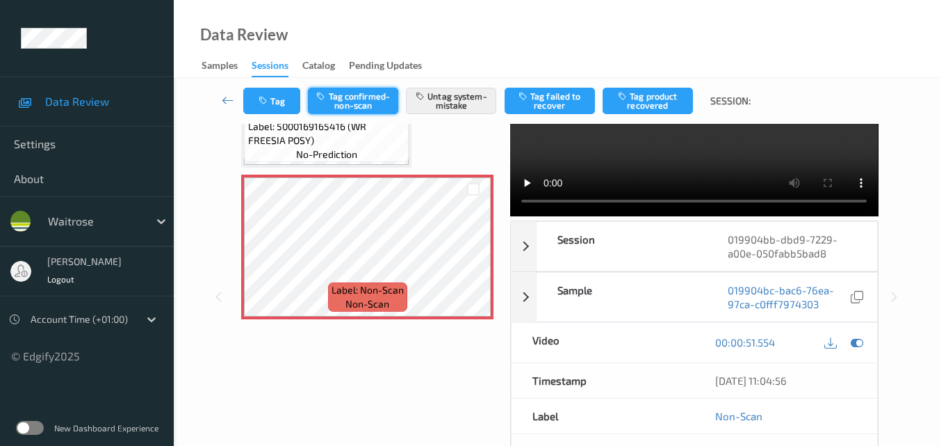
scroll to position [10, 0]
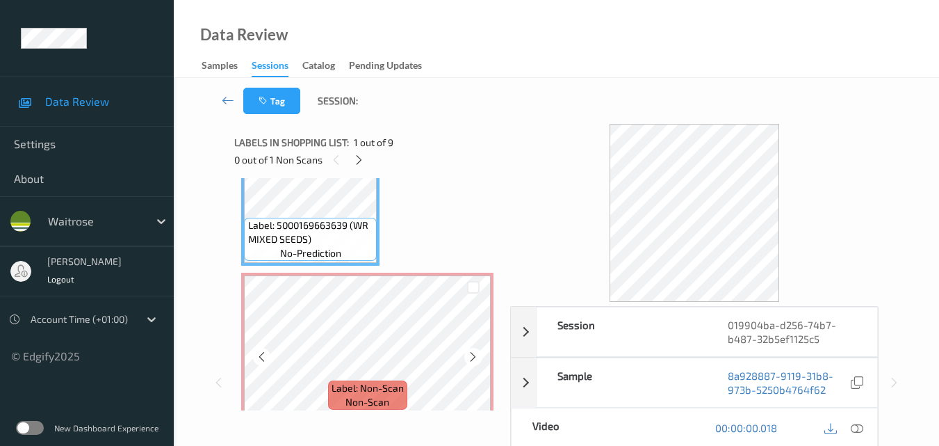
scroll to position [139, 0]
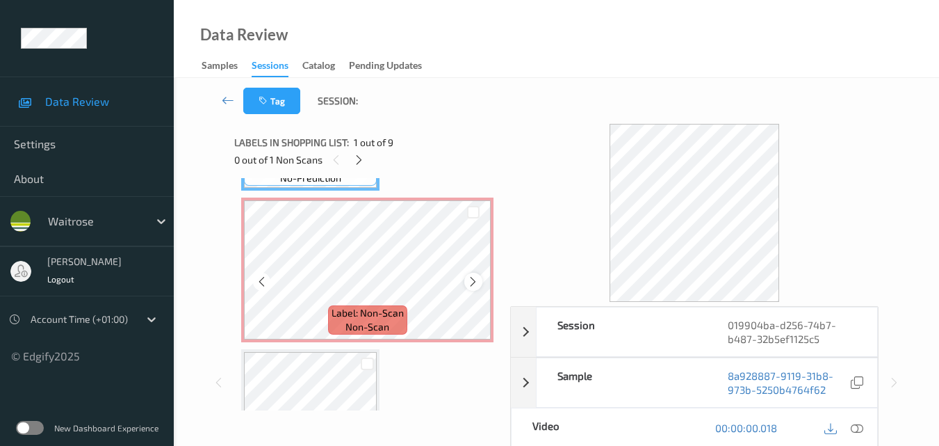
click at [478, 276] on icon at bounding box center [473, 281] width 12 height 13
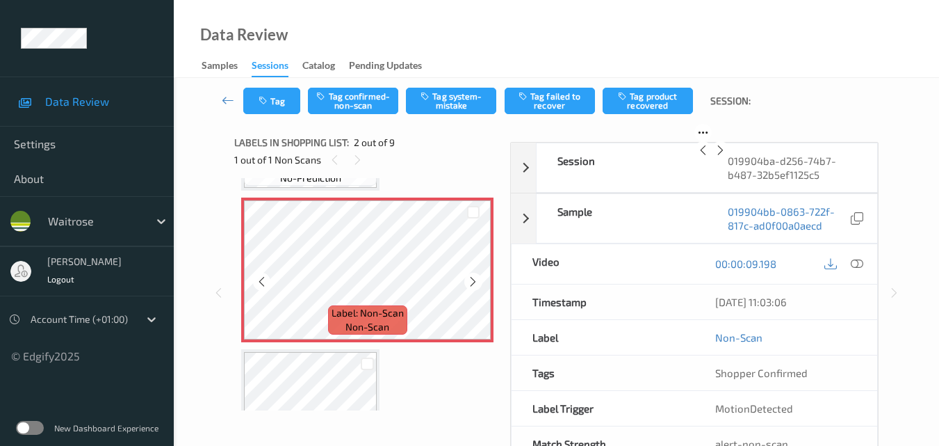
click at [478, 276] on icon at bounding box center [473, 281] width 12 height 13
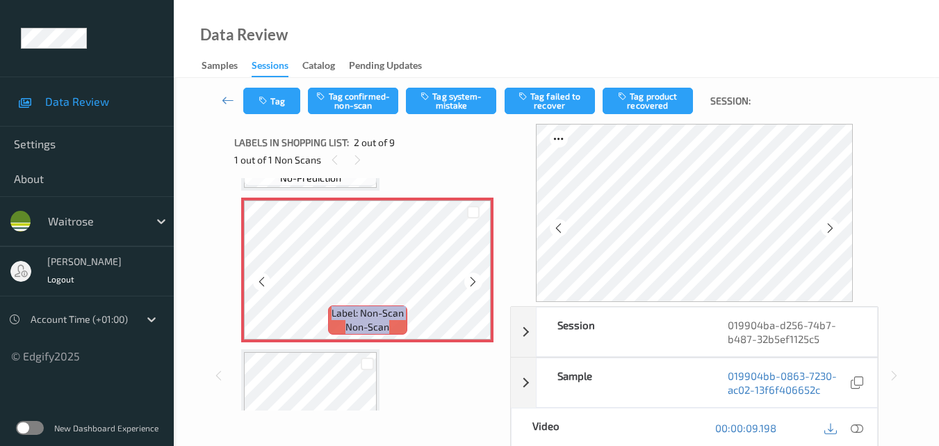
click at [478, 276] on icon at bounding box center [473, 281] width 12 height 13
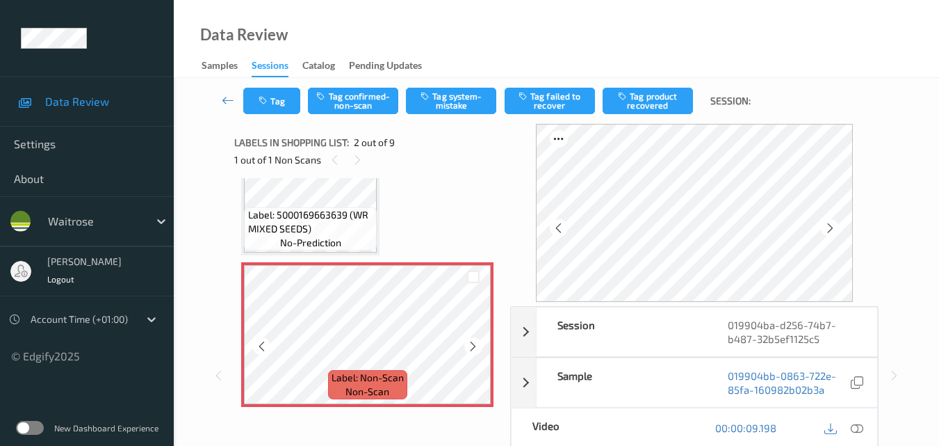
scroll to position [0, 0]
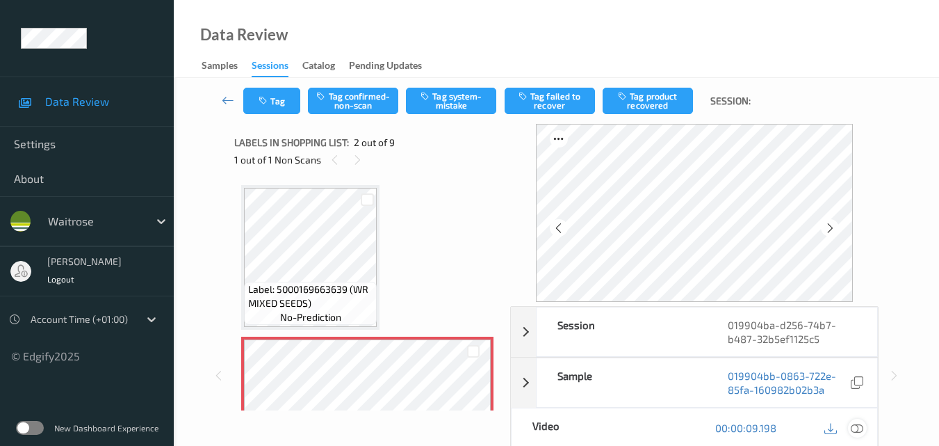
click at [857, 425] on icon at bounding box center [857, 427] width 13 height 13
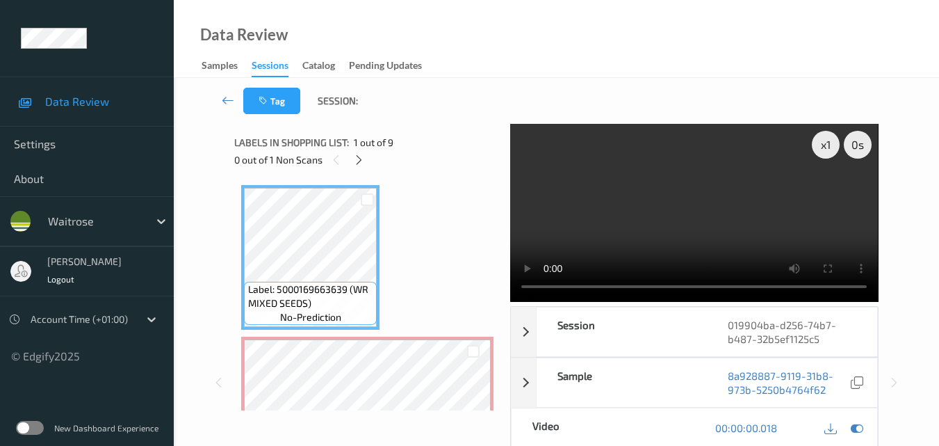
click at [694, 223] on video at bounding box center [694, 213] width 368 height 178
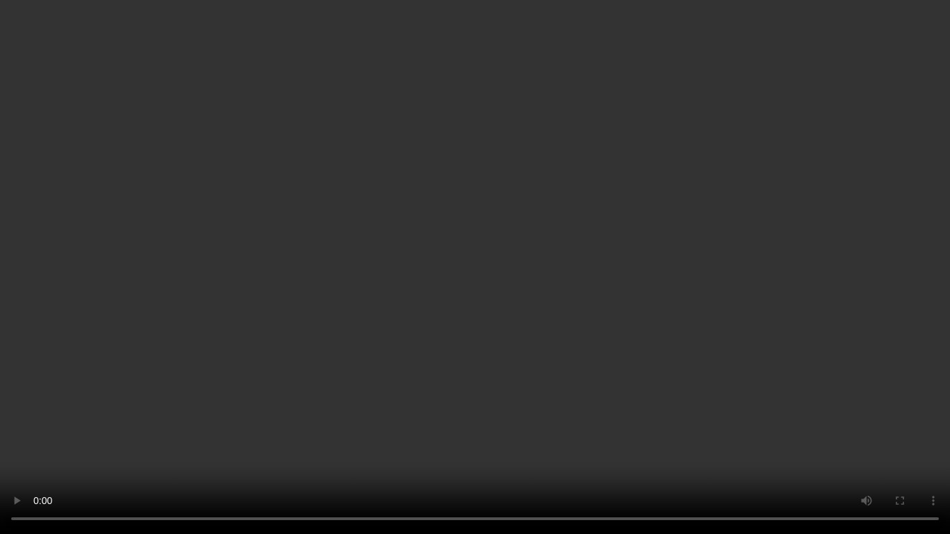
click at [635, 374] on video at bounding box center [475, 267] width 950 height 534
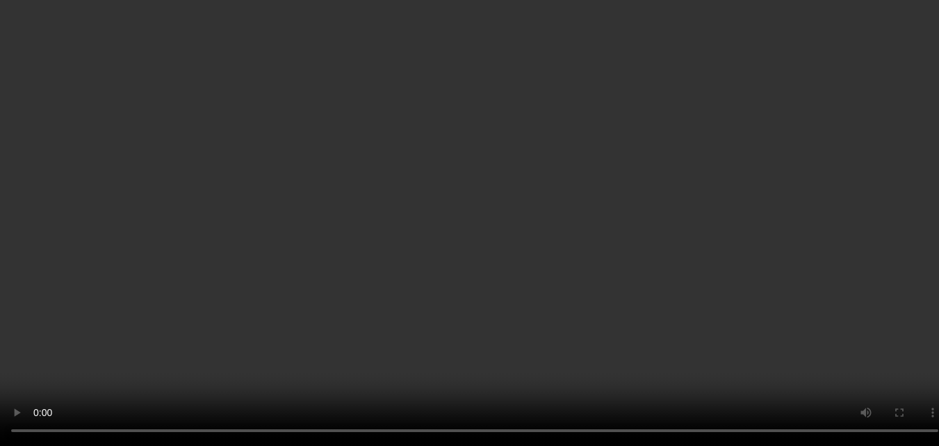
scroll to position [139, 0]
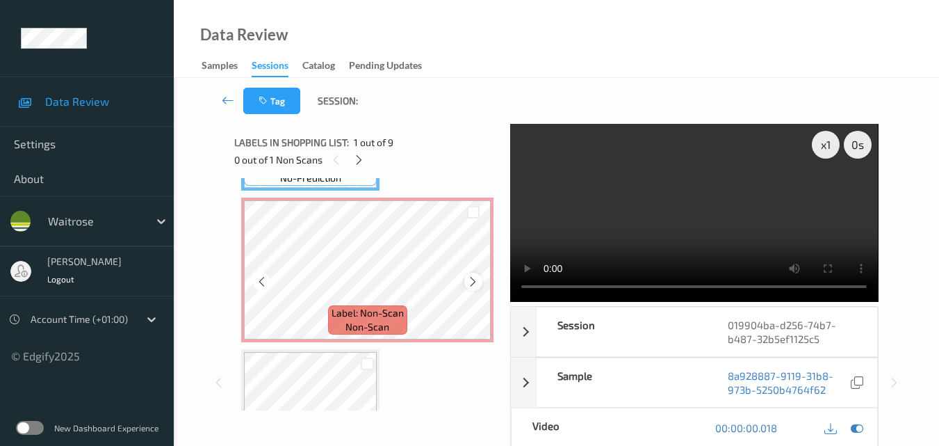
click at [474, 278] on icon at bounding box center [473, 281] width 12 height 13
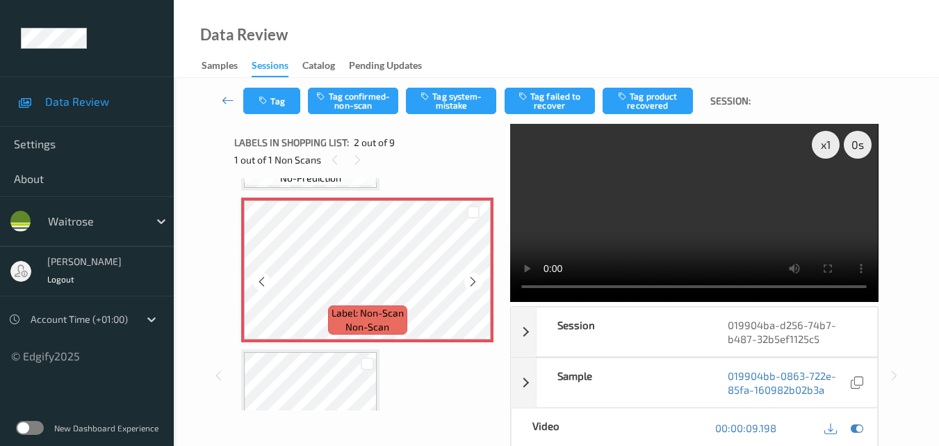
click at [474, 278] on icon at bounding box center [473, 281] width 12 height 13
click at [655, 209] on video at bounding box center [694, 213] width 368 height 178
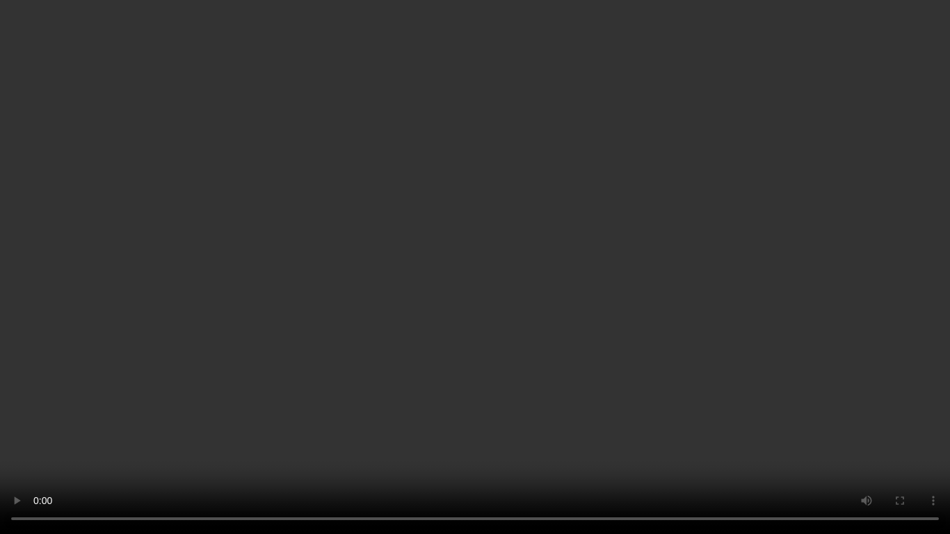
click at [580, 279] on video at bounding box center [475, 267] width 950 height 534
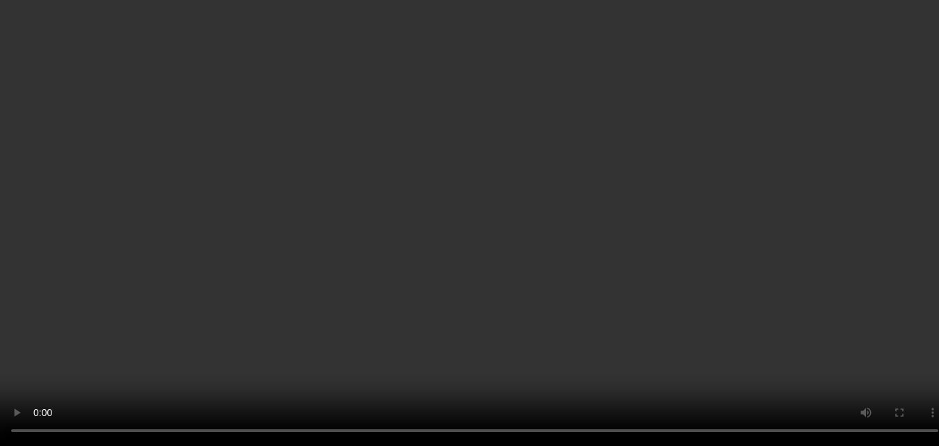
scroll to position [70, 0]
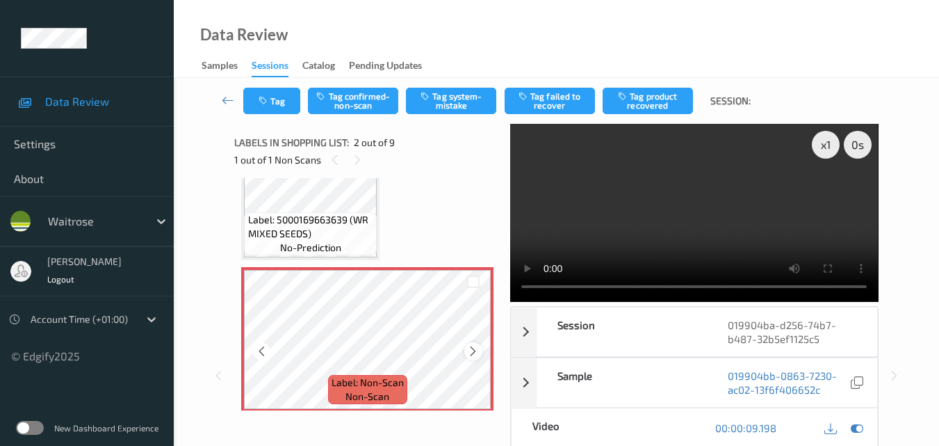
click at [473, 347] on icon at bounding box center [473, 351] width 12 height 13
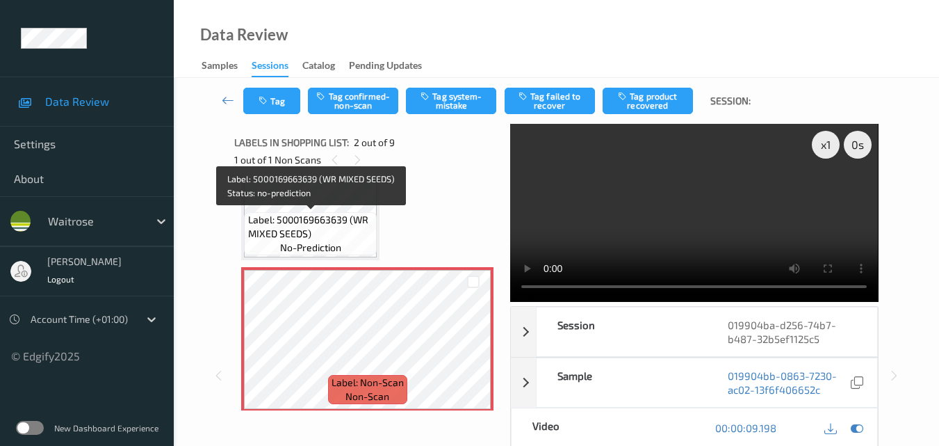
click at [353, 214] on span "Label: 5000169663639 (WR MIXED SEEDS)" at bounding box center [311, 227] width 126 height 28
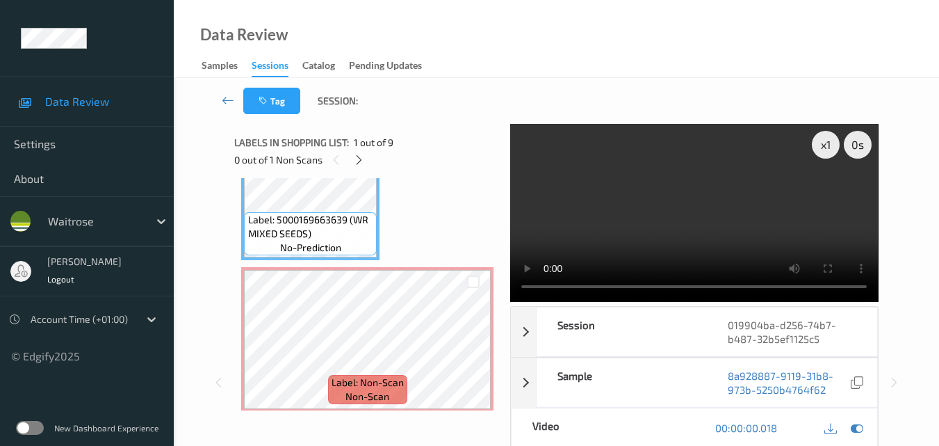
click at [678, 232] on video at bounding box center [694, 213] width 368 height 178
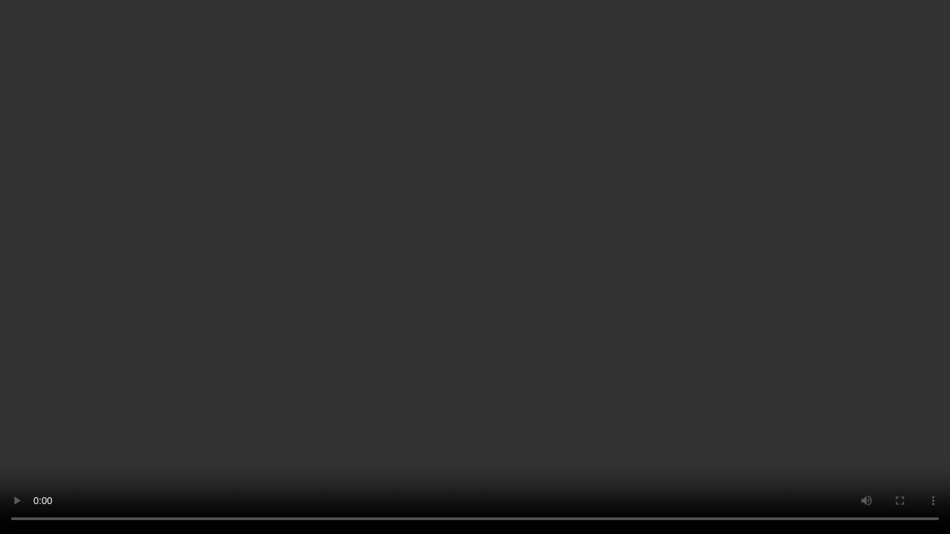
click at [505, 294] on video at bounding box center [475, 267] width 950 height 534
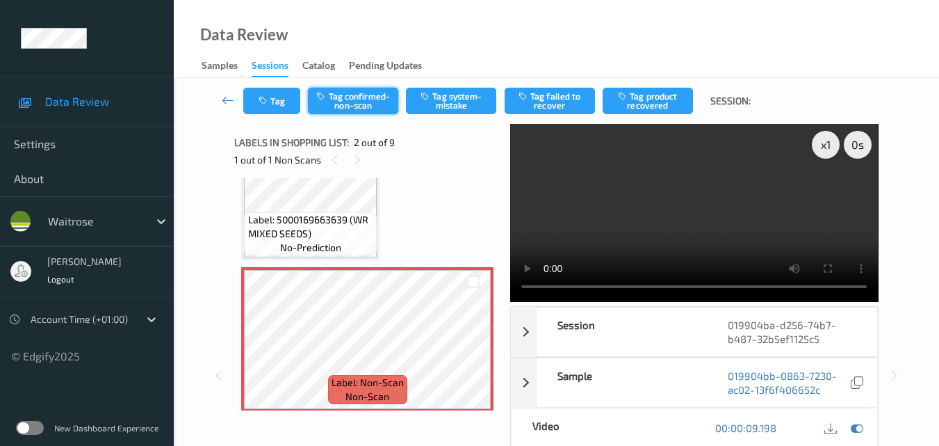
click at [366, 103] on button "Tag confirmed-non-scan" at bounding box center [353, 101] width 90 height 26
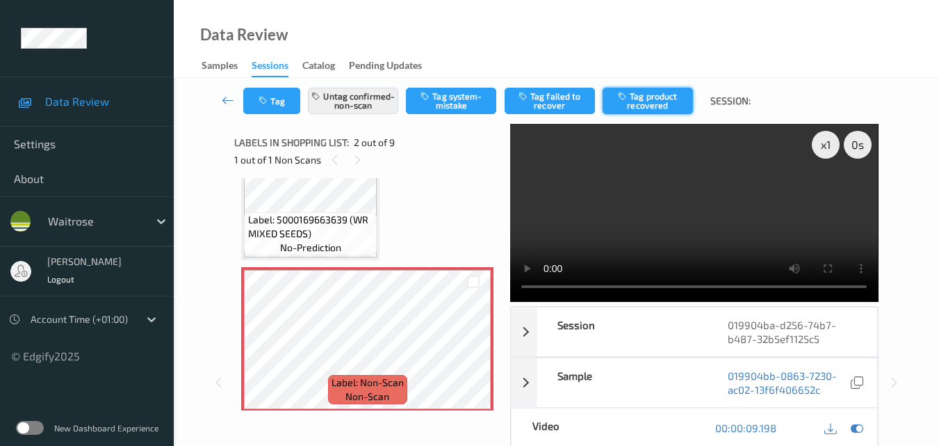
click at [644, 101] on button "Tag product recovered" at bounding box center [648, 101] width 90 height 26
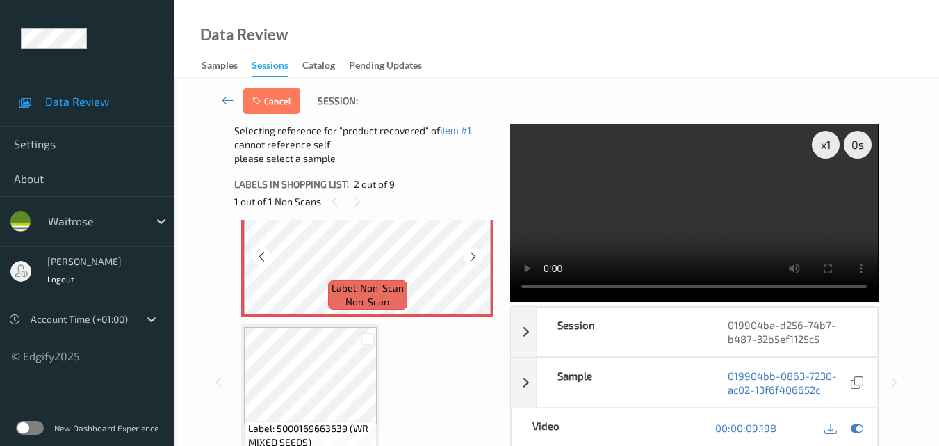
scroll to position [209, 0]
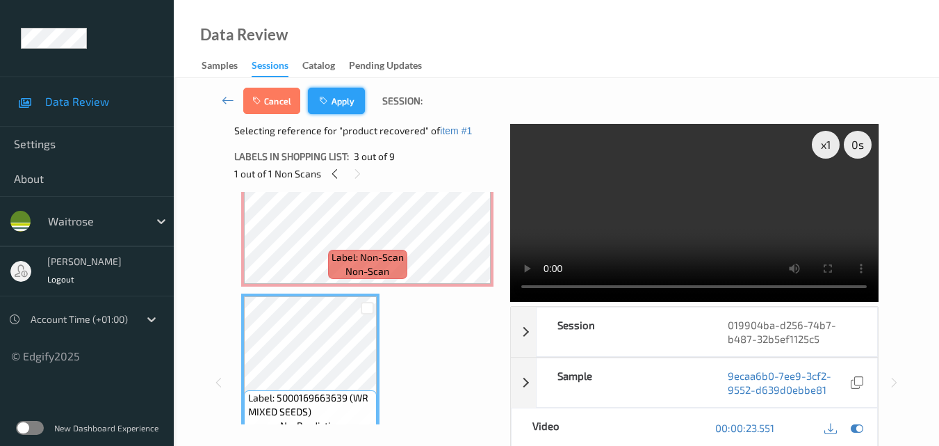
click at [347, 101] on button "Apply" at bounding box center [336, 101] width 57 height 26
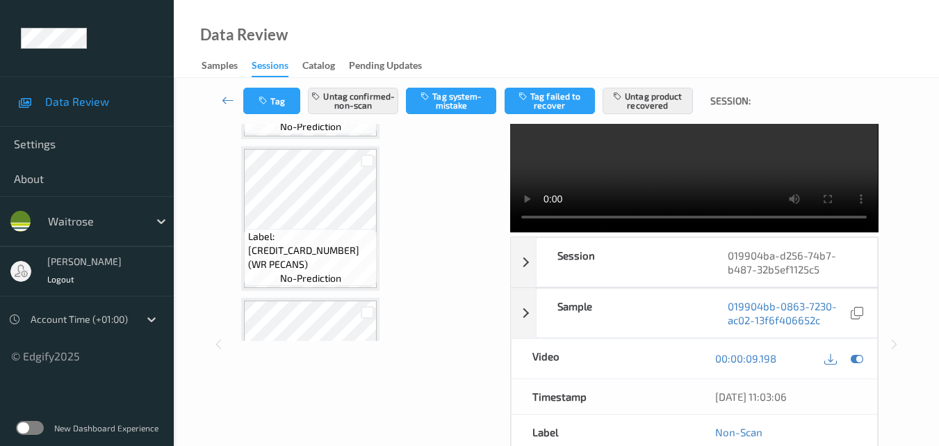
scroll to position [494, 0]
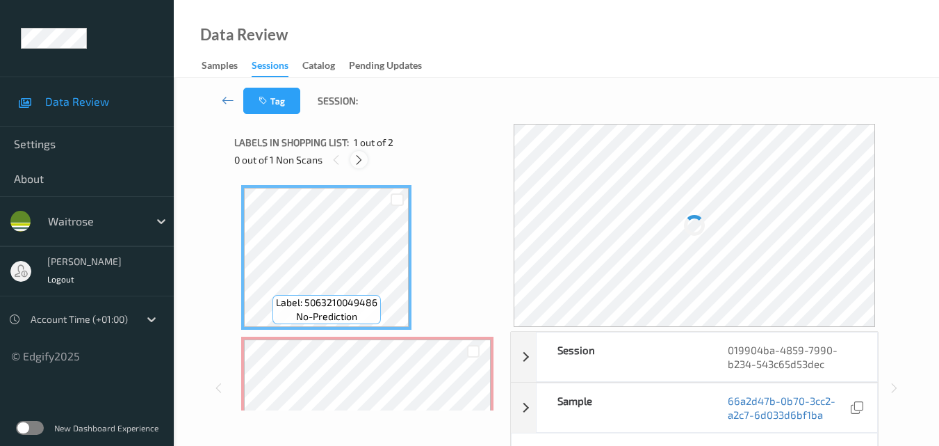
click at [359, 161] on icon at bounding box center [359, 160] width 12 height 13
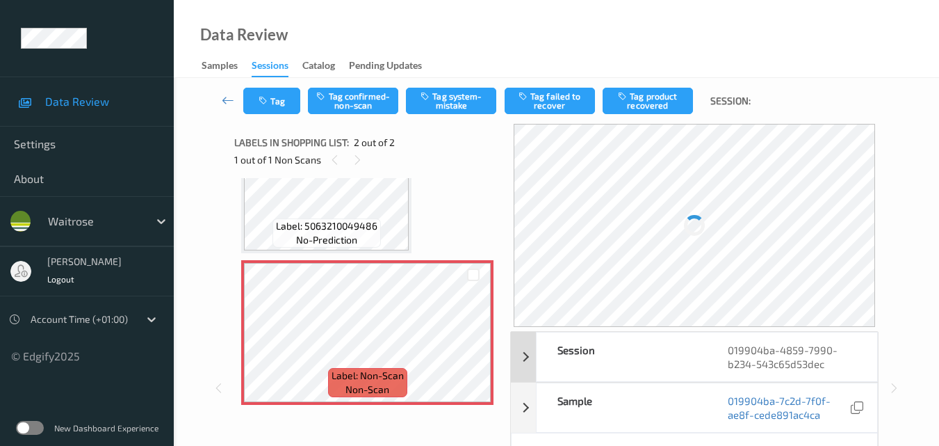
scroll to position [70, 0]
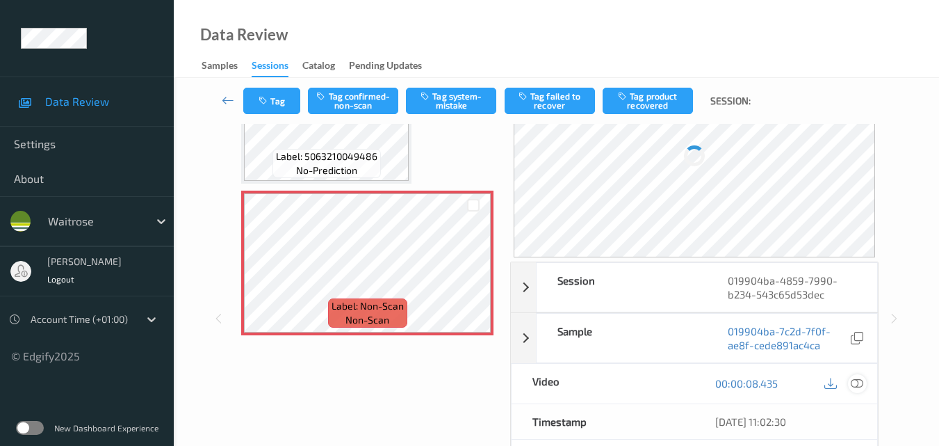
click at [854, 382] on icon at bounding box center [857, 383] width 13 height 13
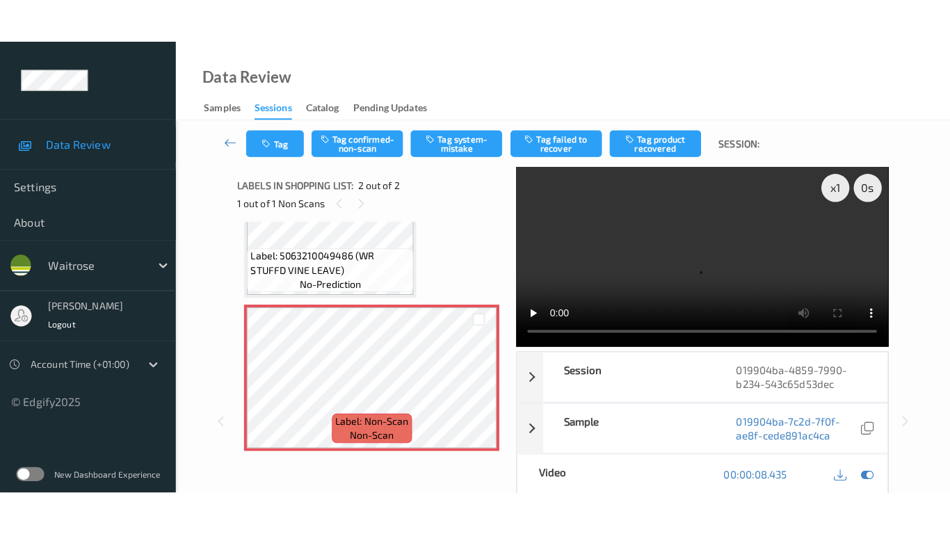
scroll to position [63, 0]
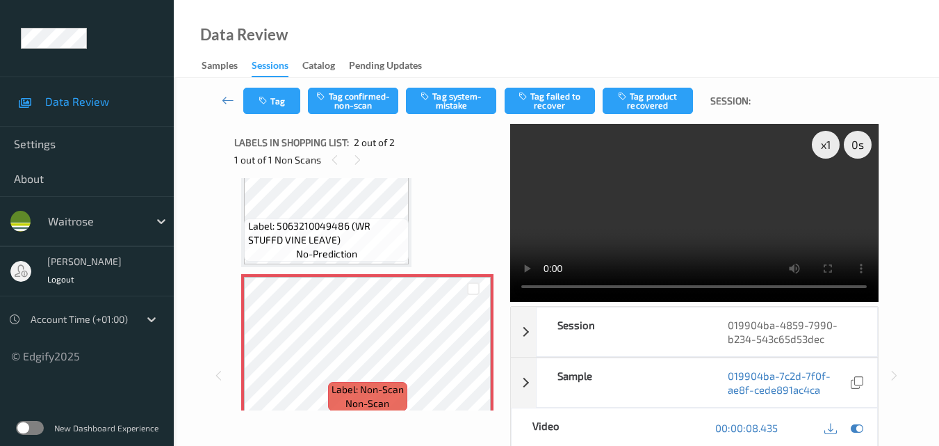
click at [521, 286] on video at bounding box center [694, 213] width 368 height 178
click at [690, 197] on video at bounding box center [694, 213] width 368 height 178
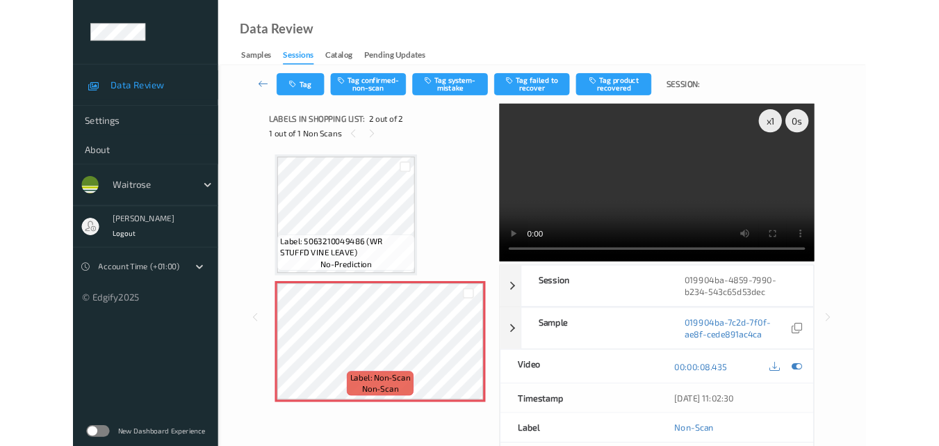
scroll to position [0, 0]
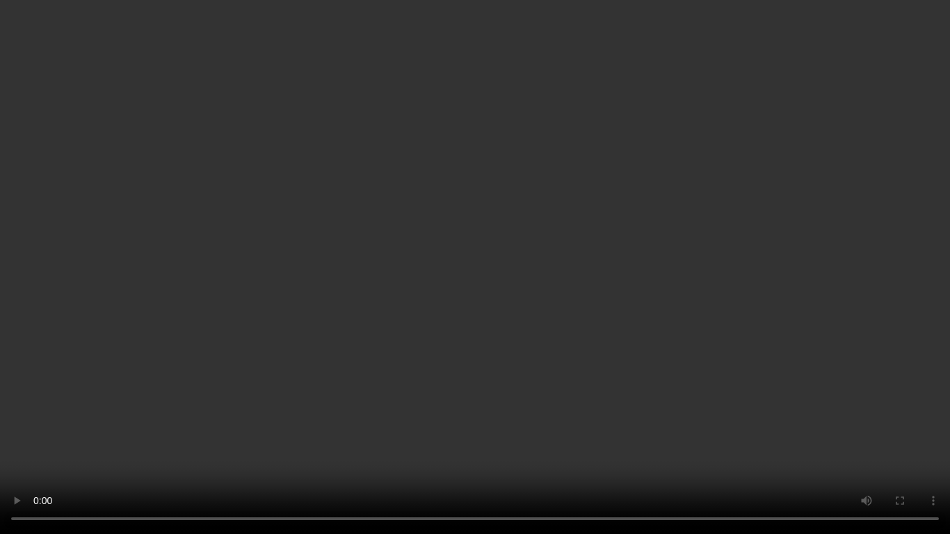
click at [592, 300] on video at bounding box center [475, 267] width 950 height 534
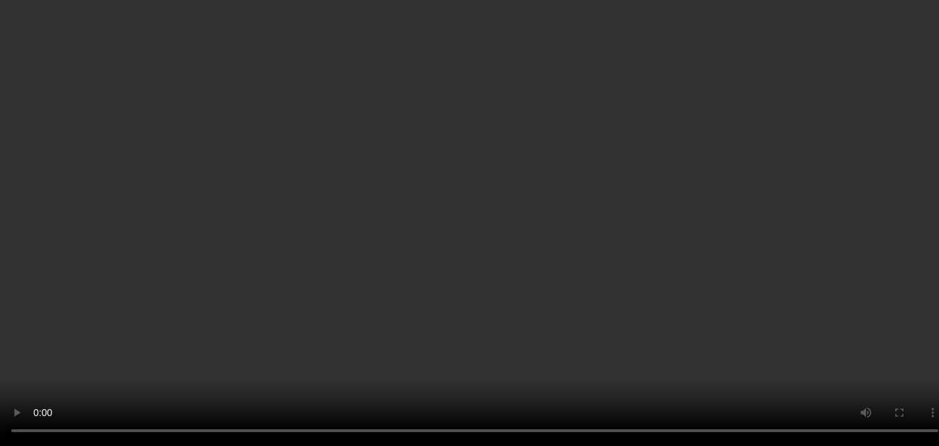
scroll to position [78, 0]
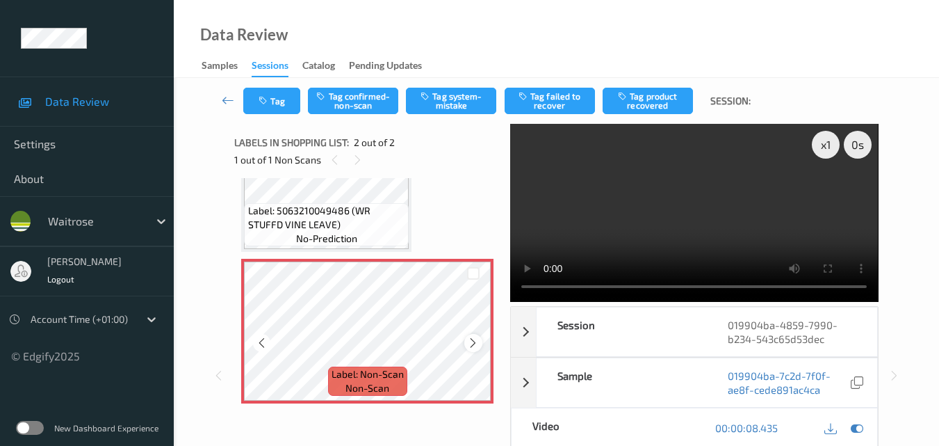
click at [477, 345] on icon at bounding box center [473, 342] width 12 height 13
click at [689, 214] on video at bounding box center [694, 213] width 368 height 178
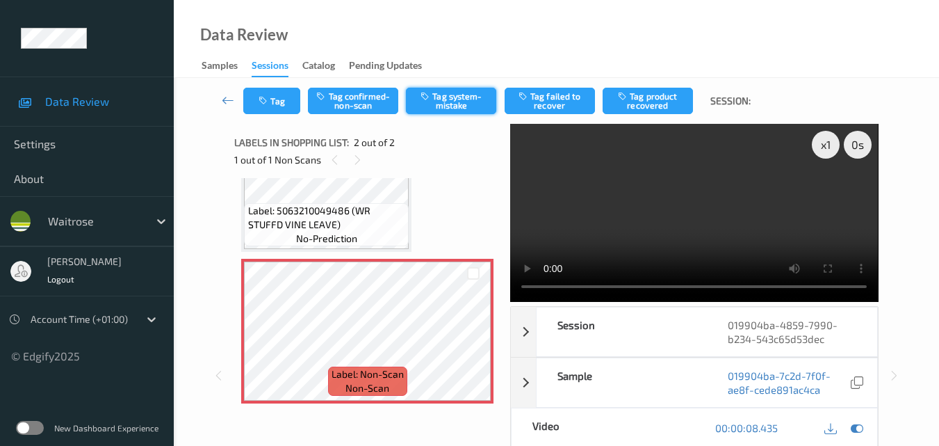
click at [455, 108] on button "Tag system-mistake" at bounding box center [451, 101] width 90 height 26
click at [456, 106] on button "Tag system-mistake" at bounding box center [451, 101] width 90 height 26
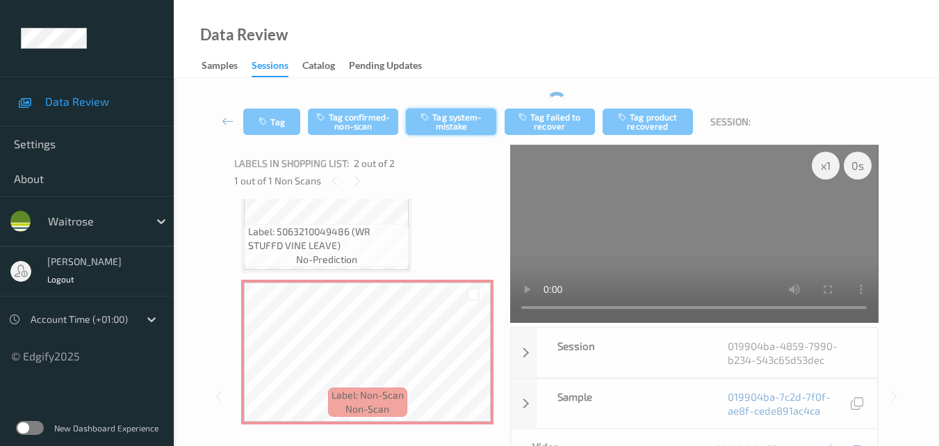
click at [456, 106] on div "Tag Tag confirmed-non-scan Tag system-mistake Tag failed to recover Tag product…" at bounding box center [556, 122] width 708 height 46
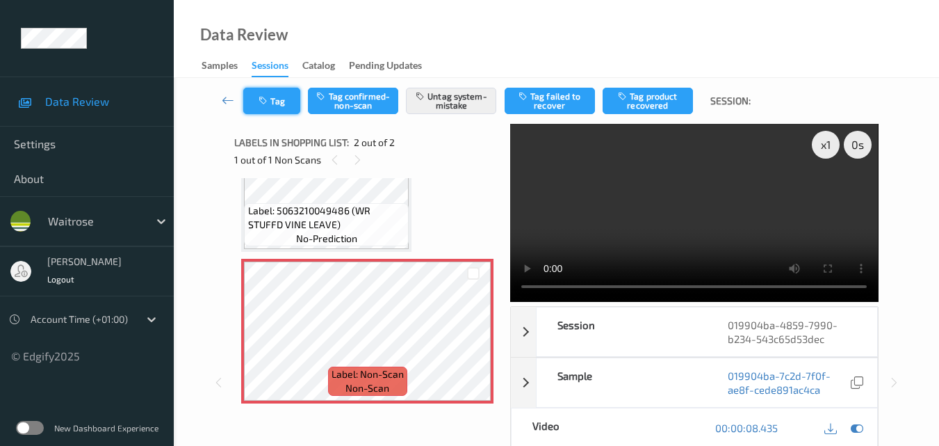
click at [282, 99] on button "Tag" at bounding box center [271, 101] width 57 height 26
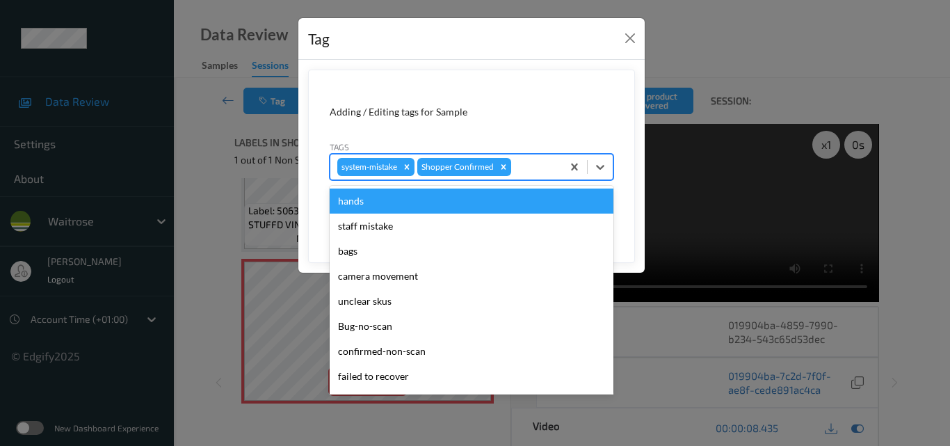
click at [535, 171] on div at bounding box center [534, 166] width 41 height 17
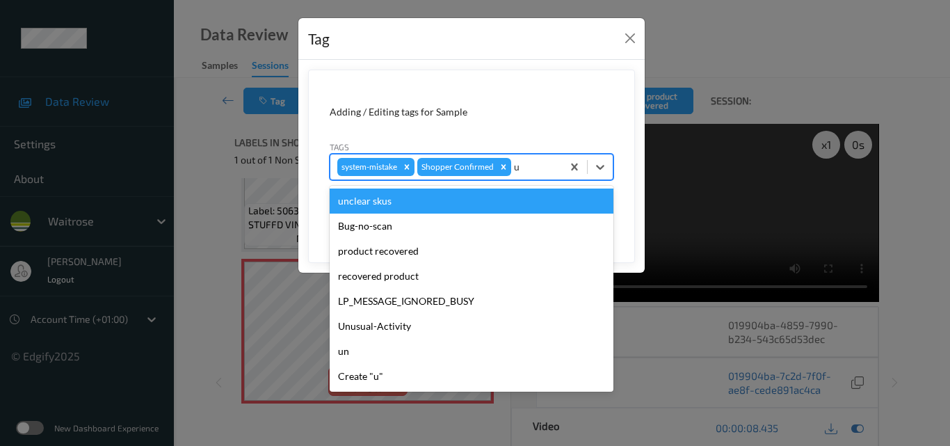
type input "un"
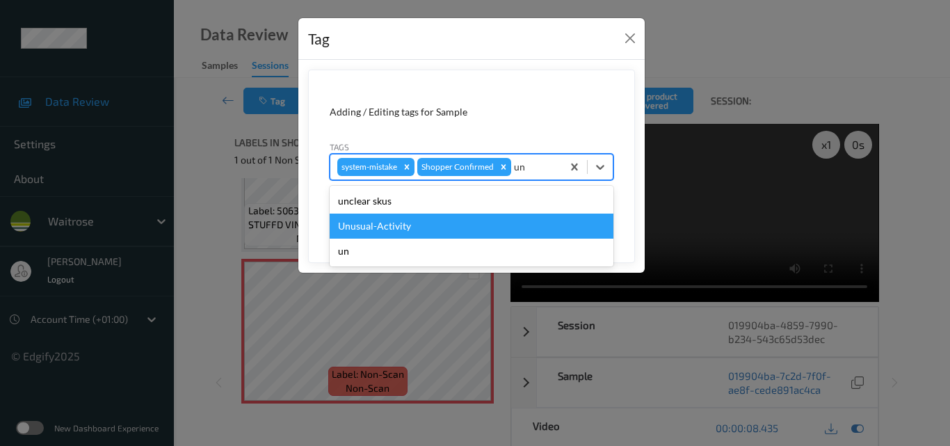
click at [431, 222] on div "Unusual-Activity" at bounding box center [472, 225] width 284 height 25
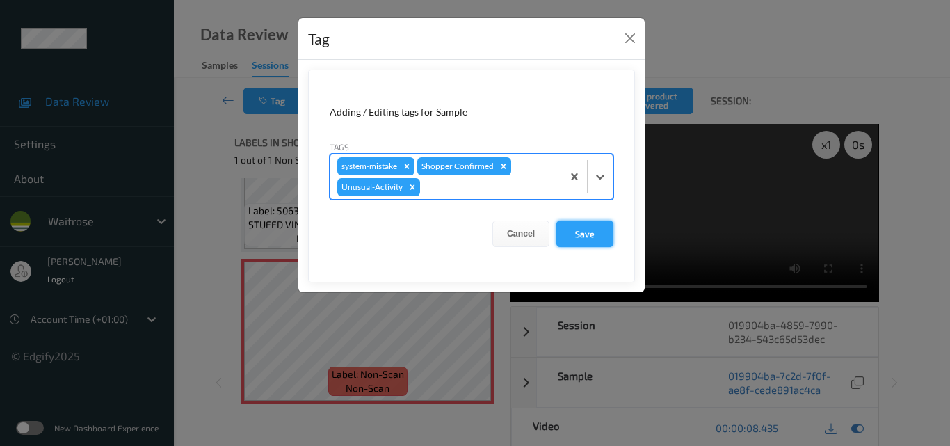
click at [590, 228] on button "Save" at bounding box center [584, 233] width 57 height 26
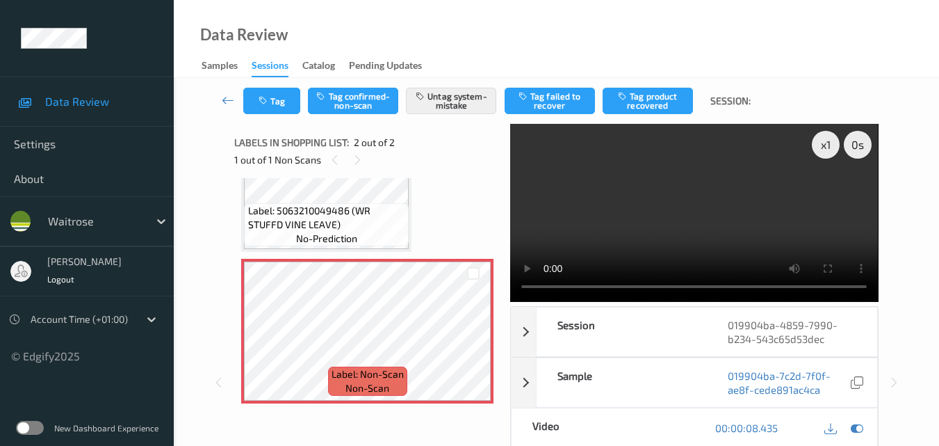
scroll to position [139, 0]
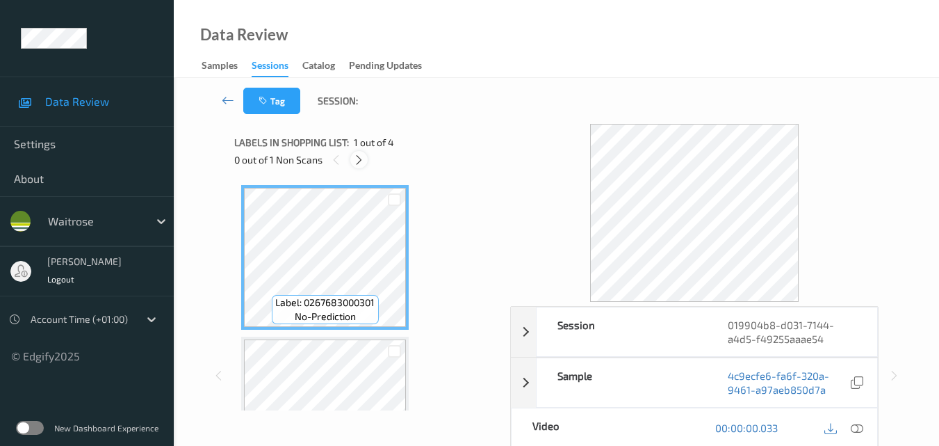
click at [362, 158] on icon at bounding box center [359, 160] width 12 height 13
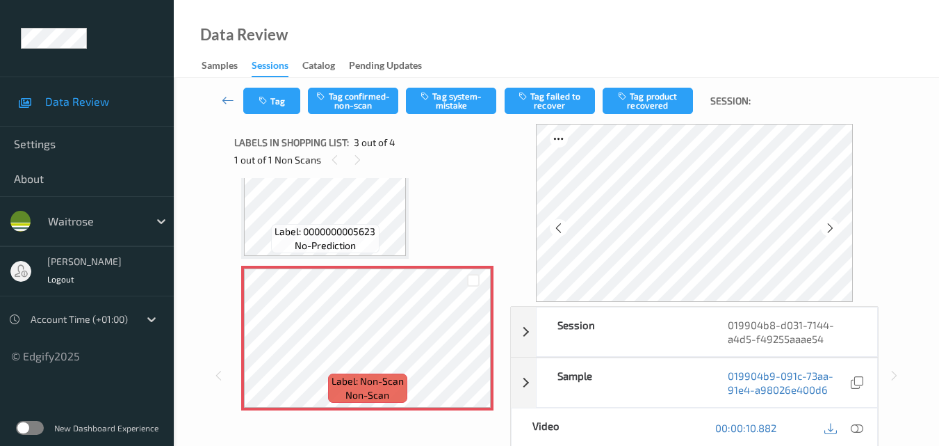
scroll to position [298, 0]
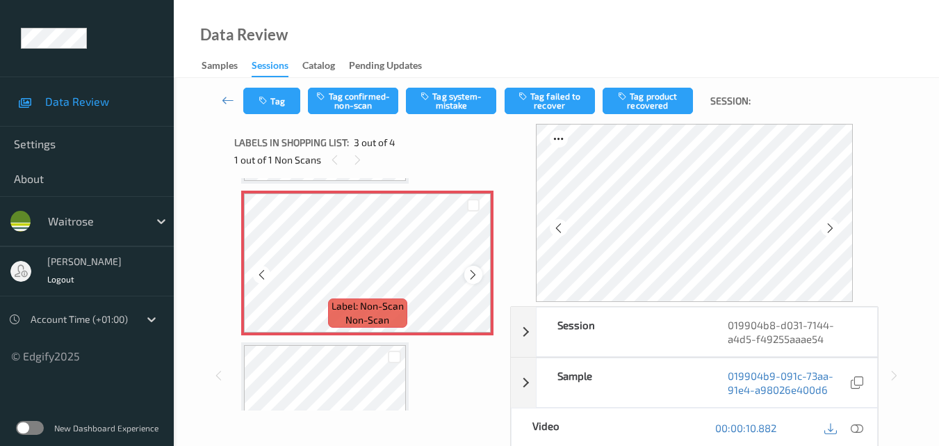
click at [471, 270] on icon at bounding box center [473, 274] width 12 height 13
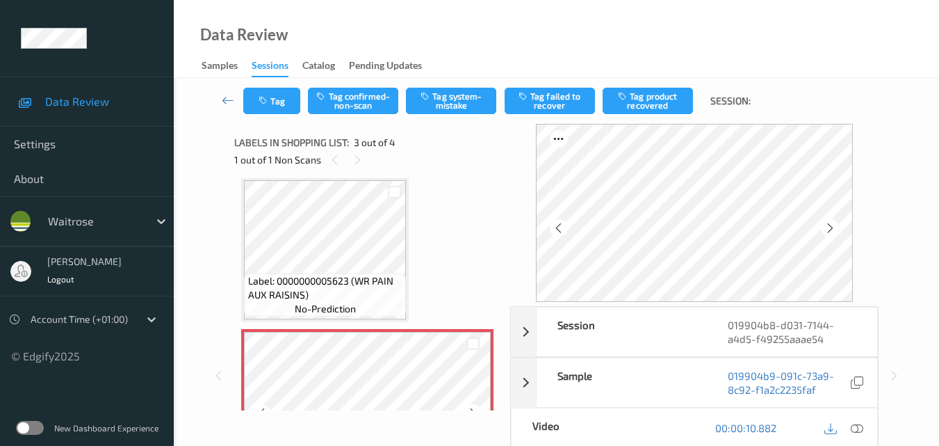
scroll to position [158, 0]
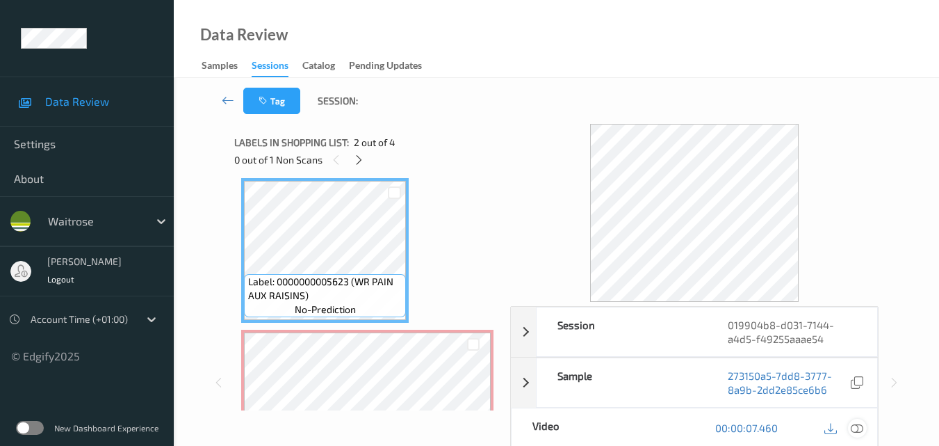
click at [862, 428] on icon at bounding box center [857, 427] width 13 height 13
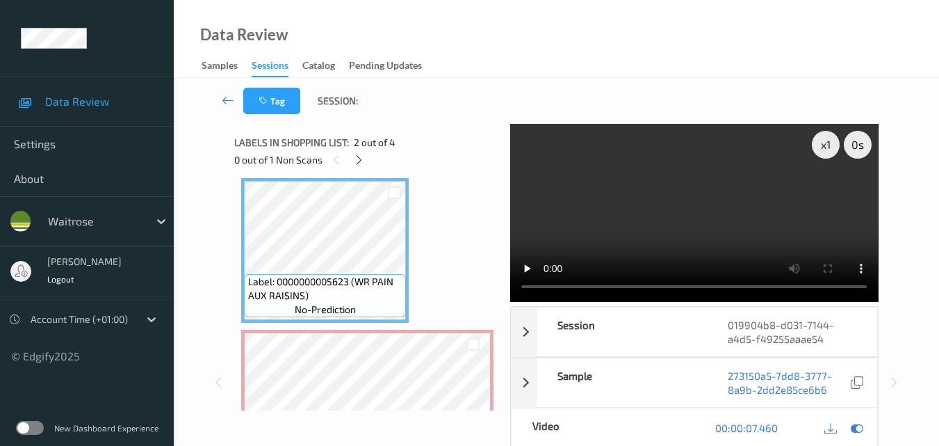
click at [734, 238] on video at bounding box center [694, 213] width 368 height 178
click at [733, 200] on video at bounding box center [694, 213] width 368 height 178
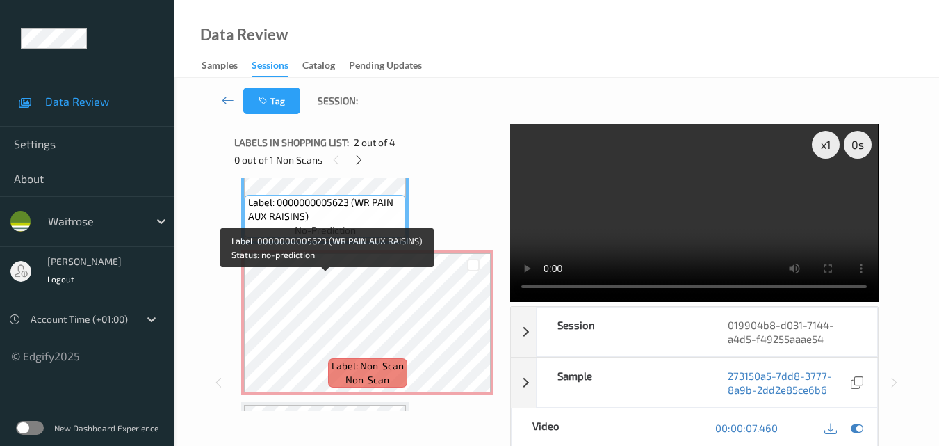
scroll to position [298, 0]
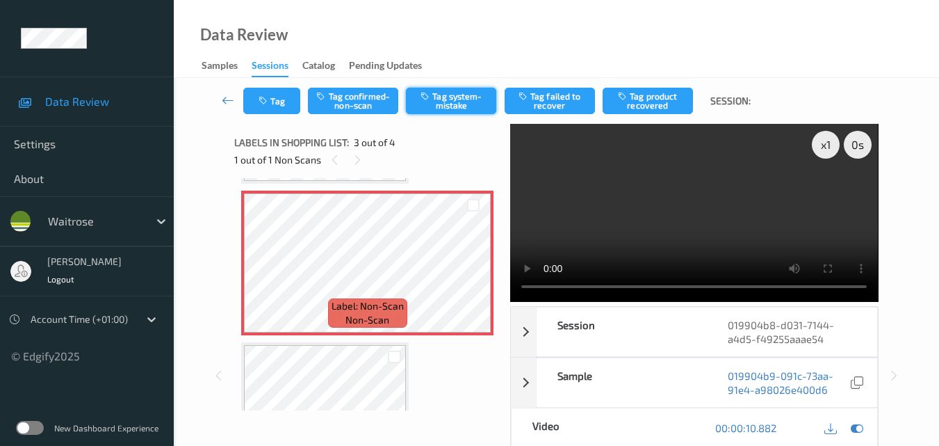
click at [466, 99] on button "Tag system-mistake" at bounding box center [451, 101] width 90 height 26
click at [274, 106] on button "Tag" at bounding box center [271, 101] width 57 height 26
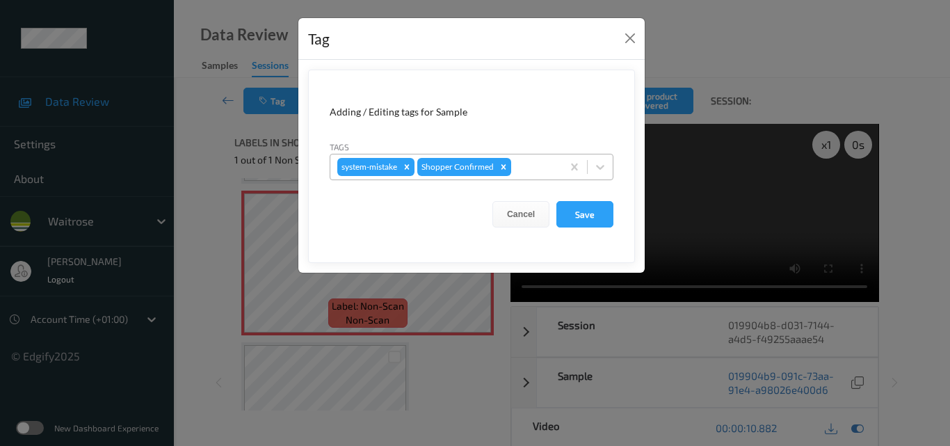
click at [537, 161] on div at bounding box center [534, 166] width 41 height 17
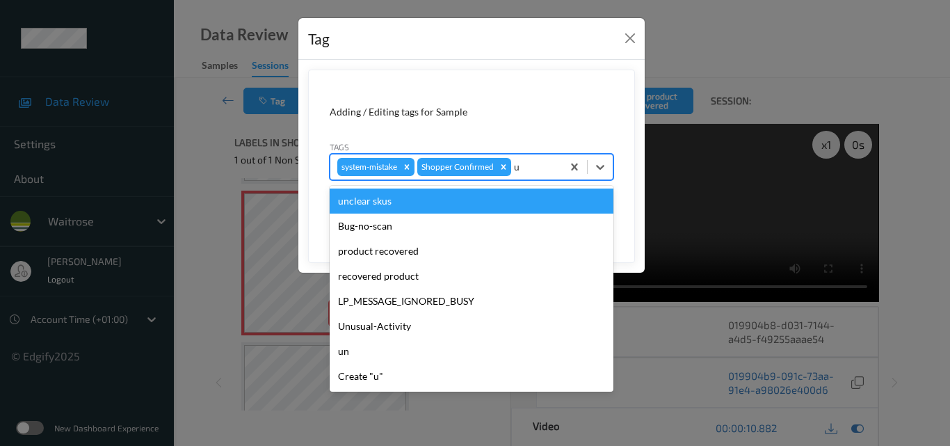
type input "un"
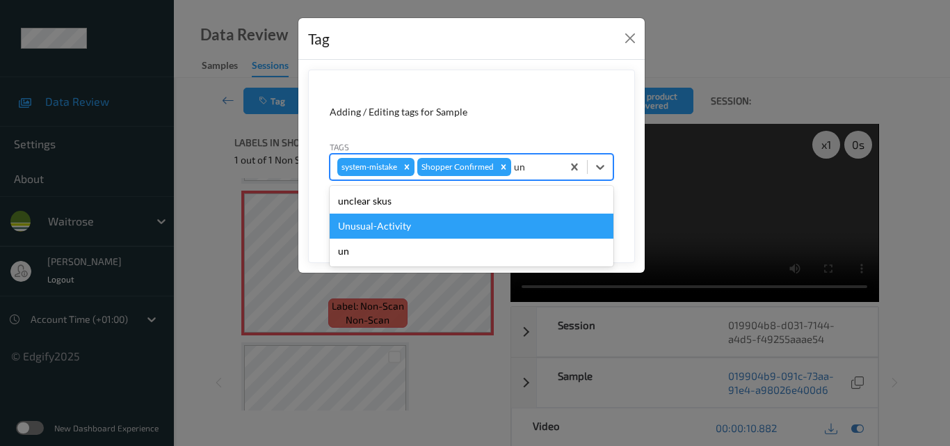
click at [436, 218] on div "Unusual-Activity" at bounding box center [472, 225] width 284 height 25
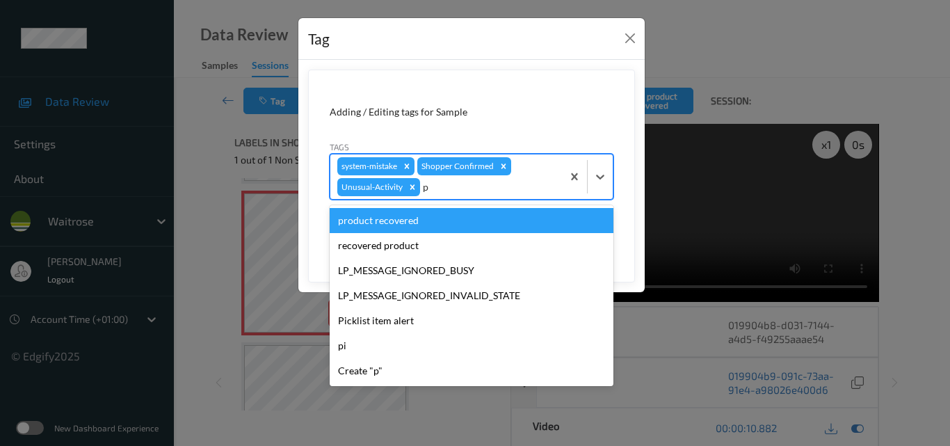
type input "pi"
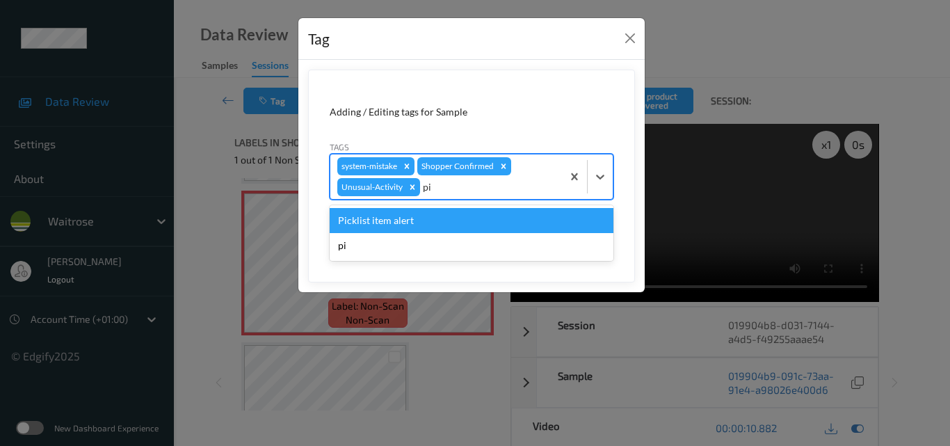
click at [437, 218] on div "Picklist item alert" at bounding box center [472, 220] width 284 height 25
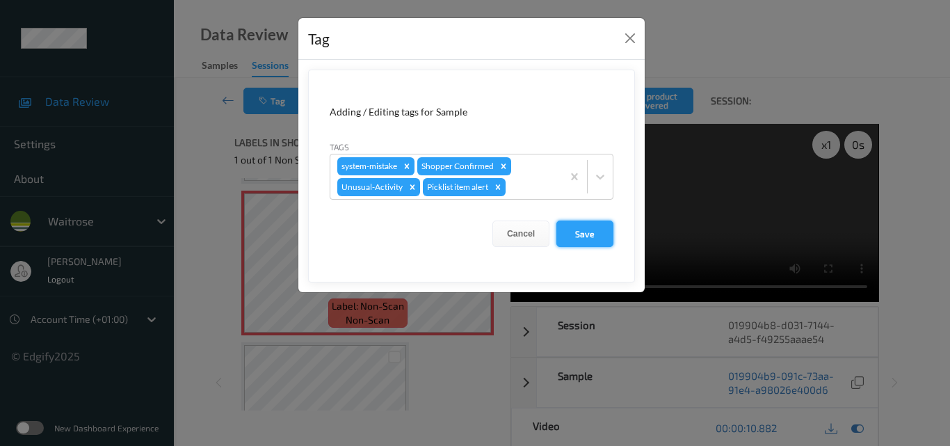
click at [585, 234] on button "Save" at bounding box center [584, 233] width 57 height 26
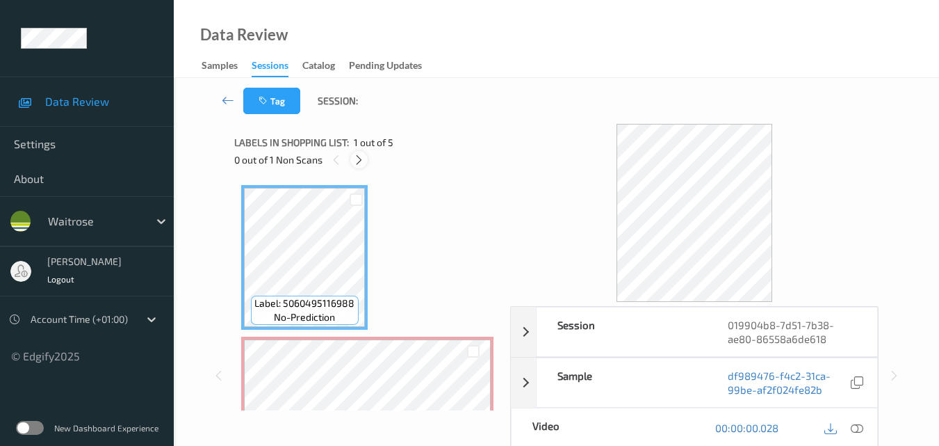
click at [358, 158] on icon at bounding box center [359, 160] width 12 height 13
click at [862, 425] on icon at bounding box center [857, 427] width 13 height 13
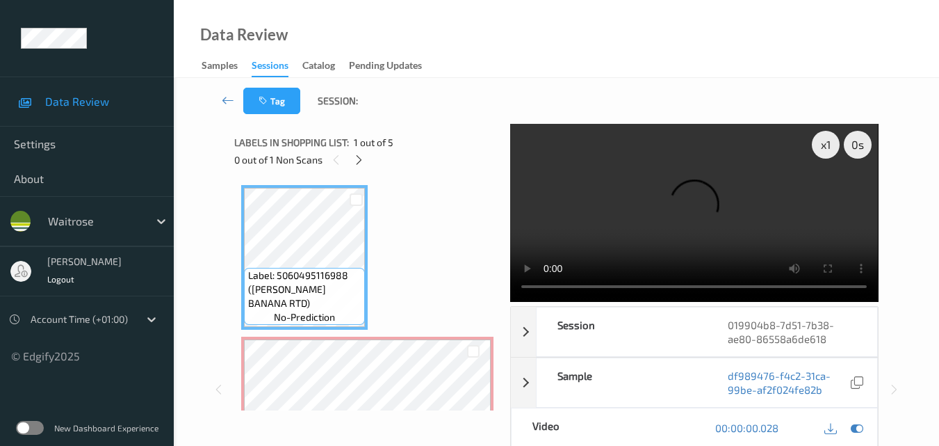
click at [699, 213] on video at bounding box center [694, 213] width 368 height 178
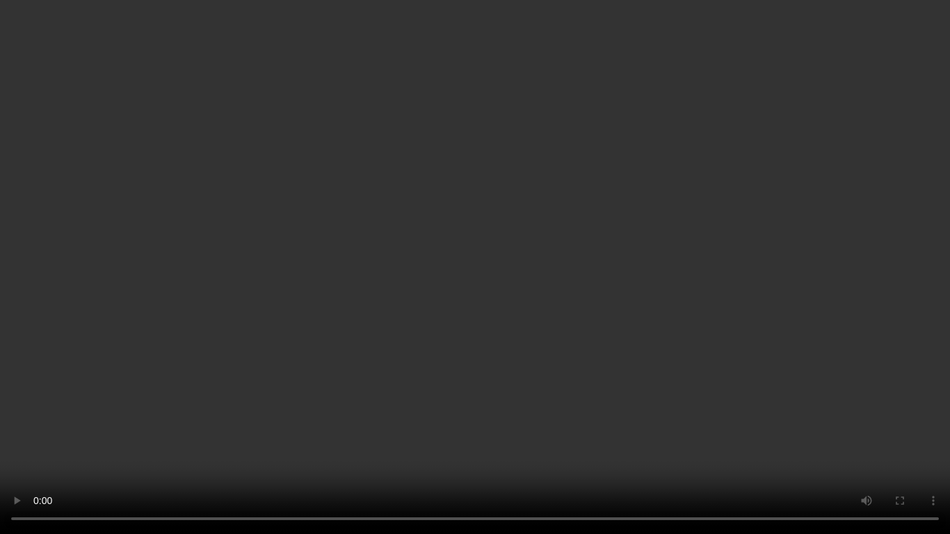
click at [771, 278] on video at bounding box center [475, 267] width 950 height 534
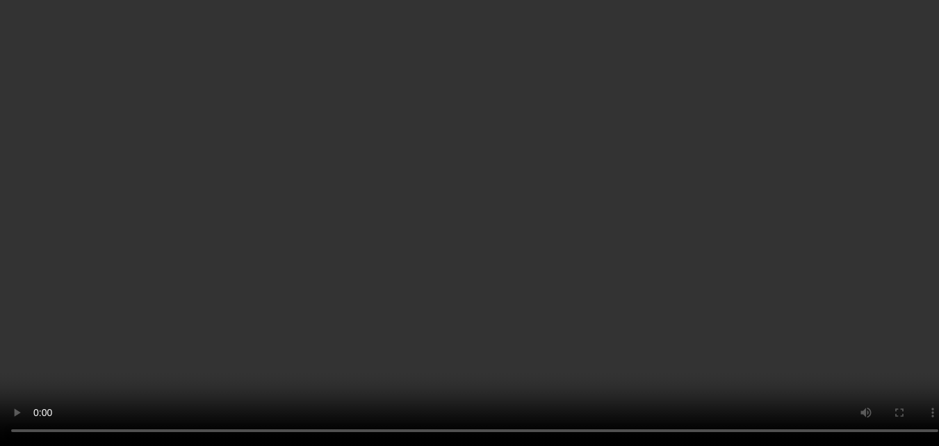
scroll to position [139, 0]
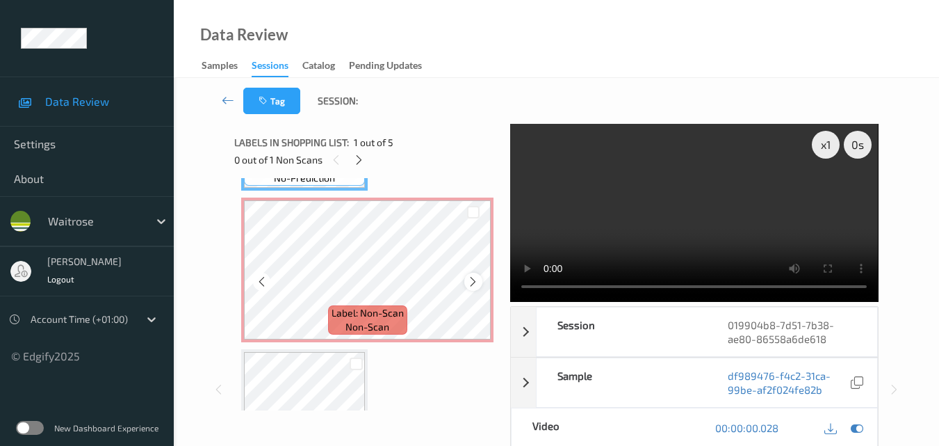
click at [469, 279] on icon at bounding box center [473, 281] width 12 height 13
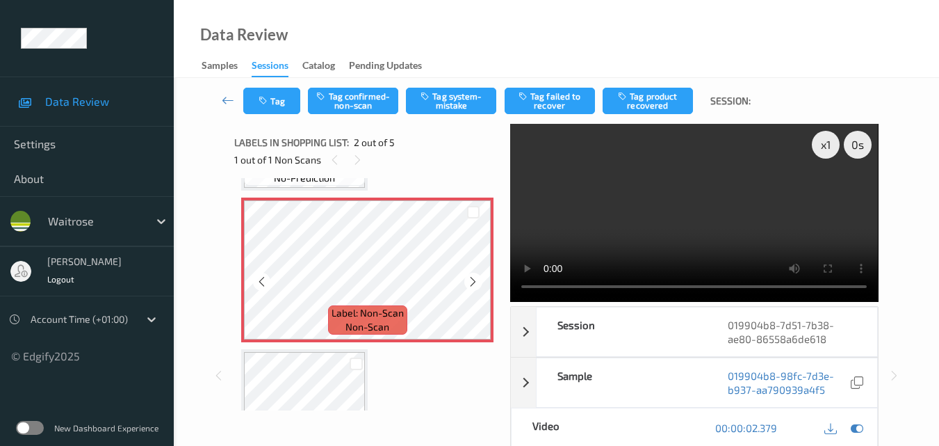
click at [469, 279] on icon at bounding box center [473, 281] width 12 height 13
click at [448, 102] on button "Tag system-mistake" at bounding box center [451, 101] width 90 height 26
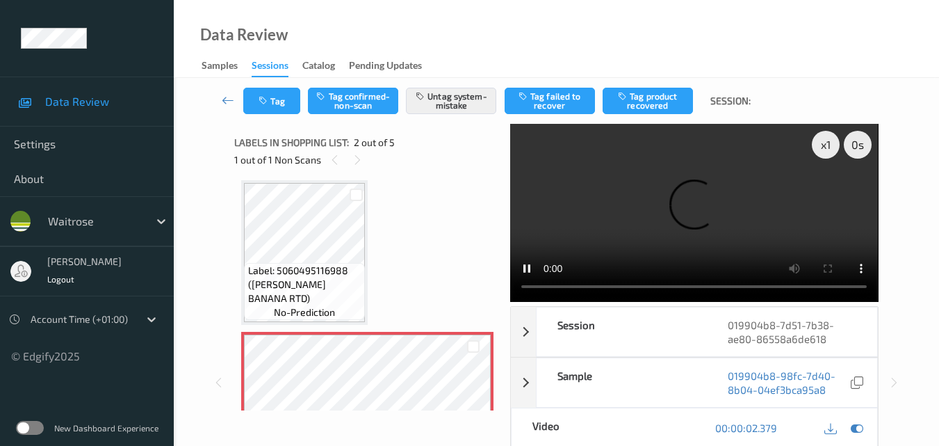
scroll to position [0, 0]
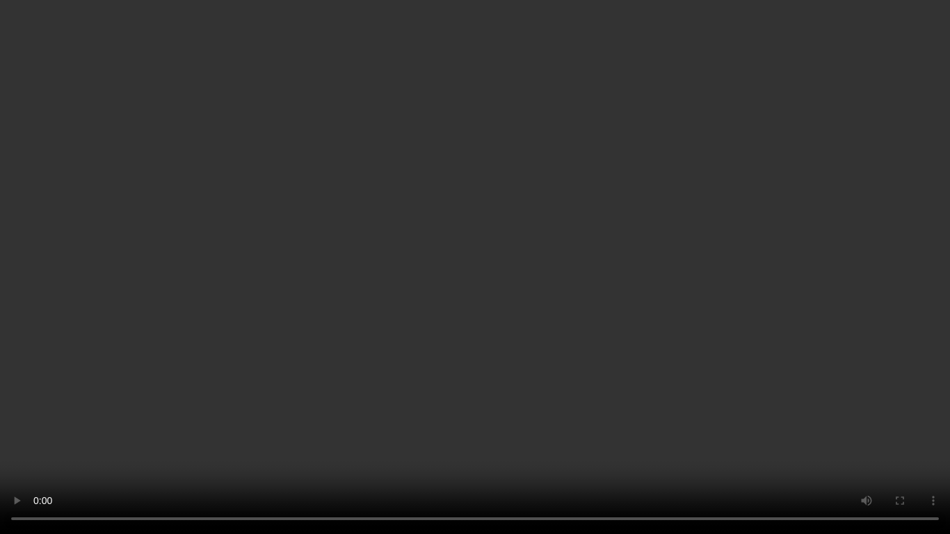
click at [724, 331] on video at bounding box center [475, 267] width 950 height 534
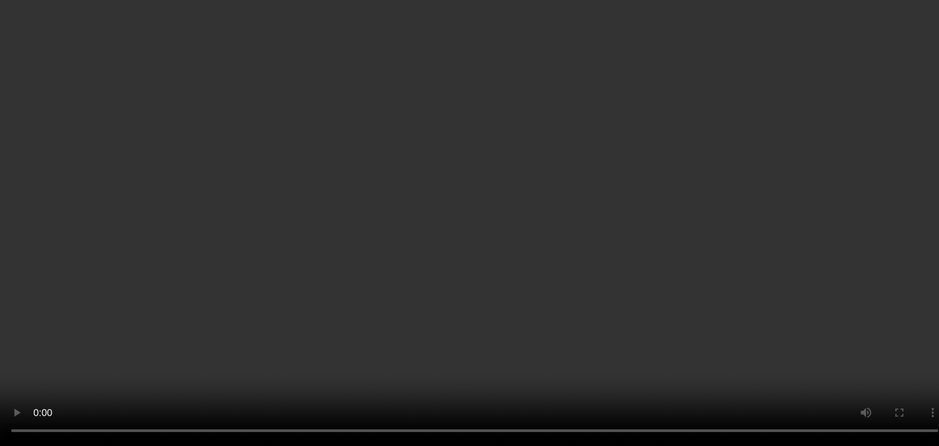
scroll to position [139, 0]
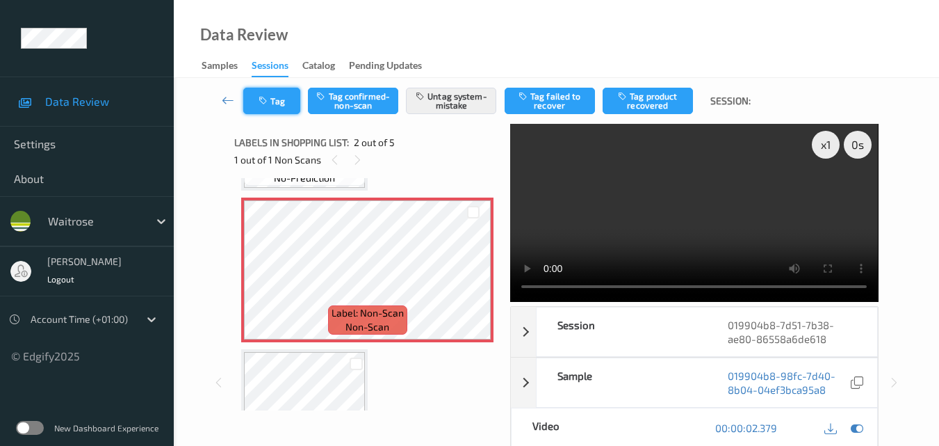
click at [254, 95] on button "Tag" at bounding box center [271, 101] width 57 height 26
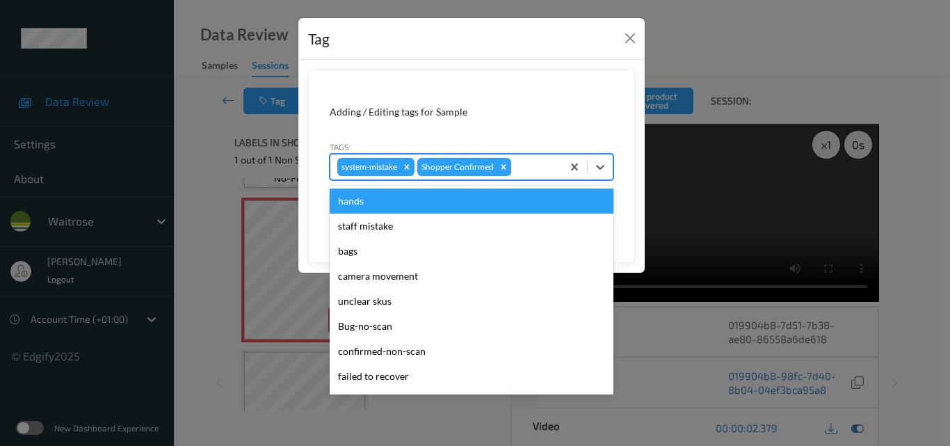
click at [538, 171] on div at bounding box center [534, 166] width 41 height 17
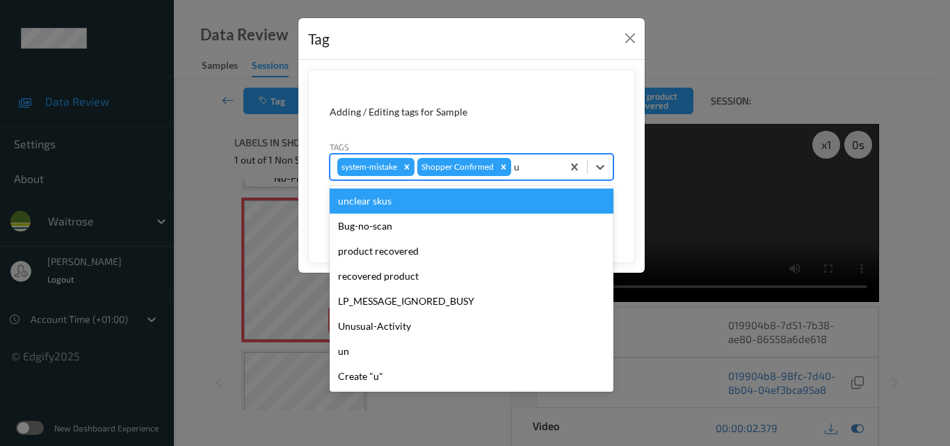
type input "un"
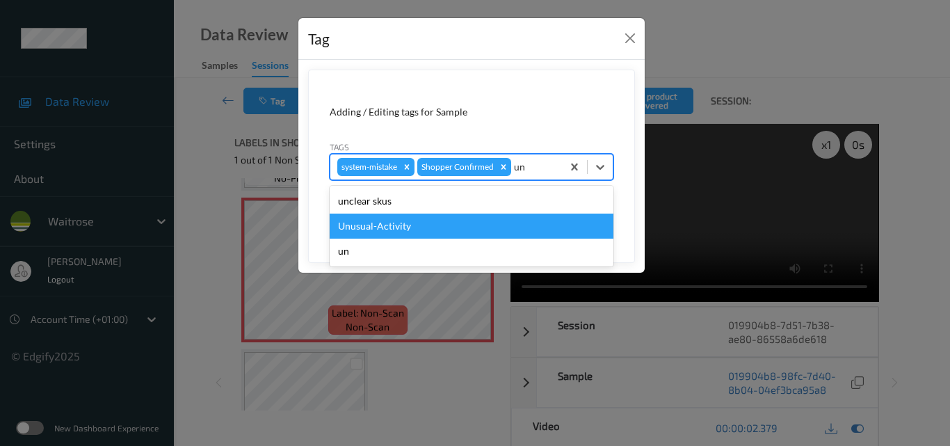
click at [425, 225] on div "Unusual-Activity" at bounding box center [472, 225] width 284 height 25
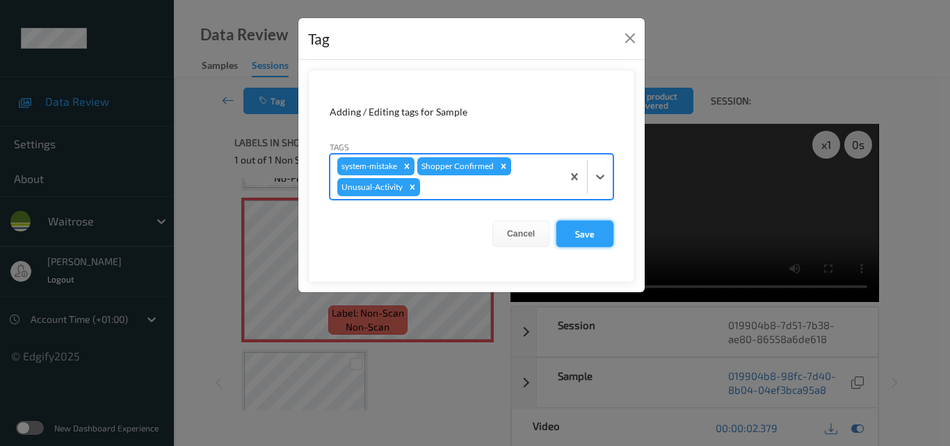
click at [590, 229] on button "Save" at bounding box center [584, 233] width 57 height 26
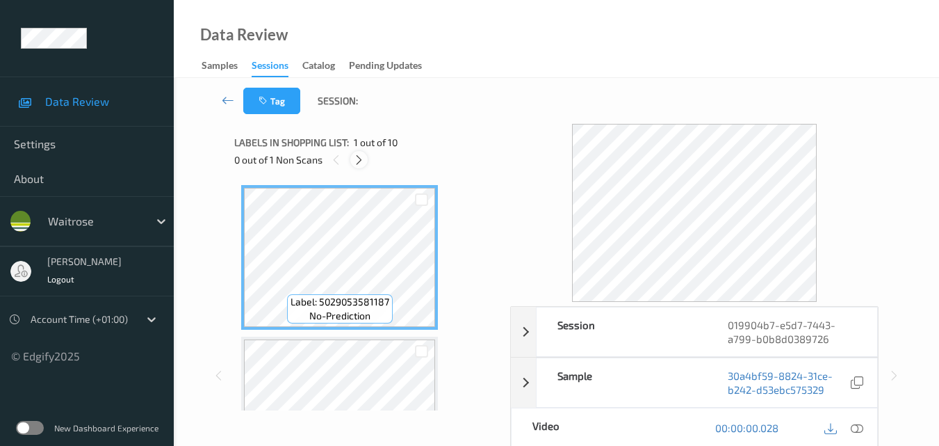
click at [360, 161] on icon at bounding box center [359, 160] width 12 height 13
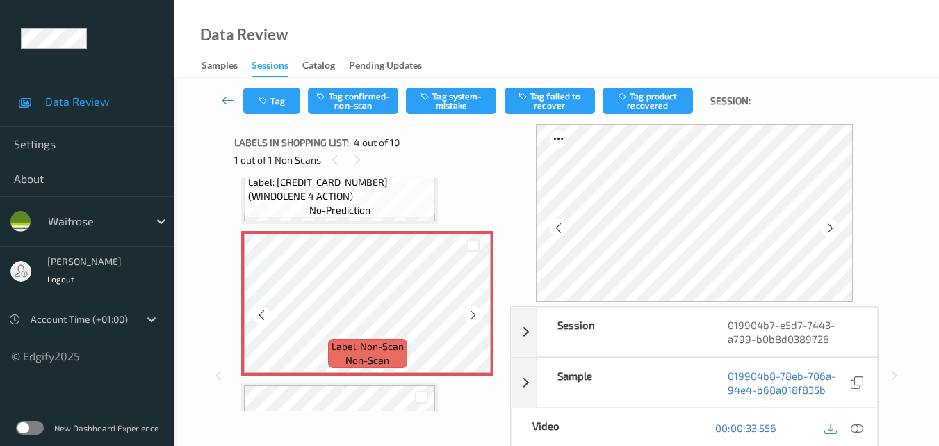
scroll to position [380, 0]
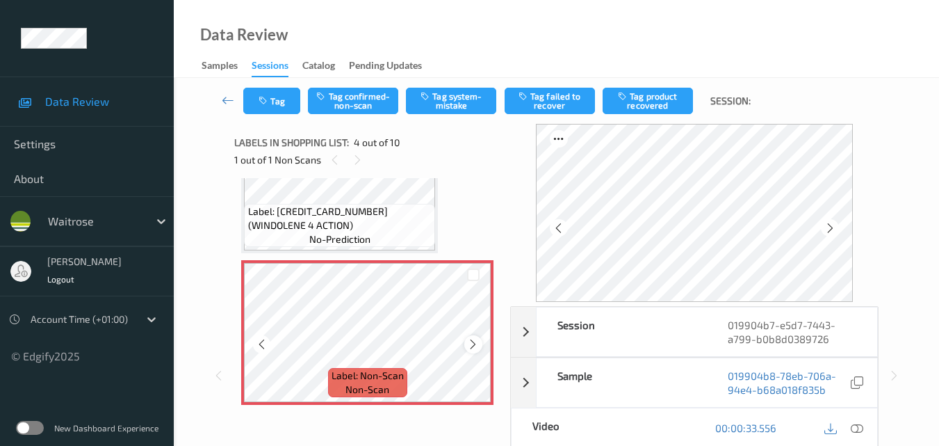
click at [469, 343] on icon at bounding box center [473, 344] width 12 height 13
click at [470, 343] on icon at bounding box center [473, 344] width 12 height 13
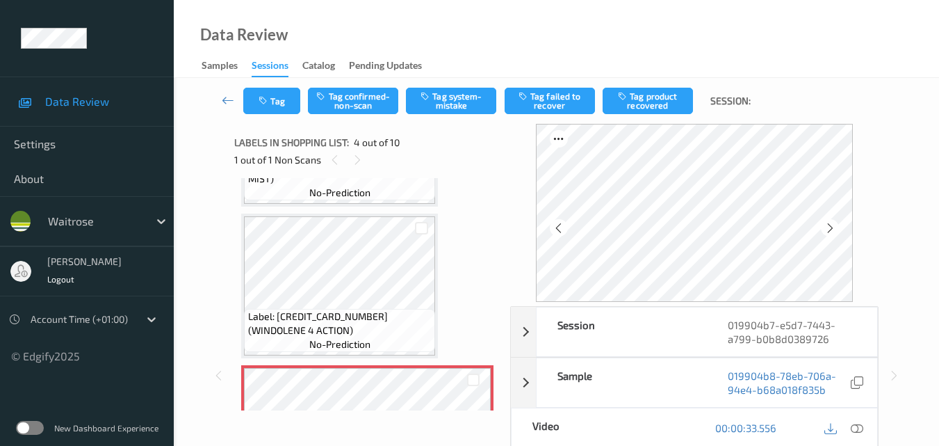
scroll to position [241, 0]
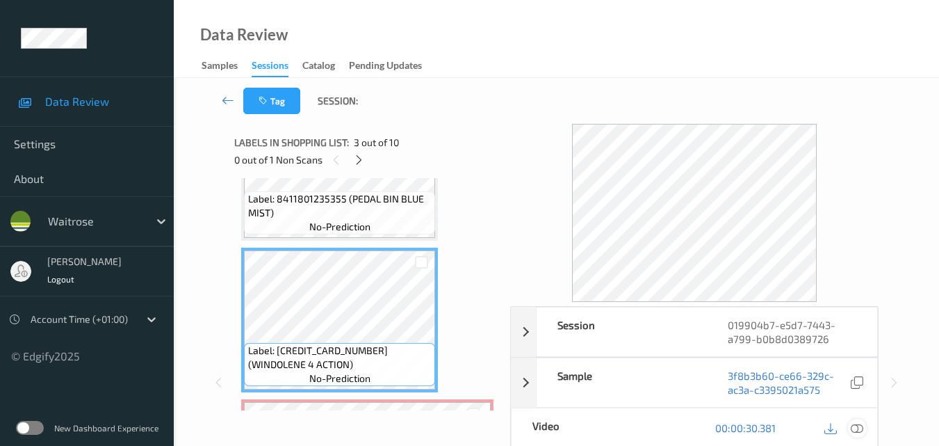
click at [862, 425] on icon at bounding box center [857, 427] width 13 height 13
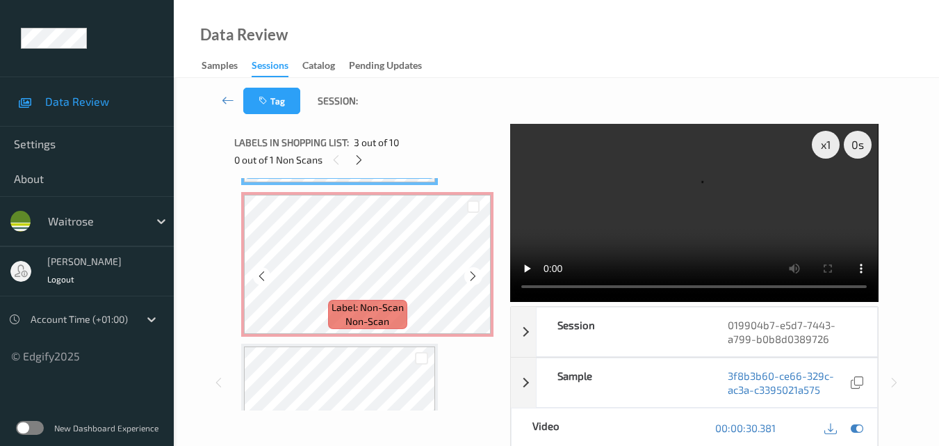
scroll to position [449, 0]
click at [469, 276] on icon at bounding box center [473, 274] width 12 height 13
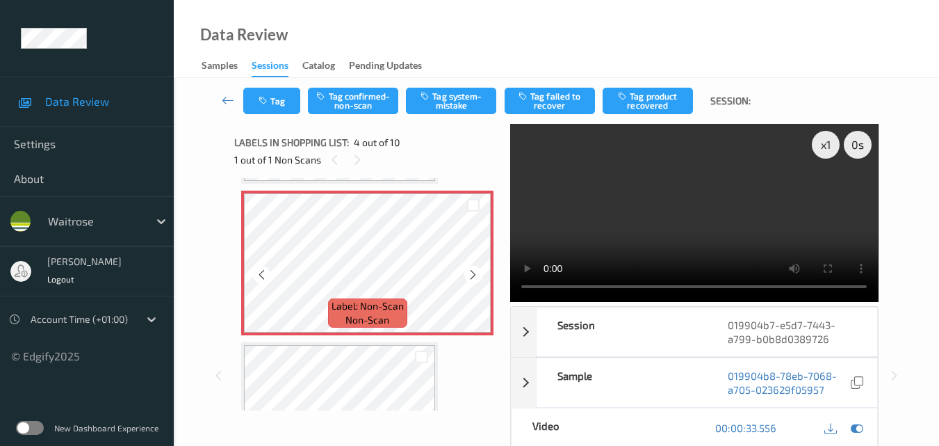
click at [469, 276] on icon at bounding box center [473, 274] width 12 height 13
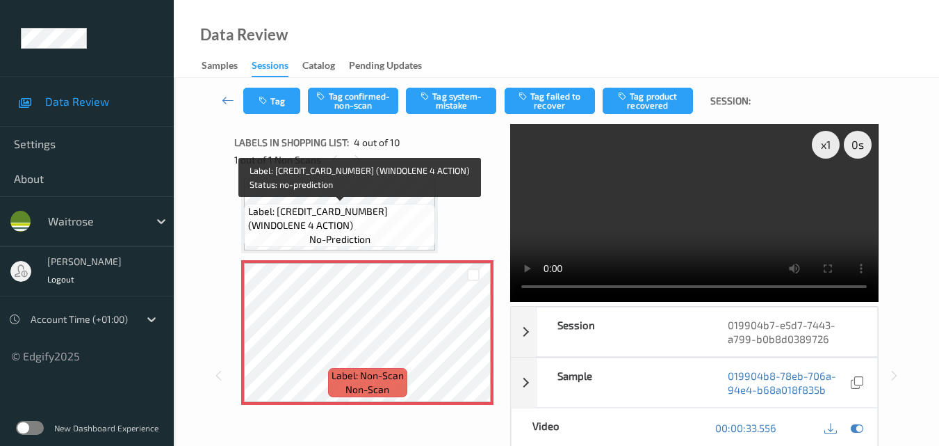
click at [400, 220] on span "Label: 5011417559475 (WINDOLENE 4 ACTION)" at bounding box center [340, 218] width 184 height 28
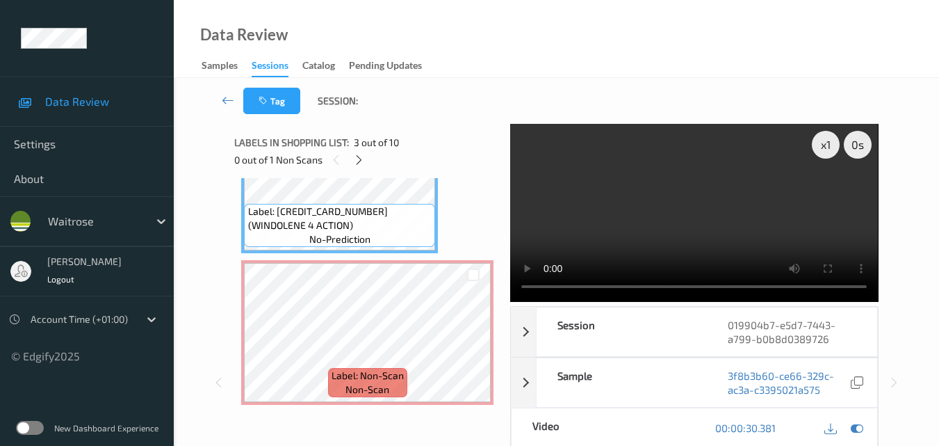
click at [678, 204] on video at bounding box center [694, 213] width 368 height 178
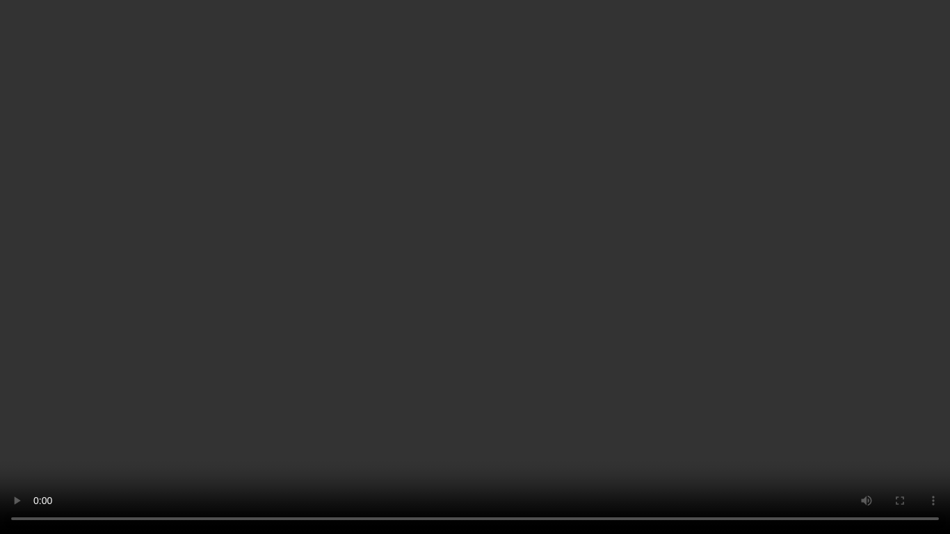
click at [694, 304] on video at bounding box center [475, 267] width 950 height 534
click at [688, 282] on video at bounding box center [475, 267] width 950 height 534
click at [632, 298] on video at bounding box center [475, 267] width 950 height 534
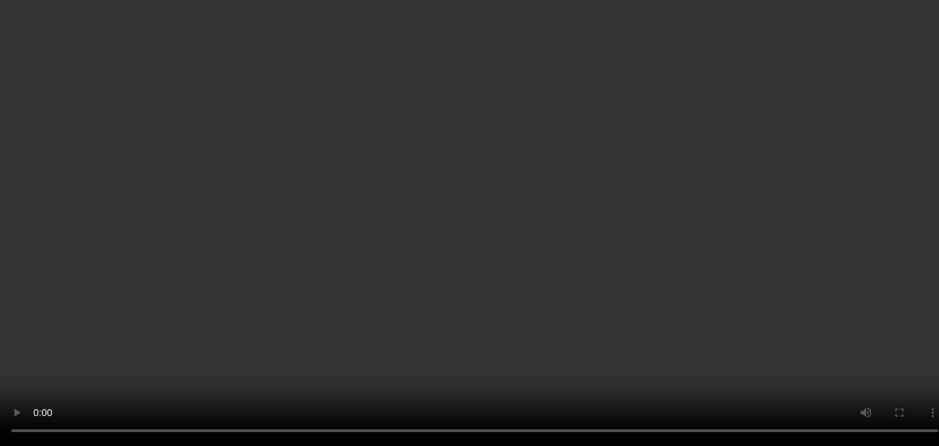
scroll to position [310, 0]
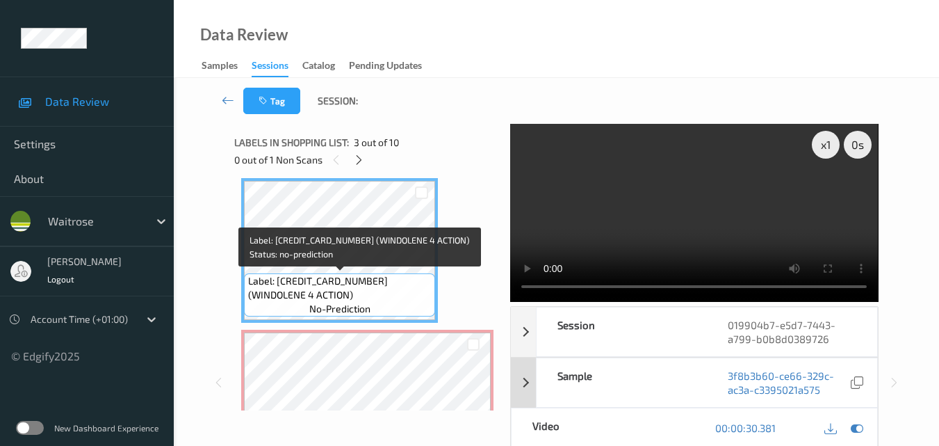
click at [375, 288] on span "Label: 5011417559475 (WINDOLENE 4 ACTION)" at bounding box center [340, 288] width 184 height 28
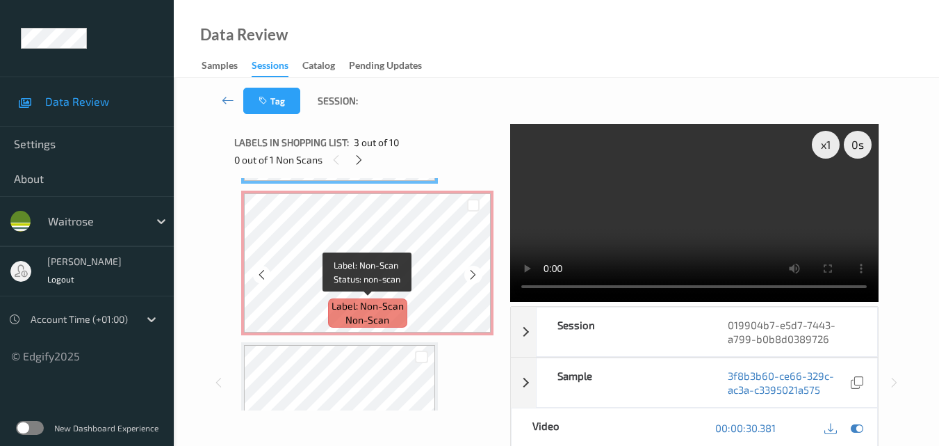
scroll to position [519, 0]
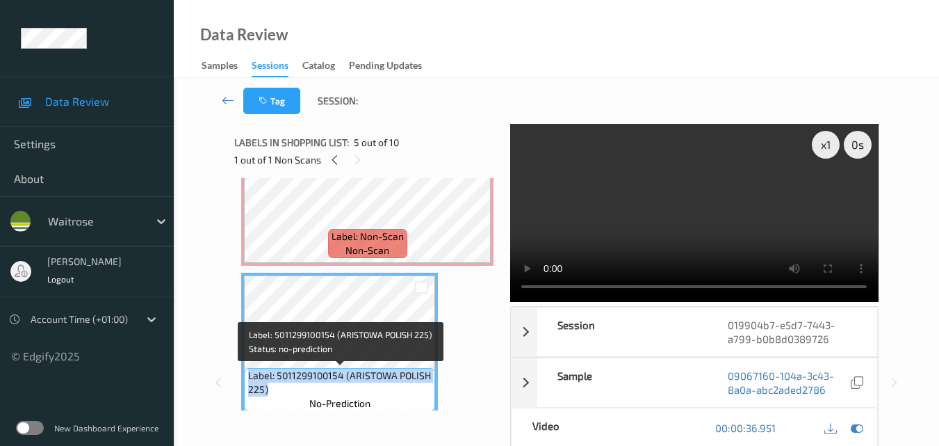
drag, startPoint x: 273, startPoint y: 388, endPoint x: 247, endPoint y: 371, distance: 30.7
click at [247, 371] on div "Label: 5011299100154 (ARISTOWA POLISH 225) no-prediction" at bounding box center [339, 389] width 191 height 43
copy span "Label: 5011299100154 (ARISTOWA POLISH 225)"
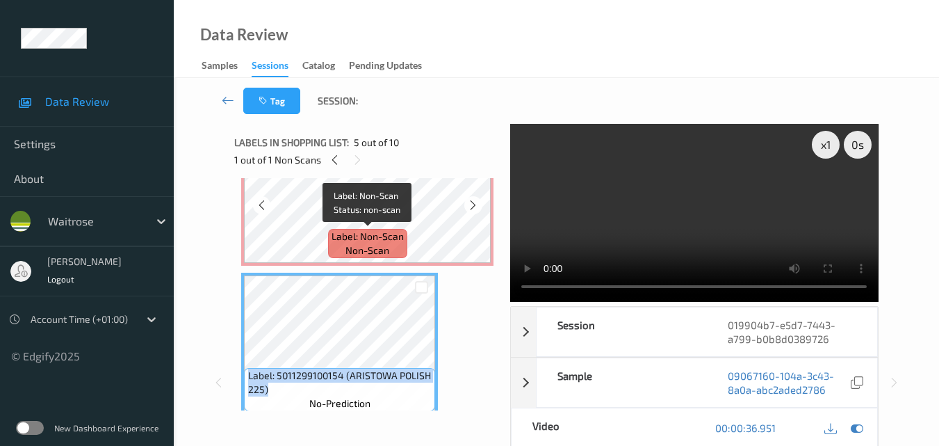
scroll to position [449, 0]
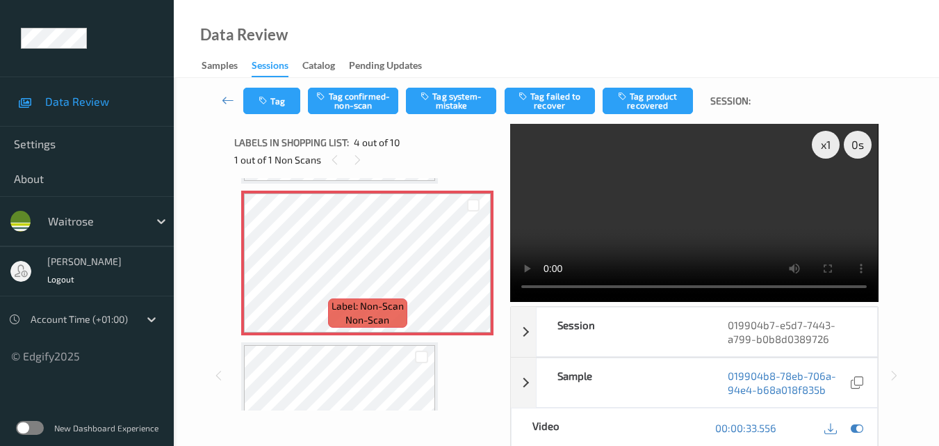
click at [672, 213] on video at bounding box center [694, 213] width 368 height 178
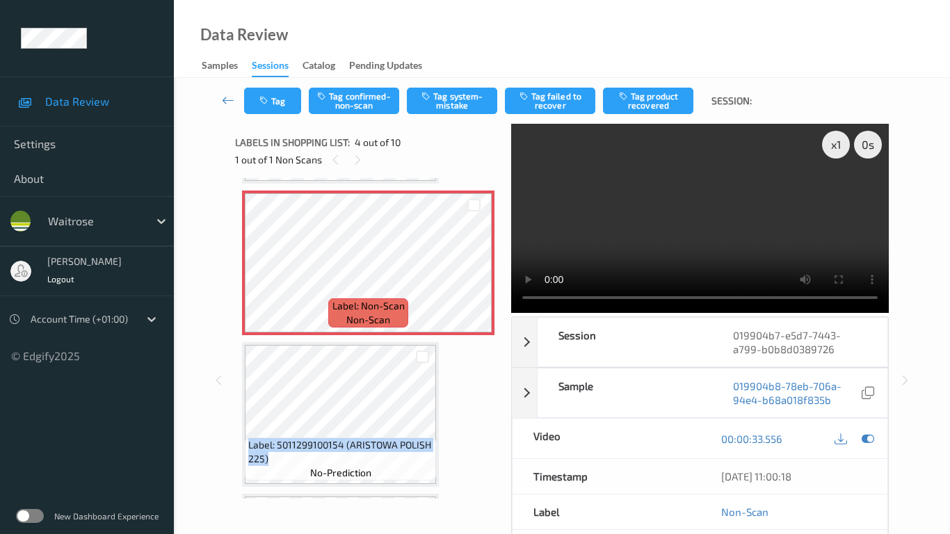
click at [605, 300] on video at bounding box center [699, 218] width 377 height 189
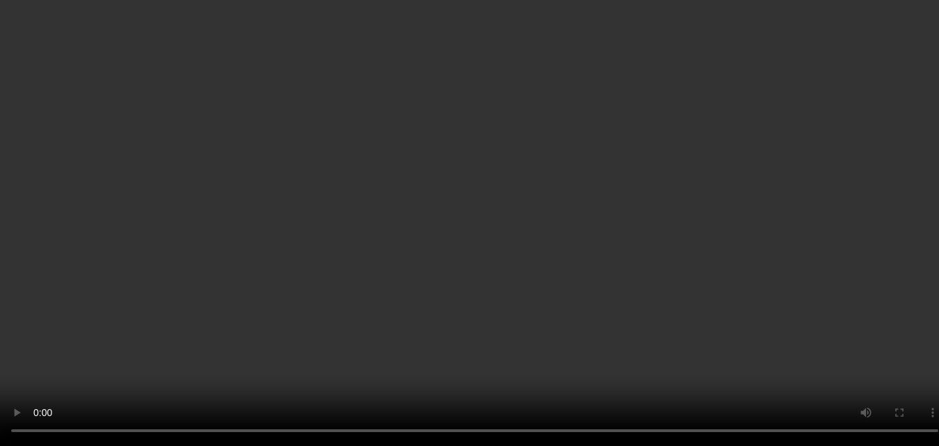
click at [469, 276] on icon at bounding box center [473, 274] width 12 height 13
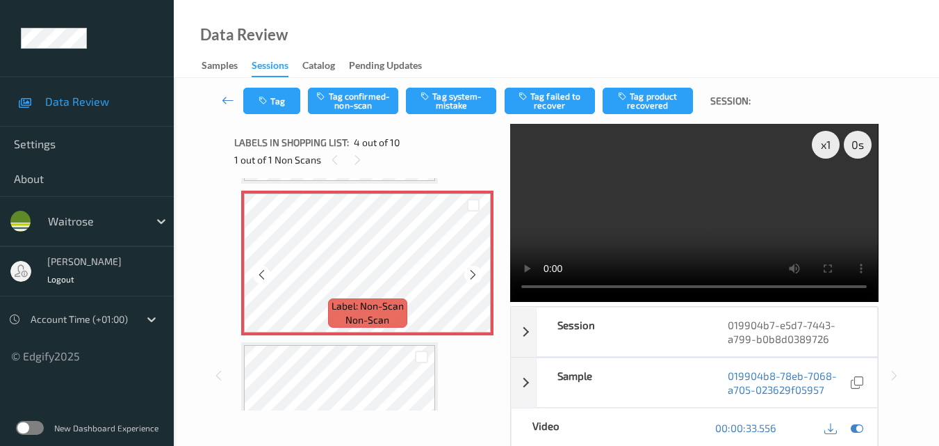
click at [469, 276] on icon at bounding box center [473, 274] width 12 height 13
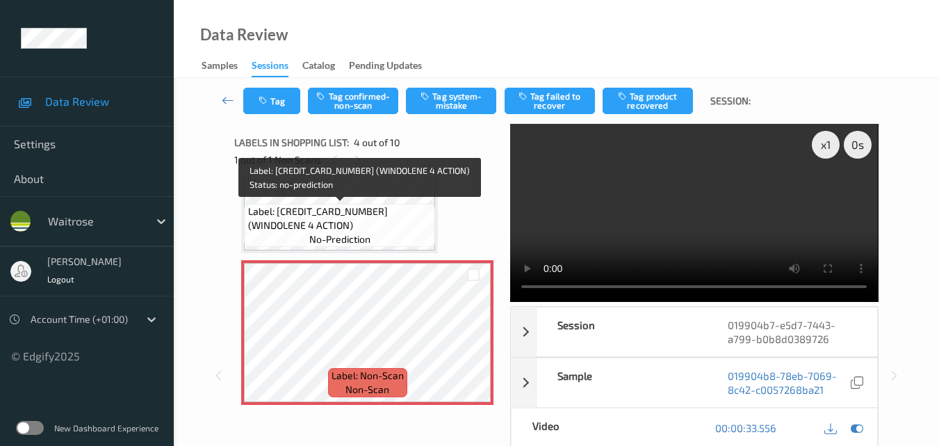
click at [360, 204] on span "Label: 5011417559475 (WINDOLENE 4 ACTION)" at bounding box center [340, 218] width 184 height 28
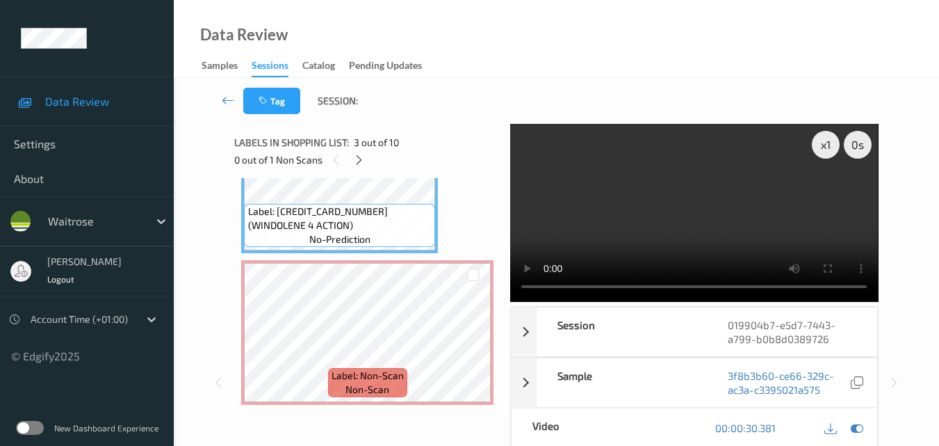
click at [687, 209] on video at bounding box center [694, 213] width 368 height 178
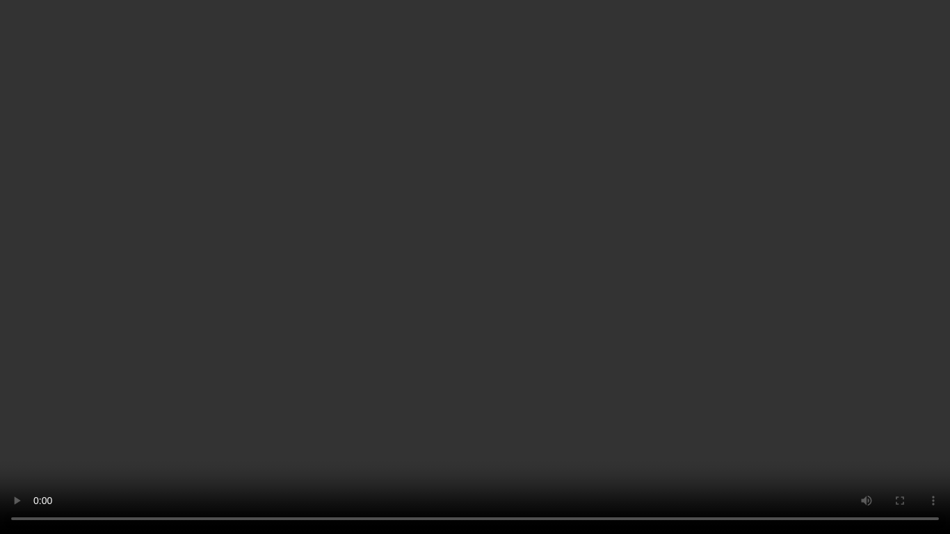
click at [567, 209] on video at bounding box center [475, 267] width 950 height 534
click at [583, 233] on video at bounding box center [475, 267] width 950 height 534
click at [662, 341] on video at bounding box center [475, 267] width 950 height 534
click at [465, 279] on video at bounding box center [475, 267] width 950 height 534
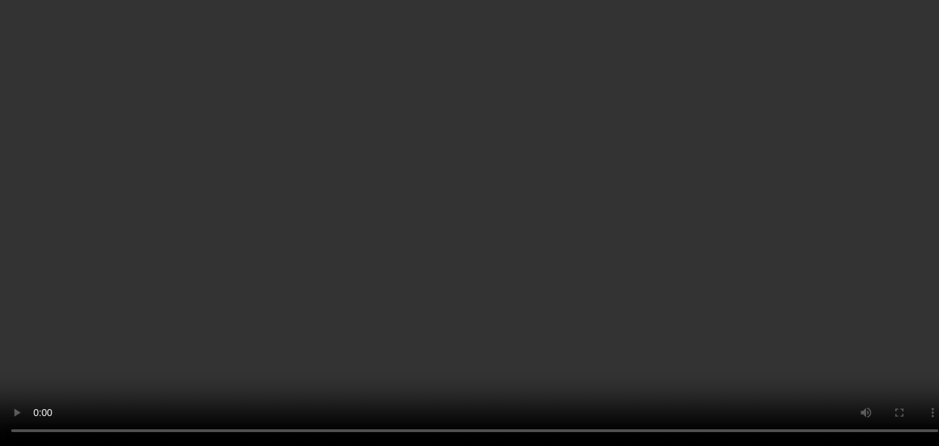
scroll to position [310, 0]
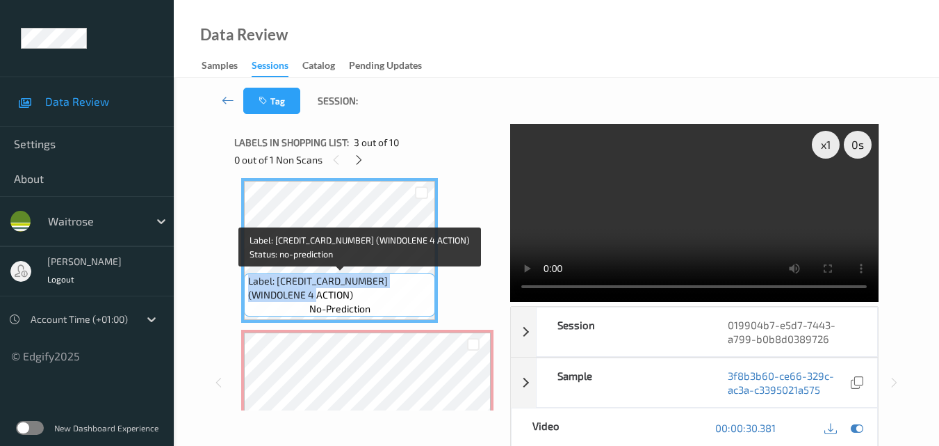
drag, startPoint x: 286, startPoint y: 295, endPoint x: 246, endPoint y: 276, distance: 44.5
click at [246, 276] on div "Label: 5011417559475 (WINDOLENE 4 ACTION) no-prediction" at bounding box center [339, 294] width 191 height 43
copy span "Label: 5011417559475 (WINDOLENE 4 ACTION)"
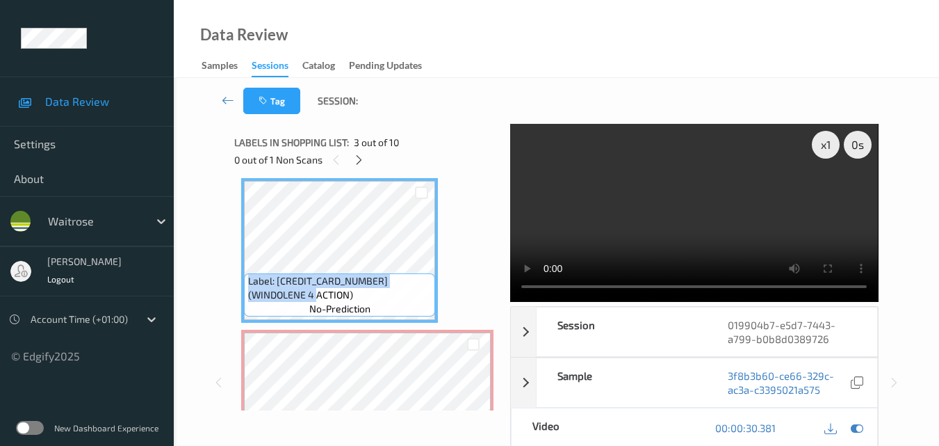
scroll to position [241, 0]
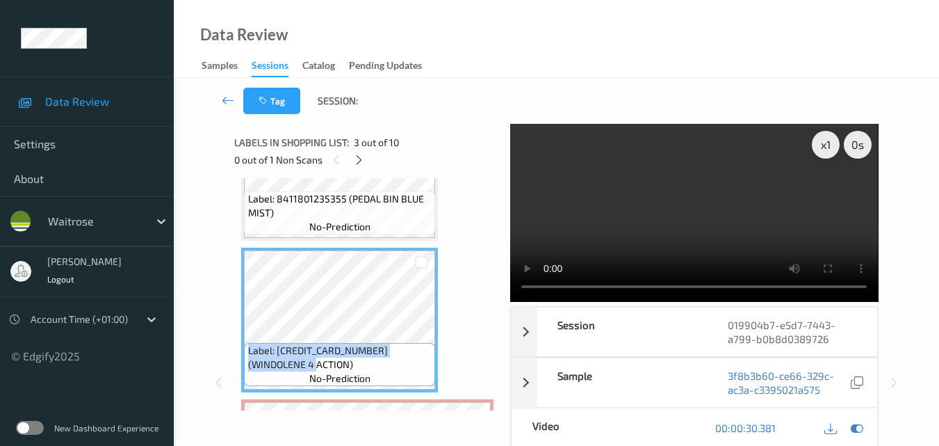
click at [702, 234] on video at bounding box center [694, 213] width 368 height 178
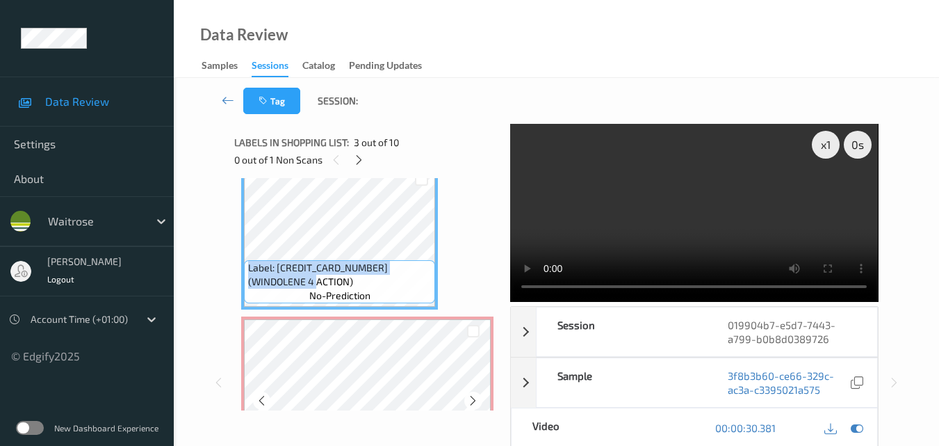
scroll to position [380, 0]
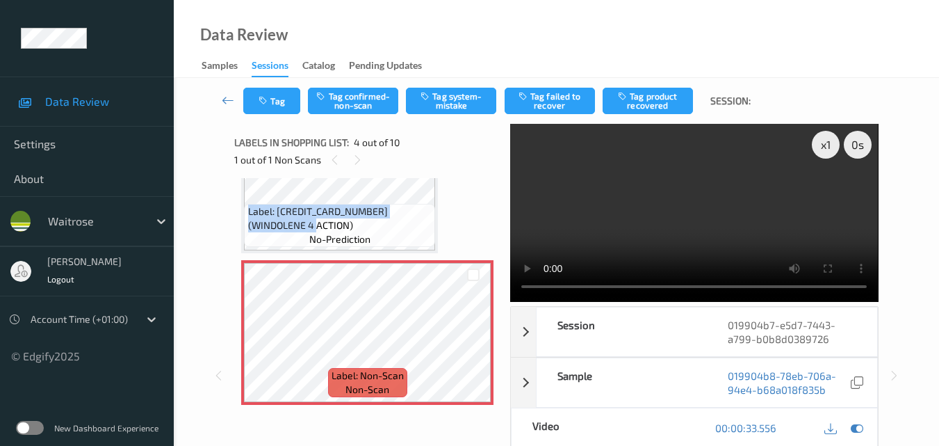
click at [715, 218] on video at bounding box center [694, 213] width 368 height 178
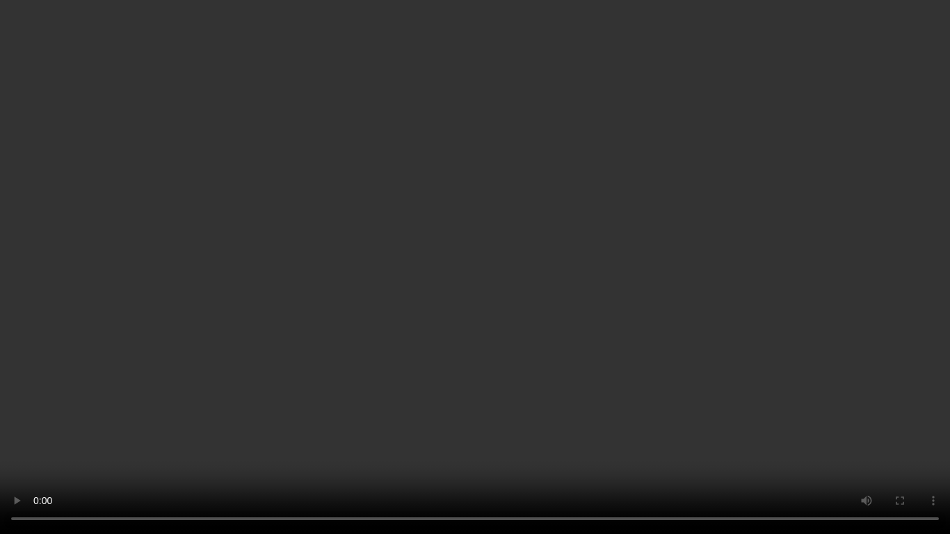
click at [549, 331] on video at bounding box center [475, 267] width 950 height 534
click at [777, 384] on video at bounding box center [475, 267] width 950 height 534
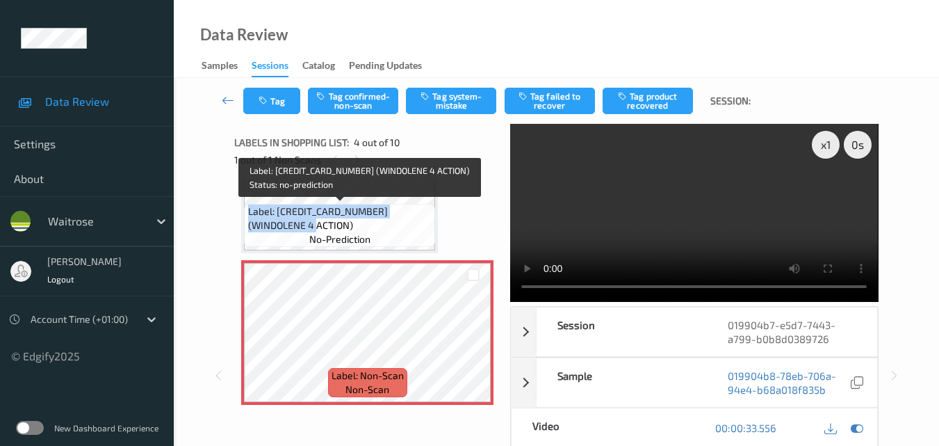
click at [361, 216] on span "Label: 5011417559475 (WINDOLENE 4 ACTION)" at bounding box center [340, 218] width 184 height 28
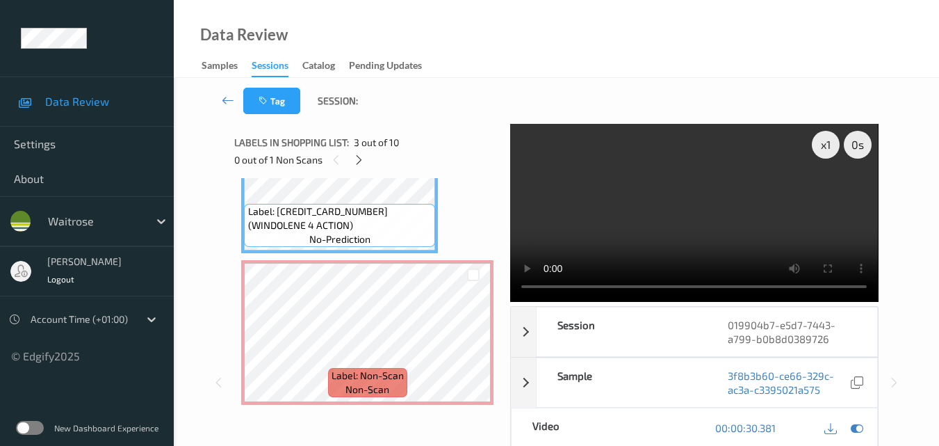
click at [751, 190] on video at bounding box center [694, 213] width 368 height 178
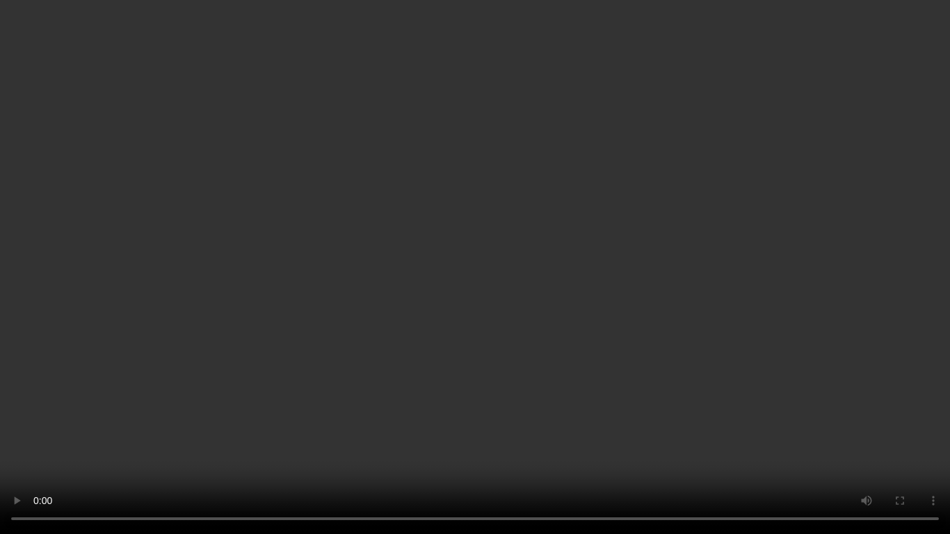
click at [559, 293] on video at bounding box center [475, 267] width 950 height 534
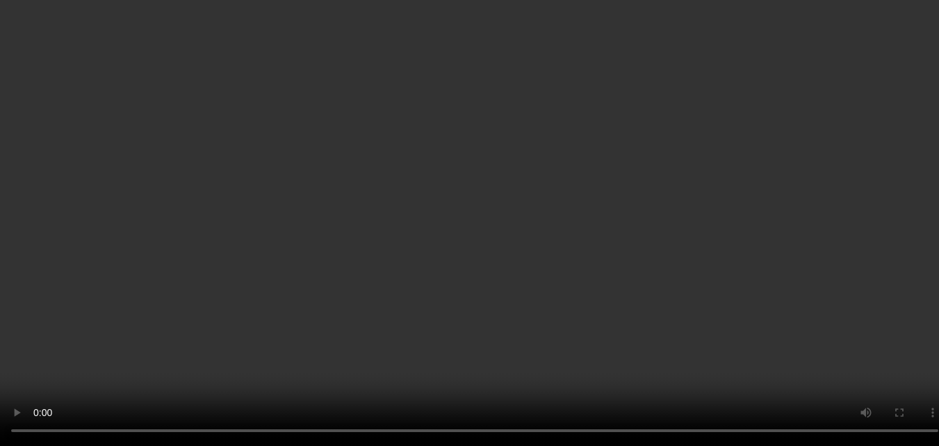
scroll to position [449, 0]
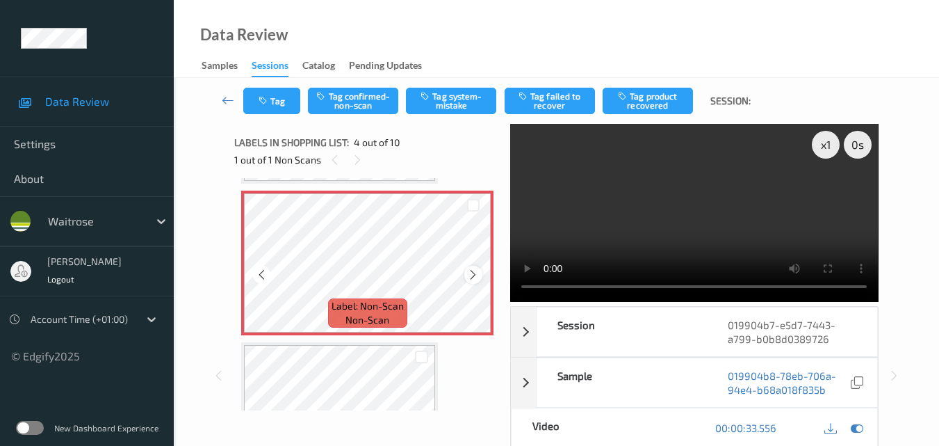
click at [471, 275] on icon at bounding box center [473, 274] width 12 height 13
click at [365, 106] on button "Tag confirmed-non-scan" at bounding box center [353, 101] width 90 height 26
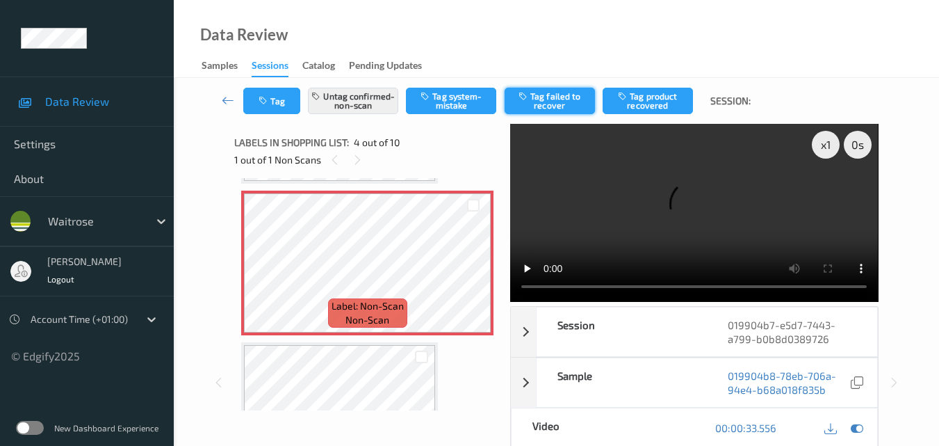
click at [564, 102] on button "Tag failed to recover" at bounding box center [550, 101] width 90 height 26
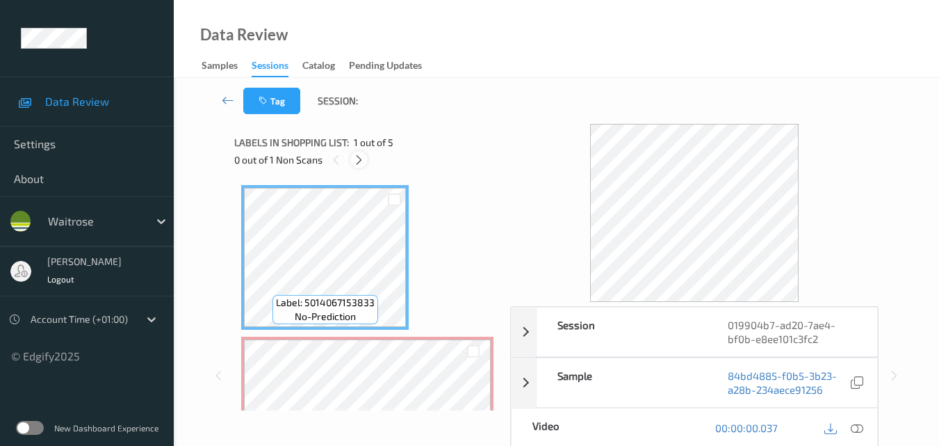
click at [359, 158] on icon at bounding box center [359, 160] width 12 height 13
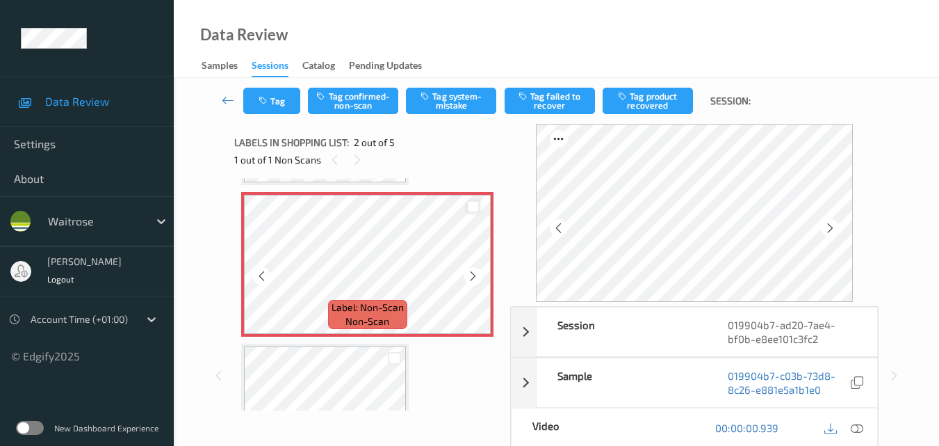
scroll to position [146, 0]
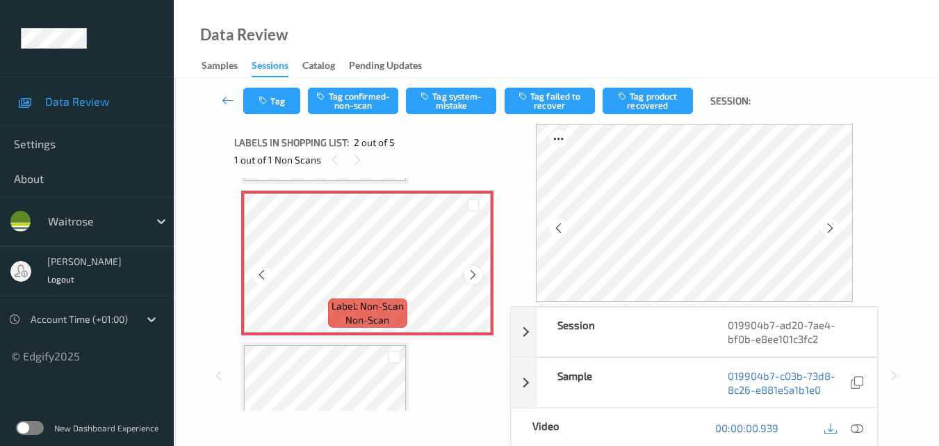
click at [471, 275] on icon at bounding box center [473, 274] width 12 height 13
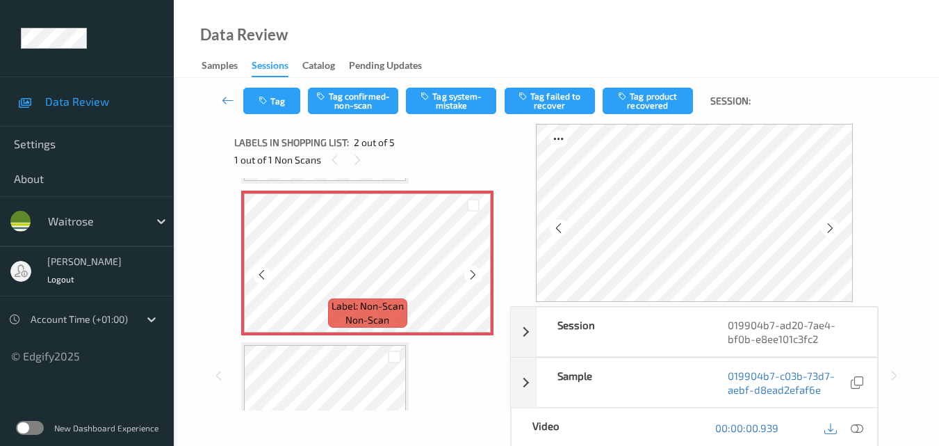
click at [471, 275] on icon at bounding box center [473, 274] width 12 height 13
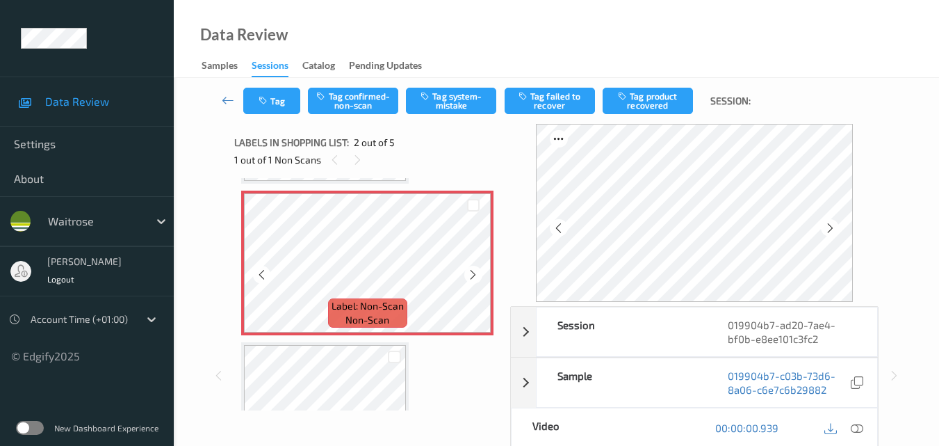
click at [471, 275] on icon at bounding box center [473, 274] width 12 height 13
click at [860, 426] on icon at bounding box center [857, 427] width 13 height 13
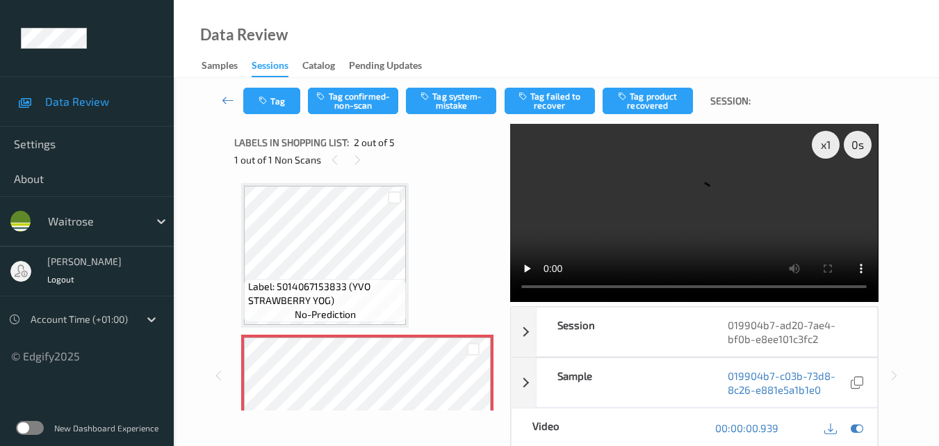
scroll to position [0, 0]
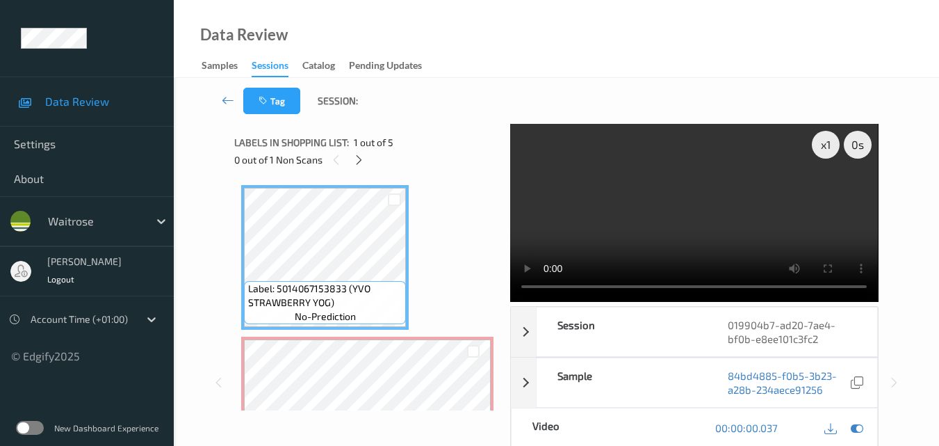
click at [645, 186] on video at bounding box center [694, 213] width 368 height 178
click at [718, 201] on video at bounding box center [694, 213] width 368 height 178
click at [725, 213] on video at bounding box center [694, 213] width 368 height 178
click at [725, 214] on video at bounding box center [694, 213] width 368 height 178
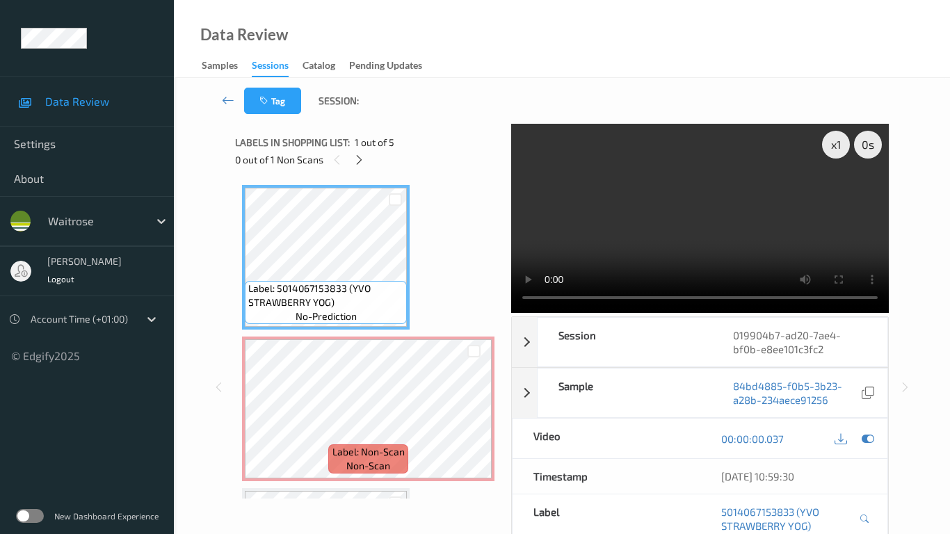
click at [556, 313] on video at bounding box center [699, 218] width 377 height 189
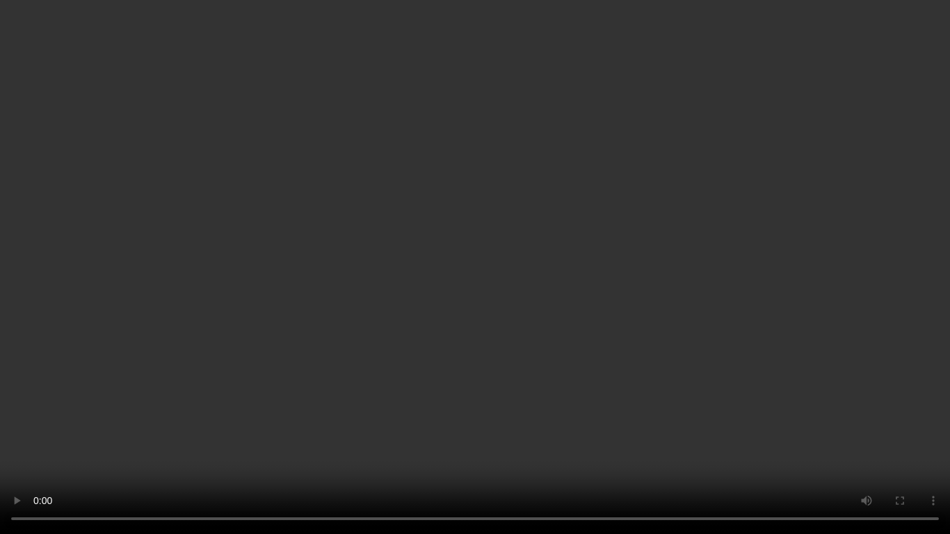
click at [683, 359] on video at bounding box center [475, 267] width 950 height 534
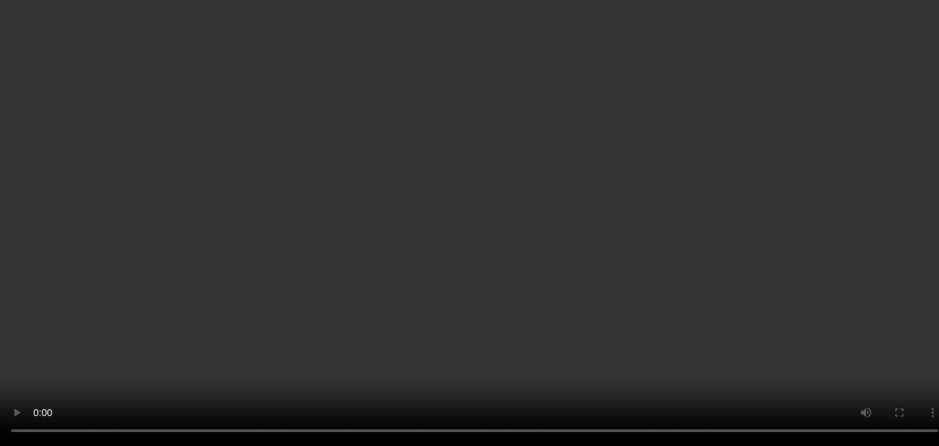
scroll to position [139, 0]
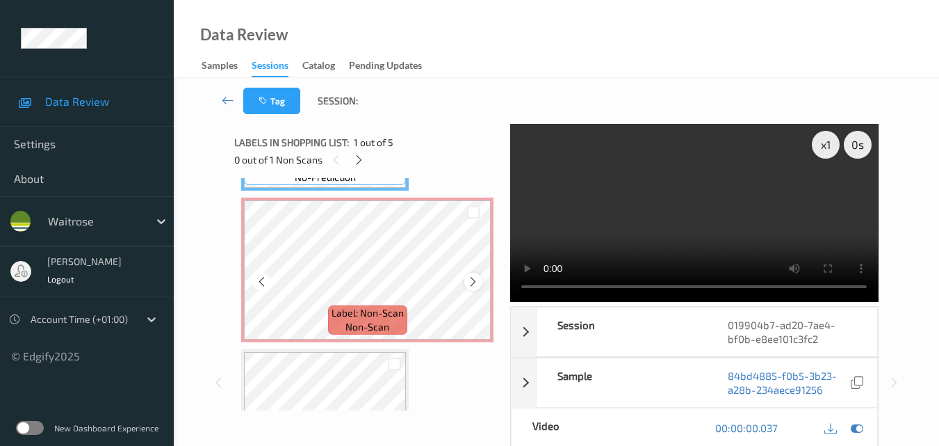
click at [473, 279] on icon at bounding box center [473, 281] width 12 height 13
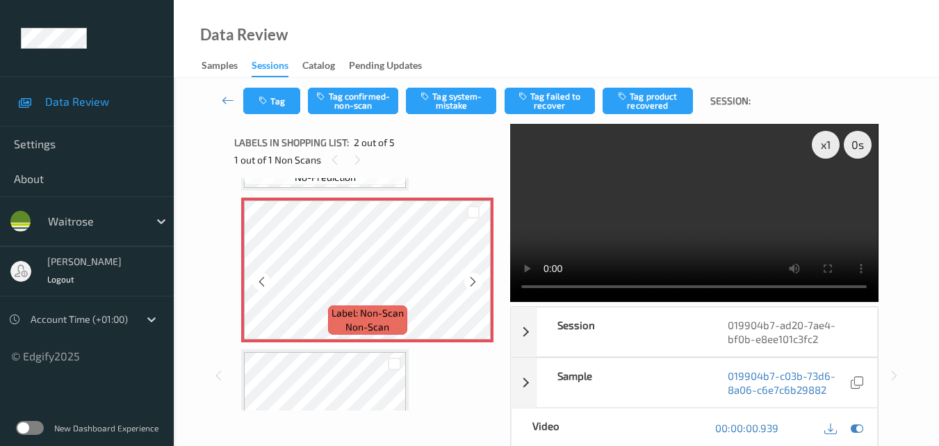
click at [473, 279] on icon at bounding box center [473, 281] width 12 height 13
click at [505, 291] on div "x 1 0 s Session 019904b7-ad20-7ae4-bf0b-e8ee101c3fc2 Session ID 019904b7-ad20-7…" at bounding box center [556, 375] width 644 height 503
click at [745, 192] on video at bounding box center [694, 213] width 368 height 178
click at [732, 221] on video at bounding box center [694, 213] width 368 height 178
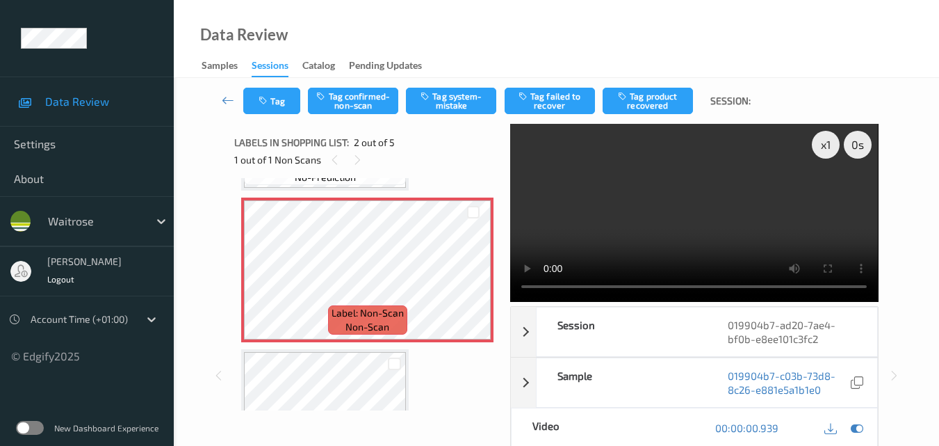
click at [662, 178] on video at bounding box center [694, 213] width 368 height 178
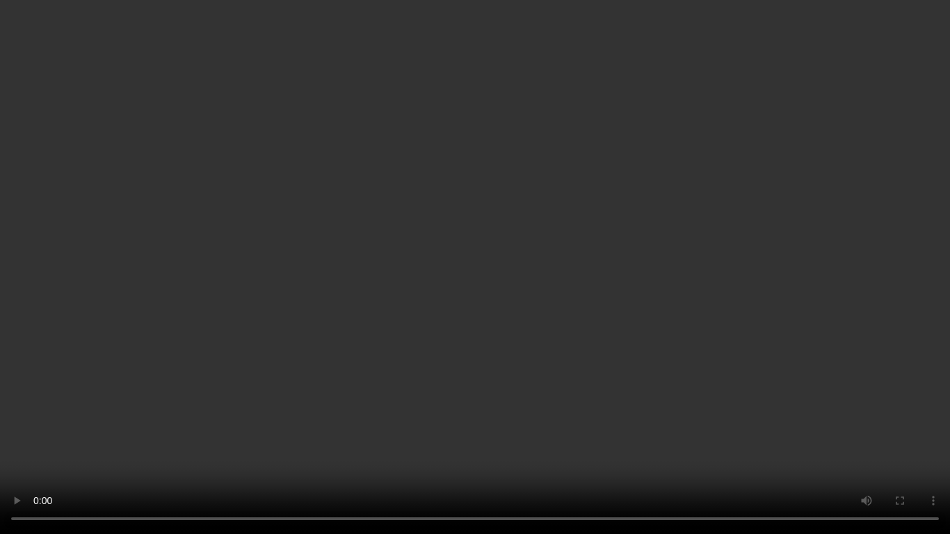
click at [749, 323] on video at bounding box center [475, 267] width 950 height 534
click at [694, 345] on video at bounding box center [475, 267] width 950 height 534
click at [678, 345] on video at bounding box center [475, 267] width 950 height 534
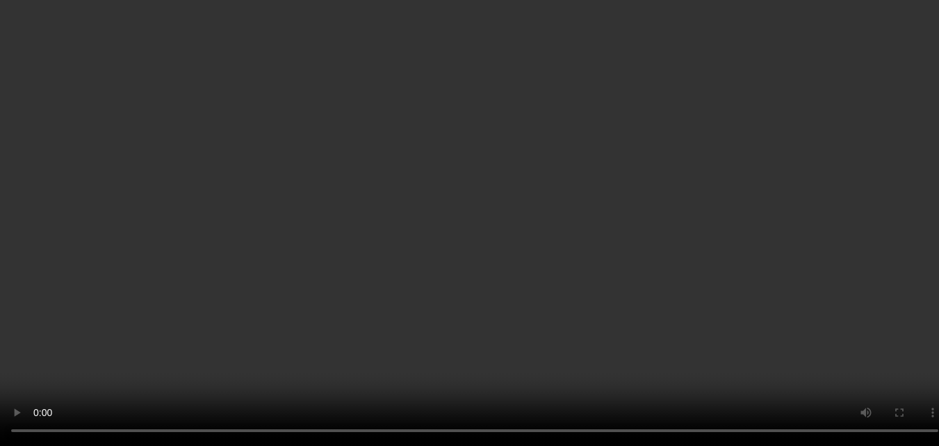
scroll to position [209, 0]
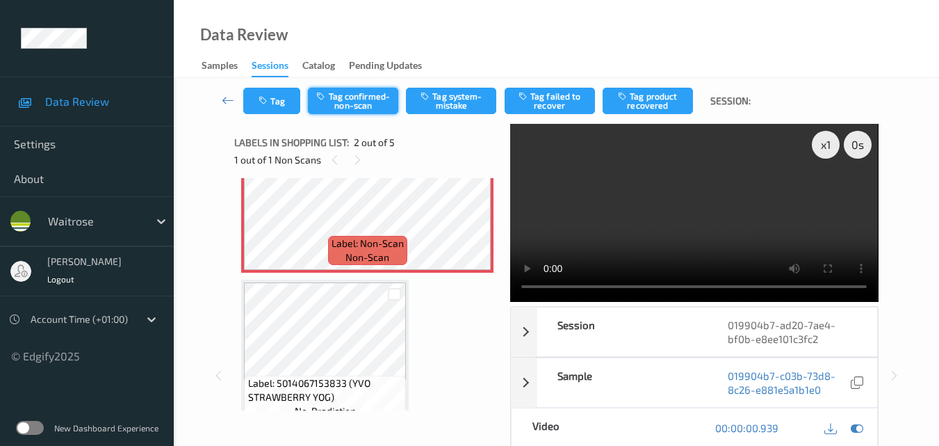
click at [365, 103] on button "Tag confirmed-non-scan" at bounding box center [353, 101] width 90 height 26
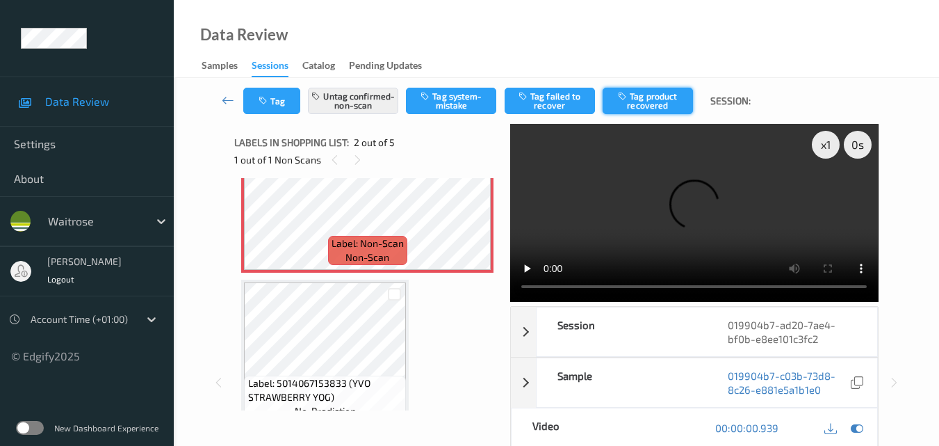
click at [651, 102] on button "Tag product recovered" at bounding box center [648, 101] width 90 height 26
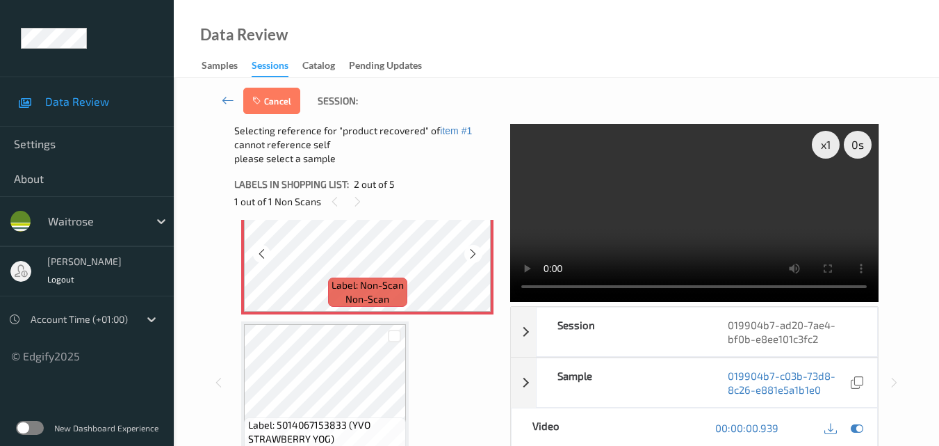
scroll to position [278, 0]
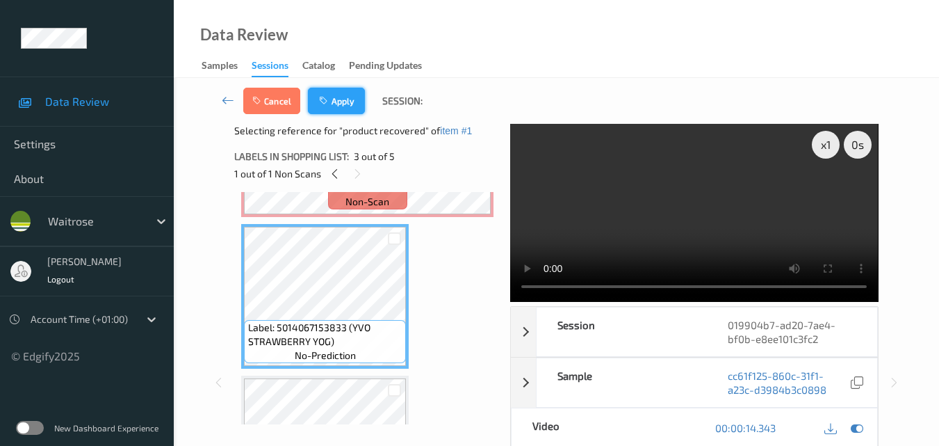
click at [333, 102] on button "Apply" at bounding box center [336, 101] width 57 height 26
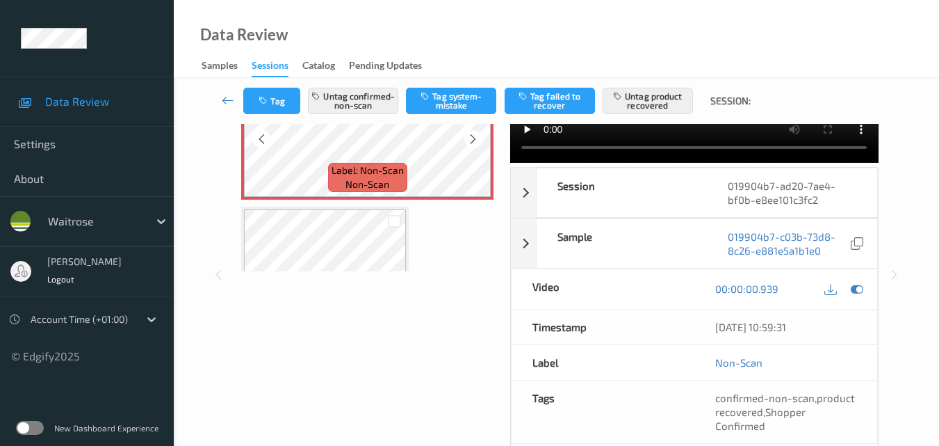
scroll to position [146, 0]
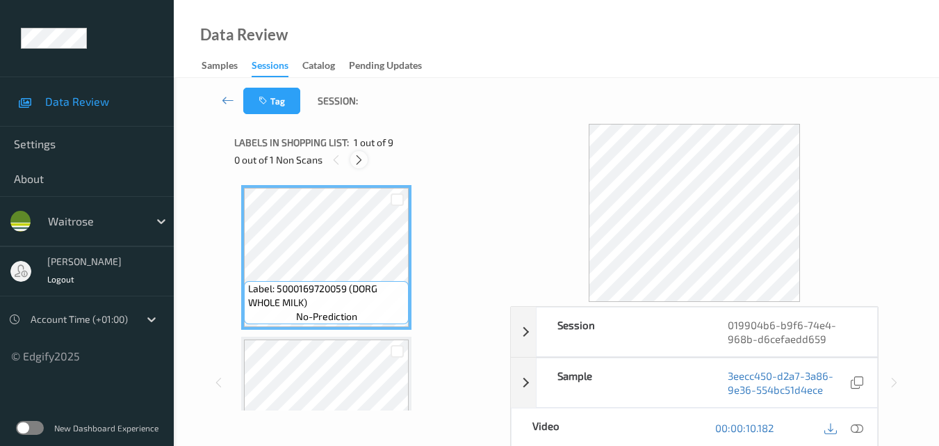
click at [360, 159] on icon at bounding box center [359, 160] width 12 height 13
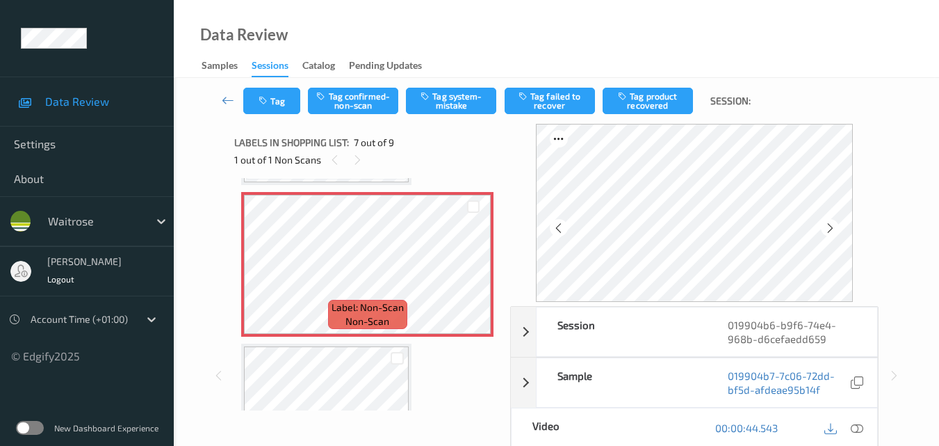
scroll to position [904, 0]
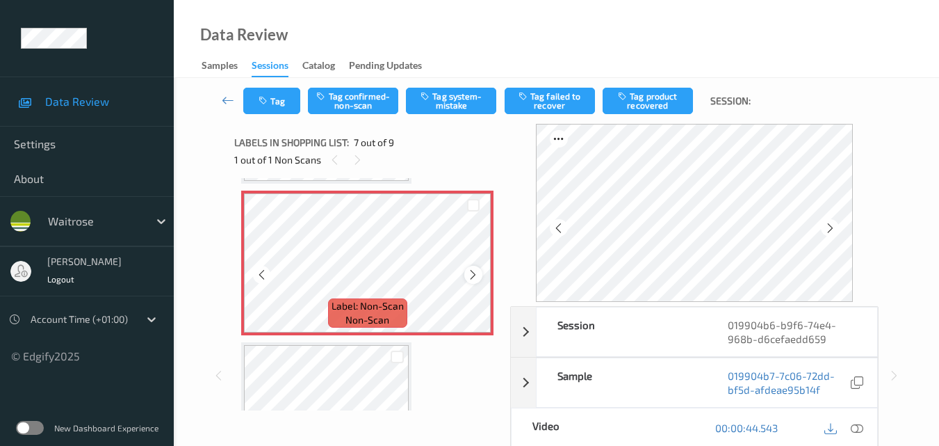
click at [472, 276] on icon at bounding box center [473, 274] width 12 height 13
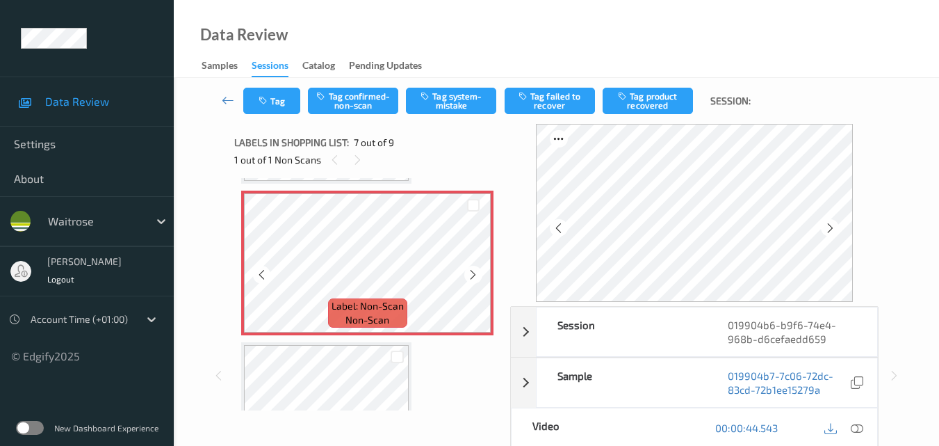
click at [472, 276] on icon at bounding box center [473, 274] width 12 height 13
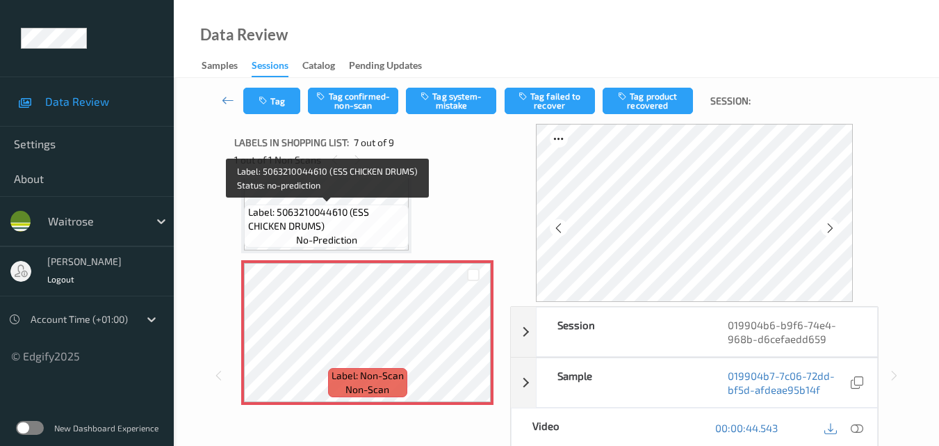
click at [366, 219] on span "Label: 5063210044610 (ESS CHICKEN DRUMS)" at bounding box center [327, 219] width 158 height 28
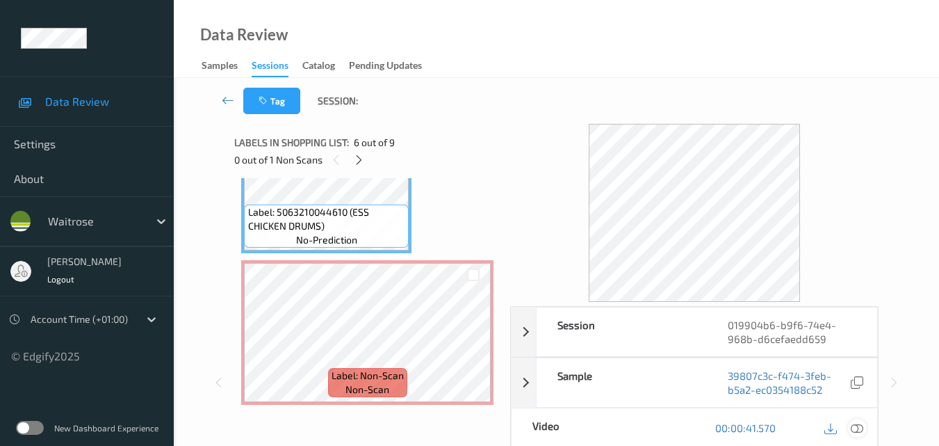
click at [856, 432] on icon at bounding box center [857, 427] width 13 height 13
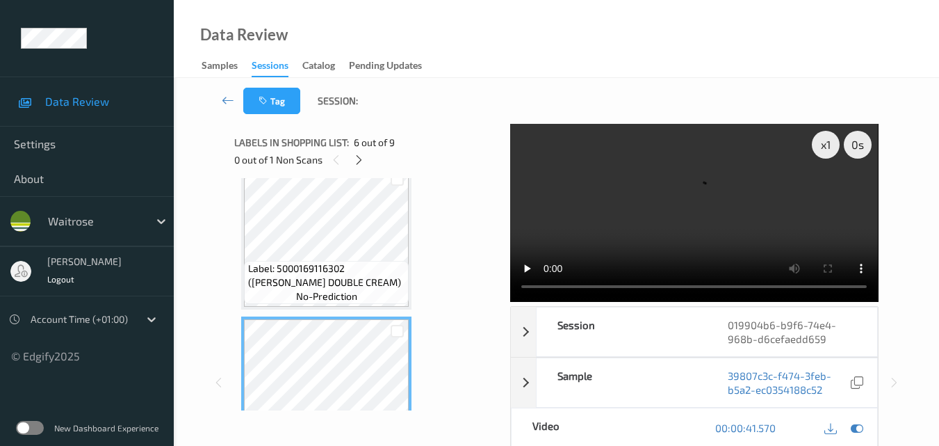
scroll to position [626, 0]
click at [644, 245] on video at bounding box center [694, 213] width 368 height 178
click at [680, 206] on video at bounding box center [694, 213] width 368 height 178
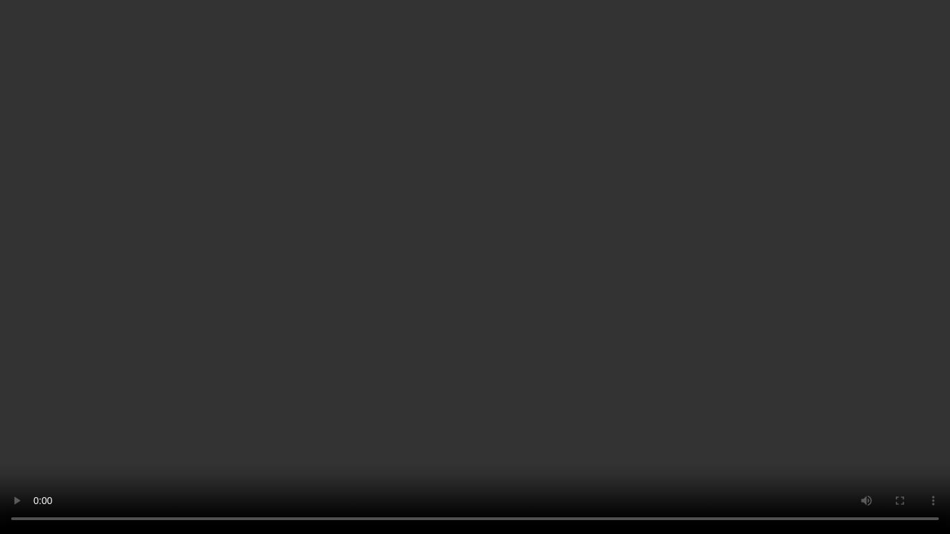
click at [560, 265] on video at bounding box center [475, 267] width 950 height 534
click at [603, 241] on video at bounding box center [475, 267] width 950 height 534
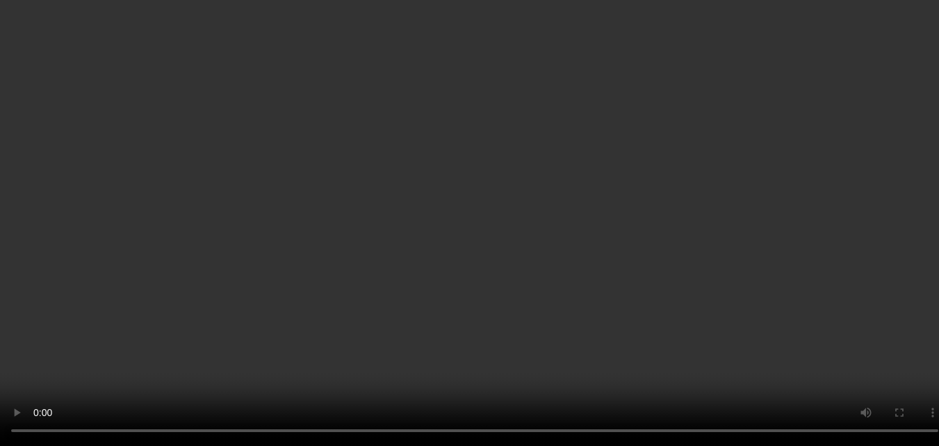
scroll to position [487, 0]
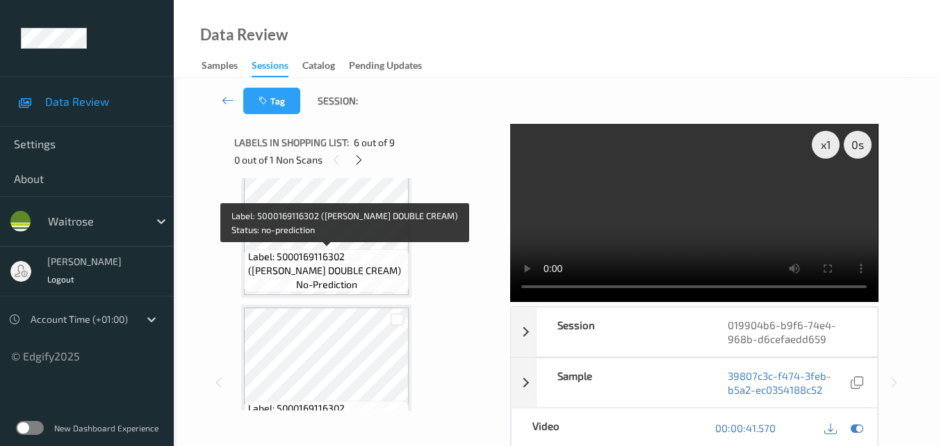
click at [345, 266] on span "Label: 5000169116302 (WR ESS DOUBLE CREAM)" at bounding box center [327, 264] width 158 height 28
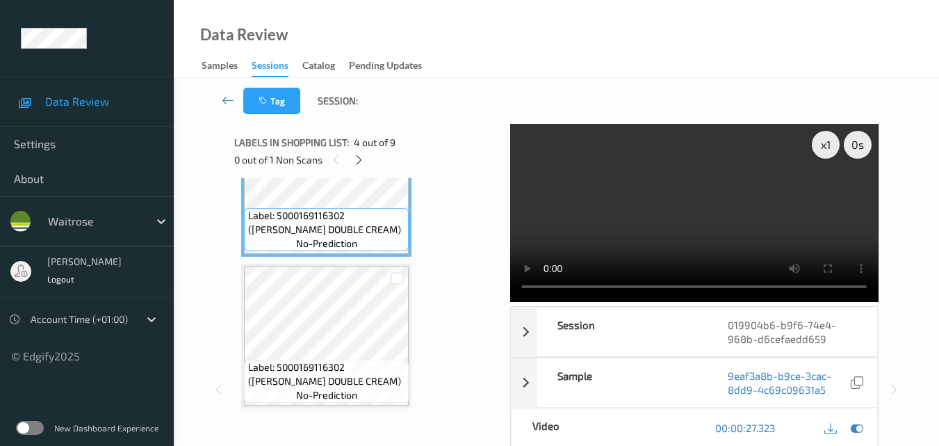
scroll to position [556, 0]
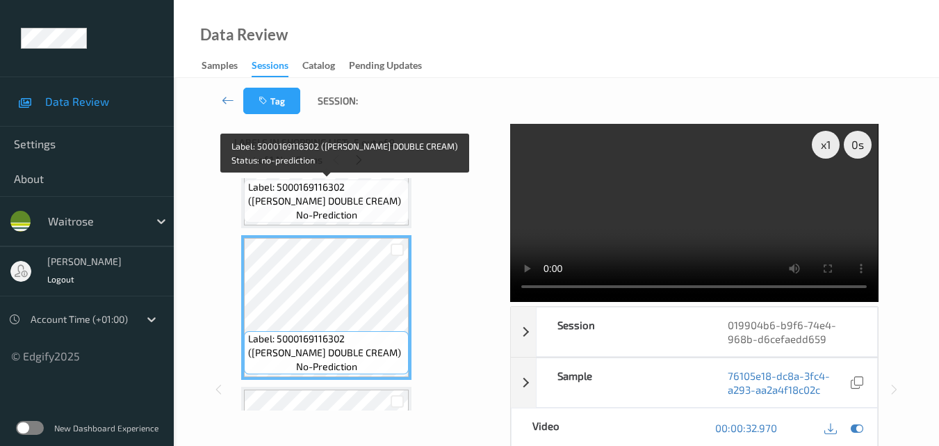
click at [367, 202] on span "Label: 5000169116302 (WR ESS DOUBLE CREAM)" at bounding box center [327, 194] width 158 height 28
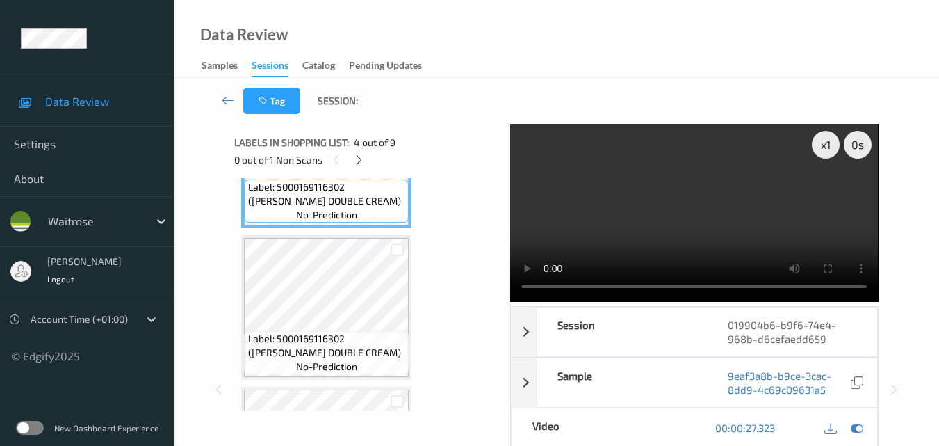
click at [709, 206] on video at bounding box center [694, 213] width 368 height 178
click at [722, 217] on video at bounding box center [694, 213] width 368 height 178
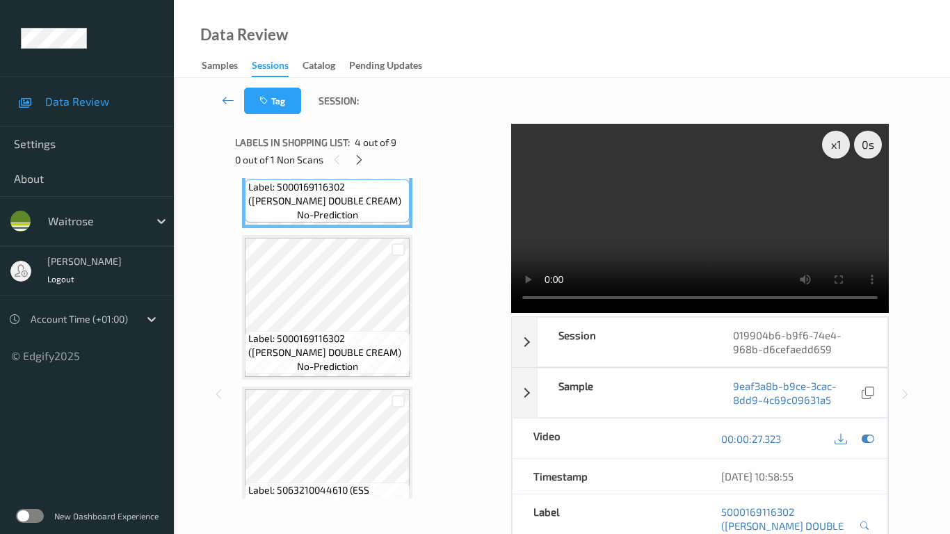
click at [714, 301] on video at bounding box center [699, 218] width 377 height 189
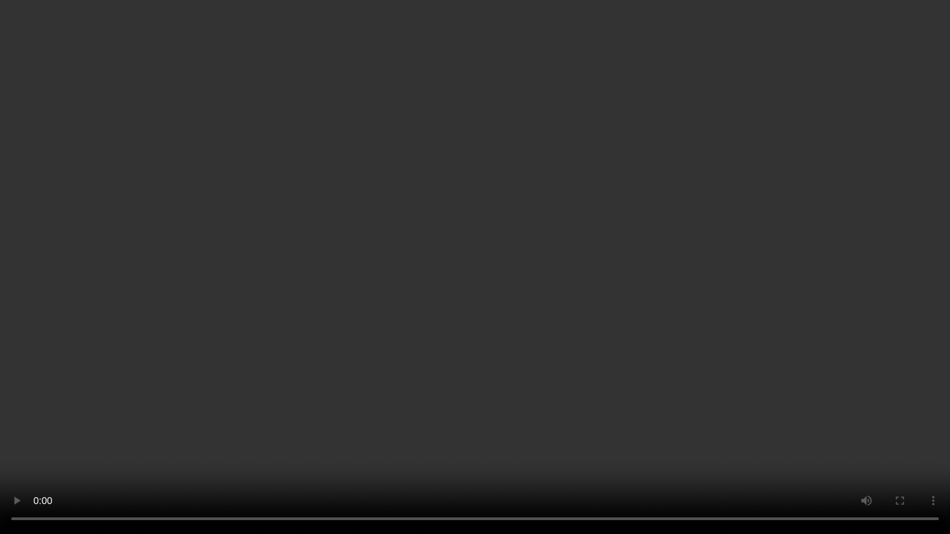
click at [697, 307] on video at bounding box center [475, 267] width 950 height 534
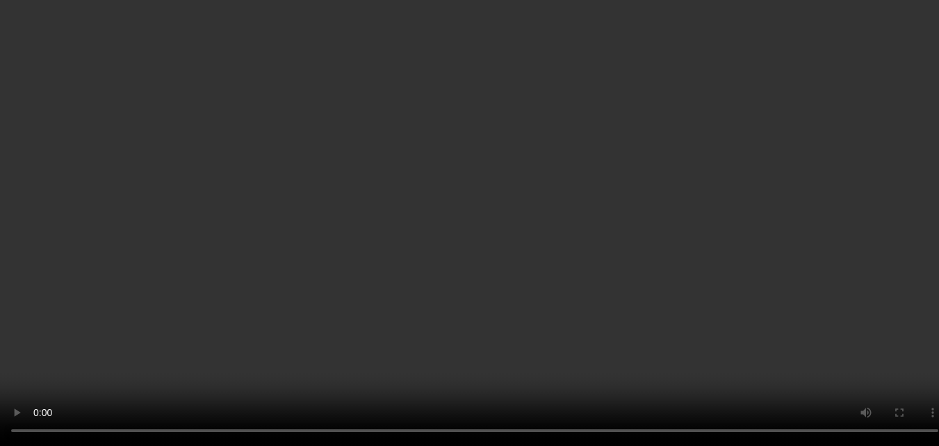
scroll to position [695, 0]
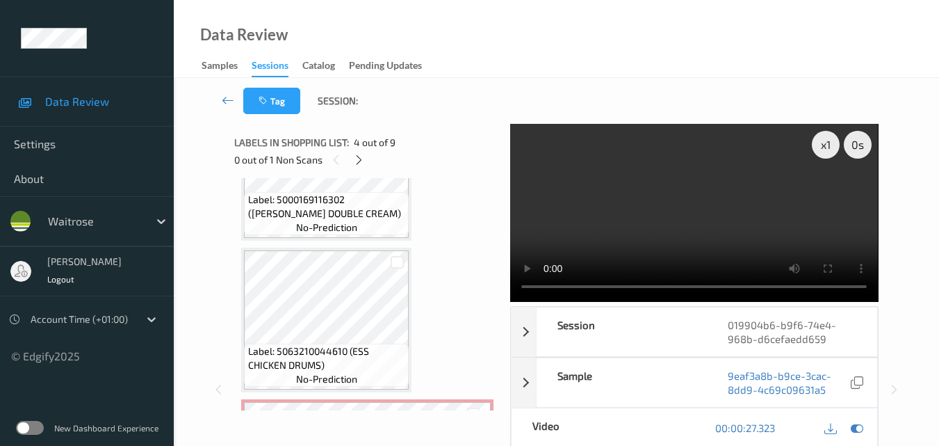
click at [665, 209] on video at bounding box center [694, 213] width 368 height 178
click at [706, 214] on video at bounding box center [694, 213] width 368 height 178
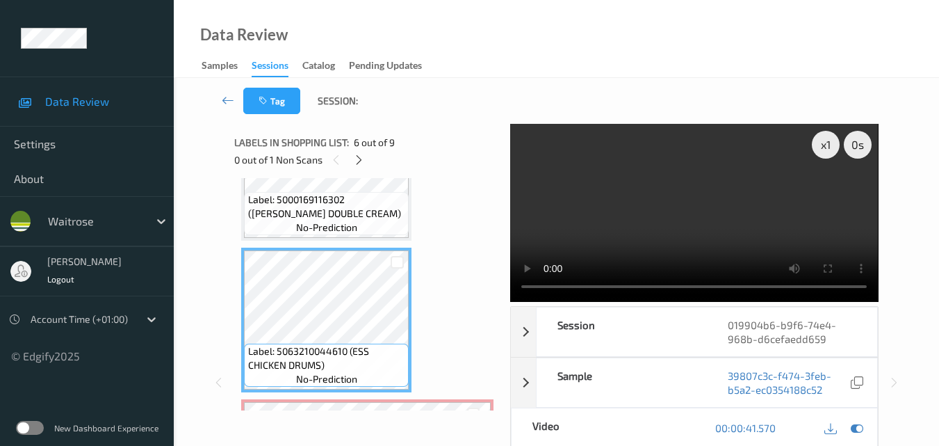
click at [651, 193] on video at bounding box center [694, 213] width 368 height 178
click at [665, 188] on video at bounding box center [694, 213] width 368 height 178
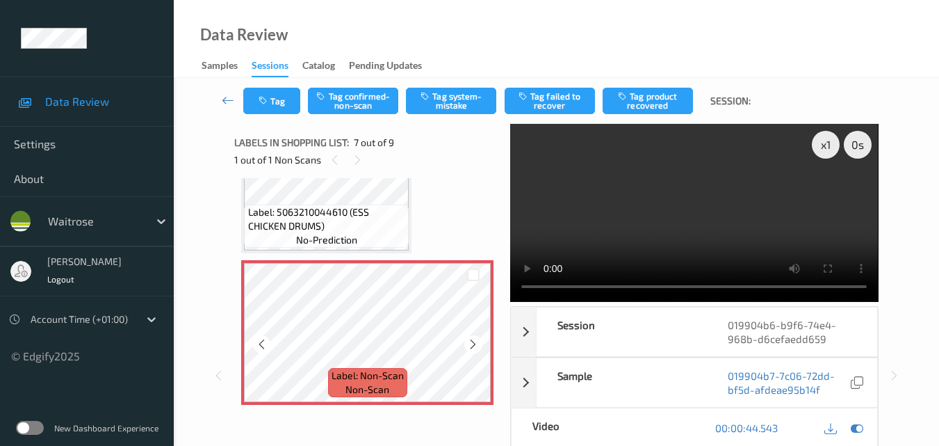
scroll to position [765, 0]
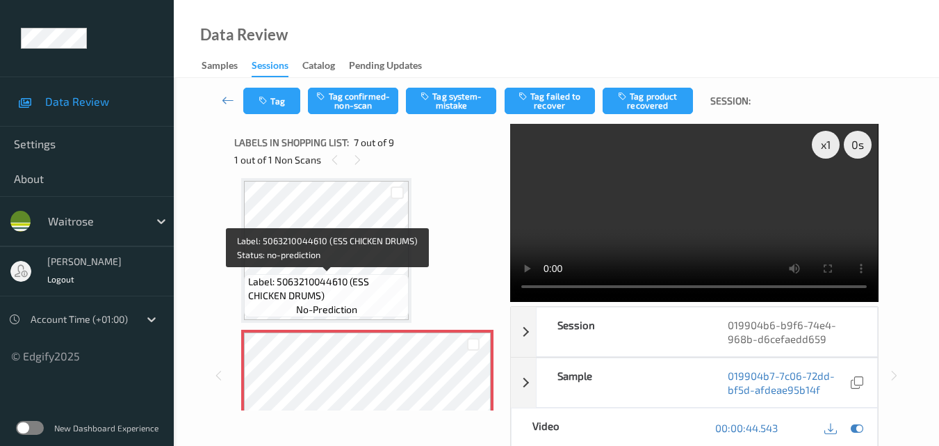
click at [382, 290] on span "Label: 5063210044610 (ESS CHICKEN DRUMS)" at bounding box center [327, 289] width 158 height 28
click at [380, 274] on div "Label: 5063210044610 (ESS CHICKEN DRUMS) no-prediction" at bounding box center [326, 295] width 165 height 43
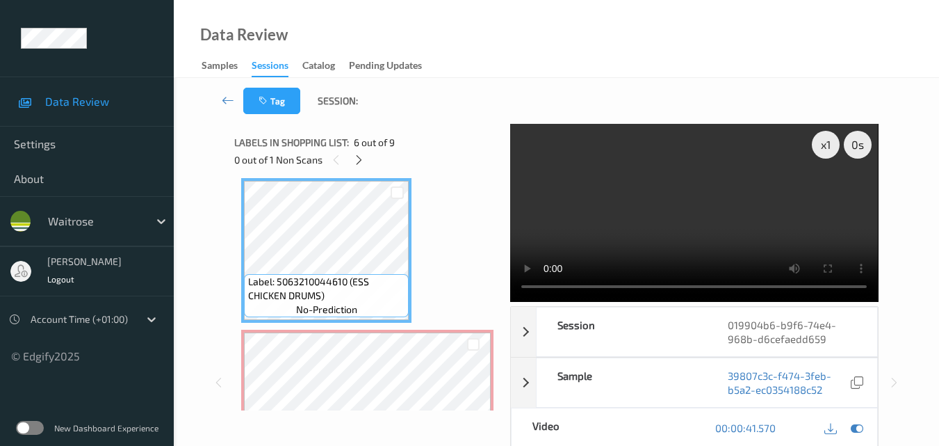
click at [742, 226] on video at bounding box center [694, 213] width 368 height 178
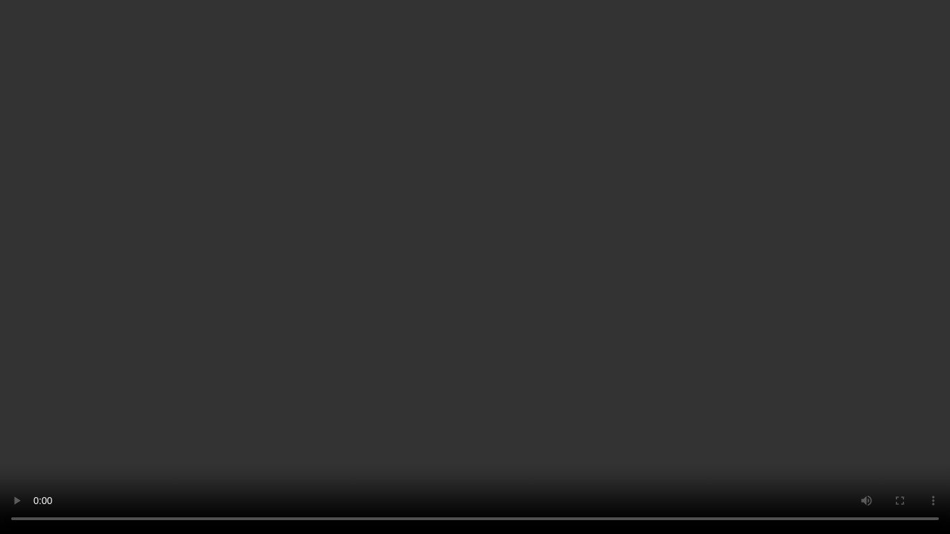
click at [588, 307] on video at bounding box center [475, 267] width 950 height 534
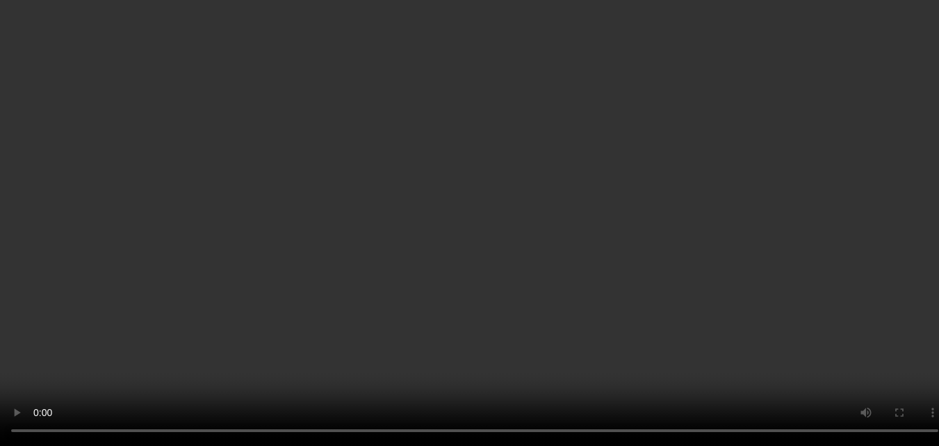
scroll to position [904, 0]
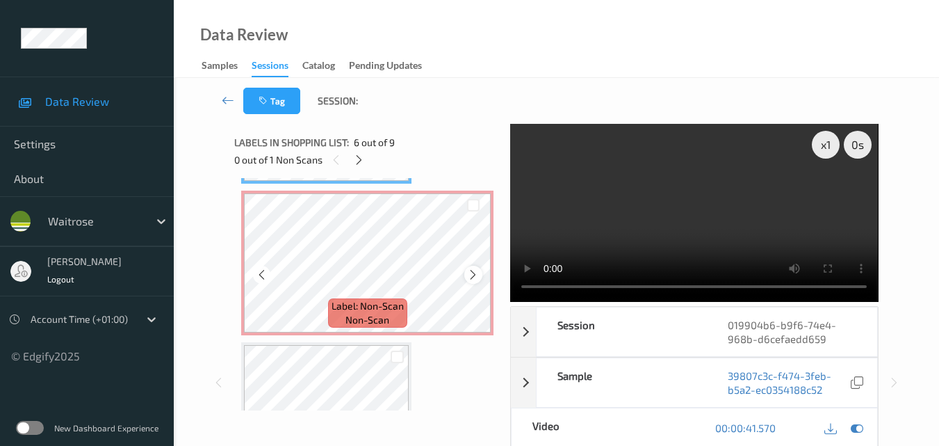
click at [473, 276] on icon at bounding box center [473, 274] width 12 height 13
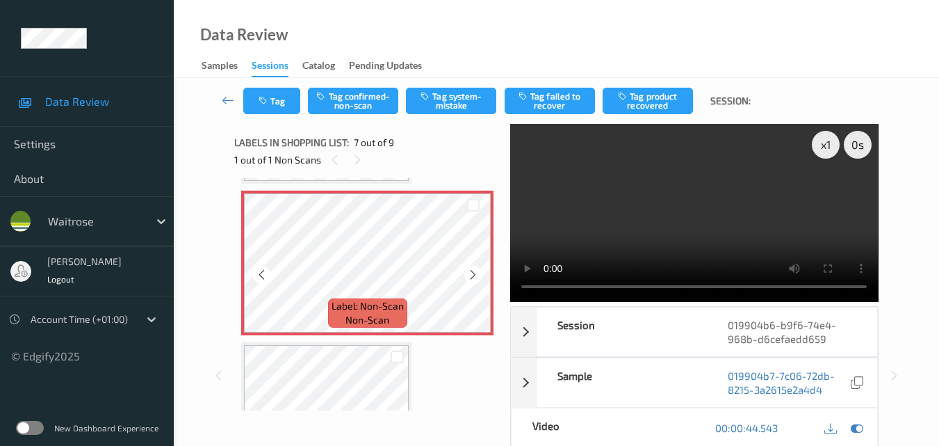
click at [473, 276] on icon at bounding box center [473, 274] width 12 height 13
click at [455, 103] on button "Tag system-mistake" at bounding box center [451, 101] width 90 height 26
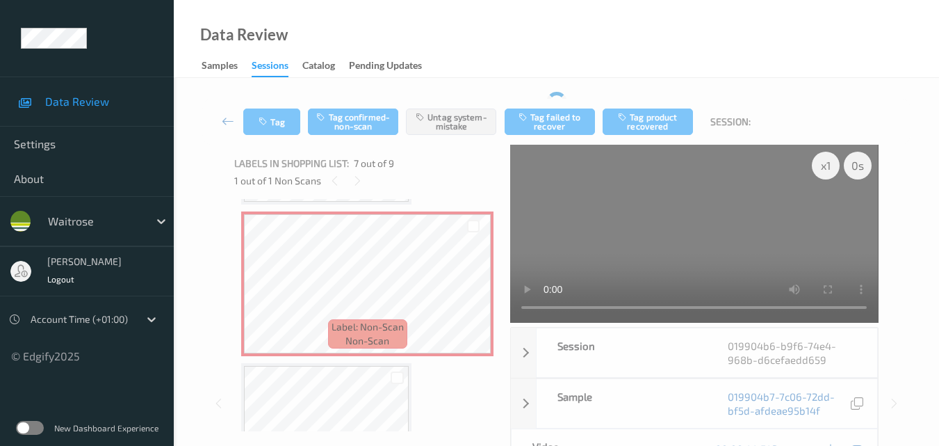
click at [275, 99] on div "Tag Tag confirmed-non-scan Untag system-mistake Tag failed to recover Tag produ…" at bounding box center [556, 122] width 708 height 46
click at [270, 125] on icon "button" at bounding box center [265, 122] width 12 height 10
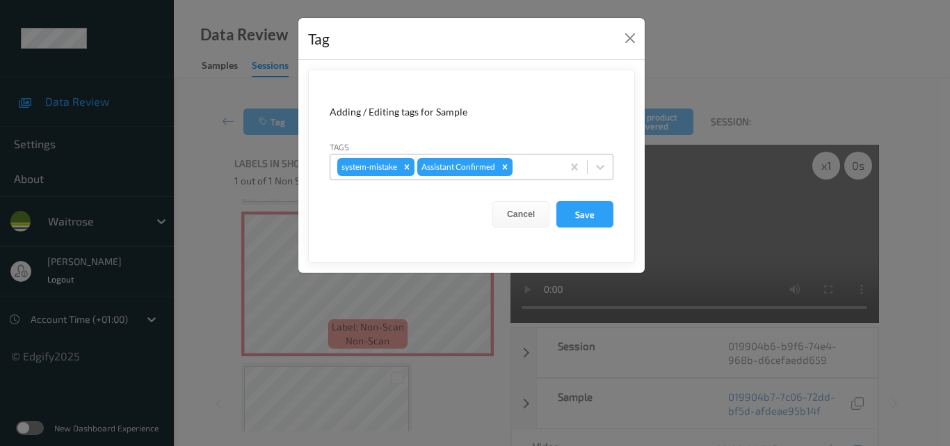
click at [554, 172] on div at bounding box center [535, 166] width 40 height 17
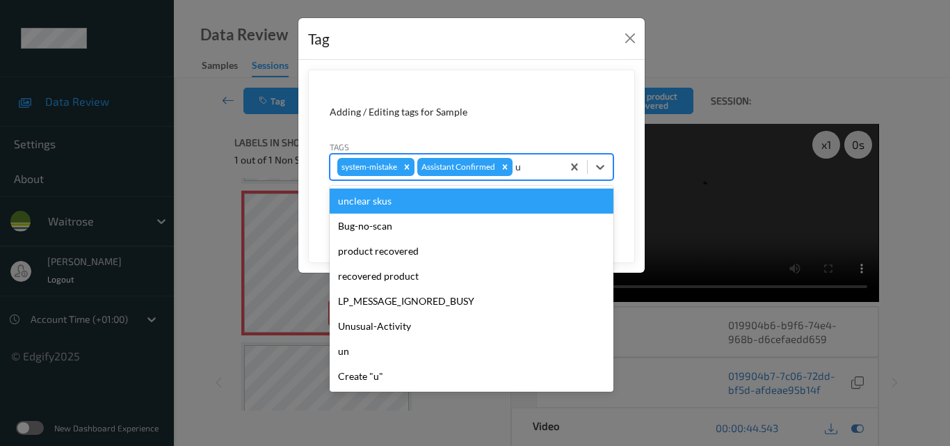
type input "un"
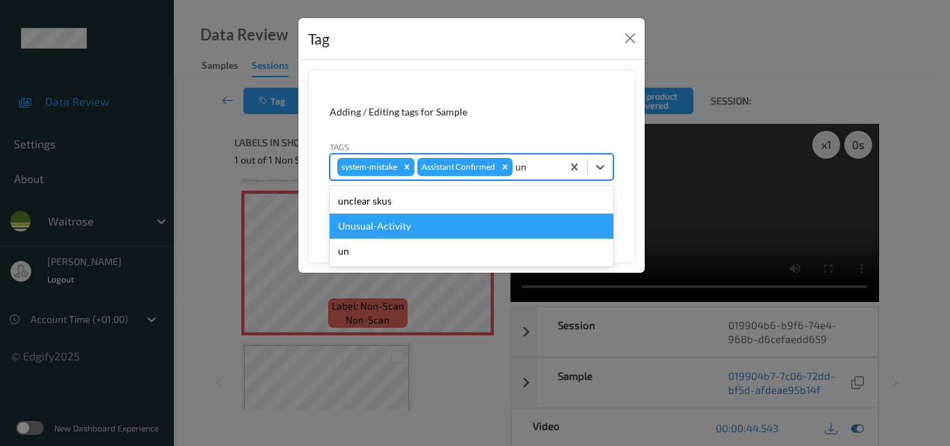
click at [495, 222] on div "Unusual-Activity" at bounding box center [472, 225] width 284 height 25
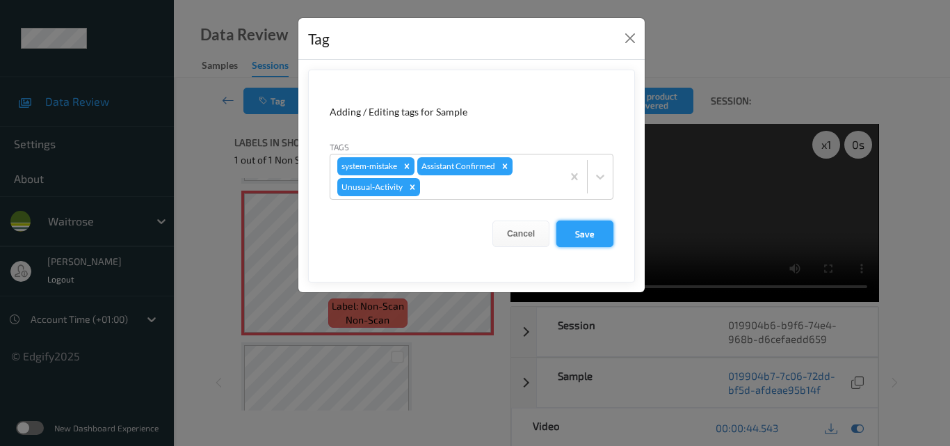
click at [600, 234] on button "Save" at bounding box center [584, 233] width 57 height 26
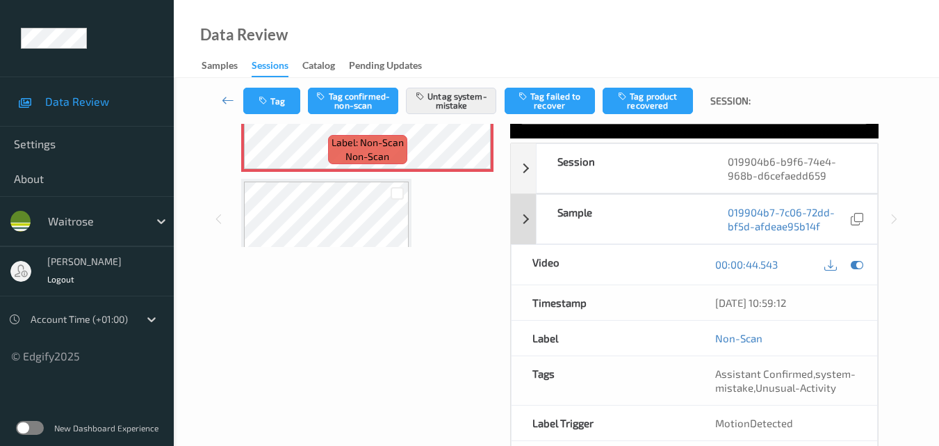
scroll to position [233, 0]
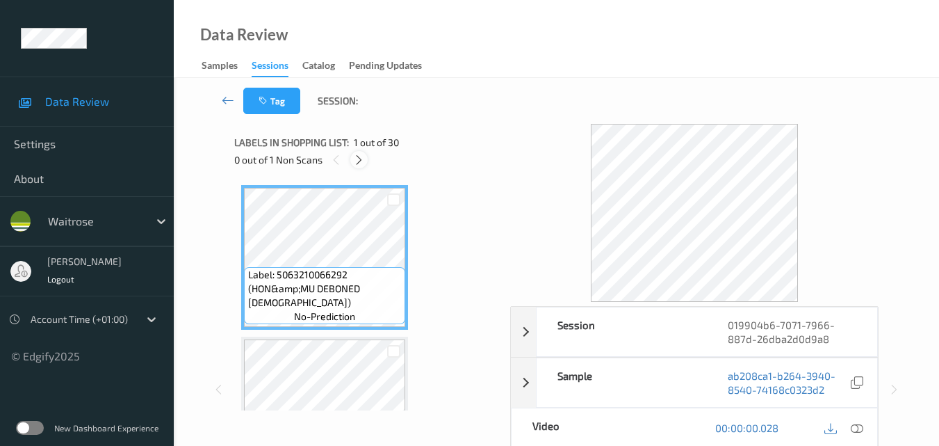
click at [362, 163] on icon at bounding box center [359, 160] width 12 height 13
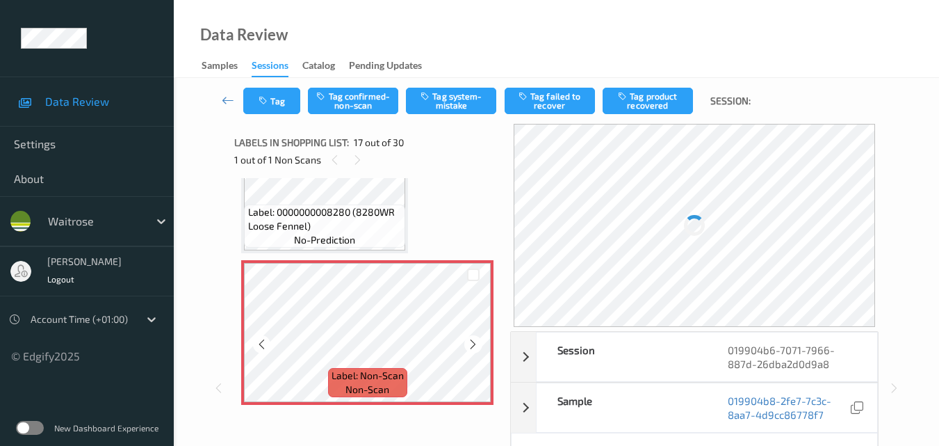
scroll to position [2419, 0]
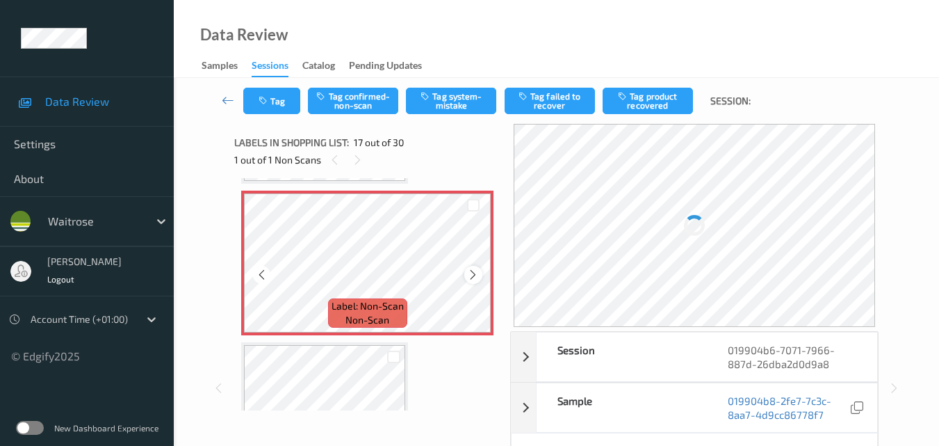
click at [473, 275] on icon at bounding box center [473, 274] width 12 height 13
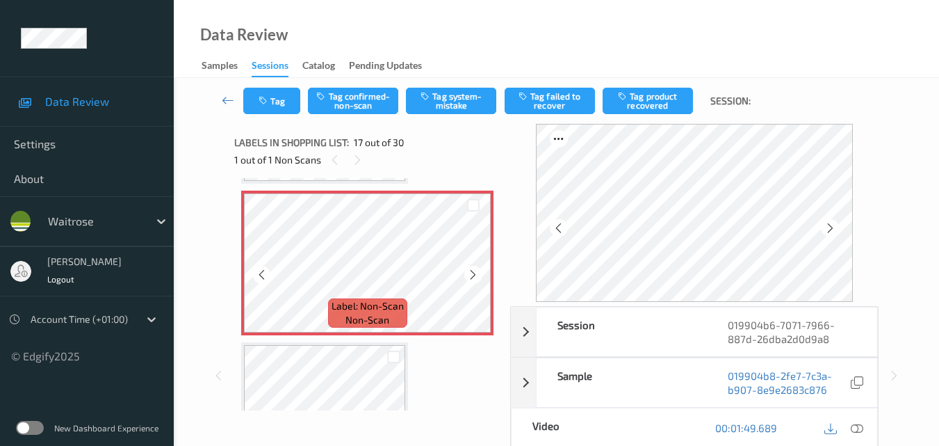
click at [473, 275] on icon at bounding box center [473, 274] width 12 height 13
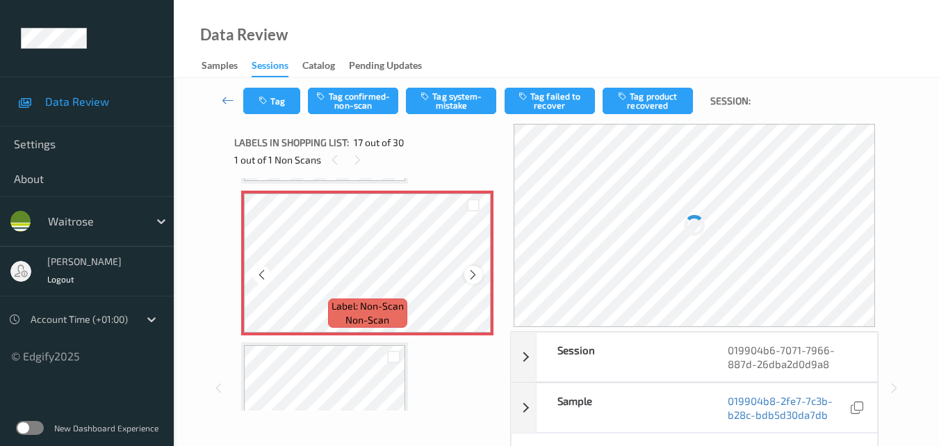
scroll to position [2350, 0]
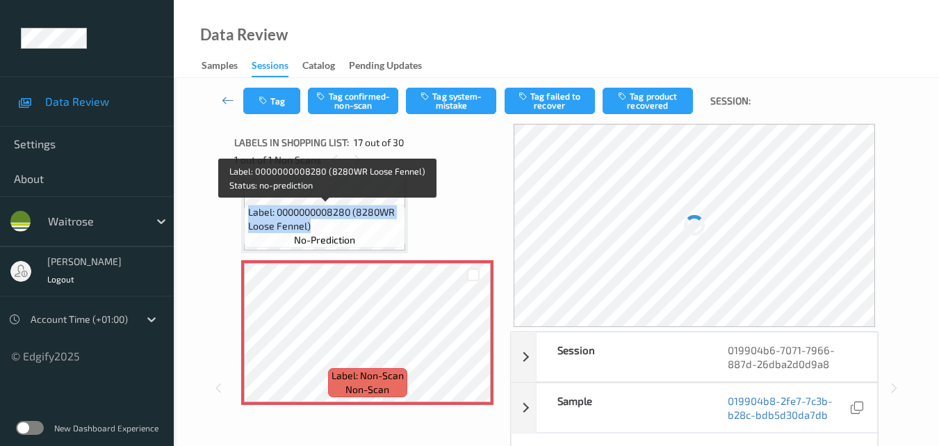
drag, startPoint x: 309, startPoint y: 228, endPoint x: 249, endPoint y: 215, distance: 61.9
click at [249, 215] on span "Label: 0000000008280 (8280WR Loose Fennel)" at bounding box center [325, 219] width 154 height 28
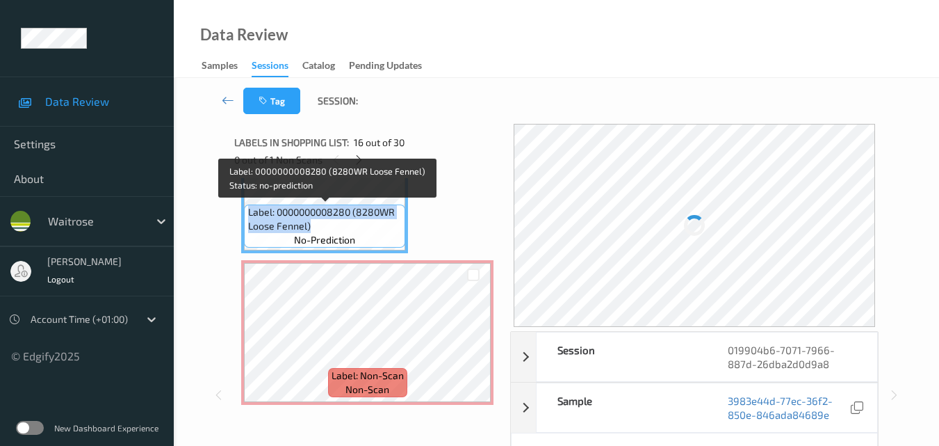
copy span "Label: 0000000008280 (8280WR Loose Fennel)"
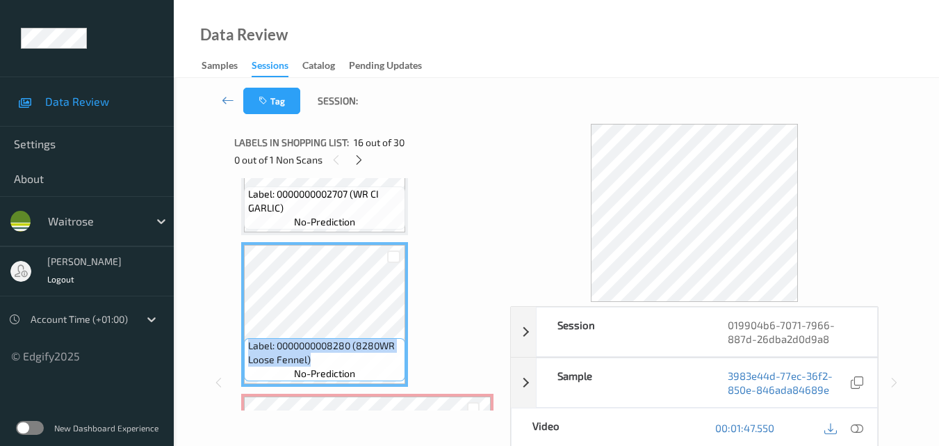
scroll to position [2211, 0]
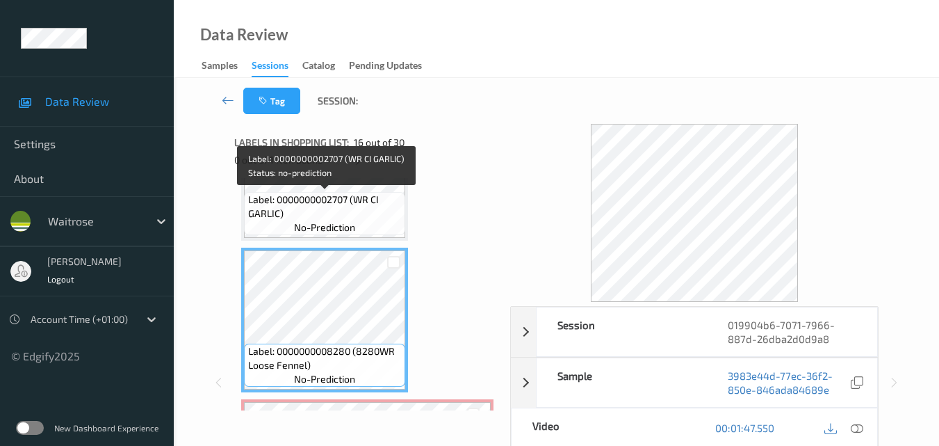
click at [332, 210] on span "Label: 0000000002707 (WR CI GARLIC)" at bounding box center [325, 207] width 154 height 28
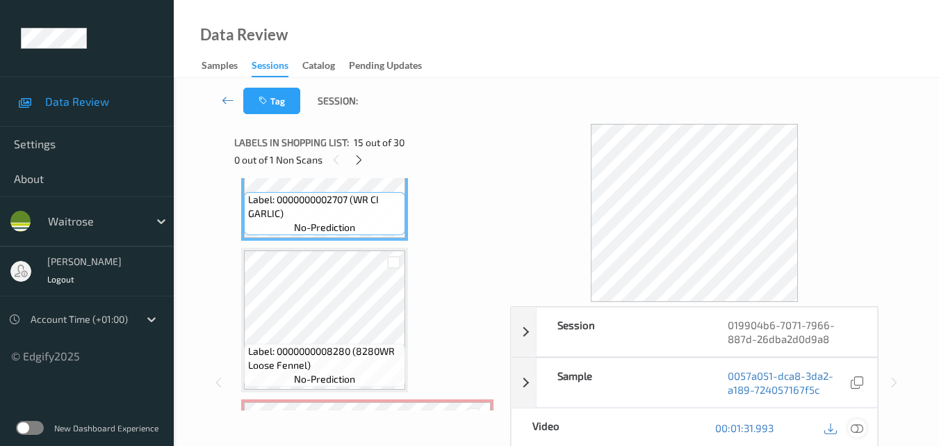
click at [862, 425] on icon at bounding box center [857, 427] width 13 height 13
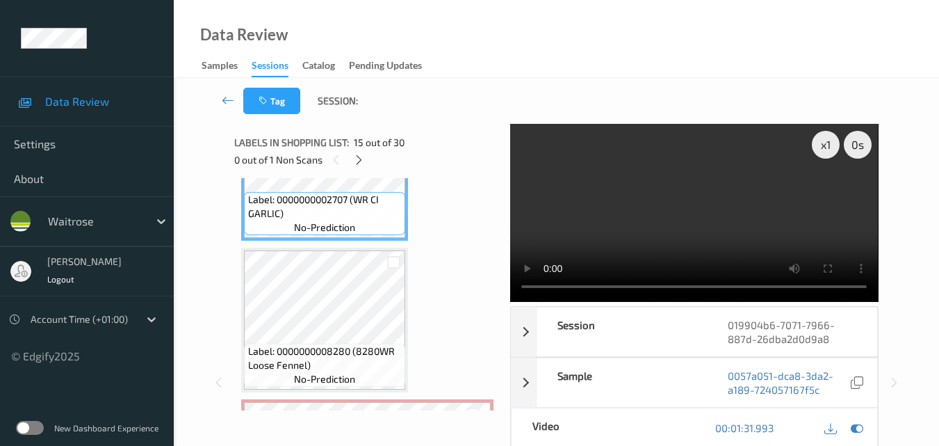
click at [596, 184] on video at bounding box center [694, 213] width 368 height 178
click at [694, 195] on video at bounding box center [694, 213] width 368 height 178
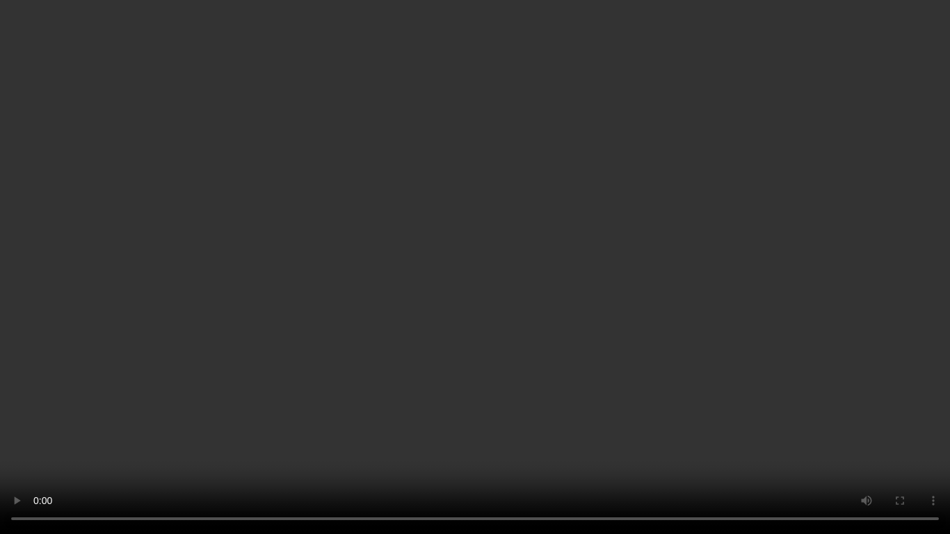
click at [633, 272] on video at bounding box center [475, 267] width 950 height 534
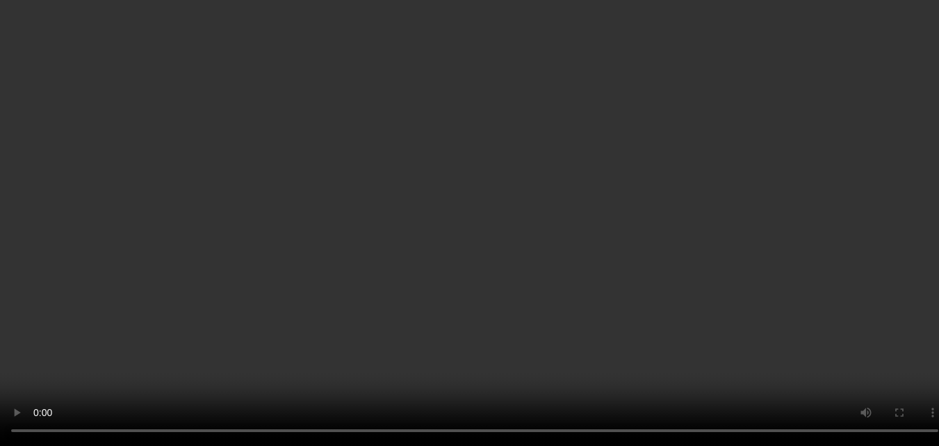
scroll to position [2419, 0]
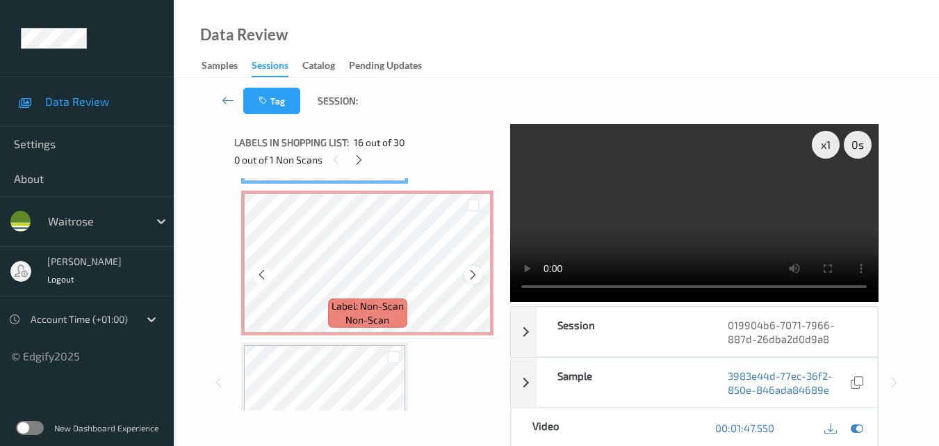
click at [471, 270] on icon at bounding box center [473, 274] width 12 height 13
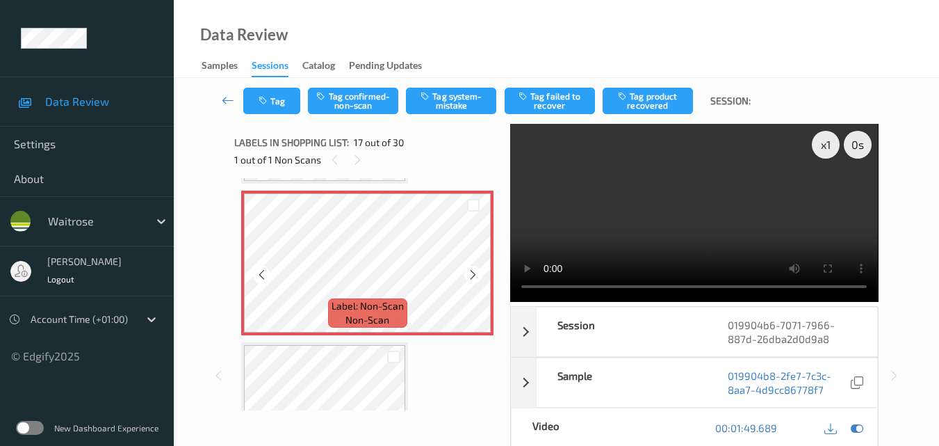
click at [471, 270] on icon at bounding box center [473, 274] width 12 height 13
click at [450, 105] on button "Tag system-mistake" at bounding box center [451, 101] width 90 height 26
click at [274, 85] on div "Tag Tag confirmed-non-scan Untag system-mistake Tag failed to recover Tag produ…" at bounding box center [556, 101] width 708 height 46
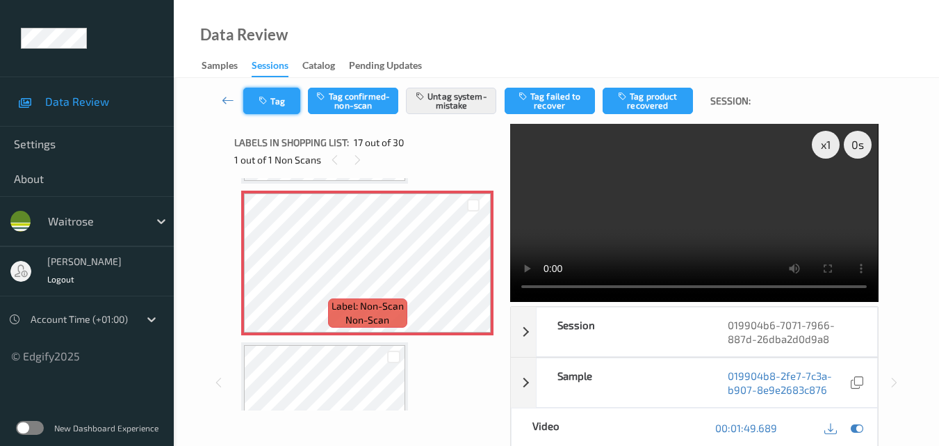
click at [281, 110] on button "Tag" at bounding box center [271, 101] width 57 height 26
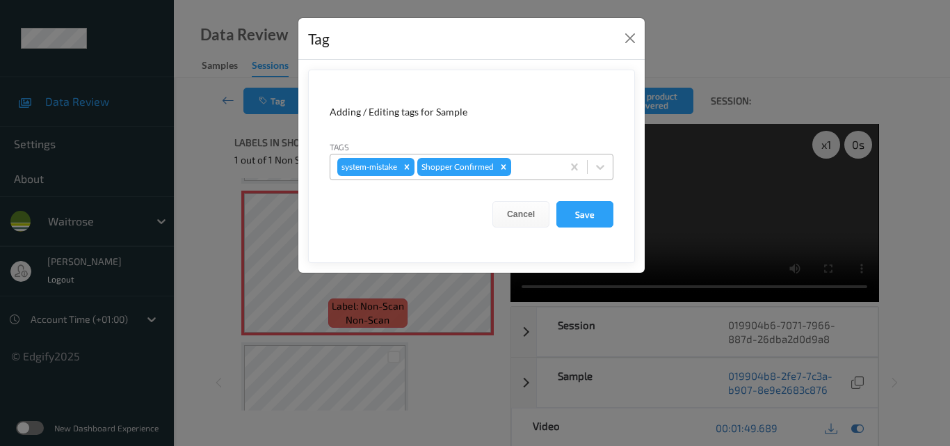
click at [530, 177] on div "system-mistake Shopper Confirmed" at bounding box center [445, 167] width 231 height 24
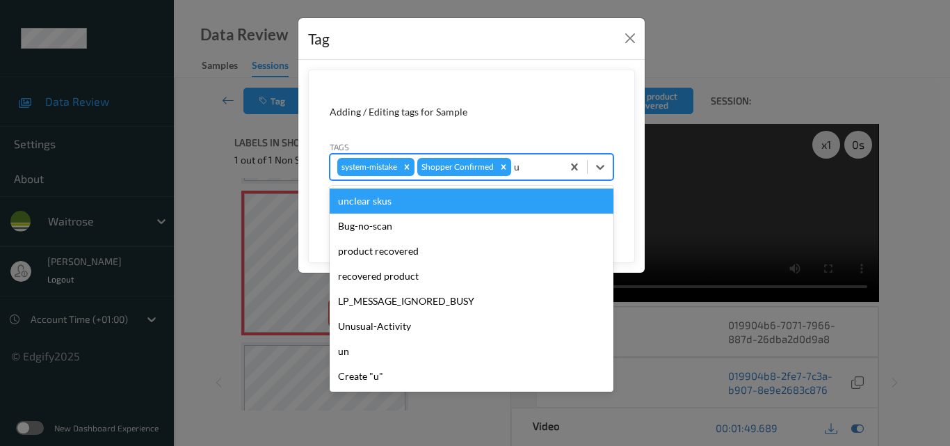
type input "un"
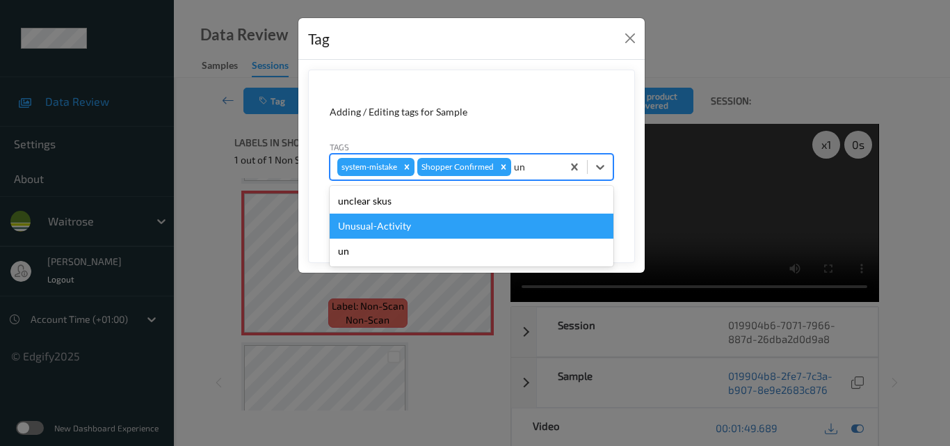
click at [444, 222] on div "Unusual-Activity" at bounding box center [472, 225] width 284 height 25
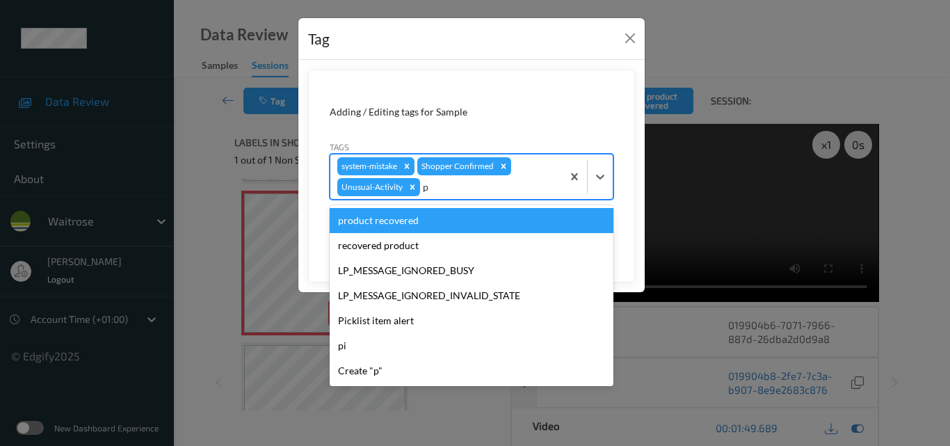
type input "pi"
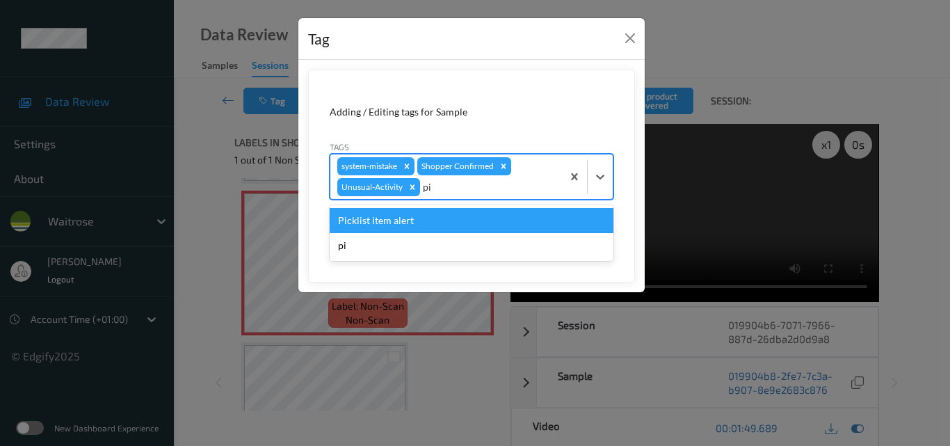
click at [444, 222] on div "Picklist item alert" at bounding box center [472, 220] width 284 height 25
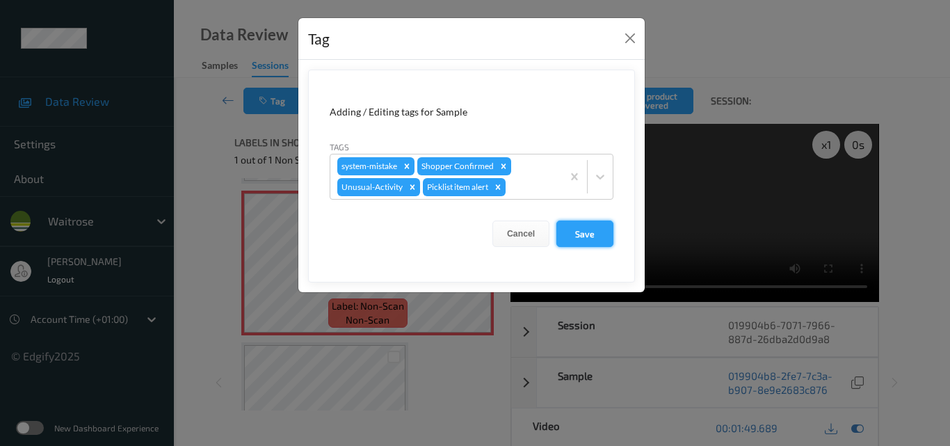
click at [583, 228] on button "Save" at bounding box center [584, 233] width 57 height 26
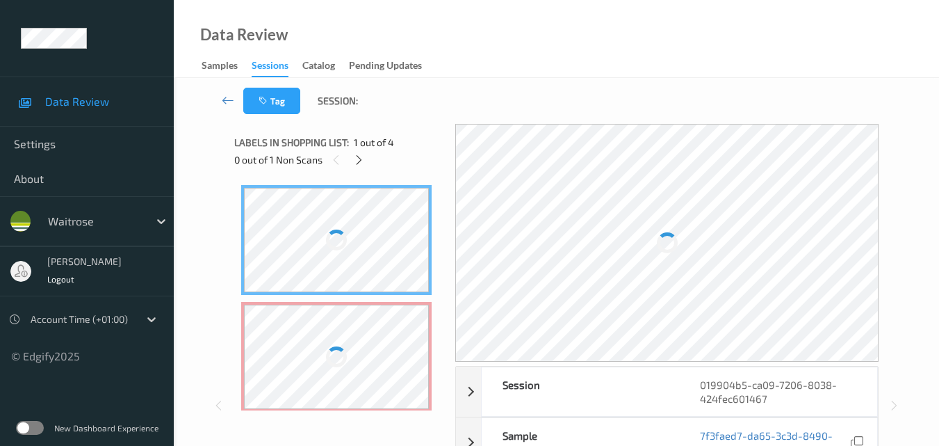
click at [553, 26] on div "Data Review Samples Sessions Catalog Pending Updates" at bounding box center [556, 39] width 765 height 78
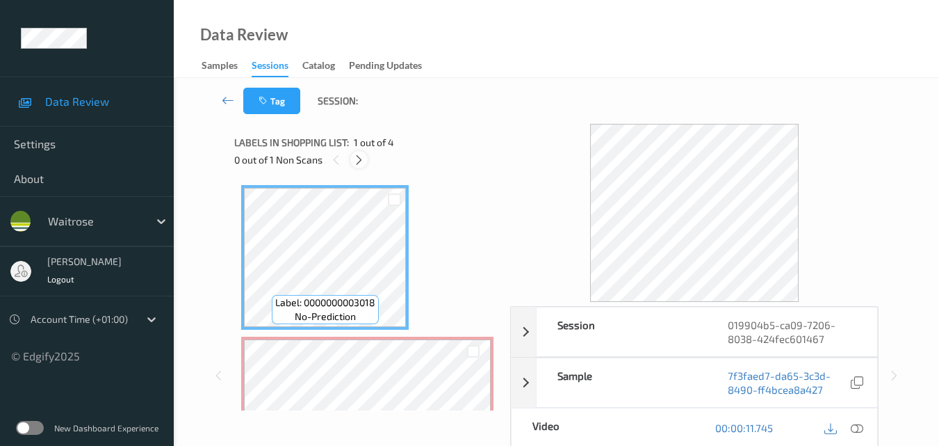
click at [359, 160] on icon at bounding box center [359, 160] width 12 height 13
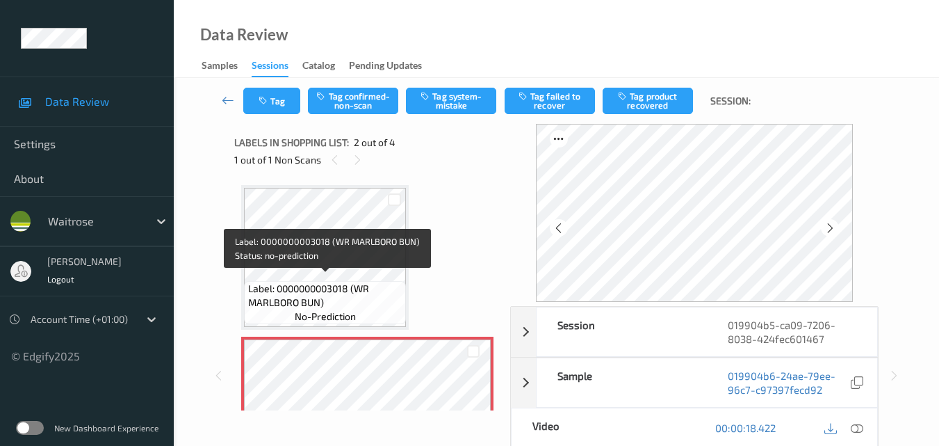
click at [363, 286] on span "Label: 0000000003018 (WR MARLBORO BUN)" at bounding box center [325, 296] width 155 height 28
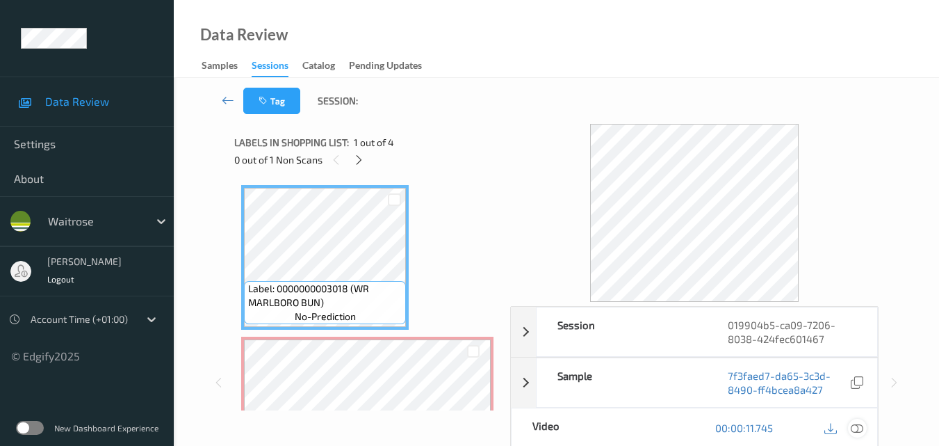
click at [861, 425] on icon at bounding box center [857, 427] width 13 height 13
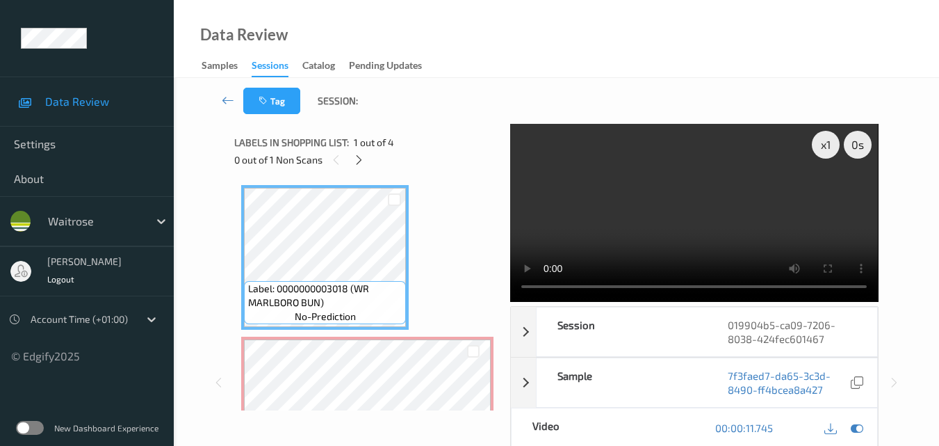
click at [679, 200] on video at bounding box center [694, 213] width 368 height 178
click at [705, 221] on video at bounding box center [694, 213] width 368 height 178
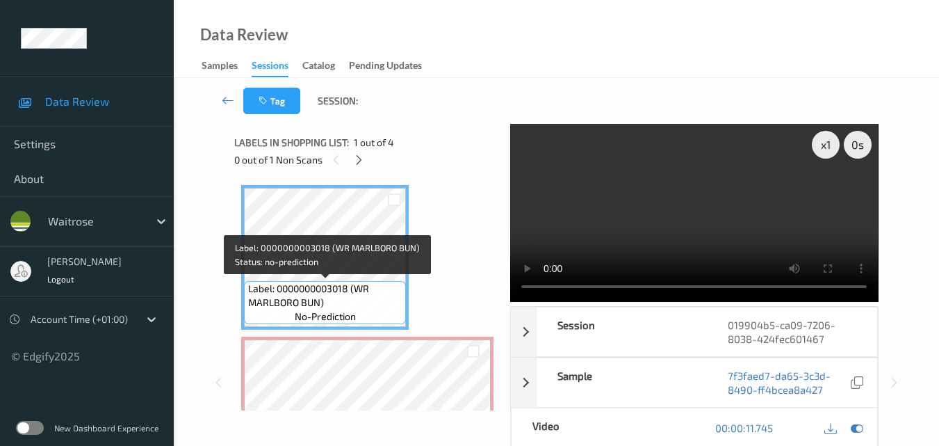
scroll to position [139, 0]
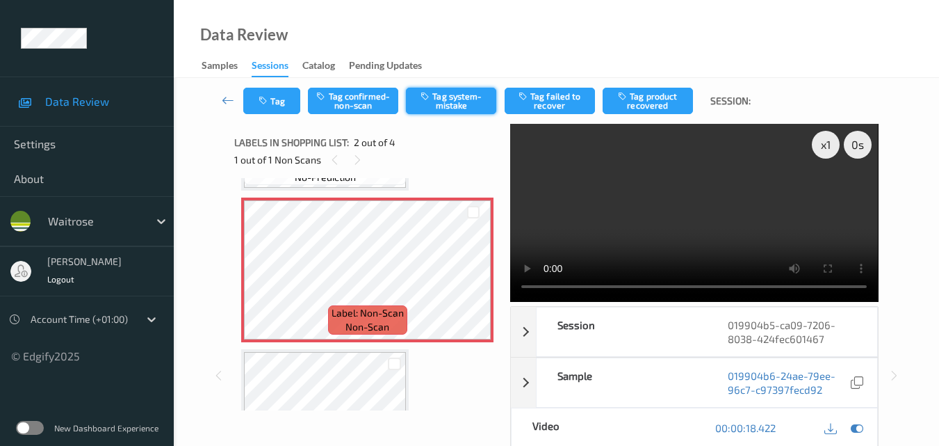
click at [470, 105] on button "Tag system-mistake" at bounding box center [451, 101] width 90 height 26
click at [267, 95] on button "Tag" at bounding box center [271, 101] width 57 height 26
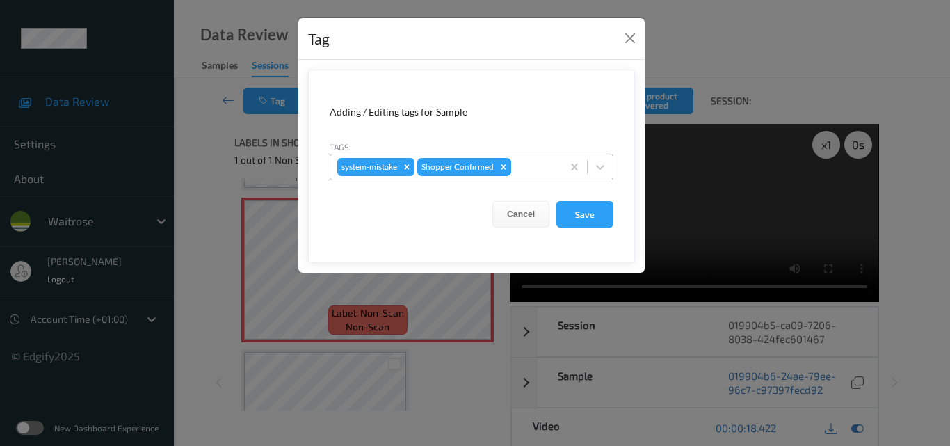
click at [528, 176] on div "system-mistake Shopper Confirmed" at bounding box center [445, 167] width 231 height 24
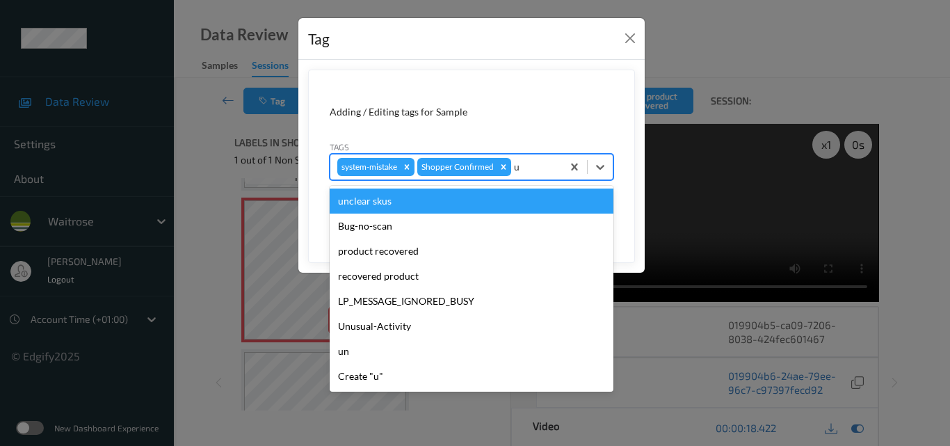
type input "un"
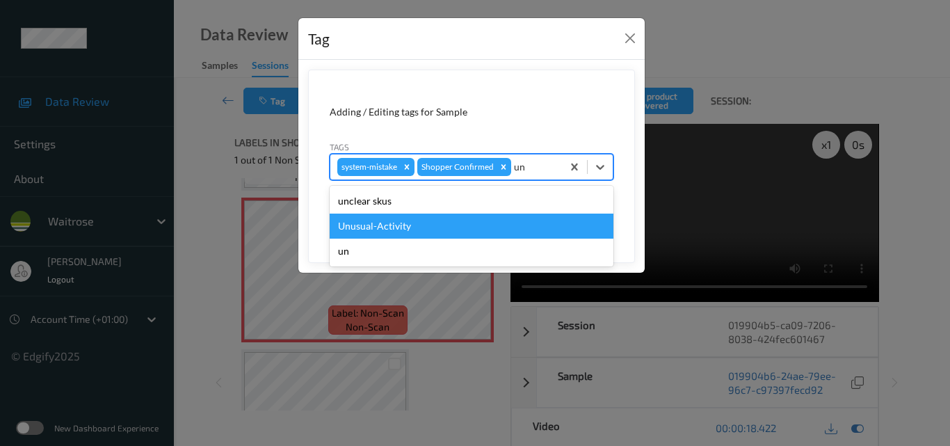
click at [464, 225] on div "Unusual-Activity" at bounding box center [472, 225] width 284 height 25
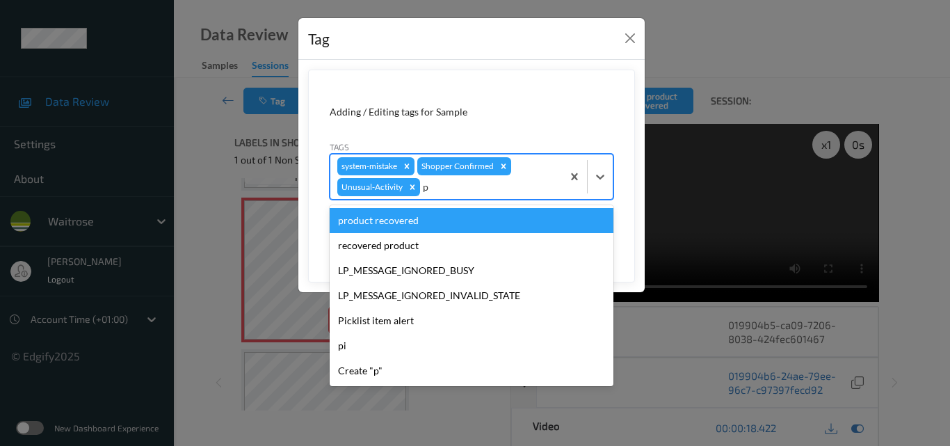
type input "pi"
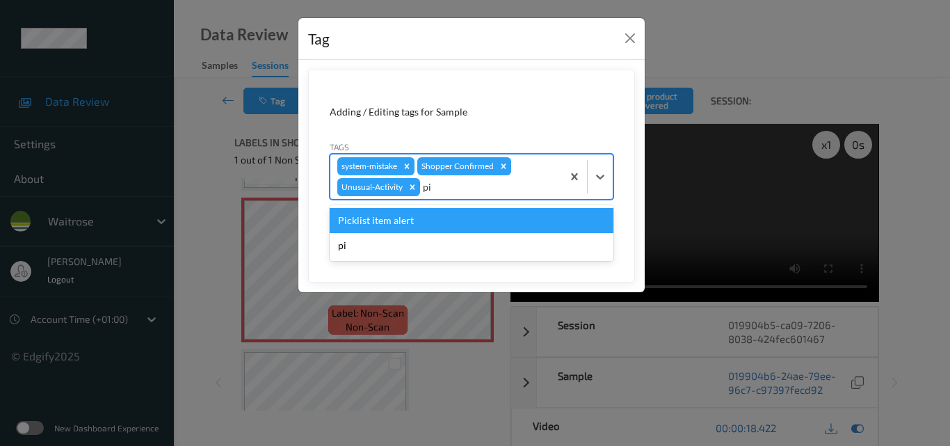
click at [464, 225] on div "Picklist item alert" at bounding box center [472, 220] width 284 height 25
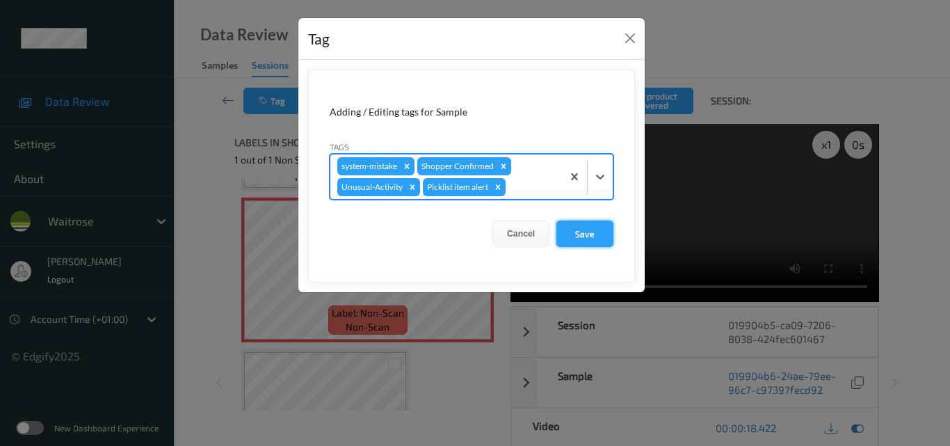
click at [583, 231] on button "Save" at bounding box center [584, 233] width 57 height 26
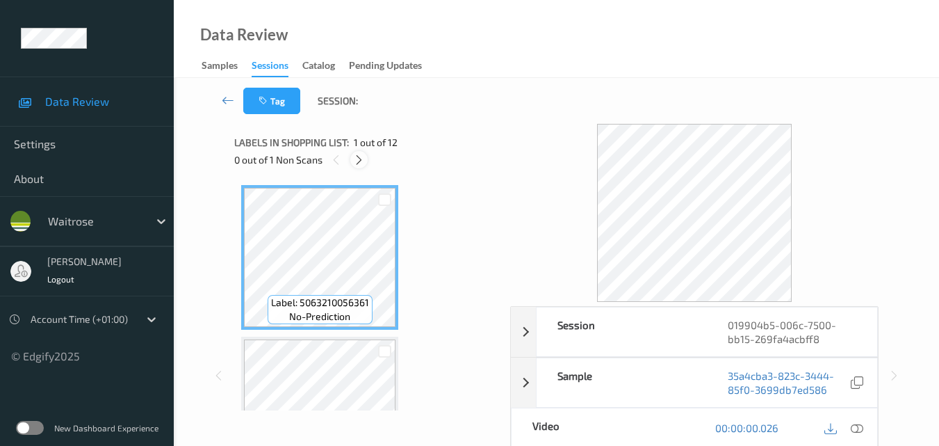
click at [357, 158] on icon at bounding box center [359, 160] width 12 height 13
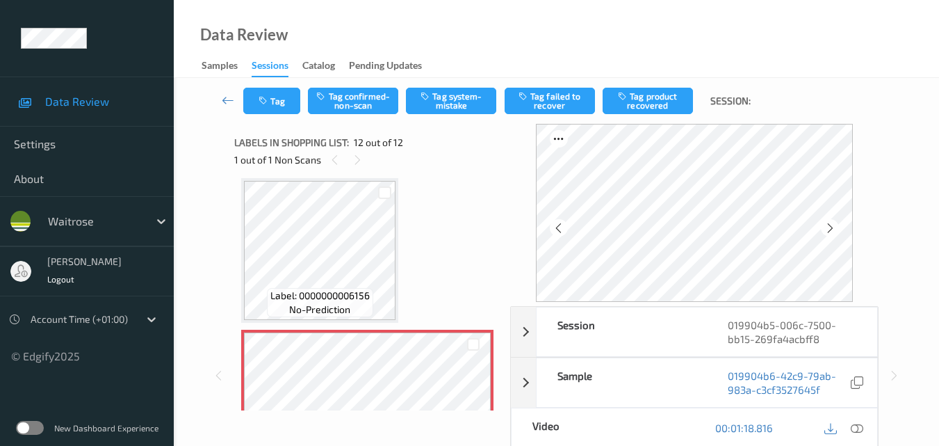
scroll to position [1592, 0]
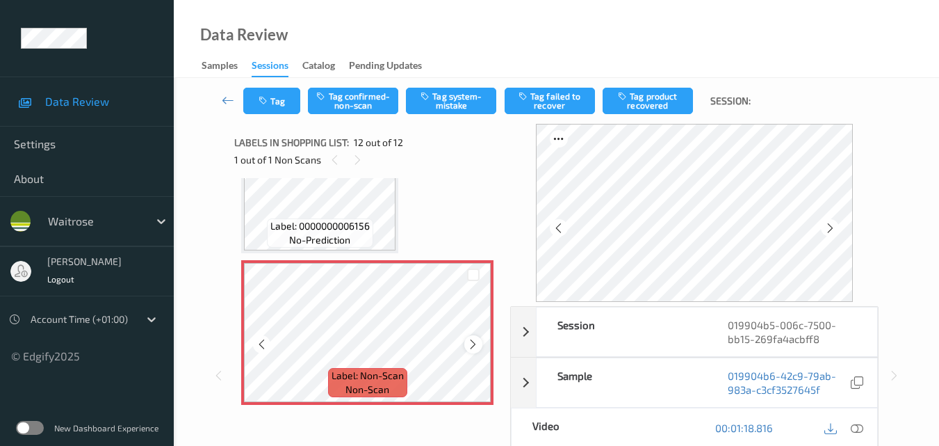
click at [472, 343] on icon at bounding box center [473, 344] width 12 height 13
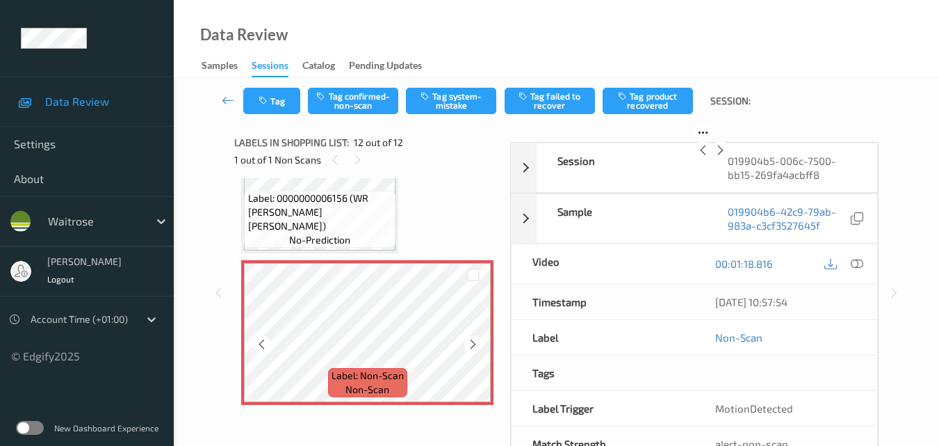
scroll to position [1578, 0]
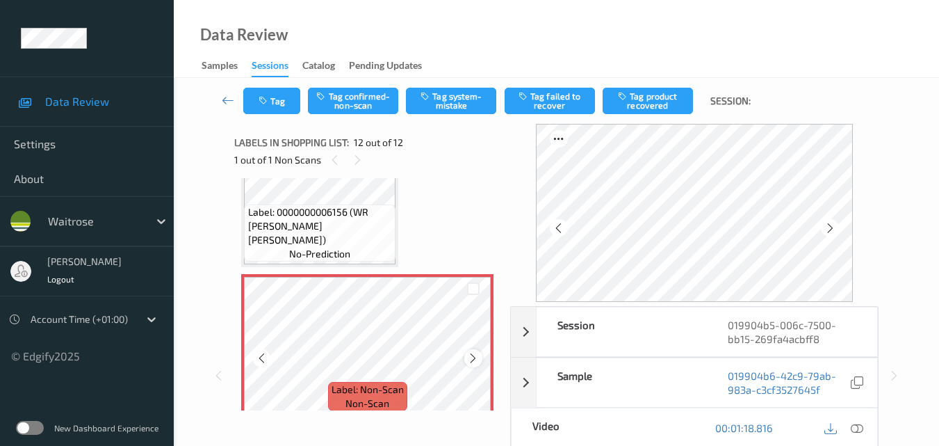
click at [469, 352] on icon at bounding box center [473, 358] width 12 height 13
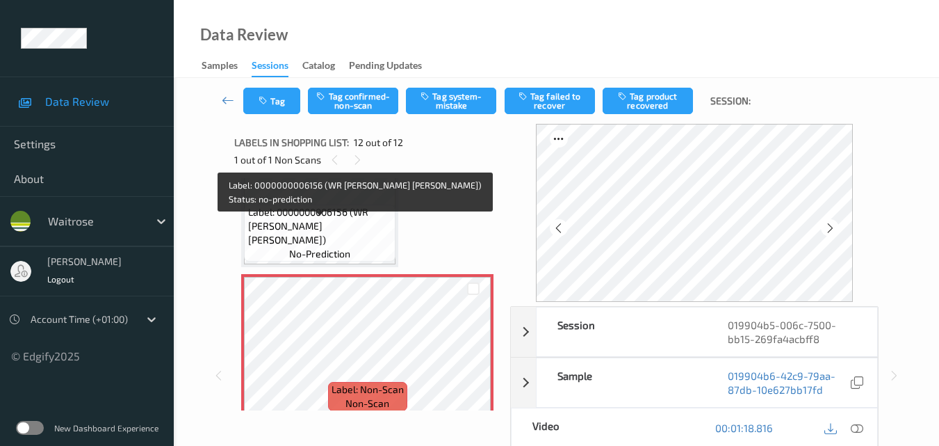
click at [365, 252] on div "Label: 0000000006156 (WR SB WHITE BOULE) no-prediction" at bounding box center [320, 232] width 152 height 57
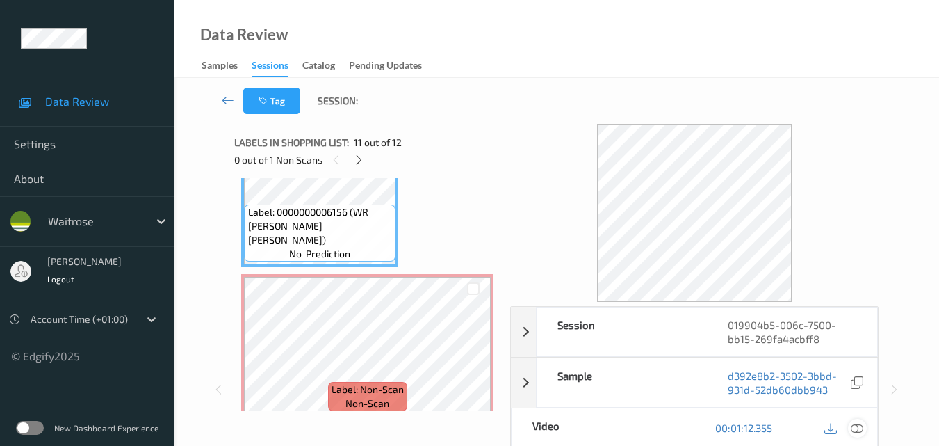
click at [857, 431] on icon at bounding box center [857, 427] width 13 height 13
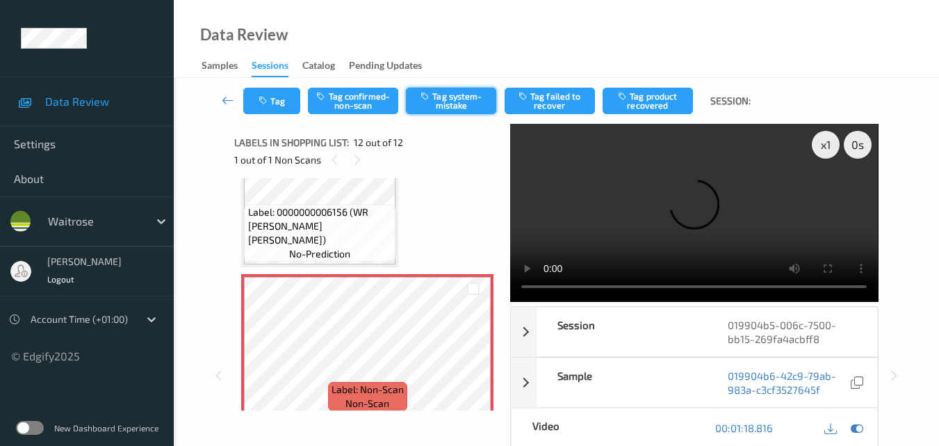
click at [455, 105] on button "Tag system-mistake" at bounding box center [451, 101] width 90 height 26
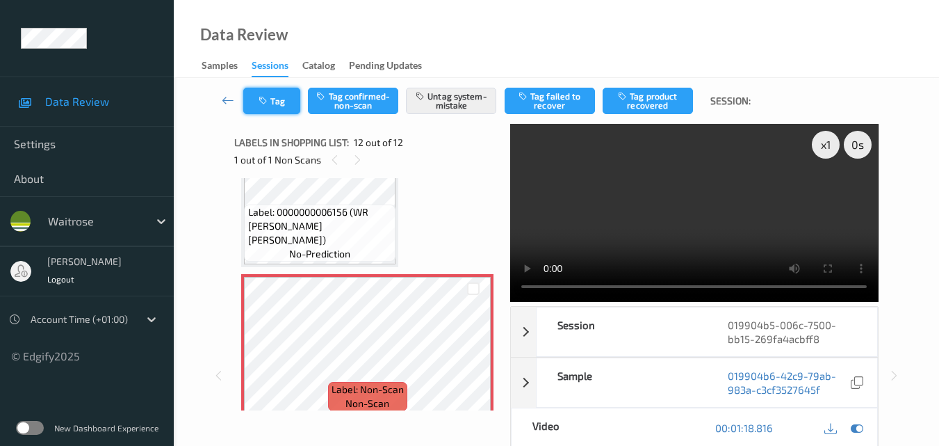
click at [281, 104] on button "Tag" at bounding box center [271, 101] width 57 height 26
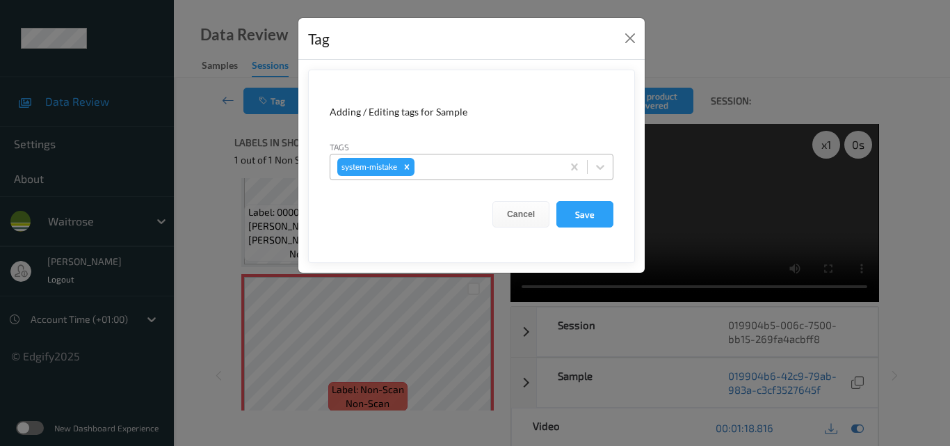
click at [505, 164] on div at bounding box center [486, 166] width 138 height 17
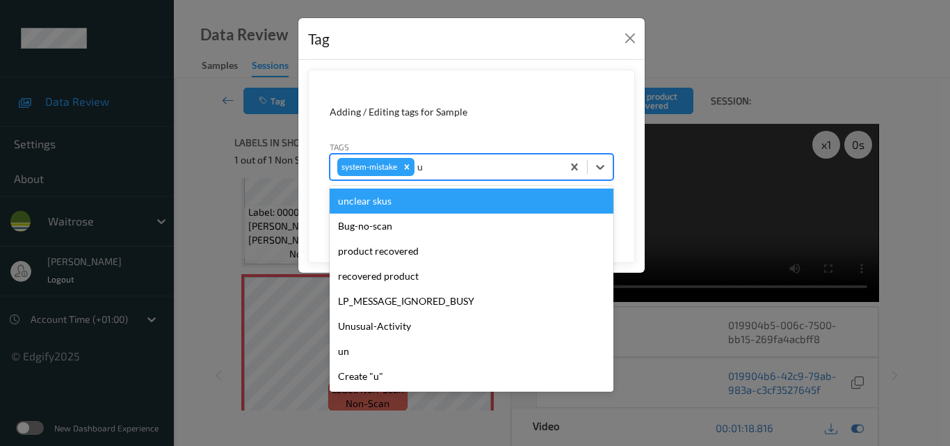
type input "un"
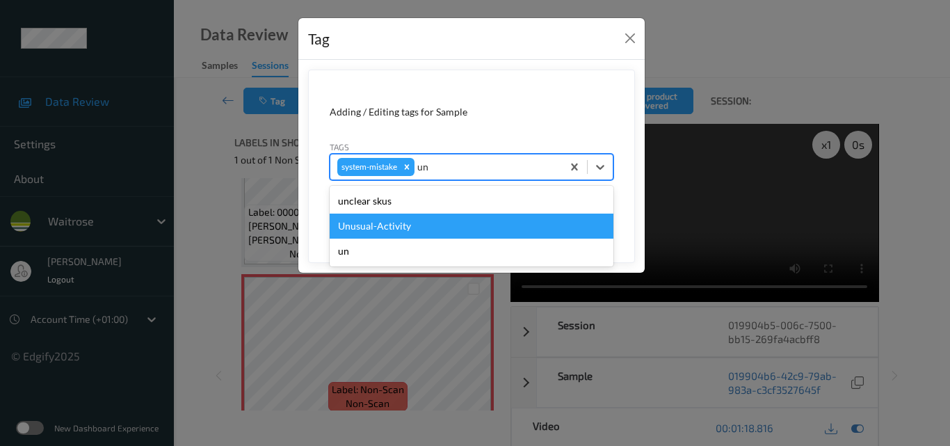
click at [455, 222] on div "Unusual-Activity" at bounding box center [472, 225] width 284 height 25
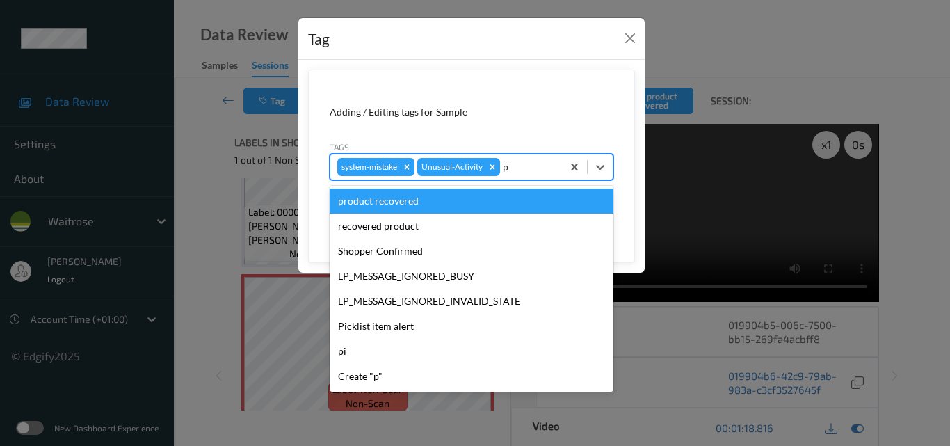
type input "pi"
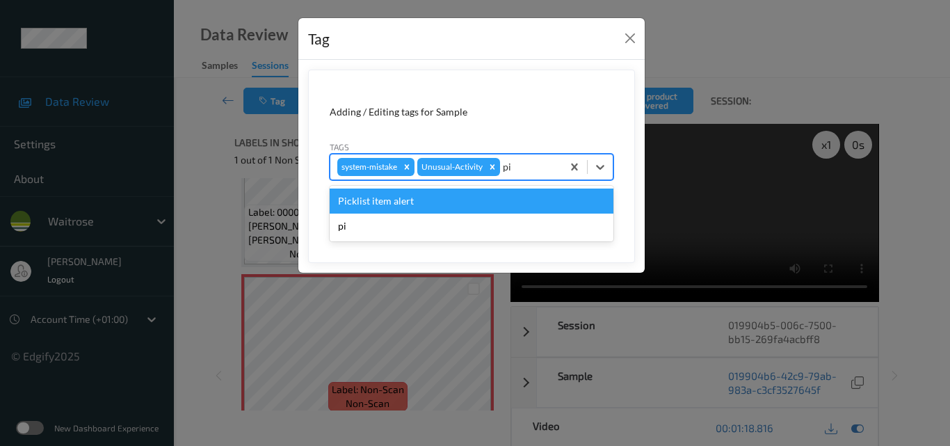
click at [446, 202] on div "Picklist item alert" at bounding box center [472, 200] width 284 height 25
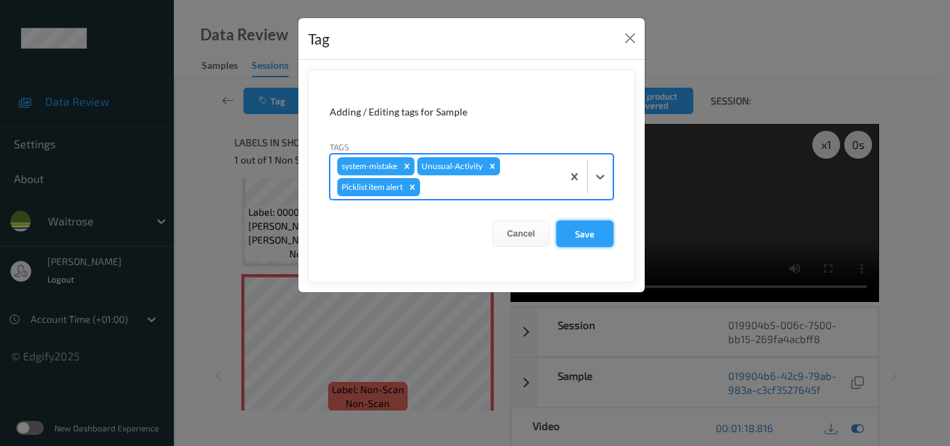
click at [582, 234] on button "Save" at bounding box center [584, 233] width 57 height 26
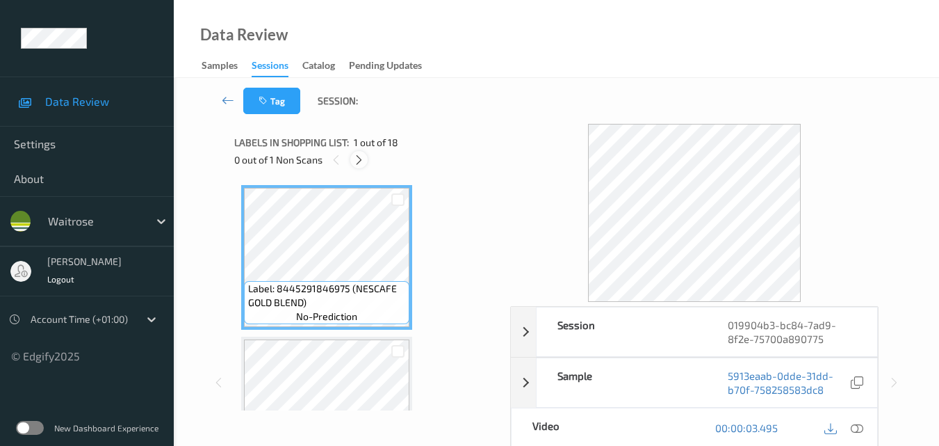
click at [356, 161] on icon at bounding box center [359, 160] width 12 height 13
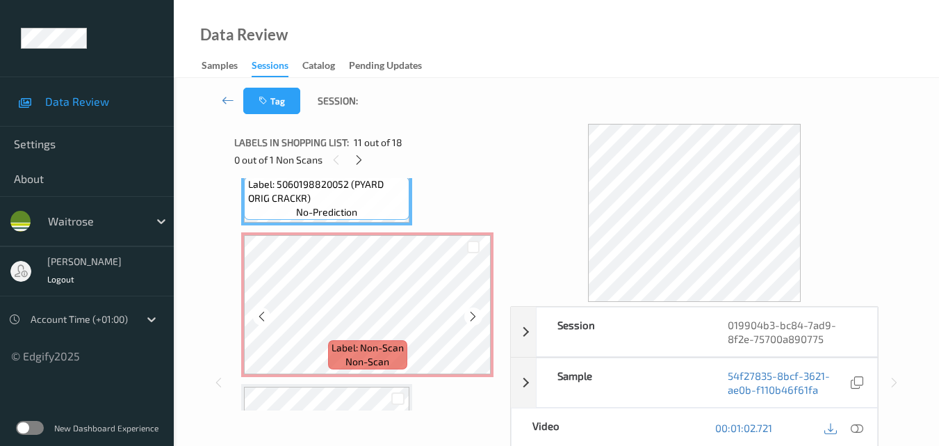
scroll to position [1592, 0]
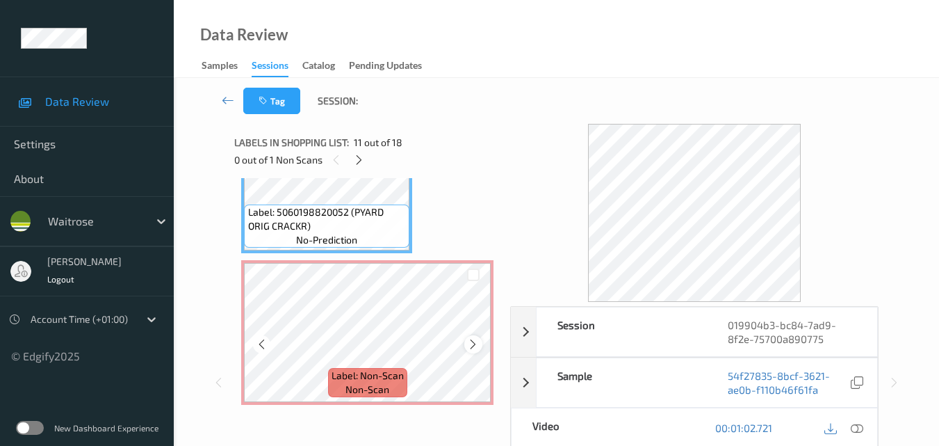
click at [471, 342] on icon at bounding box center [473, 344] width 12 height 13
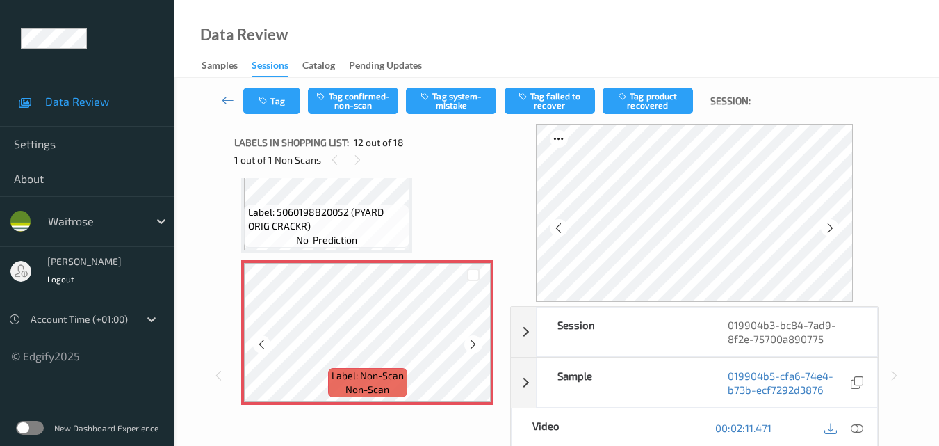
click at [471, 342] on icon at bounding box center [473, 344] width 12 height 13
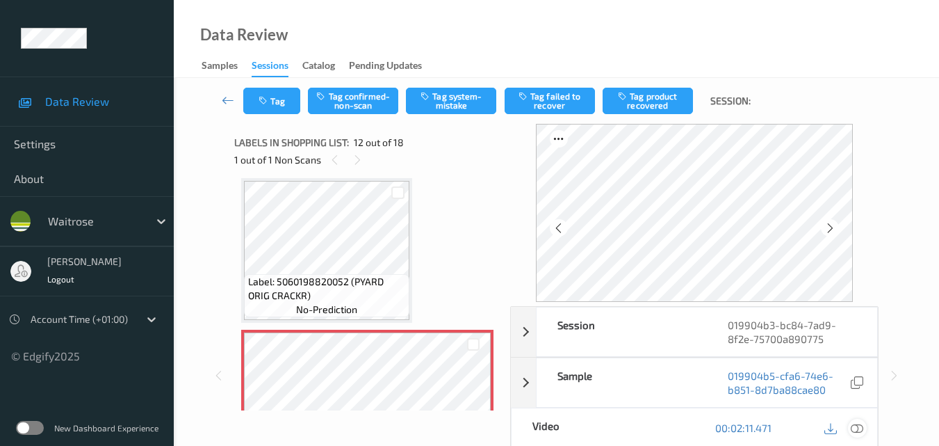
click at [859, 421] on icon at bounding box center [857, 427] width 13 height 13
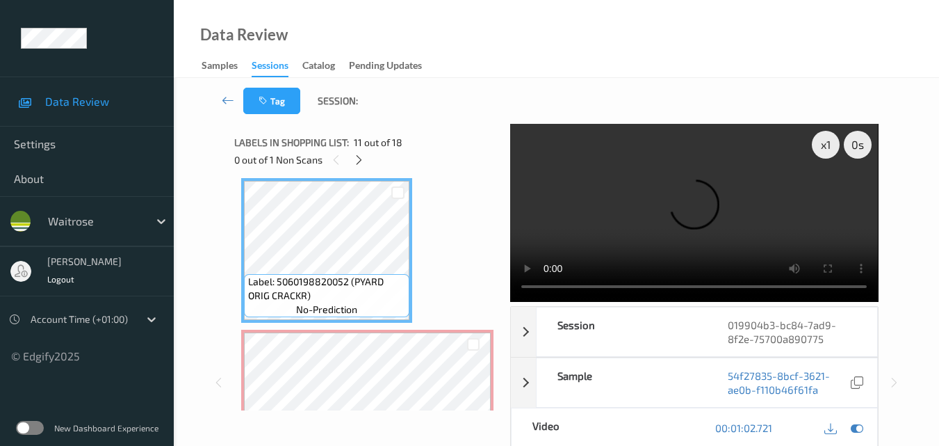
click at [704, 210] on video at bounding box center [694, 213] width 368 height 178
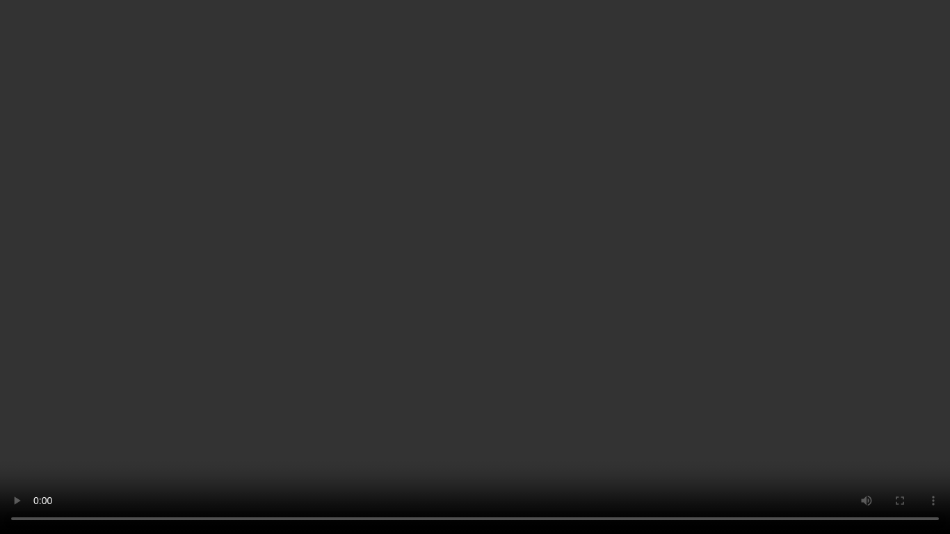
click at [631, 282] on video at bounding box center [475, 267] width 950 height 534
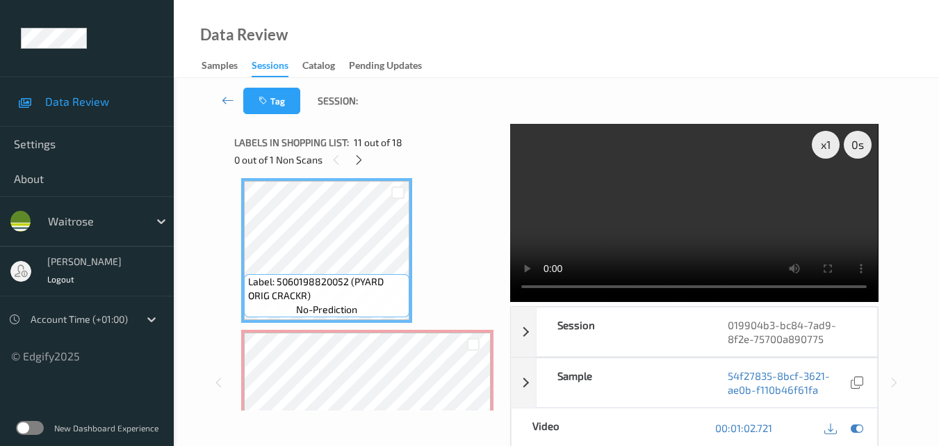
click at [737, 231] on video at bounding box center [694, 213] width 368 height 178
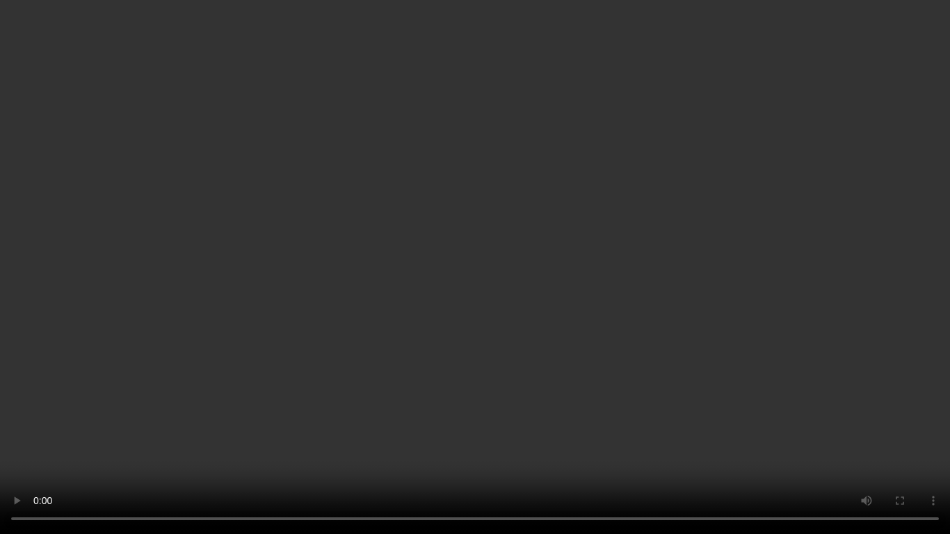
click at [669, 352] on video at bounding box center [475, 267] width 950 height 534
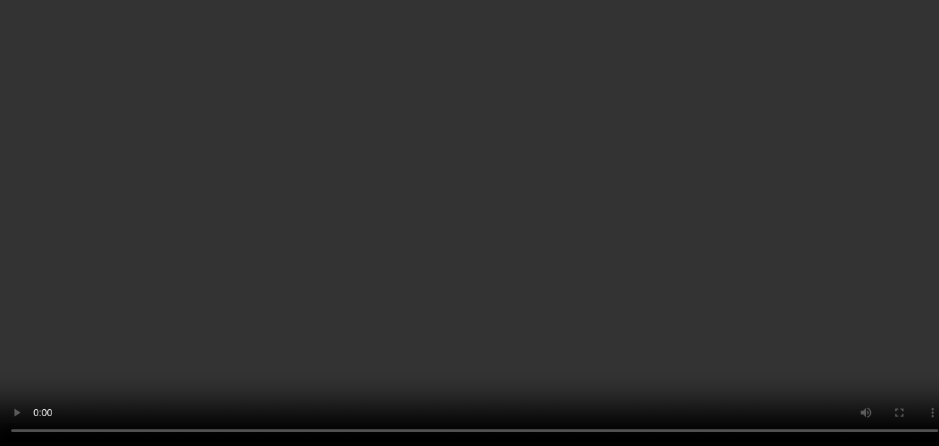
scroll to position [1453, 0]
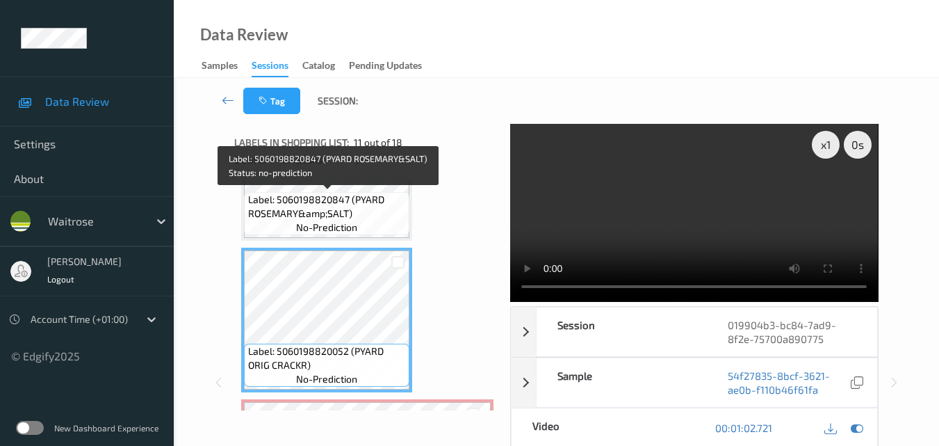
click at [362, 209] on span "Label: 5060198820847 (PYARD ROSEMARY&amp;SALT)" at bounding box center [327, 207] width 158 height 28
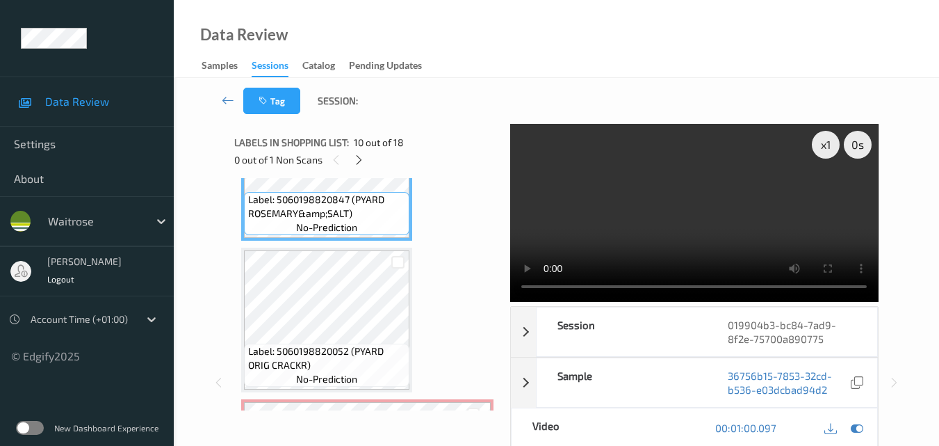
click at [653, 218] on video at bounding box center [694, 213] width 368 height 178
click at [640, 217] on video at bounding box center [694, 213] width 368 height 178
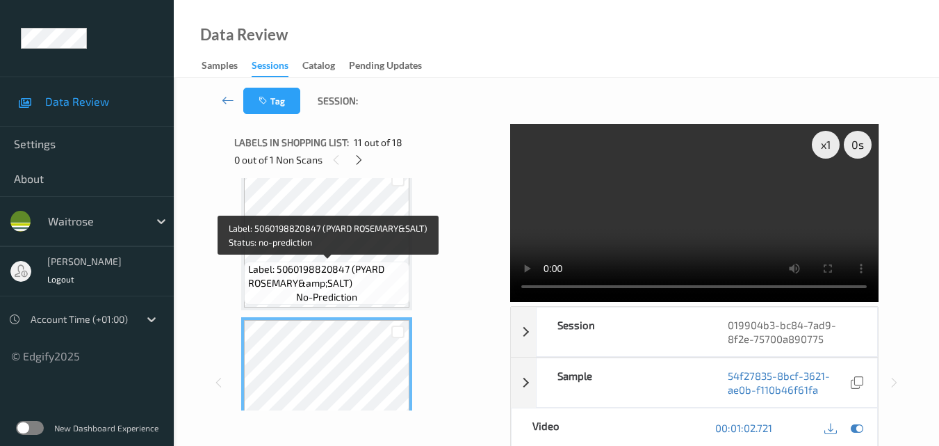
click at [375, 263] on span "Label: 5060198820847 (PYARD ROSEMARY&amp;SALT)" at bounding box center [327, 276] width 158 height 28
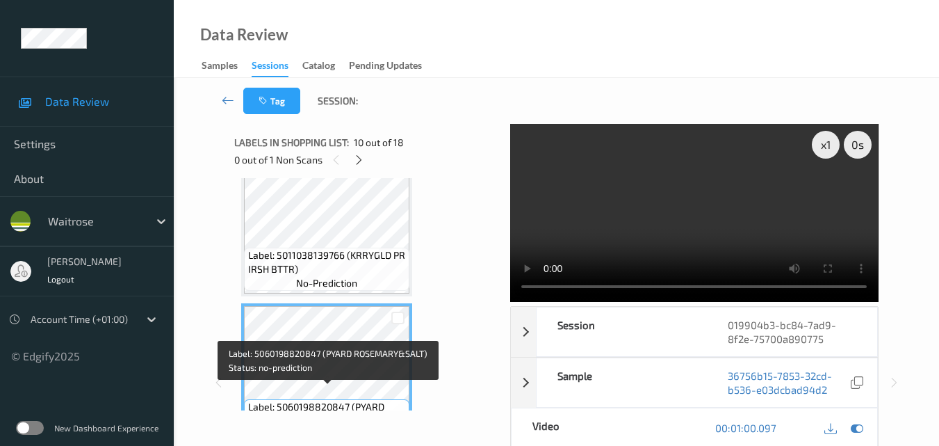
scroll to position [1244, 0]
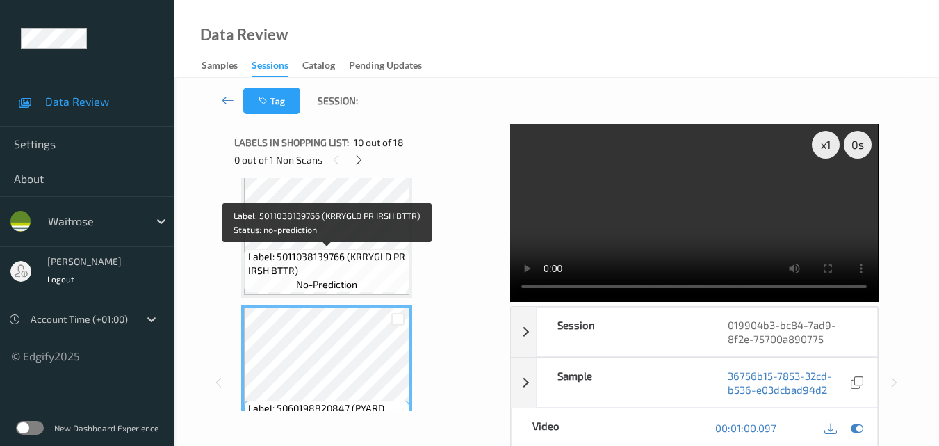
click at [366, 250] on span "Label: 5011038139766 (KRRYGLD PR IRSH BTTR)" at bounding box center [327, 264] width 158 height 28
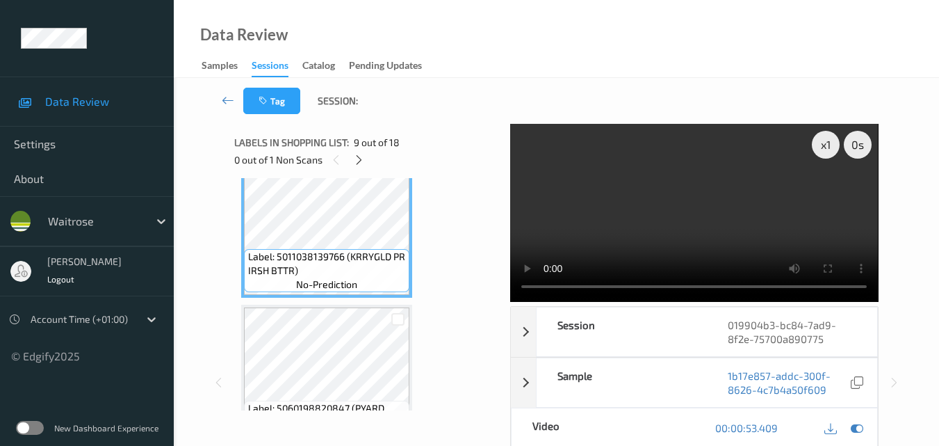
click at [724, 221] on video at bounding box center [694, 213] width 368 height 178
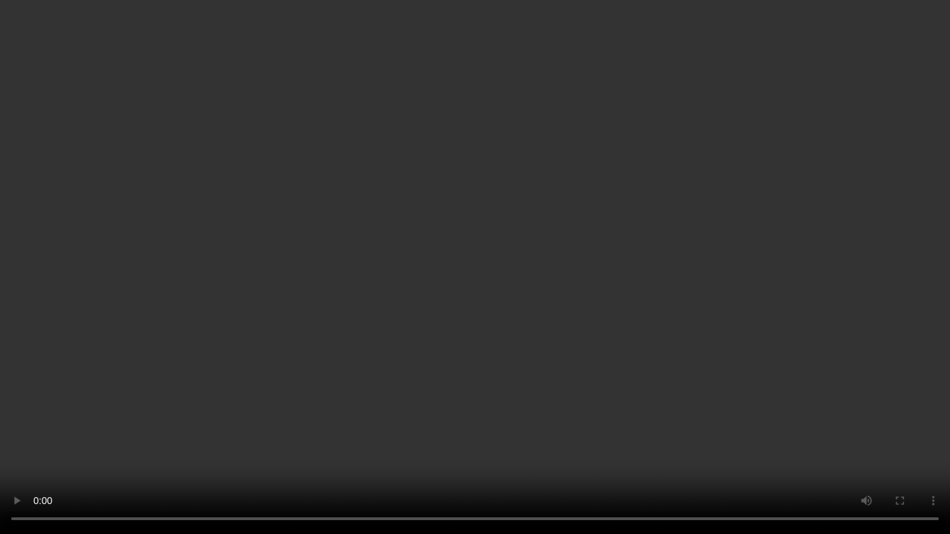
click at [585, 227] on video at bounding box center [475, 267] width 950 height 534
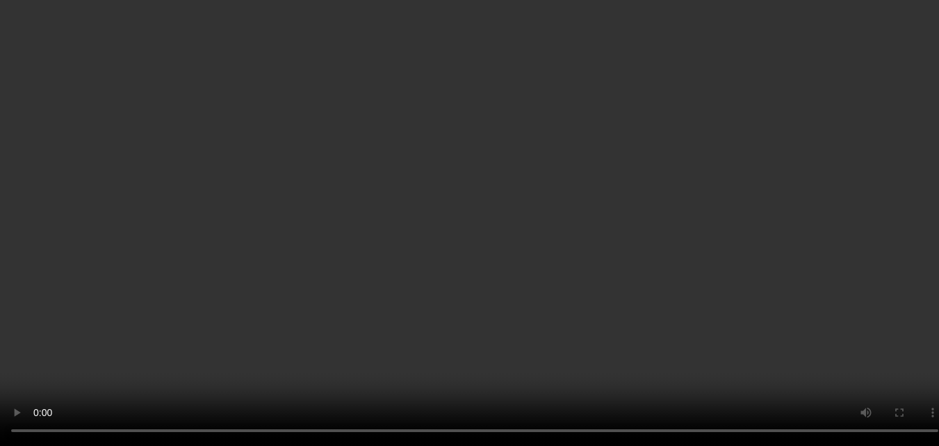
scroll to position [1592, 0]
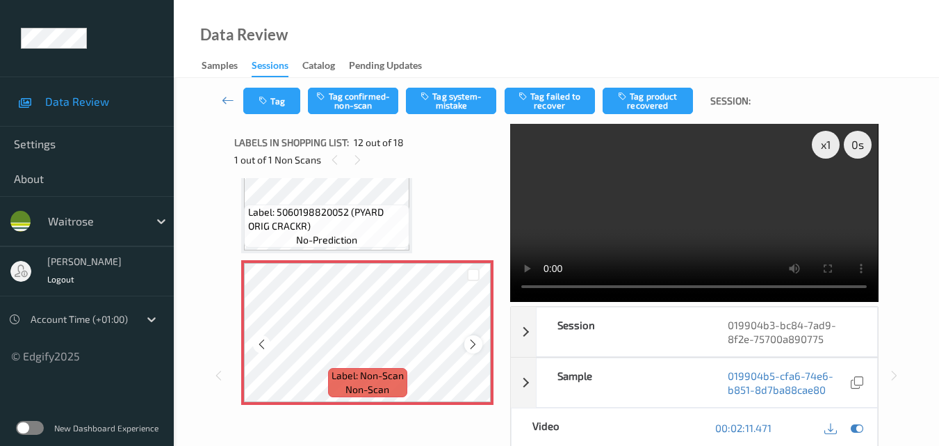
click at [471, 342] on icon at bounding box center [473, 344] width 12 height 13
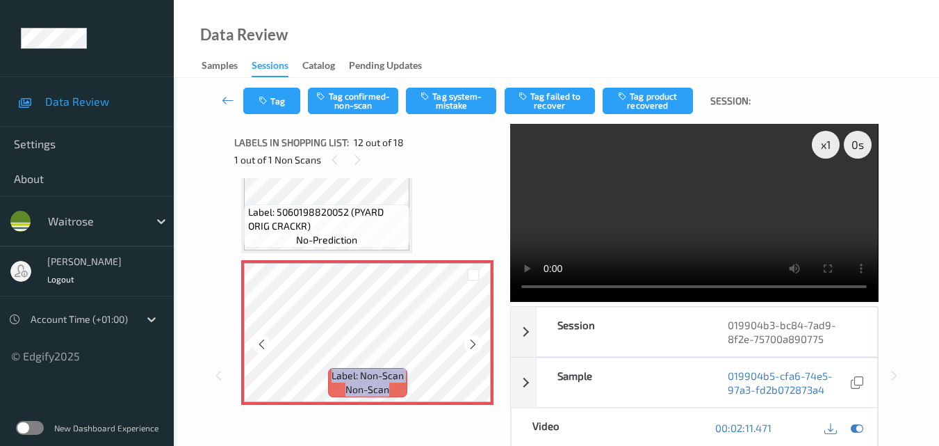
click at [471, 342] on icon at bounding box center [473, 344] width 12 height 13
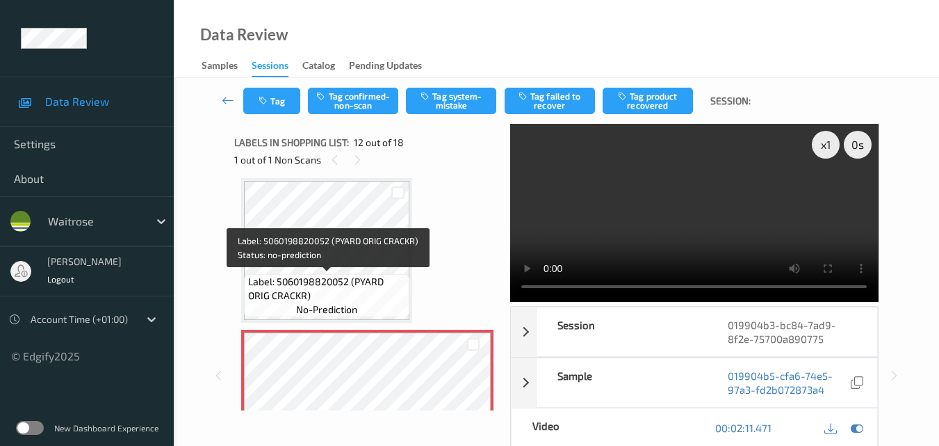
click at [355, 275] on span "Label: 5060198820052 (PYARD ORIG CRACKR)" at bounding box center [327, 289] width 158 height 28
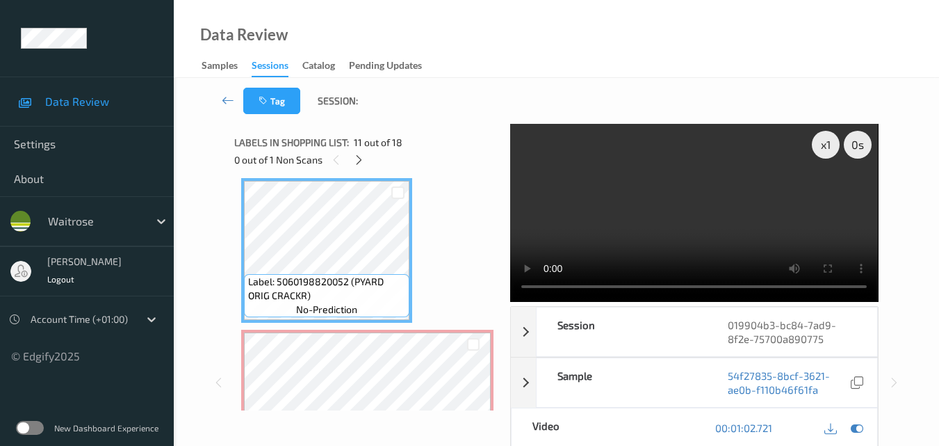
click at [697, 217] on video at bounding box center [694, 213] width 368 height 178
click at [695, 209] on video at bounding box center [694, 213] width 368 height 178
click at [720, 217] on video at bounding box center [694, 213] width 368 height 178
click at [361, 156] on icon at bounding box center [359, 160] width 12 height 13
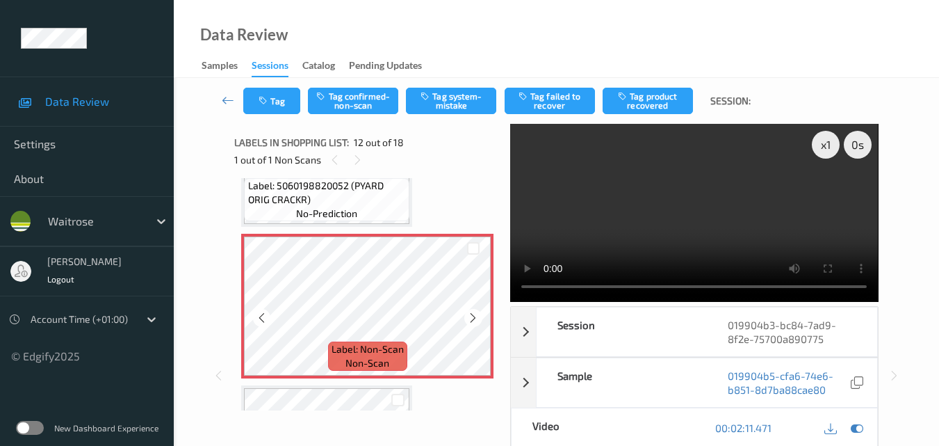
scroll to position [1592, 0]
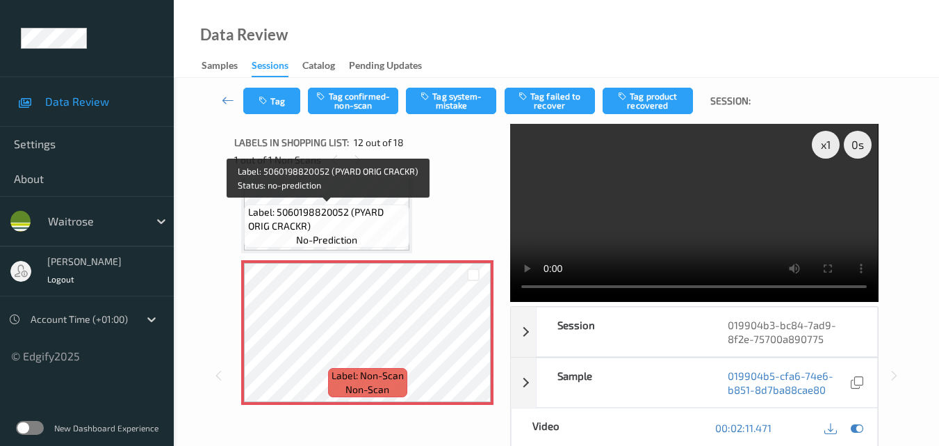
click at [384, 213] on span "Label: 5060198820052 (PYARD ORIG CRACKR)" at bounding box center [327, 219] width 158 height 28
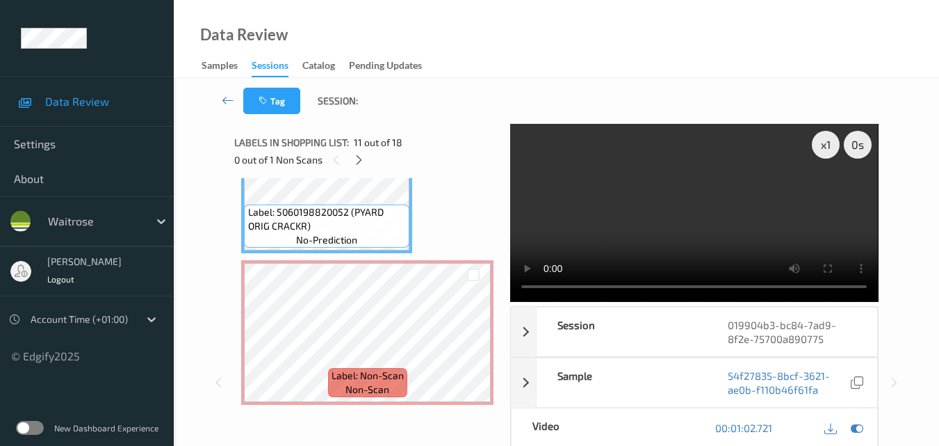
click at [683, 202] on video at bounding box center [694, 213] width 368 height 178
click at [665, 221] on video at bounding box center [694, 213] width 368 height 178
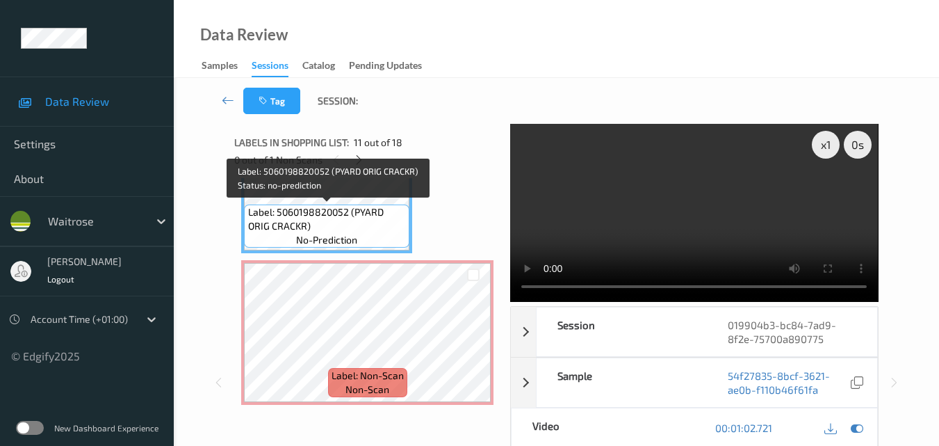
click at [336, 231] on span "Label: 5060198820052 (PYARD ORIG CRACKR)" at bounding box center [327, 219] width 158 height 28
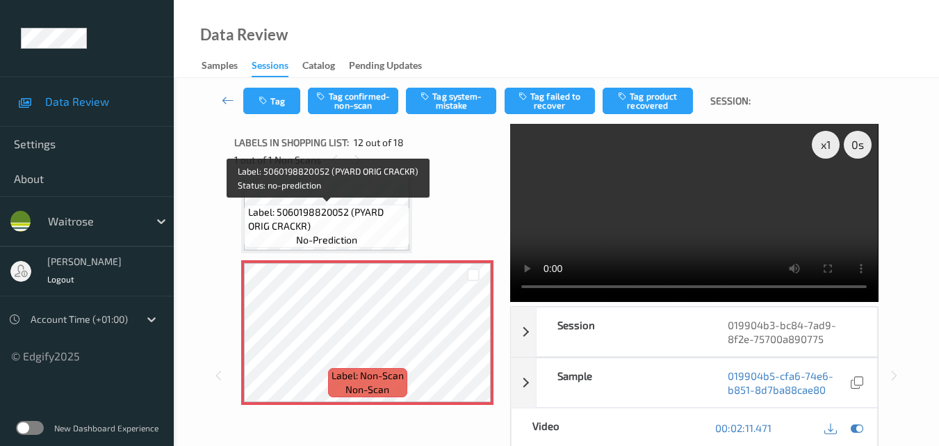
click at [372, 215] on span "Label: 5060198820052 (PYARD ORIG CRACKR)" at bounding box center [327, 219] width 158 height 28
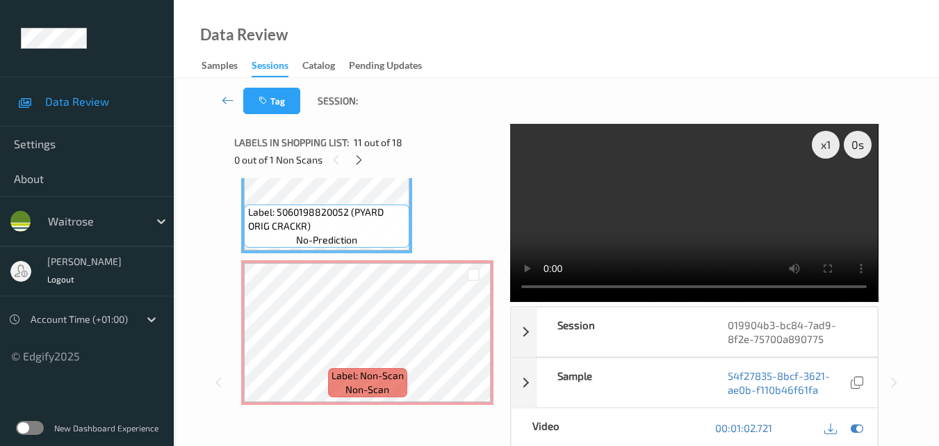
click at [748, 218] on video at bounding box center [694, 213] width 368 height 178
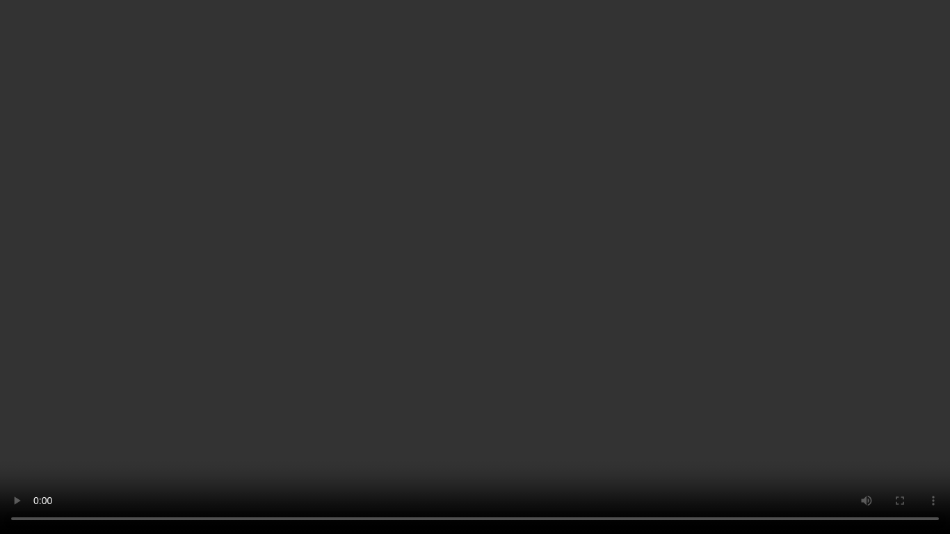
click at [735, 359] on video at bounding box center [475, 267] width 950 height 534
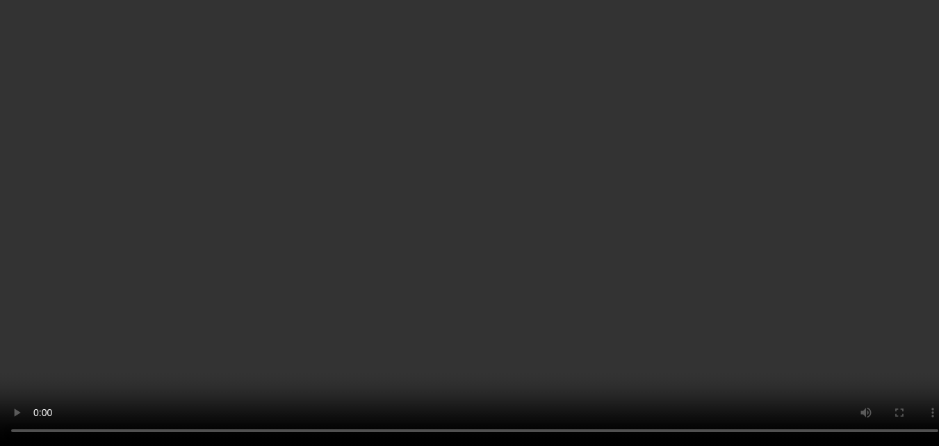
scroll to position [1383, 0]
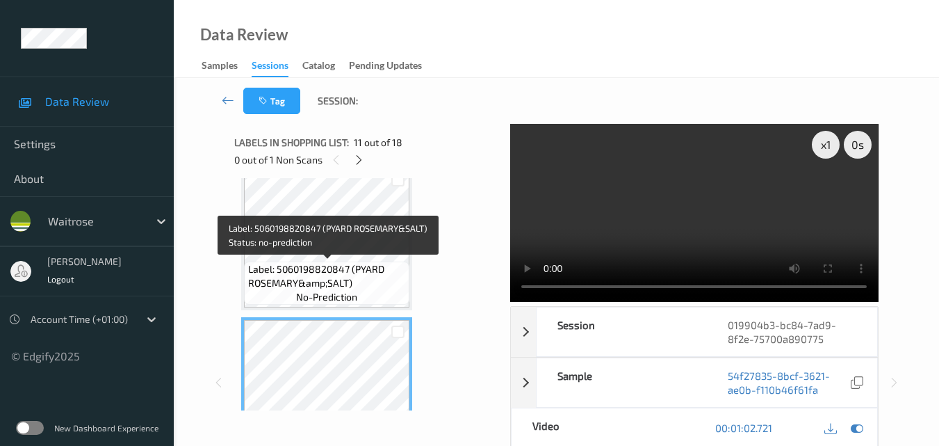
click at [364, 296] on div "Label: 5060198820847 (PYARD ROSEMARY&amp;SALT) no-prediction" at bounding box center [326, 282] width 165 height 43
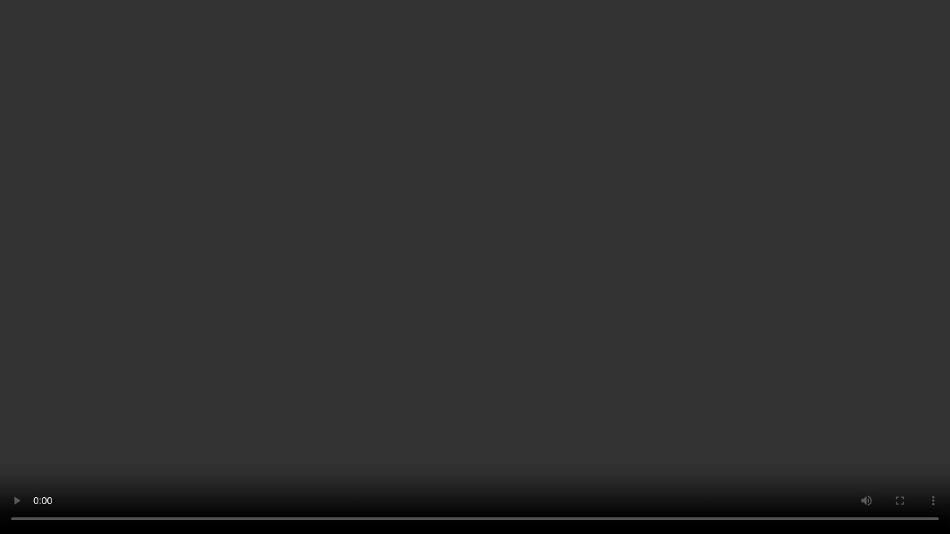
click at [478, 266] on video at bounding box center [475, 267] width 950 height 534
click at [571, 276] on video at bounding box center [475, 267] width 950 height 534
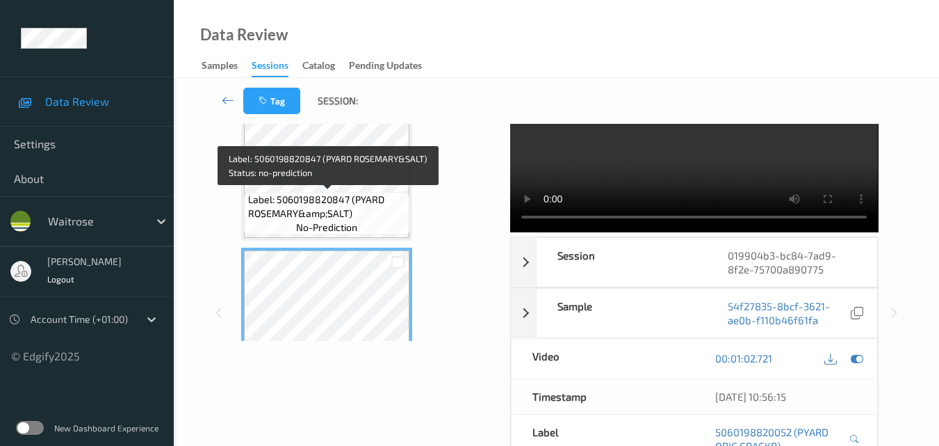
click at [343, 220] on span "no-prediction" at bounding box center [326, 227] width 61 height 14
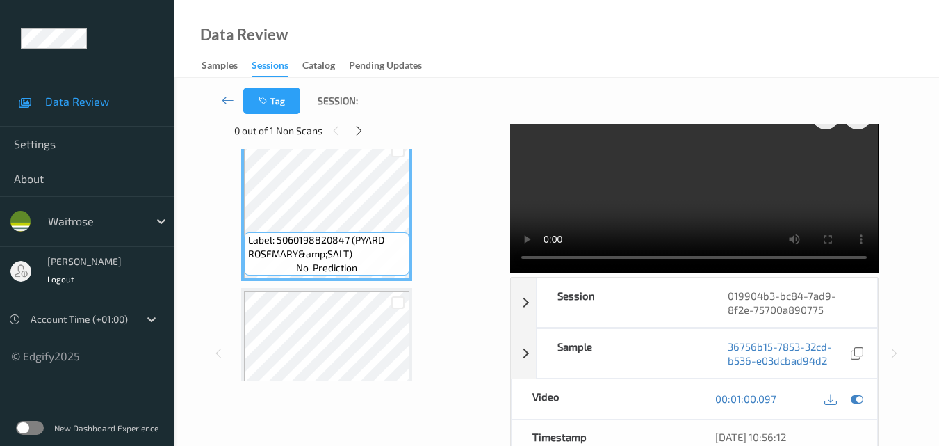
scroll to position [0, 0]
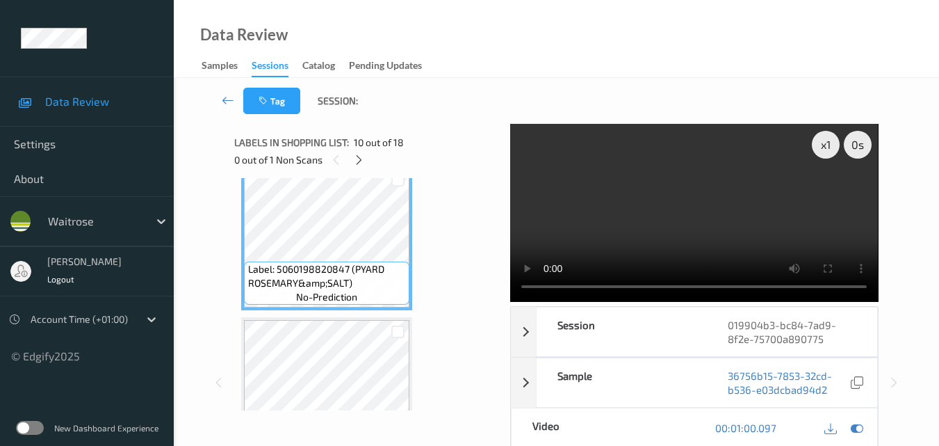
click at [701, 216] on video at bounding box center [694, 213] width 368 height 178
click at [724, 214] on video at bounding box center [694, 213] width 368 height 178
click at [699, 206] on video at bounding box center [694, 213] width 368 height 178
click at [738, 223] on video at bounding box center [694, 213] width 368 height 178
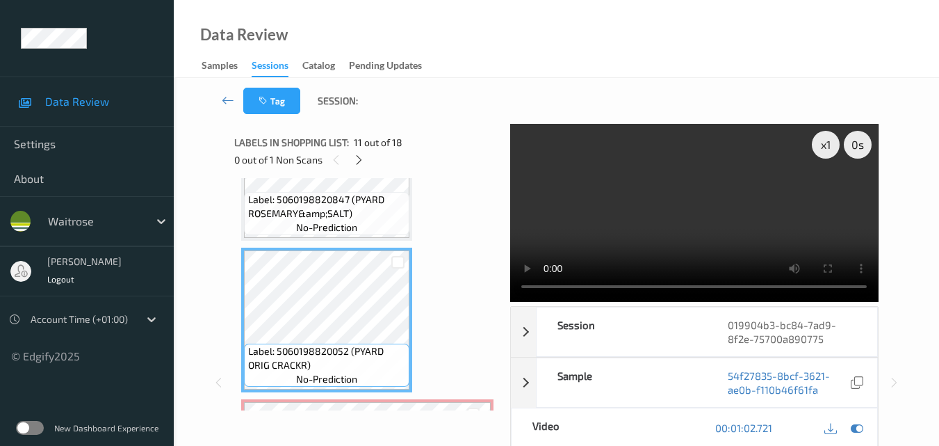
scroll to position [1383, 0]
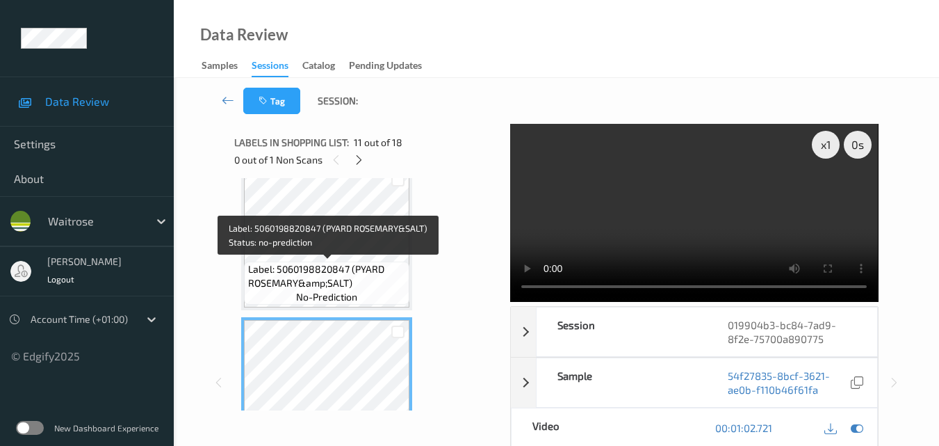
click at [377, 293] on div "Label: 5060198820847 (PYARD ROSEMARY&amp;SALT) no-prediction" at bounding box center [326, 282] width 165 height 43
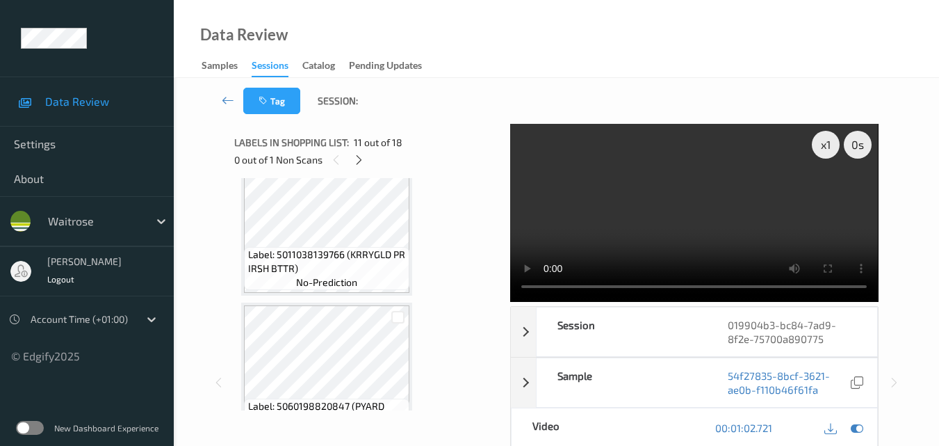
scroll to position [1244, 0]
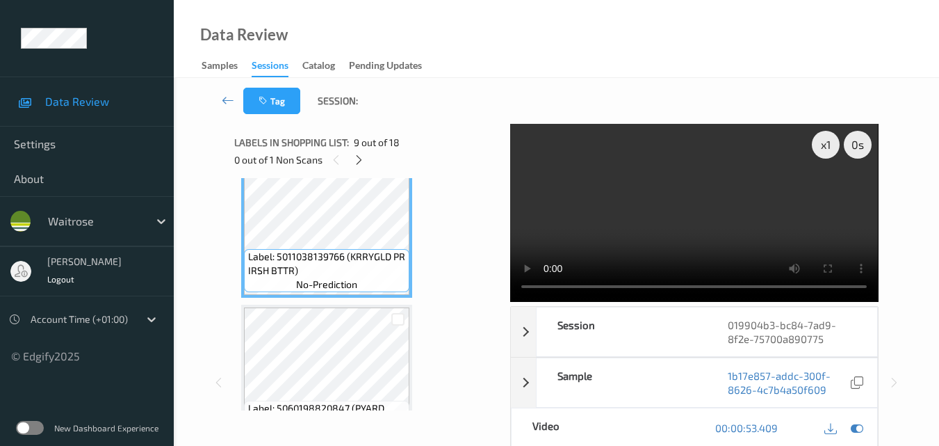
click at [705, 207] on video at bounding box center [694, 213] width 368 height 178
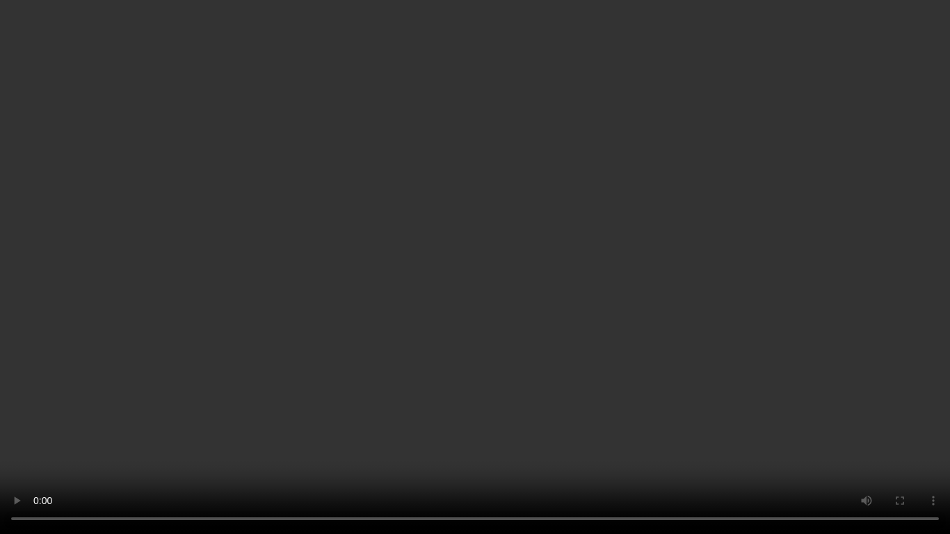
click at [562, 295] on video at bounding box center [475, 267] width 950 height 534
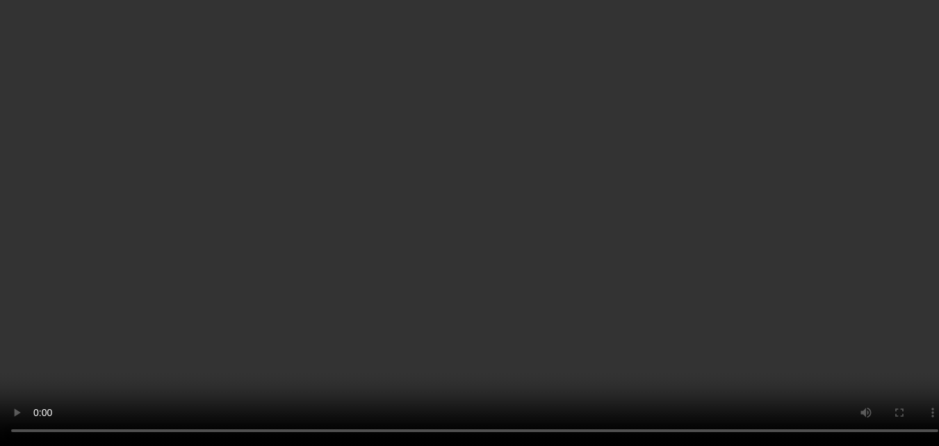
scroll to position [1661, 0]
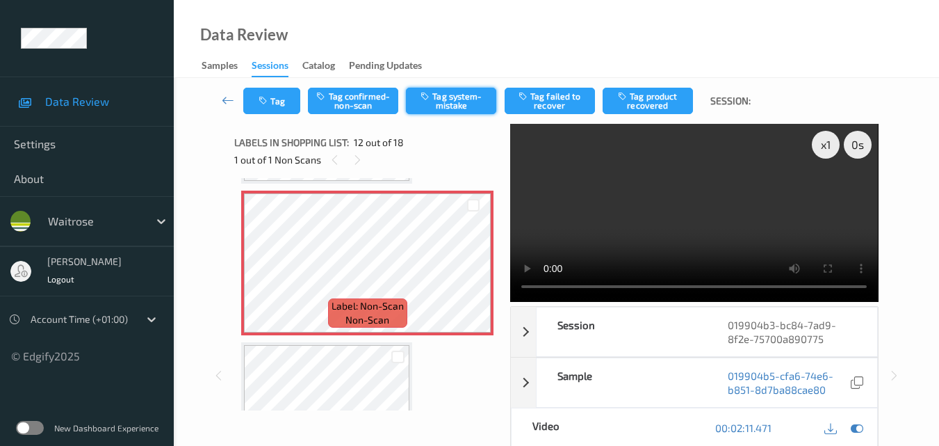
click at [446, 94] on button "Tag system-mistake" at bounding box center [451, 101] width 90 height 26
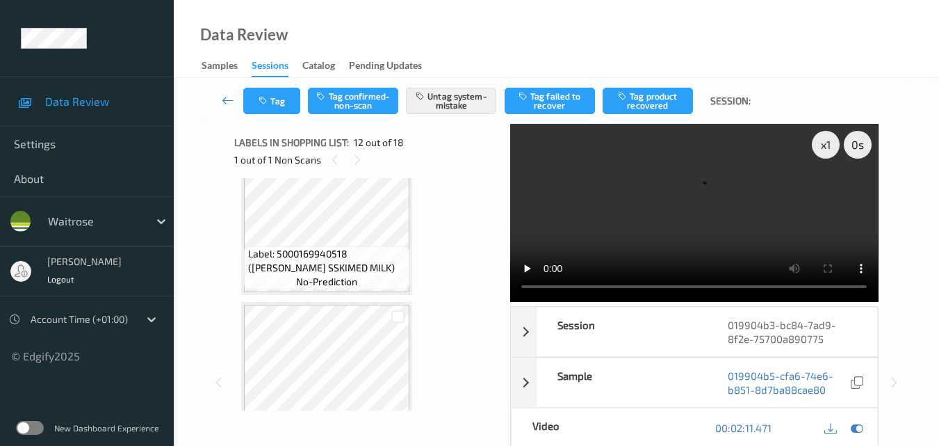
scroll to position [2433, 0]
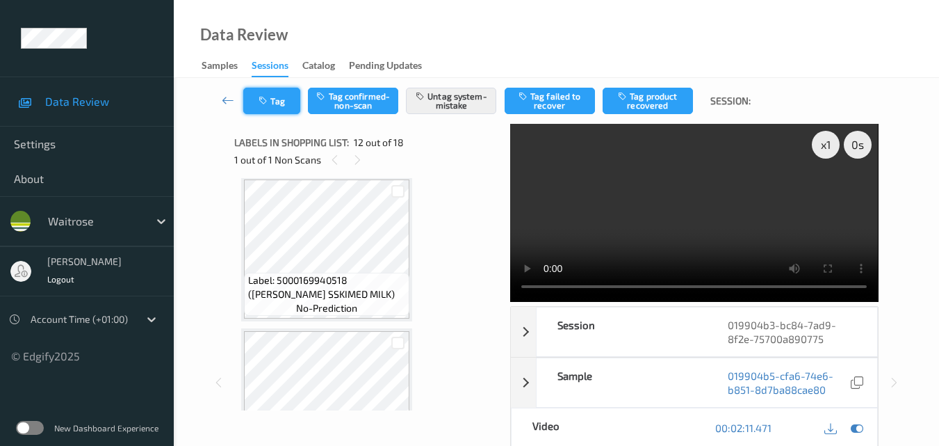
click at [271, 104] on button "Tag" at bounding box center [271, 101] width 57 height 26
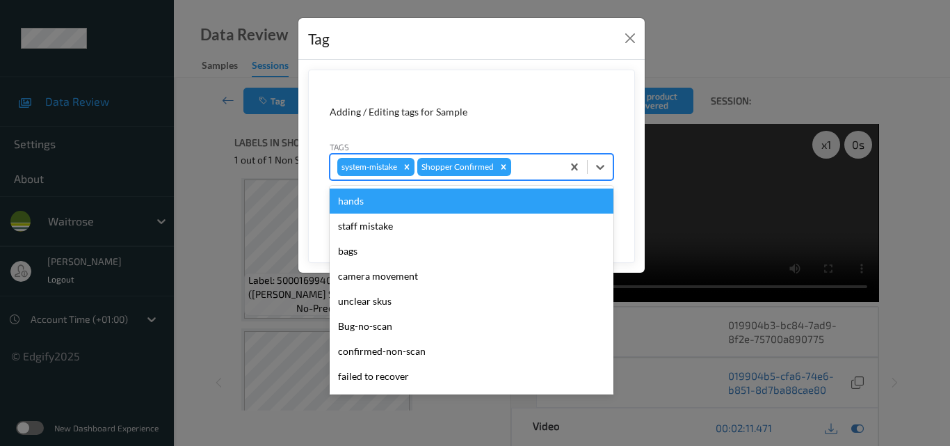
click at [531, 172] on div at bounding box center [534, 166] width 41 height 17
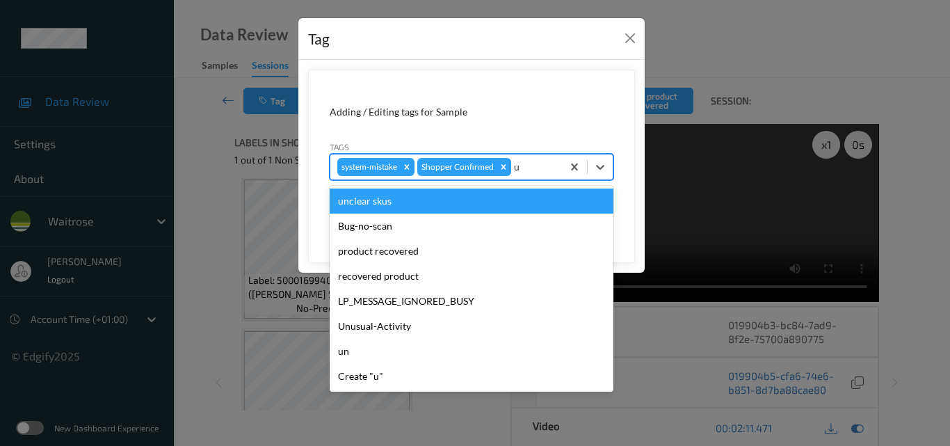
type input "un"
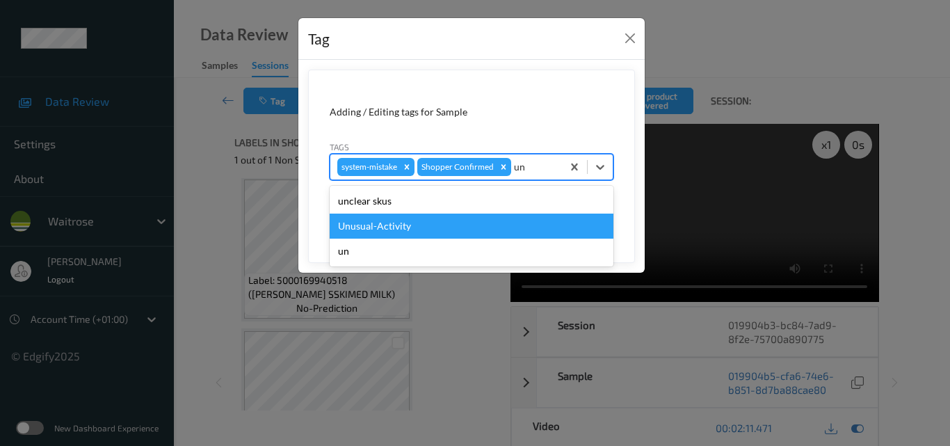
click at [465, 233] on div "Unusual-Activity" at bounding box center [472, 225] width 284 height 25
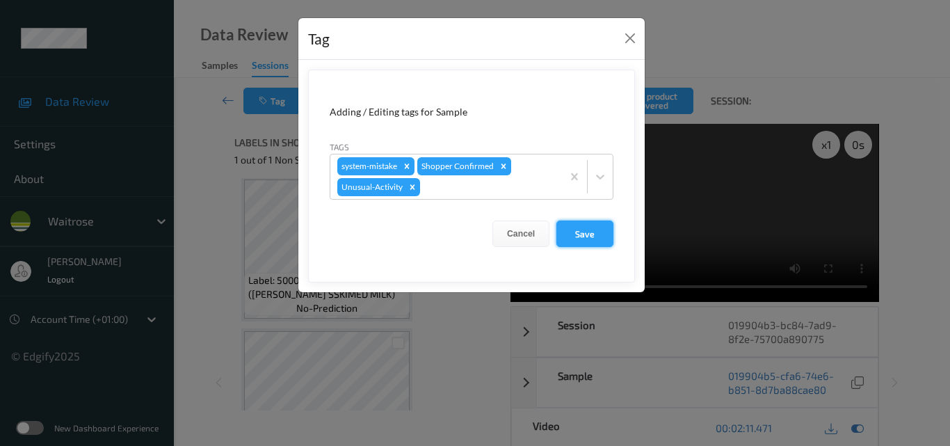
click at [599, 236] on button "Save" at bounding box center [584, 233] width 57 height 26
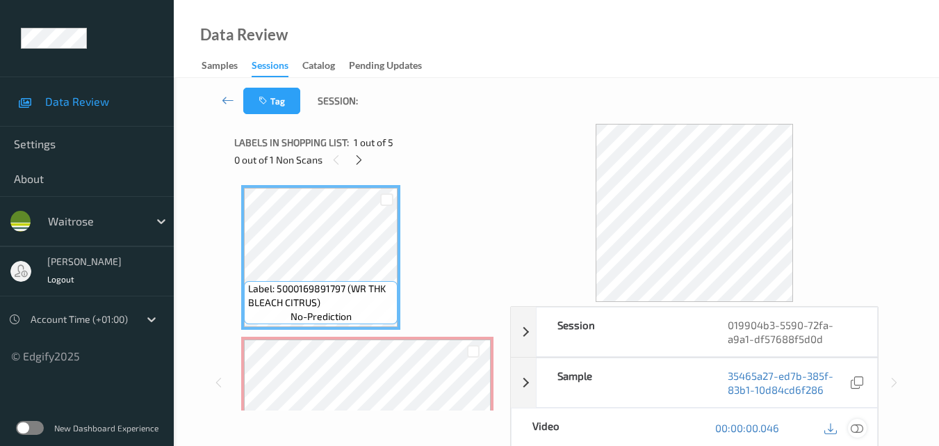
click at [863, 428] on icon at bounding box center [857, 427] width 13 height 13
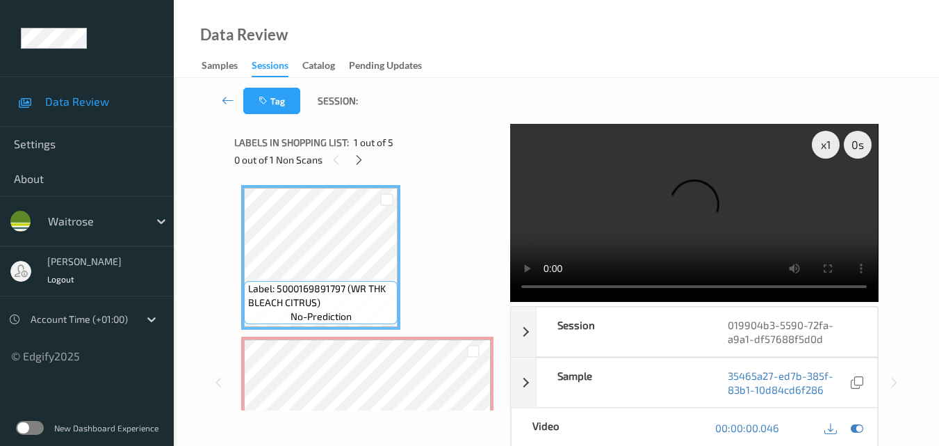
click at [693, 214] on video at bounding box center [694, 213] width 368 height 178
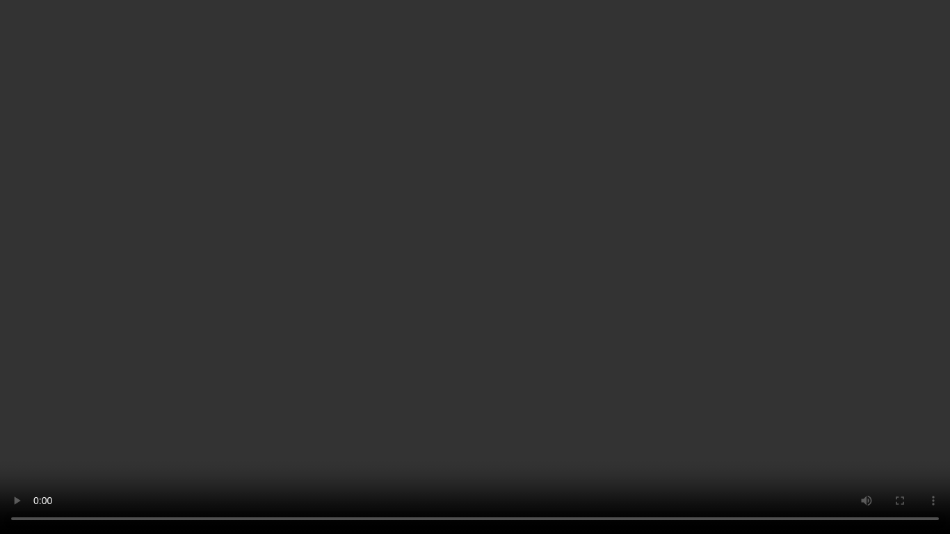
click at [599, 314] on video at bounding box center [475, 267] width 950 height 534
click at [594, 316] on video at bounding box center [475, 267] width 950 height 534
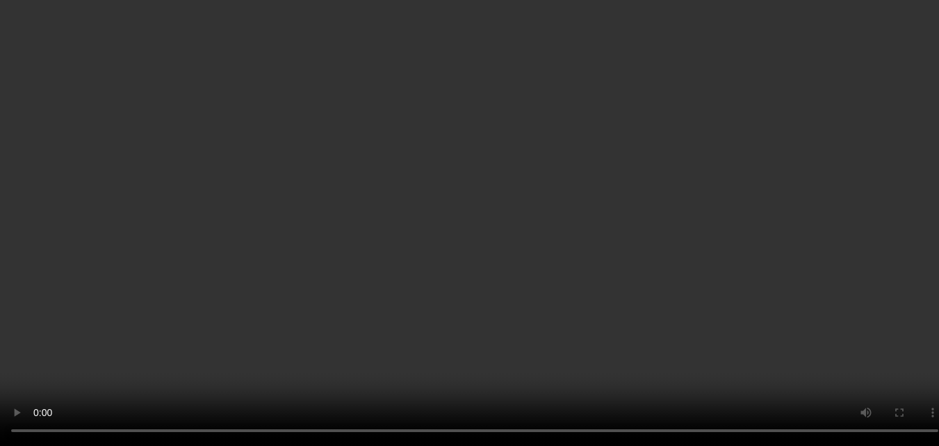
scroll to position [70, 0]
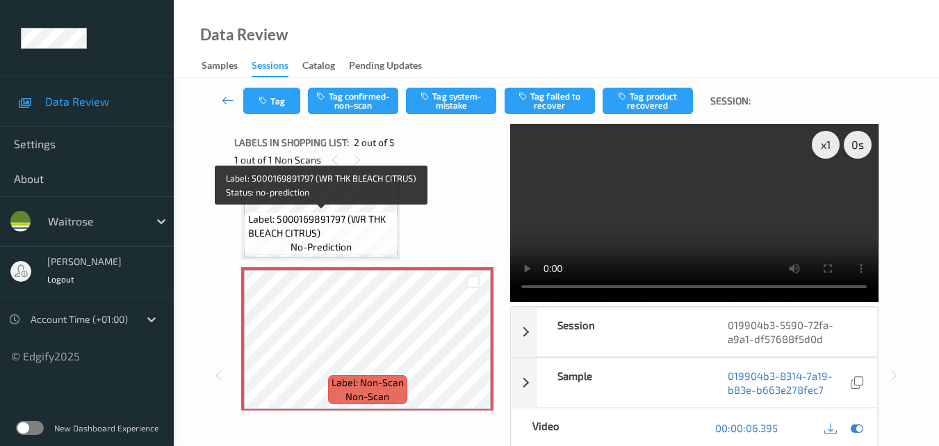
click at [369, 222] on span "Label: 5000169891797 (WR THK BLEACH CITRUS)" at bounding box center [321, 226] width 147 height 28
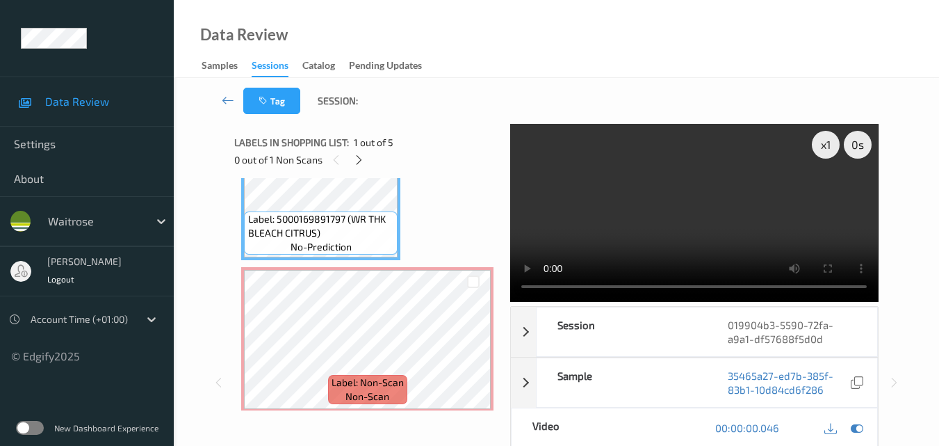
click at [693, 222] on video at bounding box center [694, 213] width 368 height 178
click at [708, 216] on video at bounding box center [694, 213] width 368 height 178
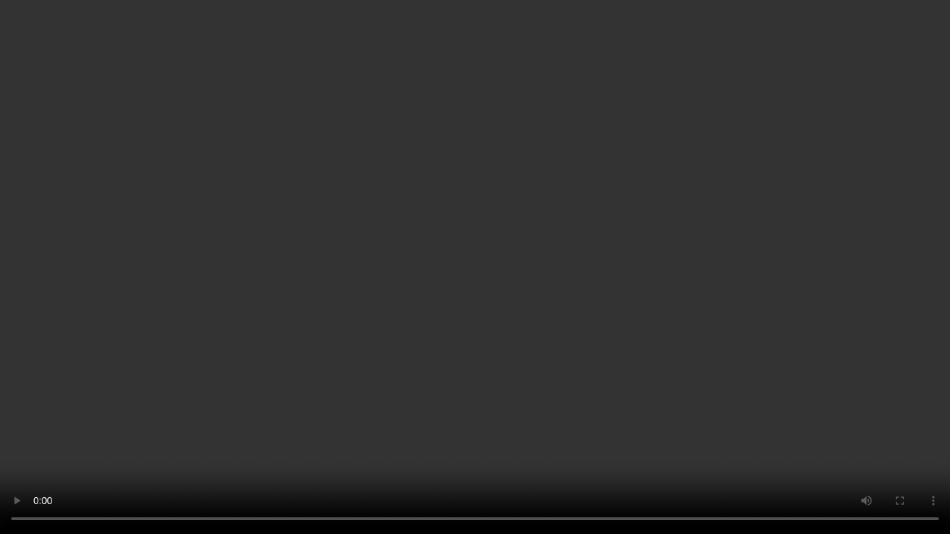
click at [776, 345] on video at bounding box center [475, 267] width 950 height 534
click at [773, 358] on video at bounding box center [475, 267] width 950 height 534
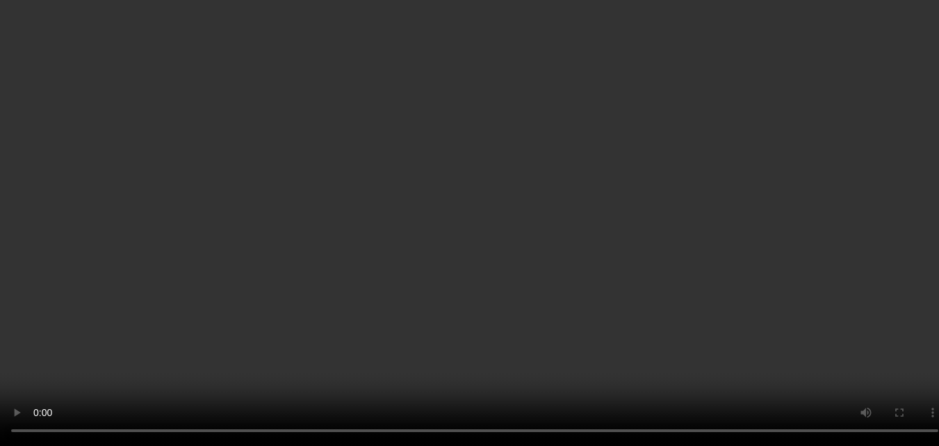
scroll to position [139, 0]
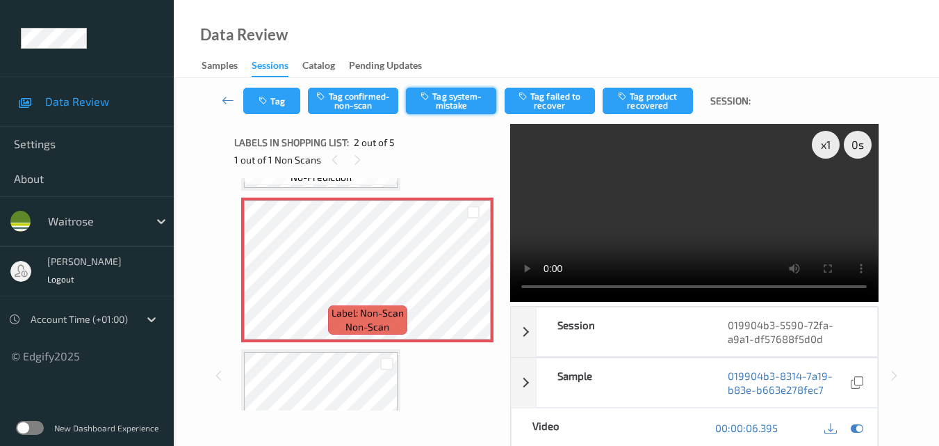
click at [450, 105] on button "Tag system-mistake" at bounding box center [451, 101] width 90 height 26
click at [290, 111] on button "Tag" at bounding box center [271, 101] width 57 height 26
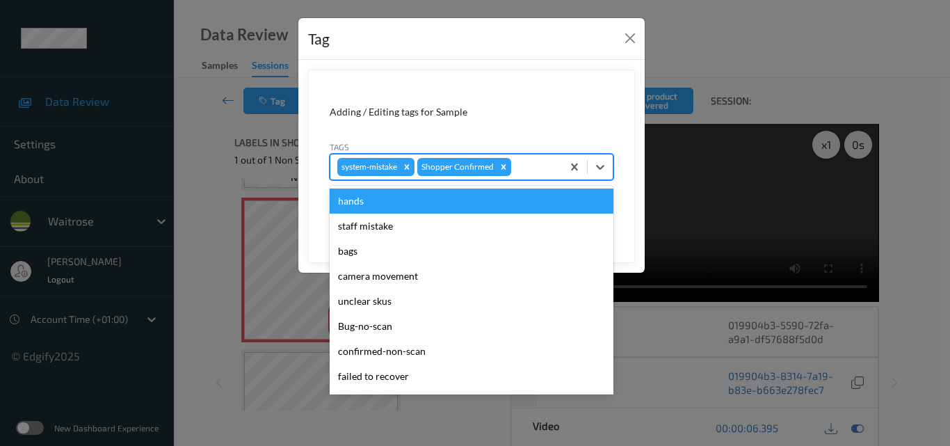
click at [523, 171] on div at bounding box center [534, 166] width 41 height 17
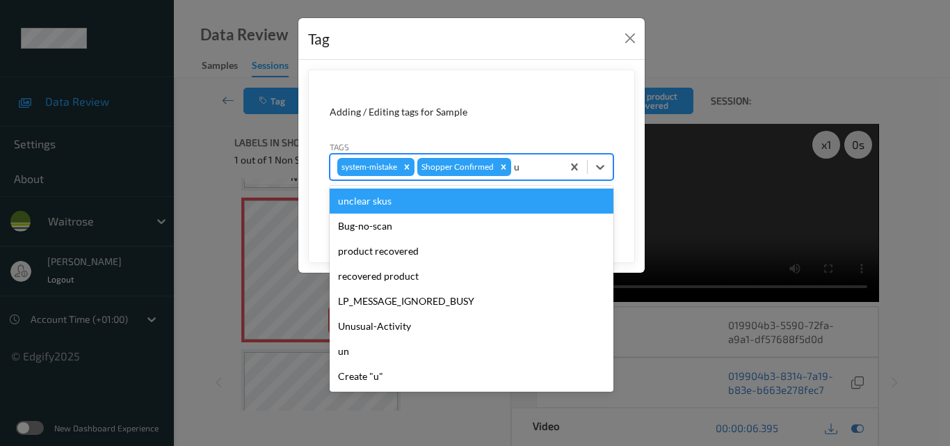
type input "un"
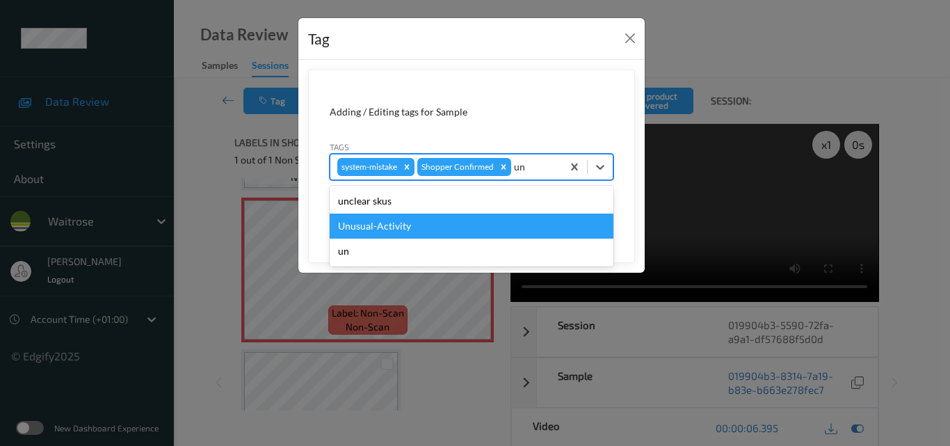
click at [469, 224] on div "Unusual-Activity" at bounding box center [472, 225] width 284 height 25
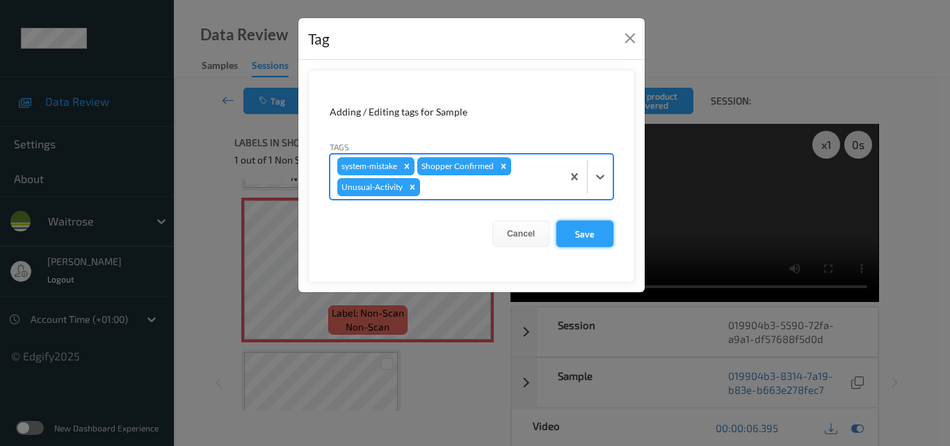
click at [595, 234] on button "Save" at bounding box center [584, 233] width 57 height 26
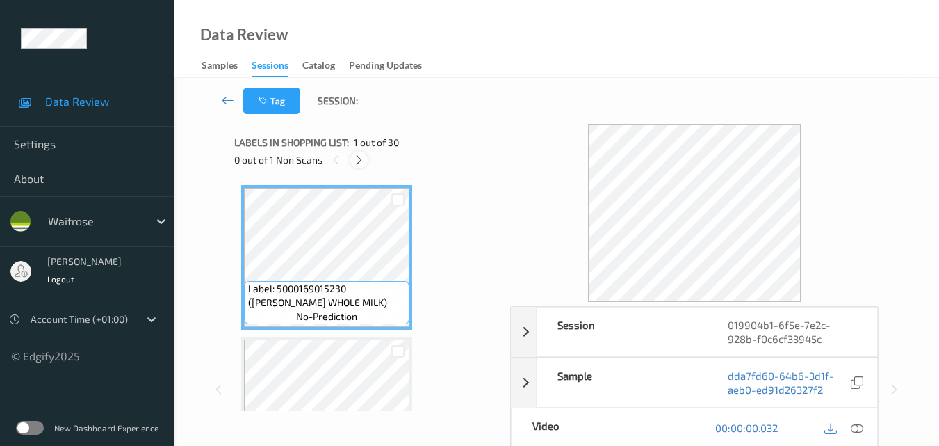
click at [358, 159] on icon at bounding box center [359, 160] width 12 height 13
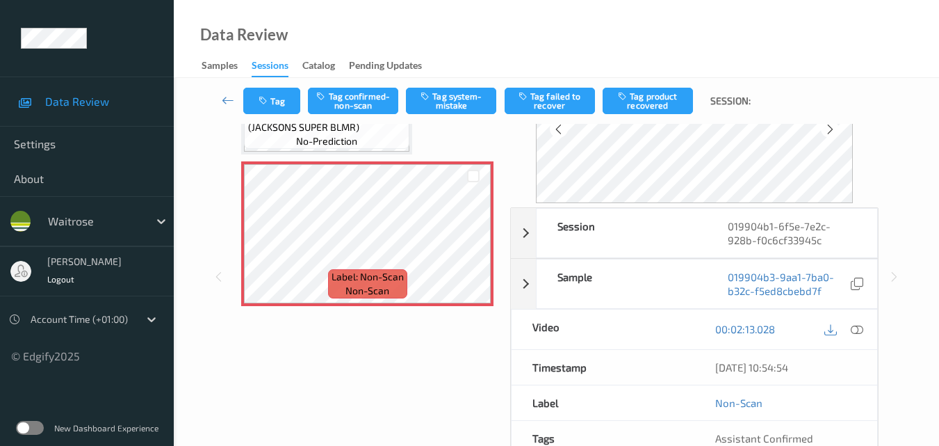
scroll to position [70, 0]
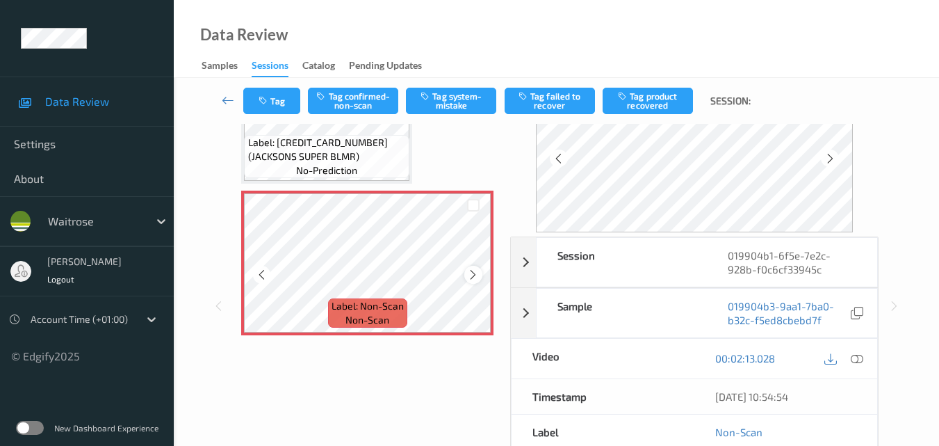
click at [468, 275] on icon at bounding box center [473, 274] width 12 height 13
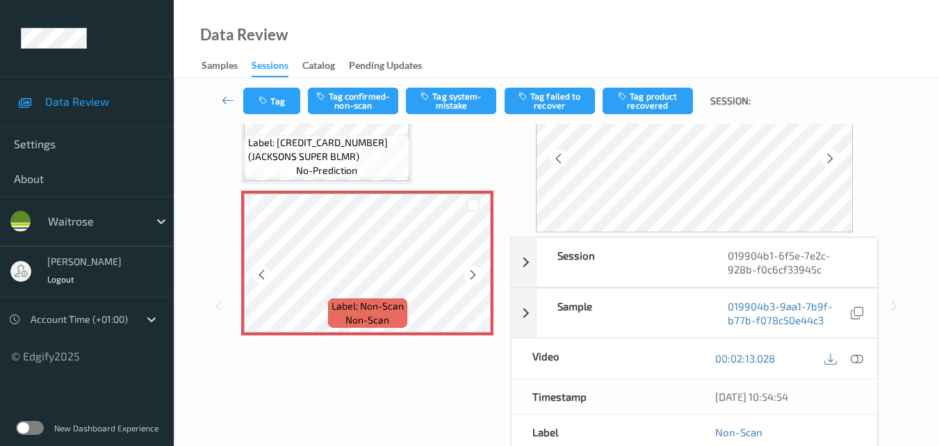
click at [468, 275] on icon at bounding box center [473, 274] width 12 height 13
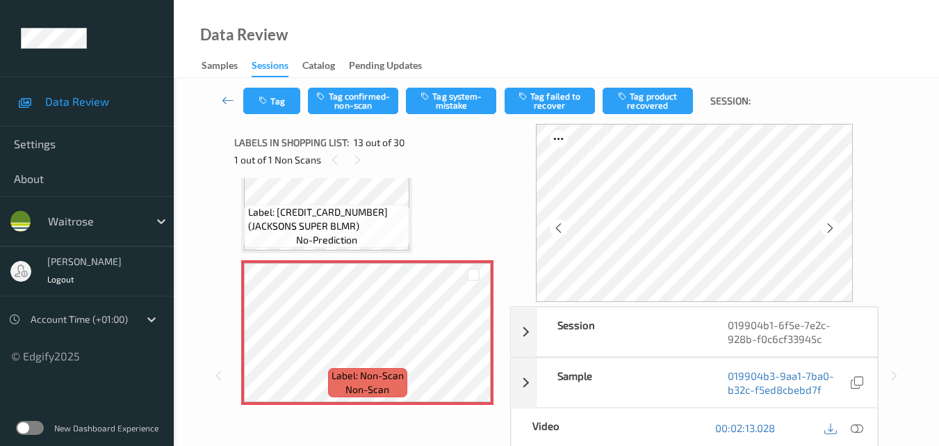
scroll to position [1813, 0]
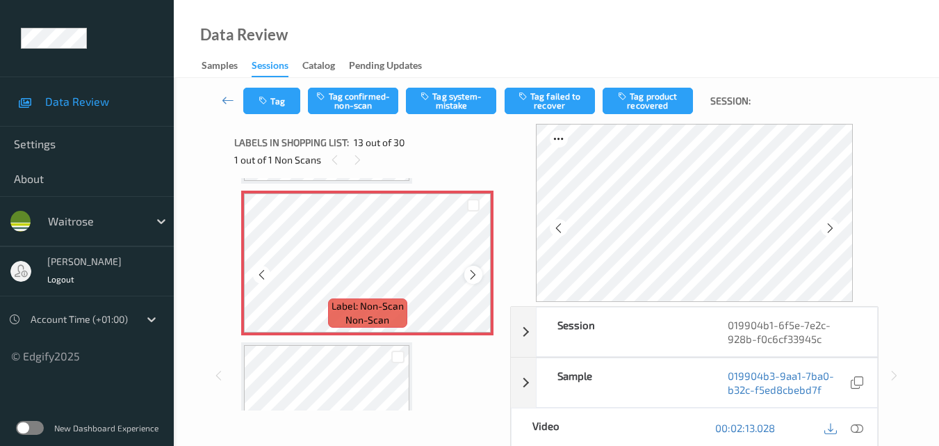
click at [471, 272] on icon at bounding box center [473, 274] width 12 height 13
click at [453, 102] on button "Tag system-mistake" at bounding box center [451, 101] width 90 height 26
click at [453, 103] on button "Tag system-mistake" at bounding box center [451, 101] width 90 height 26
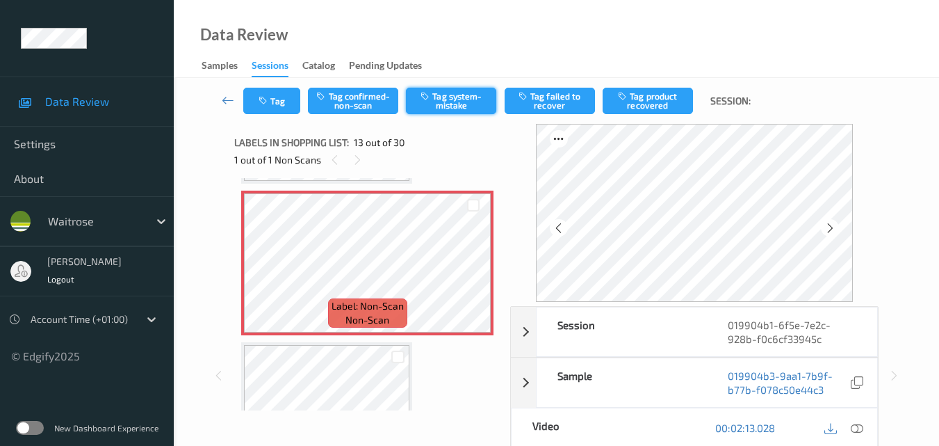
click at [453, 103] on button "Tag system-mistake" at bounding box center [451, 101] width 90 height 26
click at [450, 106] on button "Tag system-mistake" at bounding box center [451, 101] width 90 height 26
click at [458, 108] on button "Tag system-mistake" at bounding box center [451, 101] width 90 height 26
click at [272, 95] on button "Tag" at bounding box center [271, 101] width 57 height 26
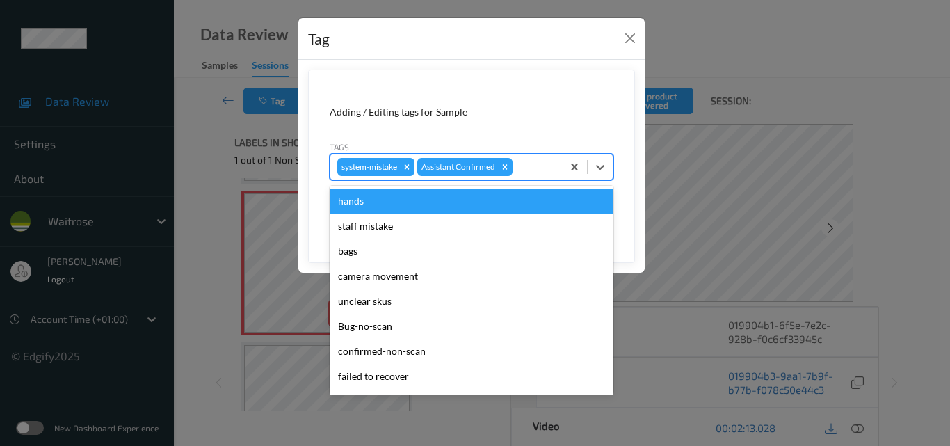
click at [539, 169] on div at bounding box center [535, 166] width 40 height 17
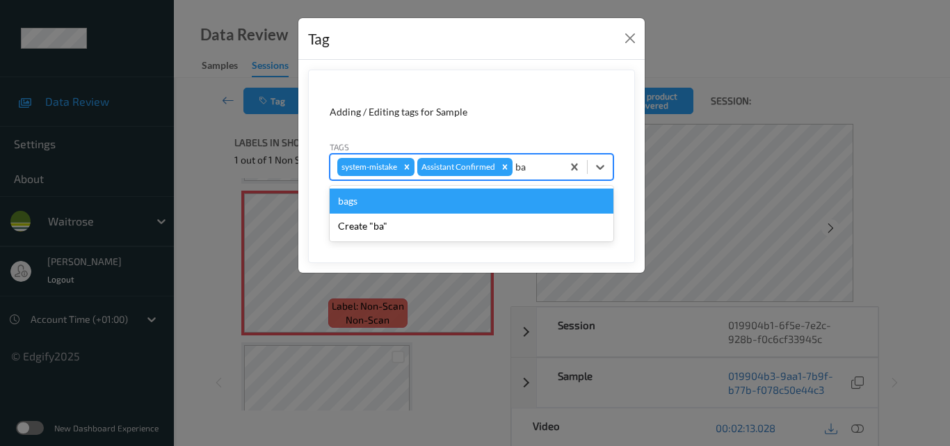
type input "bag"
click at [432, 204] on div "bags" at bounding box center [472, 200] width 284 height 25
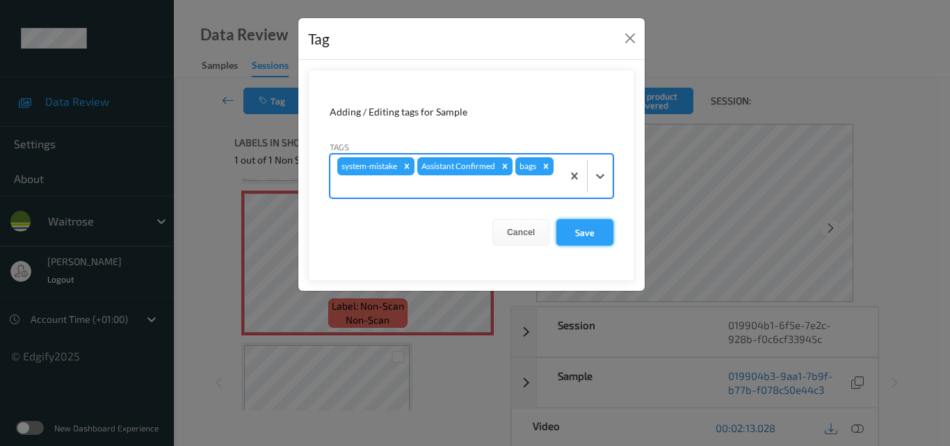
click at [584, 232] on button "Save" at bounding box center [584, 232] width 57 height 26
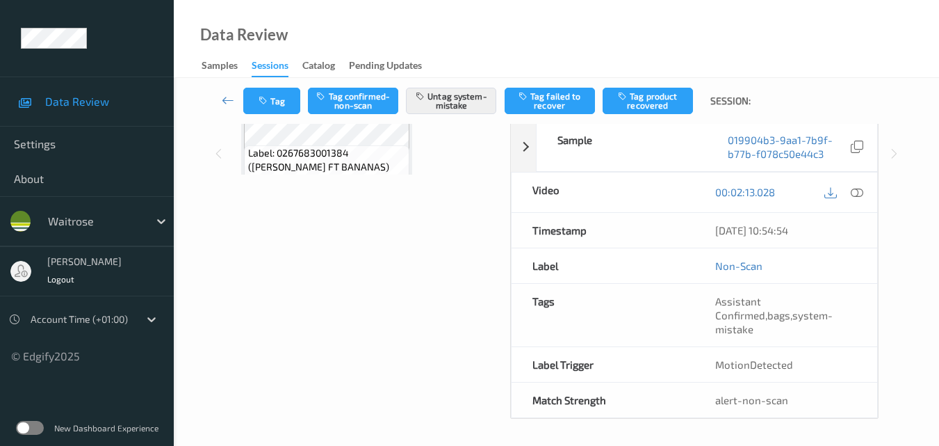
scroll to position [237, 0]
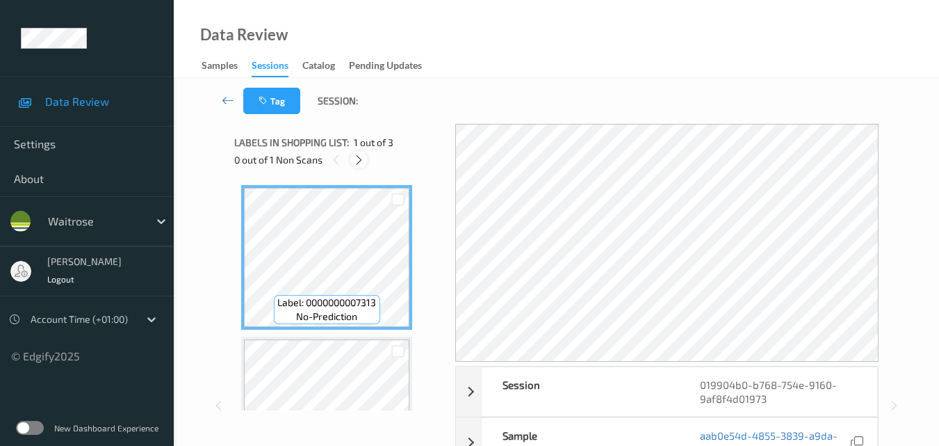
click at [359, 165] on icon at bounding box center [359, 160] width 12 height 13
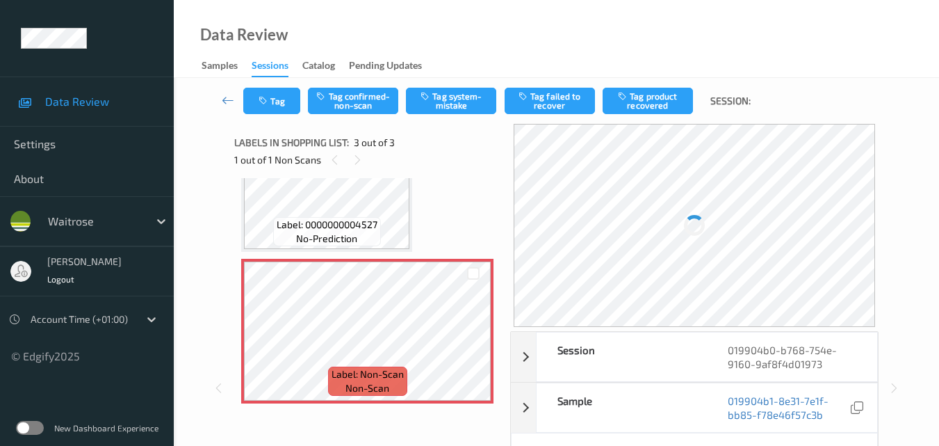
scroll to position [160, 0]
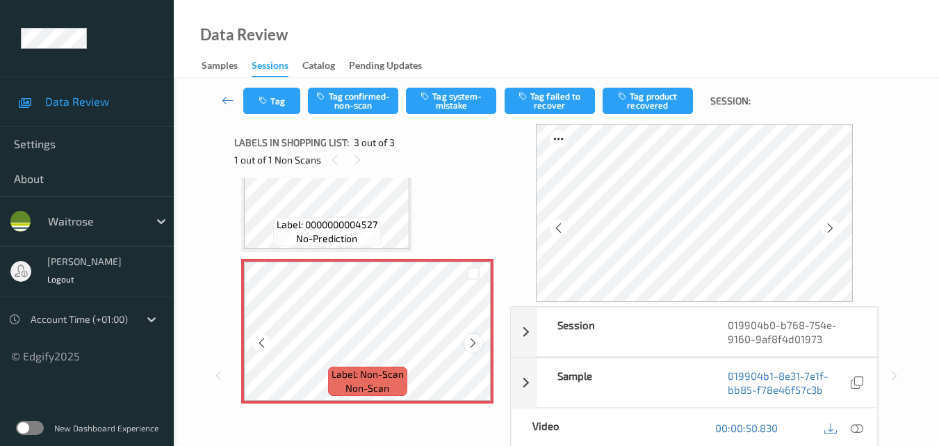
click at [471, 341] on icon at bounding box center [473, 342] width 12 height 13
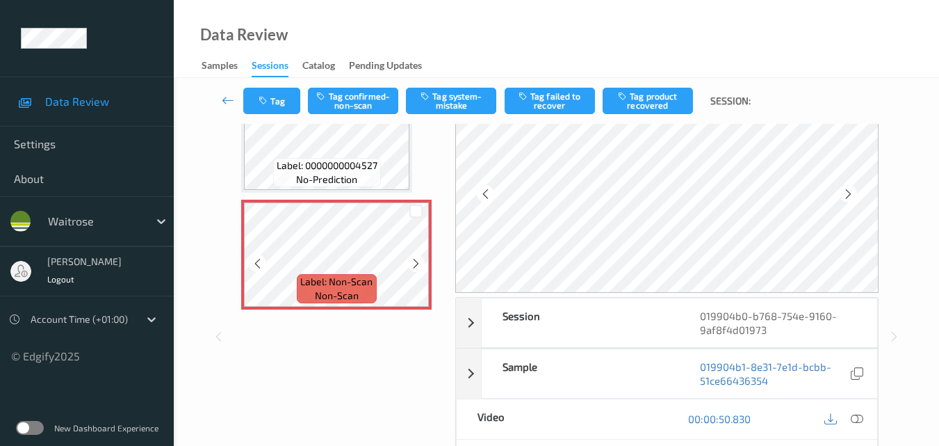
scroll to position [0, 0]
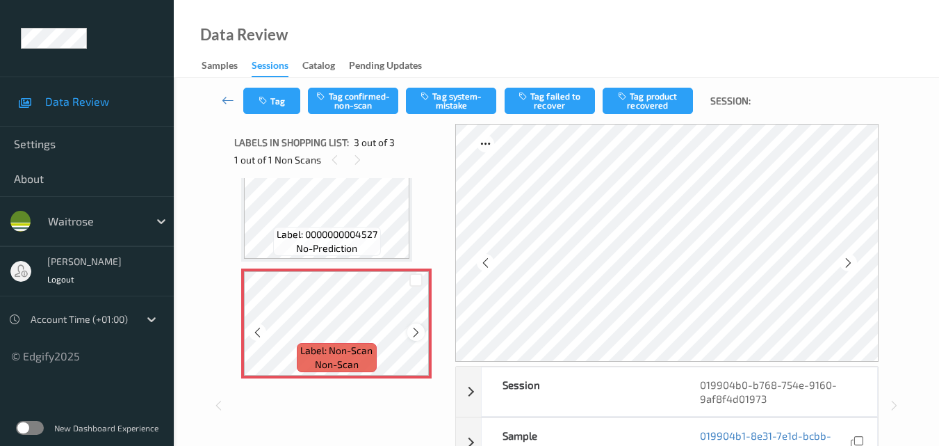
click at [414, 332] on div at bounding box center [415, 331] width 17 height 17
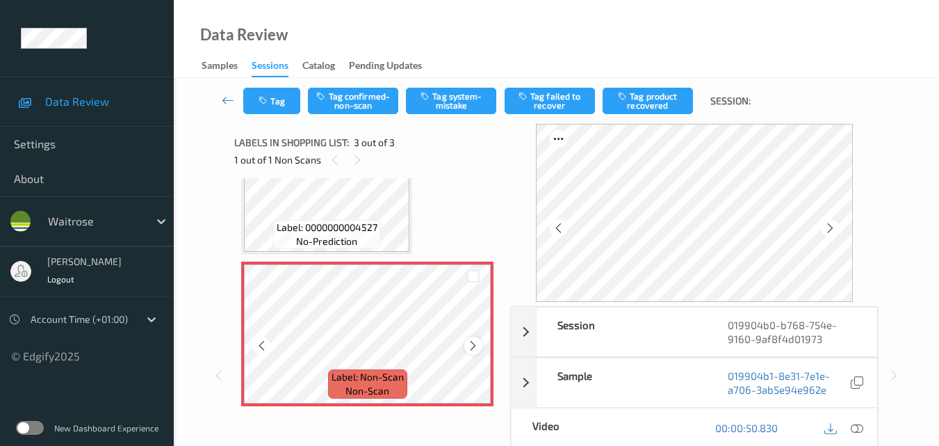
click at [471, 345] on icon at bounding box center [473, 345] width 12 height 13
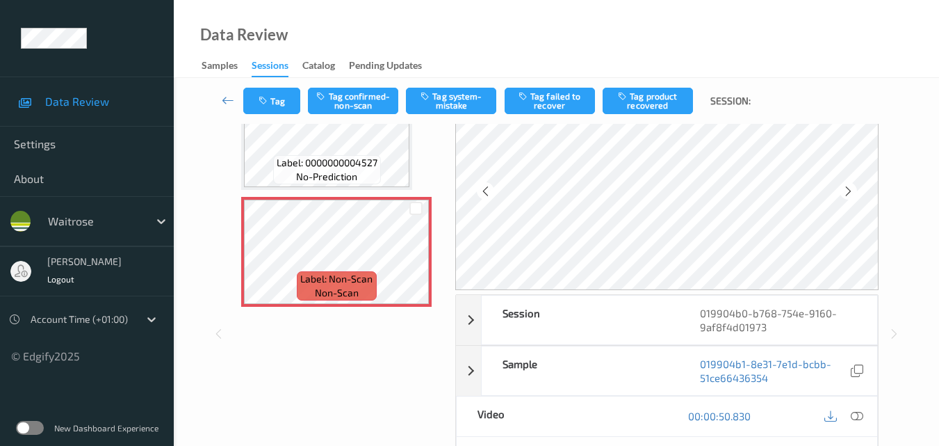
scroll to position [209, 0]
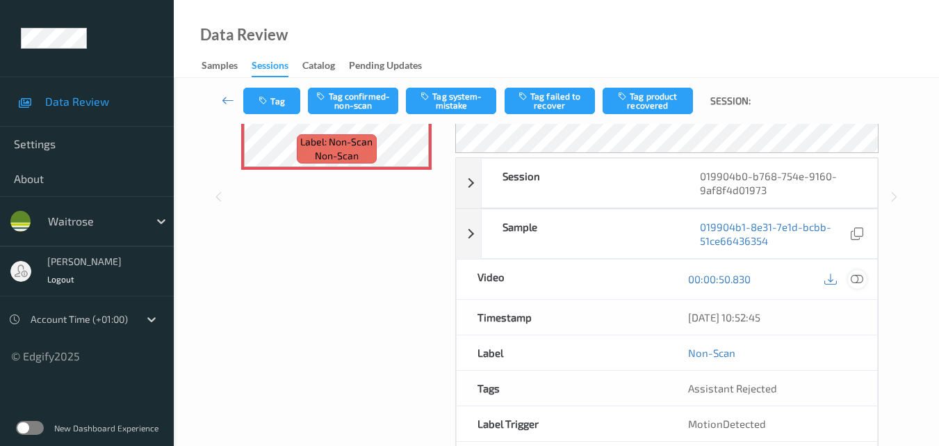
click at [856, 279] on icon at bounding box center [857, 279] width 13 height 13
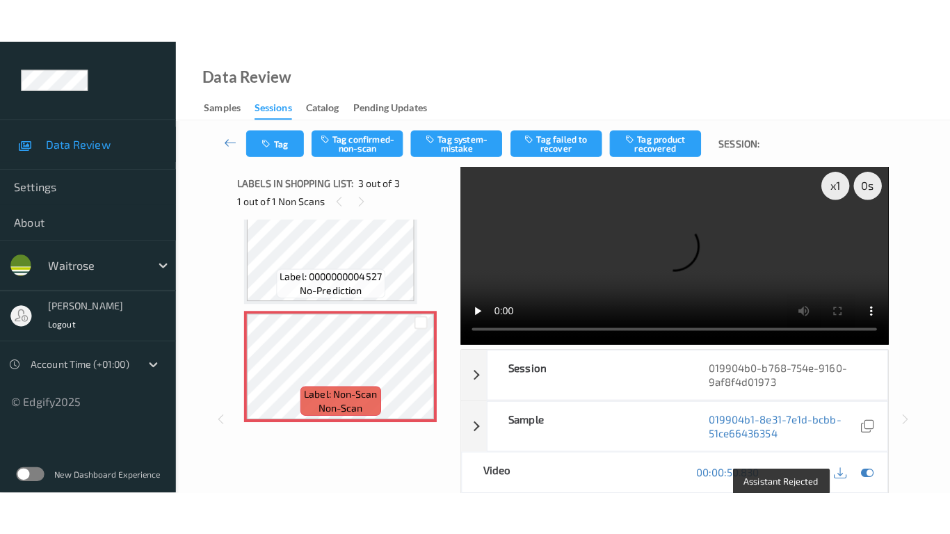
scroll to position [0, 0]
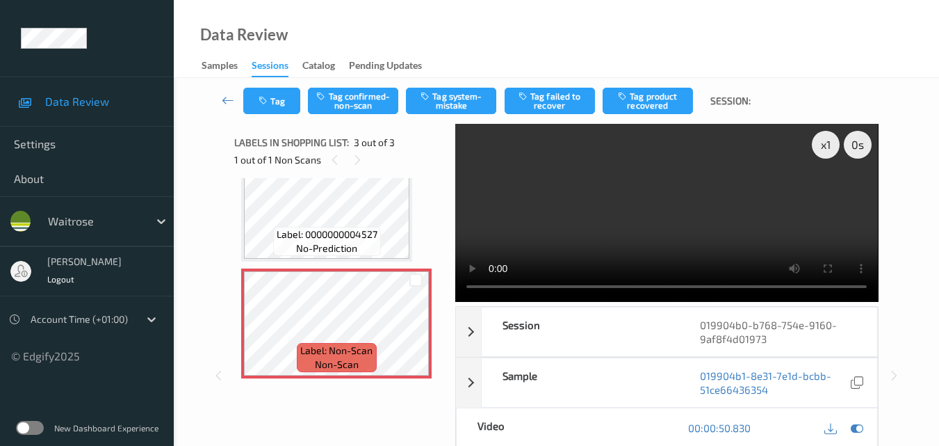
click at [628, 188] on video at bounding box center [666, 213] width 423 height 178
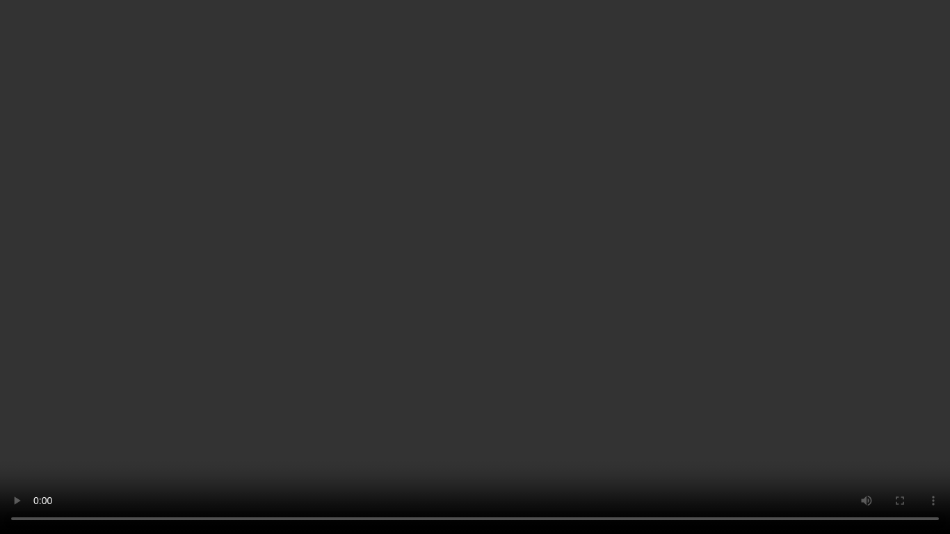
click at [555, 317] on video at bounding box center [475, 267] width 950 height 534
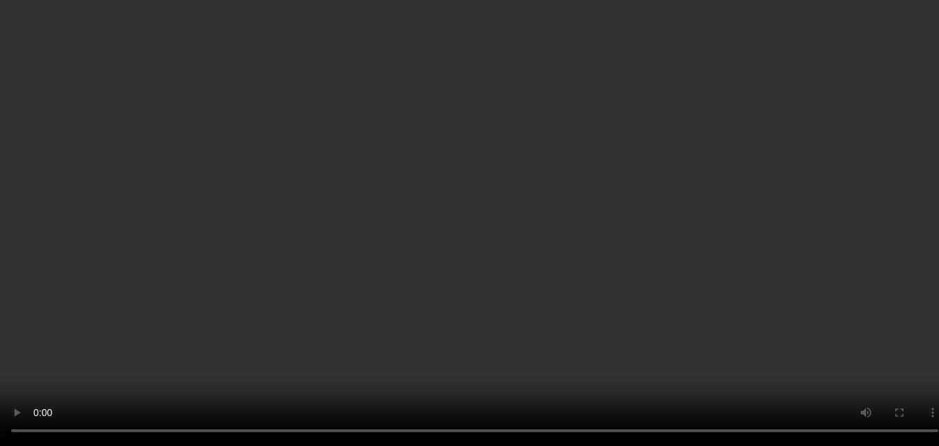
scroll to position [227, 0]
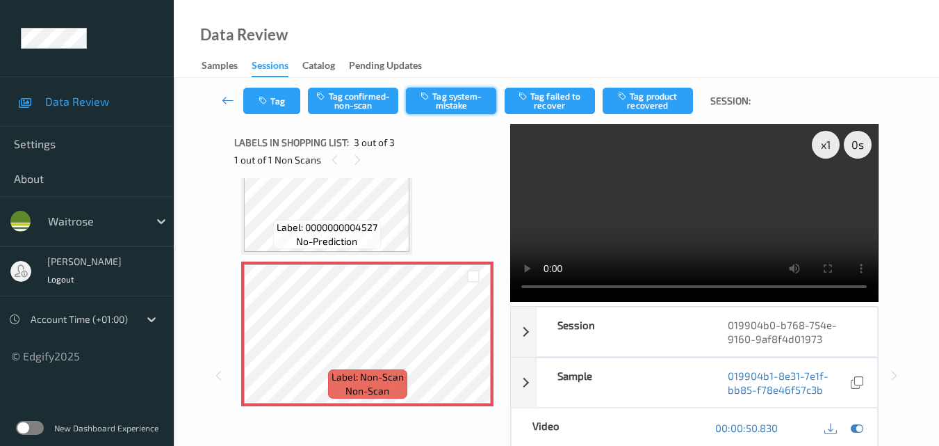
click at [457, 104] on button "Tag system-mistake" at bounding box center [451, 101] width 90 height 26
click at [453, 103] on button "Tag system-mistake" at bounding box center [451, 101] width 90 height 26
click at [273, 101] on button "Tag" at bounding box center [271, 101] width 57 height 26
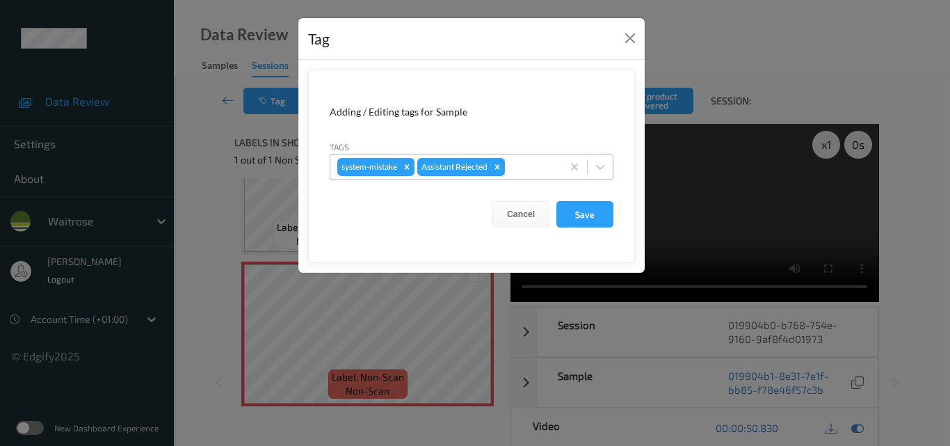
click at [533, 170] on div at bounding box center [530, 166] width 47 height 17
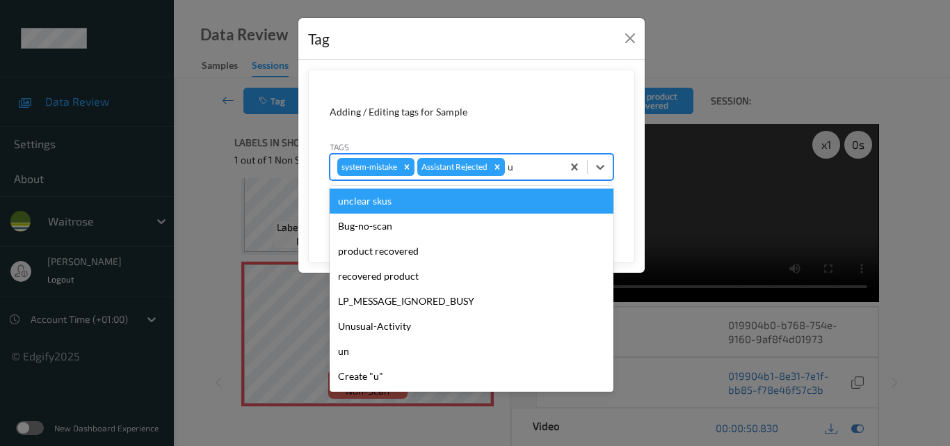
type input "un"
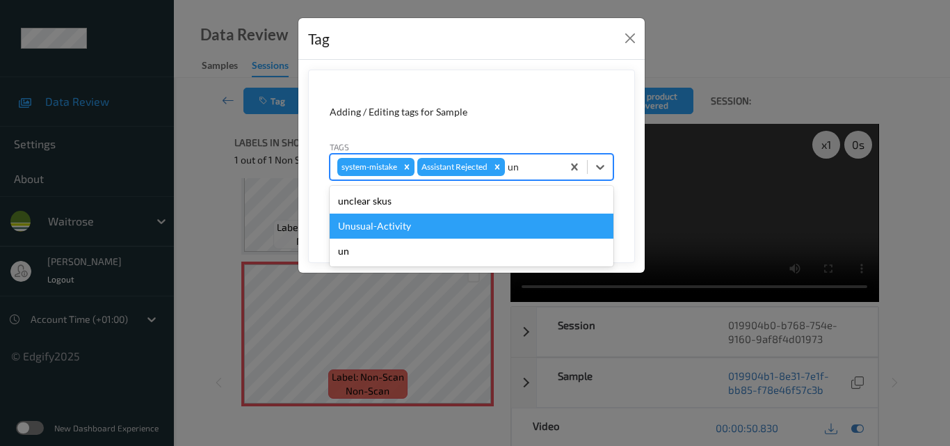
click at [432, 231] on div "Unusual-Activity" at bounding box center [472, 225] width 284 height 25
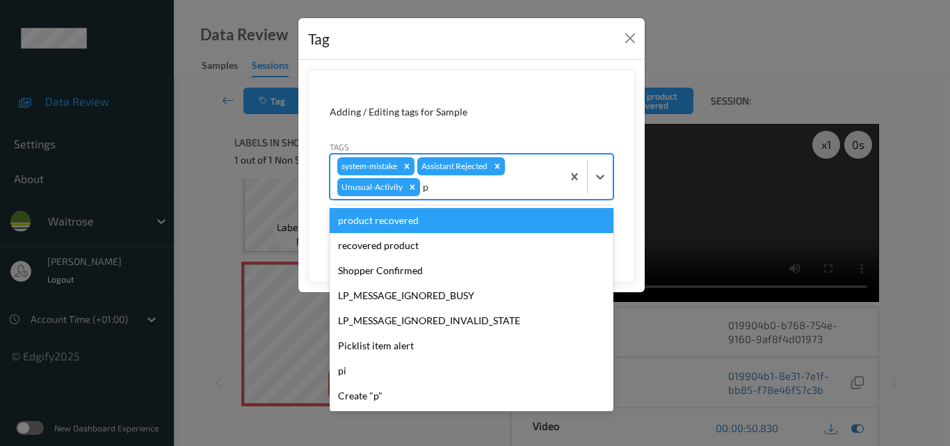
type input "pi"
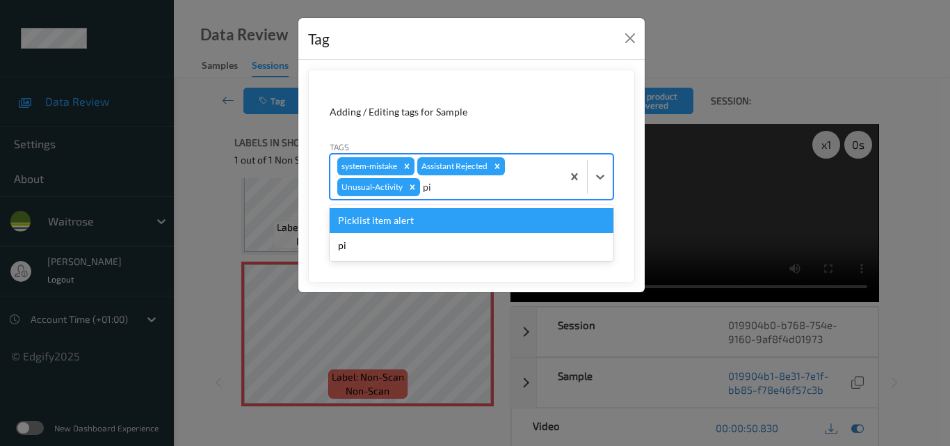
click at [427, 219] on div "Picklist item alert" at bounding box center [472, 220] width 284 height 25
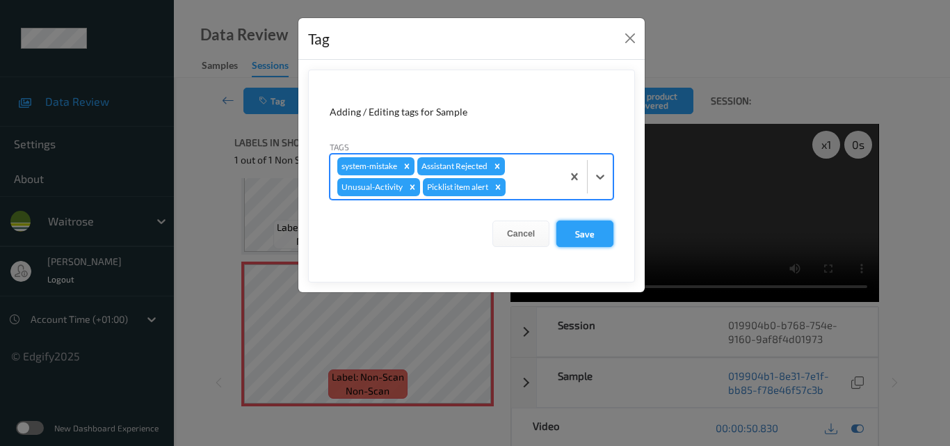
click at [592, 235] on button "Save" at bounding box center [584, 233] width 57 height 26
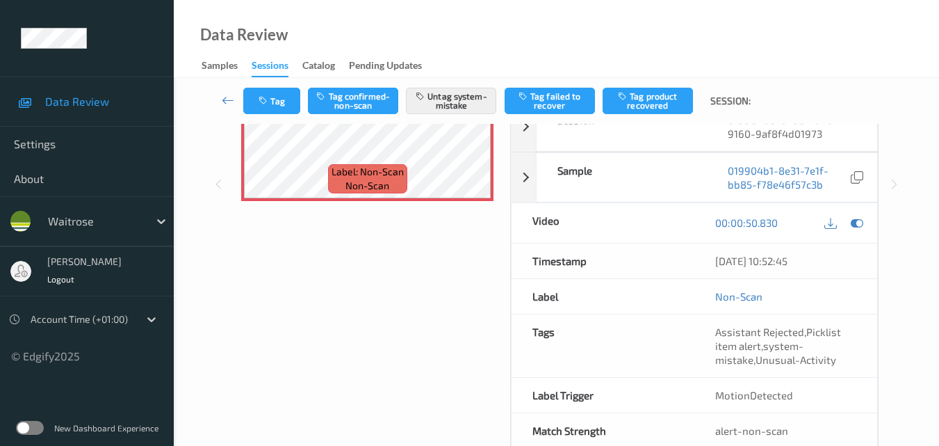
scroll to position [70, 0]
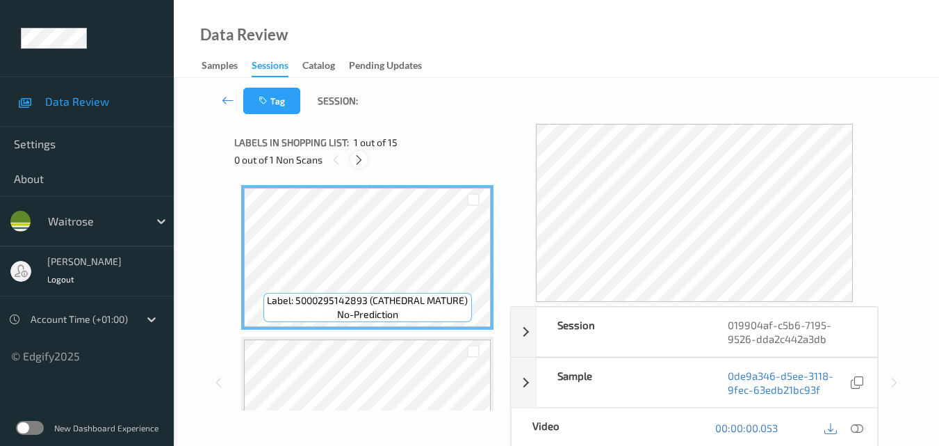
click at [358, 164] on icon at bounding box center [359, 160] width 12 height 13
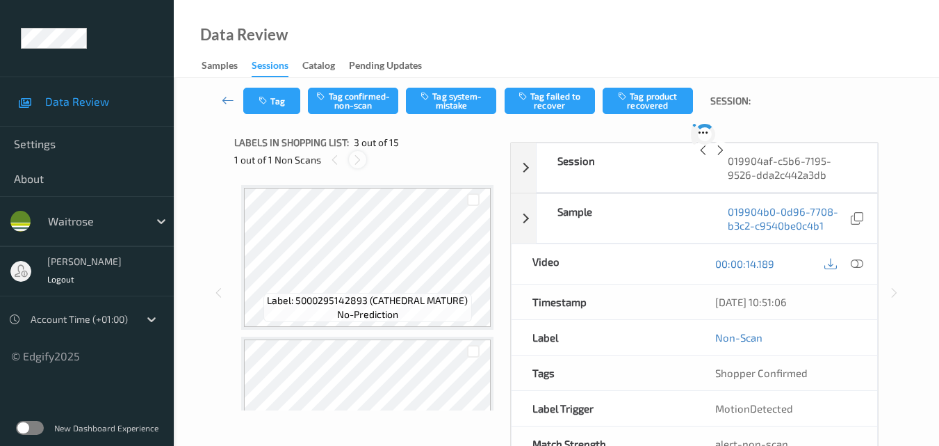
scroll to position [158, 0]
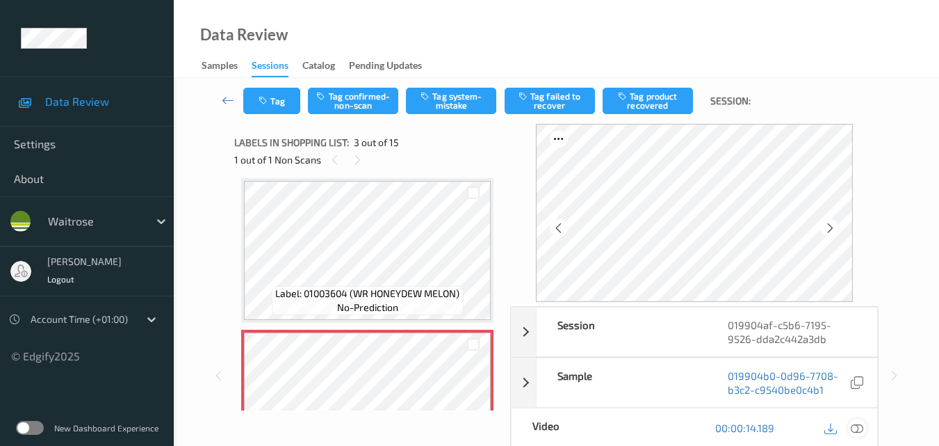
click at [858, 421] on icon at bounding box center [857, 427] width 13 height 13
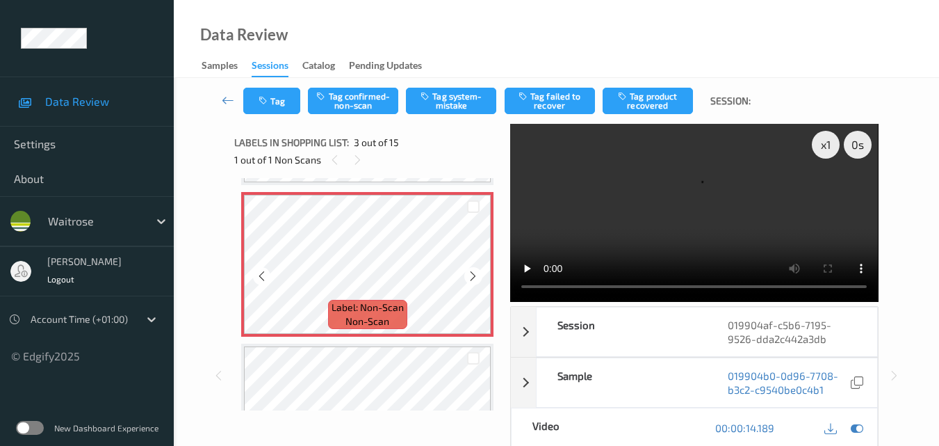
scroll to position [298, 0]
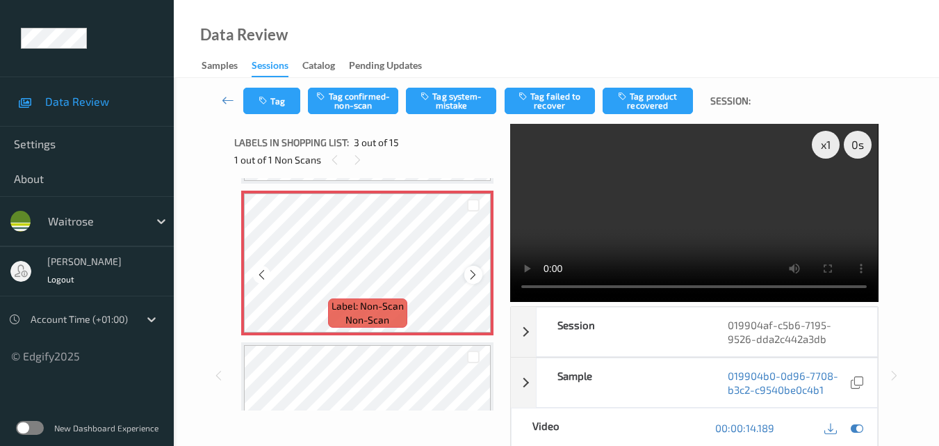
click at [470, 280] on icon at bounding box center [473, 274] width 12 height 13
click at [677, 227] on video at bounding box center [694, 213] width 368 height 178
click at [739, 206] on video at bounding box center [694, 213] width 368 height 178
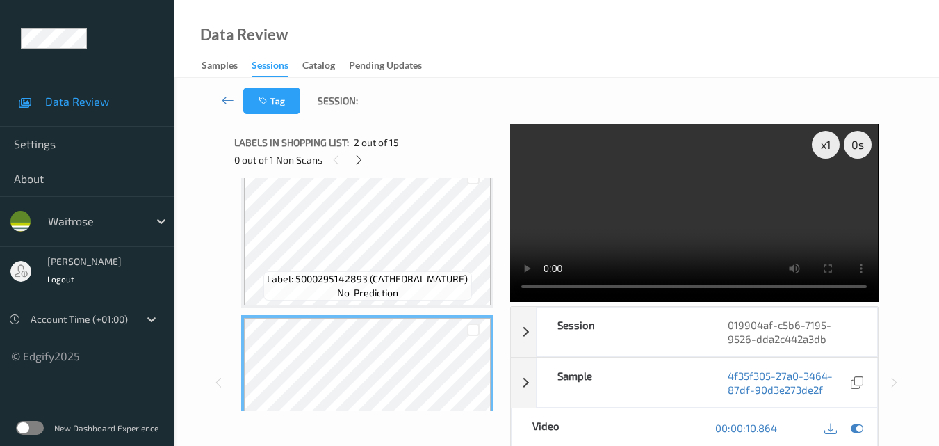
scroll to position [19, 0]
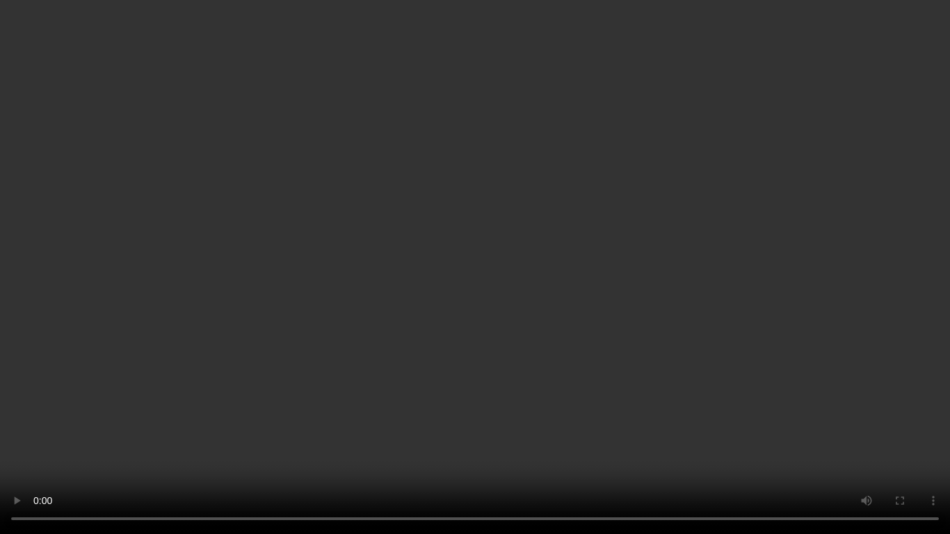
click at [668, 297] on video at bounding box center [475, 267] width 950 height 534
click at [631, 298] on video at bounding box center [475, 267] width 950 height 534
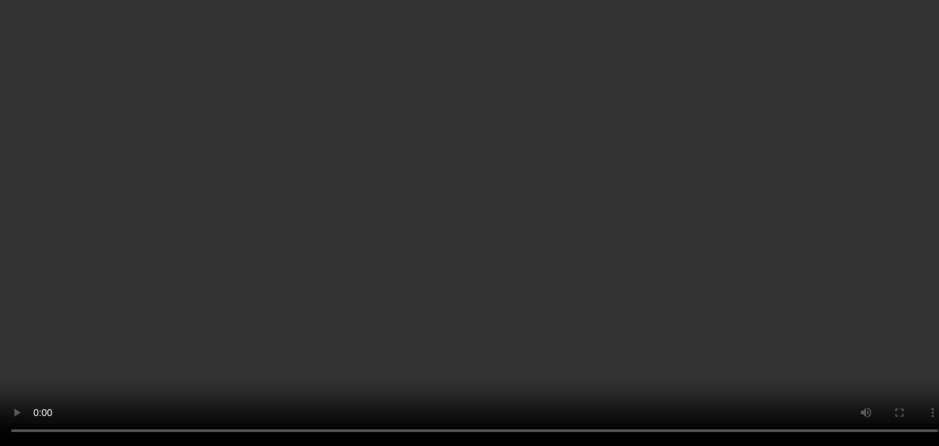
scroll to position [278, 0]
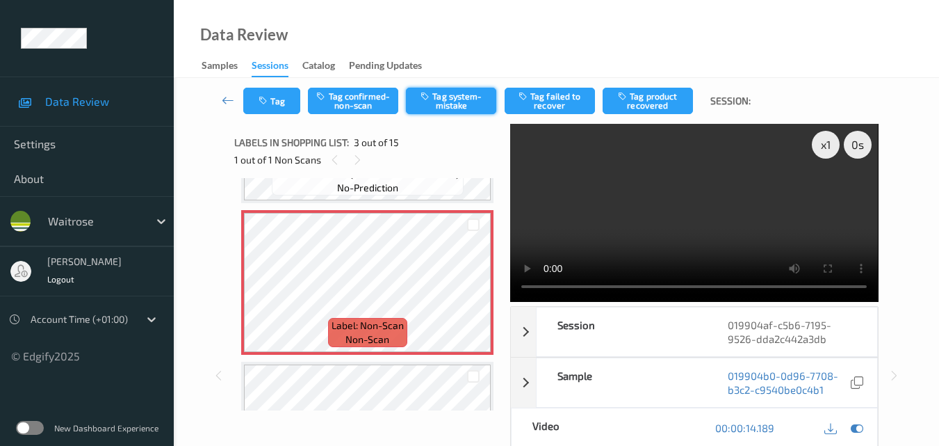
click at [453, 103] on button "Tag system-mistake" at bounding box center [451, 101] width 90 height 26
click at [279, 106] on button "Tag" at bounding box center [271, 101] width 57 height 26
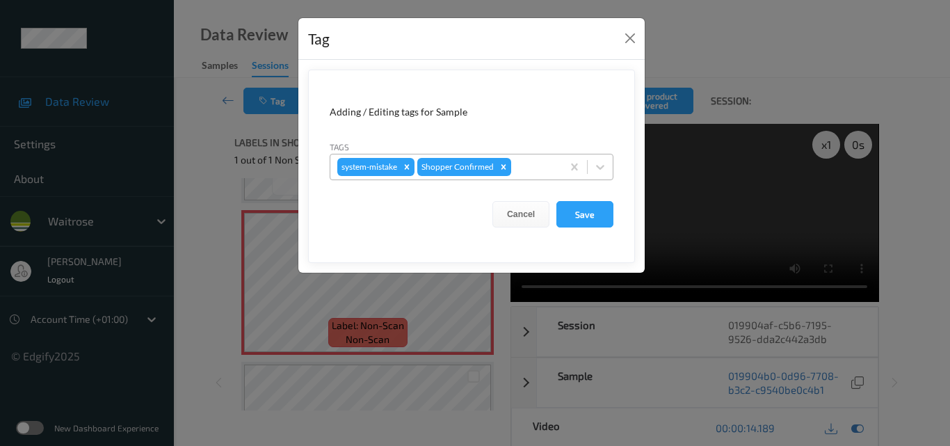
click at [541, 169] on div at bounding box center [534, 166] width 41 height 17
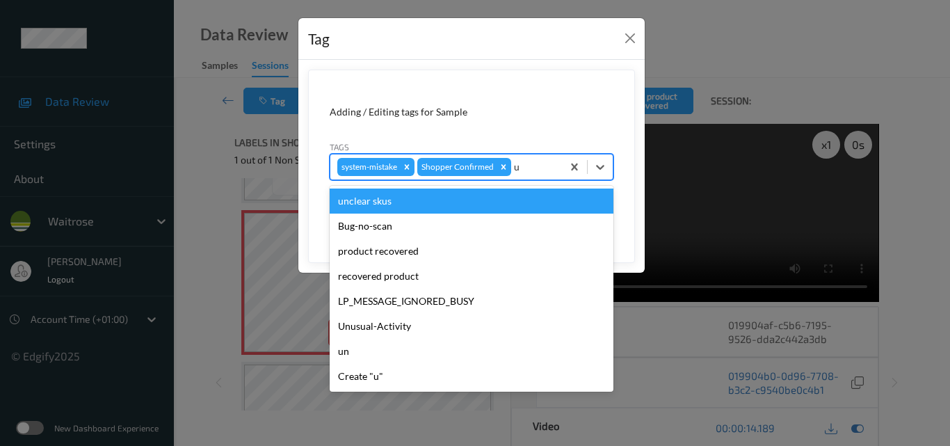
type input "un"
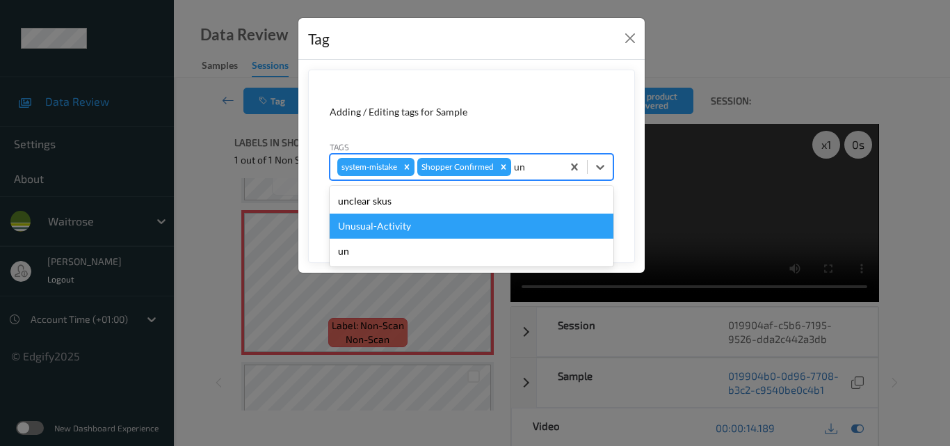
click at [480, 222] on div "Unusual-Activity" at bounding box center [472, 225] width 284 height 25
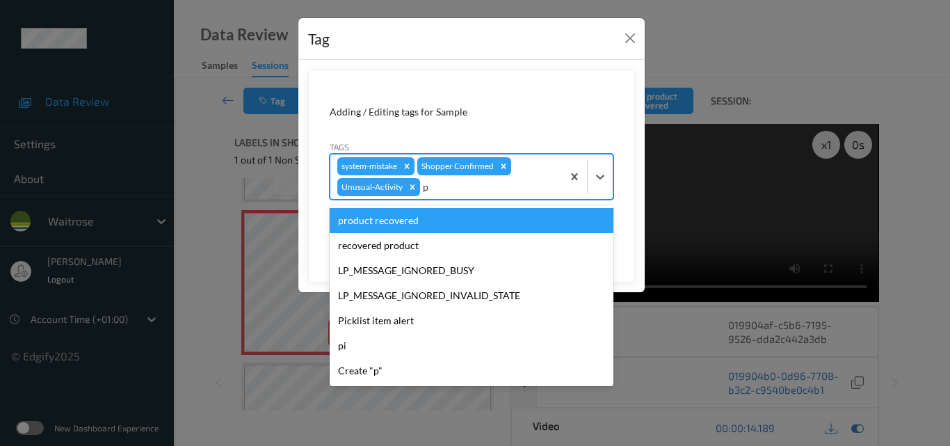
type input "pi"
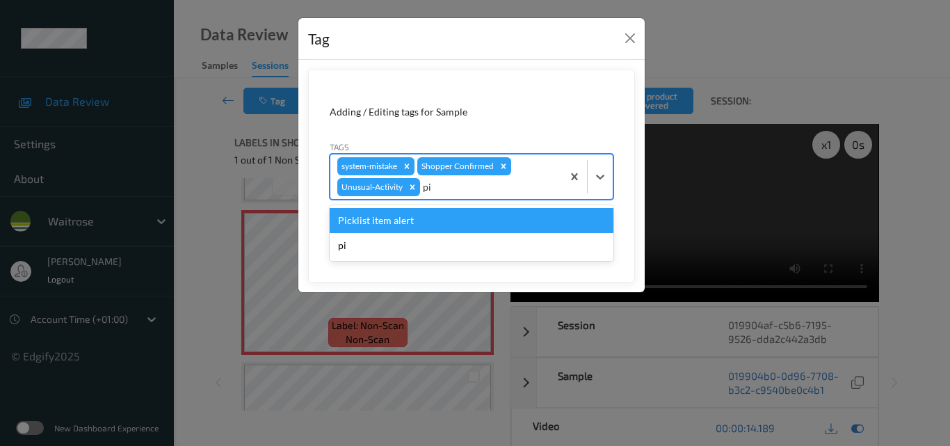
click at [464, 220] on div "Picklist item alert" at bounding box center [472, 220] width 284 height 25
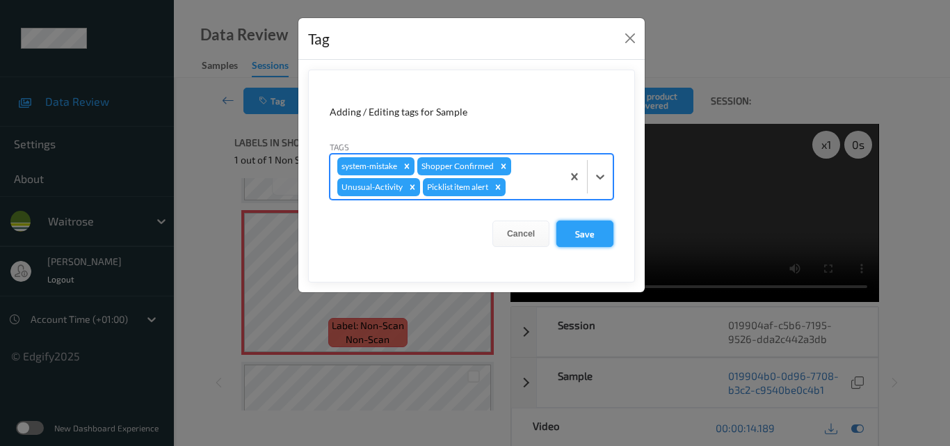
click at [580, 231] on button "Save" at bounding box center [584, 233] width 57 height 26
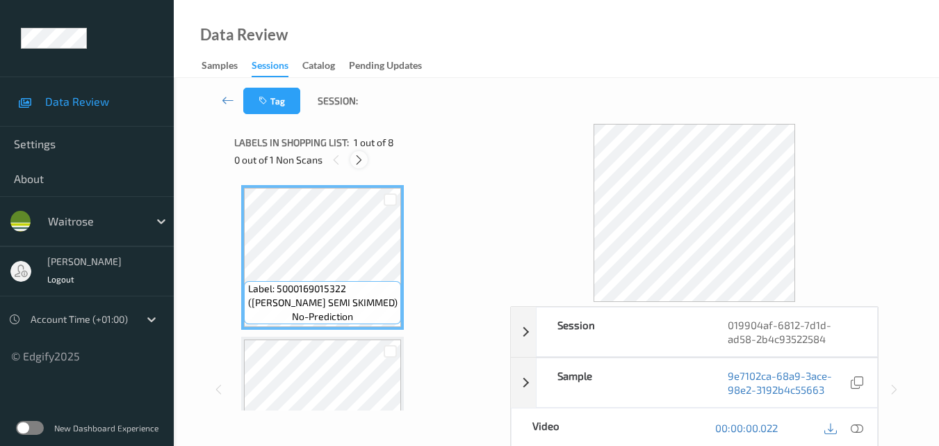
click at [360, 161] on icon at bounding box center [359, 160] width 12 height 13
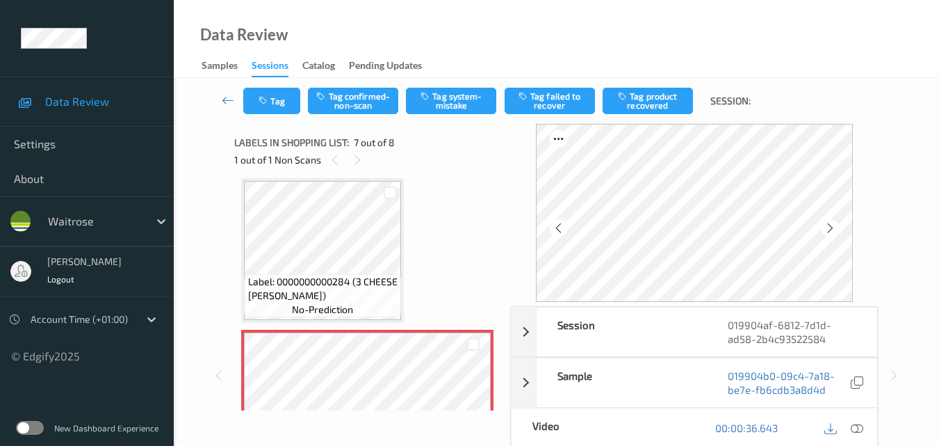
scroll to position [904, 0]
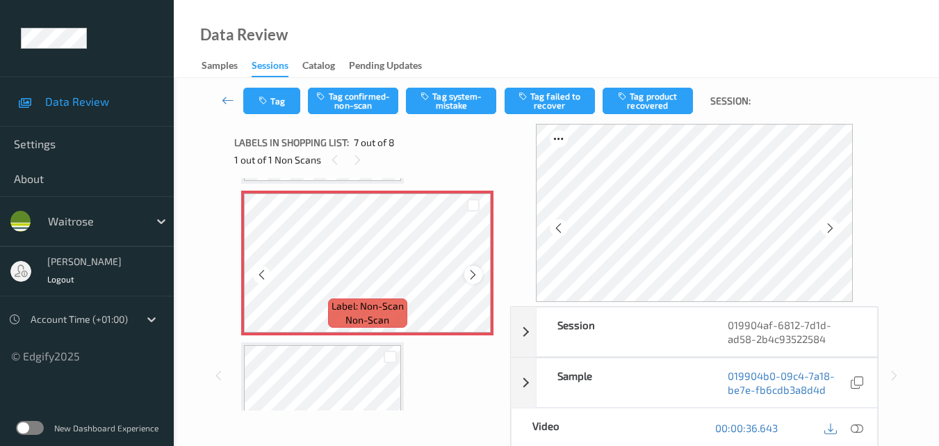
click at [471, 277] on icon at bounding box center [473, 274] width 12 height 13
click at [464, 100] on button "Tag system-mistake" at bounding box center [451, 101] width 90 height 26
click at [280, 100] on button "Tag" at bounding box center [271, 101] width 57 height 26
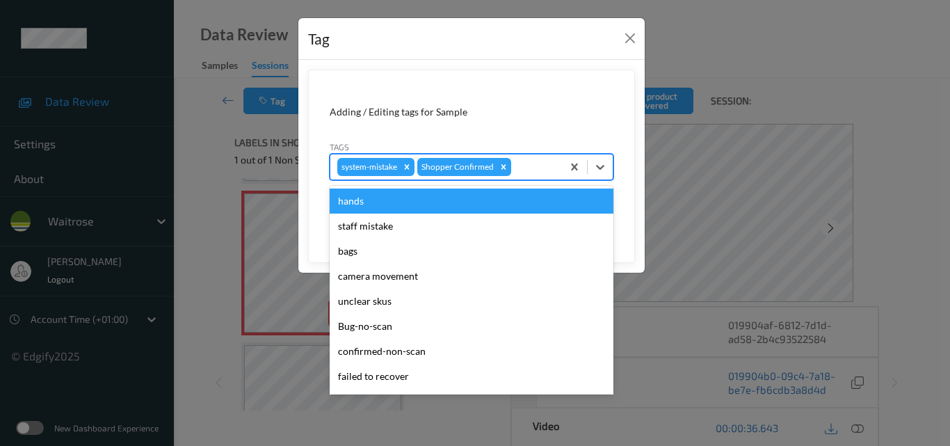
click at [546, 169] on div at bounding box center [534, 166] width 41 height 17
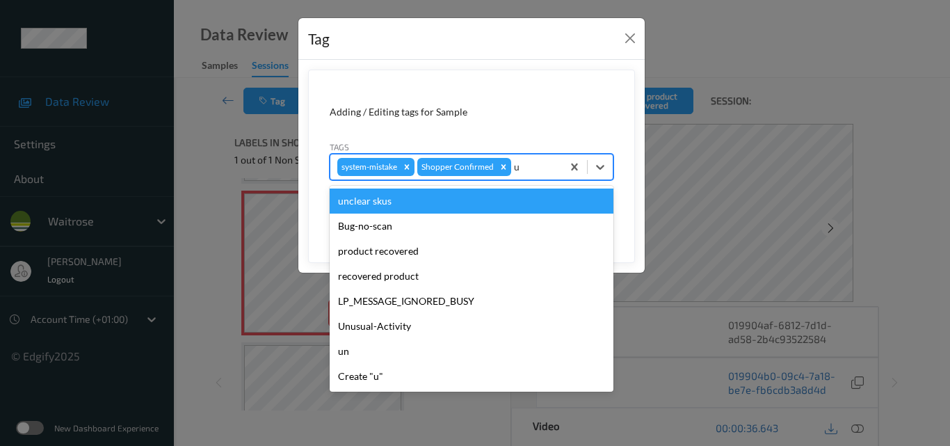
type input "un"
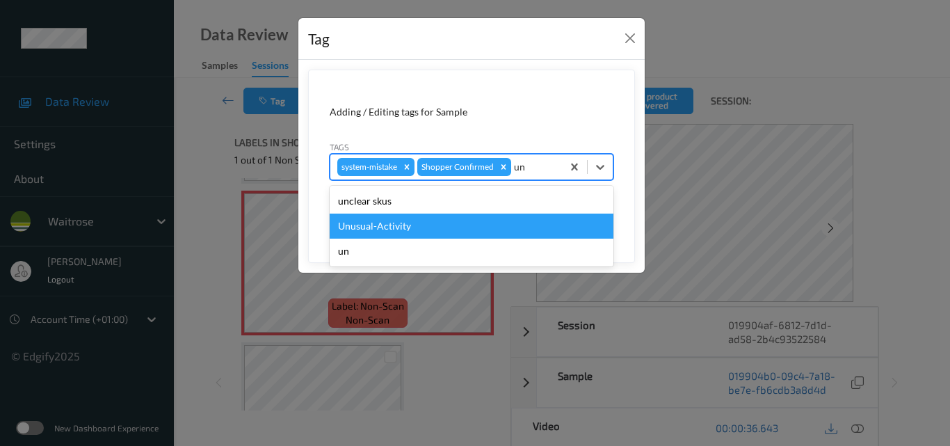
click at [384, 226] on div "Unusual-Activity" at bounding box center [472, 225] width 284 height 25
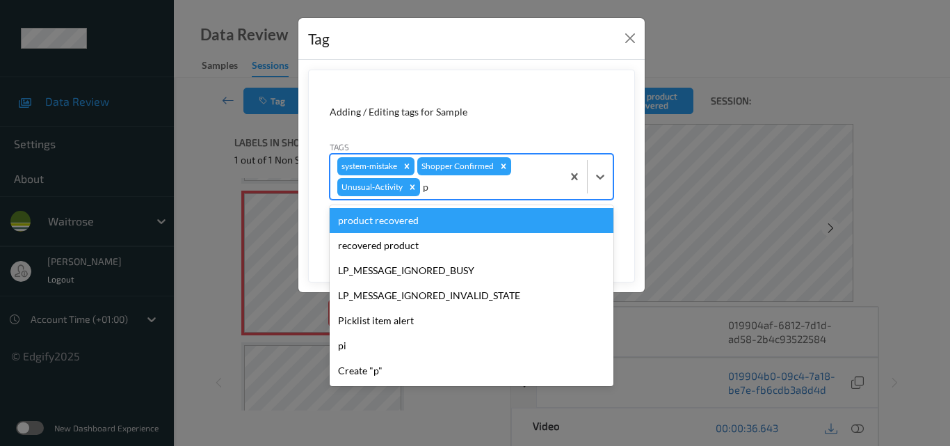
type input "pi"
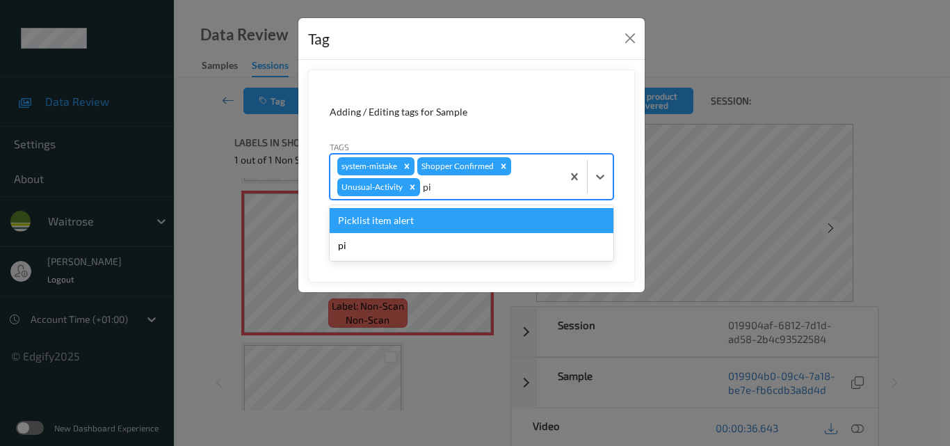
click at [384, 226] on div "Picklist item alert" at bounding box center [472, 220] width 284 height 25
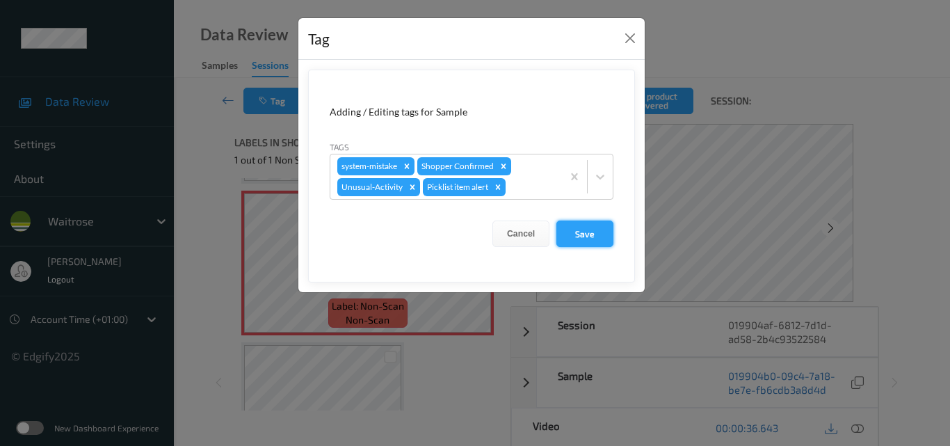
click at [582, 231] on button "Save" at bounding box center [584, 233] width 57 height 26
click at [583, 231] on button "Save" at bounding box center [584, 233] width 57 height 26
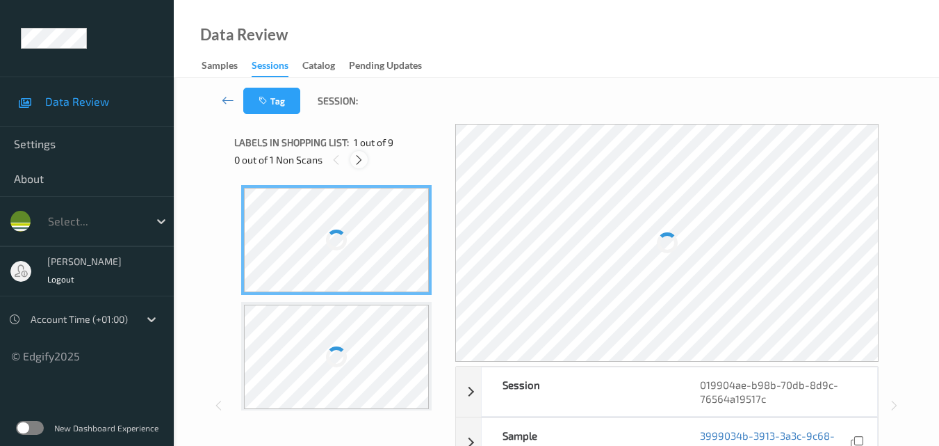
click at [359, 158] on icon at bounding box center [359, 160] width 12 height 13
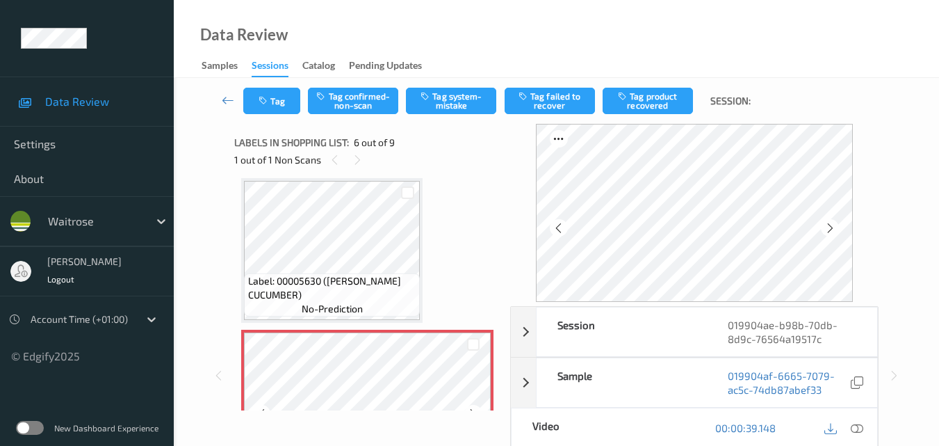
scroll to position [683, 0]
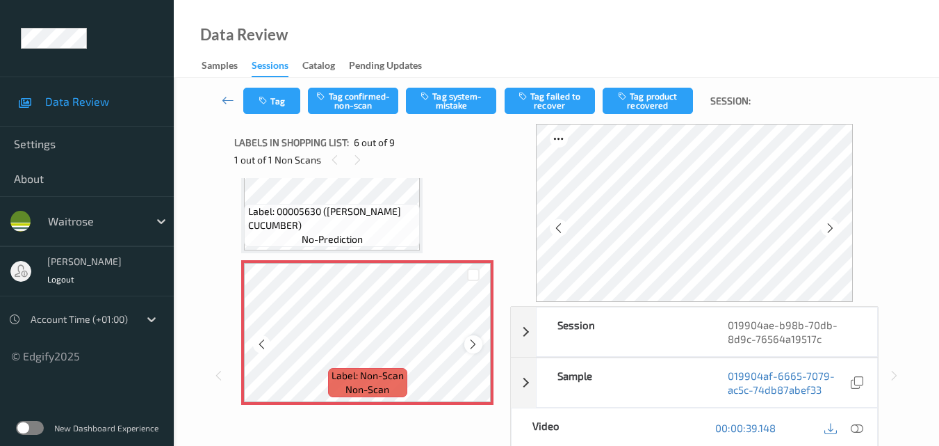
click at [473, 343] on icon at bounding box center [473, 344] width 12 height 13
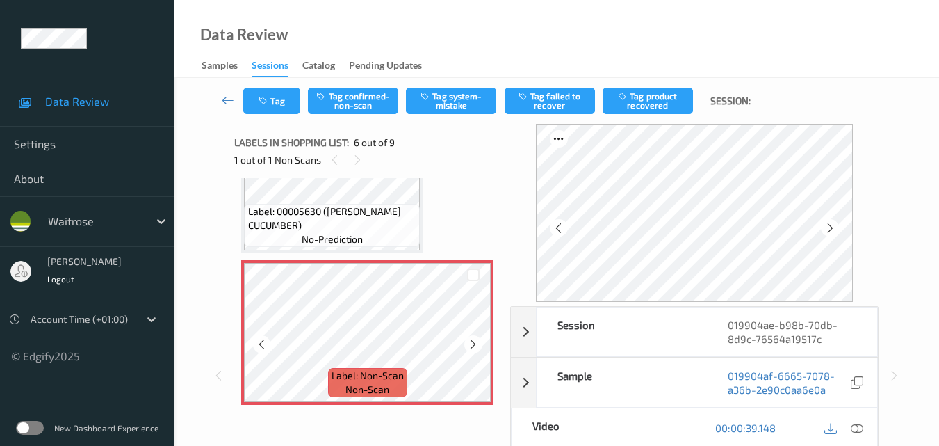
click at [473, 343] on icon at bounding box center [473, 344] width 12 height 13
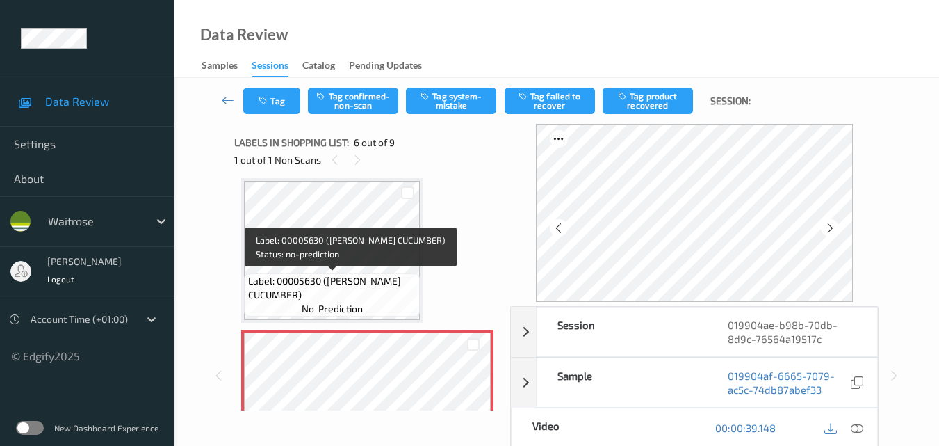
click at [375, 275] on span "Label: 00005630 ([PERSON_NAME] CUCUMBER)" at bounding box center [332, 288] width 169 height 28
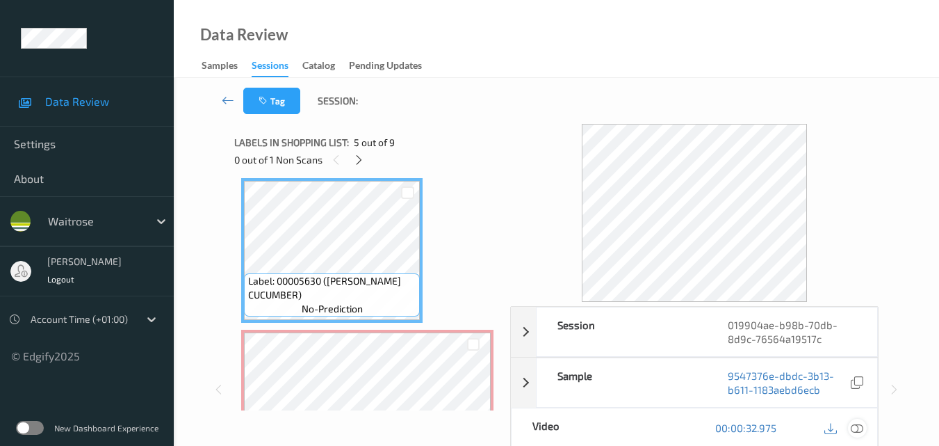
click at [863, 429] on icon at bounding box center [857, 427] width 13 height 13
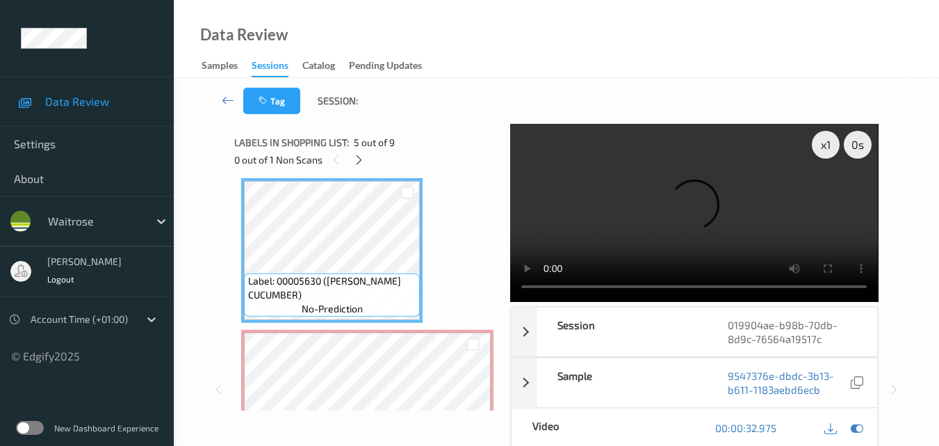
click at [696, 205] on video at bounding box center [694, 213] width 368 height 178
click at [697, 222] on video at bounding box center [694, 213] width 368 height 178
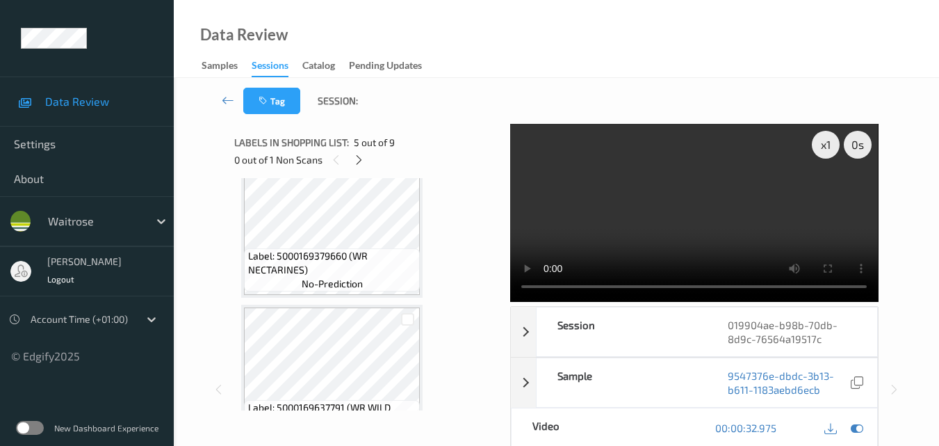
scroll to position [405, 0]
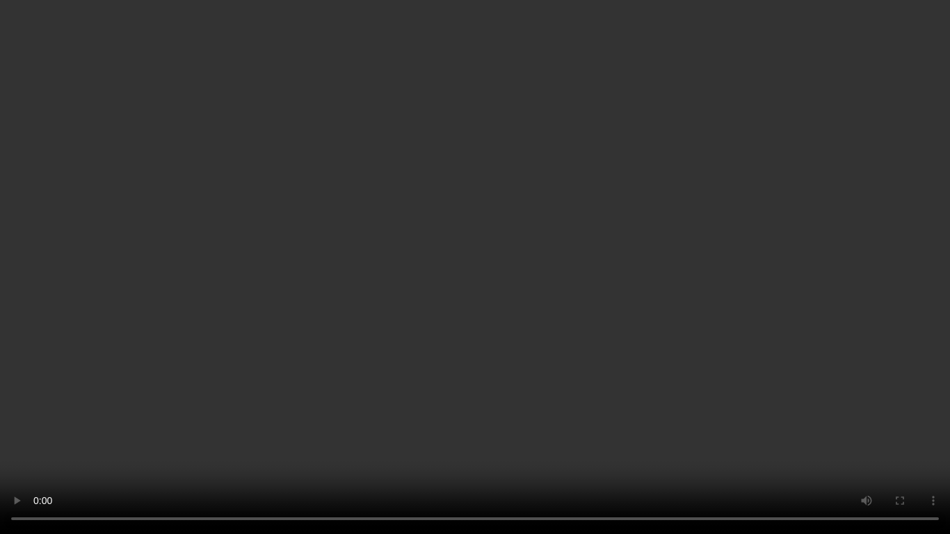
click at [551, 304] on video at bounding box center [475, 267] width 950 height 534
click at [462, 299] on video at bounding box center [475, 267] width 950 height 534
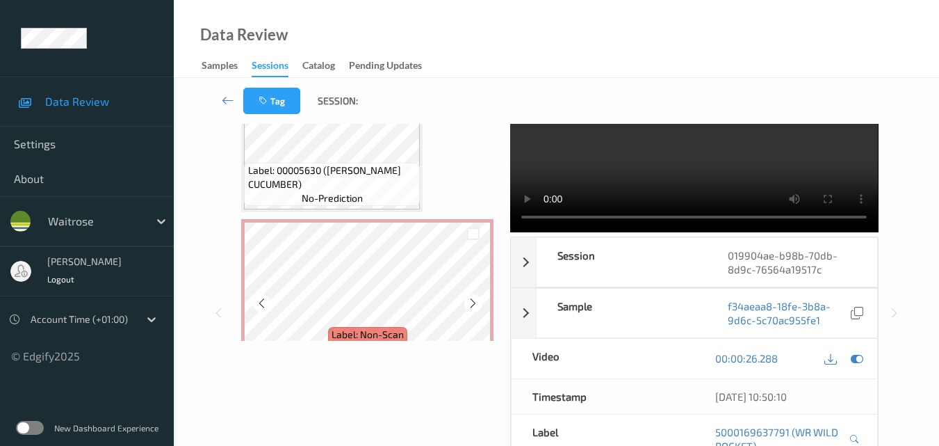
scroll to position [683, 0]
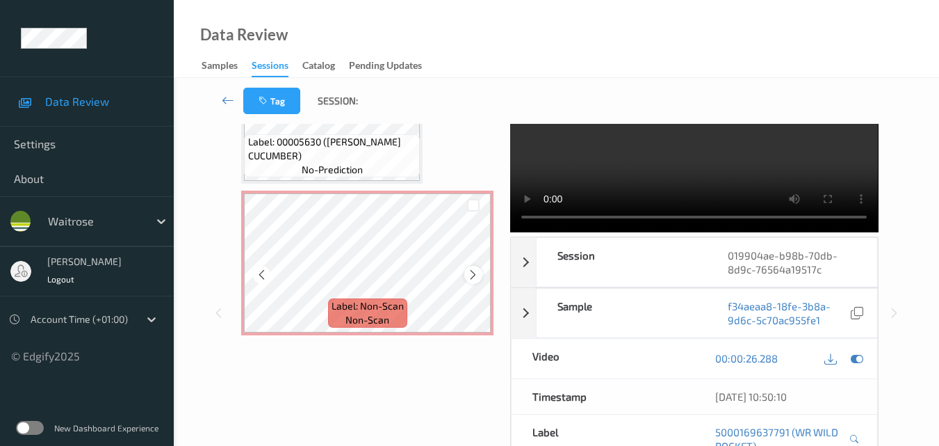
click at [469, 277] on icon at bounding box center [473, 274] width 12 height 13
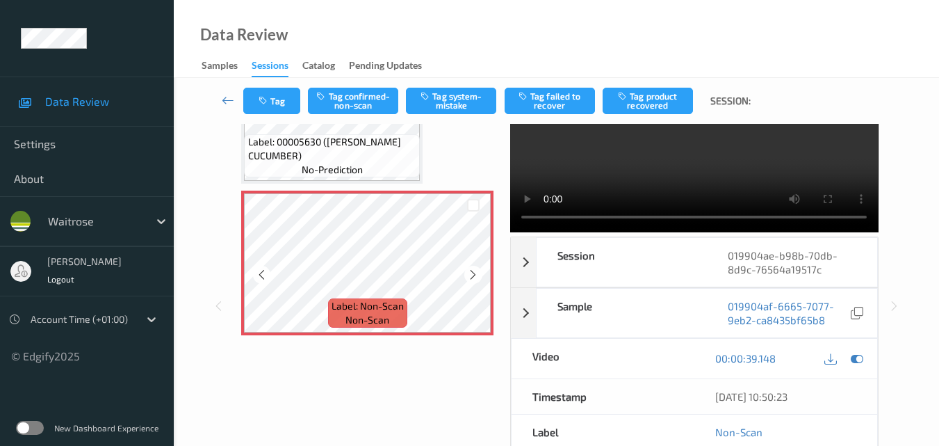
click at [469, 277] on icon at bounding box center [473, 274] width 12 height 13
click at [452, 106] on button "Tag system-mistake" at bounding box center [451, 101] width 90 height 26
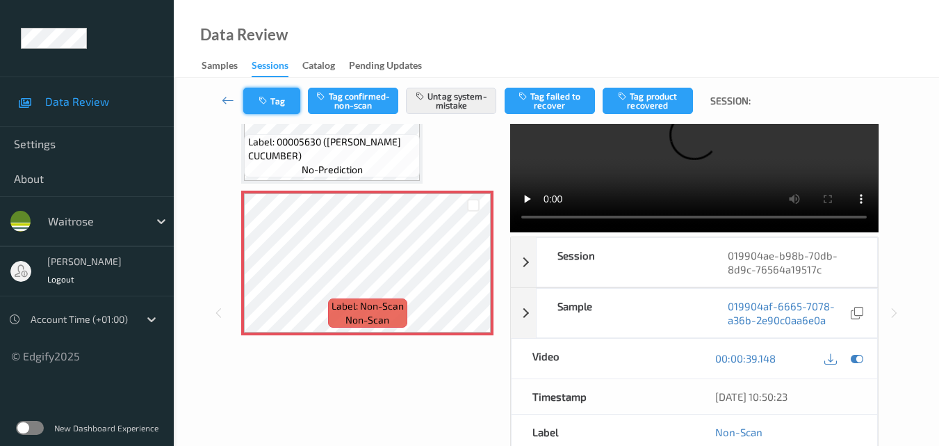
click at [268, 102] on icon "button" at bounding box center [265, 101] width 12 height 10
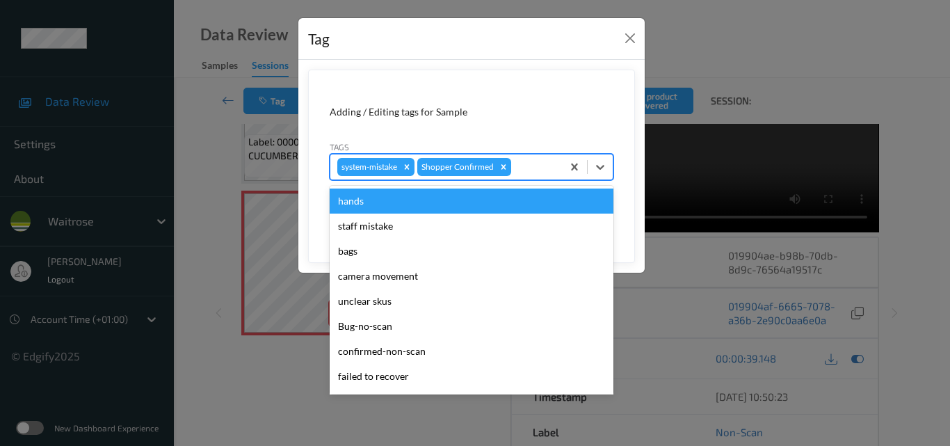
click at [533, 172] on div at bounding box center [534, 166] width 41 height 17
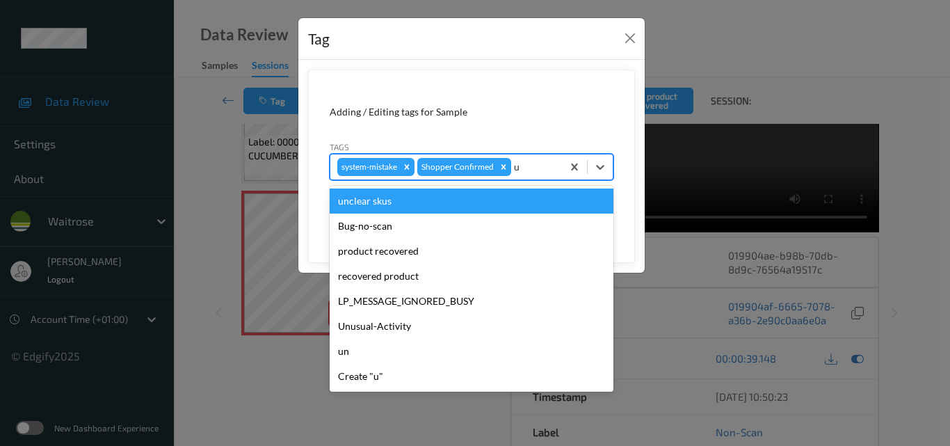
type input "un"
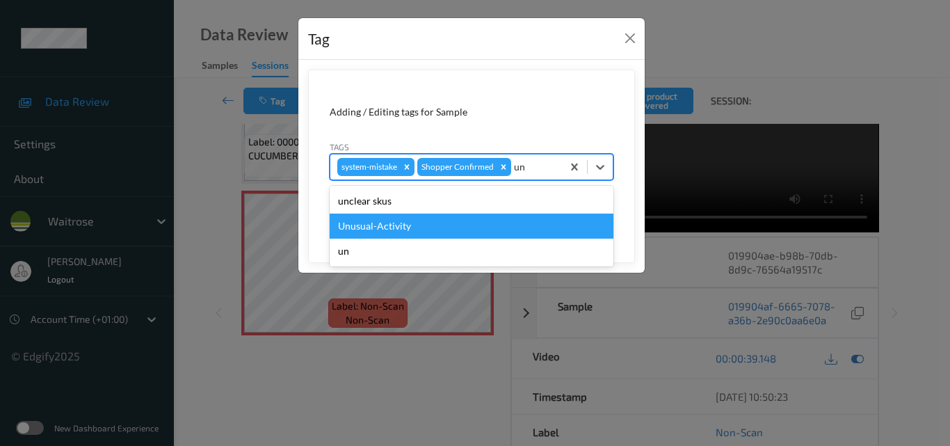
click at [459, 225] on div "Unusual-Activity" at bounding box center [472, 225] width 284 height 25
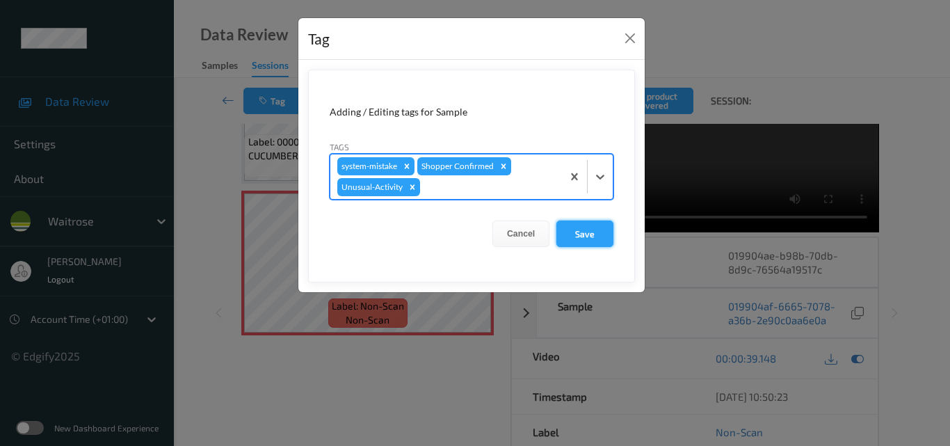
click at [594, 236] on button "Save" at bounding box center [584, 233] width 57 height 26
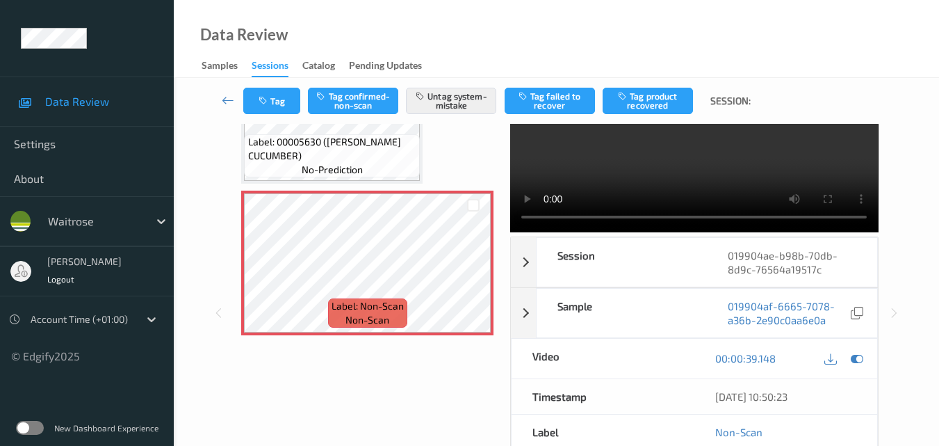
click at [534, 34] on div "Data Review Samples Sessions Catalog Pending Updates" at bounding box center [556, 39] width 765 height 78
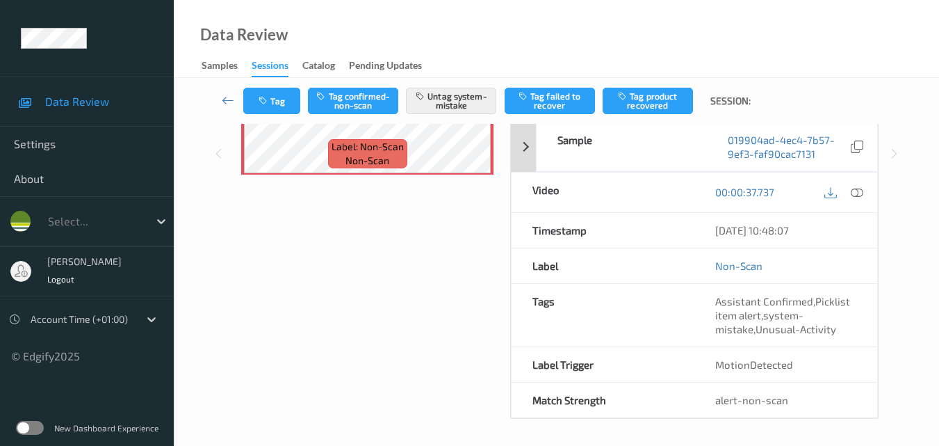
scroll to position [237, 0]
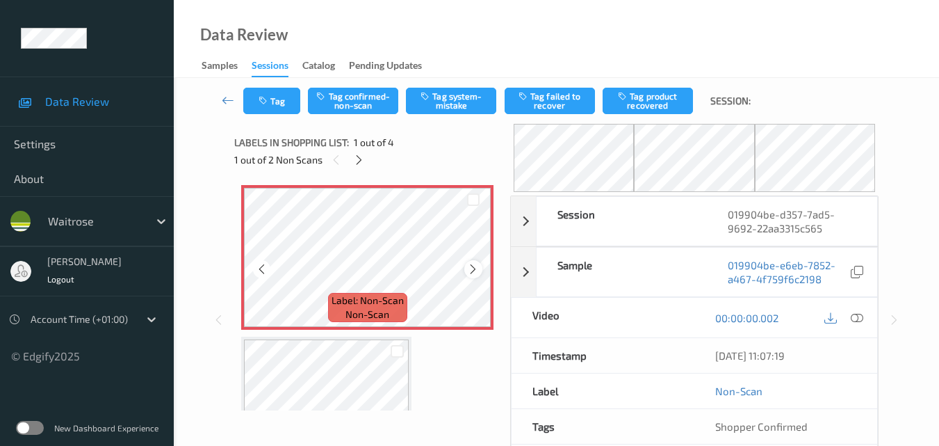
click at [476, 266] on icon at bounding box center [473, 269] width 12 height 13
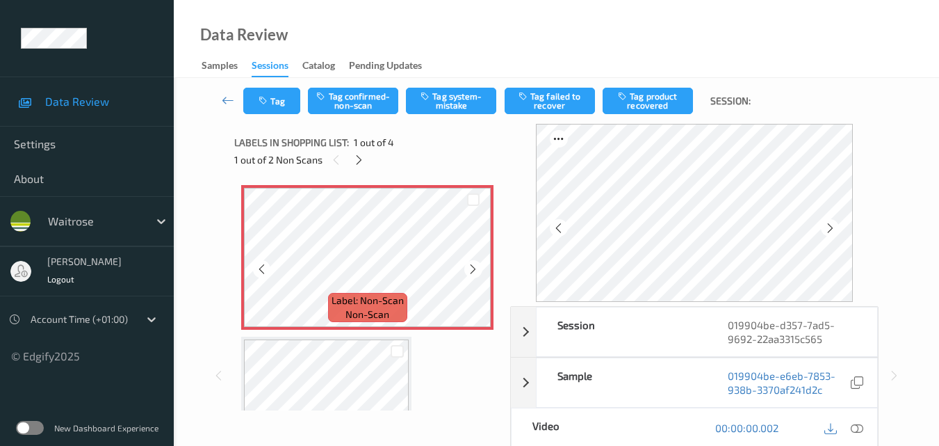
click at [476, 266] on icon at bounding box center [473, 269] width 12 height 13
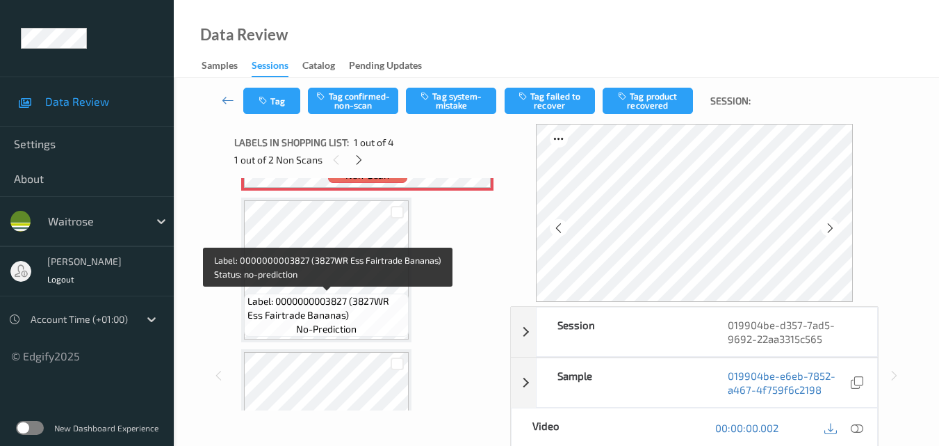
click at [368, 304] on span "Label: 0000000003827 (3827WR Ess Fairtrade Bananas)" at bounding box center [326, 308] width 158 height 28
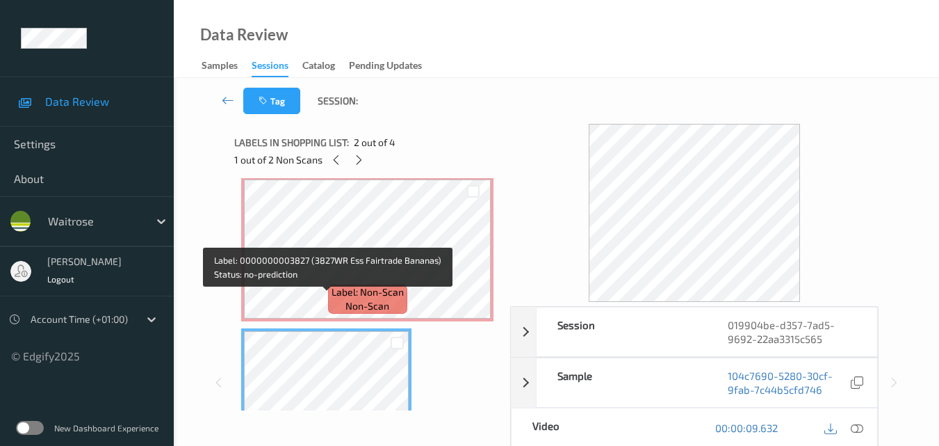
scroll to position [0, 0]
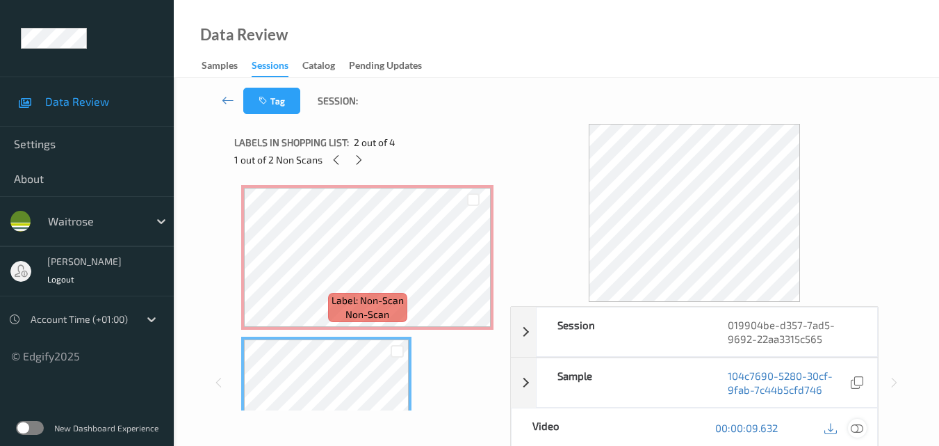
click at [860, 425] on icon at bounding box center [857, 427] width 13 height 13
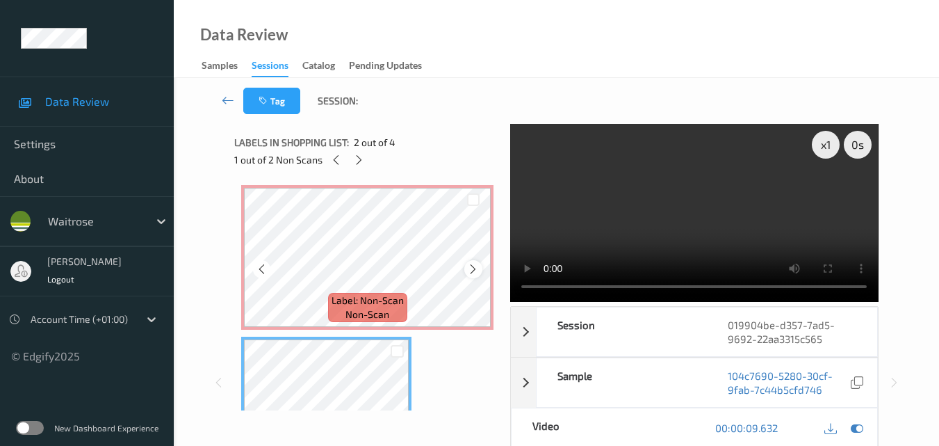
click at [470, 267] on icon at bounding box center [473, 269] width 12 height 13
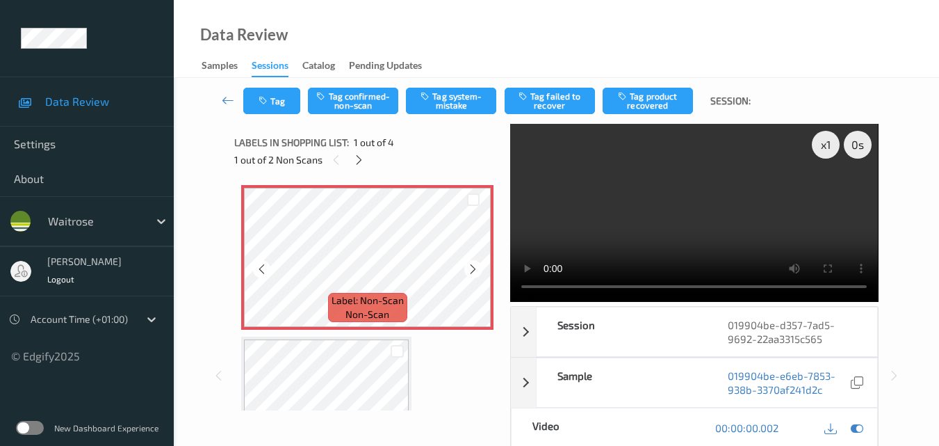
click at [470, 267] on icon at bounding box center [473, 269] width 12 height 13
click at [633, 159] on video at bounding box center [694, 213] width 368 height 178
click at [621, 188] on video at bounding box center [694, 213] width 368 height 178
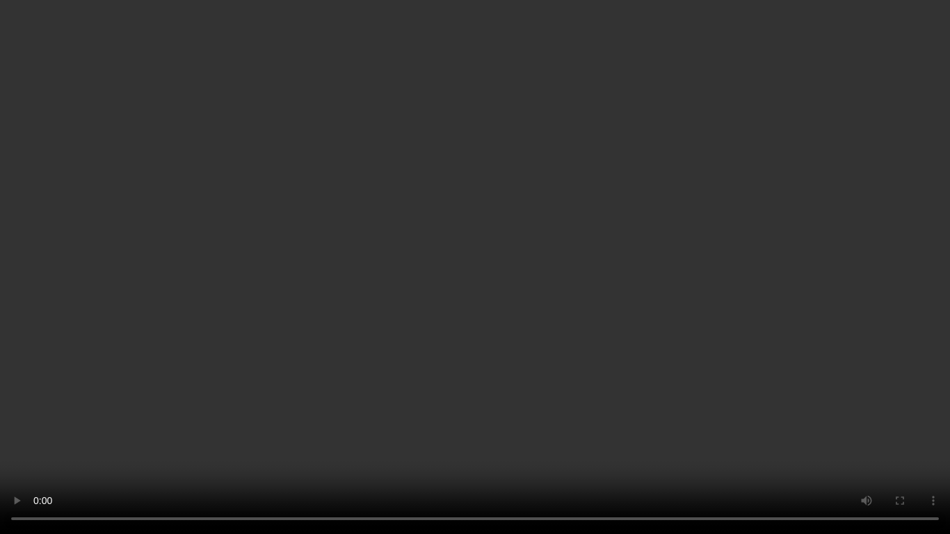
click at [578, 271] on video at bounding box center [475, 267] width 950 height 534
click at [557, 297] on video at bounding box center [475, 267] width 950 height 534
click at [536, 304] on video at bounding box center [475, 267] width 950 height 534
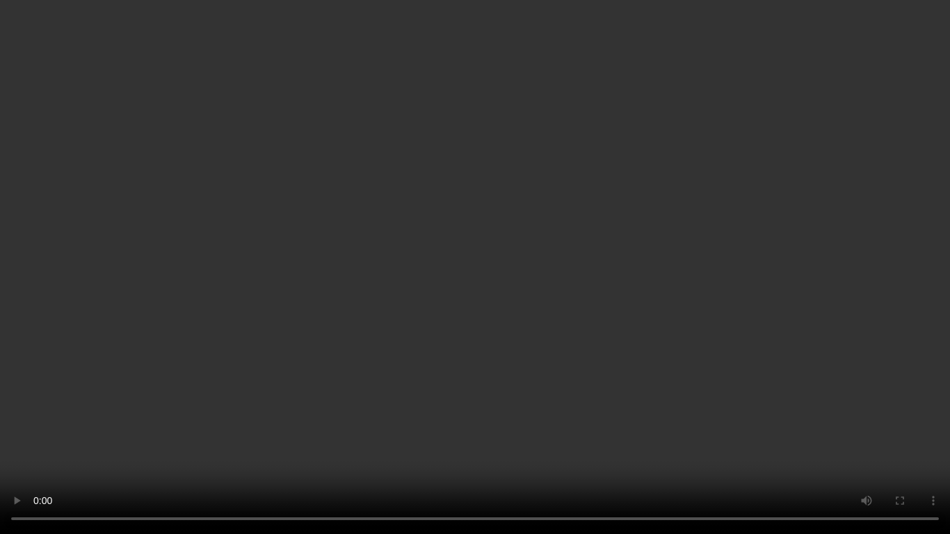
click at [656, 373] on video at bounding box center [475, 267] width 950 height 534
click at [528, 279] on video at bounding box center [475, 267] width 950 height 534
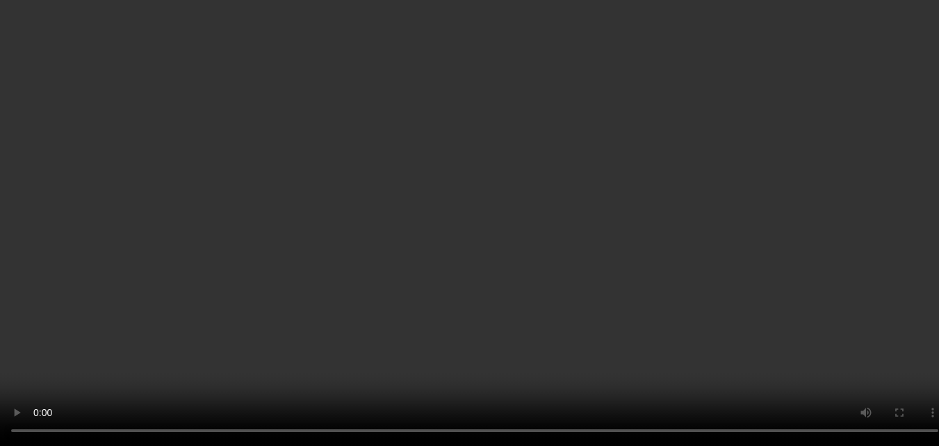
scroll to position [70, 0]
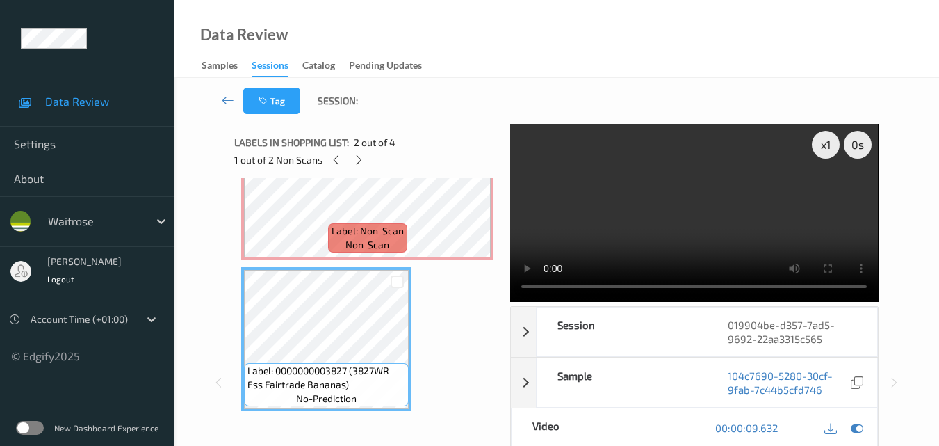
click at [689, 225] on video at bounding box center [694, 213] width 368 height 178
click at [678, 211] on video at bounding box center [694, 213] width 368 height 178
click at [720, 233] on video at bounding box center [694, 213] width 368 height 178
click at [828, 149] on div "x 1" at bounding box center [826, 145] width 28 height 28
click at [708, 218] on video at bounding box center [694, 213] width 368 height 178
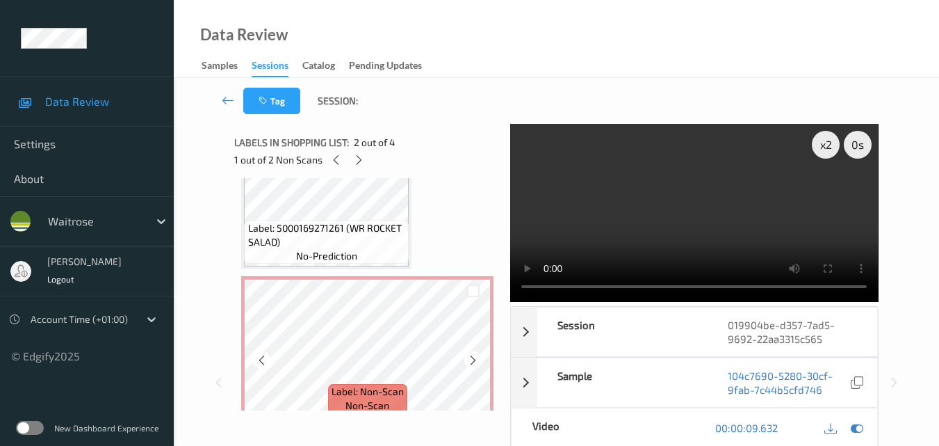
scroll to position [381, 0]
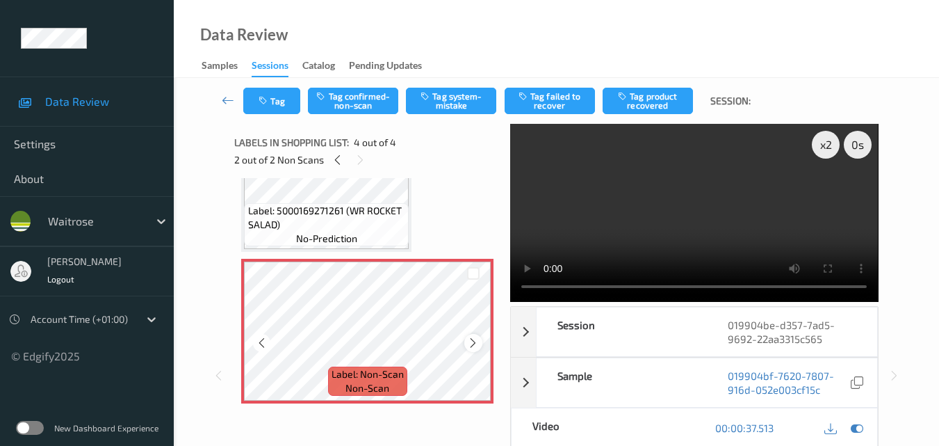
click at [465, 342] on div at bounding box center [472, 342] width 17 height 17
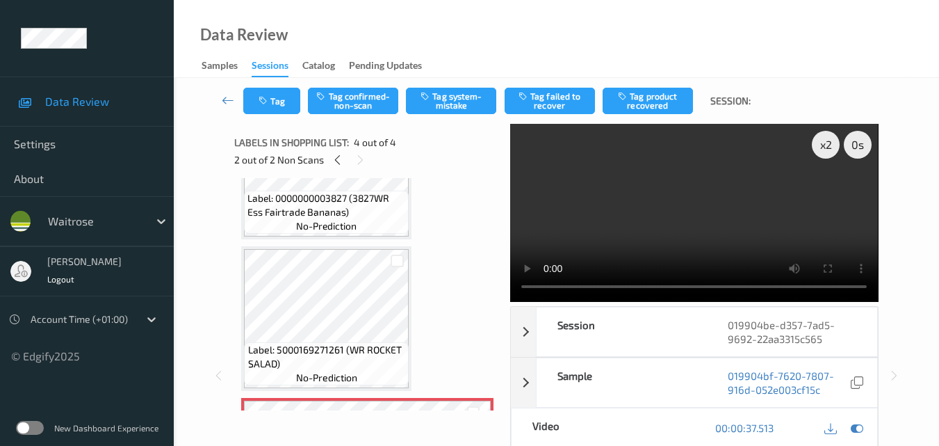
click at [657, 219] on video at bounding box center [694, 213] width 368 height 178
click at [684, 208] on video at bounding box center [694, 213] width 368 height 178
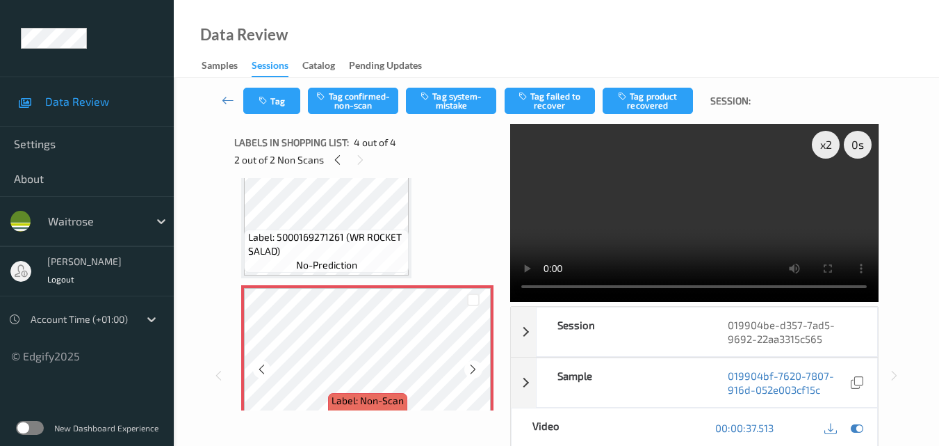
scroll to position [381, 0]
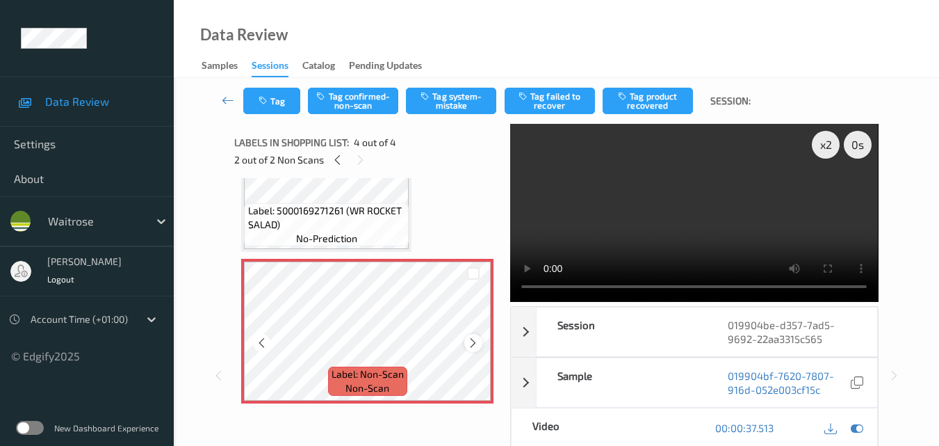
click at [471, 345] on icon at bounding box center [473, 342] width 12 height 13
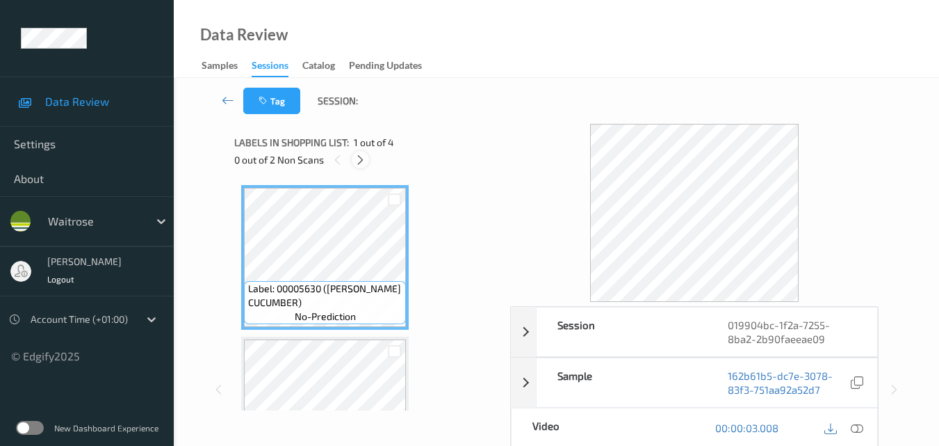
click at [361, 161] on icon at bounding box center [361, 160] width 12 height 13
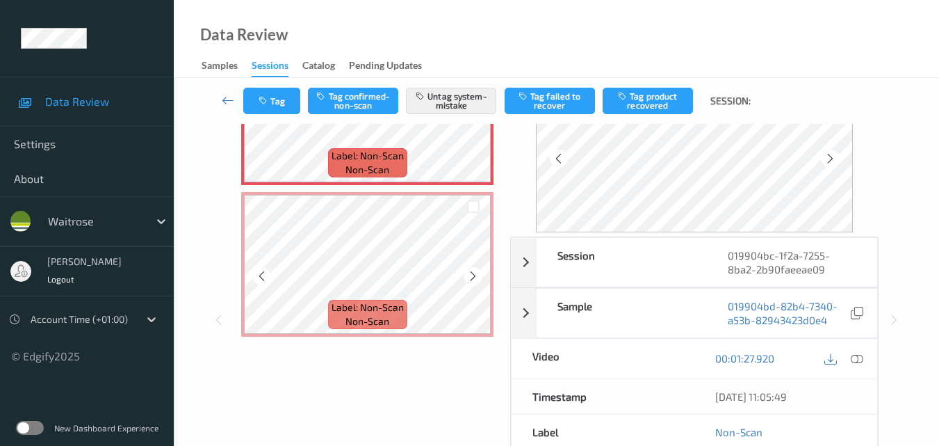
scroll to position [381, 0]
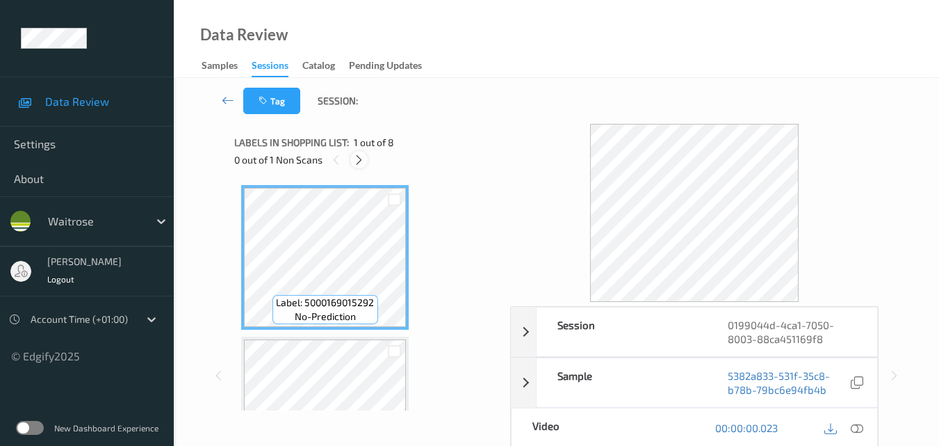
click at [359, 164] on icon at bounding box center [359, 160] width 12 height 13
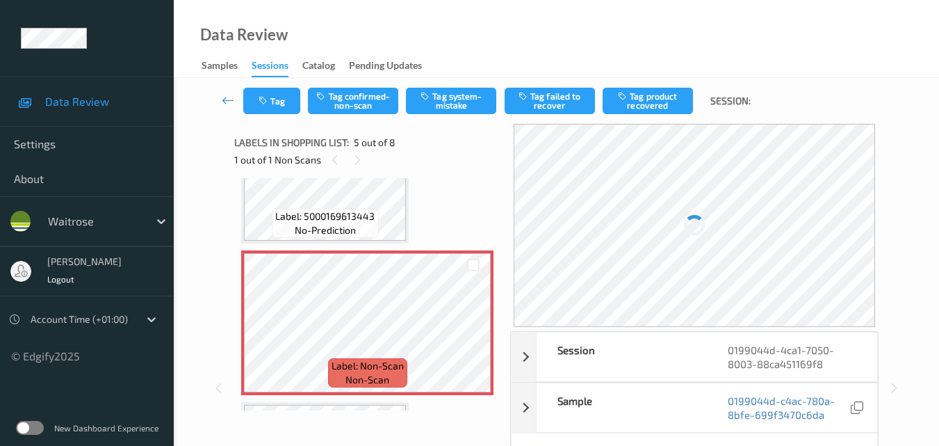
scroll to position [601, 0]
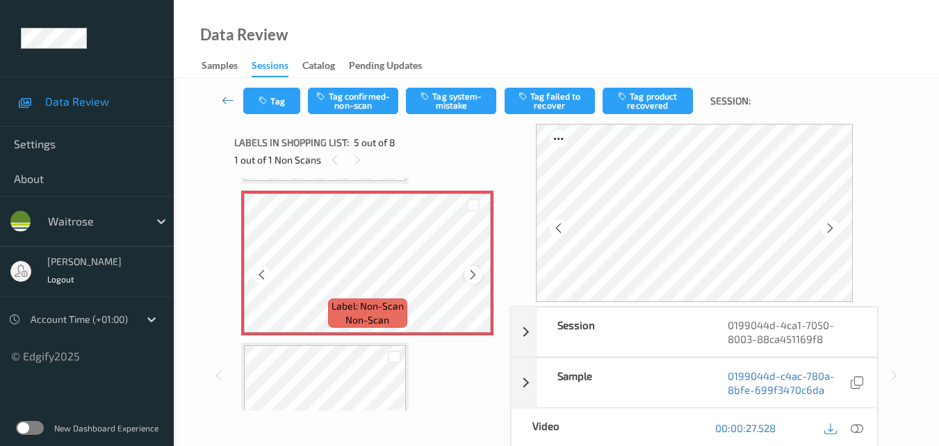
click at [471, 270] on icon at bounding box center [473, 274] width 12 height 13
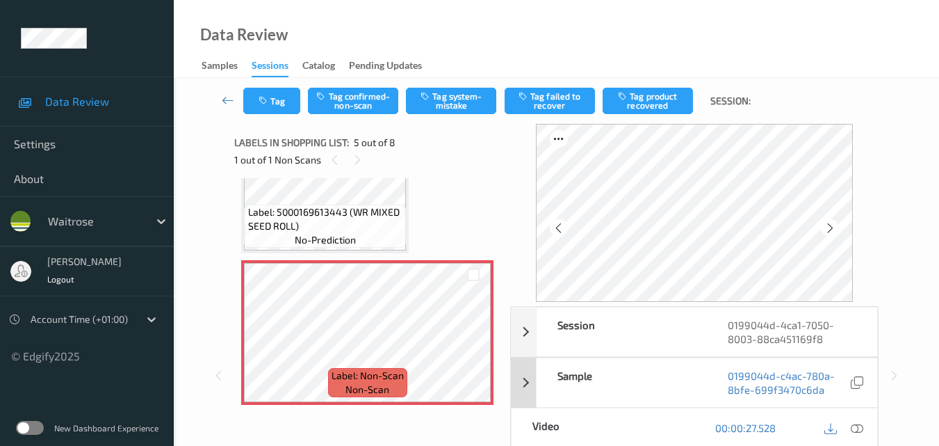
scroll to position [70, 0]
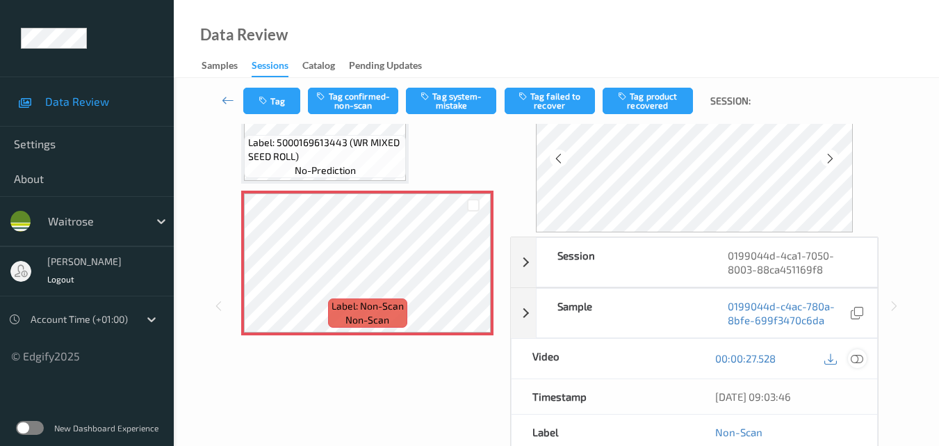
click at [857, 360] on icon at bounding box center [857, 358] width 13 height 13
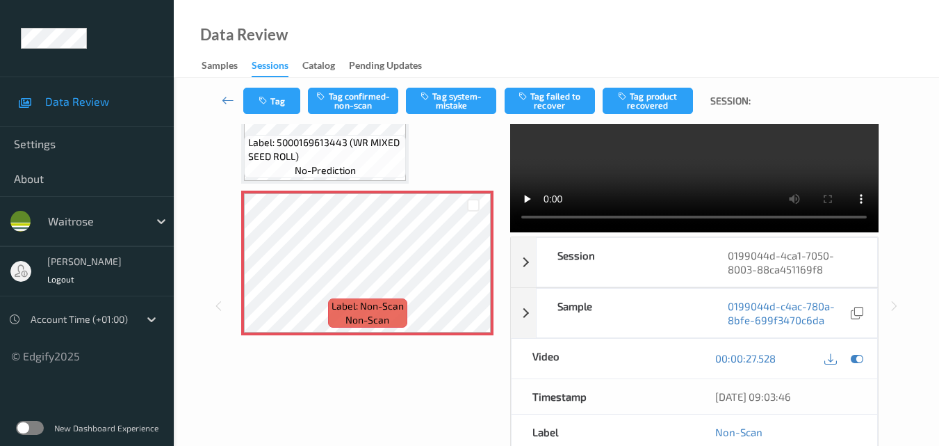
scroll to position [0, 0]
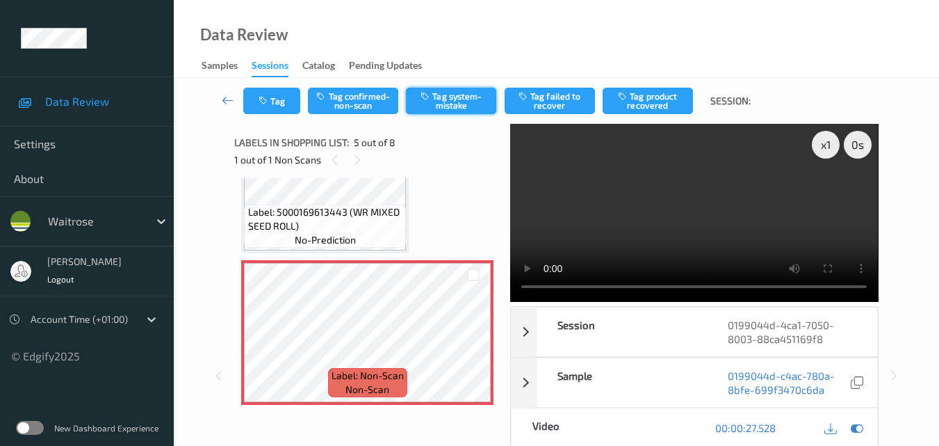
click at [462, 104] on button "Tag system-mistake" at bounding box center [451, 101] width 90 height 26
click at [628, 243] on video at bounding box center [694, 213] width 368 height 178
click at [690, 193] on video at bounding box center [694, 213] width 368 height 178
click at [698, 202] on video at bounding box center [694, 213] width 368 height 178
click at [727, 213] on video at bounding box center [694, 213] width 368 height 178
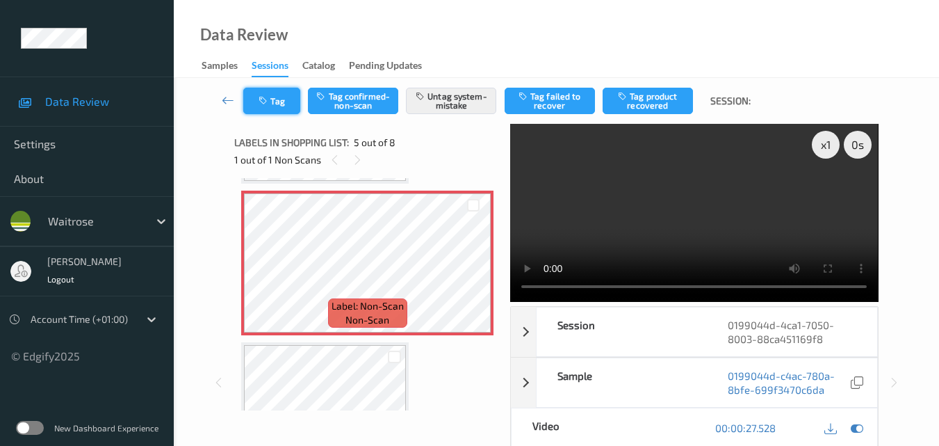
click at [282, 101] on button "Tag" at bounding box center [271, 101] width 57 height 26
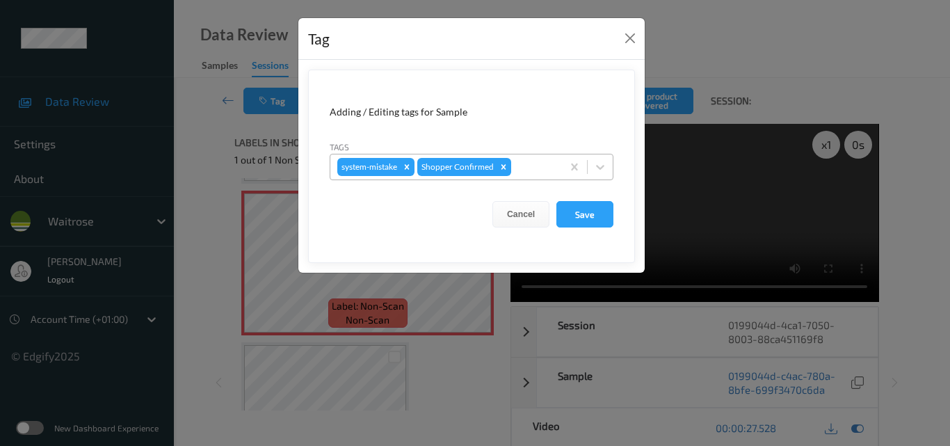
click at [533, 169] on div at bounding box center [534, 166] width 41 height 17
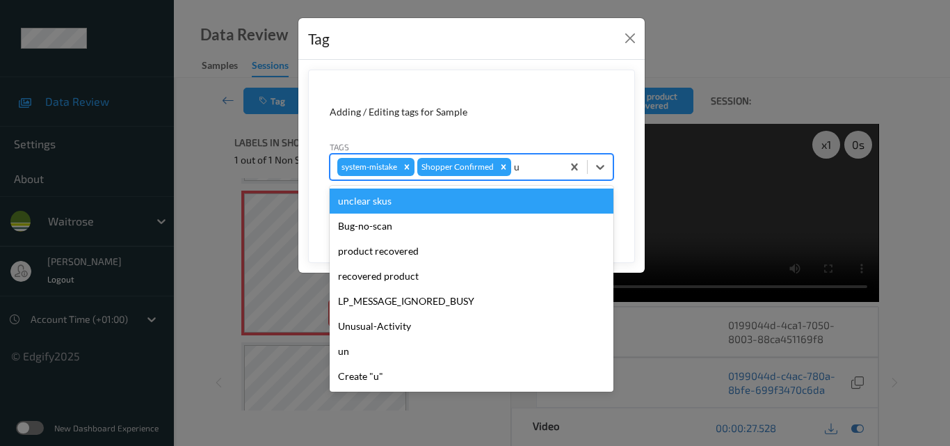
type input "un"
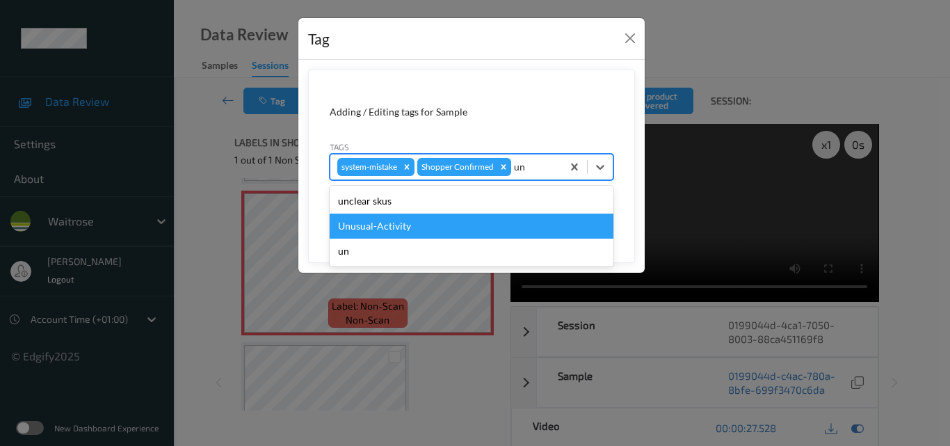
click at [460, 230] on div "Unusual-Activity" at bounding box center [472, 225] width 284 height 25
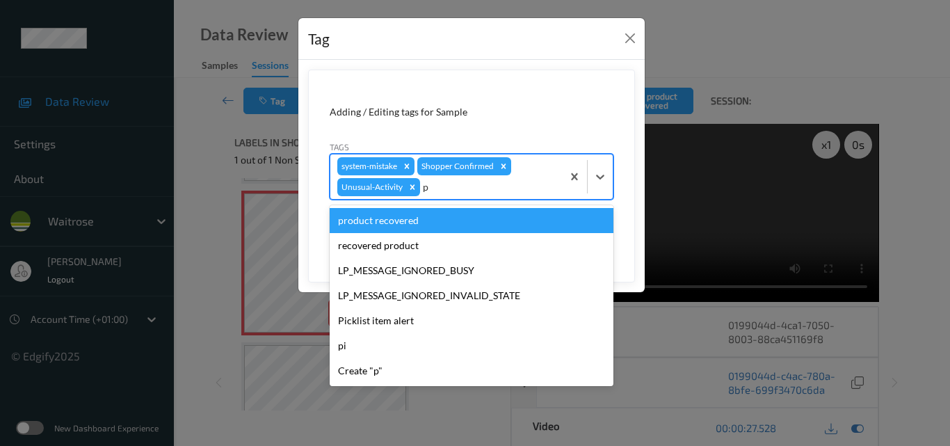
type input "pi"
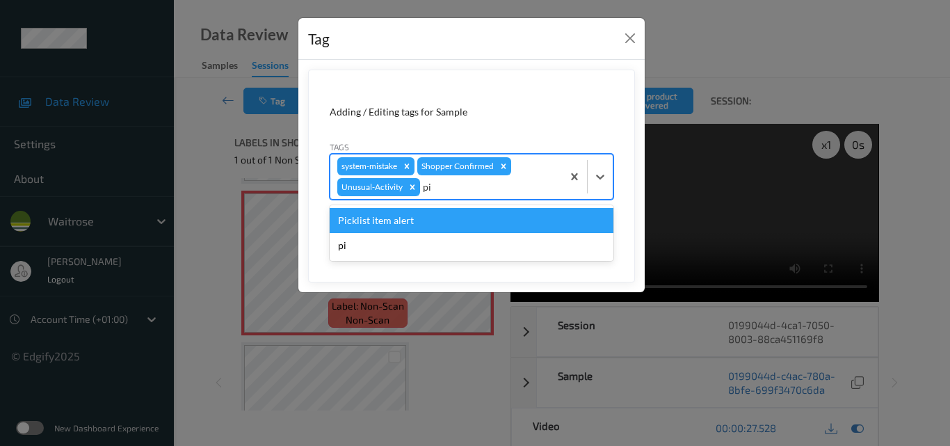
click at [450, 222] on div "Picklist item alert" at bounding box center [472, 220] width 284 height 25
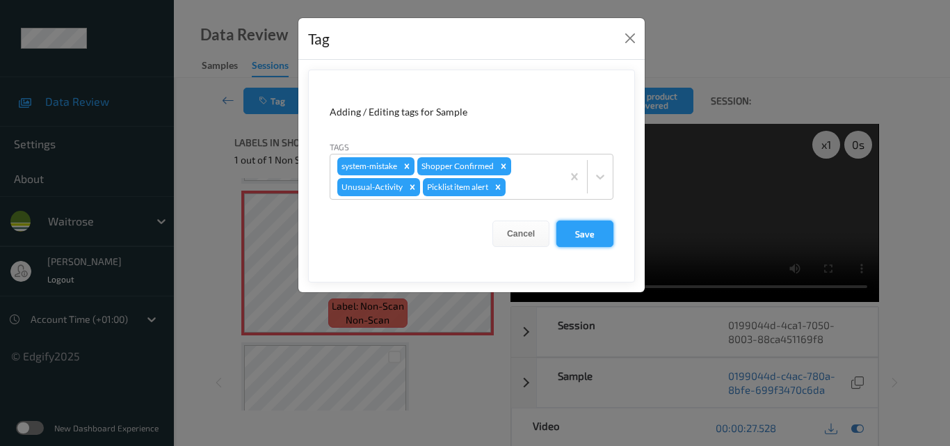
click at [601, 228] on button "Save" at bounding box center [584, 233] width 57 height 26
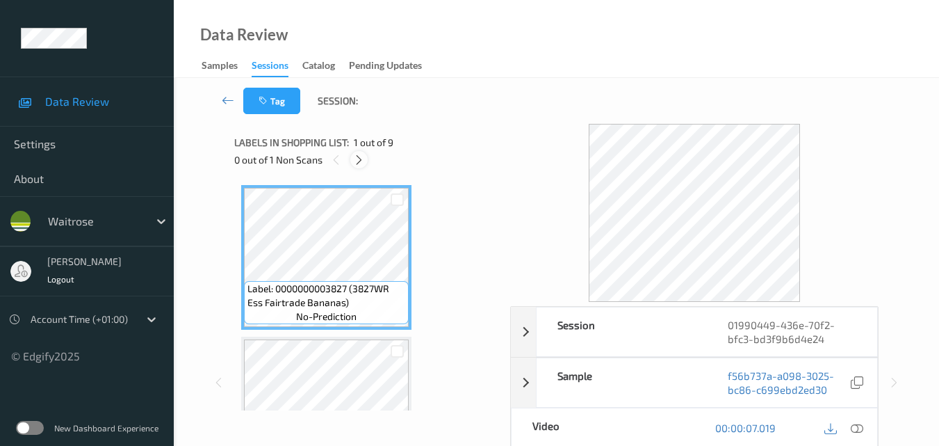
click at [361, 162] on icon at bounding box center [359, 160] width 12 height 13
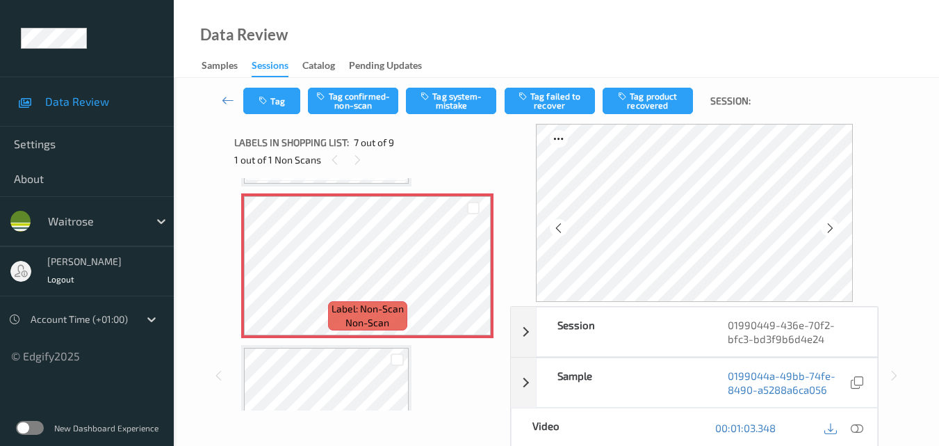
scroll to position [904, 0]
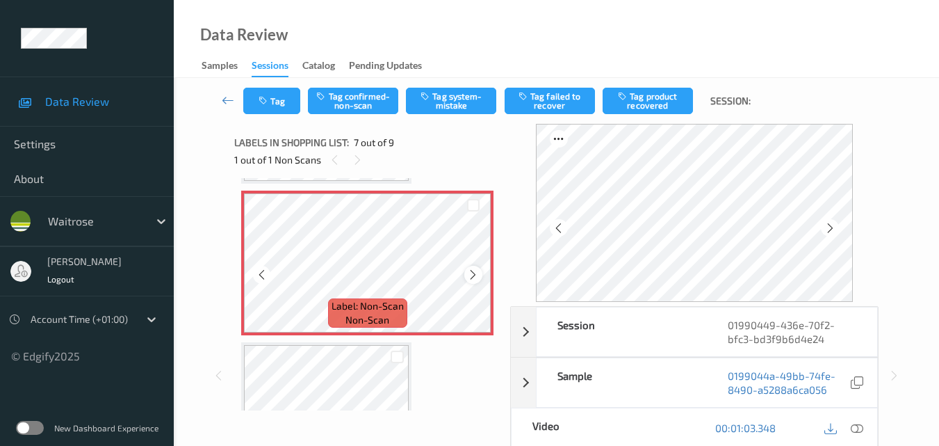
click at [471, 280] on icon at bounding box center [473, 274] width 12 height 13
click at [860, 425] on icon at bounding box center [857, 427] width 13 height 13
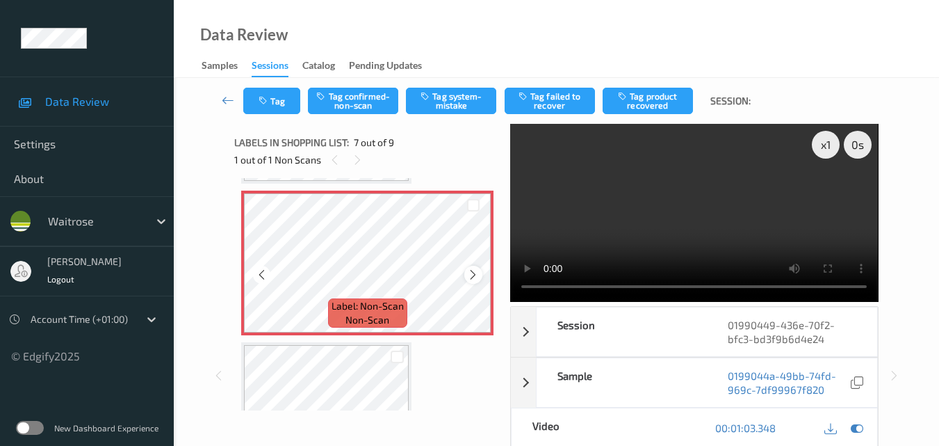
click at [471, 274] on icon at bounding box center [473, 274] width 12 height 13
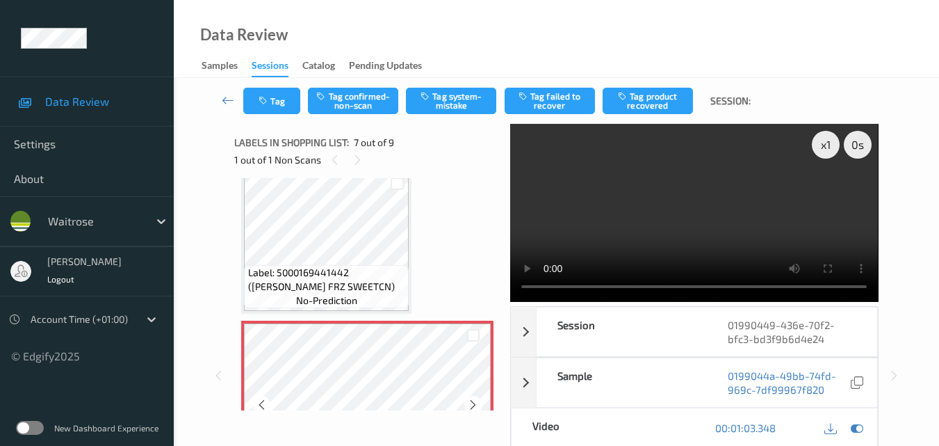
scroll to position [765, 0]
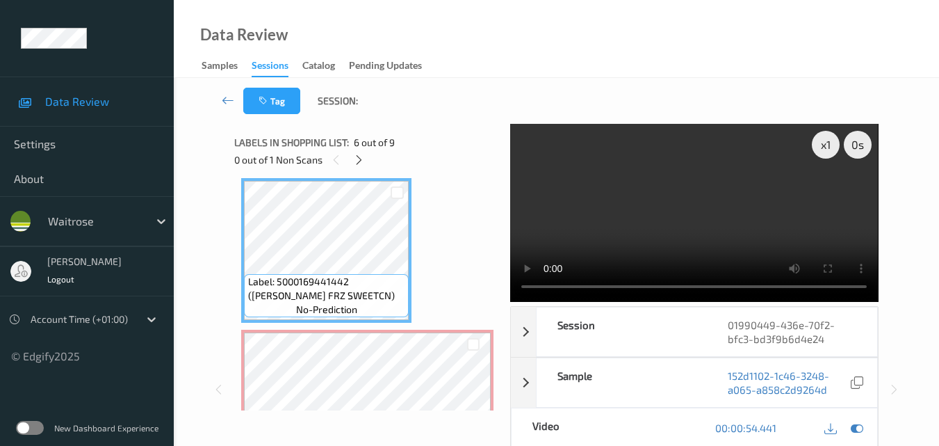
click at [677, 177] on video at bounding box center [694, 213] width 368 height 178
click at [751, 200] on video at bounding box center [694, 213] width 368 height 178
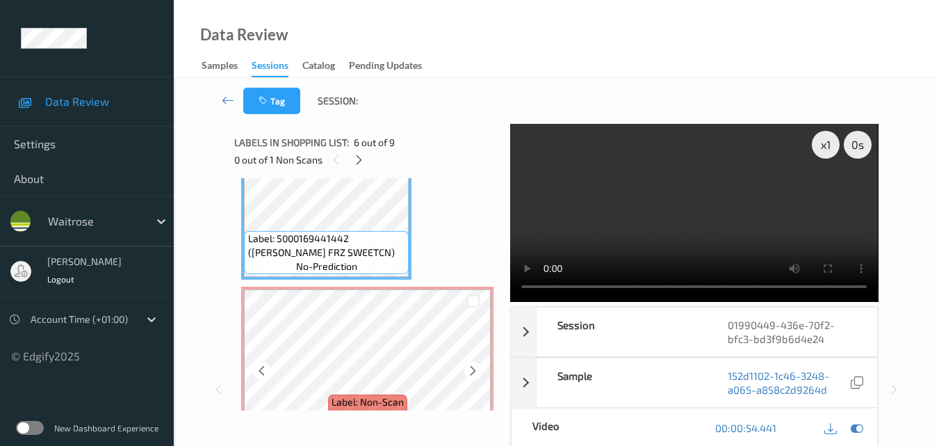
scroll to position [834, 0]
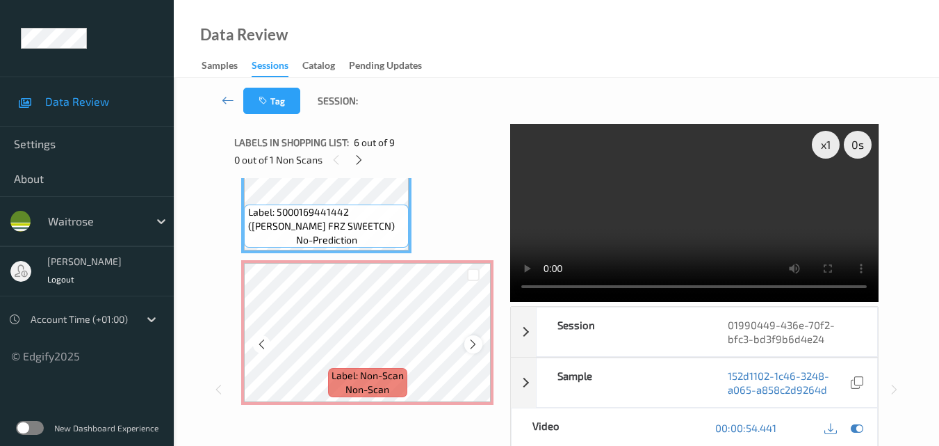
click at [471, 348] on icon at bounding box center [473, 344] width 12 height 13
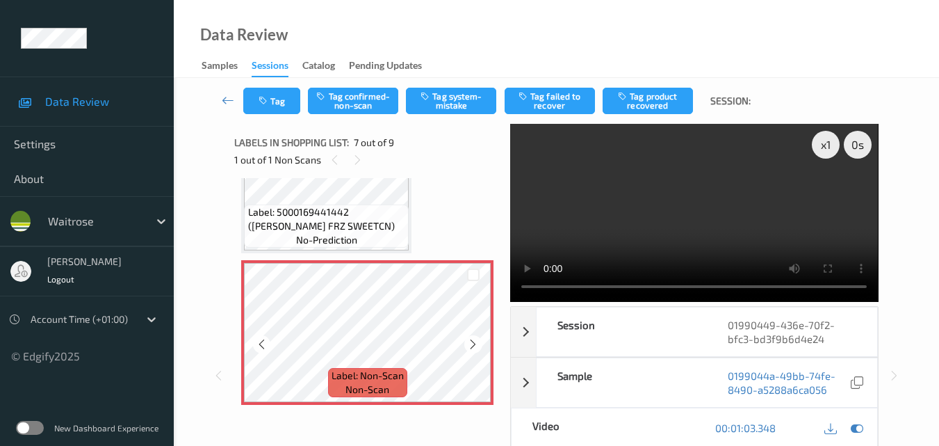
click at [471, 348] on icon at bounding box center [473, 344] width 12 height 13
click at [742, 193] on video at bounding box center [694, 213] width 368 height 178
click at [713, 226] on video at bounding box center [694, 213] width 368 height 178
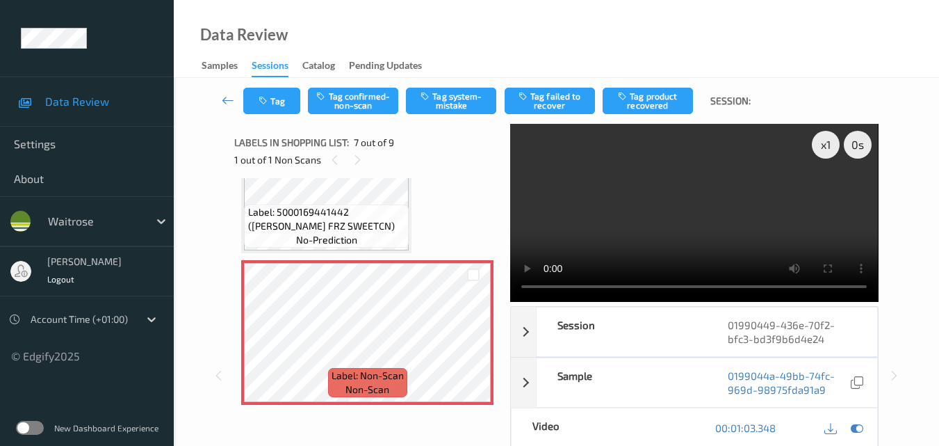
click at [713, 226] on video at bounding box center [694, 213] width 368 height 178
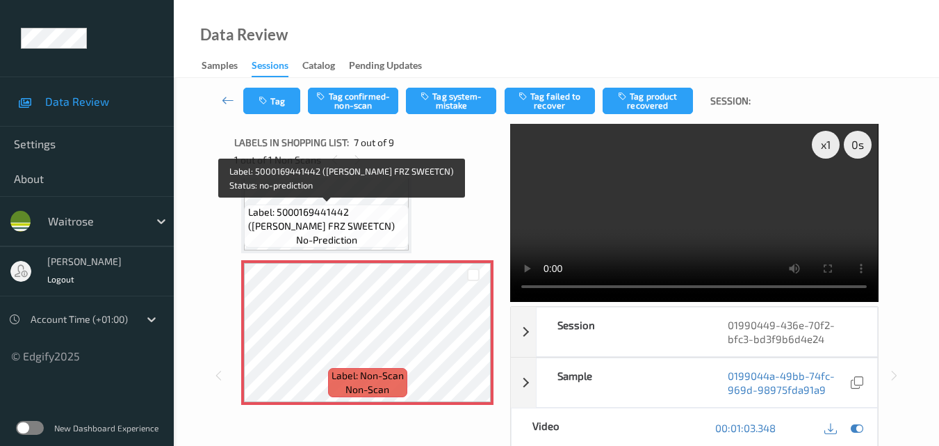
click at [362, 222] on span "Label: 5000169441442 (WR DORG FRZ SWEETCN)" at bounding box center [327, 219] width 158 height 28
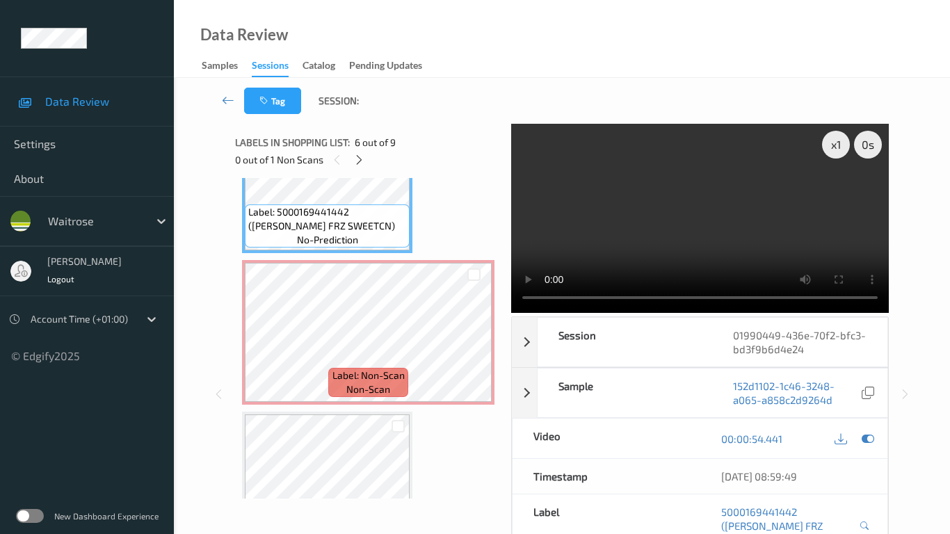
click at [608, 313] on video at bounding box center [699, 218] width 377 height 189
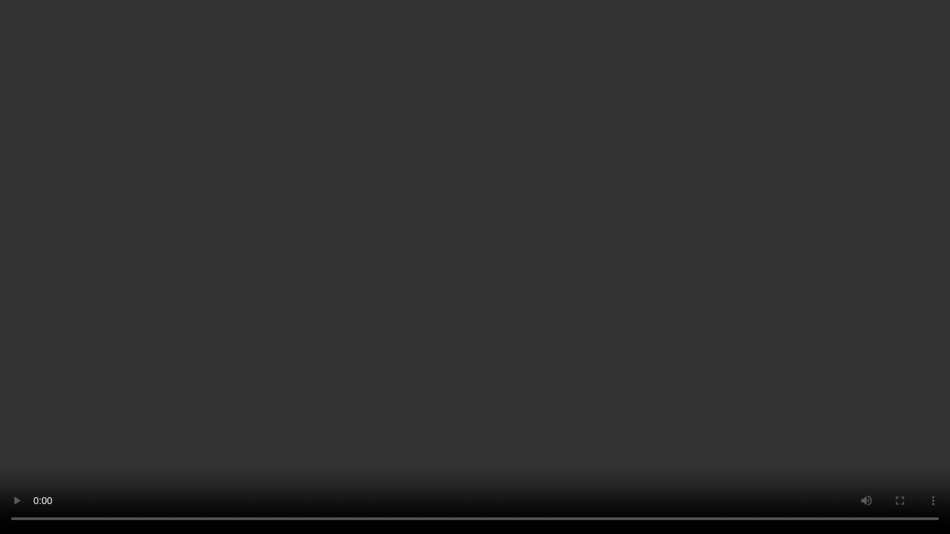
click at [506, 302] on video at bounding box center [475, 267] width 950 height 534
click at [778, 428] on video at bounding box center [475, 267] width 950 height 534
click at [746, 397] on video at bounding box center [475, 267] width 950 height 534
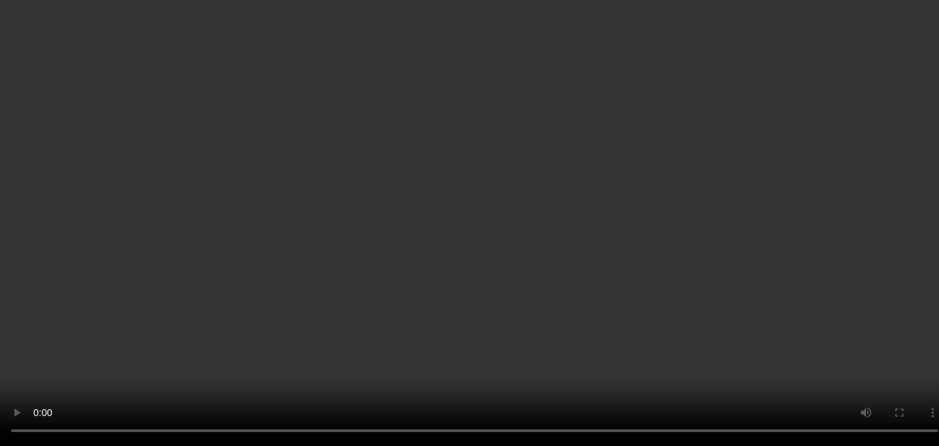
scroll to position [652, 0]
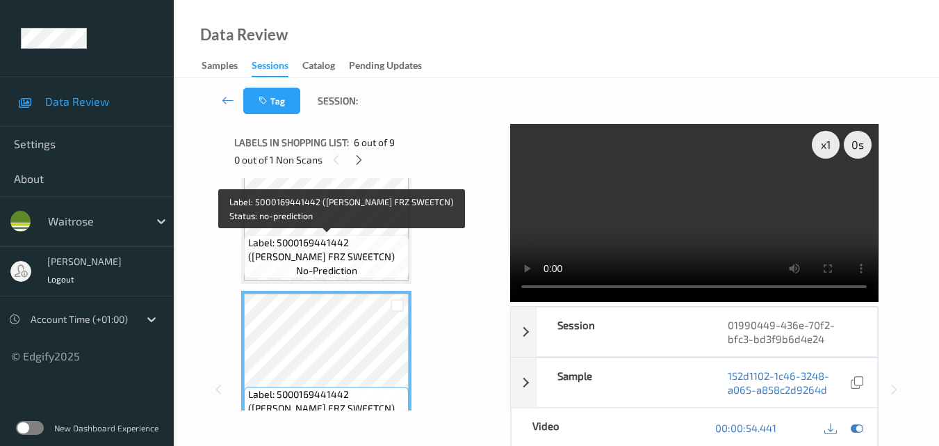
click at [355, 247] on span "Label: 5000169441442 (WR DORG FRZ SWEETCN)" at bounding box center [327, 250] width 158 height 28
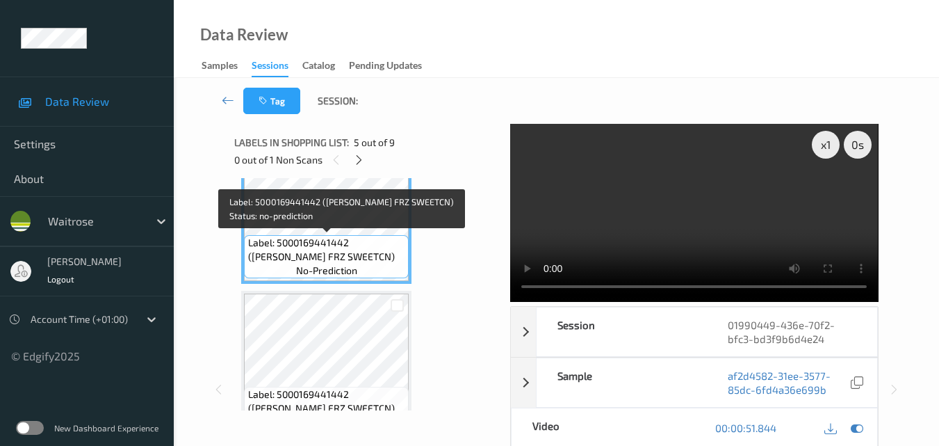
click at [379, 250] on span "Label: 5000169441442 (WR DORG FRZ SWEETCN)" at bounding box center [327, 250] width 158 height 28
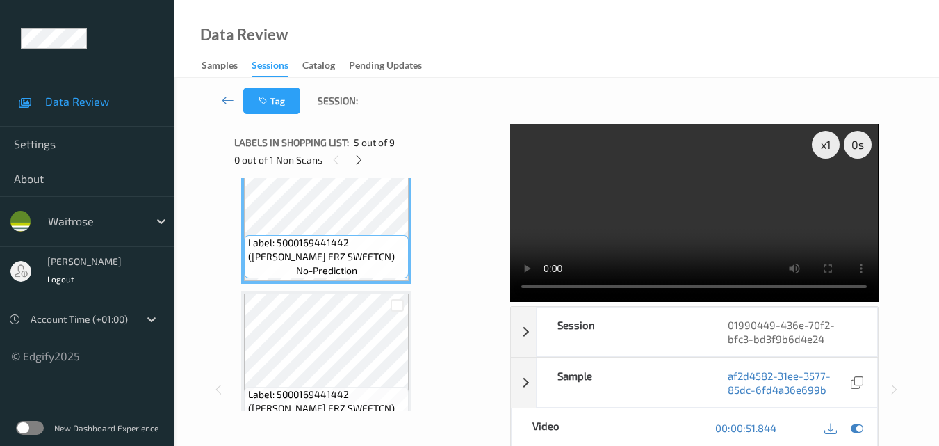
click at [686, 241] on video at bounding box center [694, 213] width 368 height 178
click at [662, 231] on video at bounding box center [694, 213] width 368 height 178
click at [710, 228] on video at bounding box center [694, 213] width 368 height 178
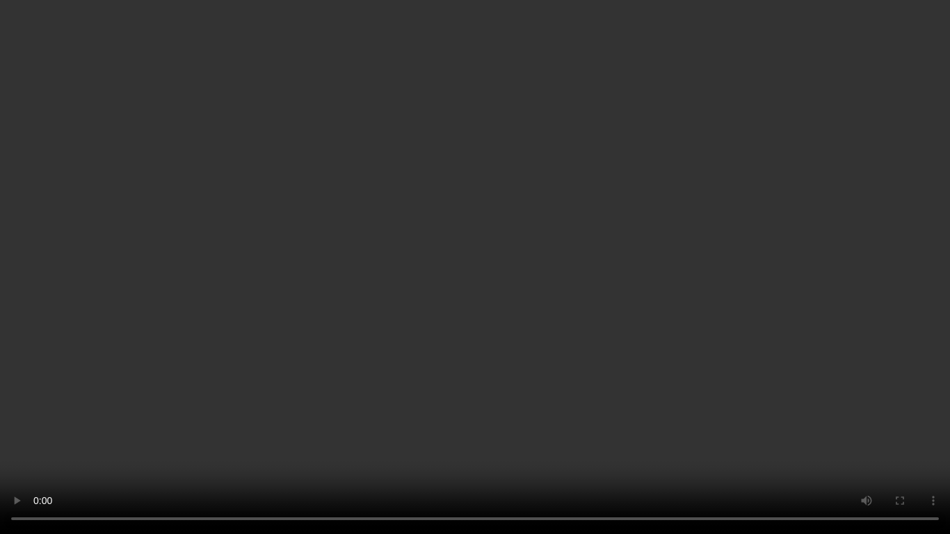
click at [523, 301] on video at bounding box center [475, 267] width 950 height 534
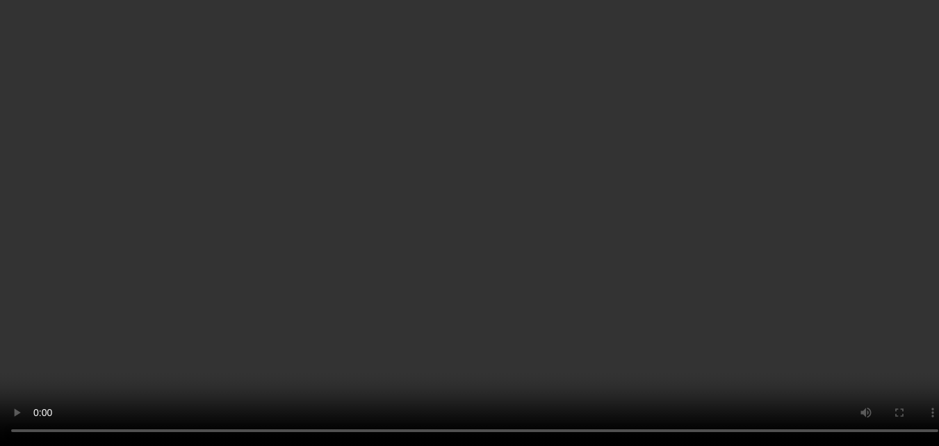
scroll to position [930, 0]
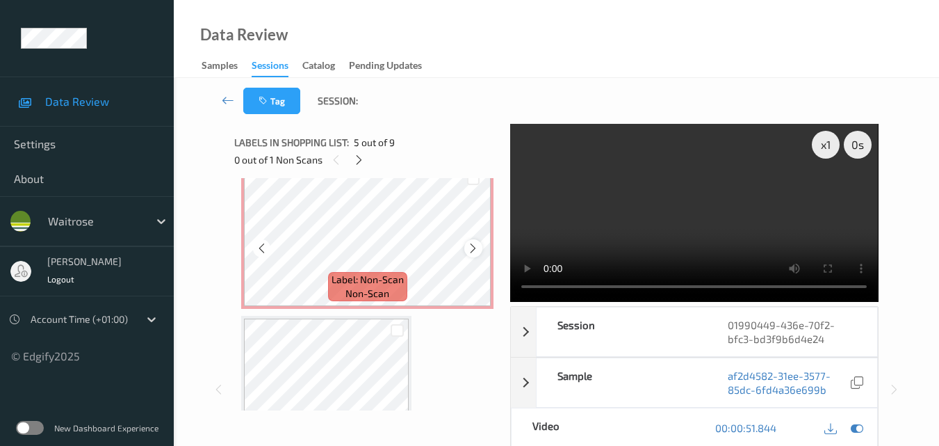
click at [471, 252] on icon at bounding box center [473, 248] width 12 height 13
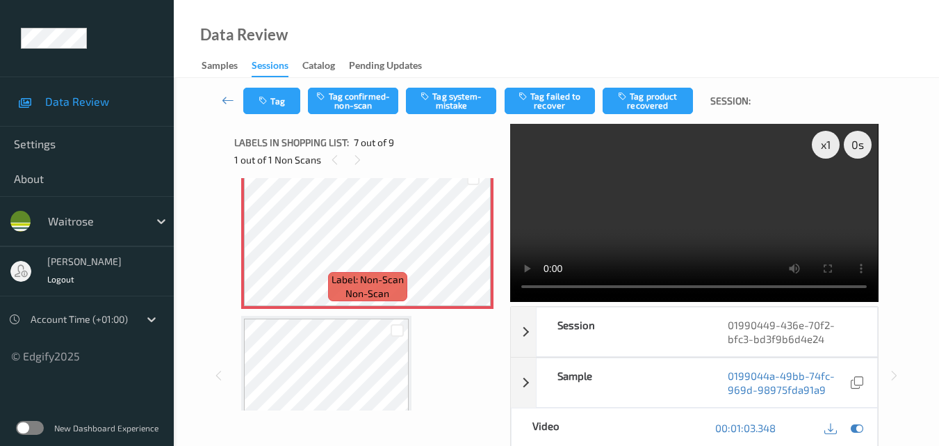
click at [664, 215] on video at bounding box center [694, 213] width 368 height 178
click at [724, 221] on video at bounding box center [694, 213] width 368 height 178
click at [444, 95] on button "Tag system-mistake" at bounding box center [451, 101] width 90 height 26
click at [273, 108] on button "Tag" at bounding box center [271, 101] width 57 height 26
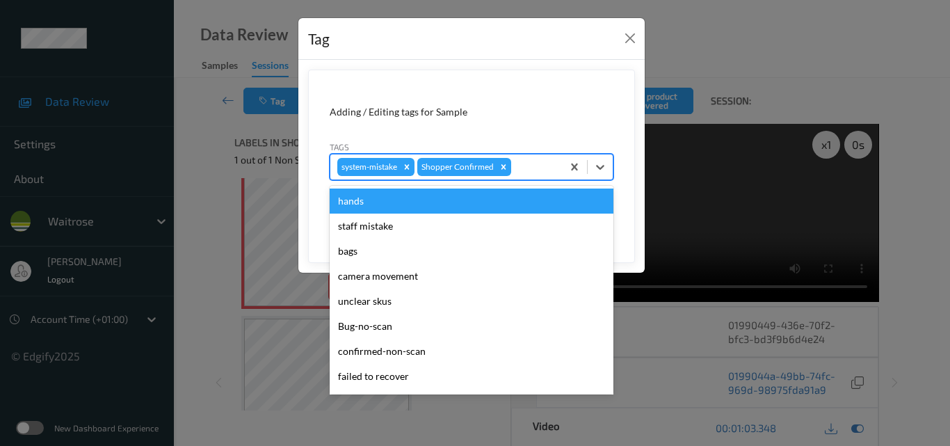
click at [525, 173] on div at bounding box center [534, 166] width 41 height 17
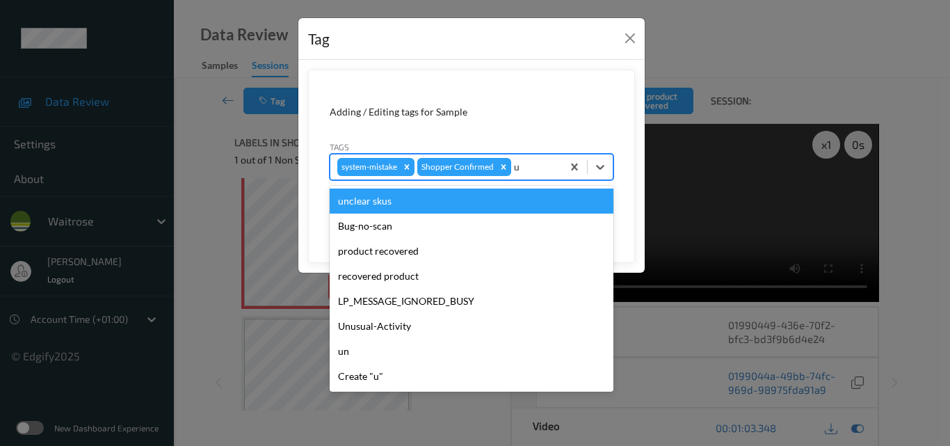
type input "un"
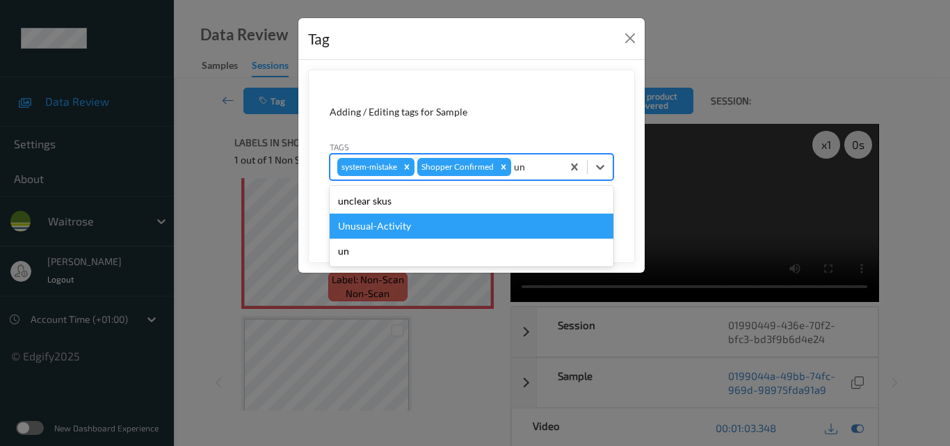
click at [471, 219] on div "Unusual-Activity" at bounding box center [472, 225] width 284 height 25
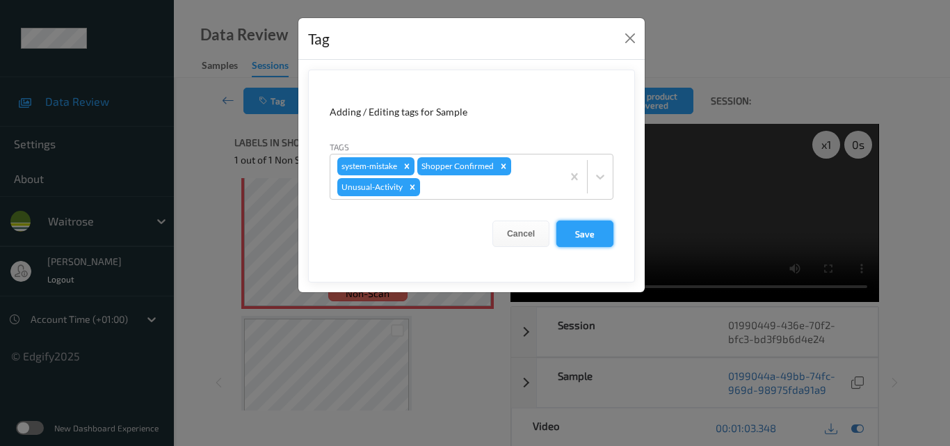
click at [572, 233] on button "Save" at bounding box center [584, 233] width 57 height 26
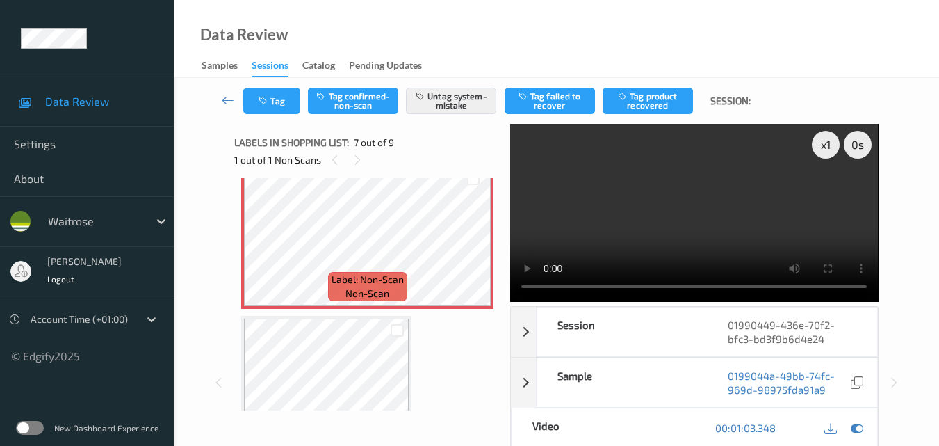
click at [676, 217] on video at bounding box center [694, 213] width 368 height 178
click at [745, 211] on video at bounding box center [694, 213] width 368 height 178
click at [771, 207] on video at bounding box center [694, 213] width 368 height 178
click at [770, 222] on video at bounding box center [694, 213] width 368 height 178
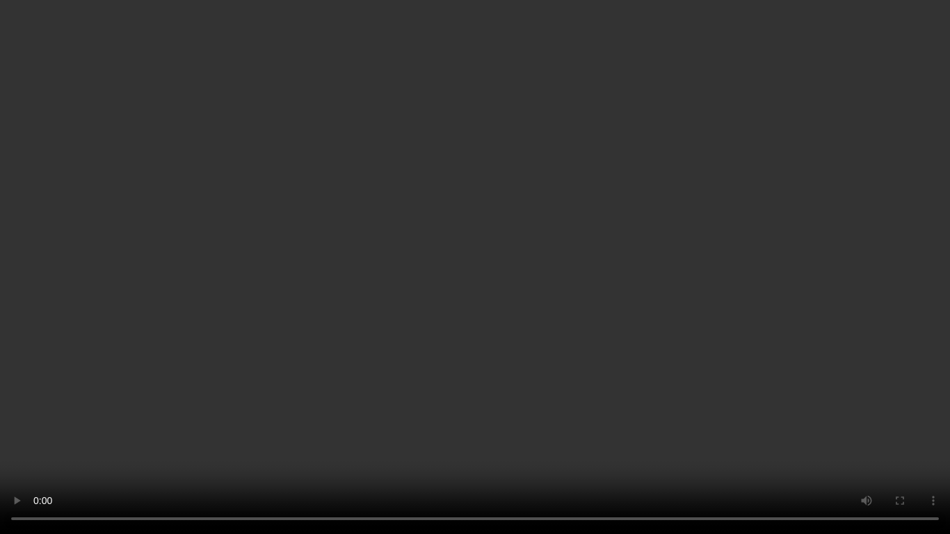
click at [517, 305] on video at bounding box center [475, 267] width 950 height 534
click at [532, 317] on video at bounding box center [475, 267] width 950 height 534
click at [569, 352] on video at bounding box center [475, 267] width 950 height 534
click at [446, 272] on video at bounding box center [475, 267] width 950 height 534
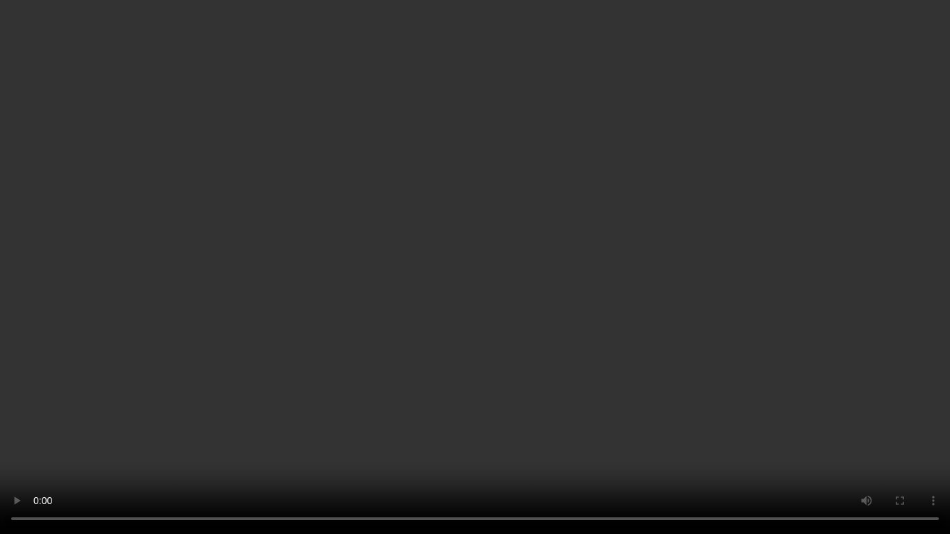
click at [543, 321] on video at bounding box center [475, 267] width 950 height 534
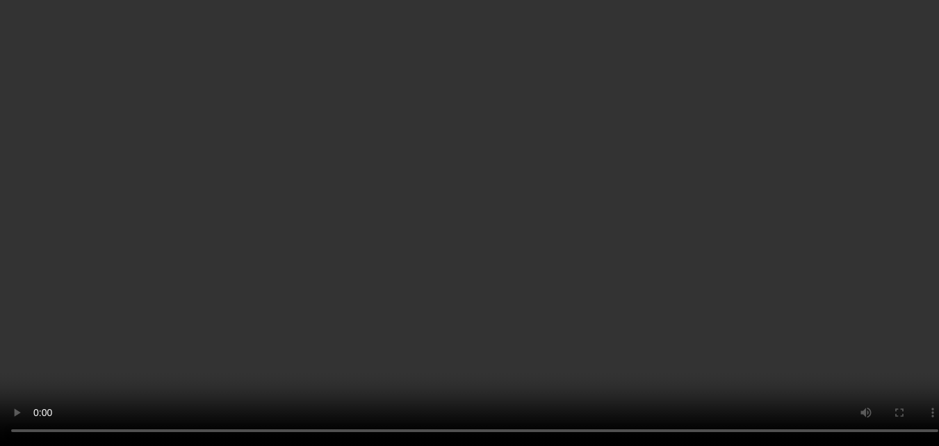
scroll to position [861, 0]
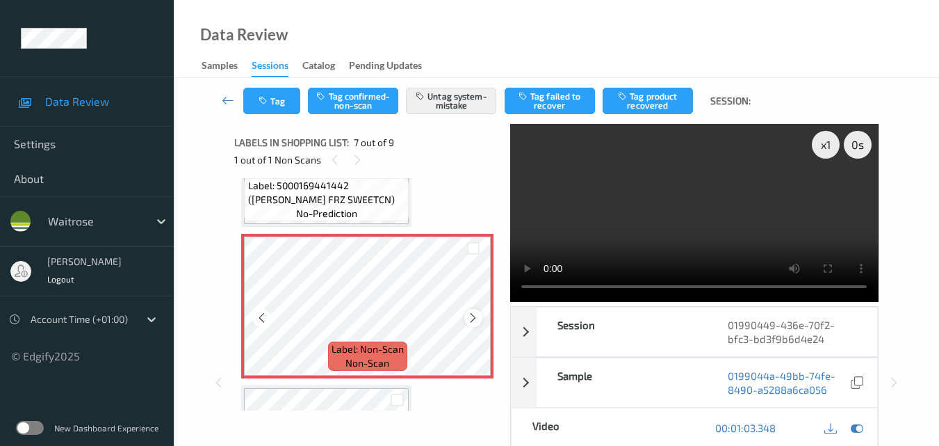
click at [472, 318] on icon at bounding box center [473, 317] width 12 height 13
click at [753, 209] on video at bounding box center [694, 213] width 368 height 178
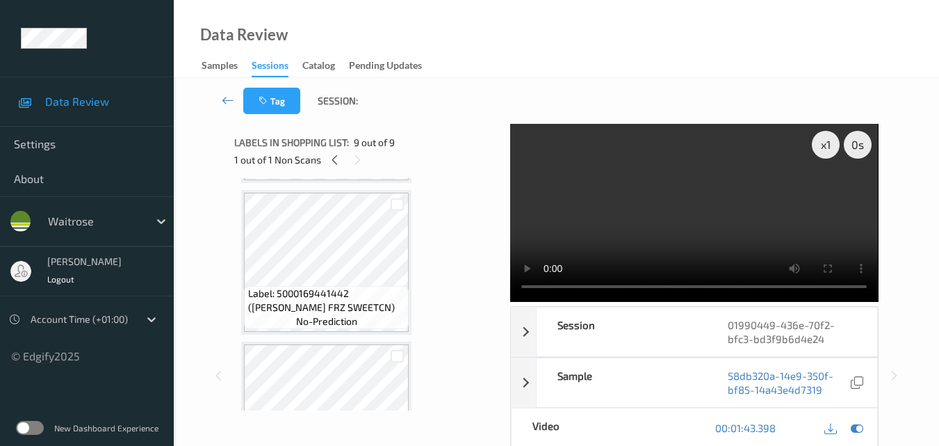
scroll to position [583, 0]
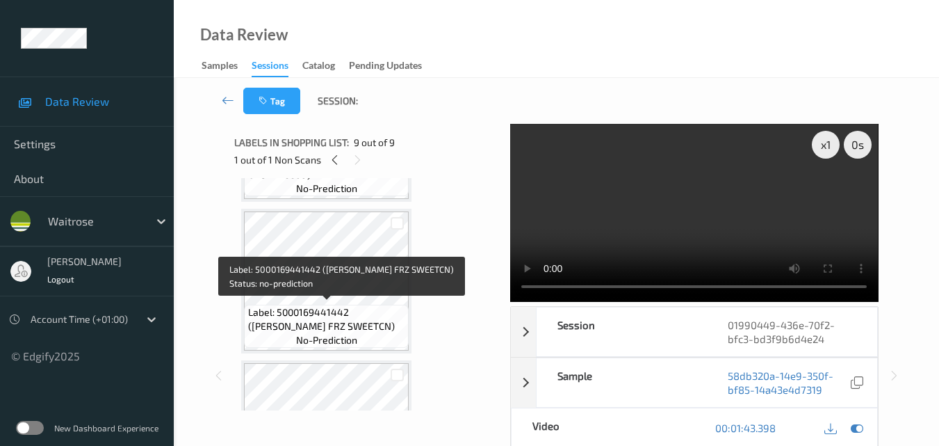
click at [334, 309] on span "Label: 5000169441442 (WR DORG FRZ SWEETCN)" at bounding box center [327, 319] width 158 height 28
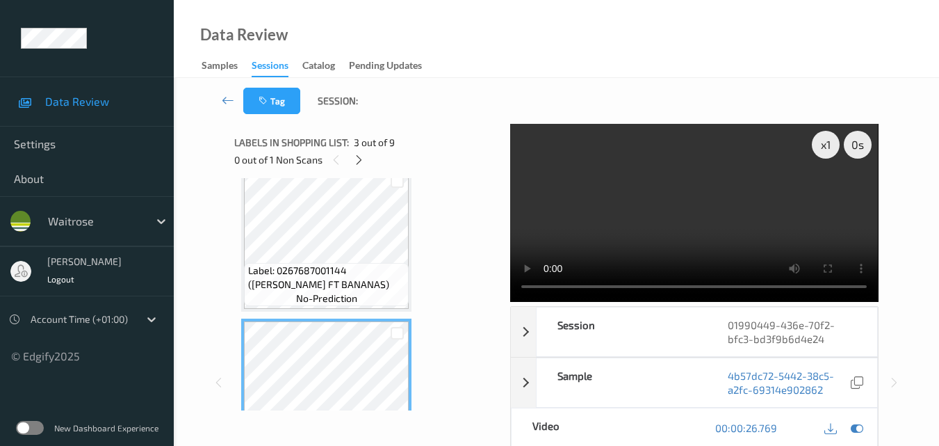
scroll to position [165, 0]
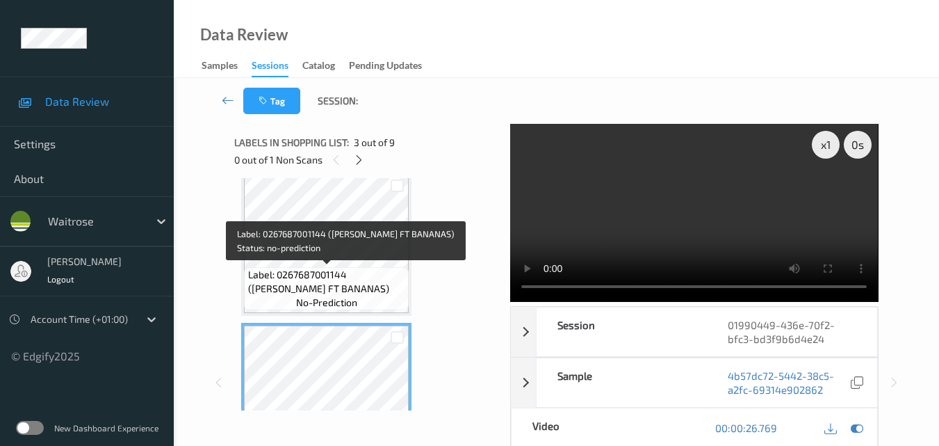
click at [309, 270] on span "Label: 0267687001144 (WR ESS FT BANANAS)" at bounding box center [327, 282] width 158 height 28
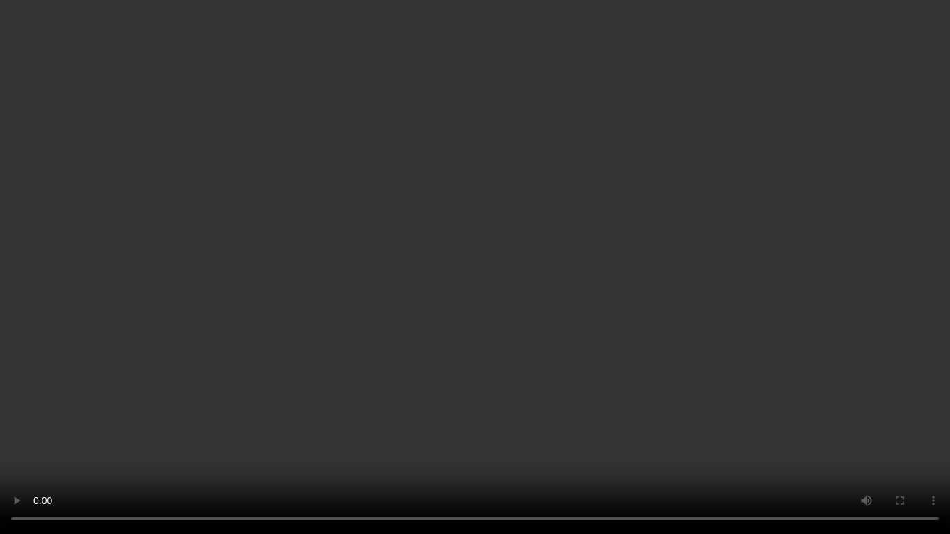
click at [630, 226] on video at bounding box center [475, 267] width 950 height 534
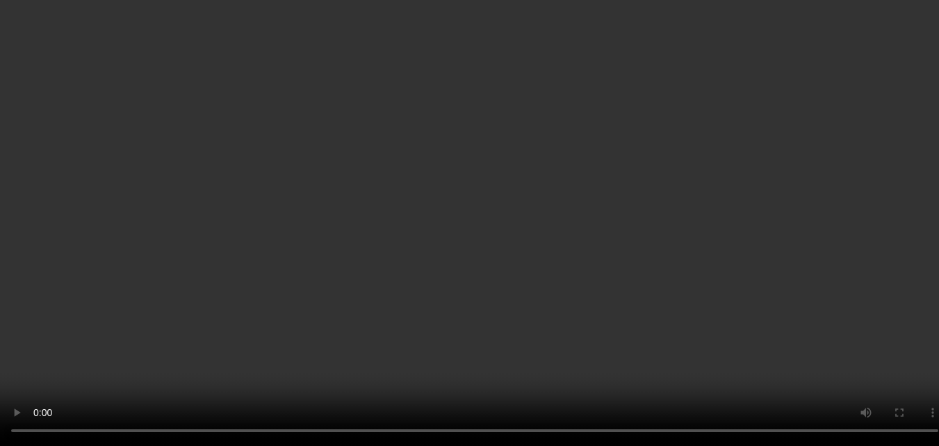
scroll to position [930, 0]
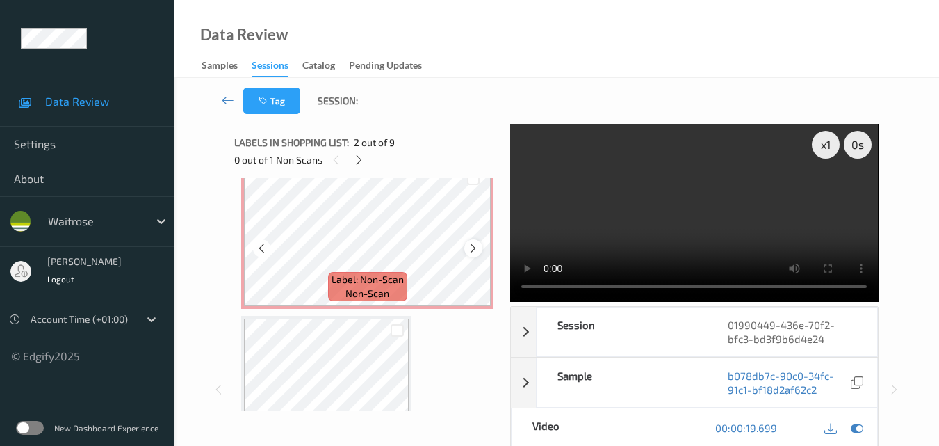
click at [471, 250] on icon at bounding box center [473, 248] width 12 height 13
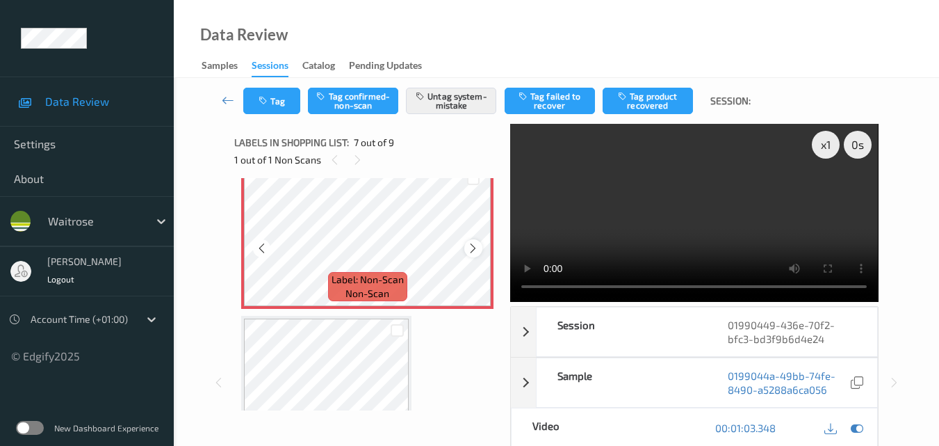
scroll to position [791, 0]
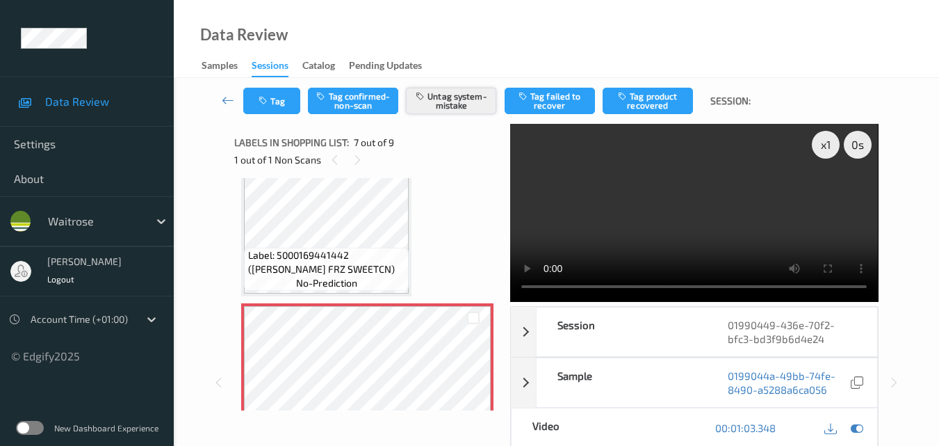
click at [466, 113] on button "Untag system-mistake" at bounding box center [451, 101] width 90 height 26
click at [277, 108] on button "Tag" at bounding box center [271, 101] width 57 height 26
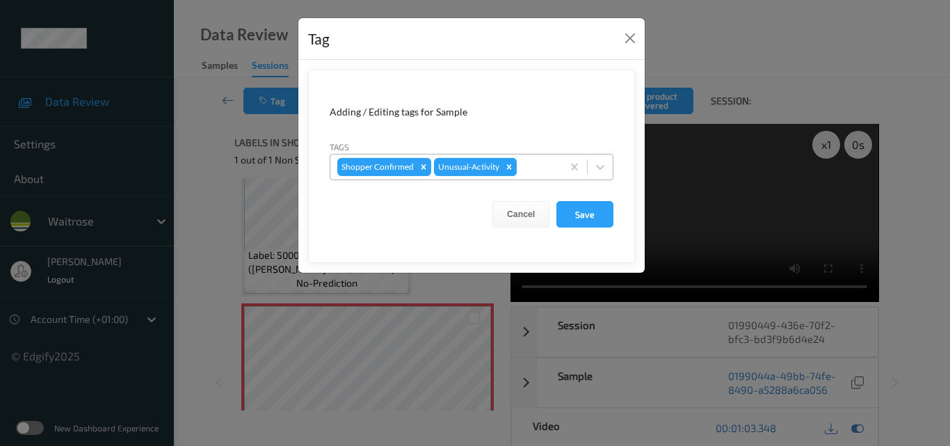
click at [510, 167] on icon "Remove Unusual-Activity" at bounding box center [509, 167] width 10 height 10
click at [584, 208] on button "Save" at bounding box center [584, 214] width 57 height 26
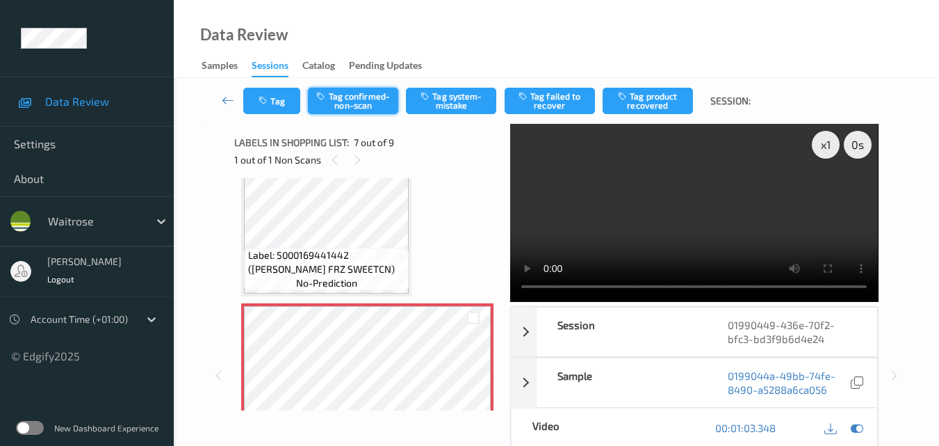
click at [362, 101] on button "Tag confirmed-non-scan" at bounding box center [353, 101] width 90 height 26
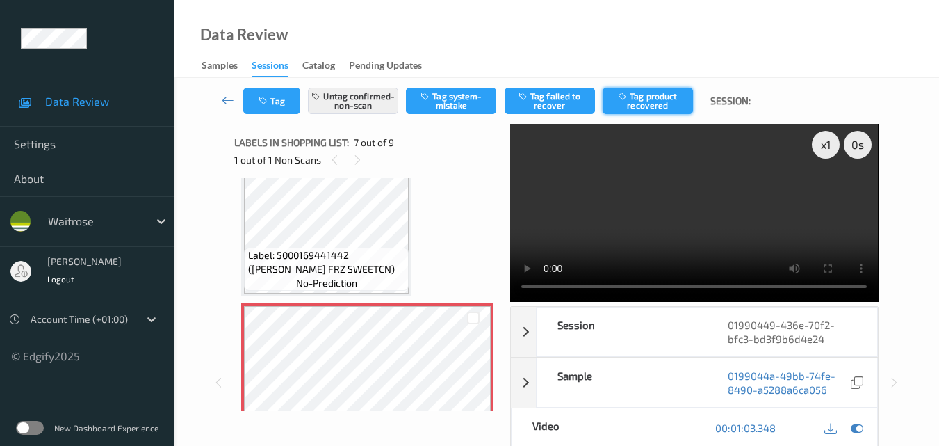
click at [651, 101] on button "Tag product recovered" at bounding box center [648, 101] width 90 height 26
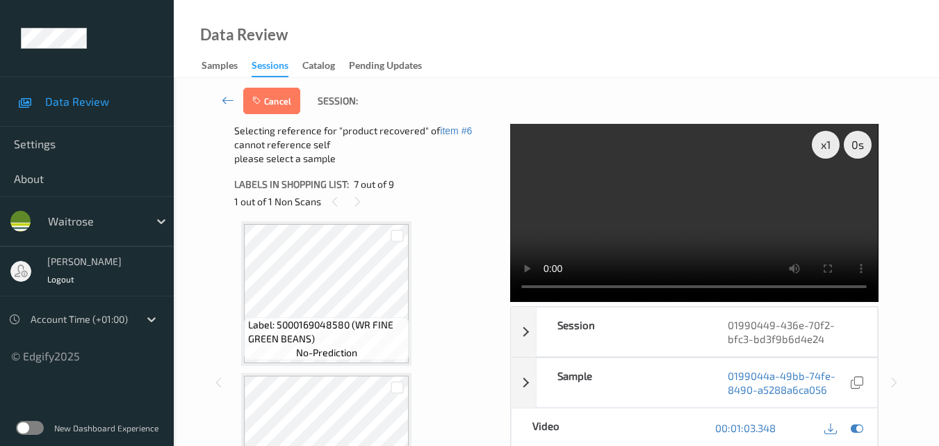
scroll to position [1069, 0]
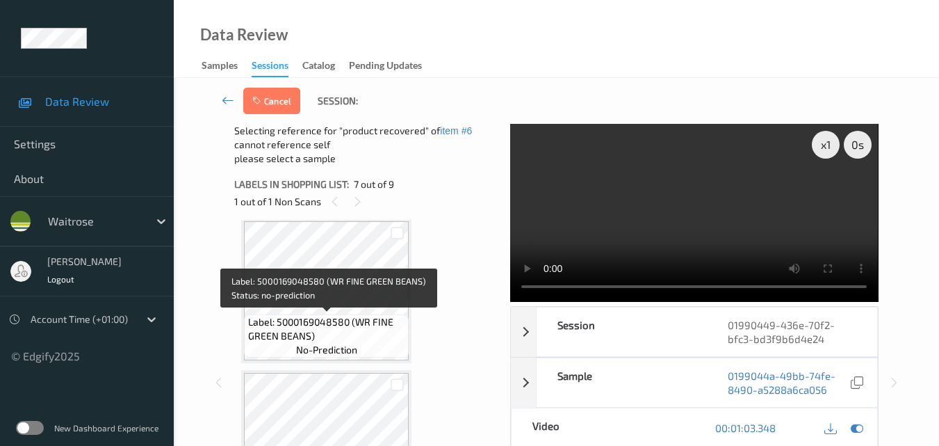
click at [371, 325] on span "Label: 5000169048580 (WR FINE GREEN BEANS)" at bounding box center [327, 329] width 158 height 28
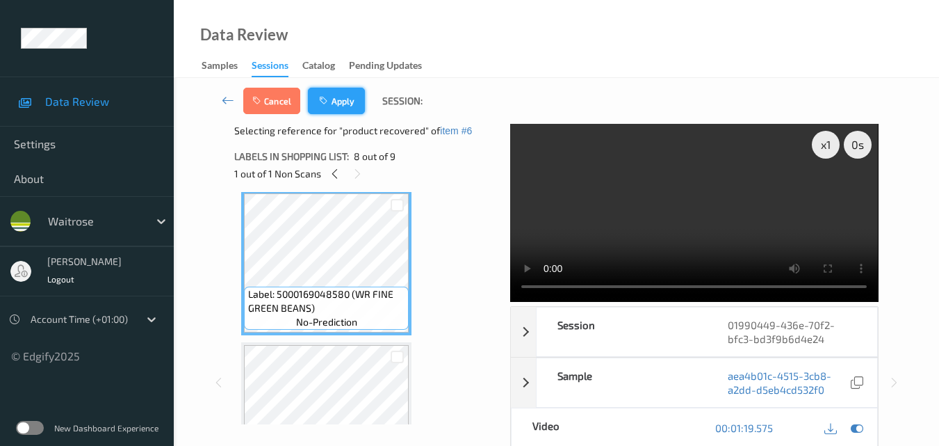
click at [344, 107] on button "Apply" at bounding box center [336, 101] width 57 height 26
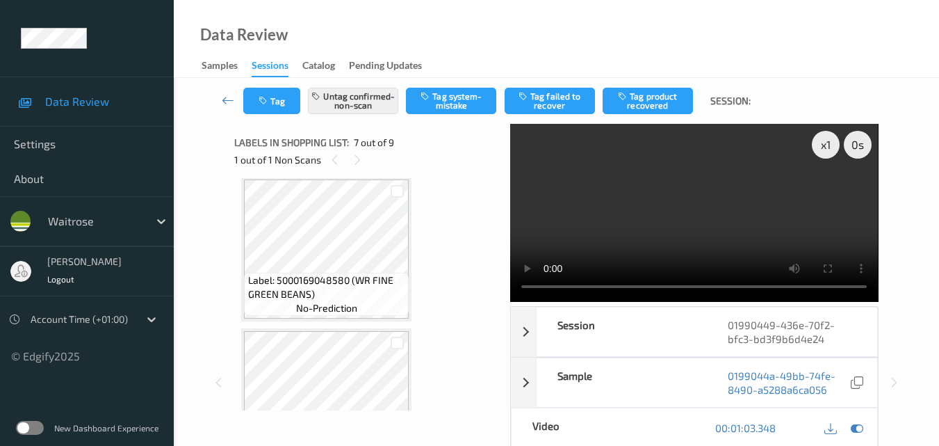
scroll to position [765, 0]
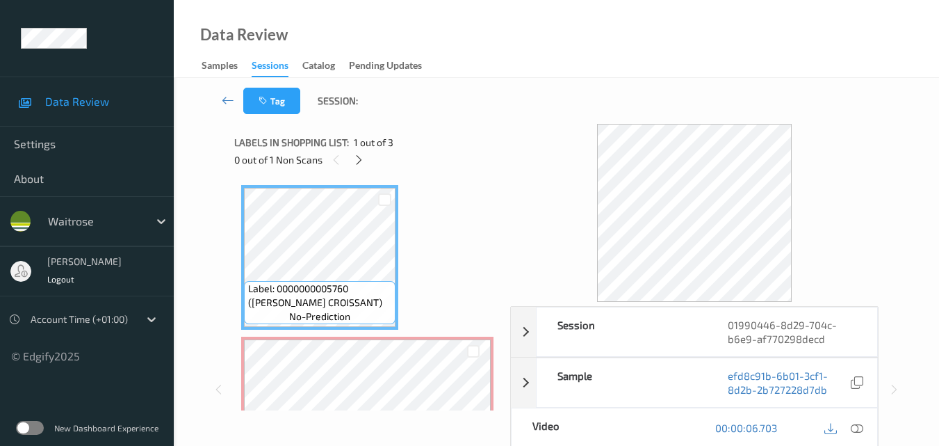
click at [519, 43] on div "Data Review Samples Sessions Catalog Pending Updates" at bounding box center [556, 39] width 765 height 78
click at [357, 159] on icon at bounding box center [359, 160] width 12 height 13
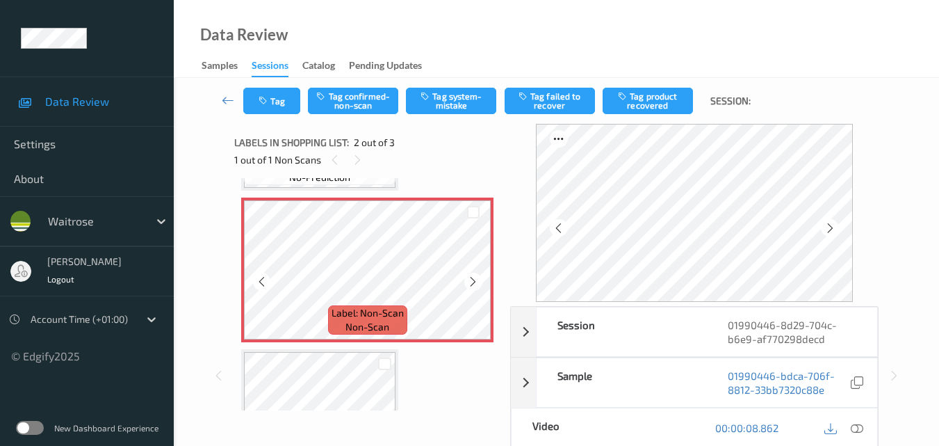
scroll to position [146, 0]
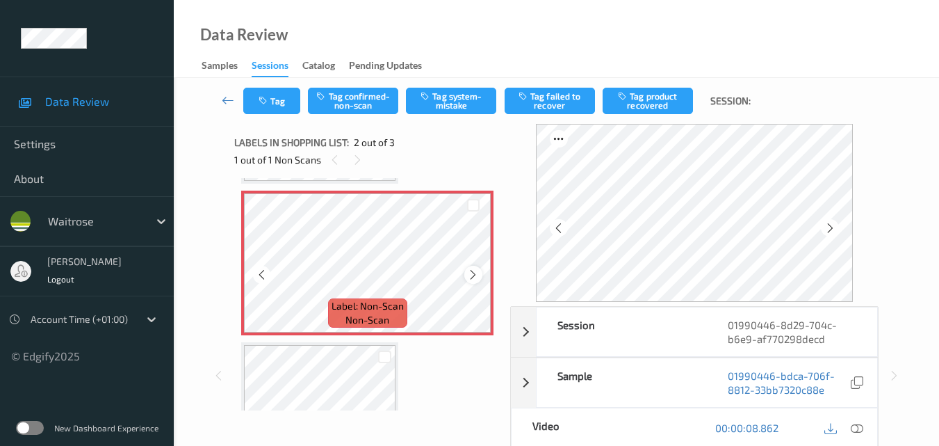
click at [469, 275] on icon at bounding box center [473, 274] width 12 height 13
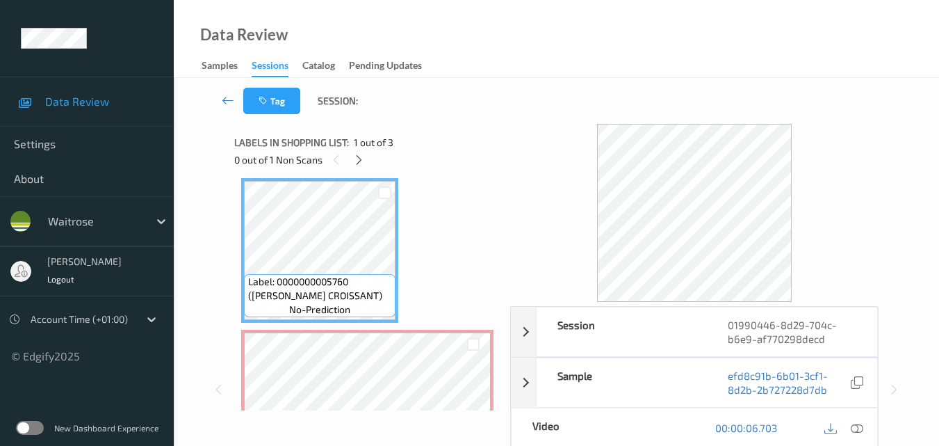
scroll to position [76, 0]
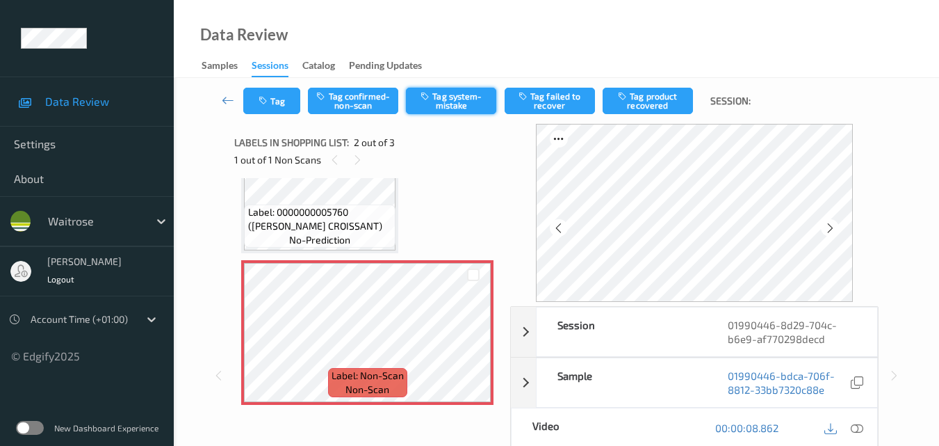
click at [458, 101] on button "Tag system-mistake" at bounding box center [451, 101] width 90 height 26
click at [272, 100] on button "Tag" at bounding box center [271, 101] width 57 height 26
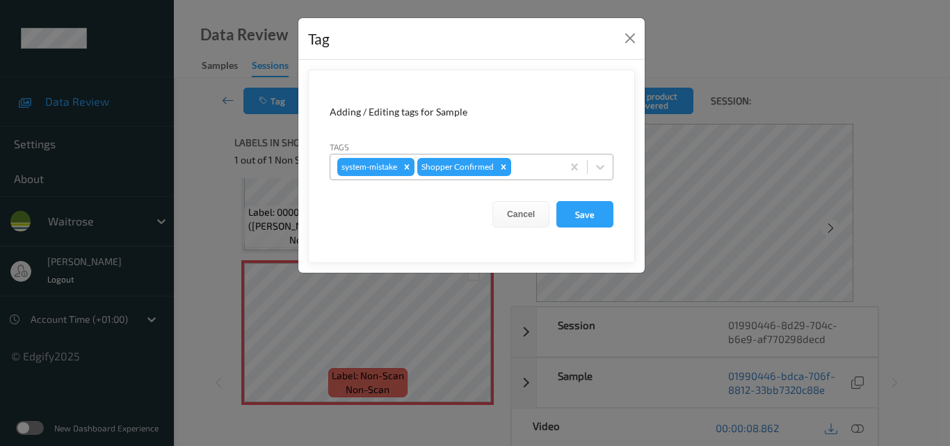
click at [544, 174] on div at bounding box center [534, 166] width 41 height 17
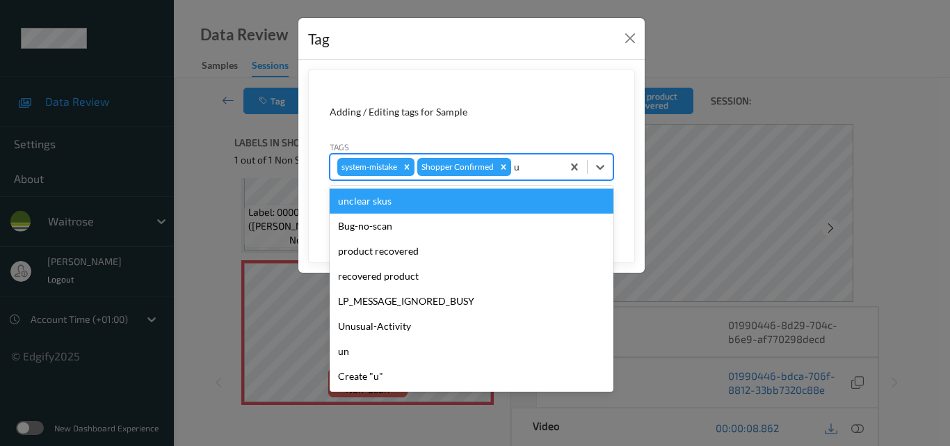
type input "un"
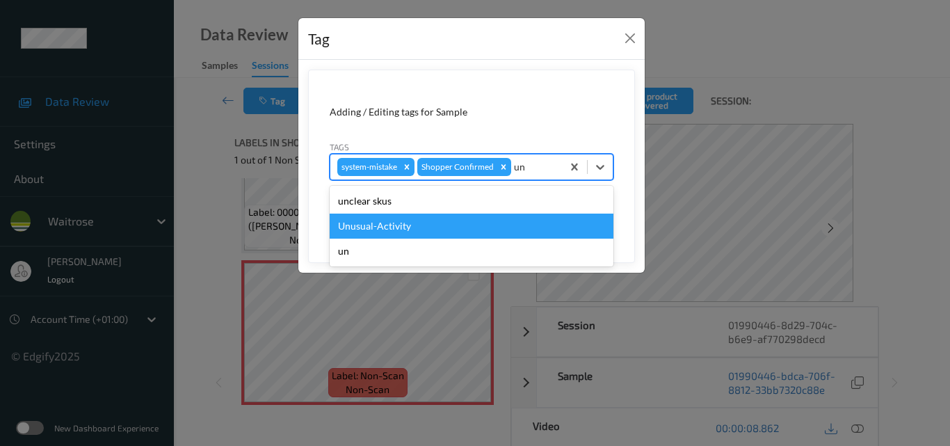
click at [470, 224] on div "Unusual-Activity" at bounding box center [472, 225] width 284 height 25
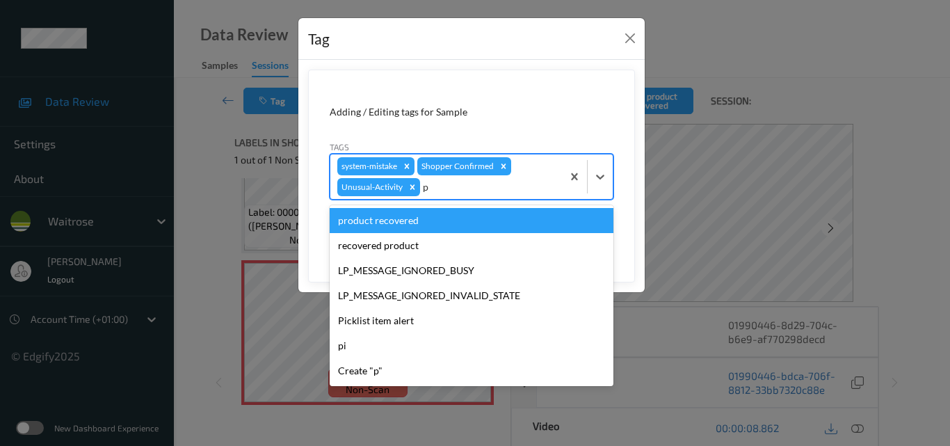
type input "pi"
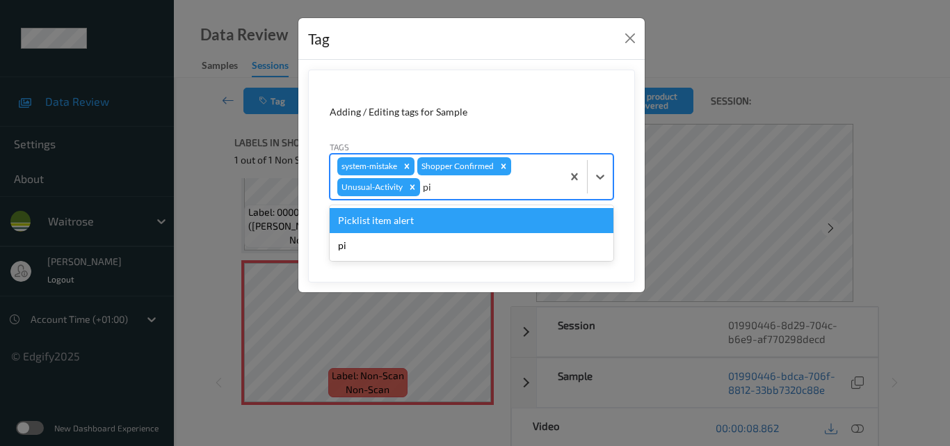
click at [463, 220] on div "Picklist item alert" at bounding box center [472, 220] width 284 height 25
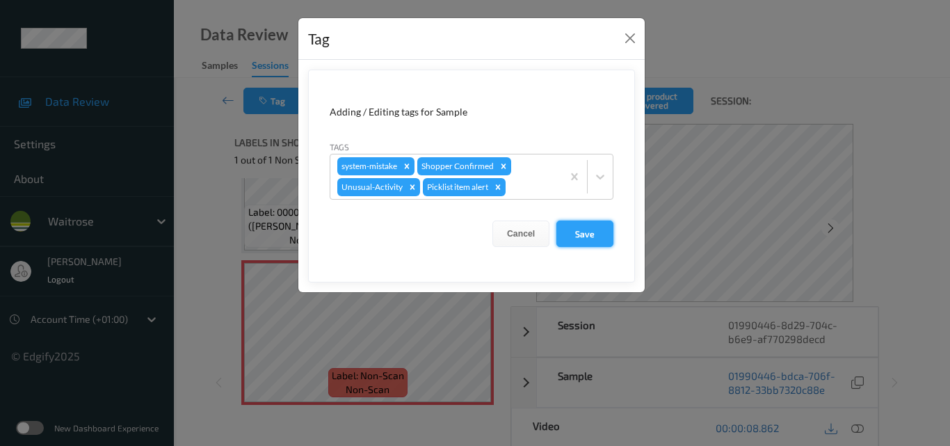
click at [597, 237] on button "Save" at bounding box center [584, 233] width 57 height 26
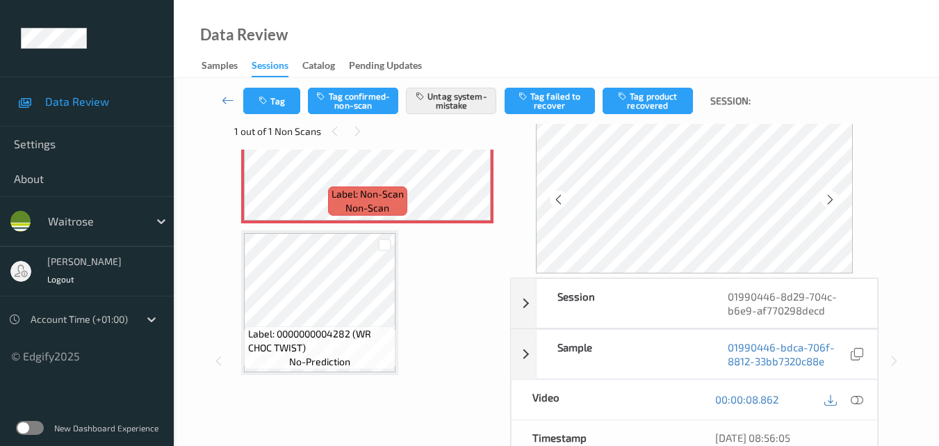
scroll to position [0, 0]
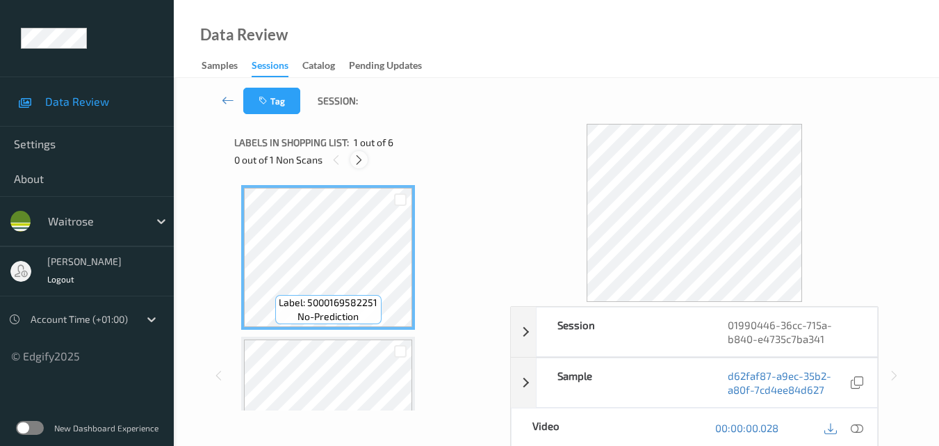
click at [361, 161] on icon at bounding box center [359, 160] width 12 height 13
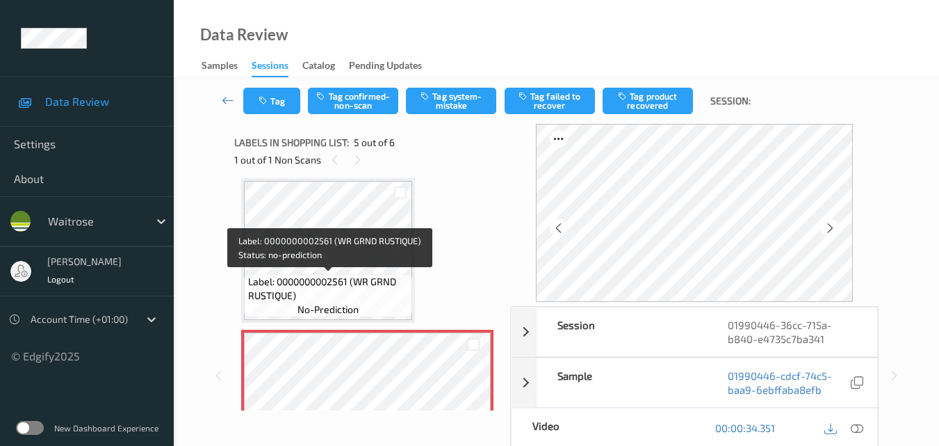
click at [348, 294] on span "Label: 0000000002561 (WR GRND RUSTIQUE)" at bounding box center [328, 289] width 161 height 28
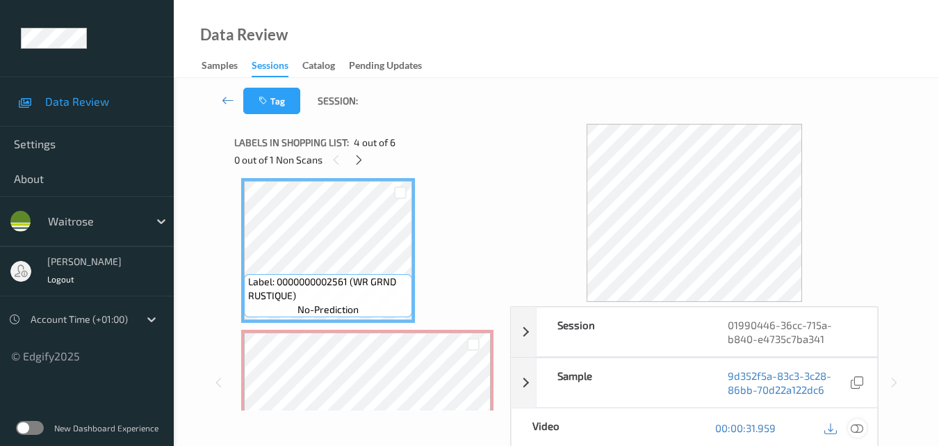
click at [864, 423] on div at bounding box center [857, 427] width 19 height 19
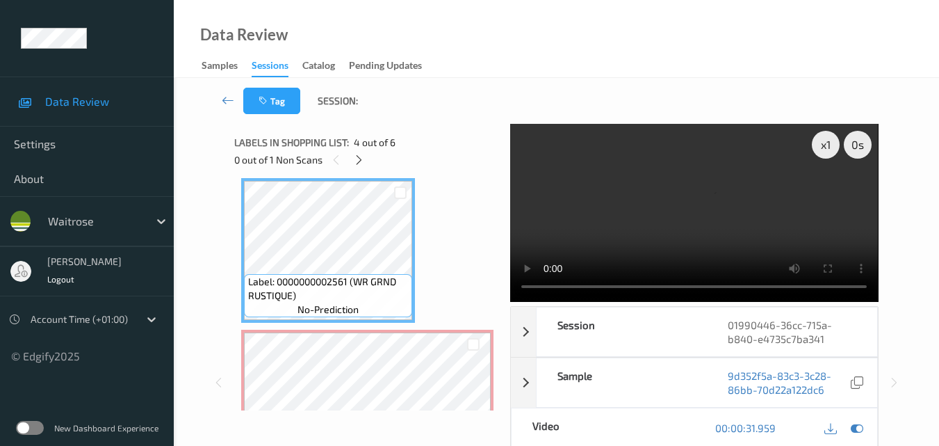
click at [694, 207] on video at bounding box center [694, 213] width 368 height 178
click at [667, 209] on video at bounding box center [694, 213] width 368 height 178
click at [717, 246] on video at bounding box center [694, 213] width 368 height 178
click at [652, 190] on video at bounding box center [694, 213] width 368 height 178
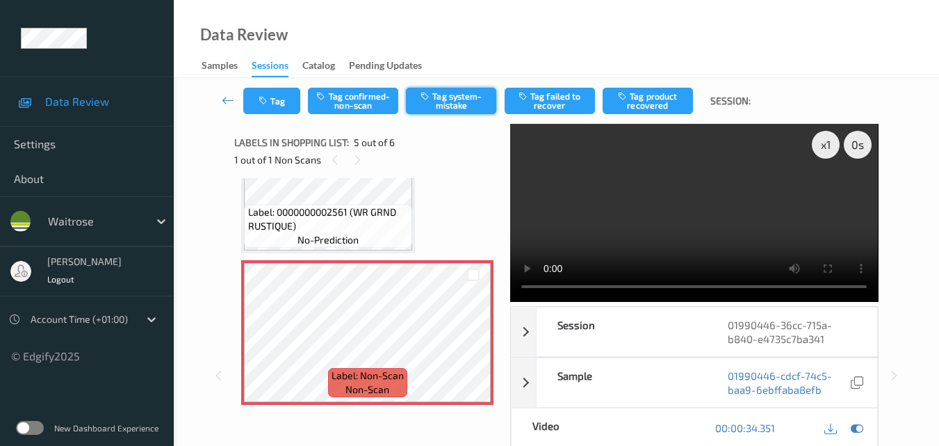
click at [464, 103] on button "Tag system-mistake" at bounding box center [451, 101] width 90 height 26
click at [284, 97] on button "Tag" at bounding box center [271, 101] width 57 height 26
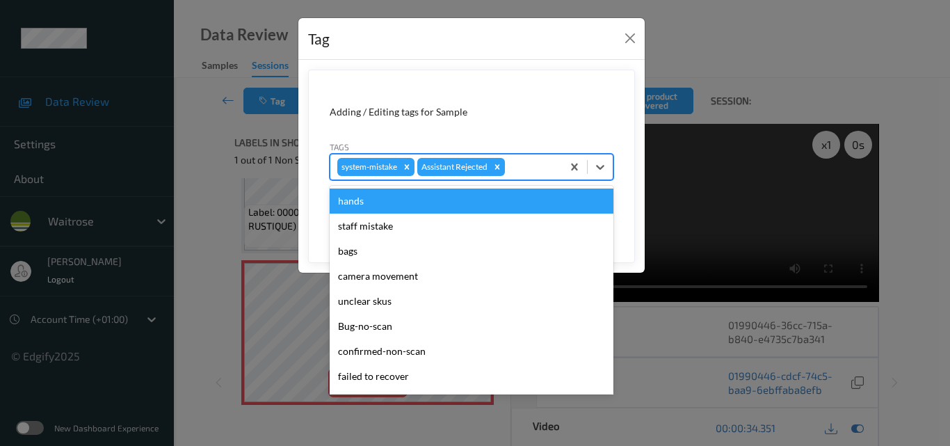
click at [539, 170] on div at bounding box center [530, 166] width 47 height 17
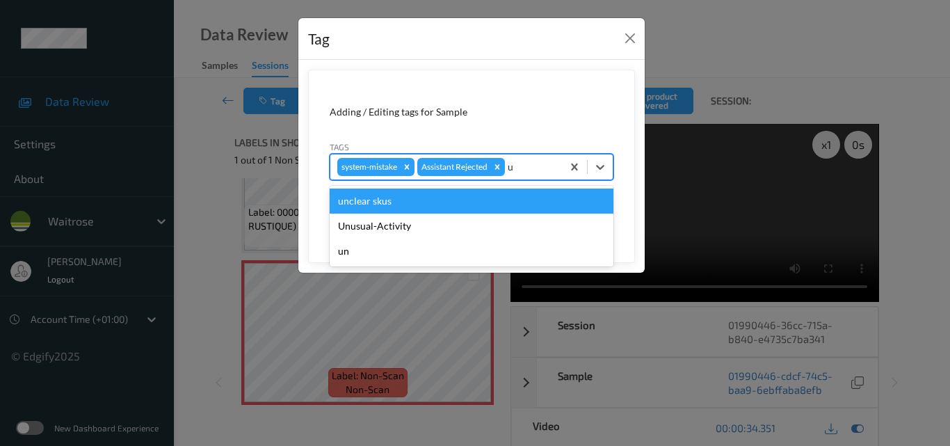
type input "un"
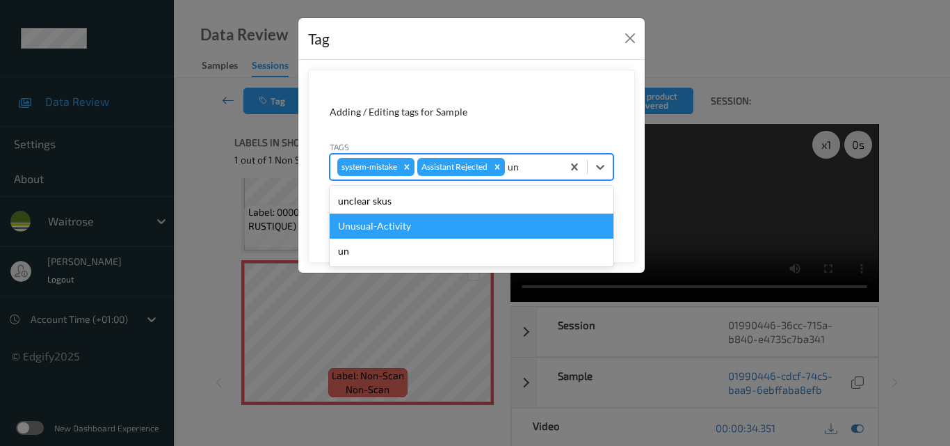
click at [421, 222] on div "Unusual-Activity" at bounding box center [472, 225] width 284 height 25
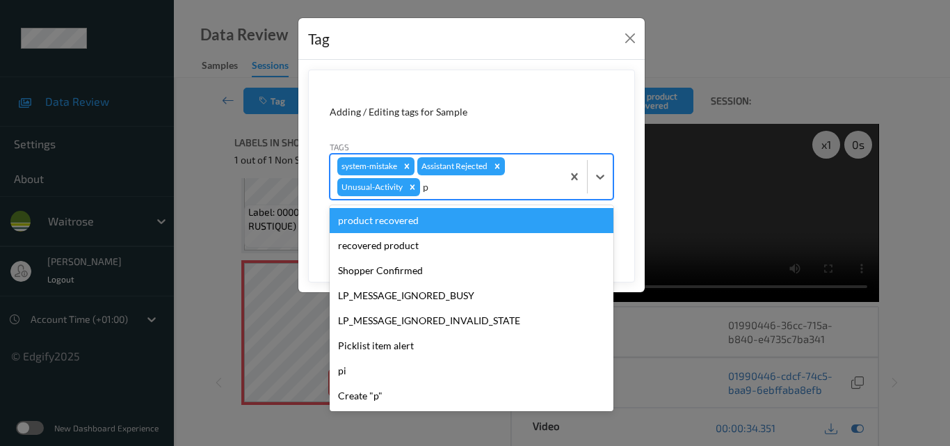
type input "pi"
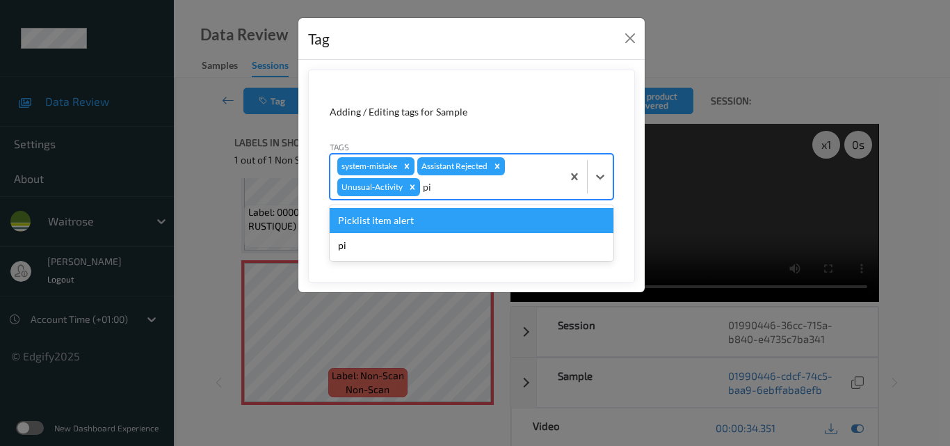
click at [421, 222] on div "Picklist item alert" at bounding box center [472, 220] width 284 height 25
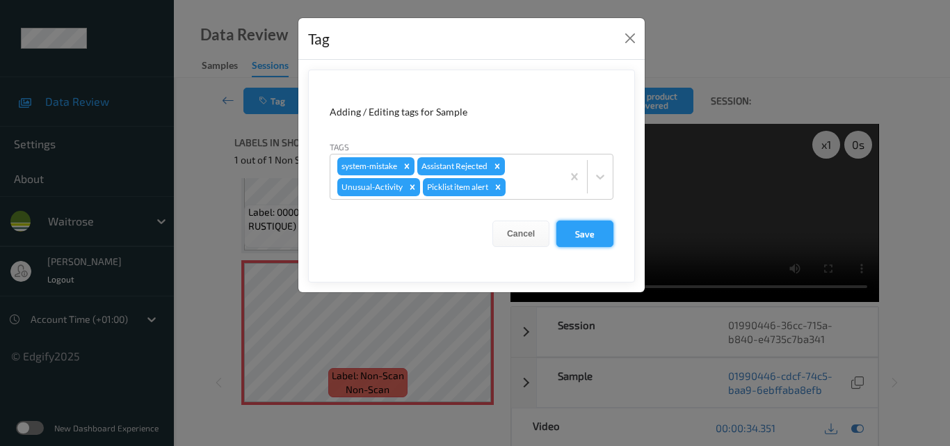
click at [575, 227] on button "Save" at bounding box center [584, 233] width 57 height 26
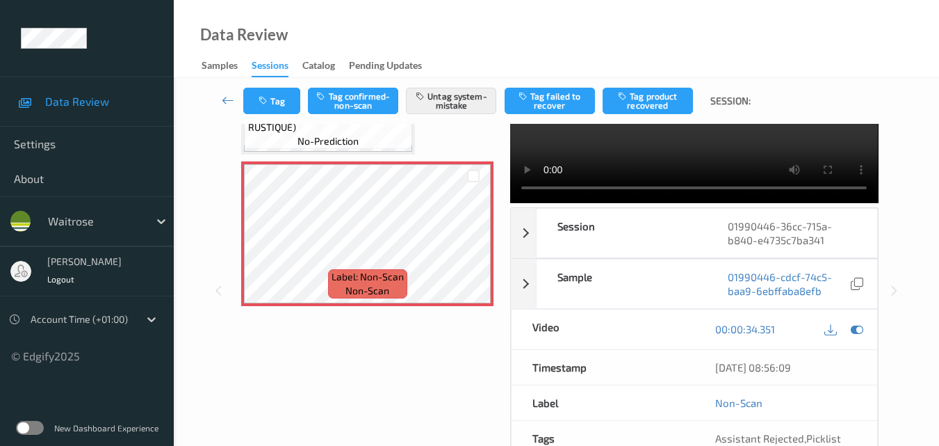
scroll to position [70, 0]
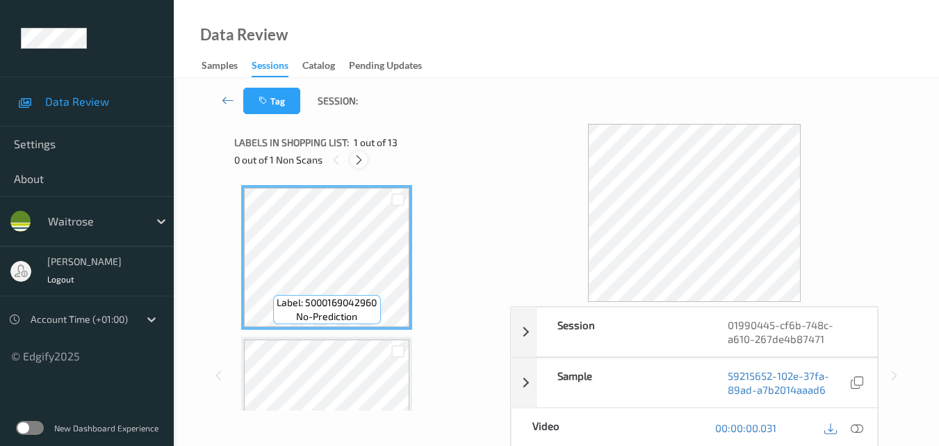
click at [361, 161] on icon at bounding box center [359, 160] width 12 height 13
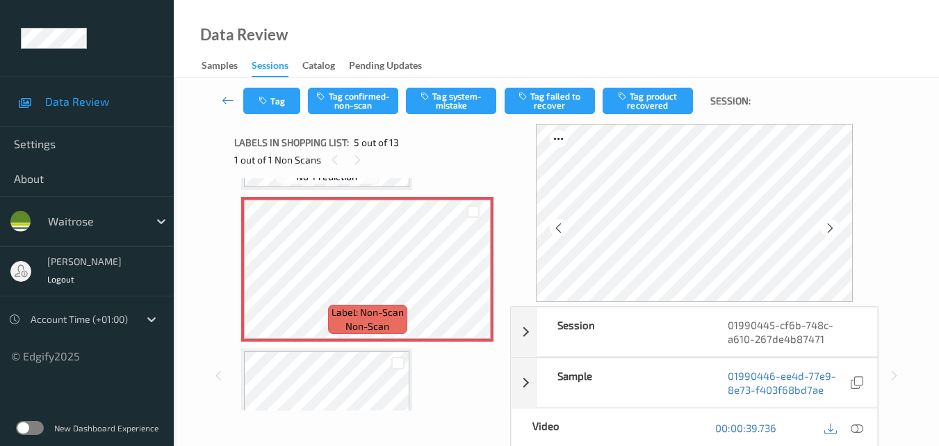
scroll to position [601, 0]
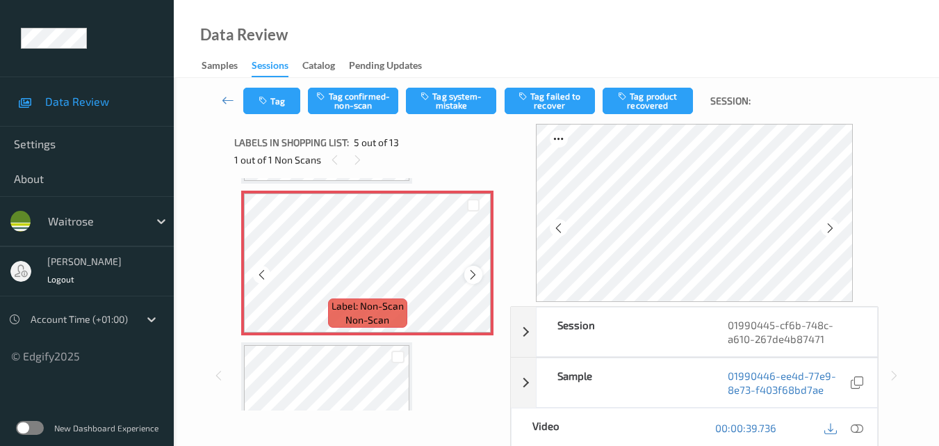
click at [476, 277] on icon at bounding box center [473, 274] width 12 height 13
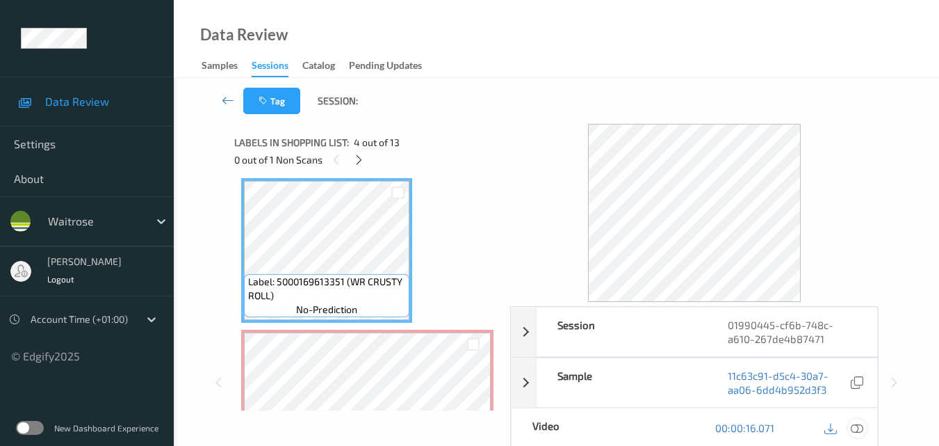
click at [861, 423] on icon at bounding box center [857, 427] width 13 height 13
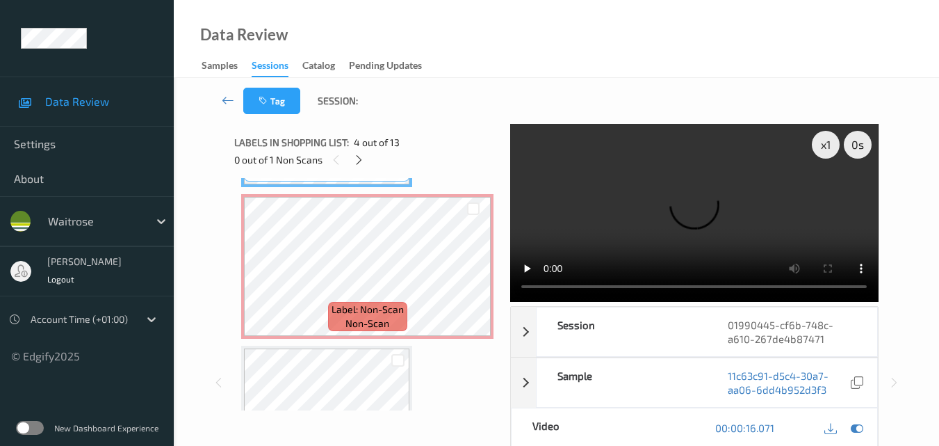
scroll to position [601, 0]
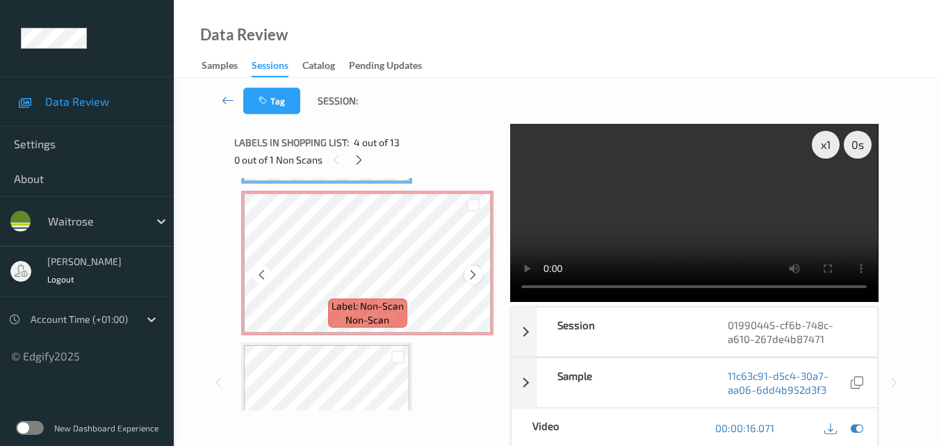
click at [476, 274] on icon at bounding box center [473, 274] width 12 height 13
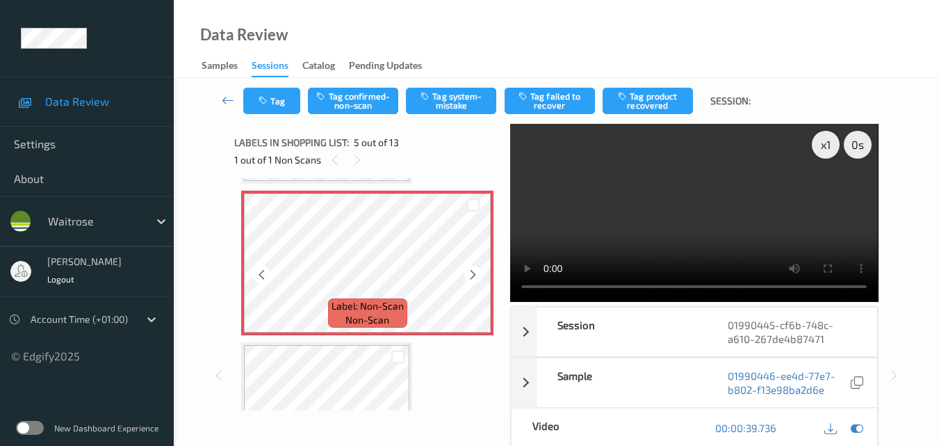
click at [476, 274] on icon at bounding box center [473, 274] width 12 height 13
click at [461, 106] on button "Tag system-mistake" at bounding box center [451, 101] width 90 height 26
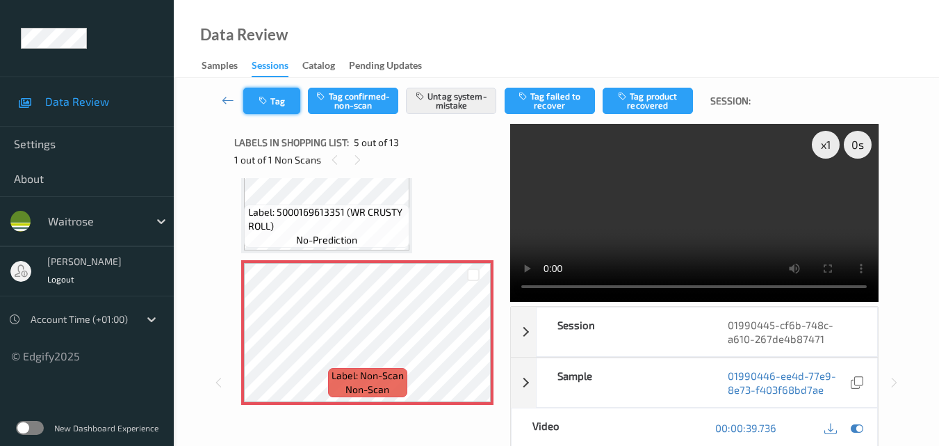
click at [281, 107] on button "Tag" at bounding box center [271, 101] width 57 height 26
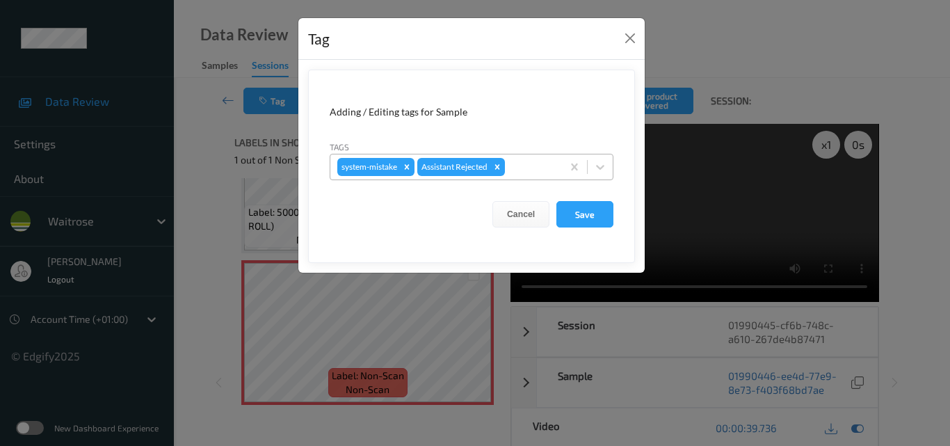
click at [532, 170] on div at bounding box center [530, 166] width 47 height 17
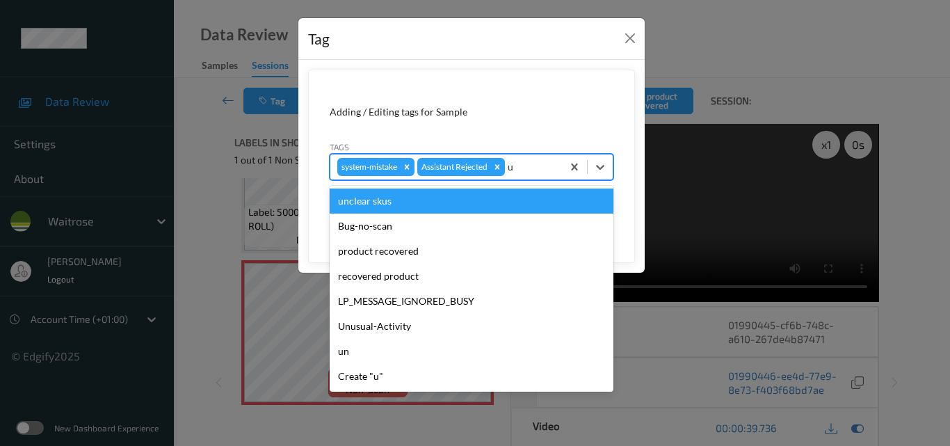
type input "un"
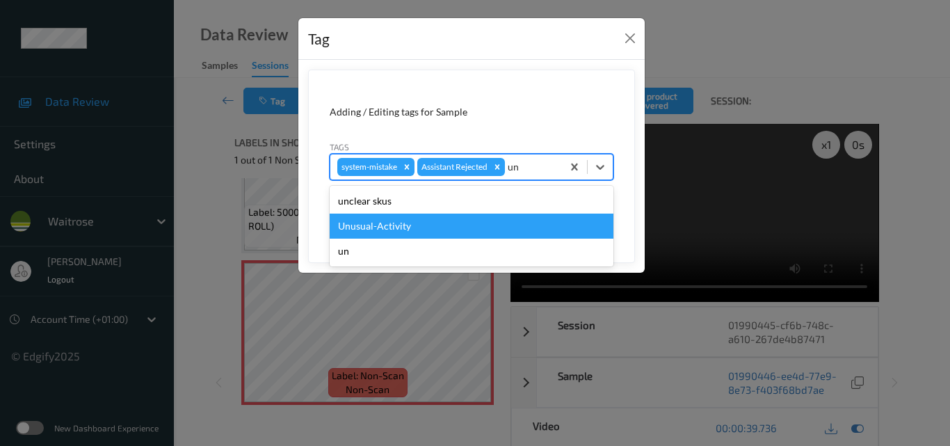
click at [482, 231] on div "Unusual-Activity" at bounding box center [472, 225] width 284 height 25
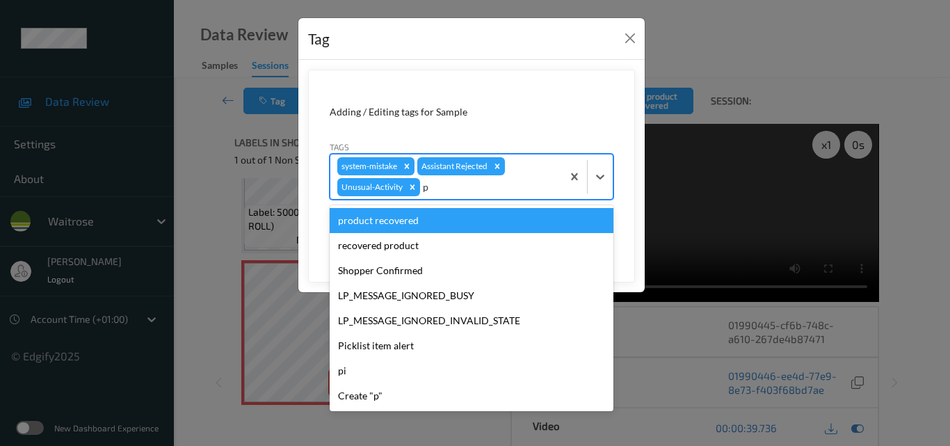
type input "pi"
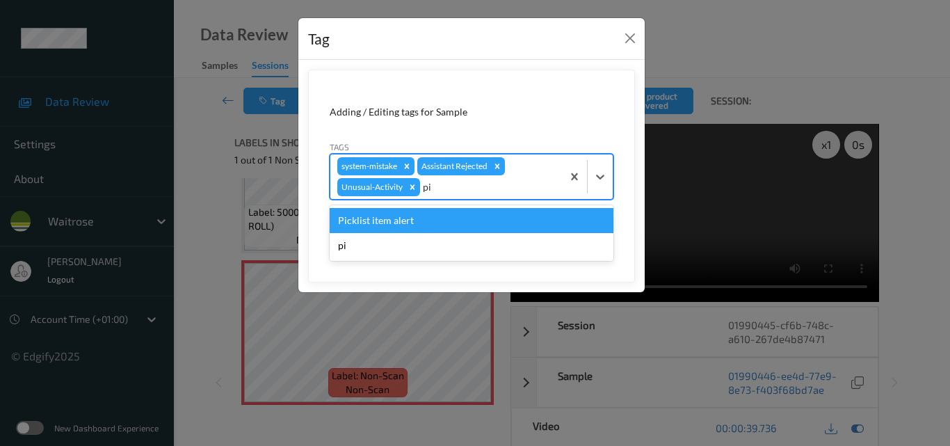
click at [458, 229] on div "Picklist item alert" at bounding box center [472, 220] width 284 height 25
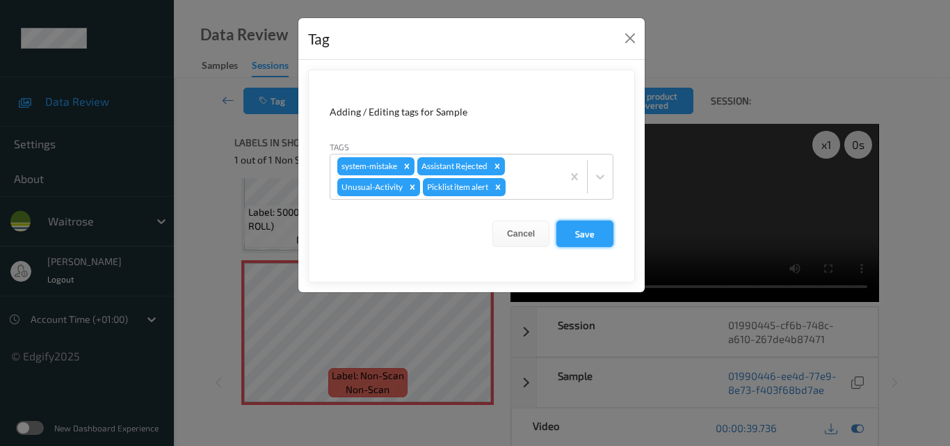
click at [577, 231] on button "Save" at bounding box center [584, 233] width 57 height 26
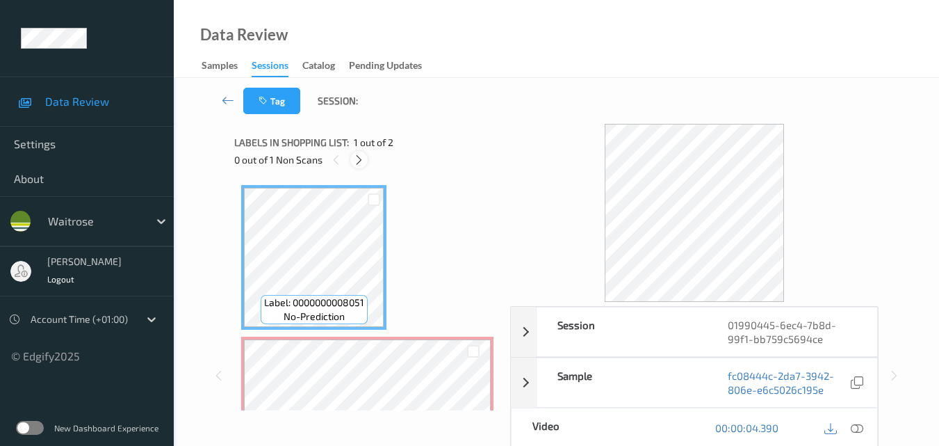
click at [355, 154] on icon at bounding box center [359, 160] width 12 height 13
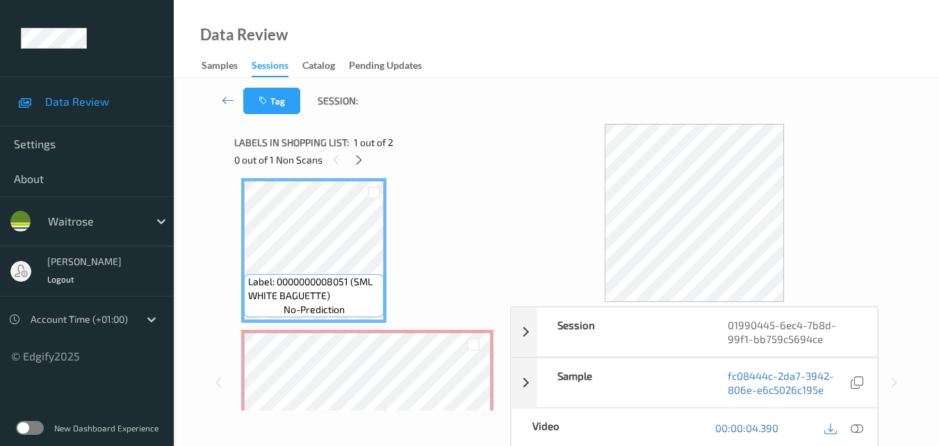
click at [856, 427] on icon at bounding box center [857, 427] width 13 height 13
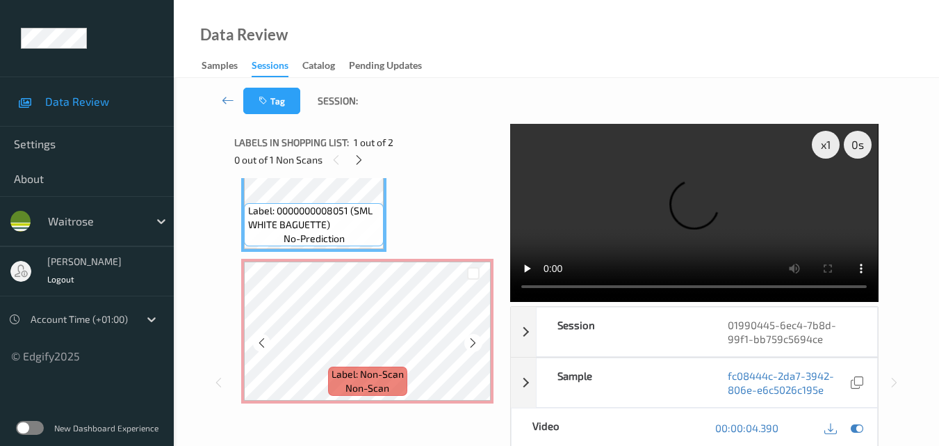
scroll to position [8, 0]
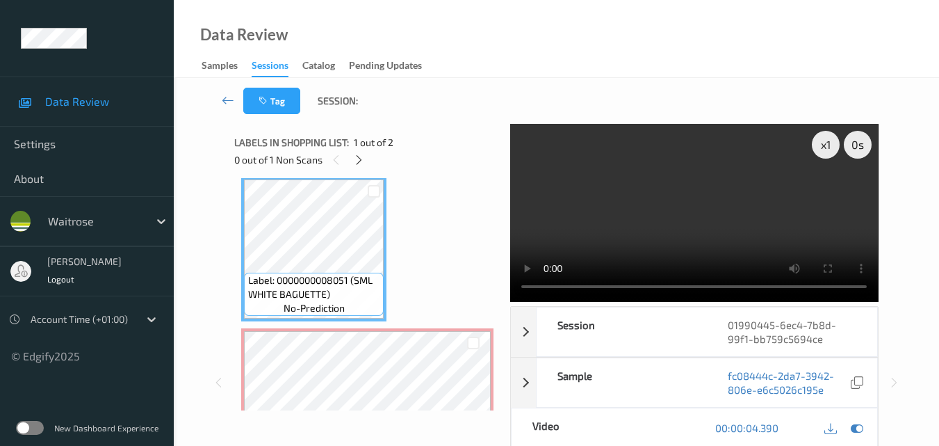
click at [672, 169] on video at bounding box center [694, 213] width 368 height 178
click at [665, 190] on video at bounding box center [694, 213] width 368 height 178
click at [694, 217] on video at bounding box center [694, 213] width 368 height 178
click at [710, 193] on video at bounding box center [694, 213] width 368 height 178
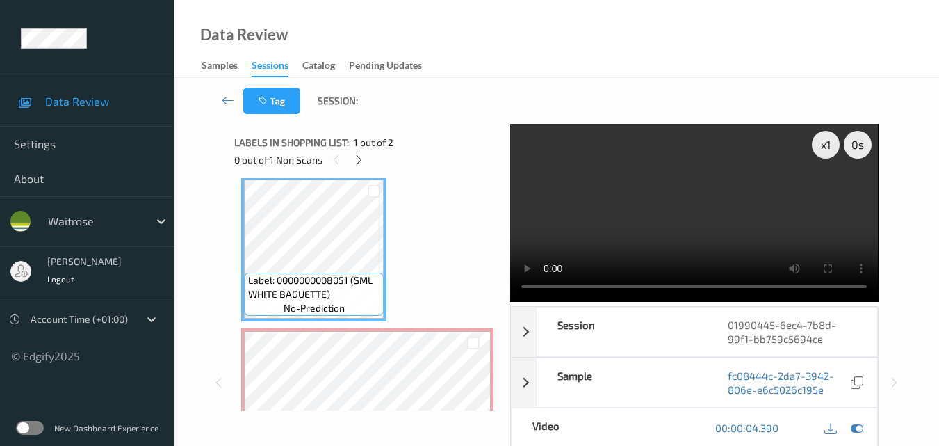
scroll to position [78, 0]
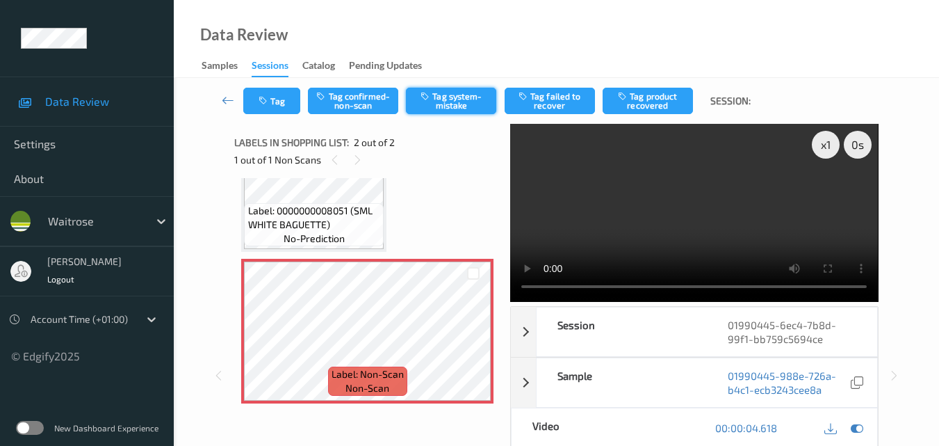
click at [437, 99] on button "Tag system-mistake" at bounding box center [451, 101] width 90 height 26
click at [281, 103] on button "Tag" at bounding box center [271, 101] width 57 height 26
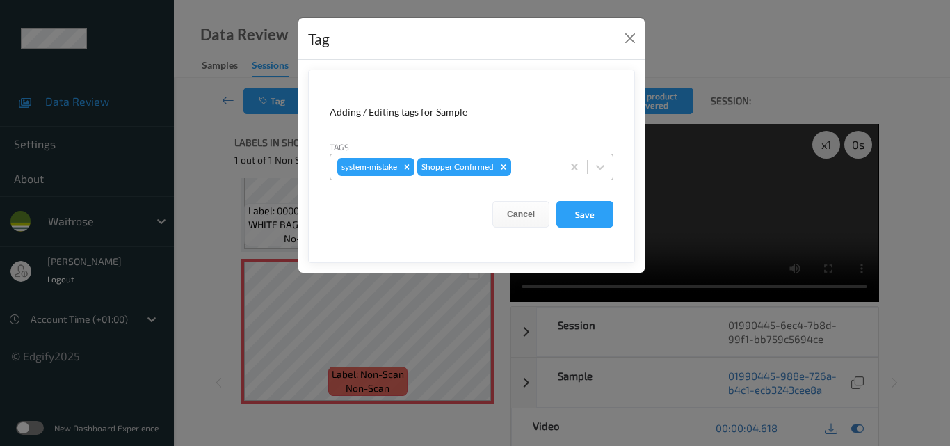
click at [537, 170] on div at bounding box center [534, 166] width 41 height 17
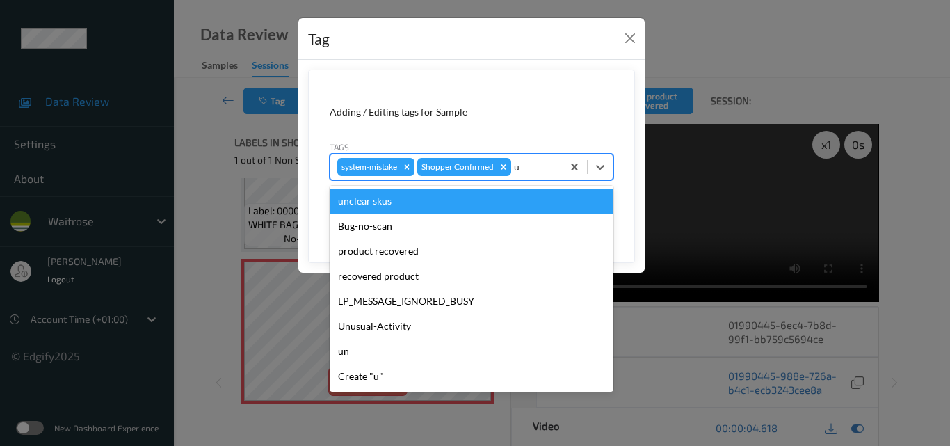
type input "un"
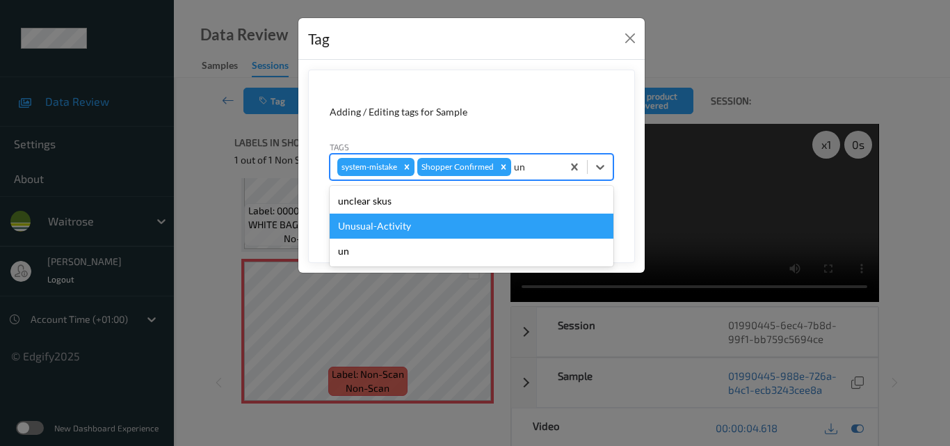
click at [456, 231] on div "Unusual-Activity" at bounding box center [472, 225] width 284 height 25
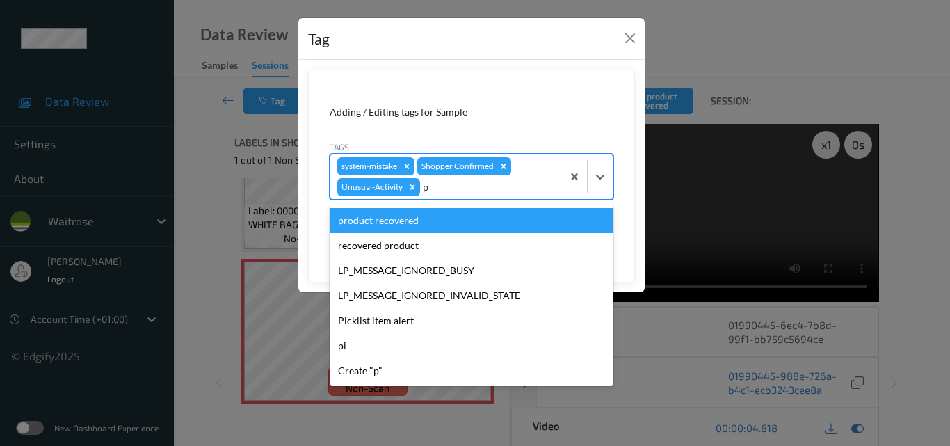
type input "pi"
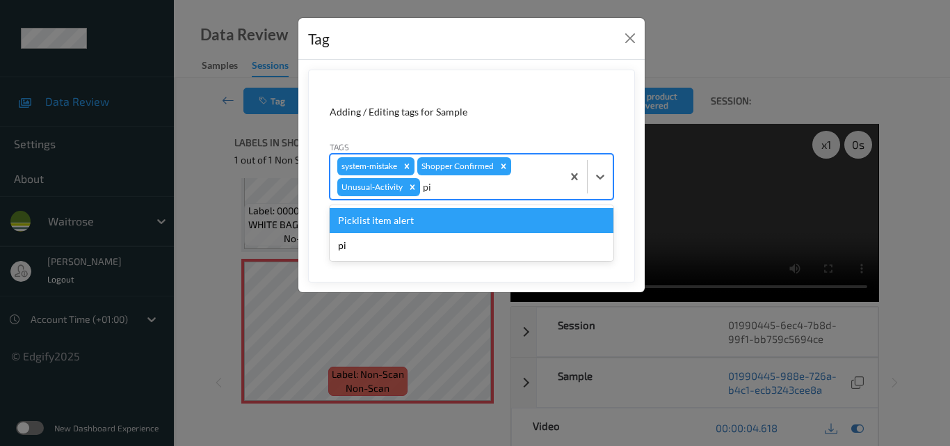
click at [447, 227] on div "Picklist item alert" at bounding box center [472, 220] width 284 height 25
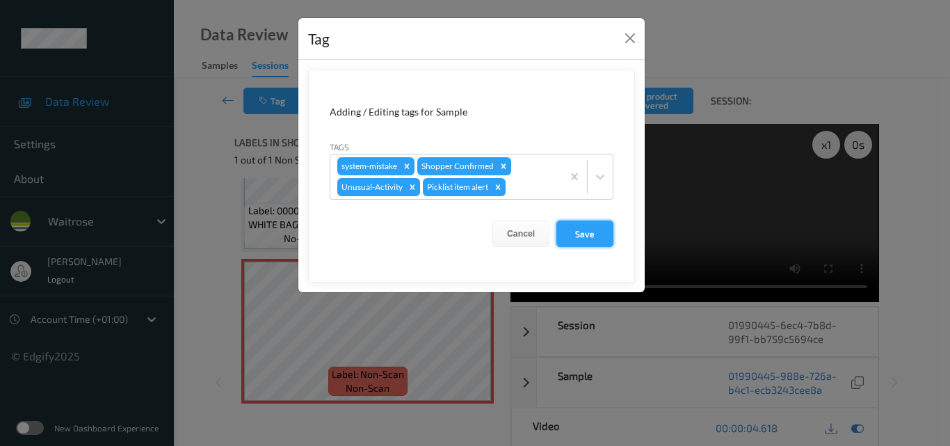
click at [589, 240] on button "Save" at bounding box center [584, 233] width 57 height 26
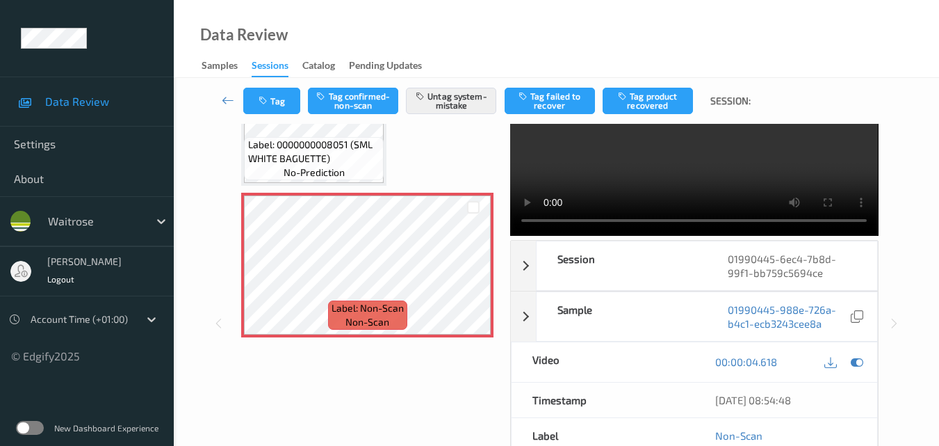
scroll to position [163, 0]
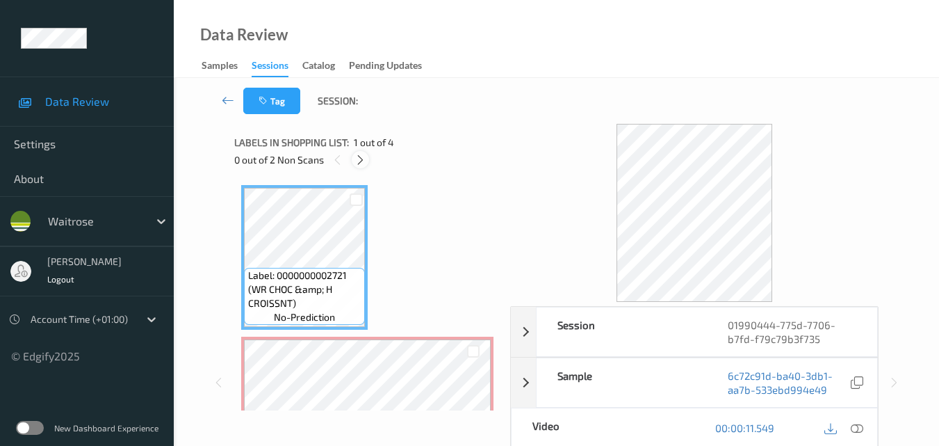
click at [361, 161] on icon at bounding box center [361, 160] width 12 height 13
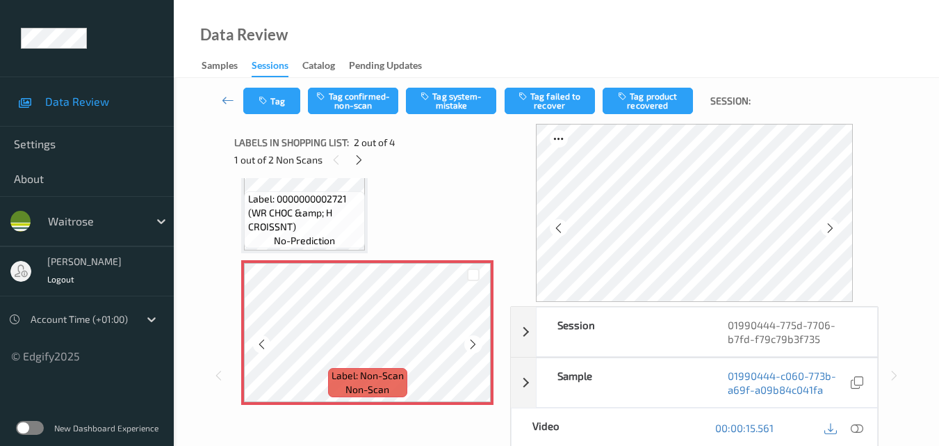
scroll to position [146, 0]
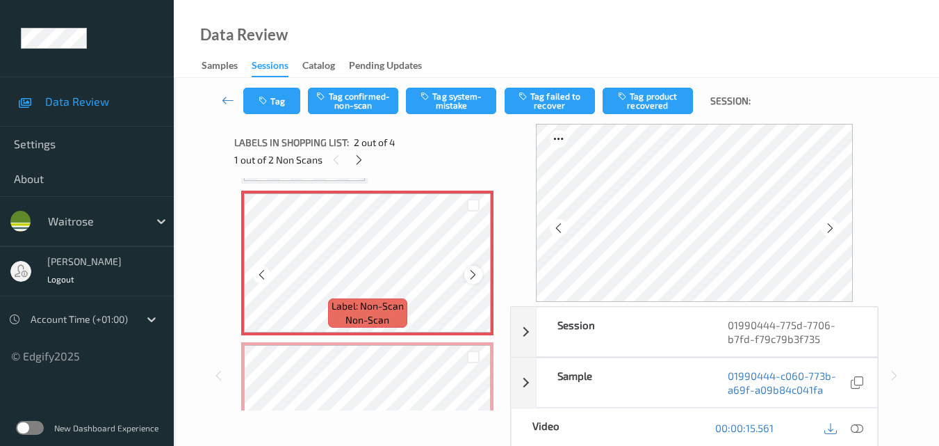
click at [467, 273] on icon at bounding box center [473, 274] width 12 height 13
click at [468, 273] on icon at bounding box center [473, 274] width 12 height 13
click at [859, 426] on icon at bounding box center [857, 427] width 13 height 13
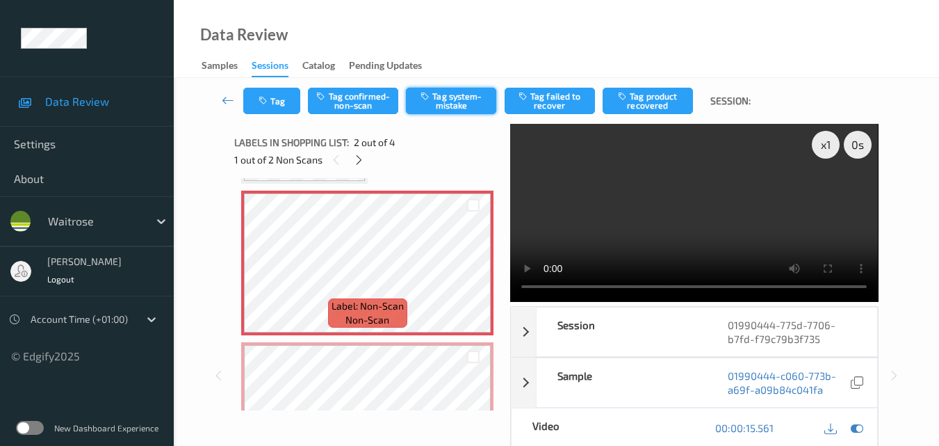
click at [457, 106] on button "Tag system-mistake" at bounding box center [451, 101] width 90 height 26
click at [280, 106] on button "Tag" at bounding box center [271, 101] width 57 height 26
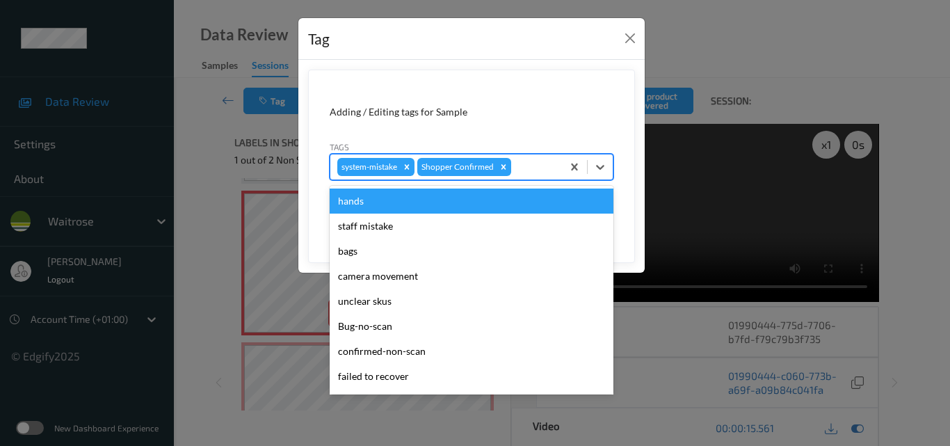
click at [535, 172] on div at bounding box center [534, 166] width 41 height 17
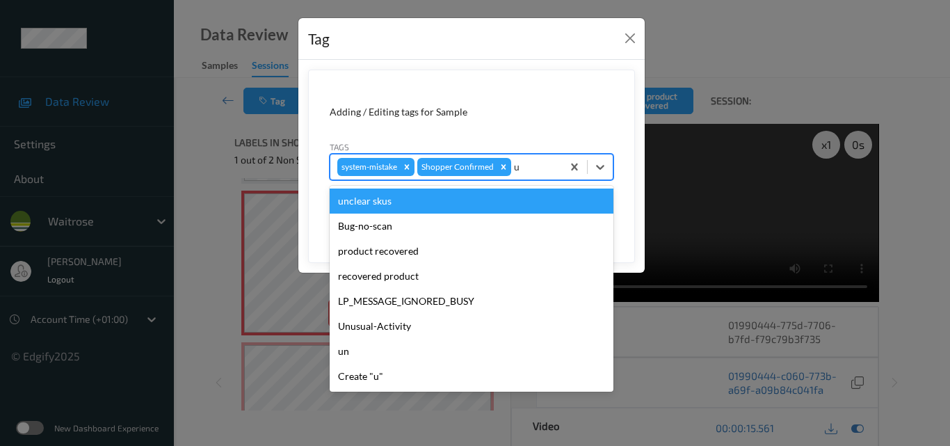
type input "un"
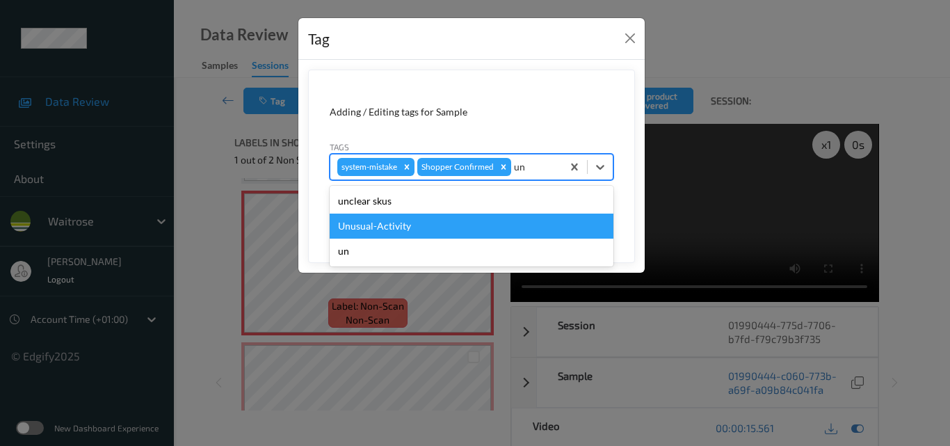
click at [442, 227] on div "Unusual-Activity" at bounding box center [472, 225] width 284 height 25
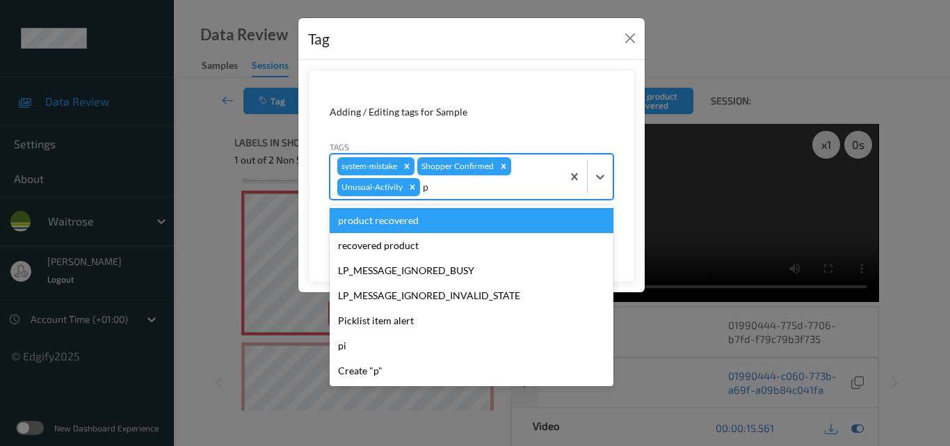
type input "pi"
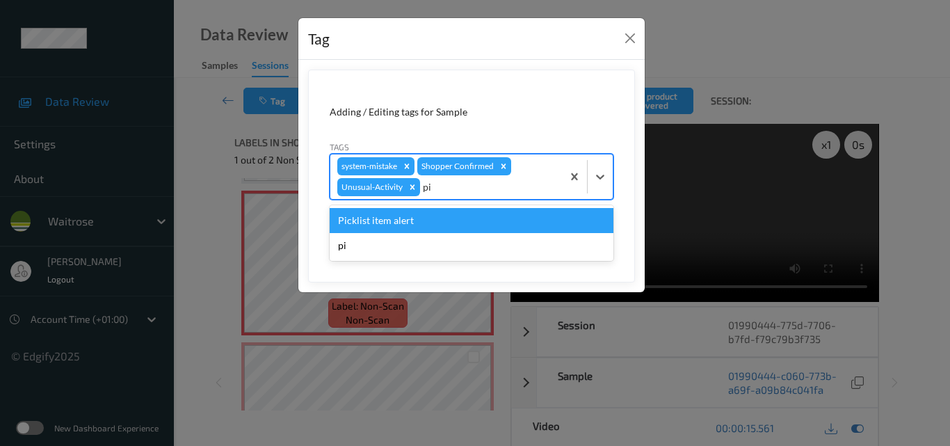
click at [428, 223] on div "Picklist item alert" at bounding box center [472, 220] width 284 height 25
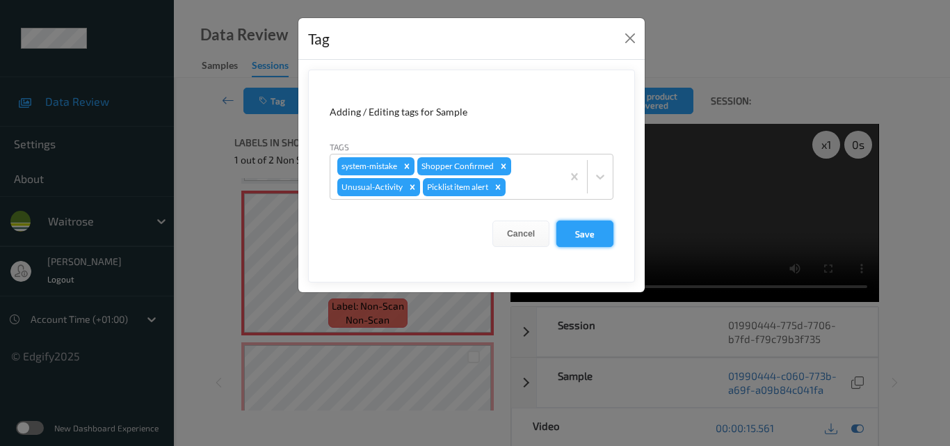
click at [596, 242] on button "Save" at bounding box center [584, 233] width 57 height 26
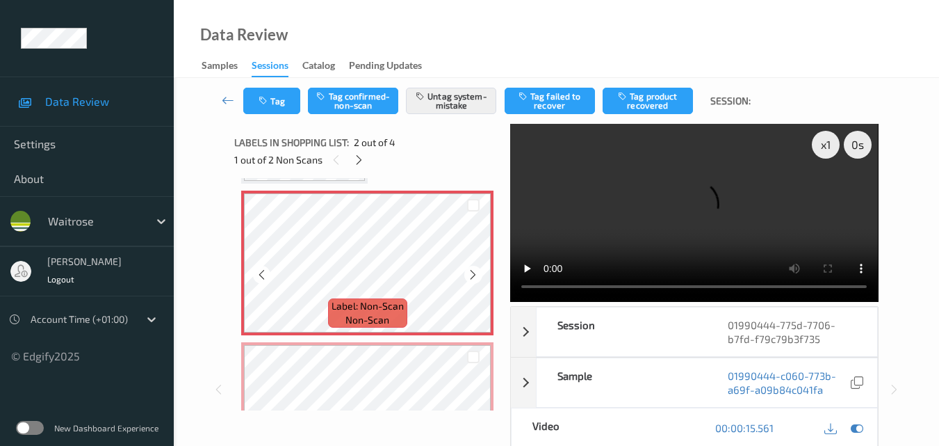
scroll to position [216, 0]
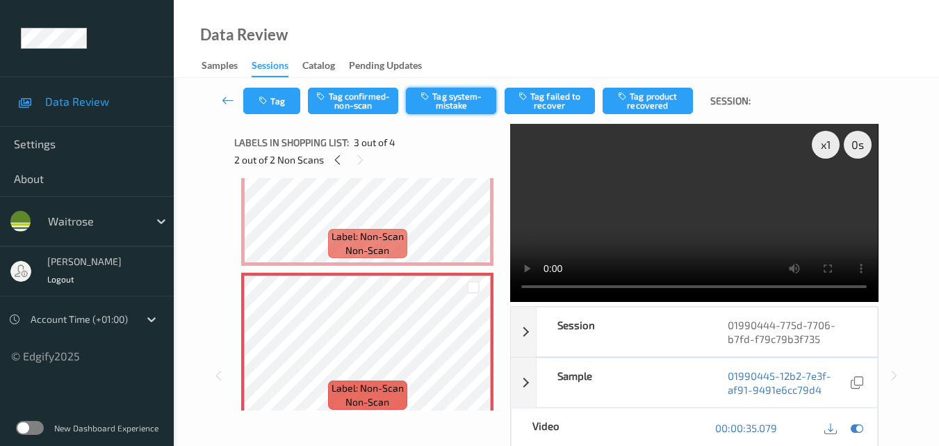
click at [441, 99] on button "Tag system-mistake" at bounding box center [451, 101] width 90 height 26
click at [286, 106] on button "Tag" at bounding box center [271, 101] width 57 height 26
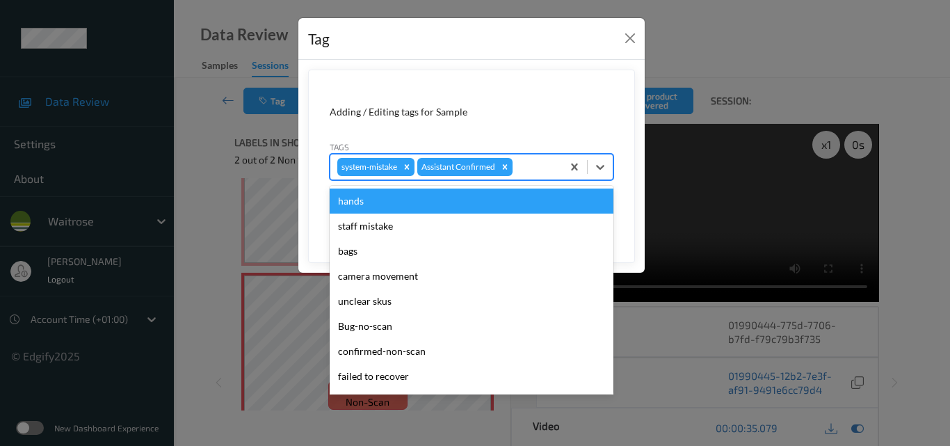
click at [533, 165] on div at bounding box center [535, 166] width 40 height 17
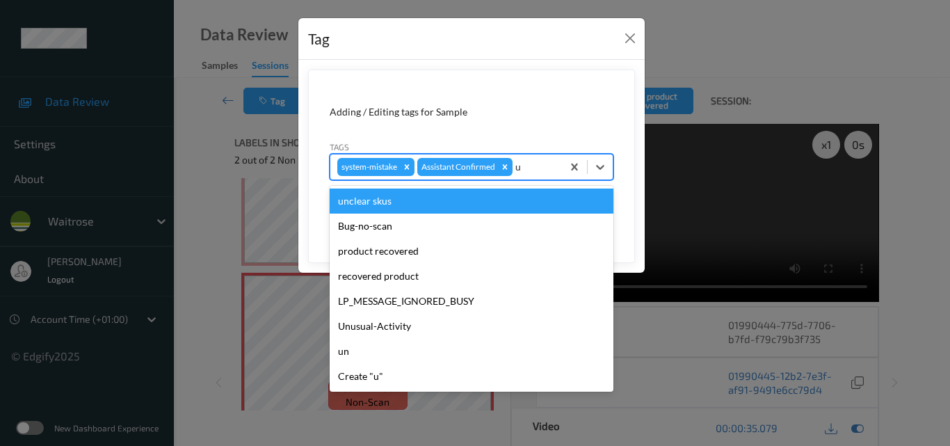
type input "un"
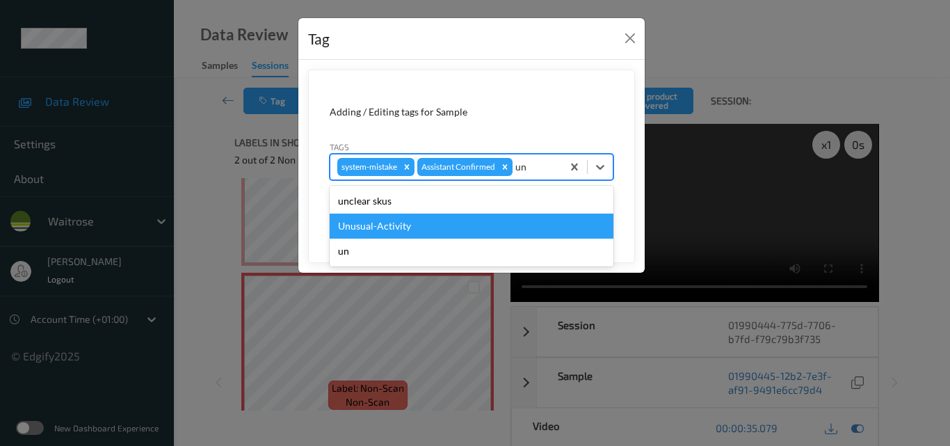
click at [487, 229] on div "Unusual-Activity" at bounding box center [472, 225] width 284 height 25
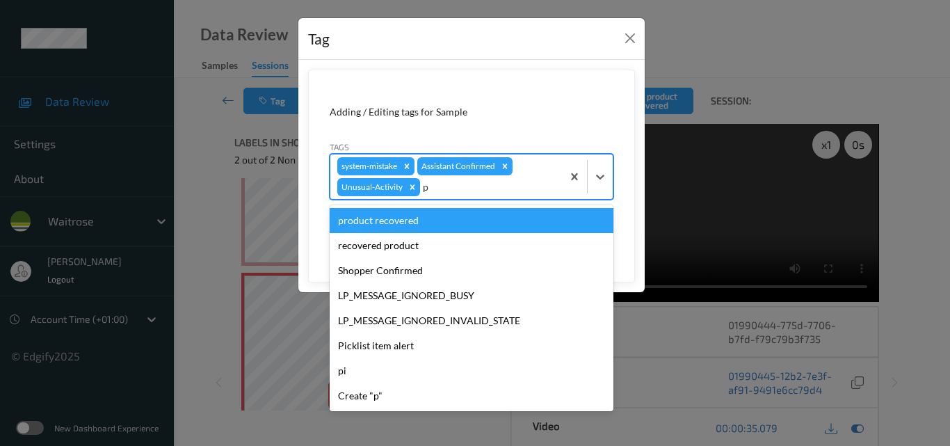
type input "pi"
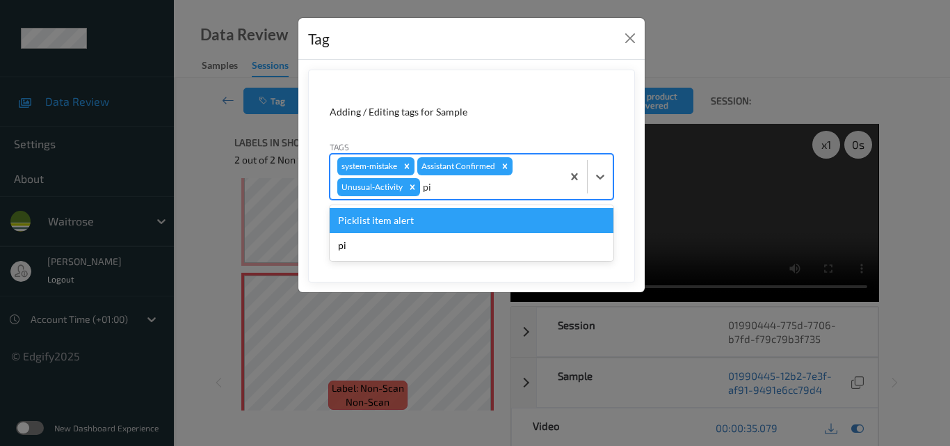
click at [466, 226] on div "Picklist item alert" at bounding box center [472, 220] width 284 height 25
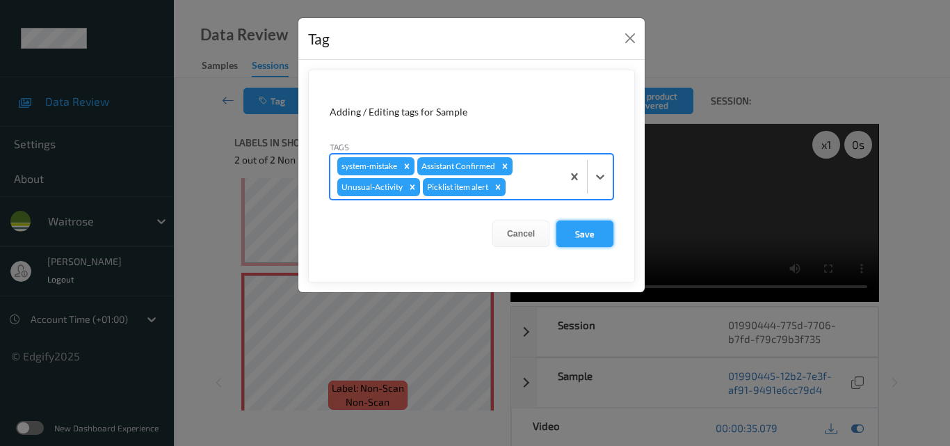
click at [578, 232] on button "Save" at bounding box center [584, 233] width 57 height 26
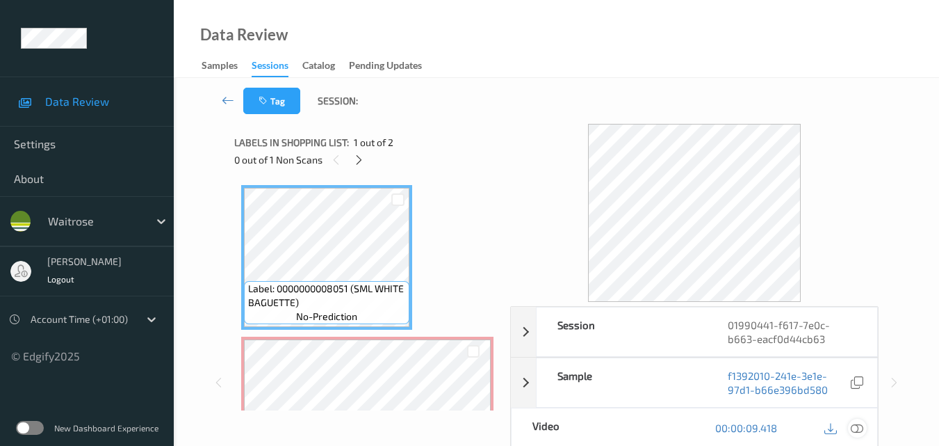
click at [859, 424] on icon at bounding box center [857, 427] width 13 height 13
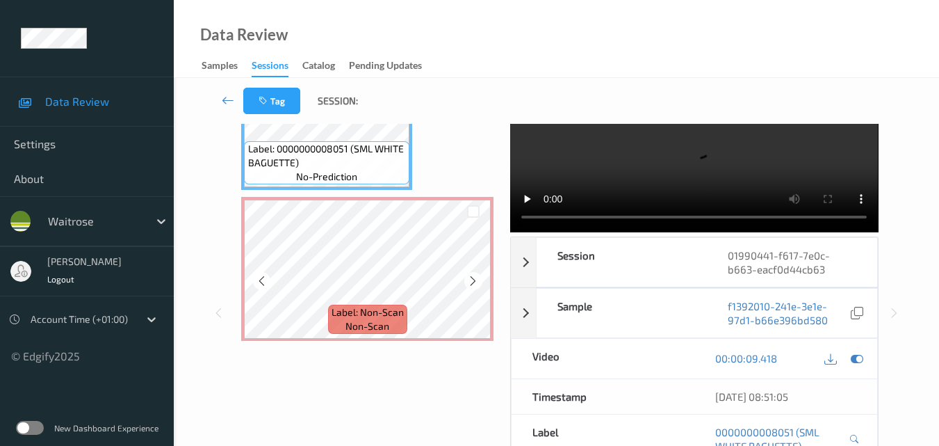
scroll to position [78, 0]
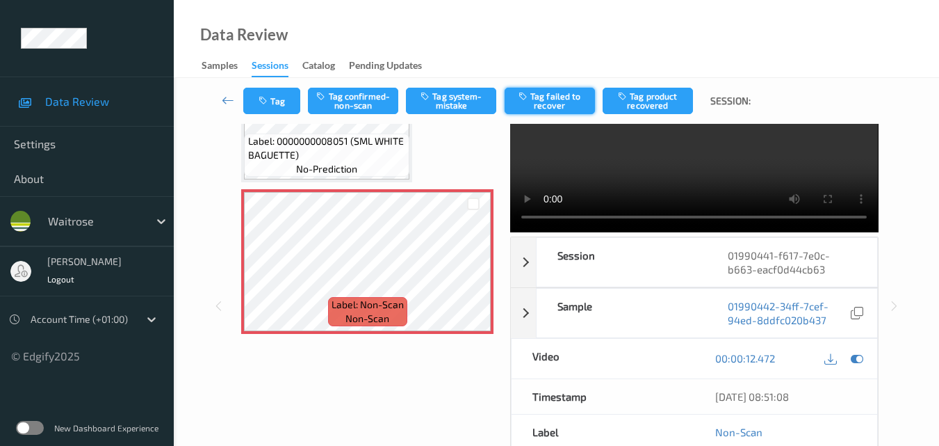
click at [543, 106] on button "Tag failed to recover" at bounding box center [550, 101] width 90 height 26
click at [543, 106] on button "Untag failed to recover" at bounding box center [550, 101] width 90 height 26
click at [455, 111] on button "Tag system-mistake" at bounding box center [451, 101] width 90 height 26
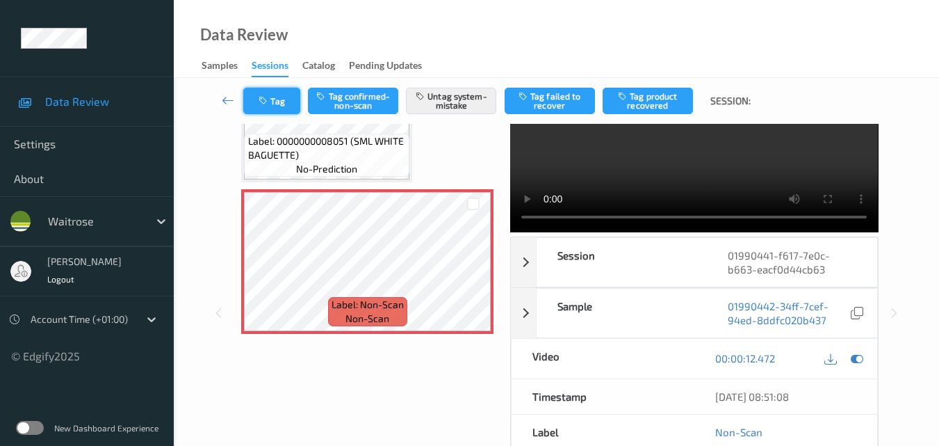
click at [276, 99] on button "Tag" at bounding box center [271, 101] width 57 height 26
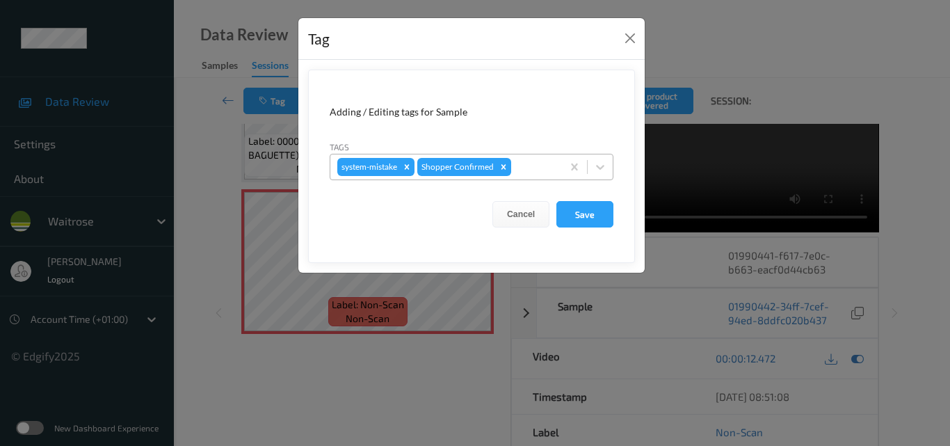
click at [530, 174] on div at bounding box center [534, 166] width 41 height 17
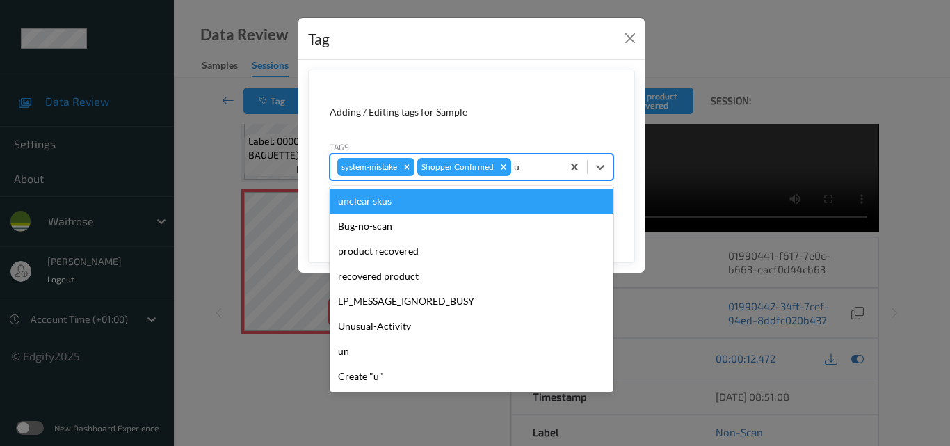
type input "un"
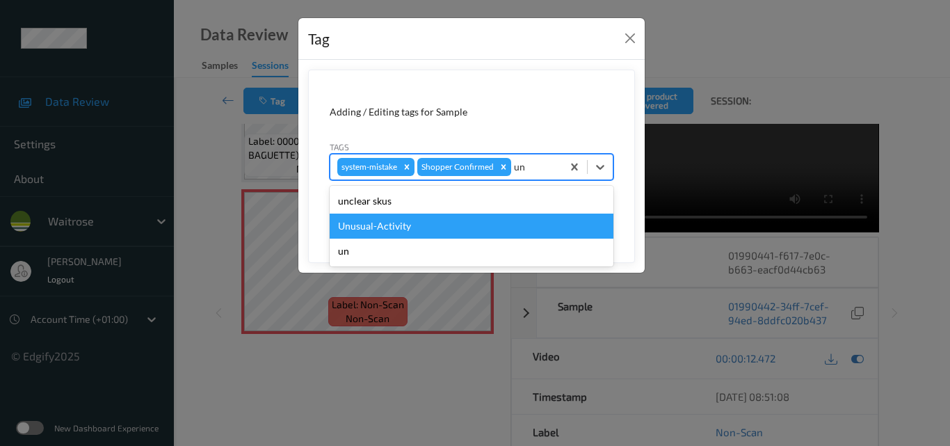
click at [444, 218] on div "Unusual-Activity" at bounding box center [472, 225] width 284 height 25
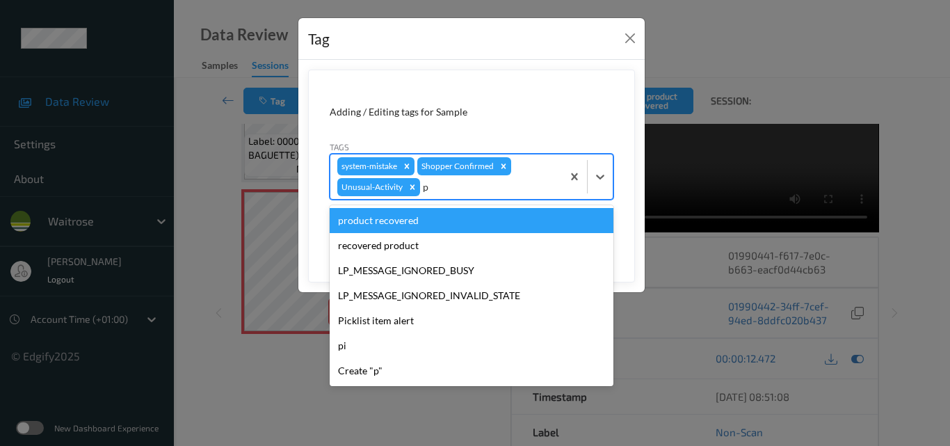
type input "pi"
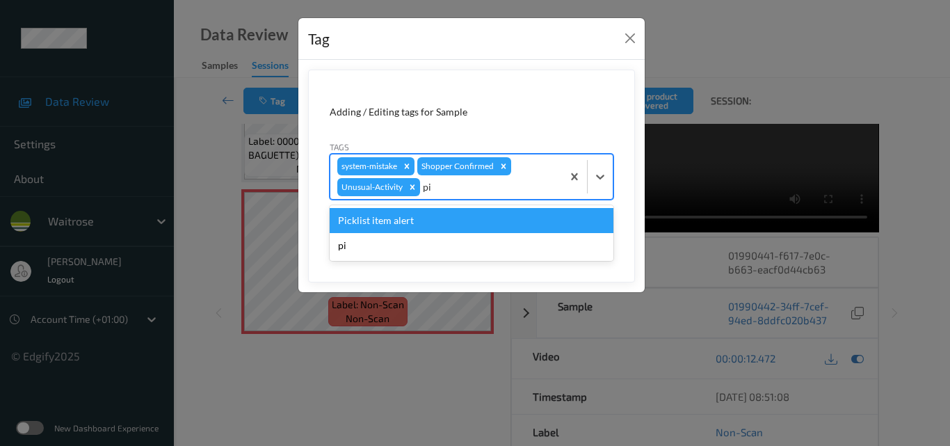
click at [444, 218] on div "Picklist item alert" at bounding box center [472, 220] width 284 height 25
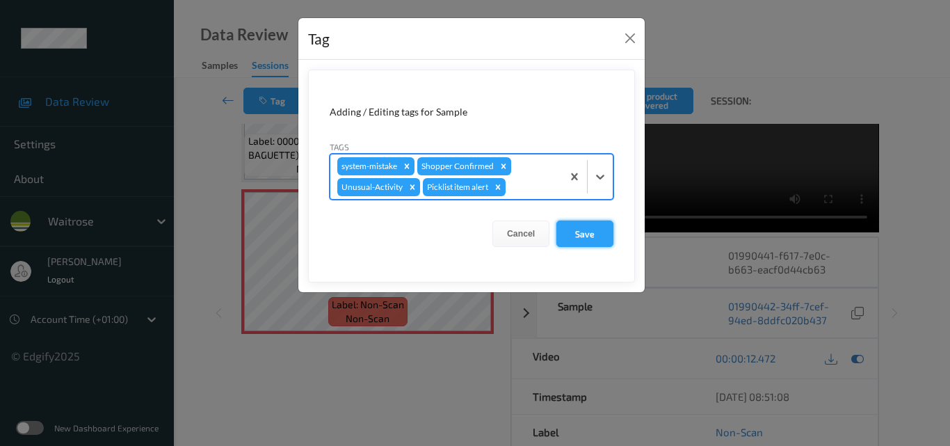
click at [581, 243] on button "Save" at bounding box center [584, 233] width 57 height 26
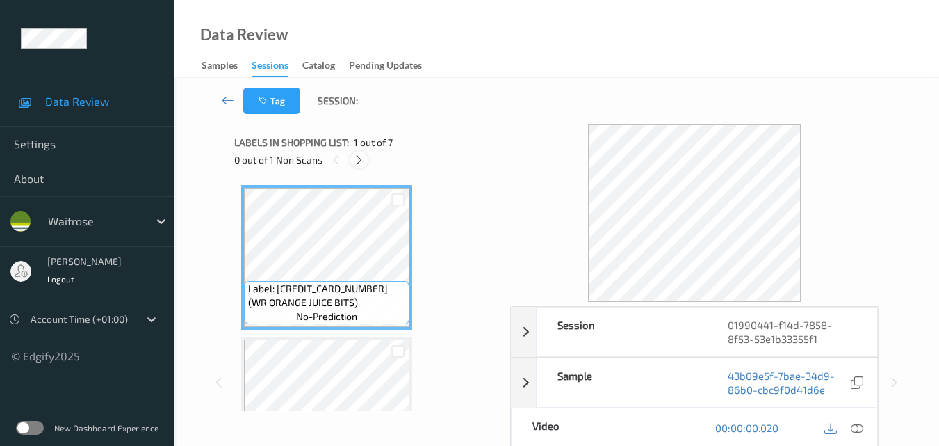
click at [357, 158] on icon at bounding box center [359, 160] width 12 height 13
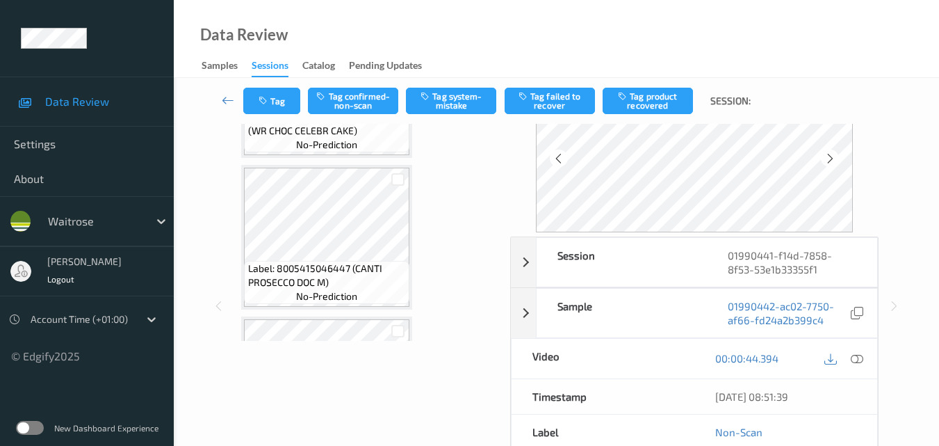
scroll to position [253, 0]
click at [472, 42] on div "Data Review Samples Sessions Catalog Pending Updates" at bounding box center [556, 39] width 765 height 78
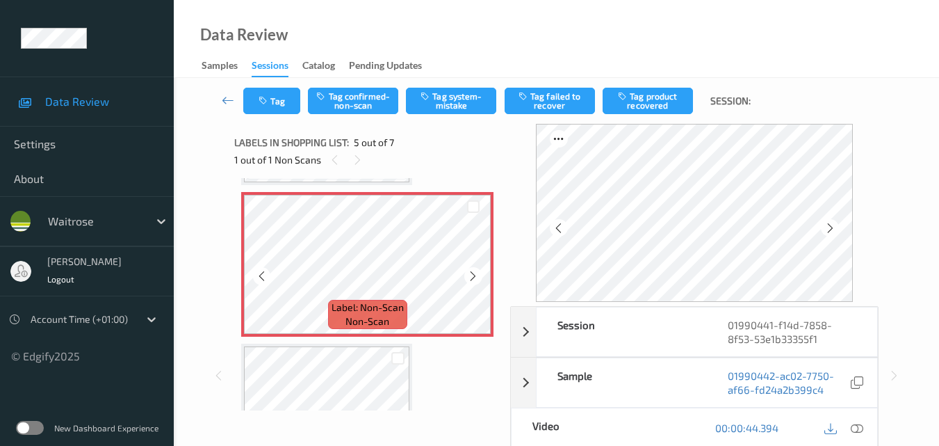
scroll to position [601, 0]
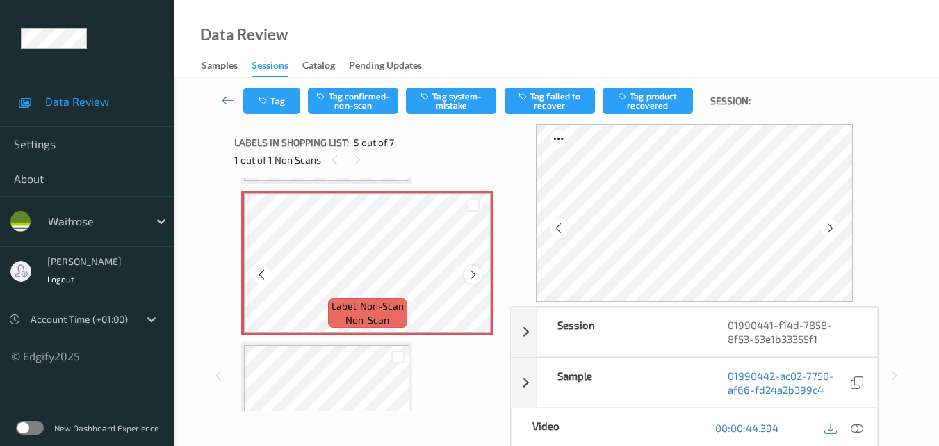
click at [475, 277] on icon at bounding box center [473, 274] width 12 height 13
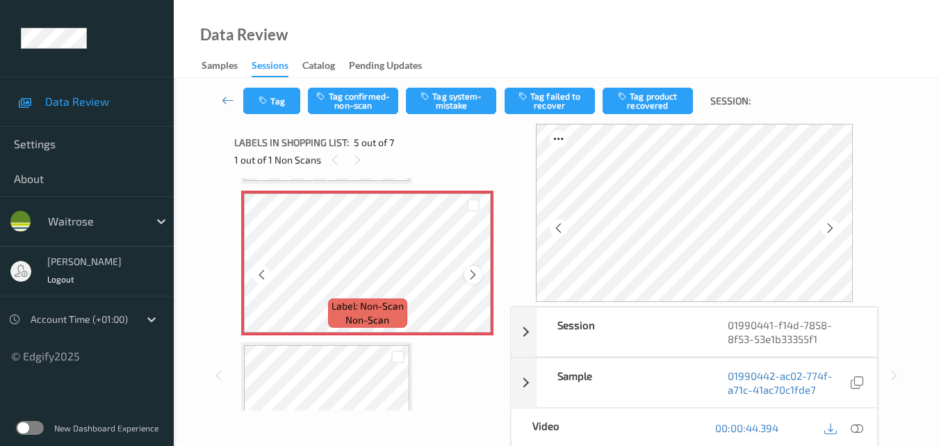
scroll to position [531, 0]
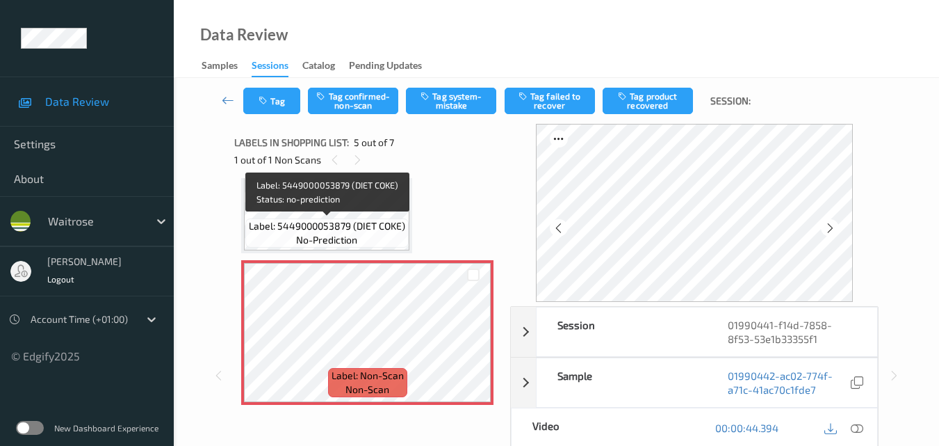
click at [370, 226] on span "Label: 5449000053879 (DIET COKE)" at bounding box center [327, 226] width 156 height 14
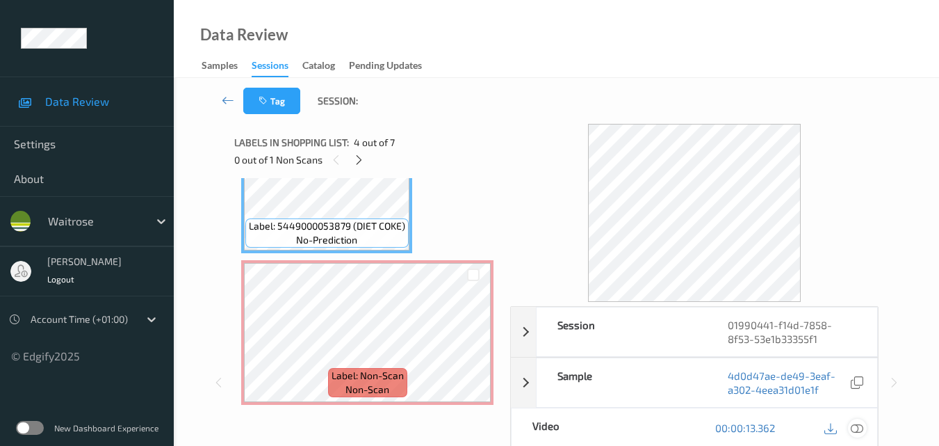
click at [859, 424] on icon at bounding box center [857, 427] width 13 height 13
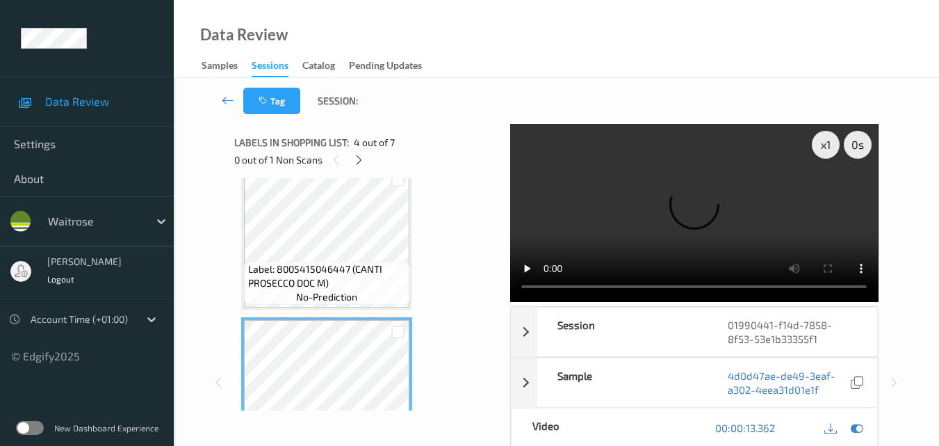
scroll to position [392, 0]
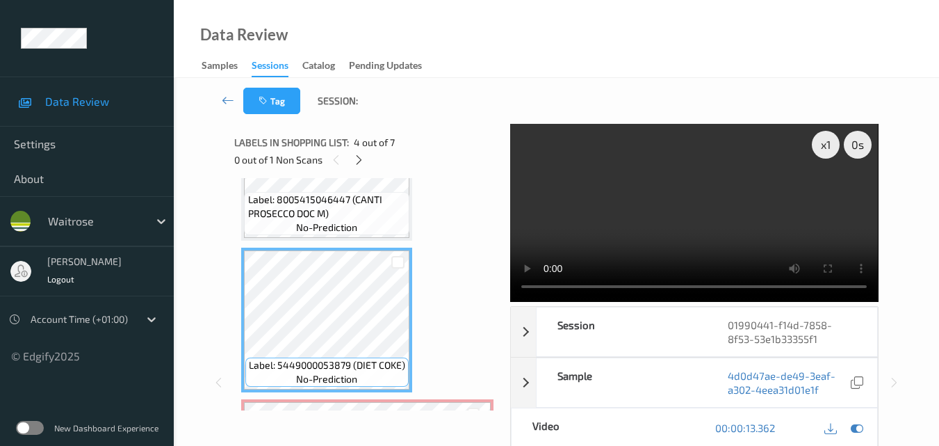
click at [729, 209] on video at bounding box center [694, 213] width 368 height 178
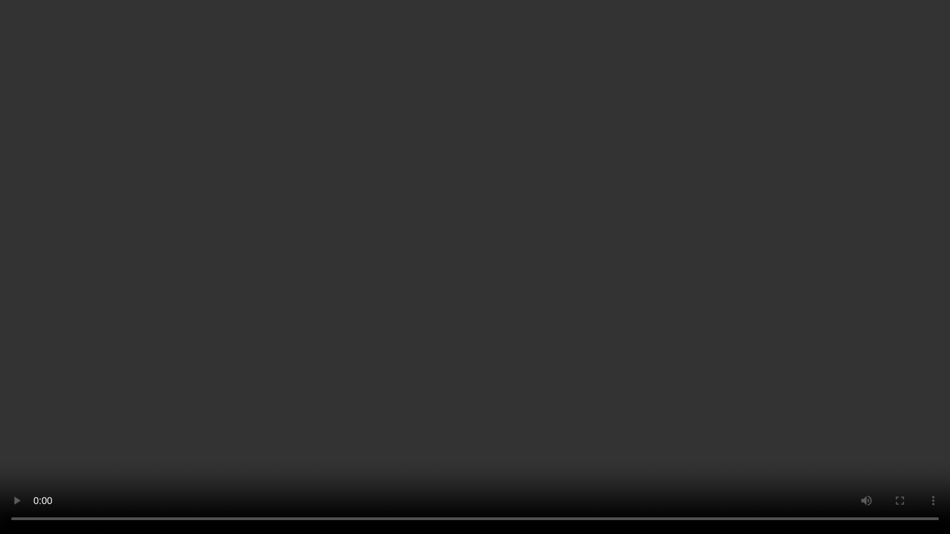
click at [561, 239] on video at bounding box center [475, 267] width 950 height 534
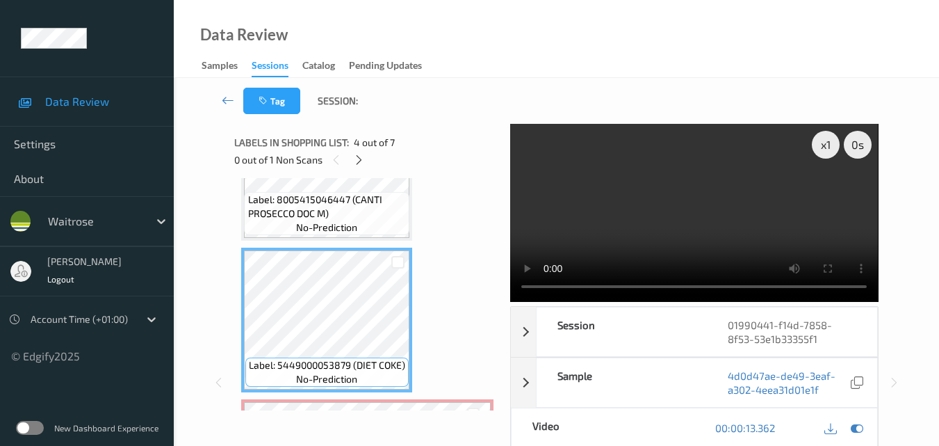
click at [656, 190] on video at bounding box center [694, 213] width 368 height 178
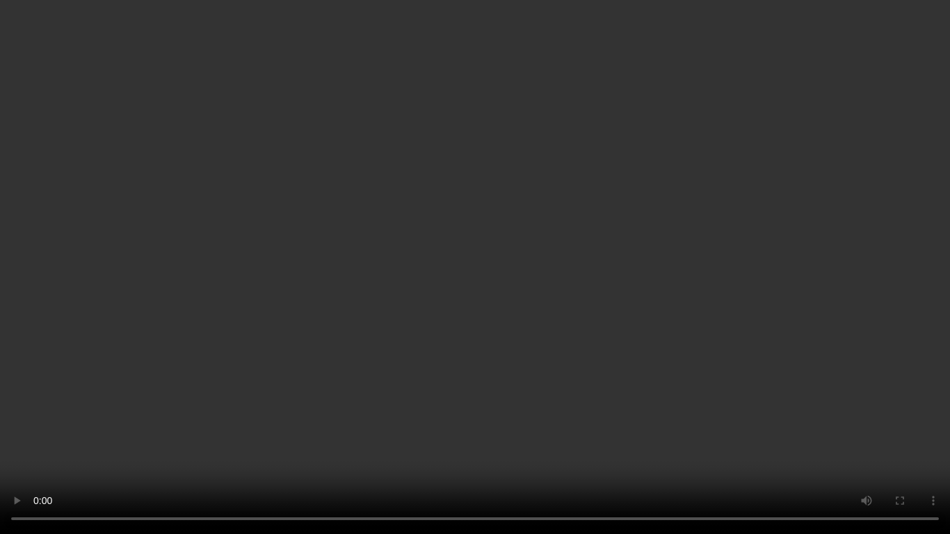
click at [678, 259] on video at bounding box center [475, 267] width 950 height 534
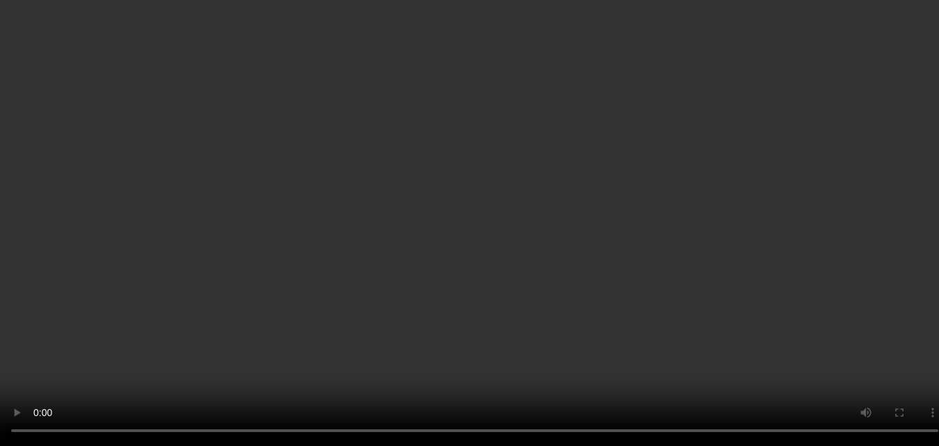
scroll to position [601, 0]
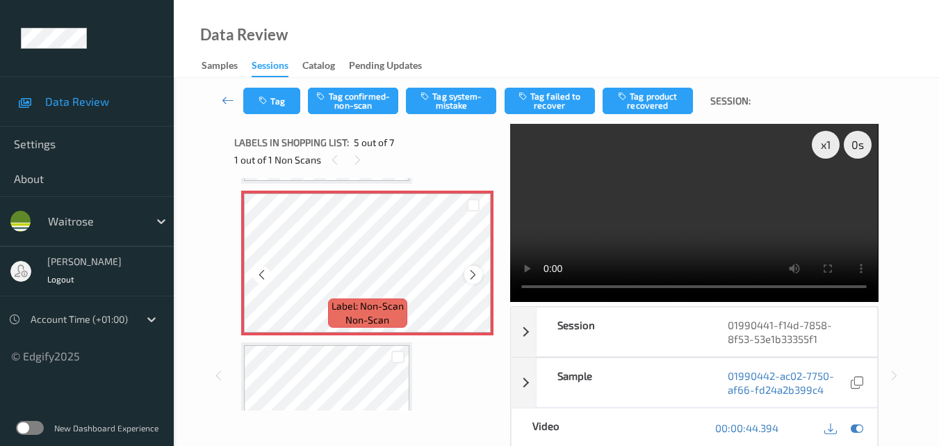
click at [470, 275] on icon at bounding box center [473, 274] width 12 height 13
click at [458, 106] on button "Tag system-mistake" at bounding box center [451, 101] width 90 height 26
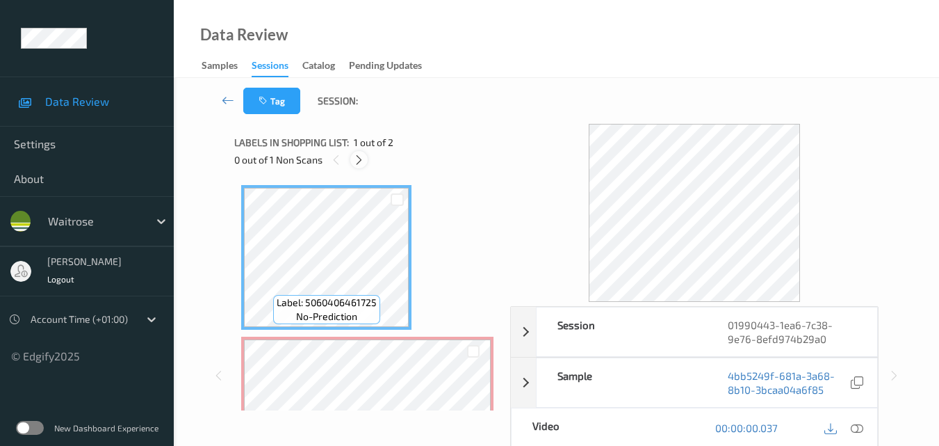
click at [361, 159] on icon at bounding box center [359, 160] width 12 height 13
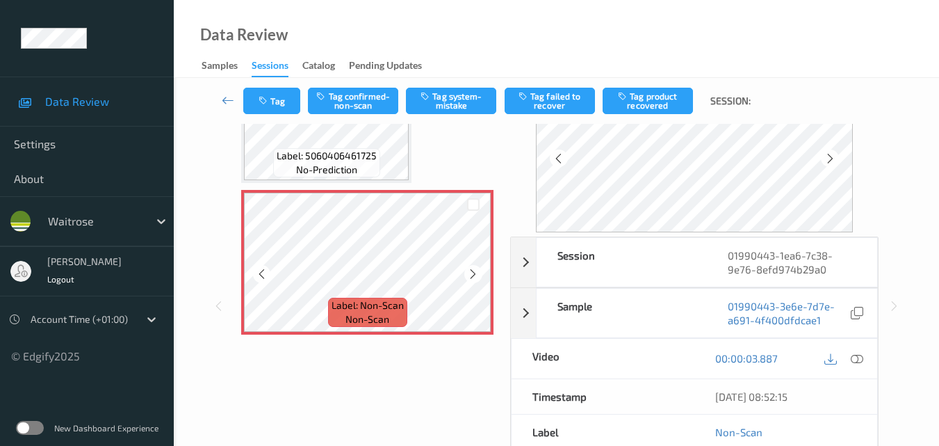
scroll to position [78, 0]
click at [475, 273] on icon at bounding box center [473, 273] width 12 height 13
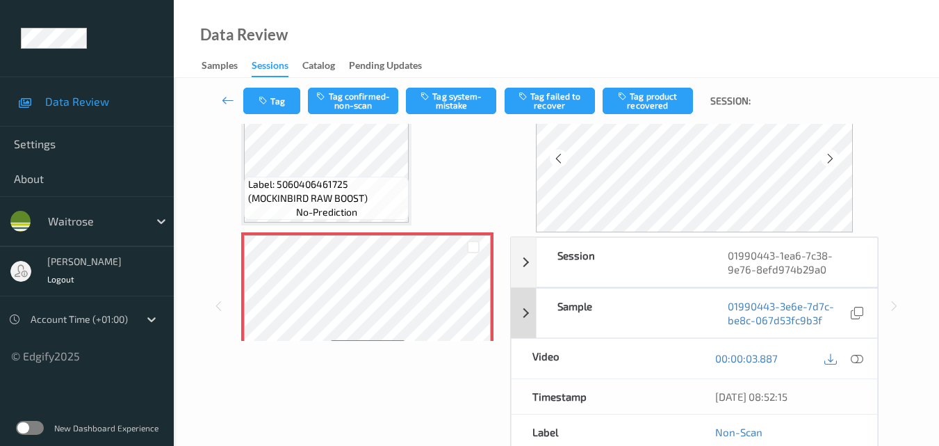
scroll to position [64, 0]
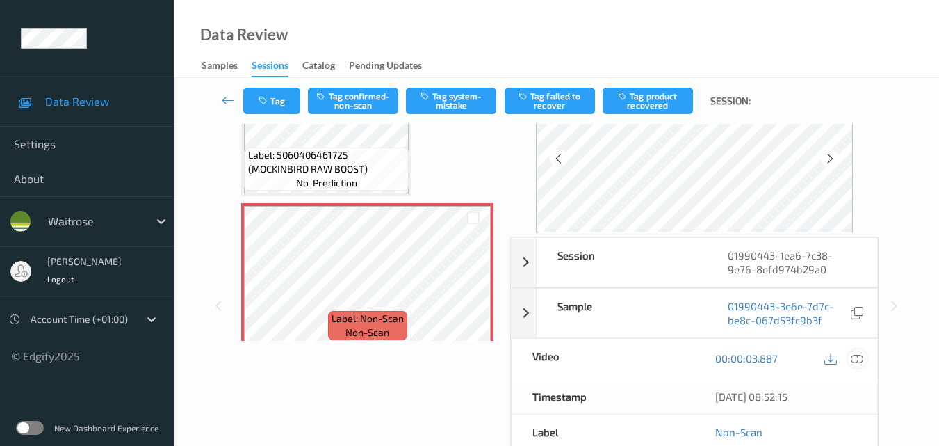
click at [863, 359] on icon at bounding box center [857, 358] width 13 height 13
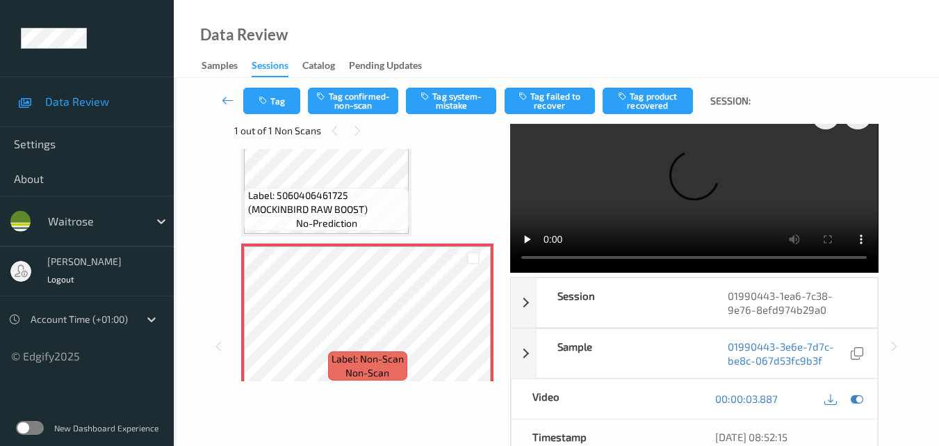
scroll to position [0, 0]
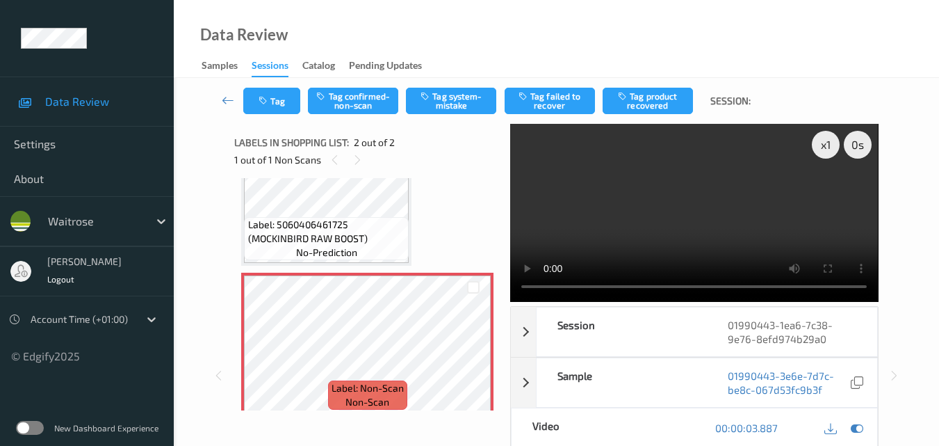
click at [637, 215] on video at bounding box center [694, 213] width 368 height 178
click at [637, 214] on video at bounding box center [694, 213] width 368 height 178
click at [700, 218] on video at bounding box center [694, 213] width 368 height 178
click at [473, 108] on button "Tag system-mistake" at bounding box center [451, 101] width 90 height 26
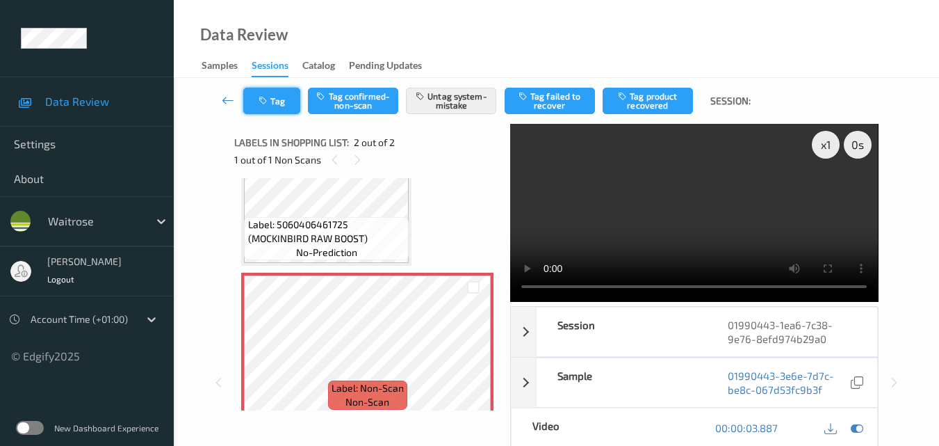
click at [270, 104] on icon "button" at bounding box center [265, 101] width 12 height 10
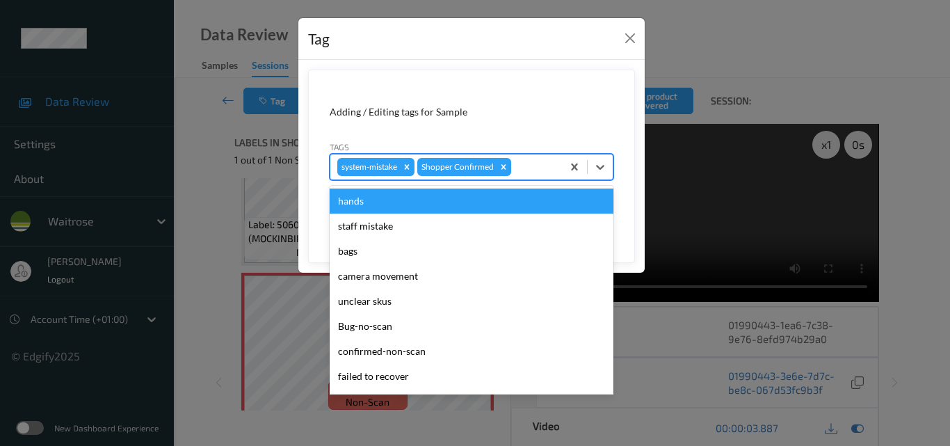
click at [539, 171] on div at bounding box center [534, 166] width 41 height 17
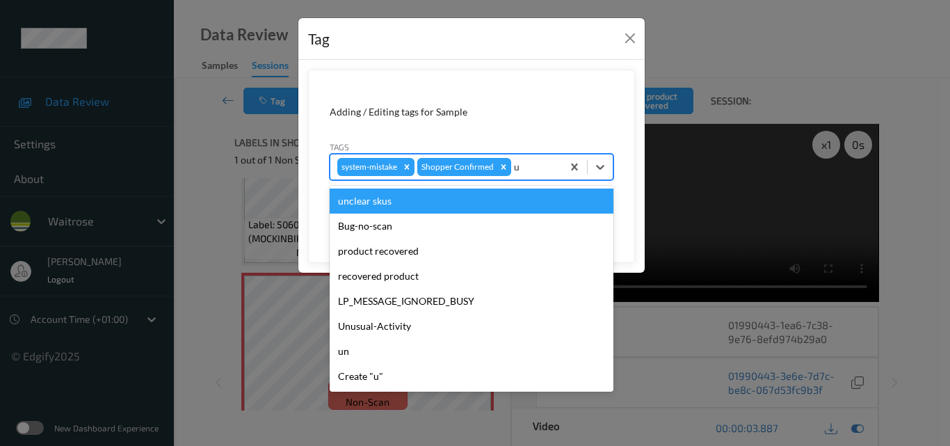
type input "un"
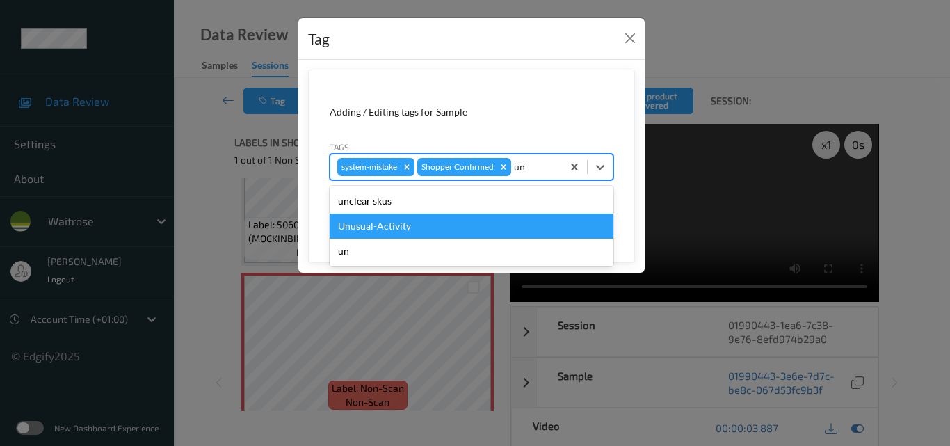
click at [482, 220] on div "Unusual-Activity" at bounding box center [472, 225] width 284 height 25
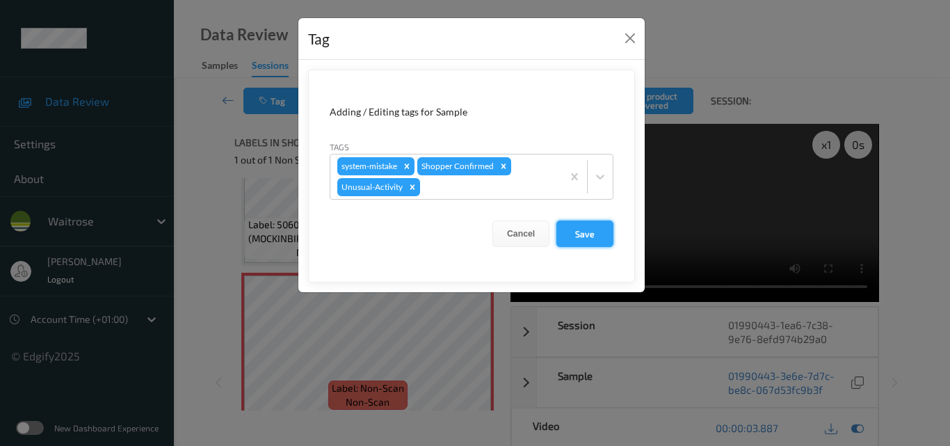
click at [584, 242] on button "Save" at bounding box center [584, 233] width 57 height 26
click at [586, 239] on button "Save" at bounding box center [584, 233] width 57 height 26
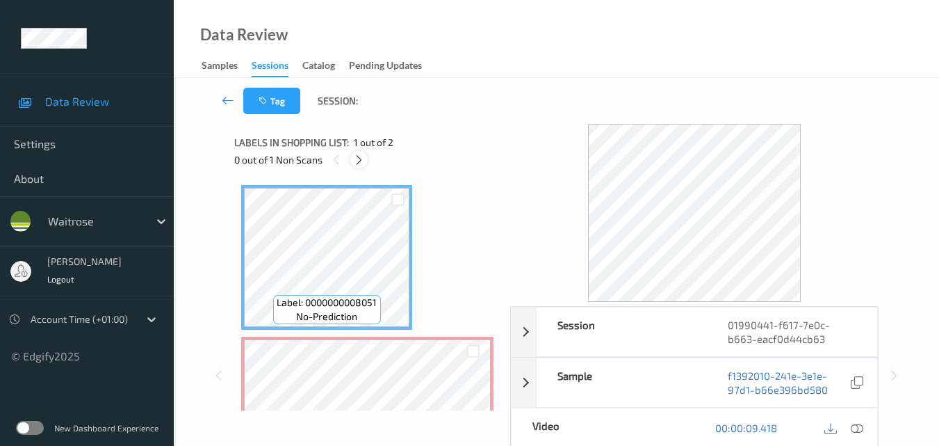
click at [358, 158] on icon at bounding box center [359, 160] width 12 height 13
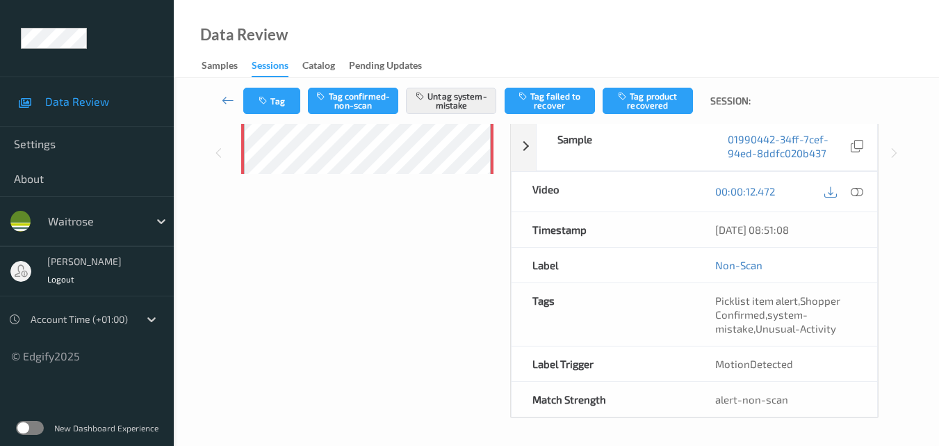
scroll to position [237, 0]
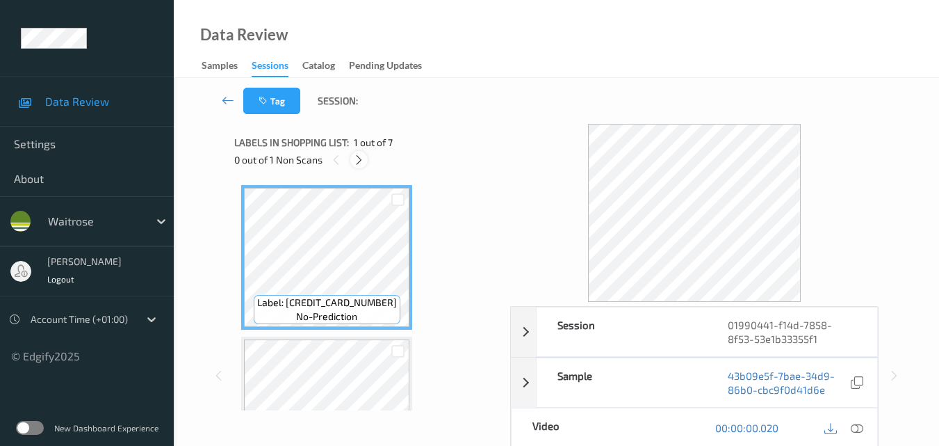
click at [361, 163] on icon at bounding box center [359, 160] width 12 height 13
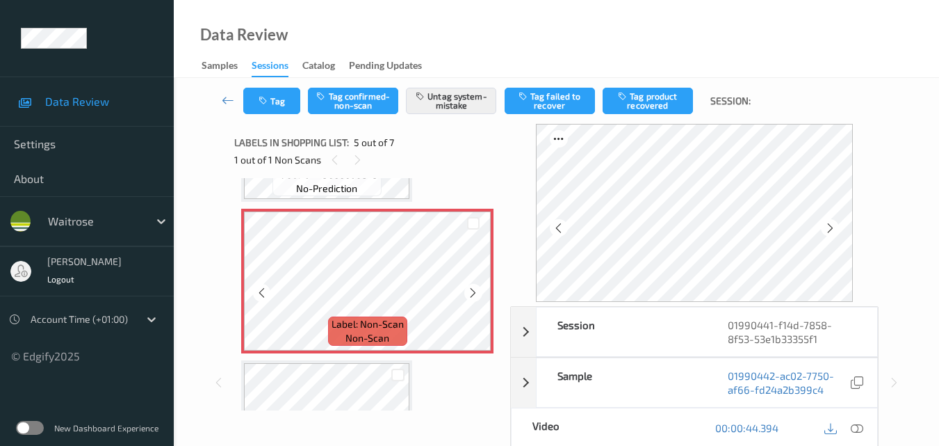
scroll to position [601, 0]
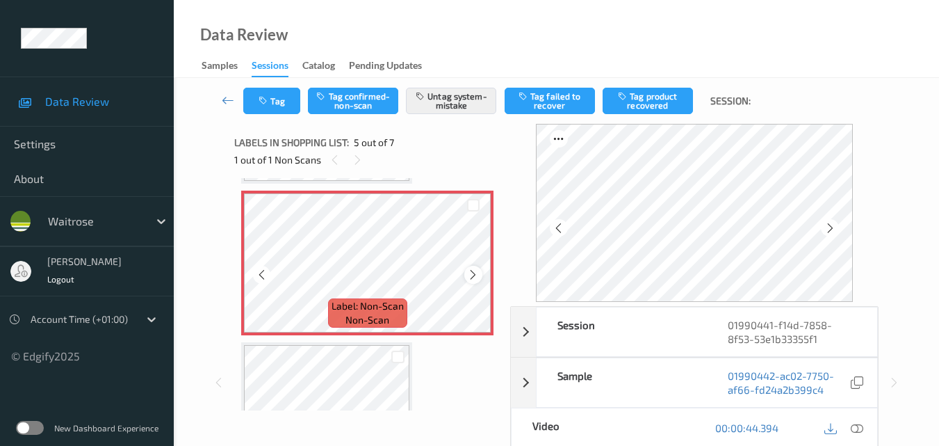
click at [471, 275] on icon at bounding box center [473, 274] width 12 height 13
